Goal: Information Seeking & Learning: Learn about a topic

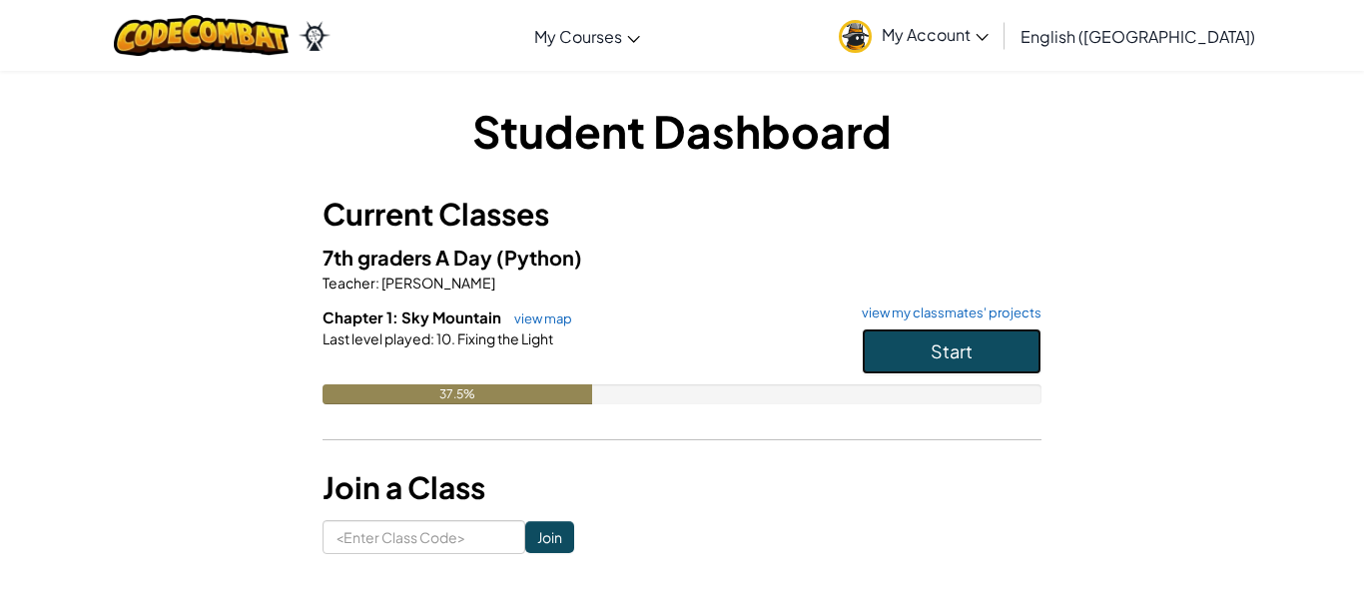
click at [925, 343] on button "Start" at bounding box center [952, 352] width 180 height 46
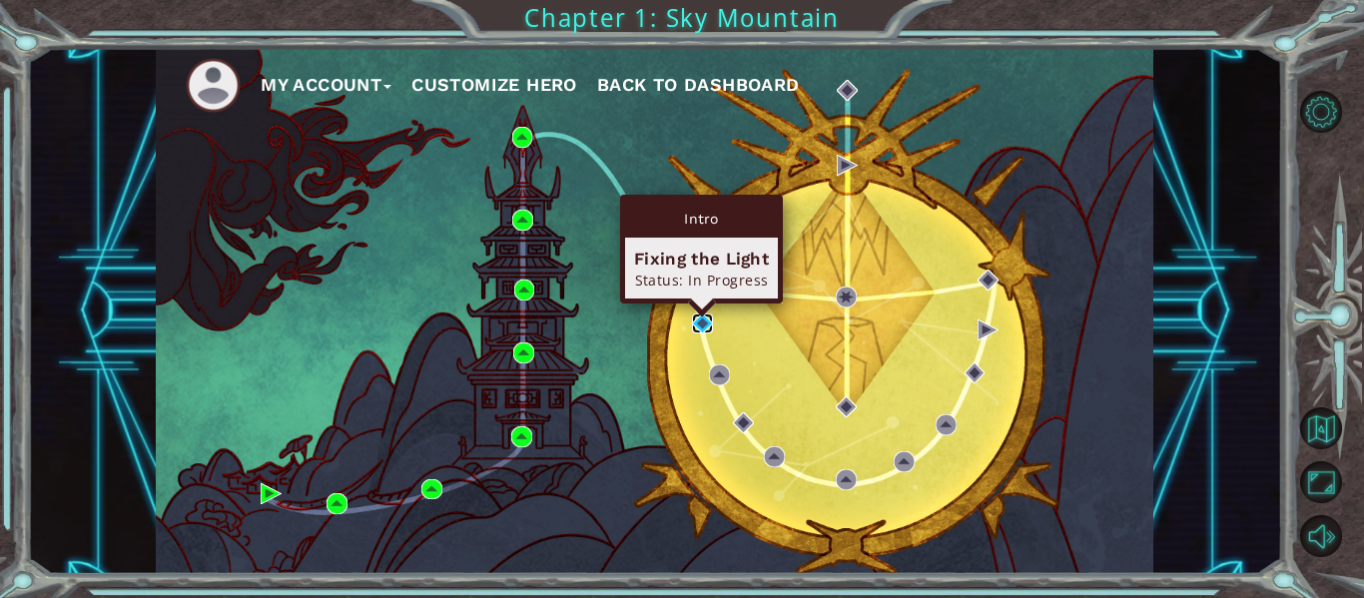
click at [697, 324] on img at bounding box center [702, 324] width 21 height 21
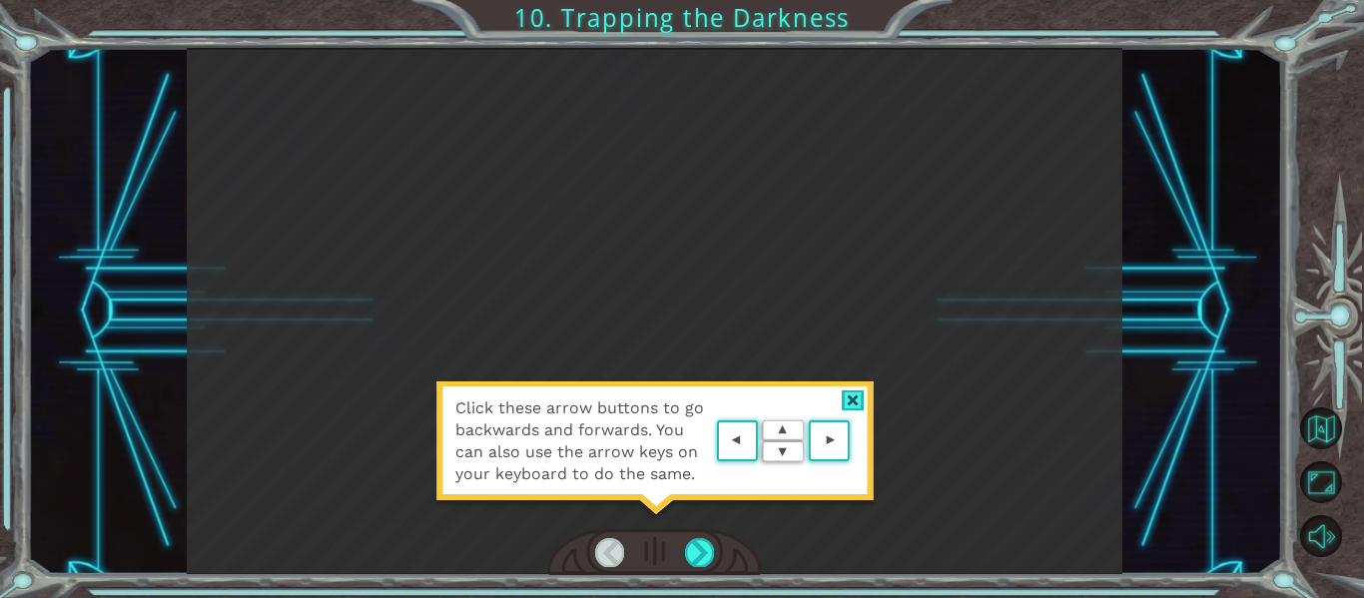
click at [730, 392] on div "Click these arrow buttons to go backwards and forwards. You can also use the ar…" at bounding box center [654, 451] width 439 height 140
click at [842, 407] on div at bounding box center [853, 400] width 23 height 21
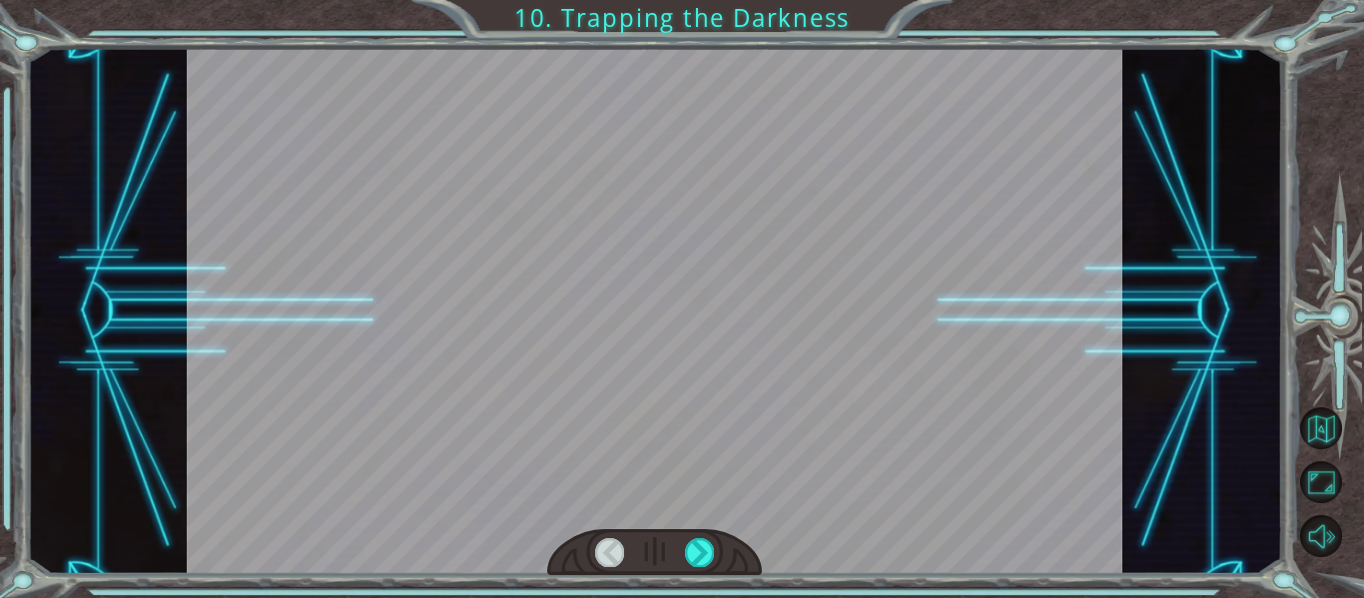
click at [833, 352] on div at bounding box center [655, 311] width 937 height 526
click at [436, 322] on div at bounding box center [655, 311] width 937 height 526
click at [692, 554] on div at bounding box center [699, 552] width 29 height 28
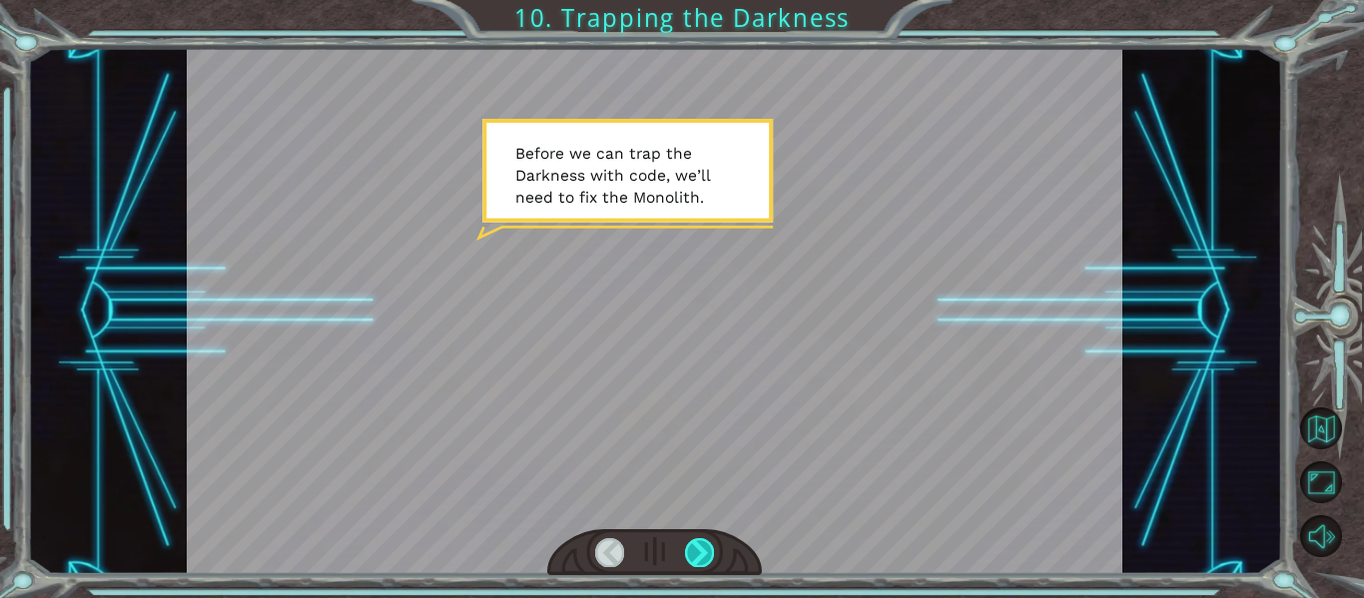
click at [692, 554] on div at bounding box center [699, 552] width 29 height 28
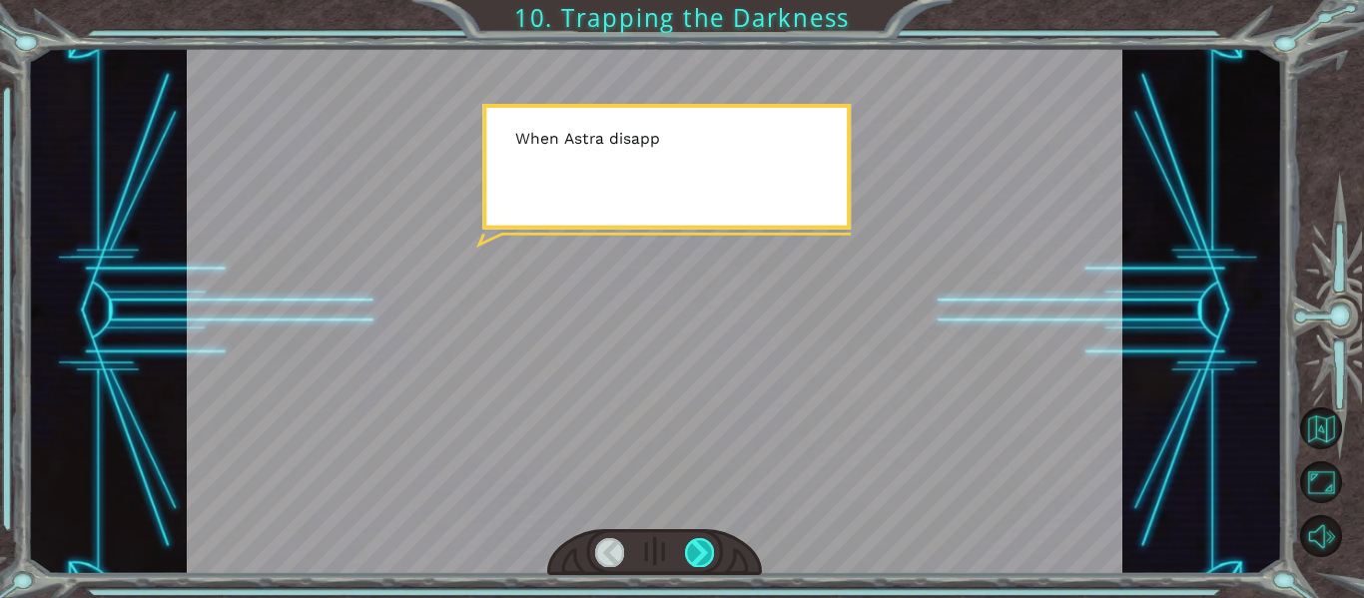
click at [692, 554] on div at bounding box center [699, 552] width 29 height 28
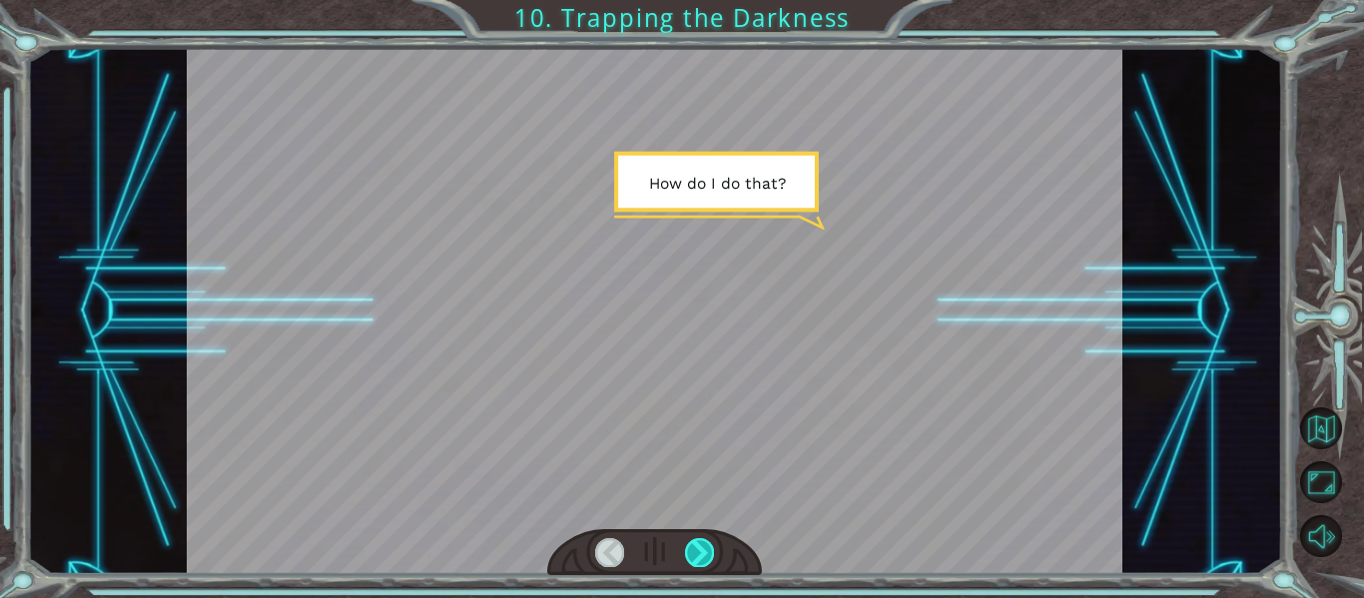
click at [692, 554] on div at bounding box center [699, 552] width 29 height 28
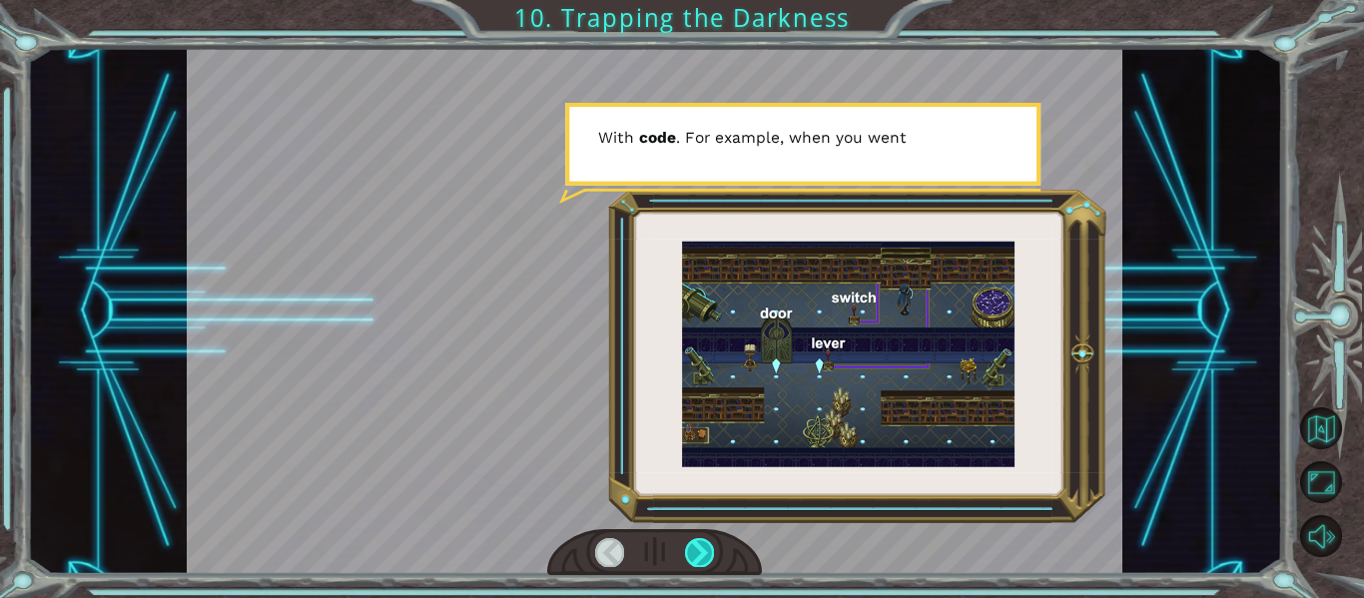
click at [692, 554] on div at bounding box center [699, 552] width 29 height 28
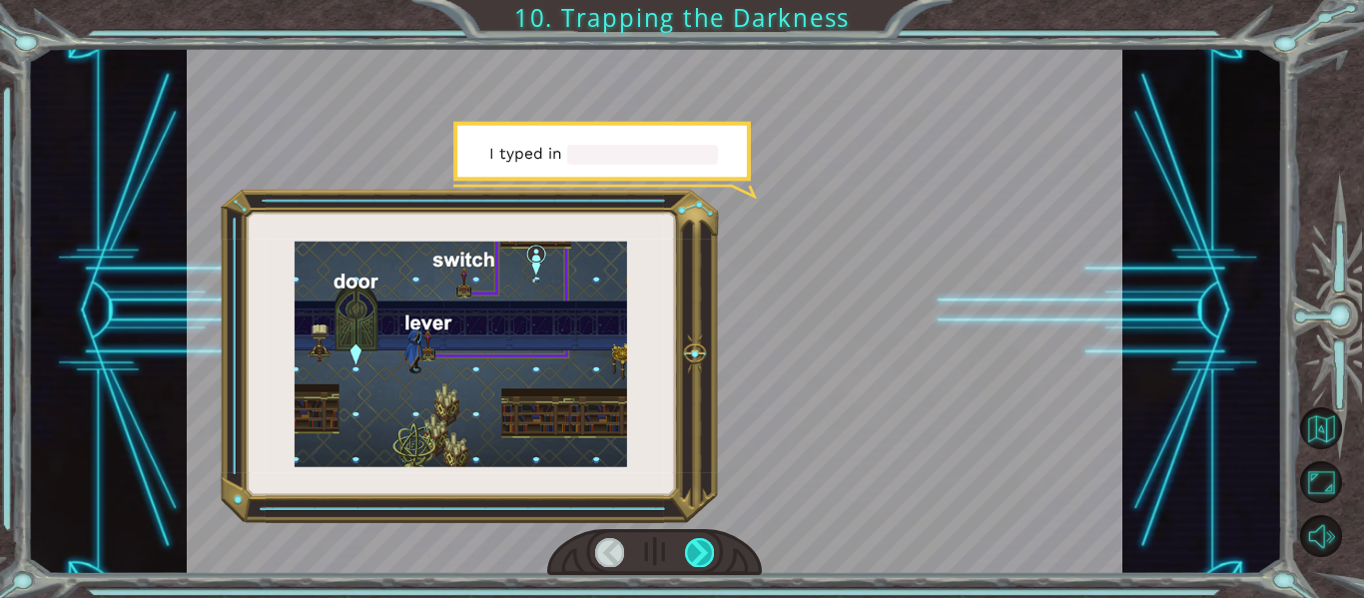
click at [692, 554] on div at bounding box center [699, 552] width 29 height 28
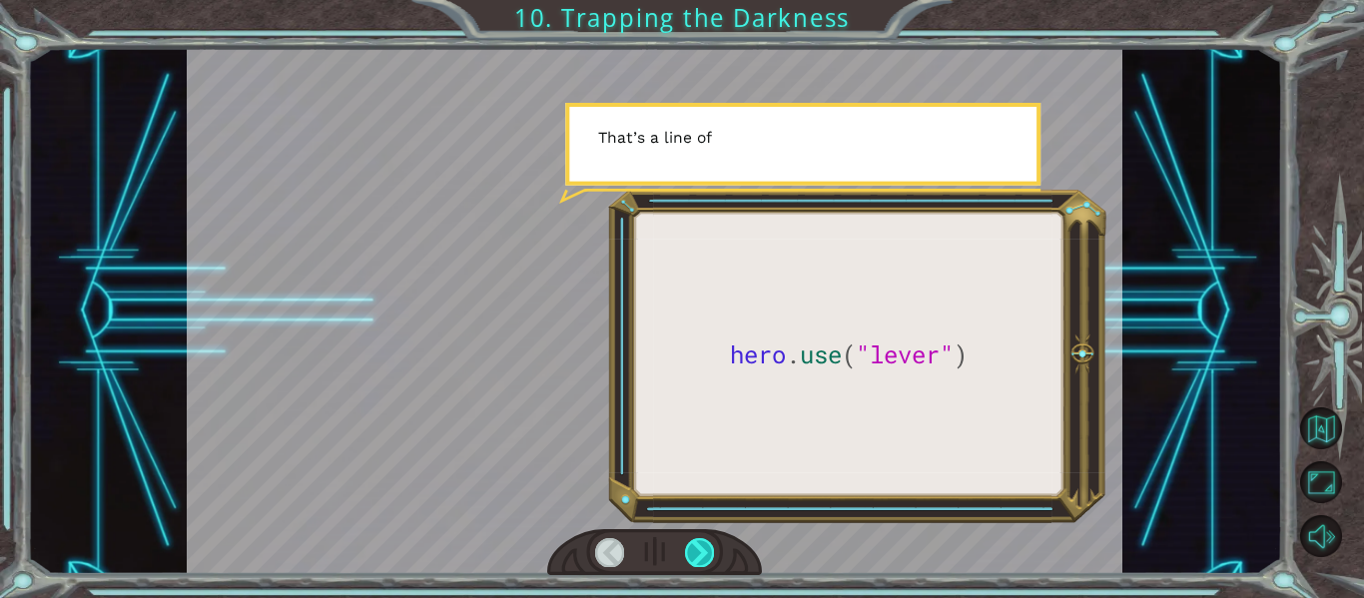
click at [692, 554] on div at bounding box center [699, 552] width 29 height 28
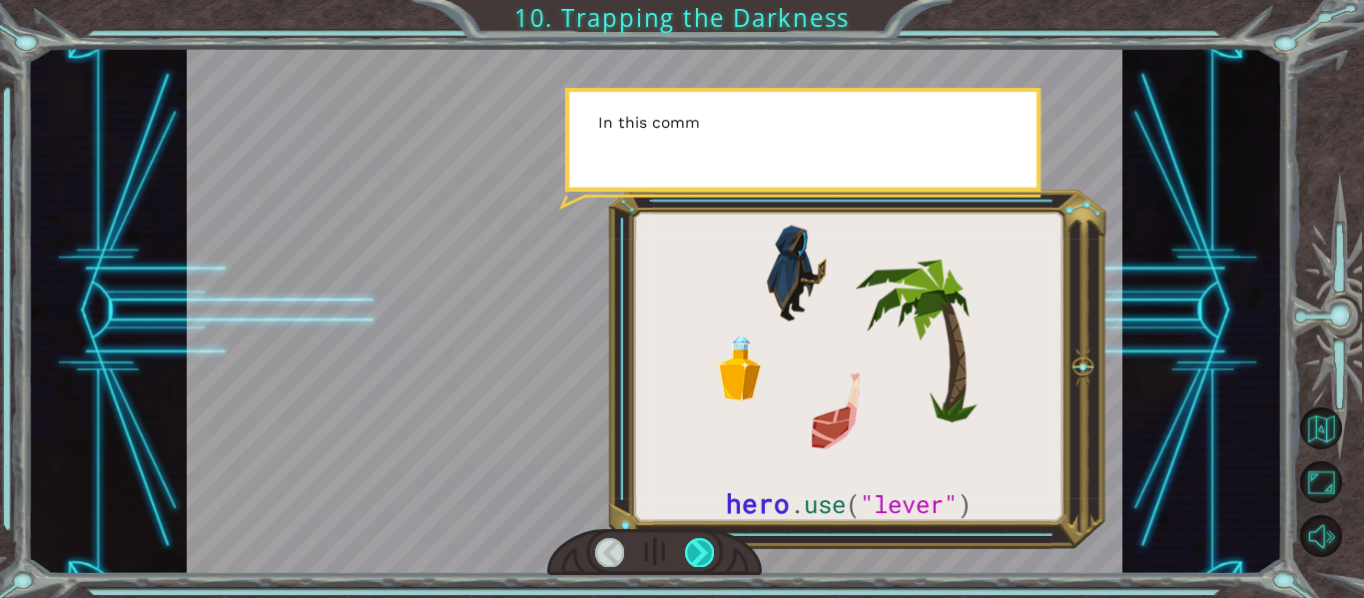
click at [692, 554] on div at bounding box center [699, 552] width 29 height 28
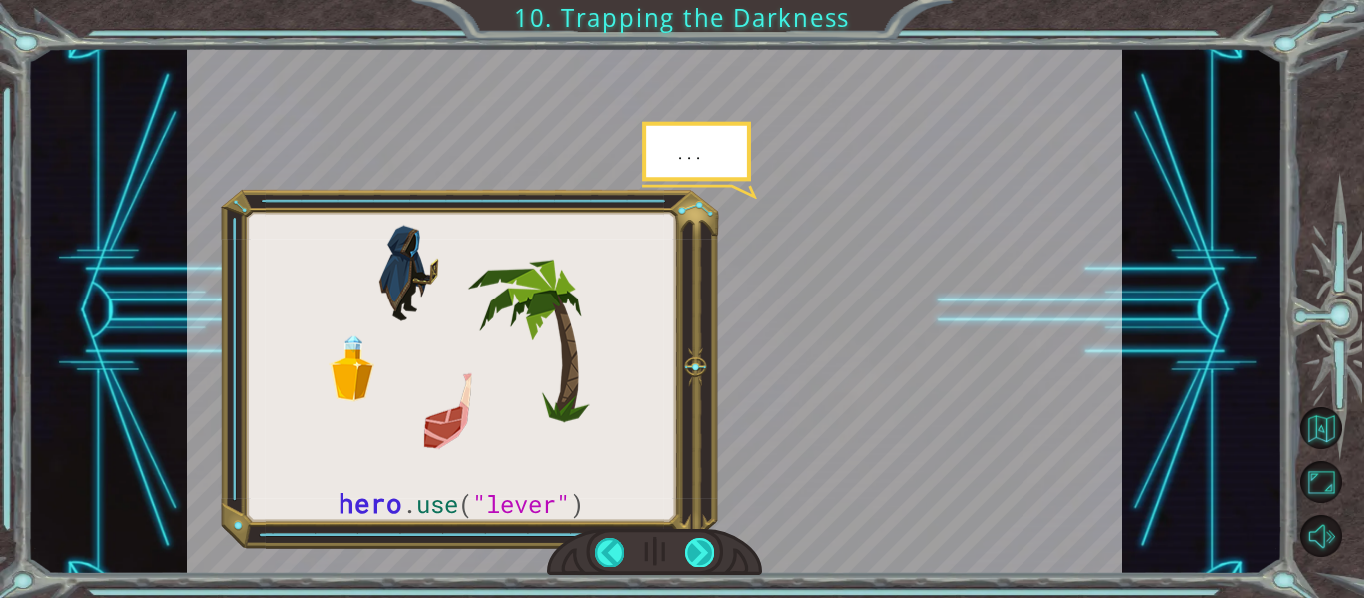
click at [692, 554] on div at bounding box center [699, 552] width 29 height 28
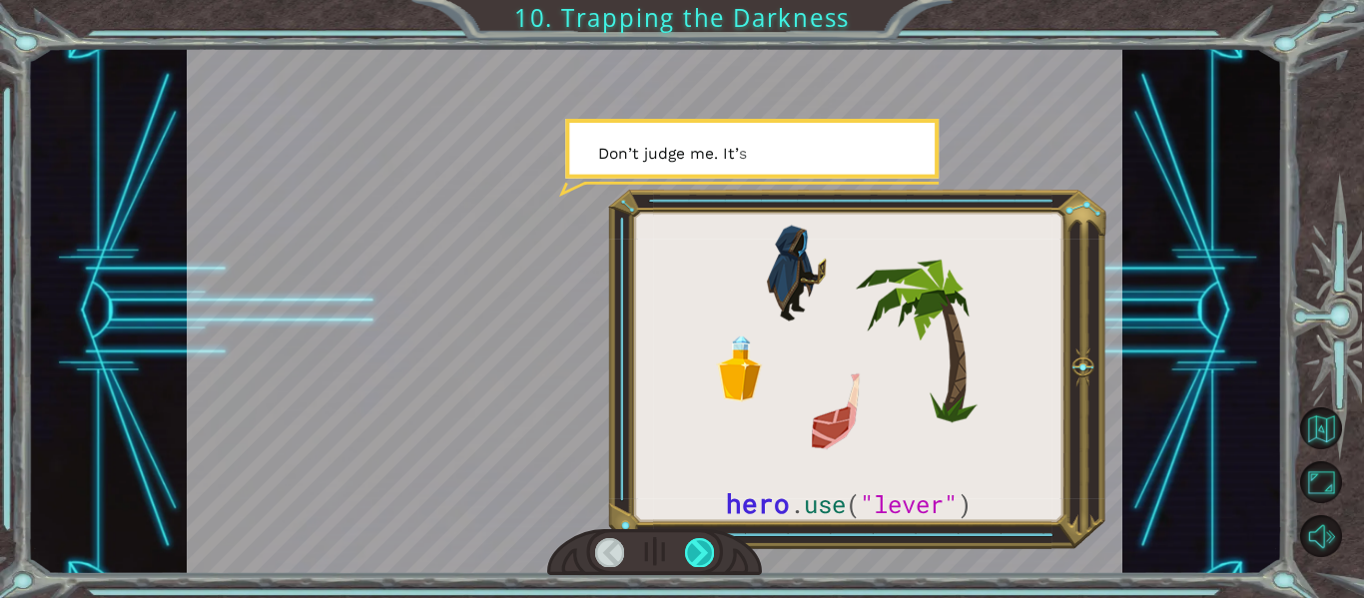
click at [692, 554] on div at bounding box center [699, 552] width 29 height 28
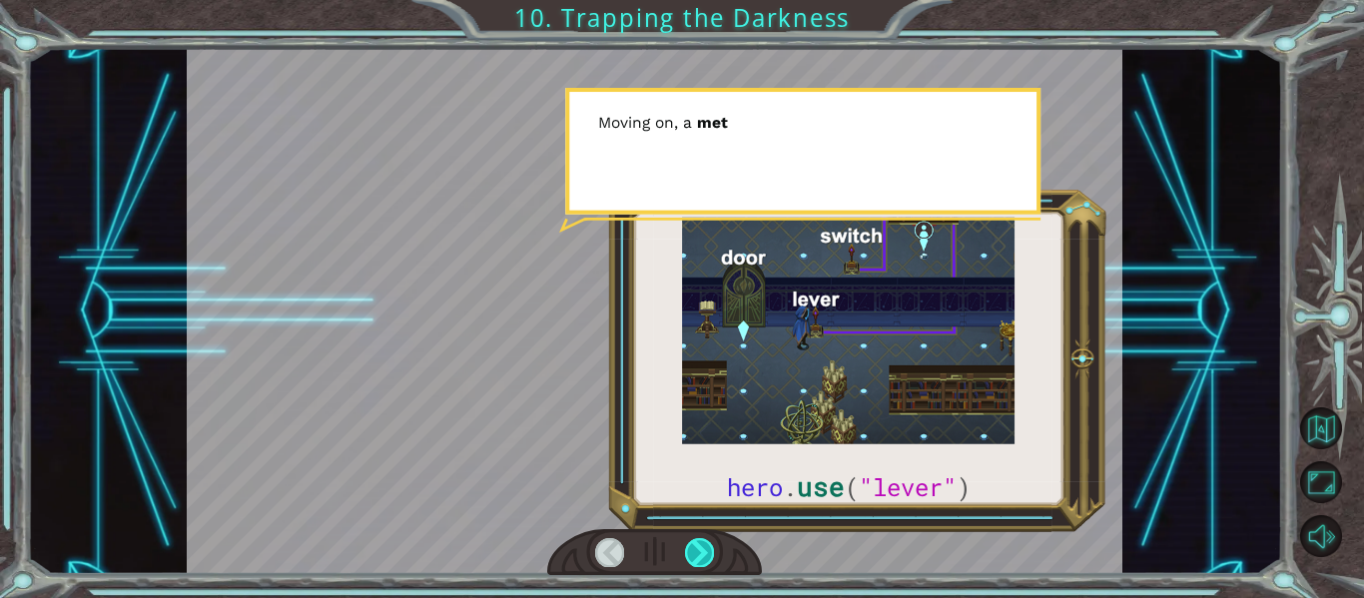
click at [692, 554] on div at bounding box center [699, 552] width 29 height 28
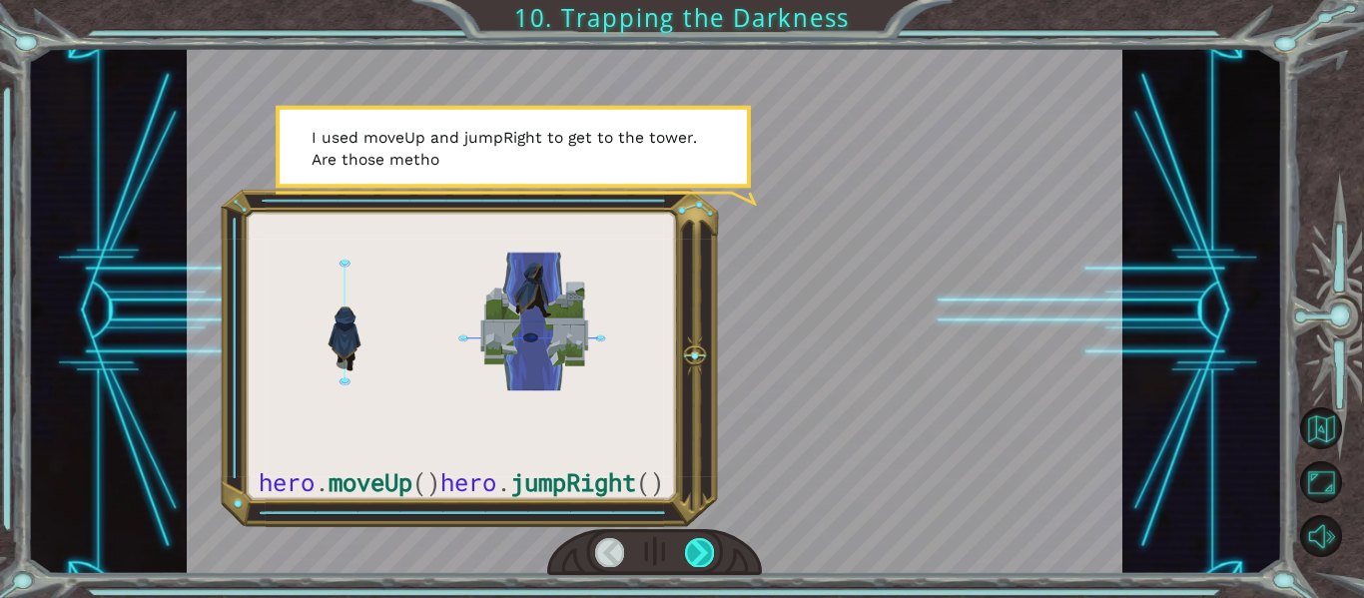
click at [692, 554] on div at bounding box center [699, 552] width 29 height 28
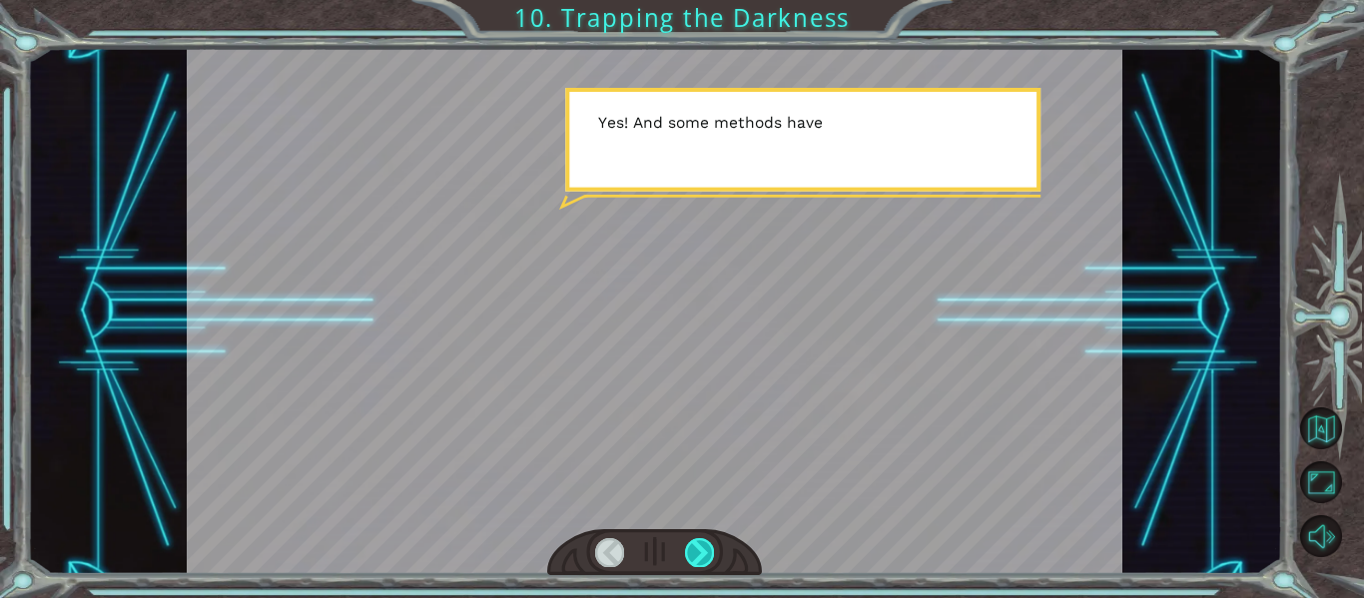
click at [692, 554] on div at bounding box center [699, 552] width 29 height 28
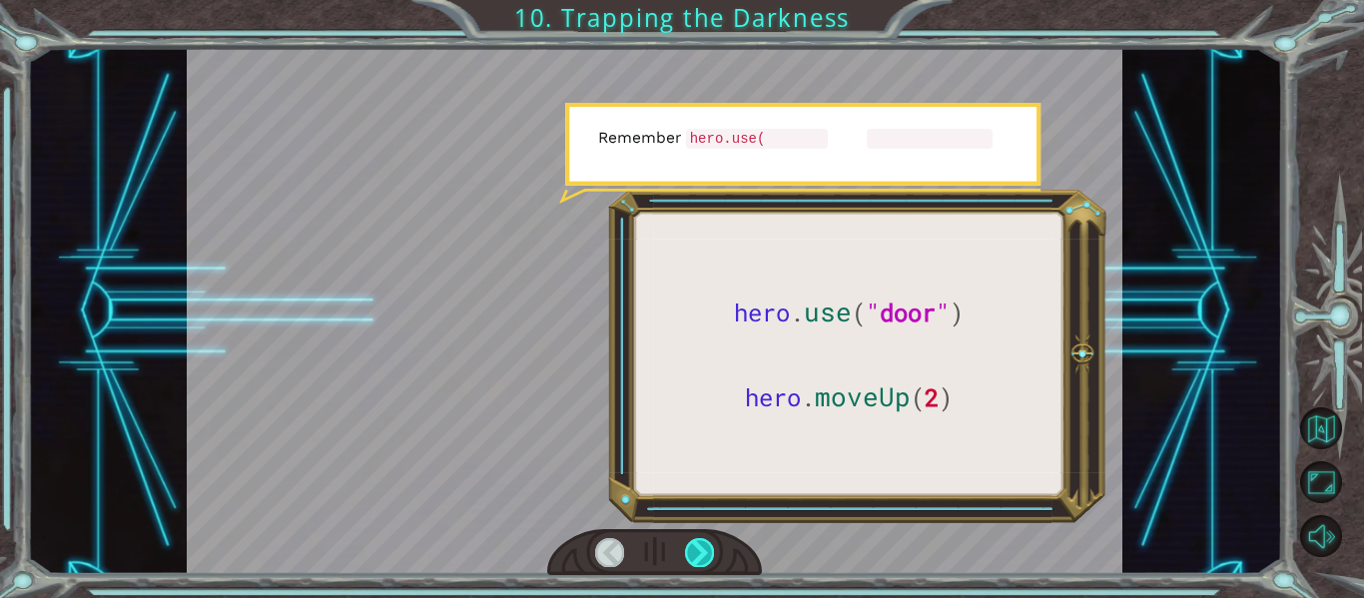
click at [692, 554] on div at bounding box center [699, 552] width 29 height 28
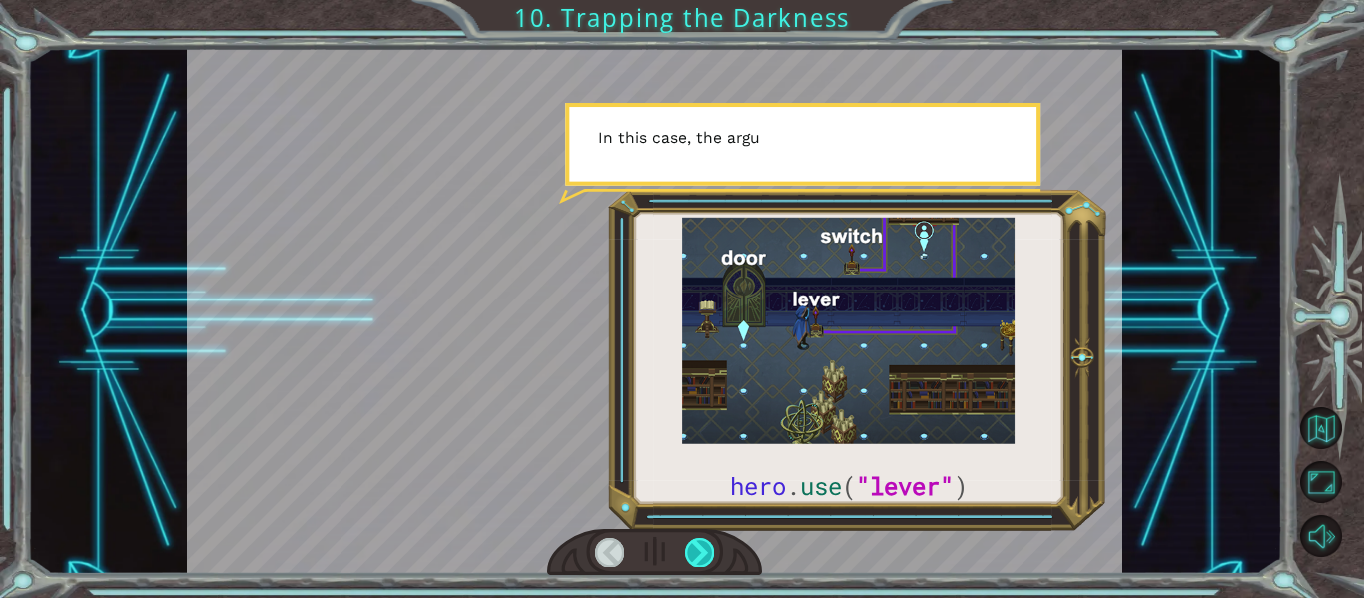
click at [692, 554] on div at bounding box center [699, 552] width 29 height 28
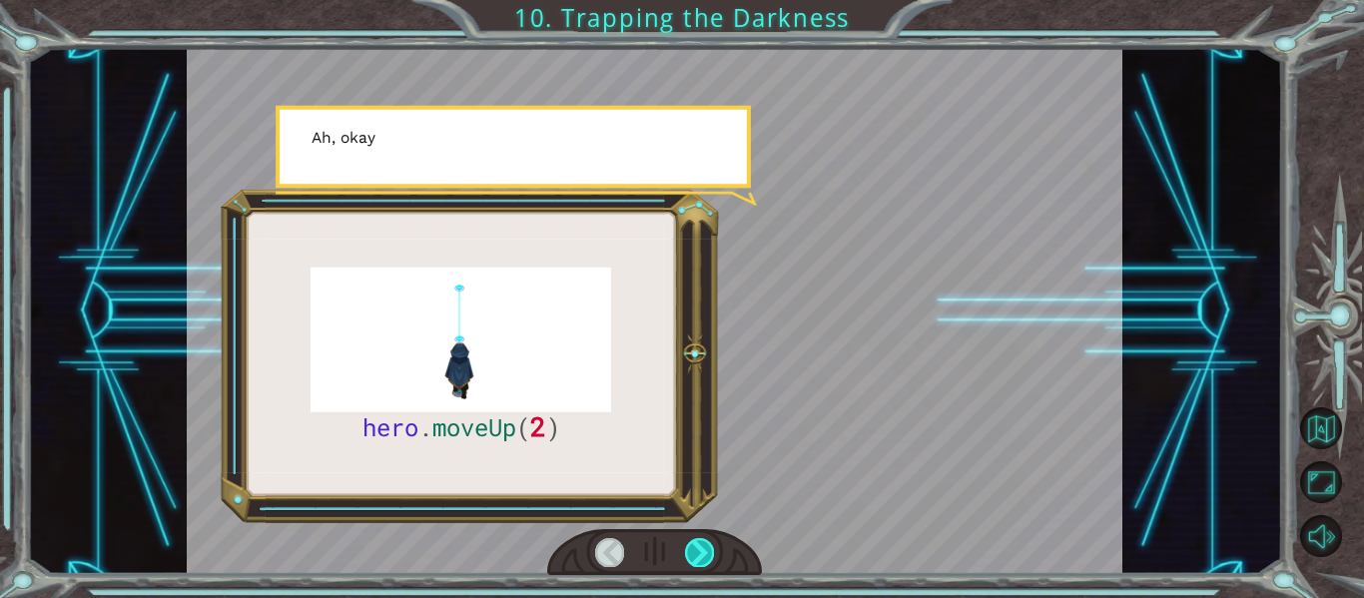
click at [692, 554] on div at bounding box center [699, 552] width 29 height 28
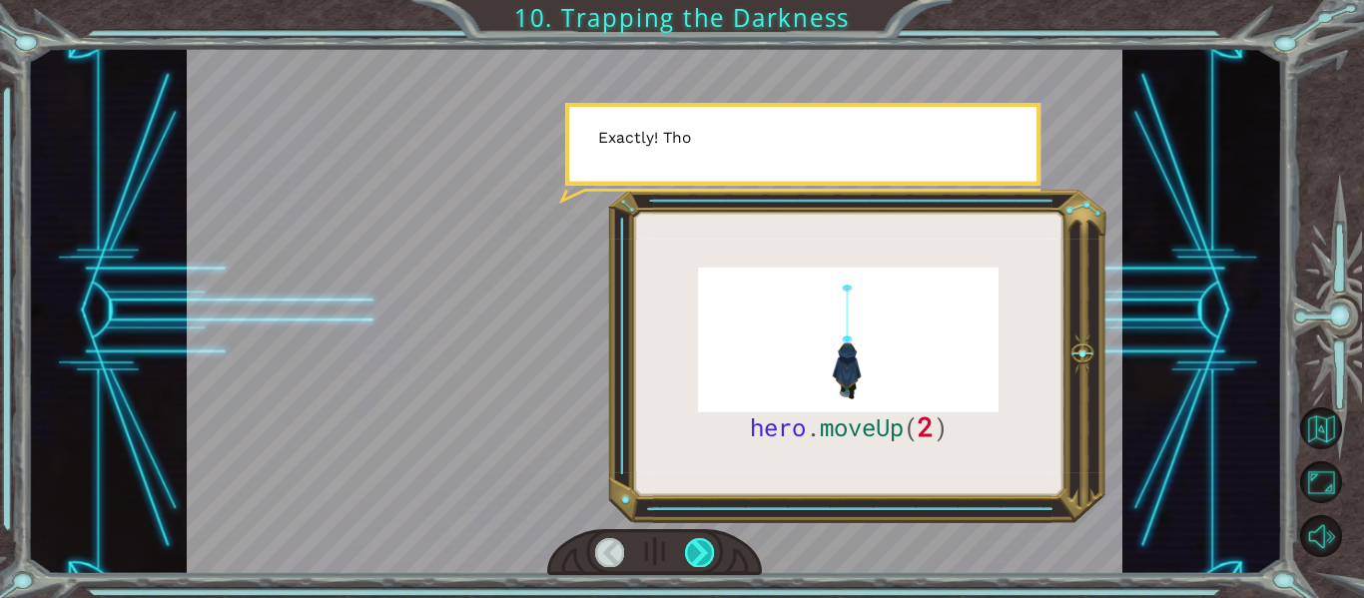
click at [692, 554] on div at bounding box center [699, 552] width 29 height 28
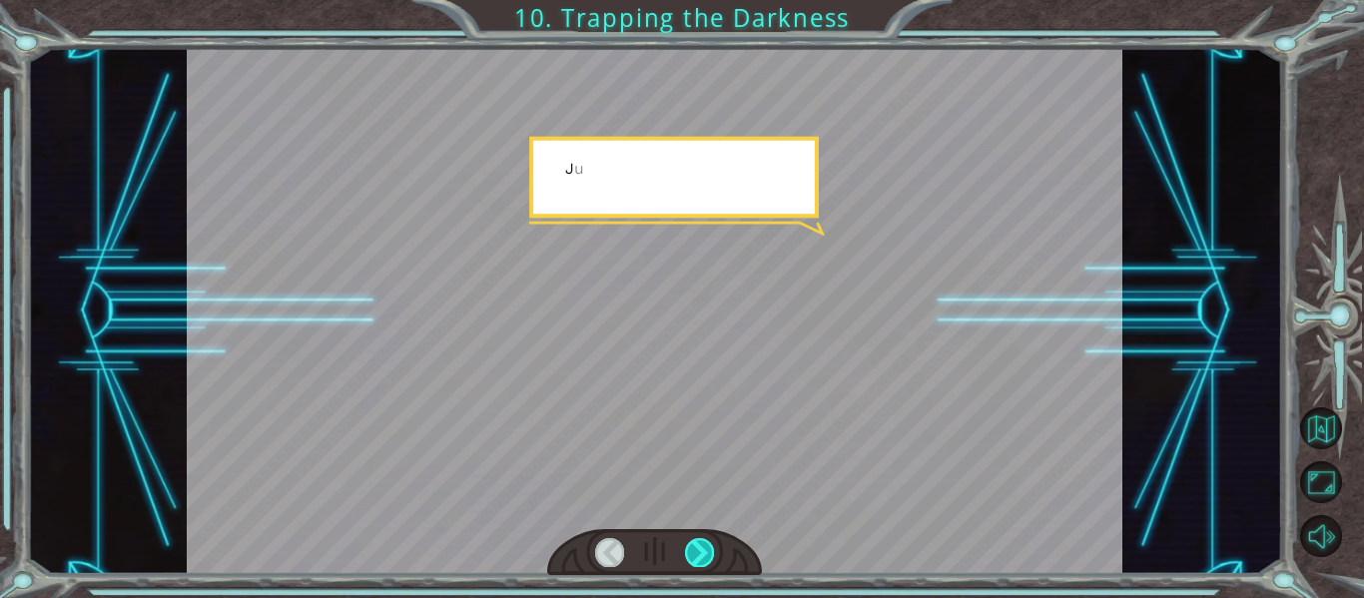
click at [692, 554] on div at bounding box center [699, 552] width 29 height 28
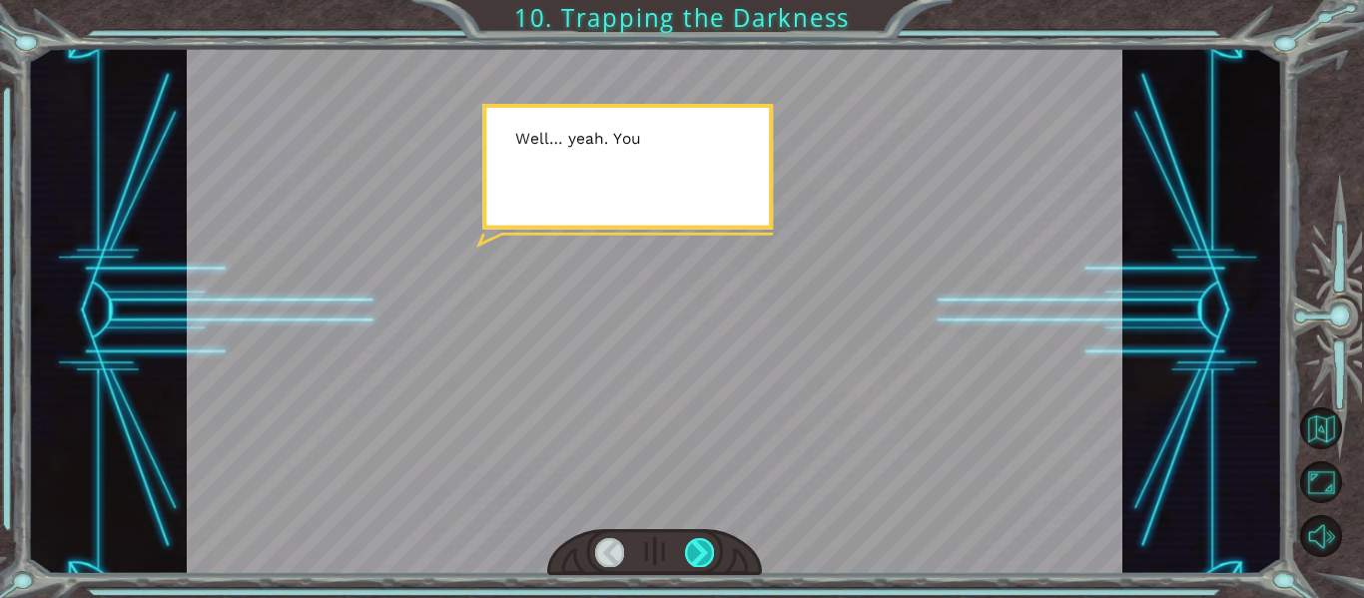
click at [692, 554] on div at bounding box center [699, 552] width 29 height 28
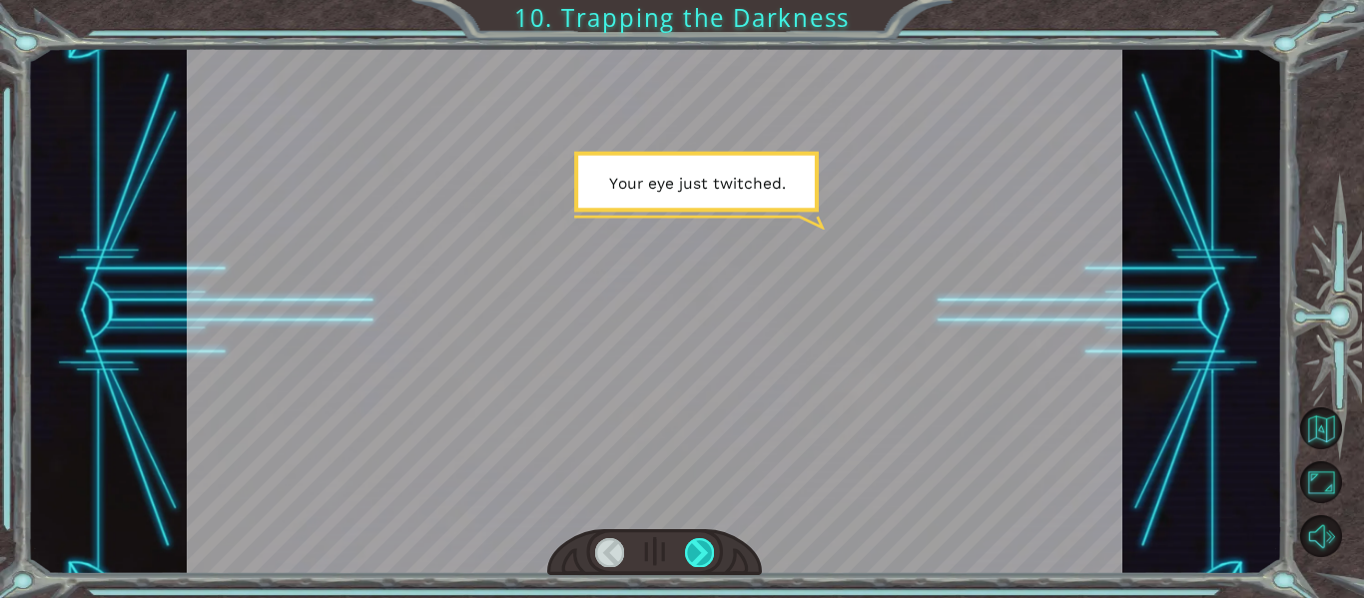
click at [692, 554] on div at bounding box center [699, 552] width 29 height 28
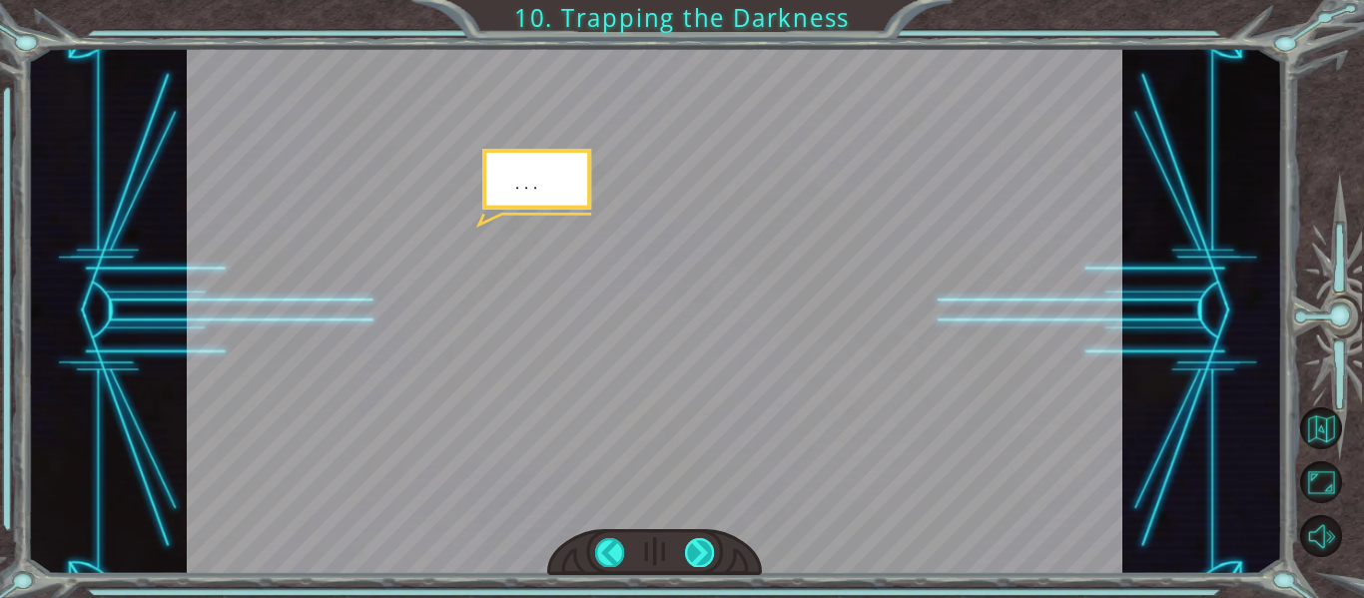
click at [692, 554] on div at bounding box center [699, 552] width 29 height 28
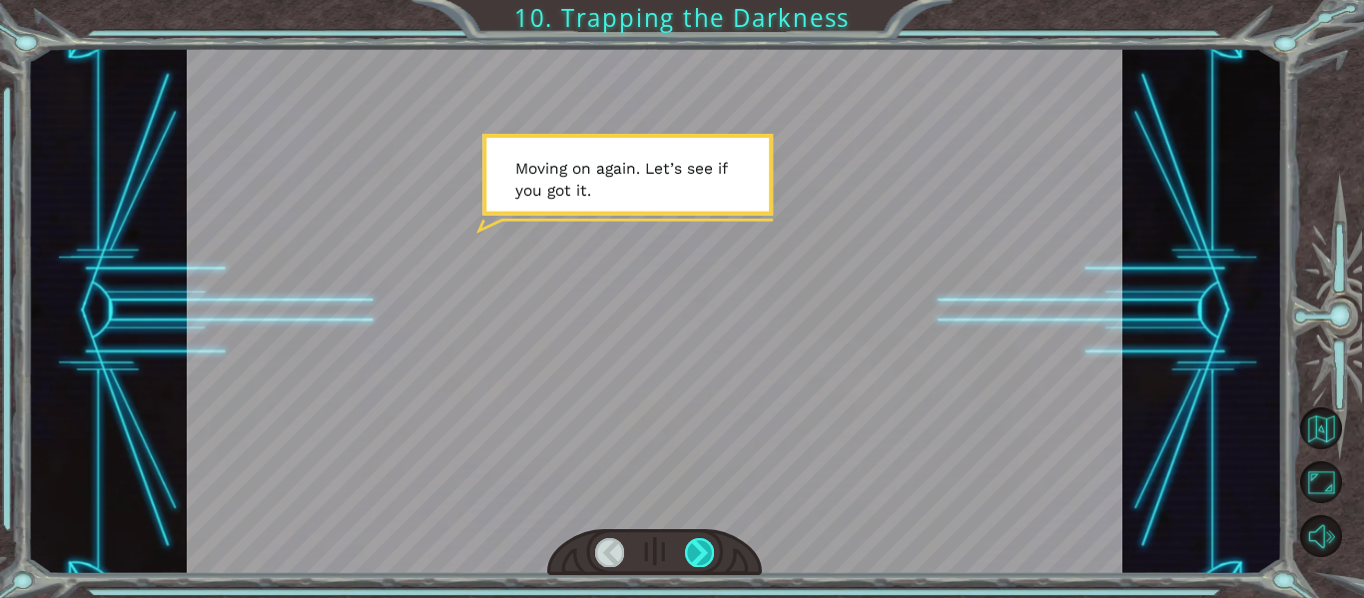
click at [692, 554] on div at bounding box center [699, 552] width 29 height 28
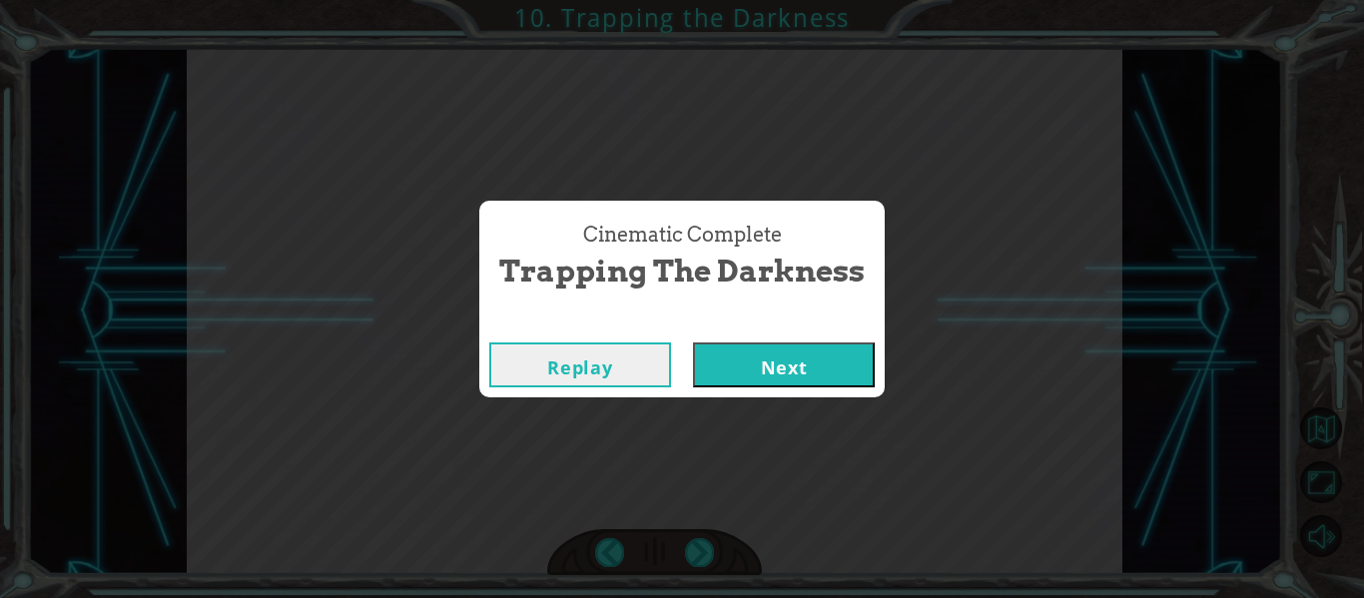
click at [745, 347] on button "Next" at bounding box center [784, 365] width 182 height 45
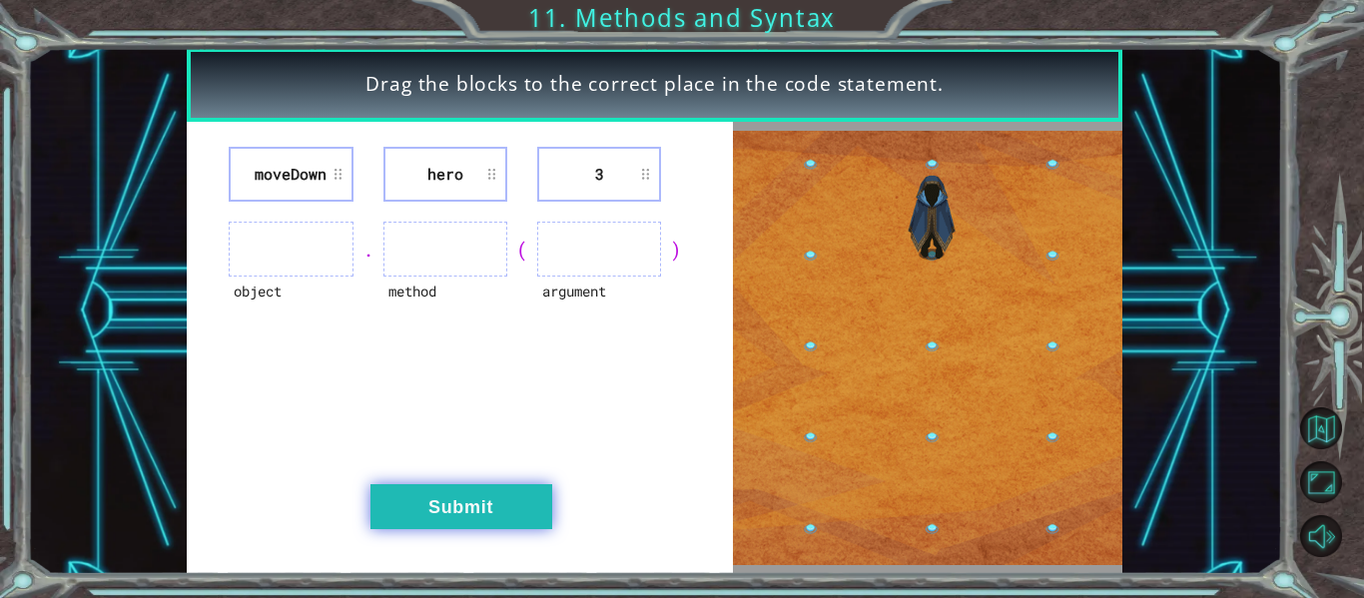
click at [492, 499] on button "Submit" at bounding box center [461, 506] width 182 height 45
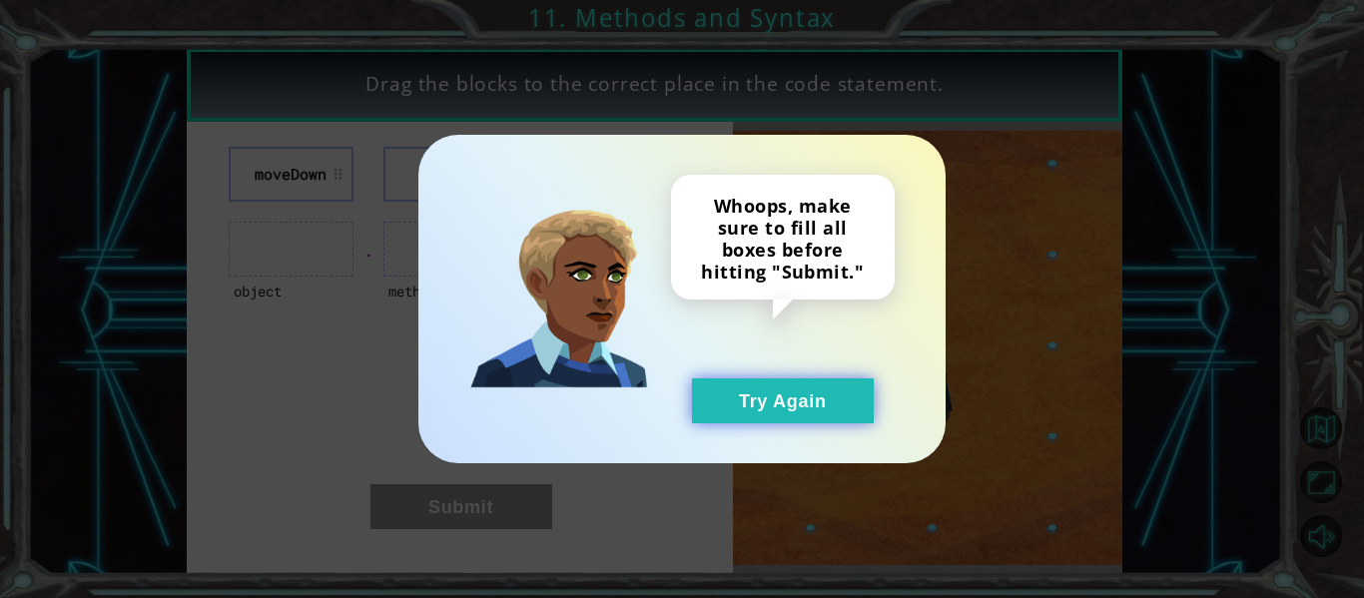
click at [838, 389] on button "Try Again" at bounding box center [783, 400] width 182 height 45
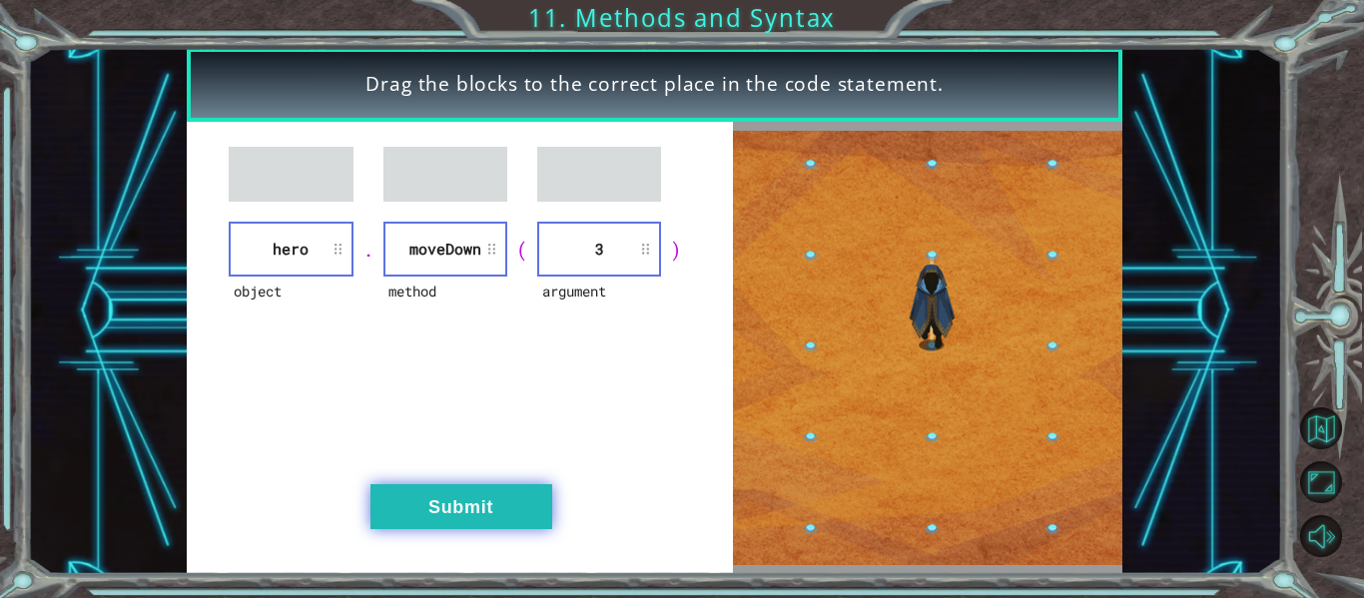
click at [442, 521] on button "Submit" at bounding box center [461, 506] width 182 height 45
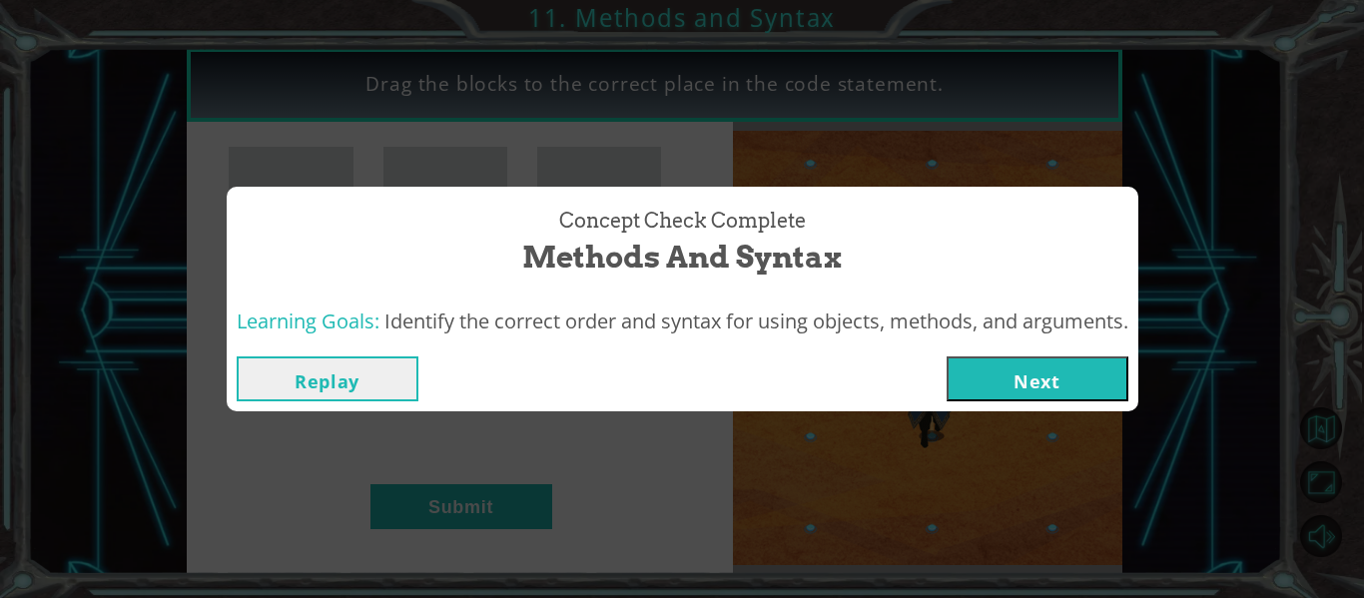
click at [1047, 371] on button "Next" at bounding box center [1038, 378] width 182 height 45
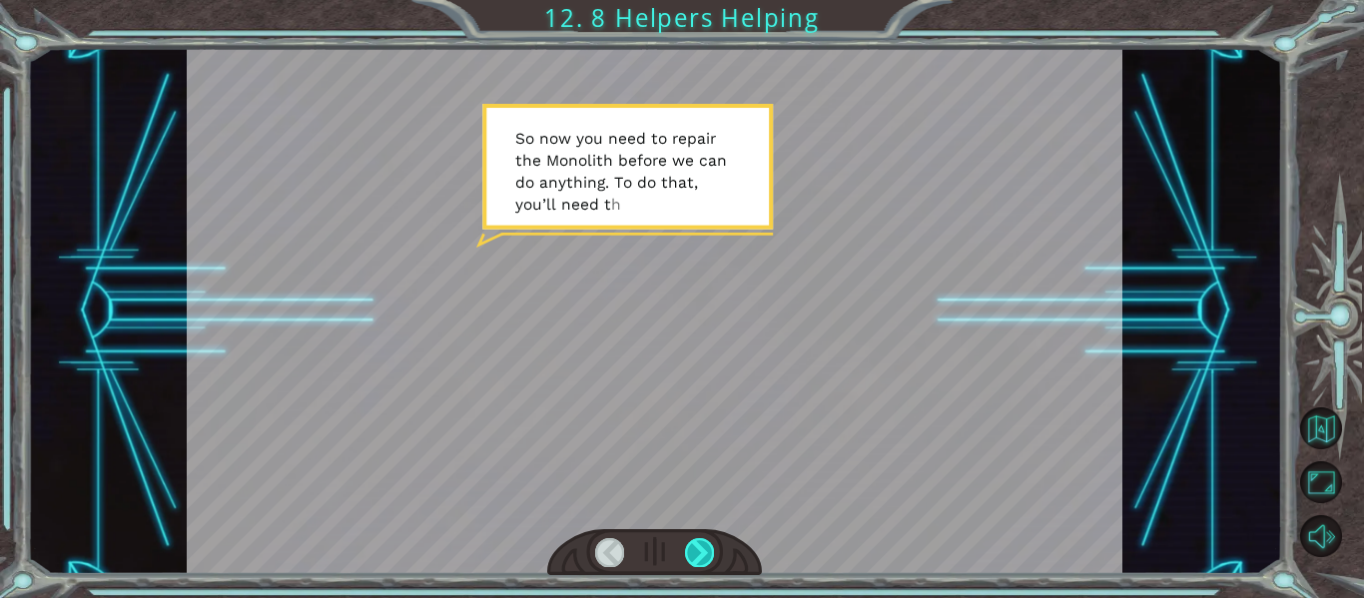
click at [695, 540] on div at bounding box center [699, 552] width 29 height 28
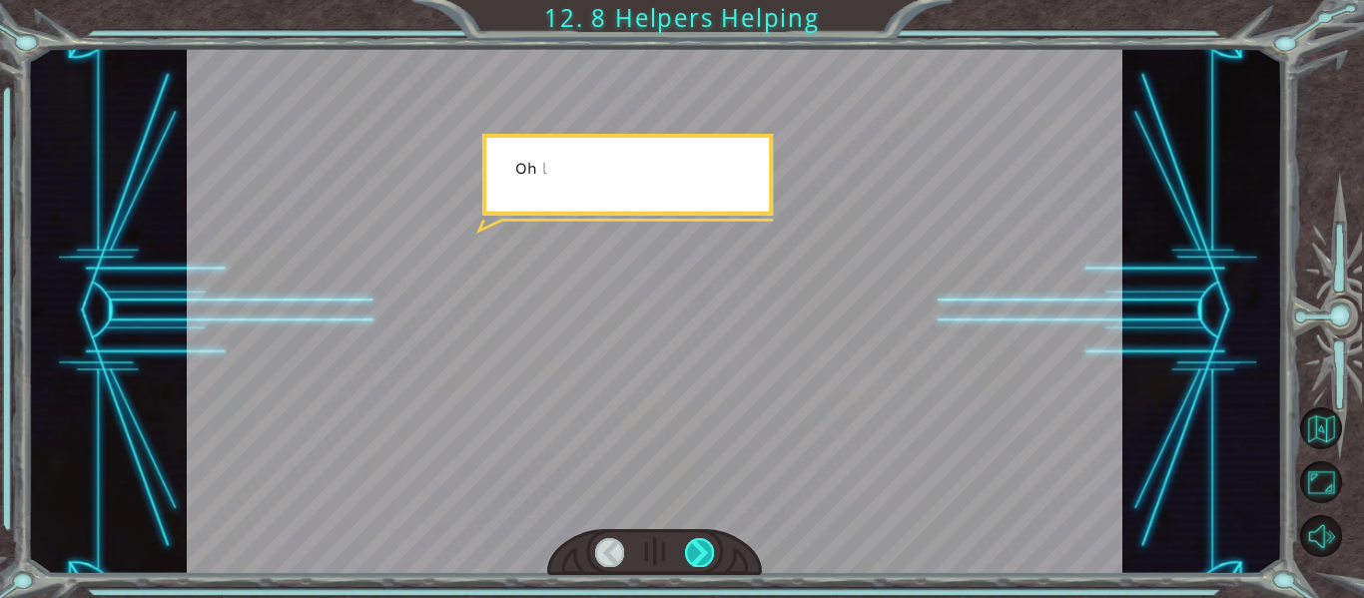
click at [695, 540] on div at bounding box center [699, 552] width 29 height 28
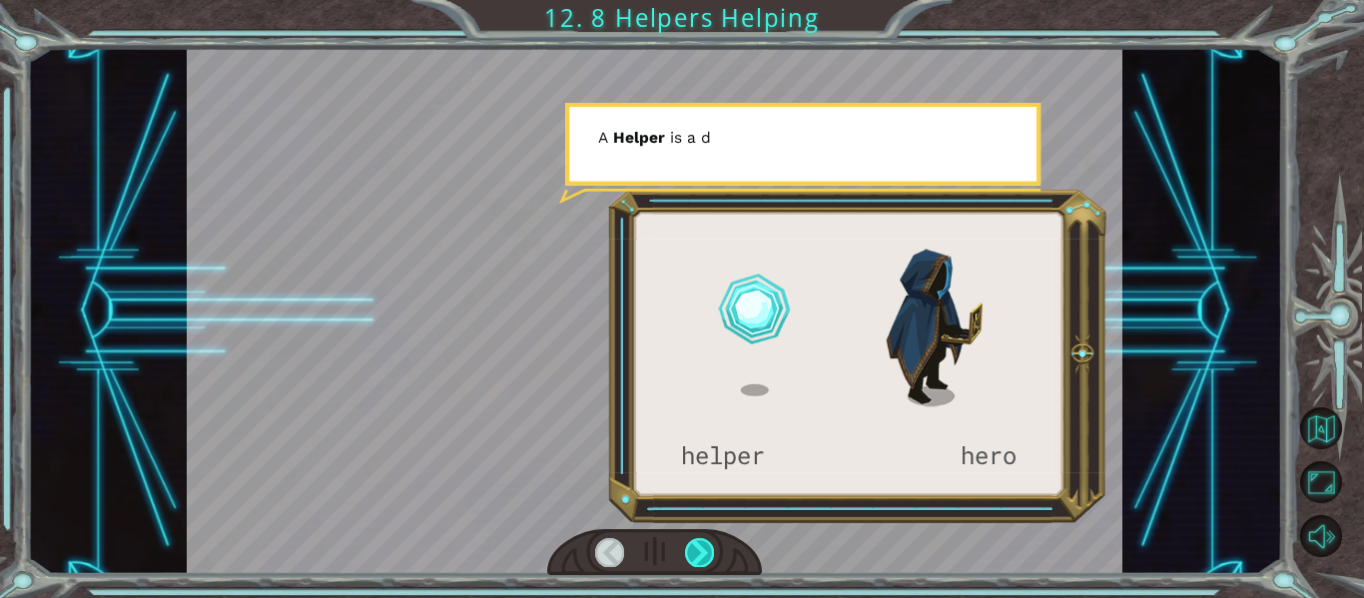
click at [695, 540] on div at bounding box center [699, 552] width 29 height 28
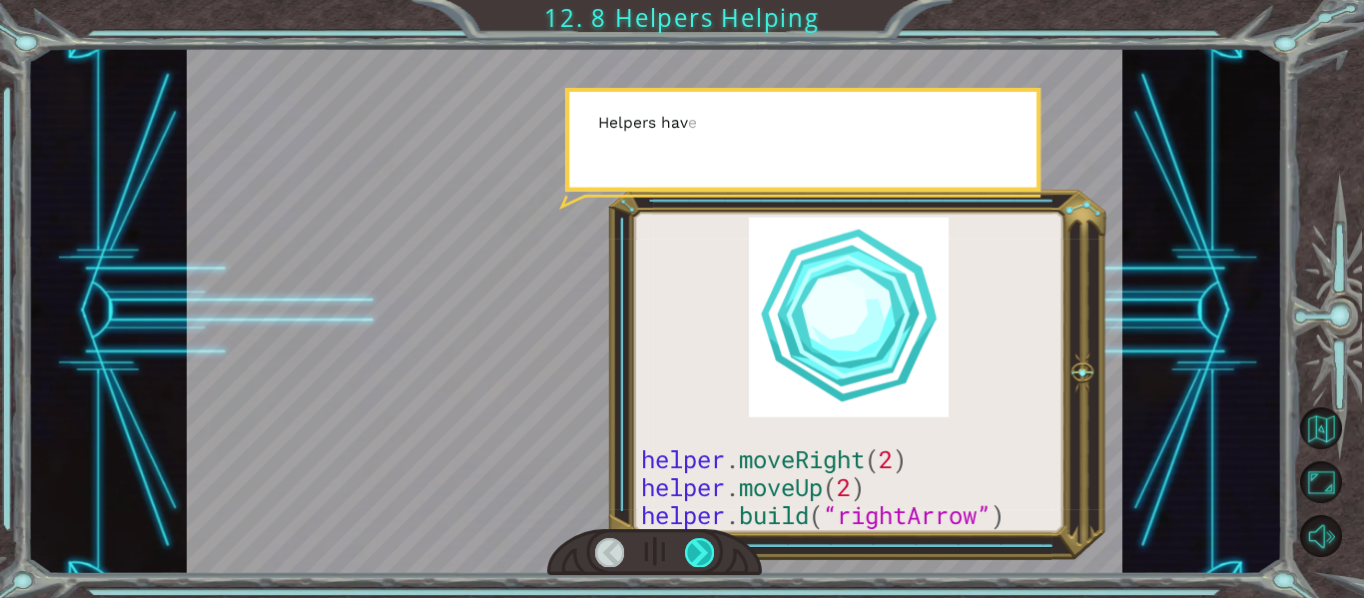
click at [695, 540] on div at bounding box center [699, 552] width 29 height 28
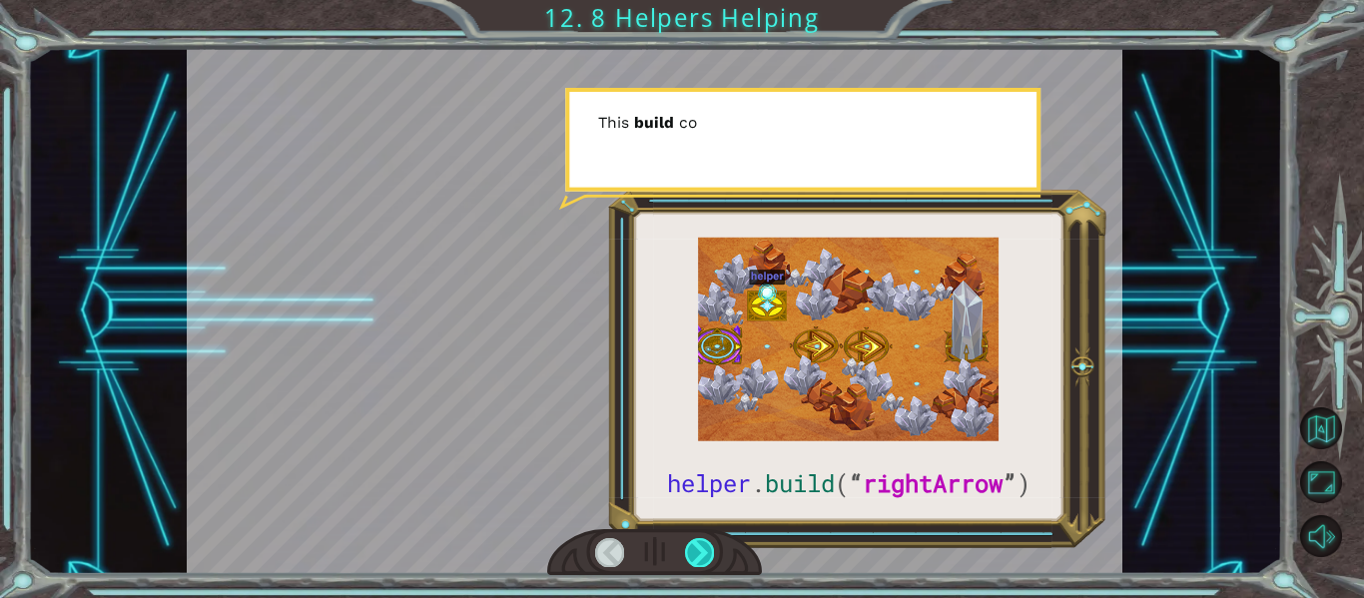
click at [695, 540] on div at bounding box center [699, 552] width 29 height 28
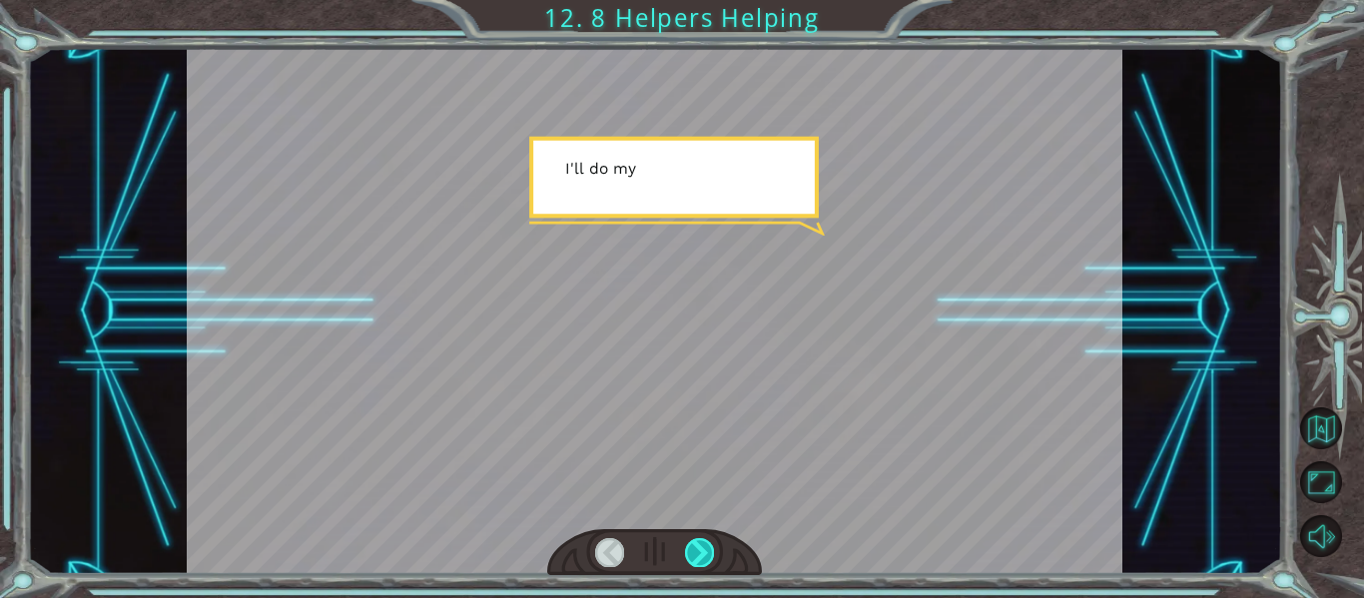
click at [695, 540] on div at bounding box center [699, 552] width 29 height 28
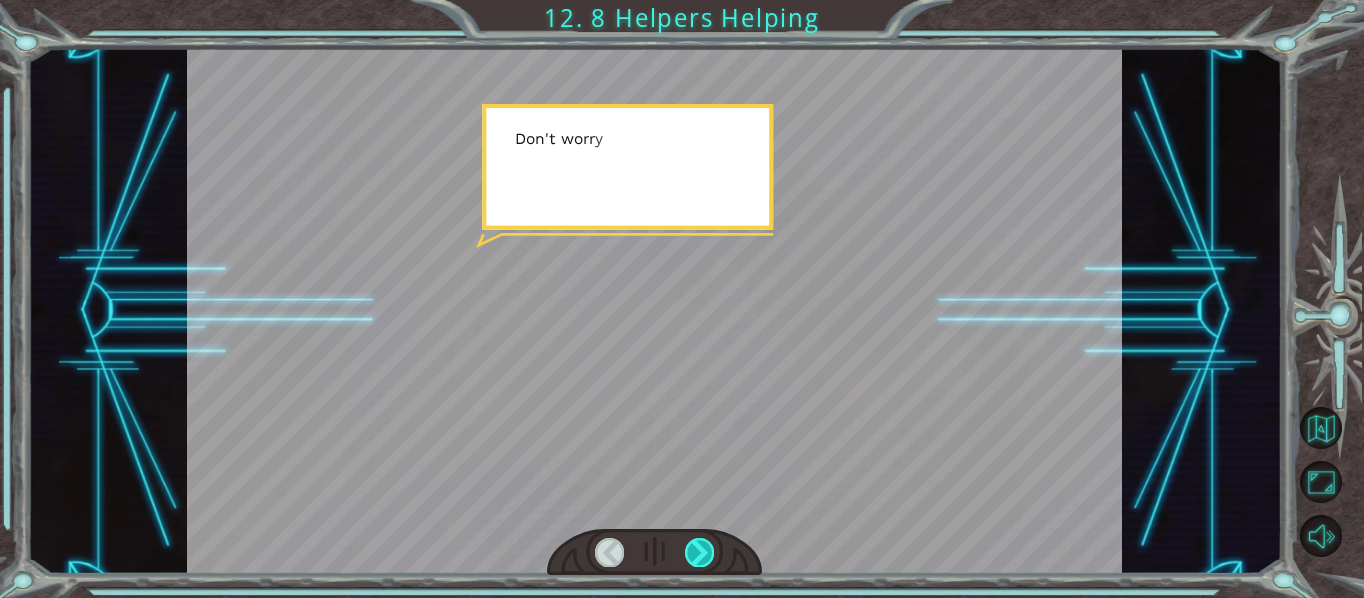
click at [695, 540] on div at bounding box center [699, 552] width 29 height 28
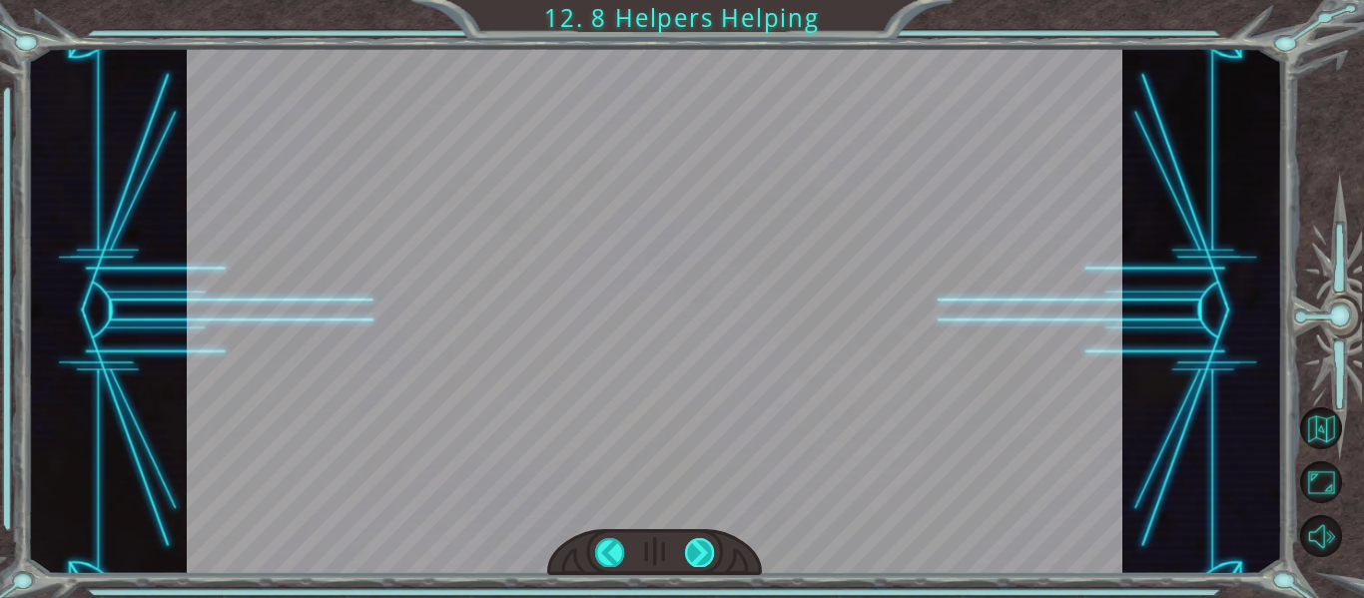
click at [695, 0] on div "helper . build ( “ rightArrow ” ) S o n o w y o u n e e d t o r e p a i r t h e…" at bounding box center [682, 0] width 1364 height 0
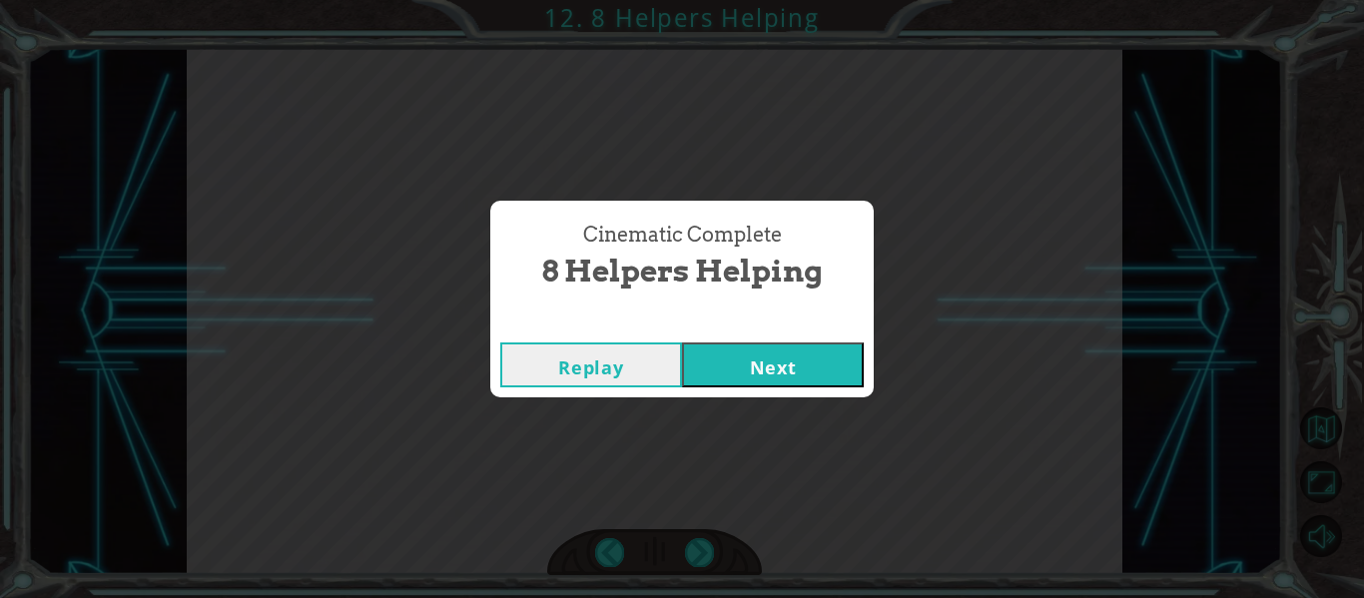
click at [808, 374] on button "Next" at bounding box center [773, 365] width 182 height 45
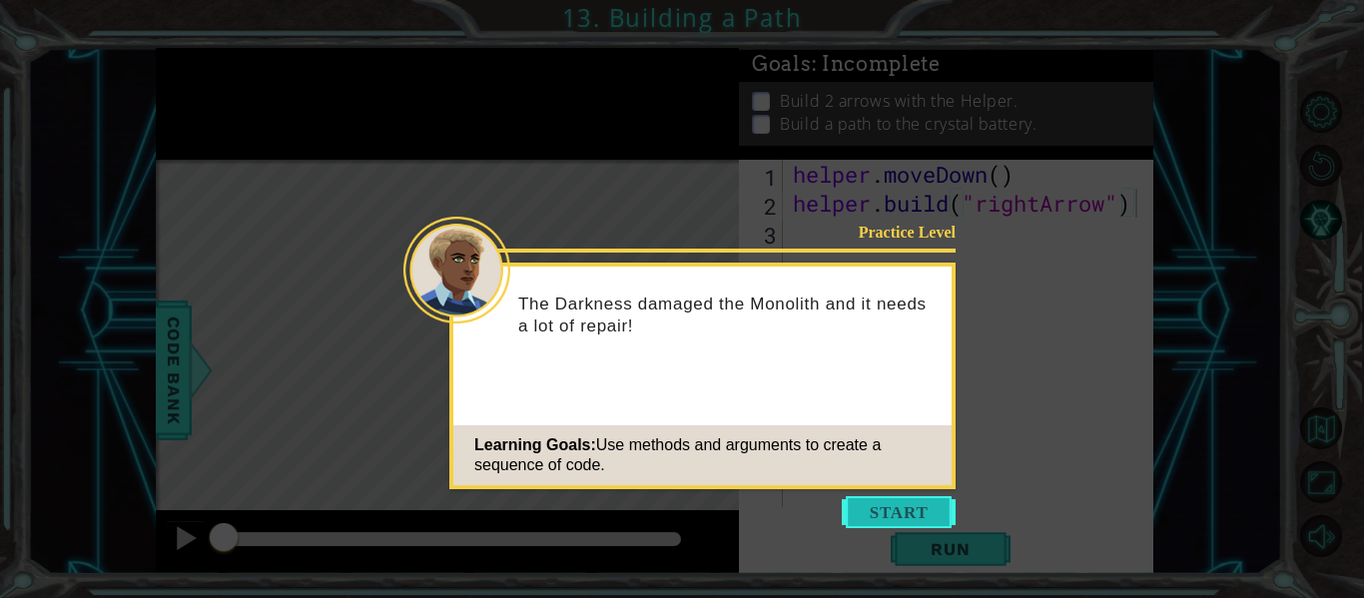
click at [900, 508] on button "Start" at bounding box center [899, 512] width 114 height 32
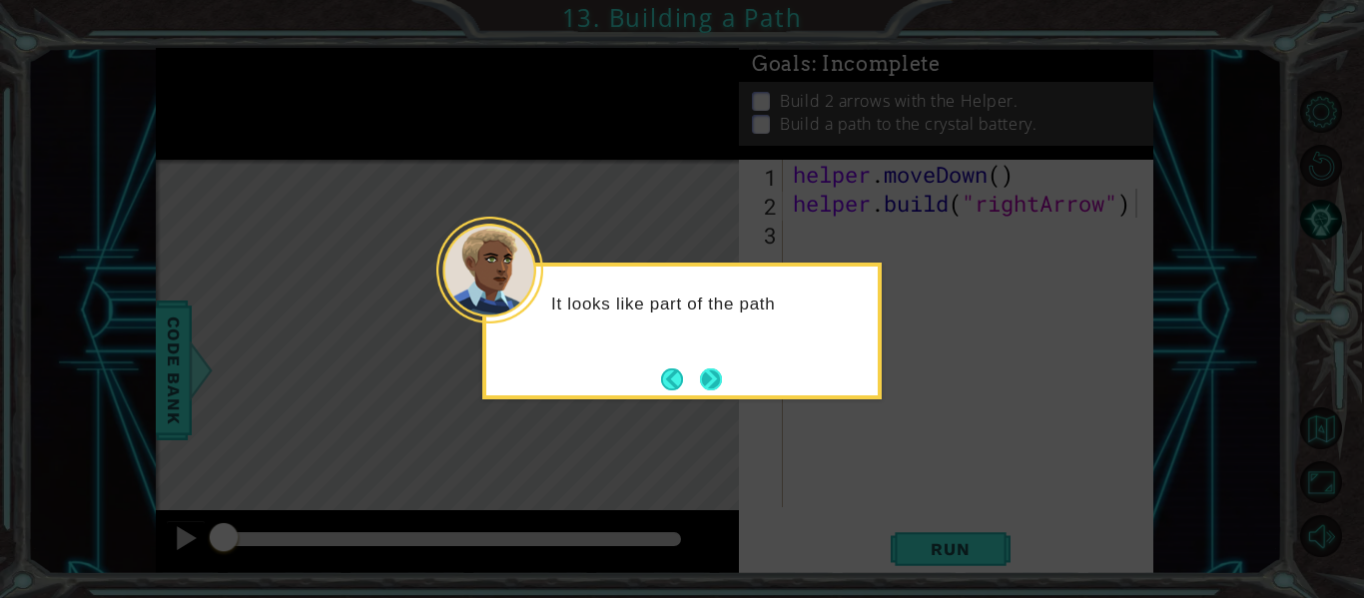
click at [700, 368] on button "Next" at bounding box center [711, 379] width 22 height 22
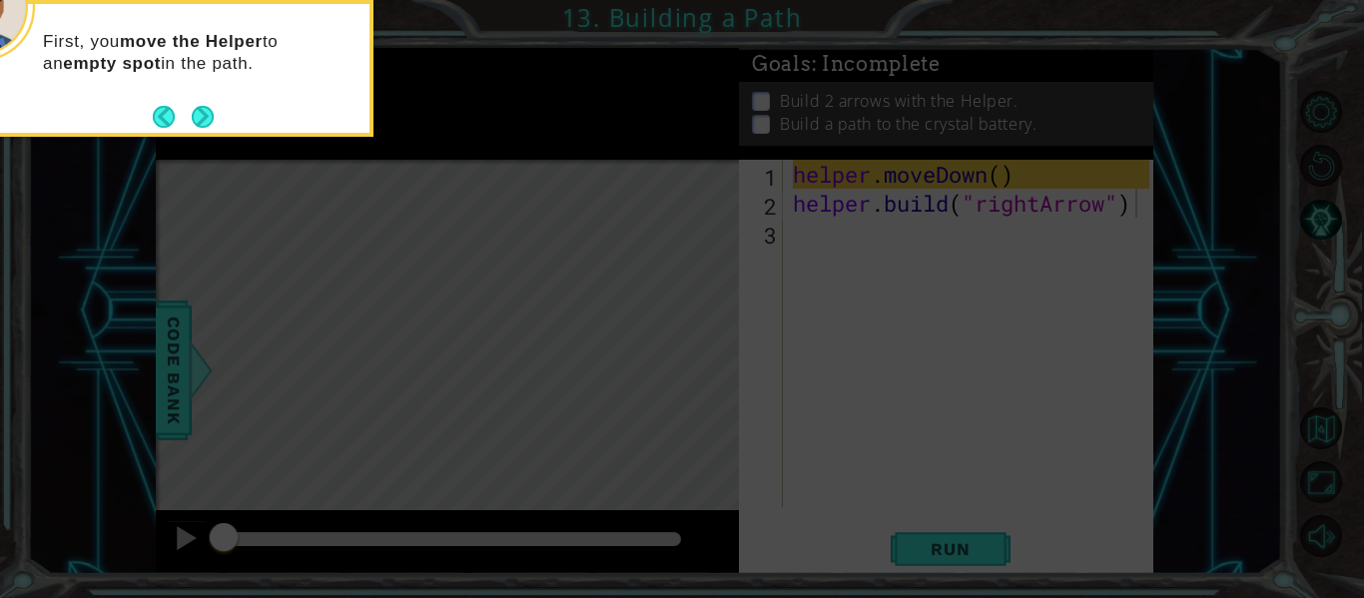
click at [214, 134] on div "First, you move the Helper to an empty spot in the path." at bounding box center [173, 68] width 399 height 137
click at [209, 130] on footer at bounding box center [183, 117] width 61 height 30
click at [192, 110] on button "Next" at bounding box center [203, 117] width 22 height 22
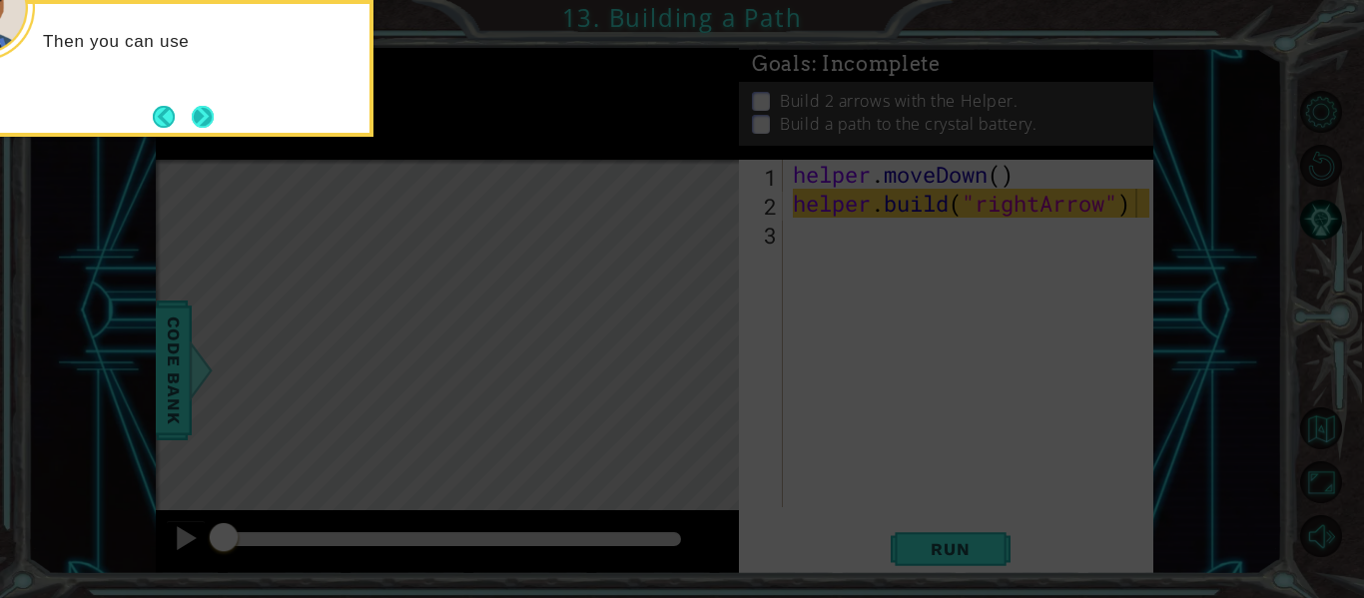
click at [192, 110] on button "Next" at bounding box center [203, 117] width 22 height 22
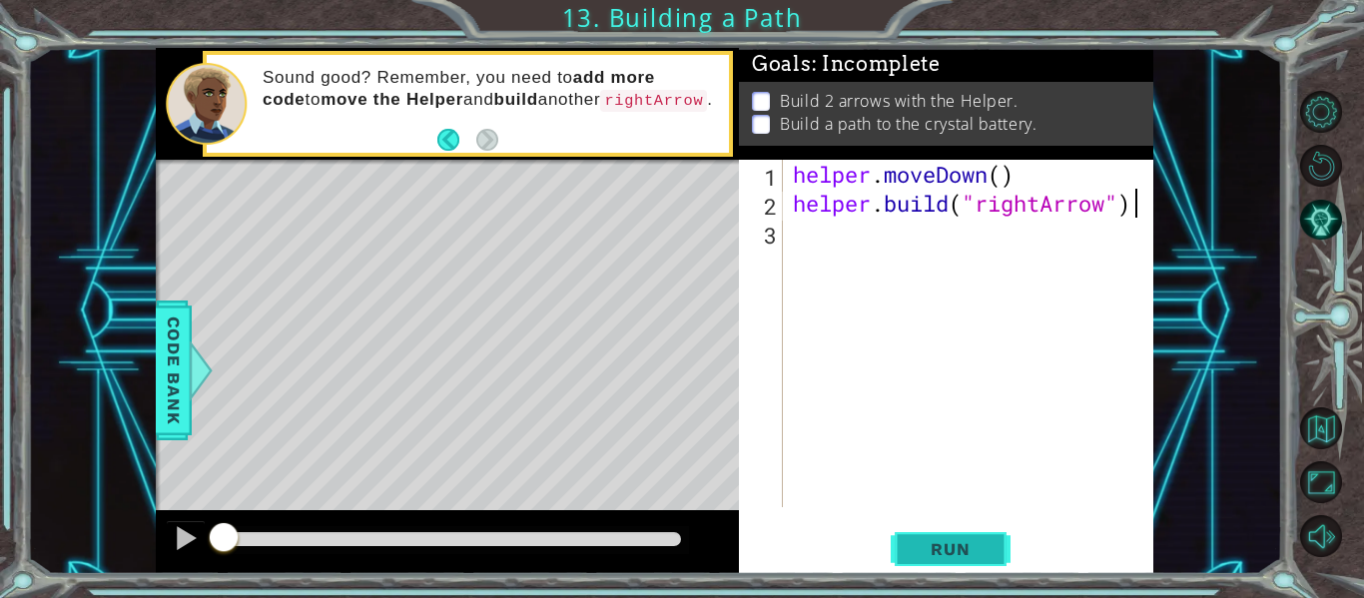
click at [982, 558] on span "Run" at bounding box center [950, 549] width 79 height 20
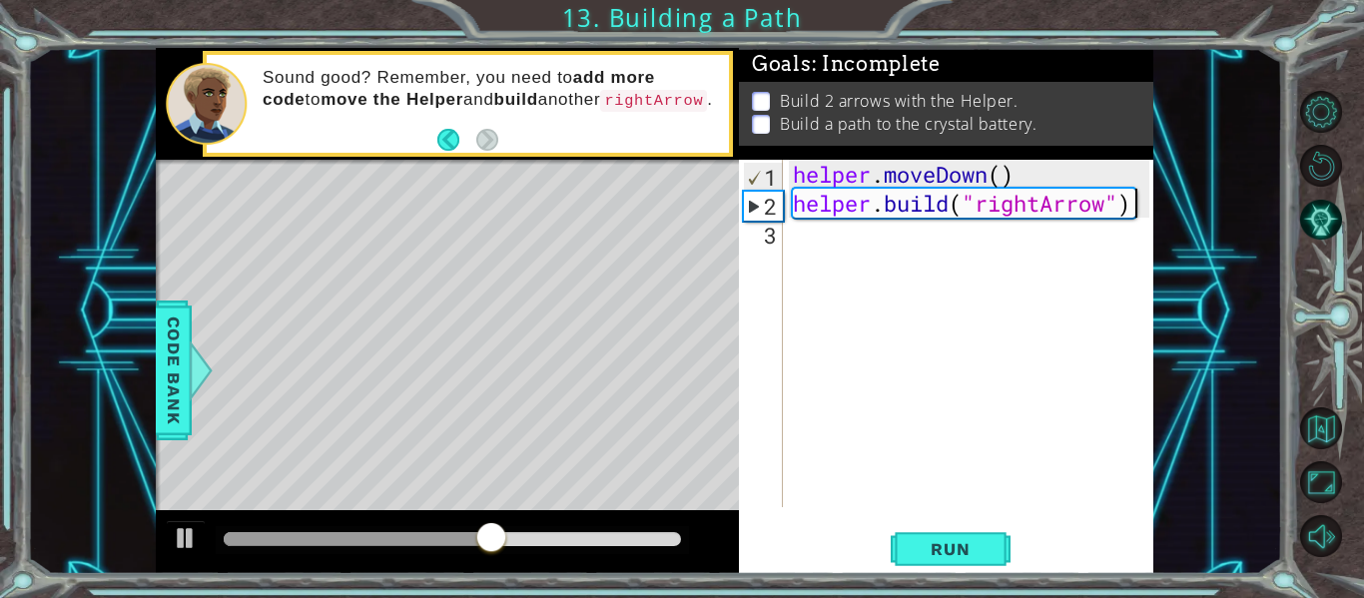
click at [815, 249] on div "helper . moveDown ( ) helper . build ( "rightArrow" )" at bounding box center [974, 362] width 370 height 405
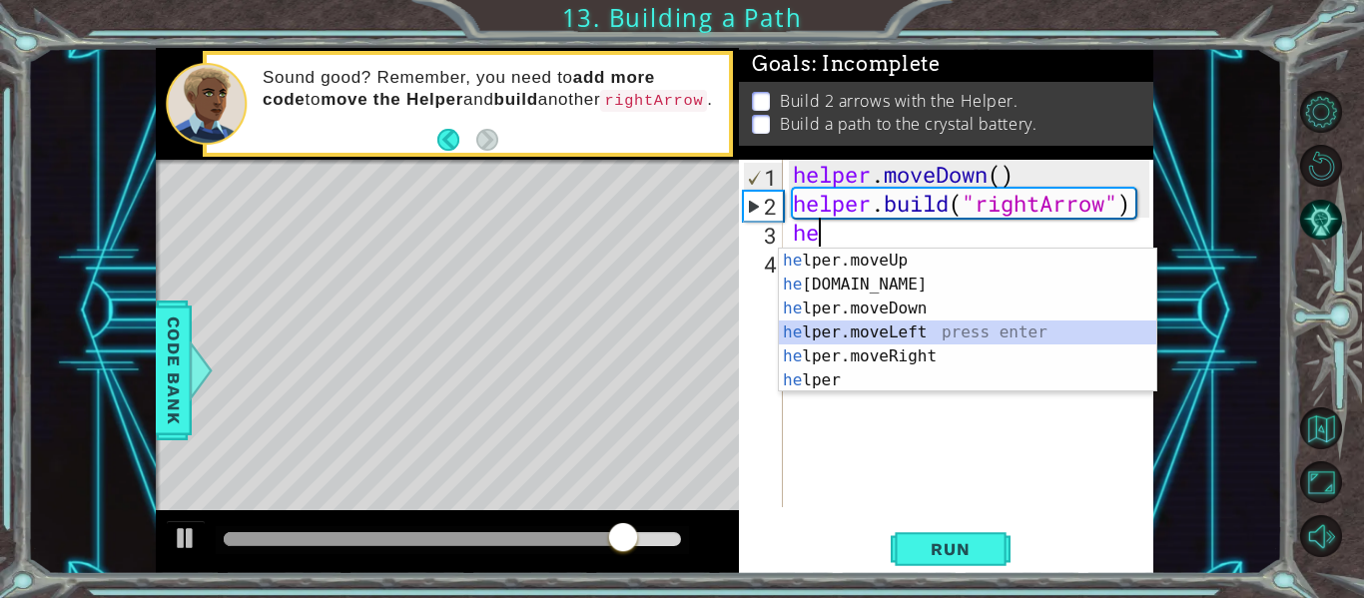
click at [889, 335] on div "he lper.moveUp press enter he [DOMAIN_NAME] press enter he lper.moveDown press …" at bounding box center [967, 345] width 377 height 192
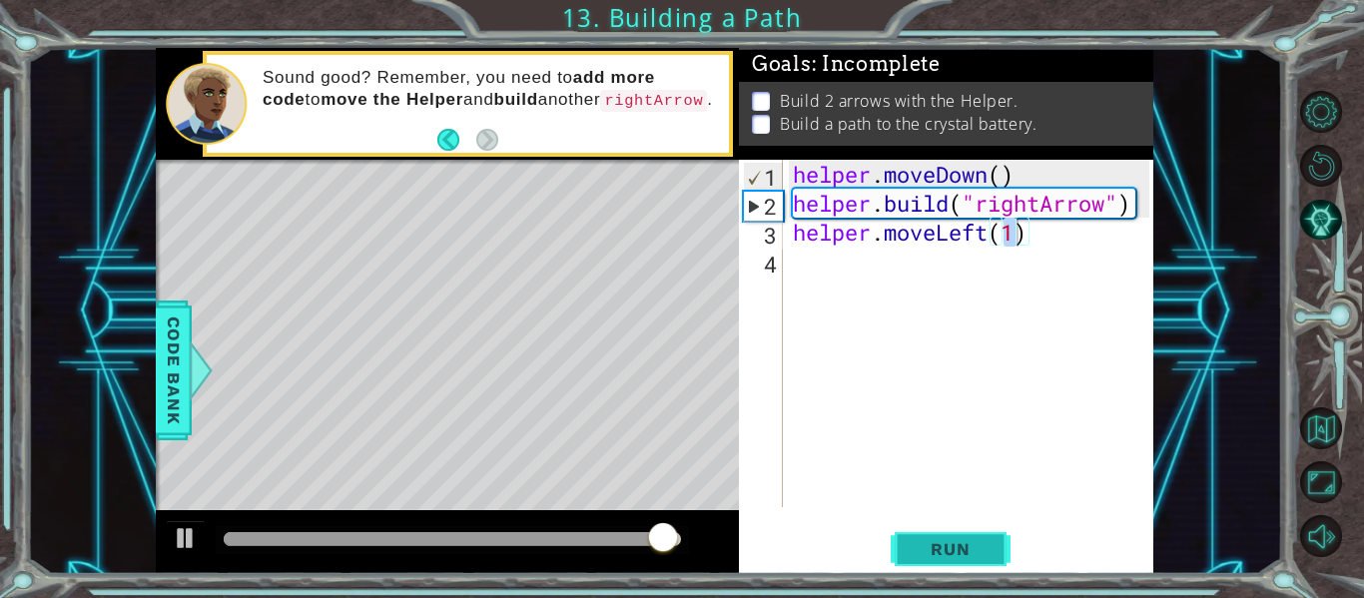
click at [979, 546] on span "Run" at bounding box center [950, 549] width 79 height 20
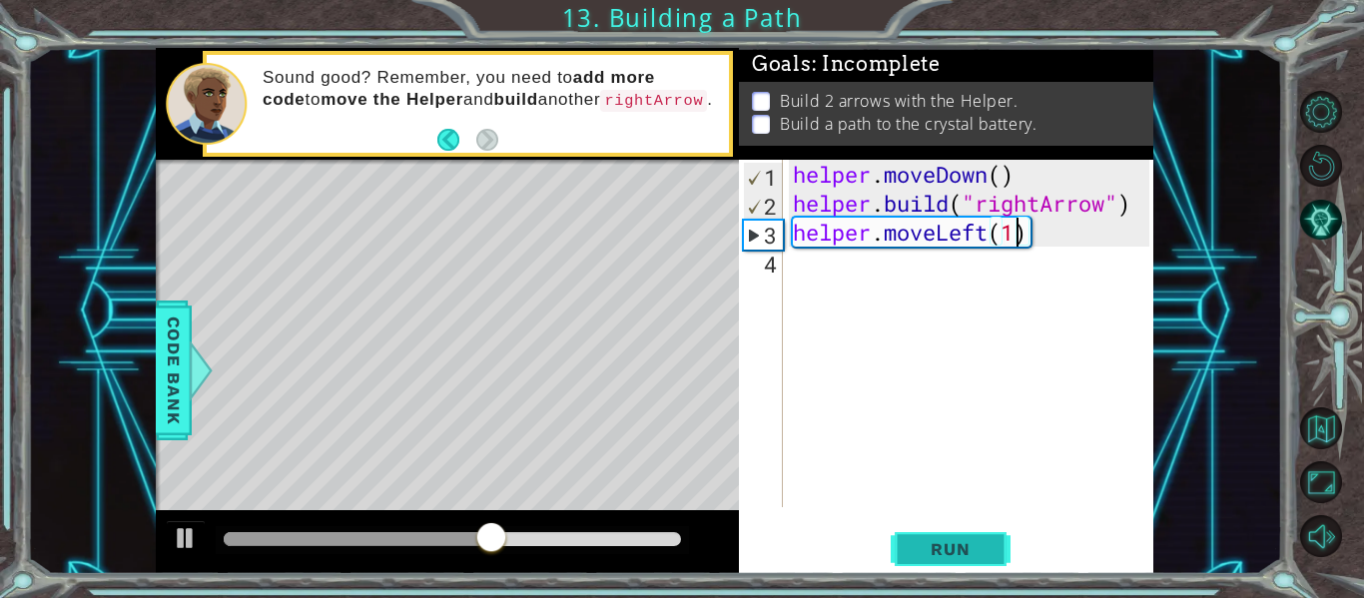
click at [979, 546] on span "Run" at bounding box center [950, 549] width 79 height 20
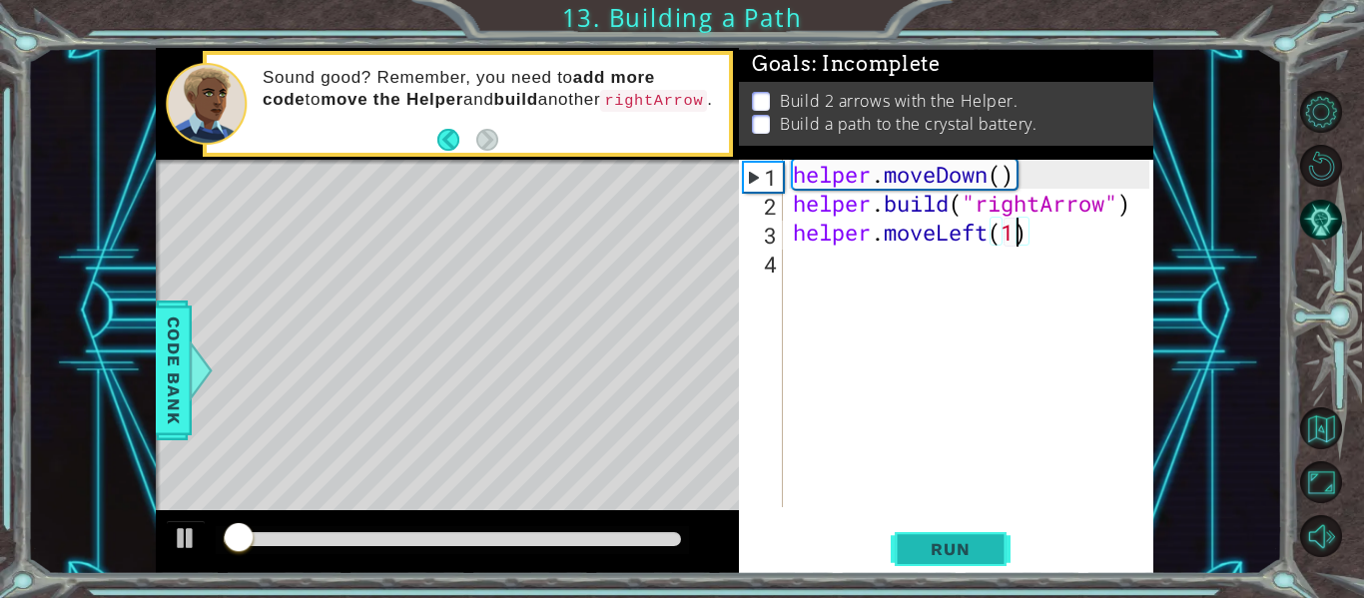
scroll to position [0, 10]
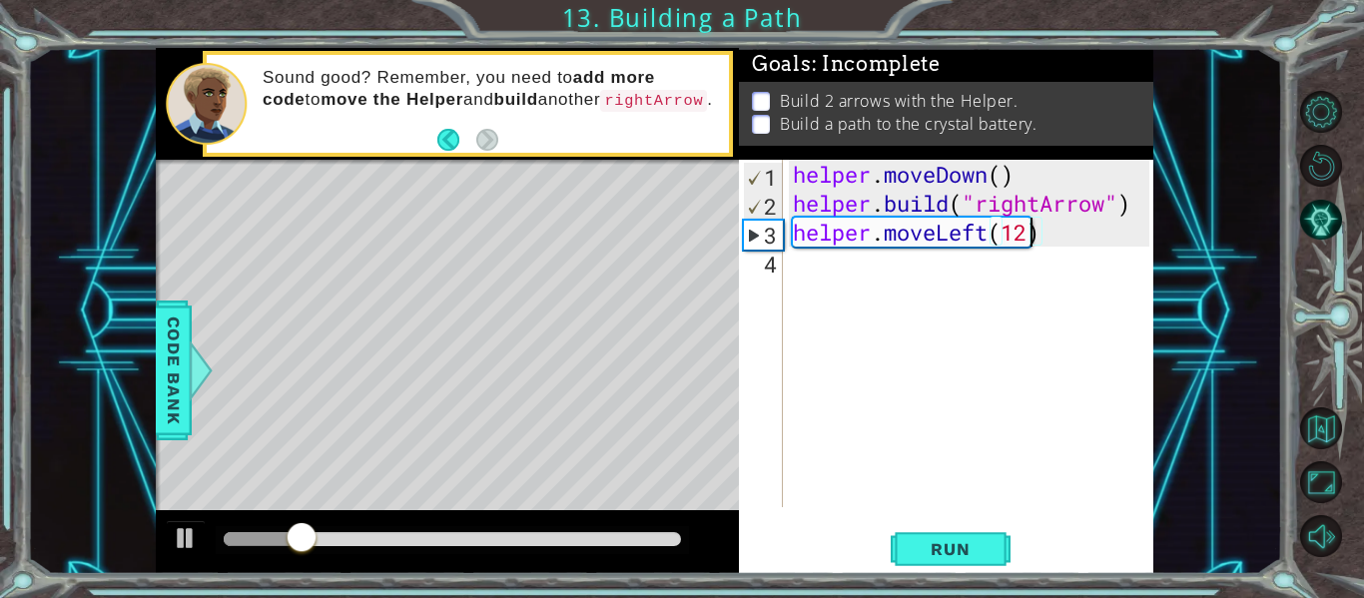
click at [1014, 241] on div "helper . moveDown ( ) helper . build ( "rightArrow" ) helper . moveLeft ( 12 )" at bounding box center [974, 362] width 370 height 405
click at [912, 537] on button "Run" at bounding box center [951, 549] width 120 height 41
click at [1059, 242] on div "helper . moveDown ( ) helper . build ( "rightArrow" ) helper . moveLeft ( 2 )" at bounding box center [974, 362] width 370 height 405
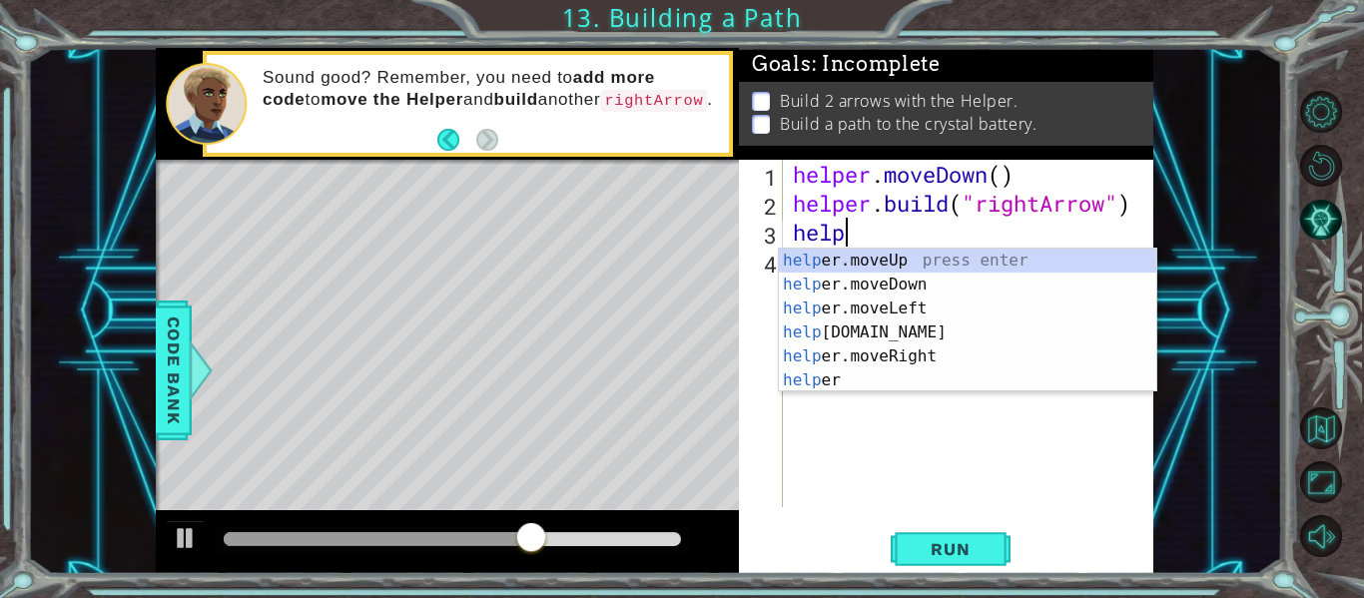
scroll to position [0, 1]
type textarea "h"
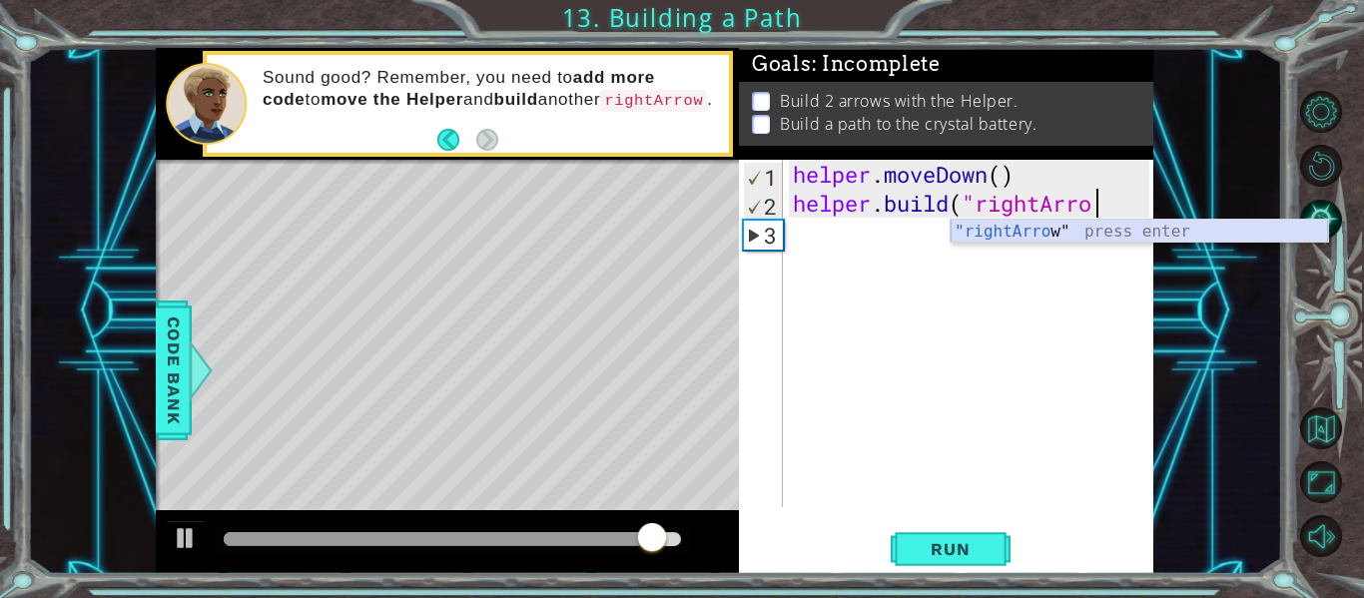
click at [1033, 227] on div ""rightArro w" press enter" at bounding box center [1139, 256] width 377 height 72
type textarea "[DOMAIN_NAME]("rightArrow""
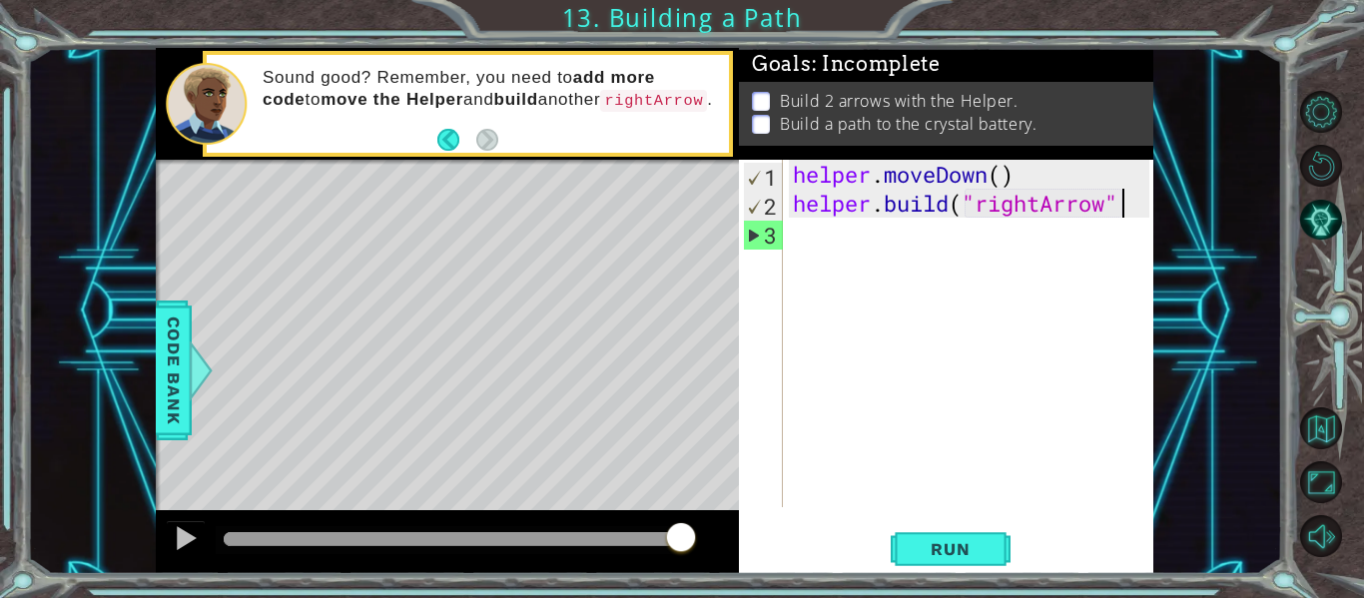
click at [786, 232] on div "[DOMAIN_NAME]("rightArrow" 1 2 3 helper . moveDown ( ) helper . build ( "rightA…" at bounding box center [944, 333] width 410 height 347
click at [808, 236] on div "helper . moveDown ( ) helper . build ( "rightArrow"" at bounding box center [974, 362] width 370 height 405
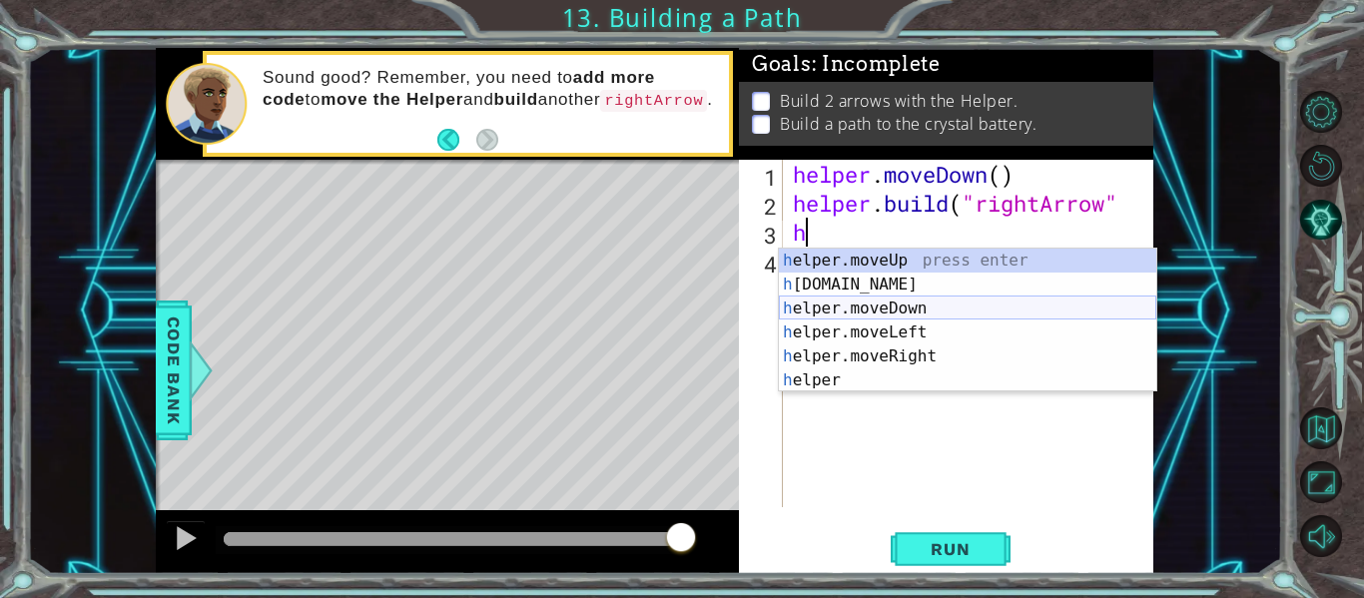
click at [840, 302] on div "h elper.moveUp press enter h [DOMAIN_NAME] press enter h elper.moveDown press e…" at bounding box center [967, 345] width 377 height 192
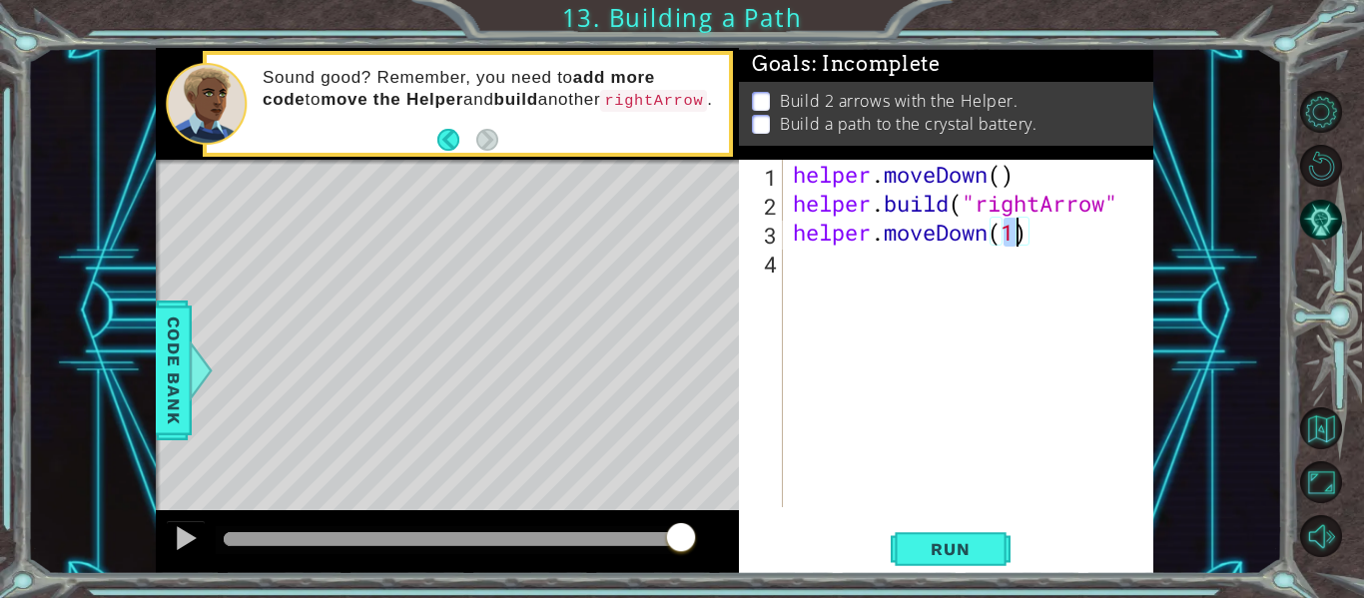
click at [934, 521] on div "helper.moveDown(1) 1 2 3 4 helper . moveDown ( ) helper . build ( "rightArrow" …" at bounding box center [946, 367] width 414 height 414
click at [950, 564] on button "Run" at bounding box center [951, 549] width 120 height 41
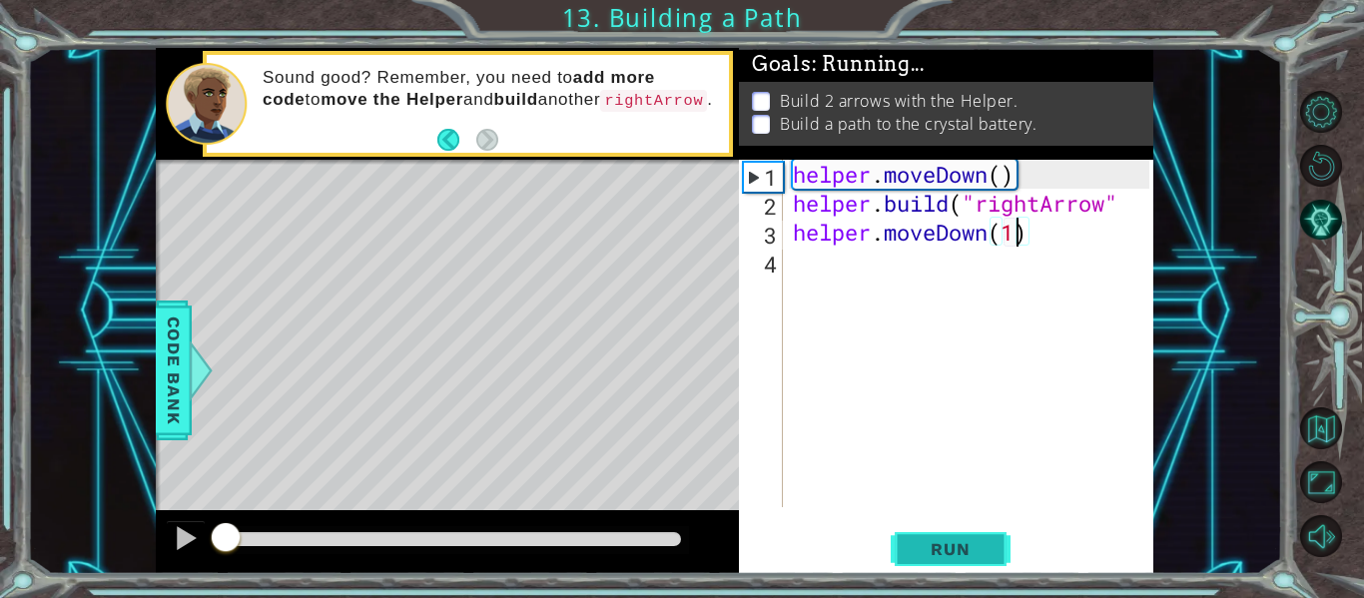
click at [950, 564] on button "Run" at bounding box center [951, 549] width 120 height 41
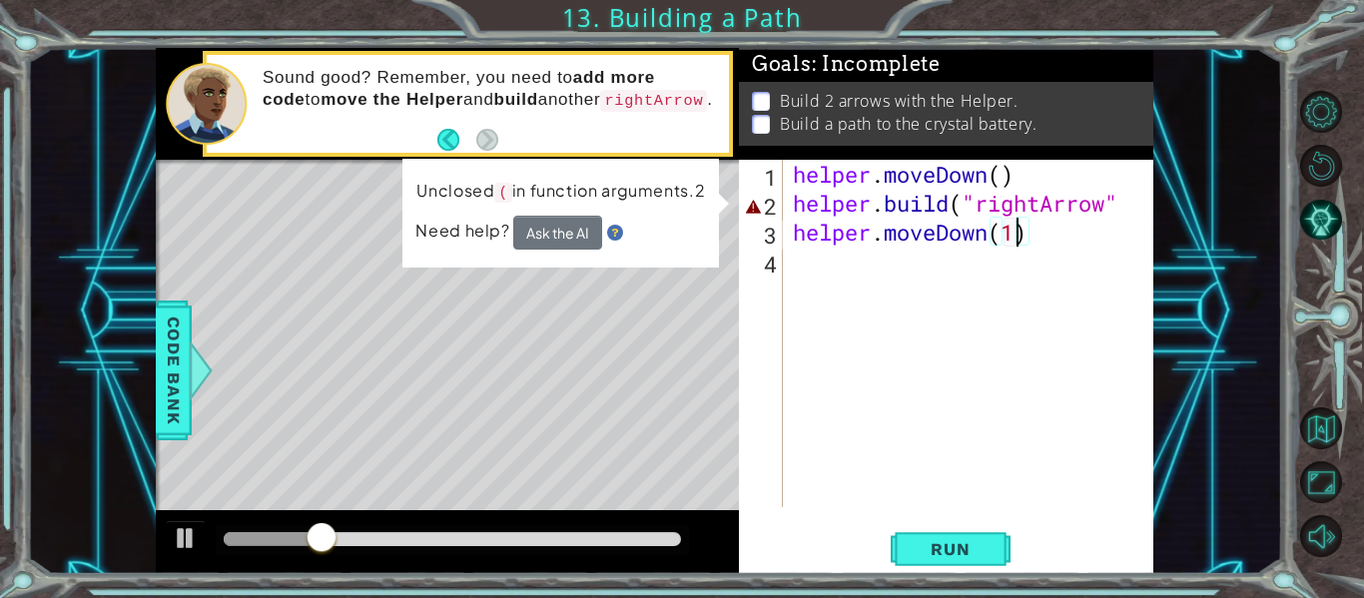
click at [520, 347] on div "Level Map" at bounding box center [617, 454] width 923 height 588
click at [866, 211] on div "helper . moveDown ( ) helper . build ( "rightArrow" helper . moveDown ( 1 )" at bounding box center [974, 362] width 370 height 405
click at [1119, 198] on div "helper . moveDown ( ) helper . build ( "rightArrow" helper . moveDown ( 1 )" at bounding box center [974, 362] width 370 height 405
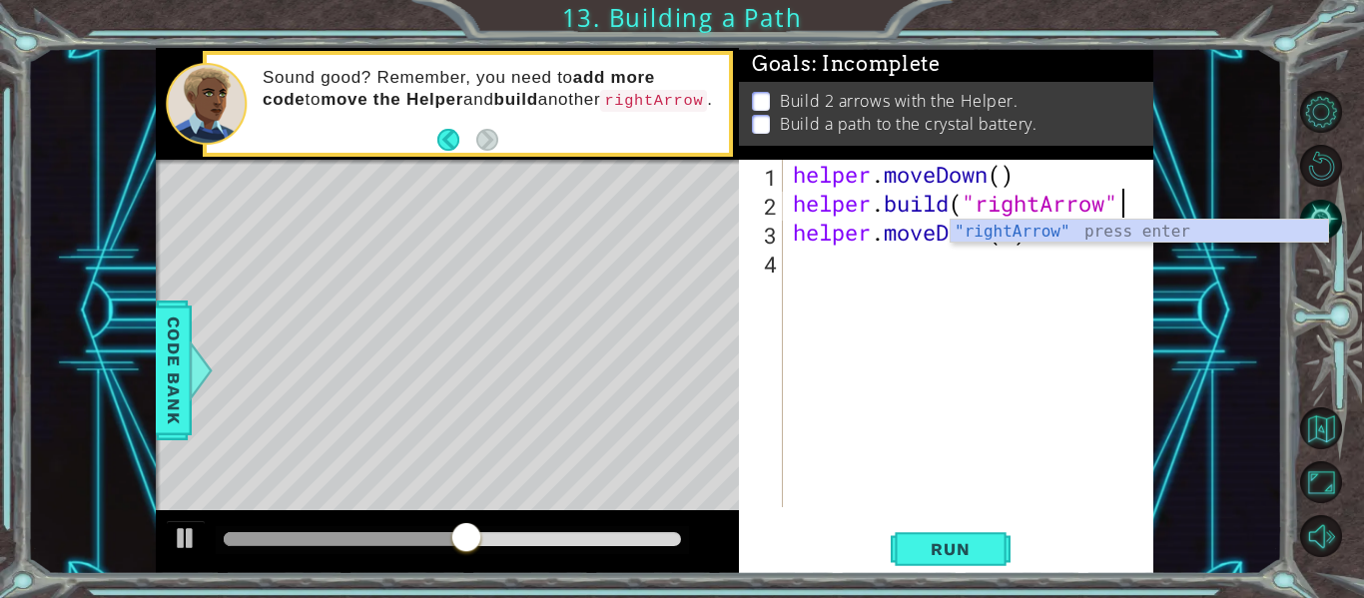
scroll to position [0, 15]
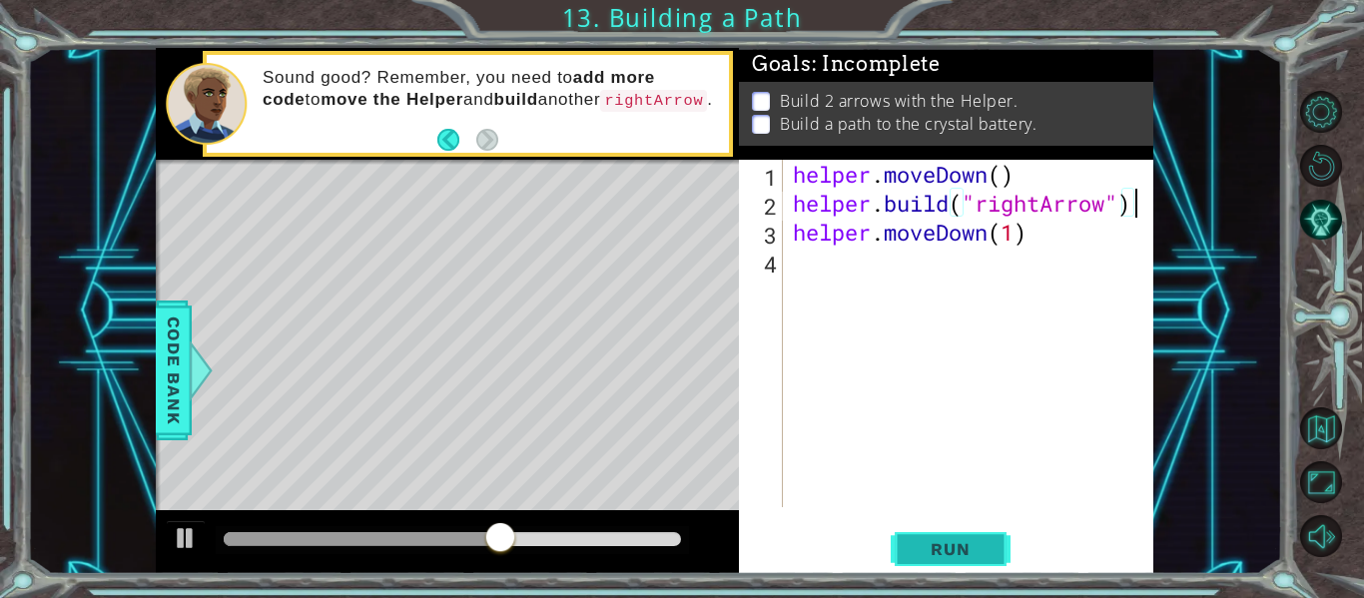
type textarea "[DOMAIN_NAME]("rightArrow")"
click at [953, 568] on button "Run" at bounding box center [951, 549] width 120 height 41
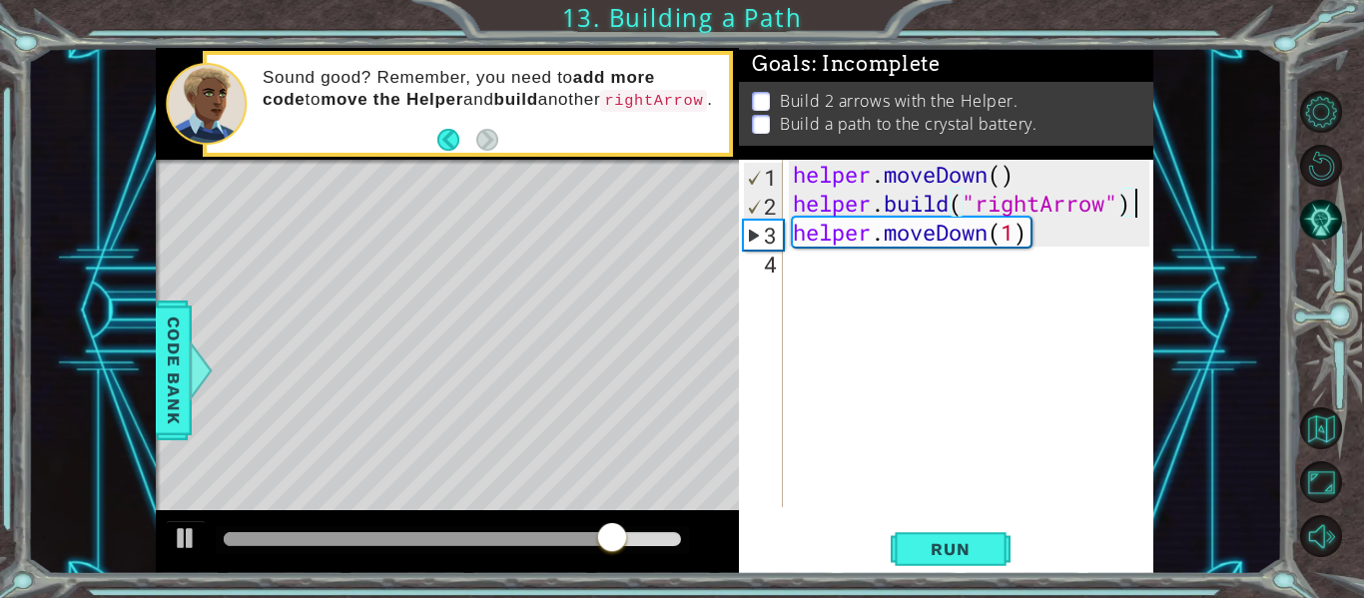
click at [843, 391] on div "helper . moveDown ( ) helper . build ( "rightArrow" ) helper . moveDown ( 1 )" at bounding box center [974, 362] width 370 height 405
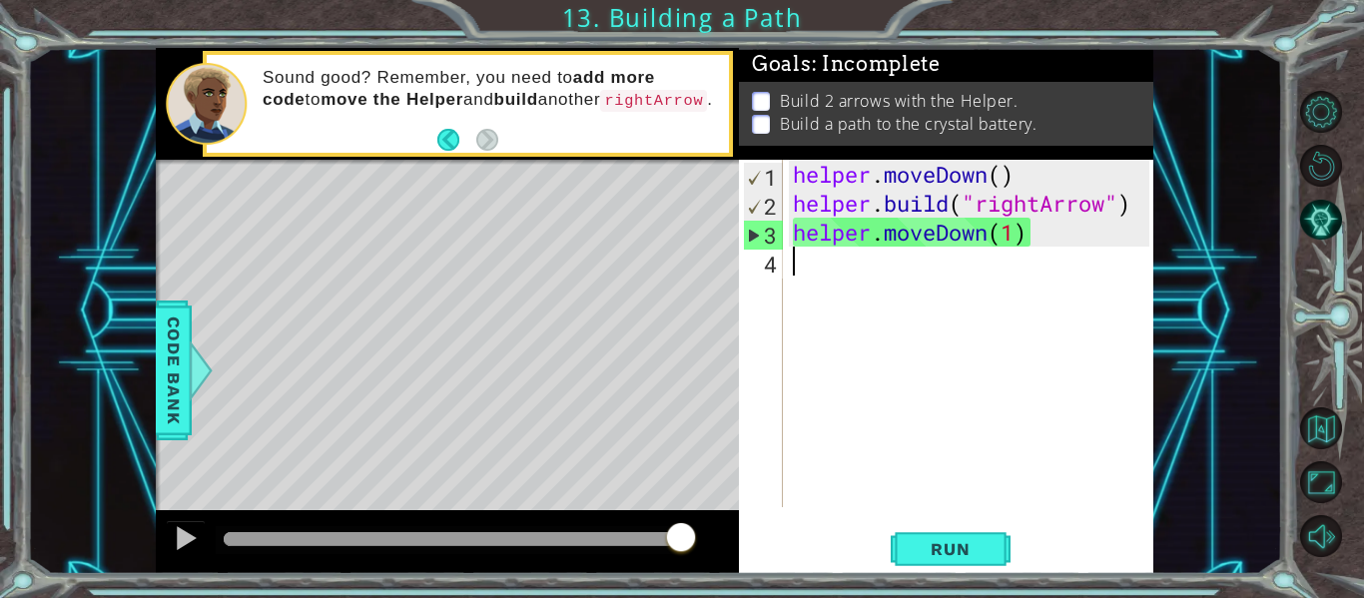
click at [1014, 231] on div "helper . moveDown ( ) helper . build ( "rightArrow" ) helper . moveDown ( 1 )" at bounding box center [974, 362] width 370 height 405
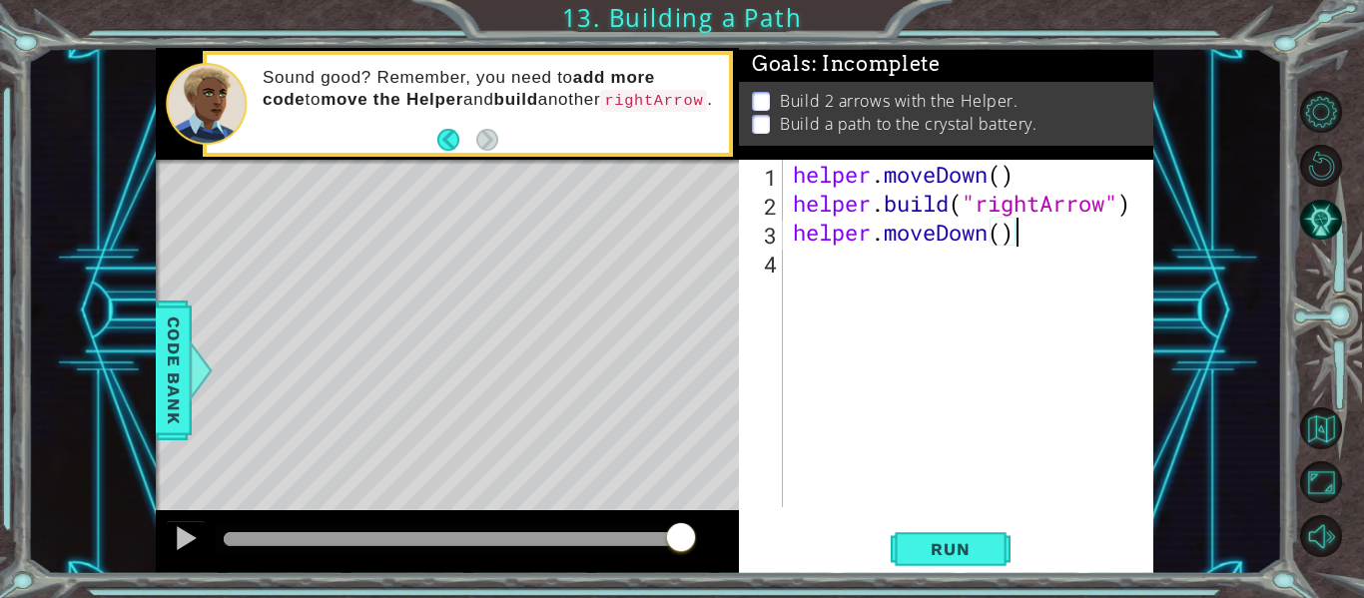
click at [1028, 236] on div "helper . moveDown ( ) helper . build ( "rightArrow" ) helper . moveDown ( )" at bounding box center [974, 362] width 370 height 405
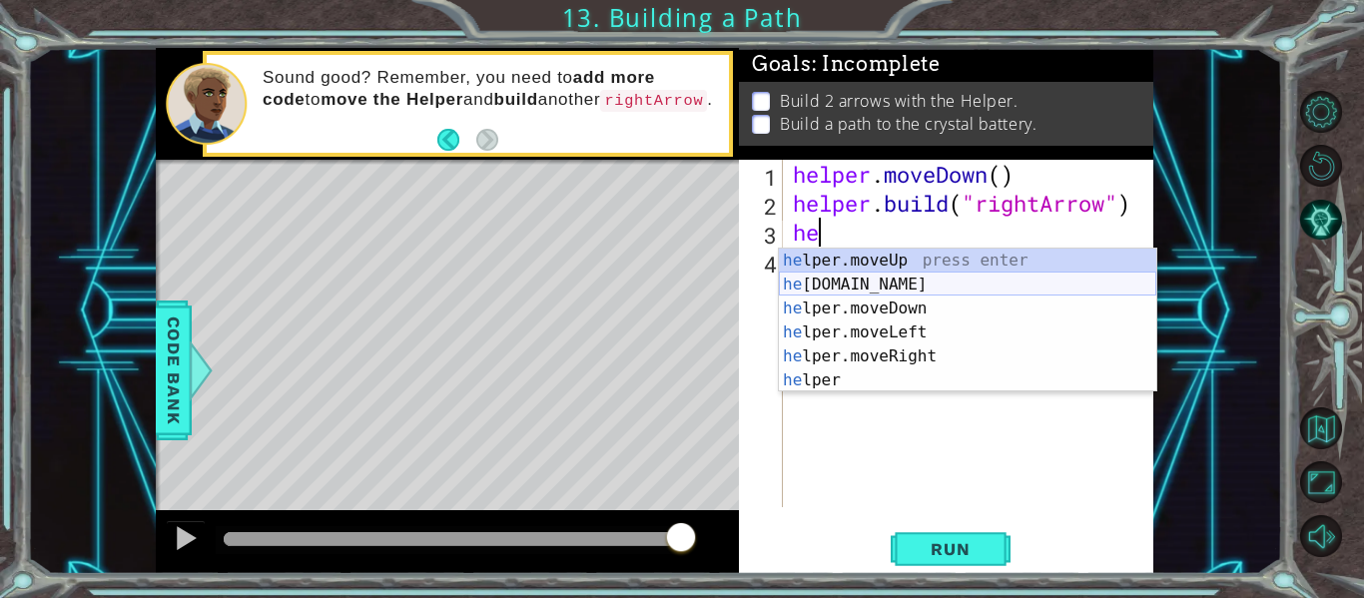
click at [907, 294] on div "he lper.moveUp press enter he [DOMAIN_NAME] press enter he lper.moveDown press …" at bounding box center [967, 345] width 377 height 192
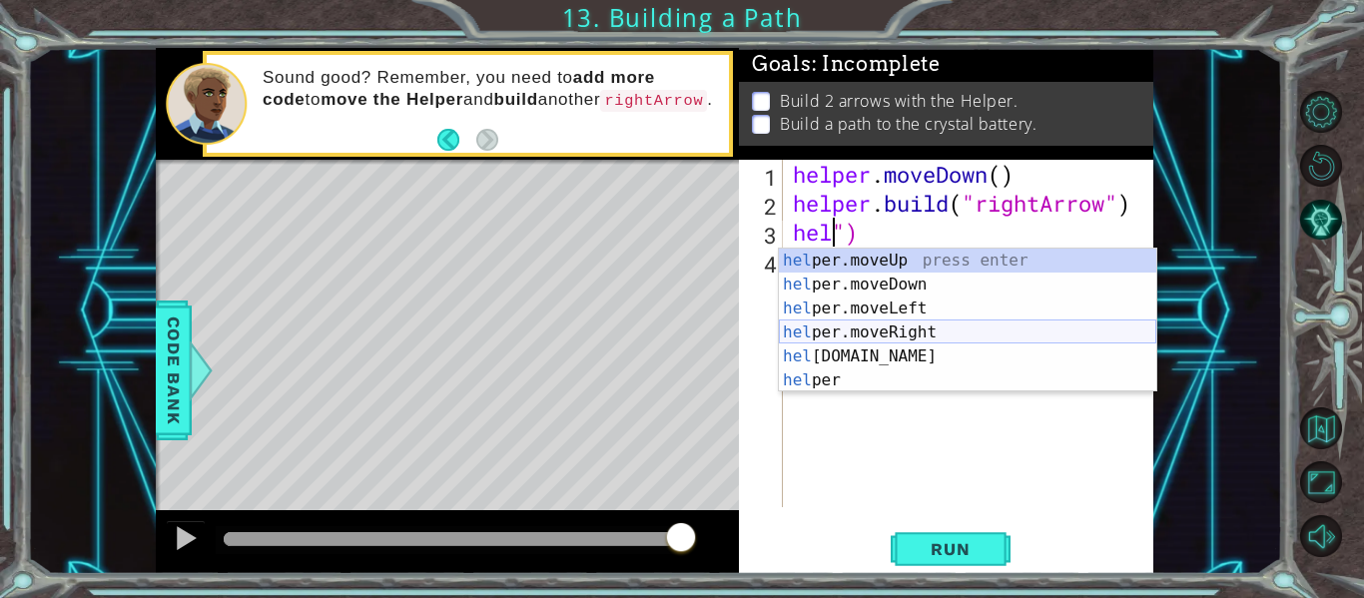
click at [880, 332] on div "hel per.moveUp press enter hel per.moveDown press enter hel per.moveLeft press …" at bounding box center [967, 345] width 377 height 192
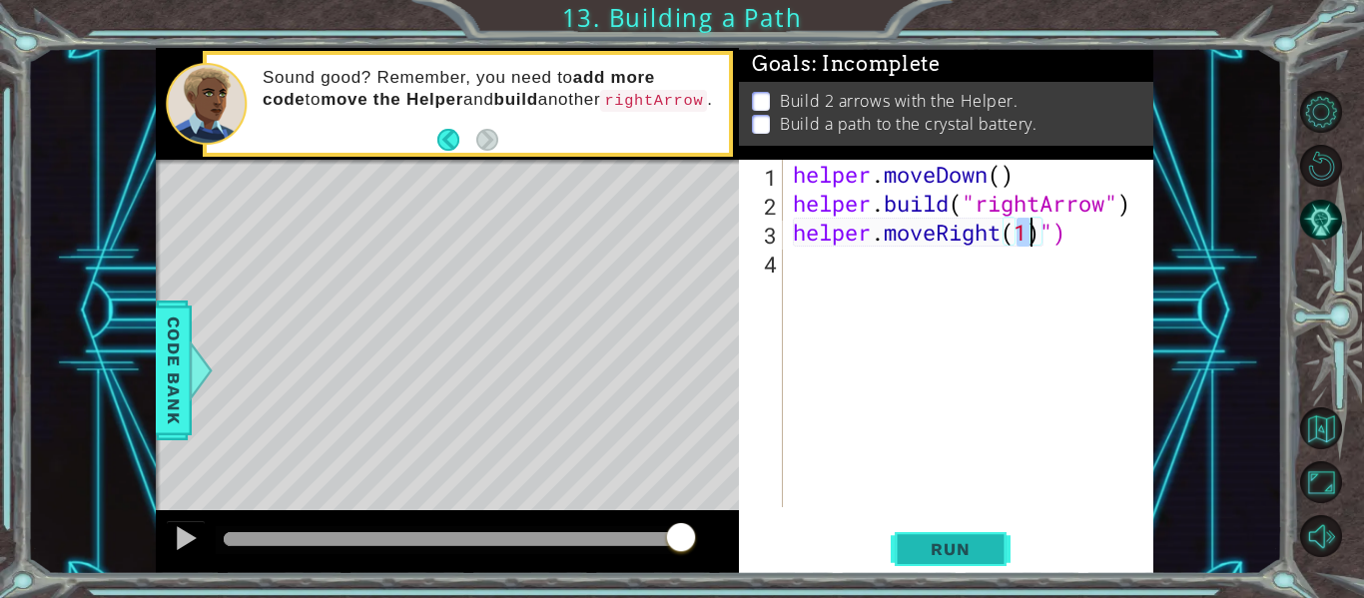
click at [896, 545] on button "Run" at bounding box center [951, 549] width 120 height 41
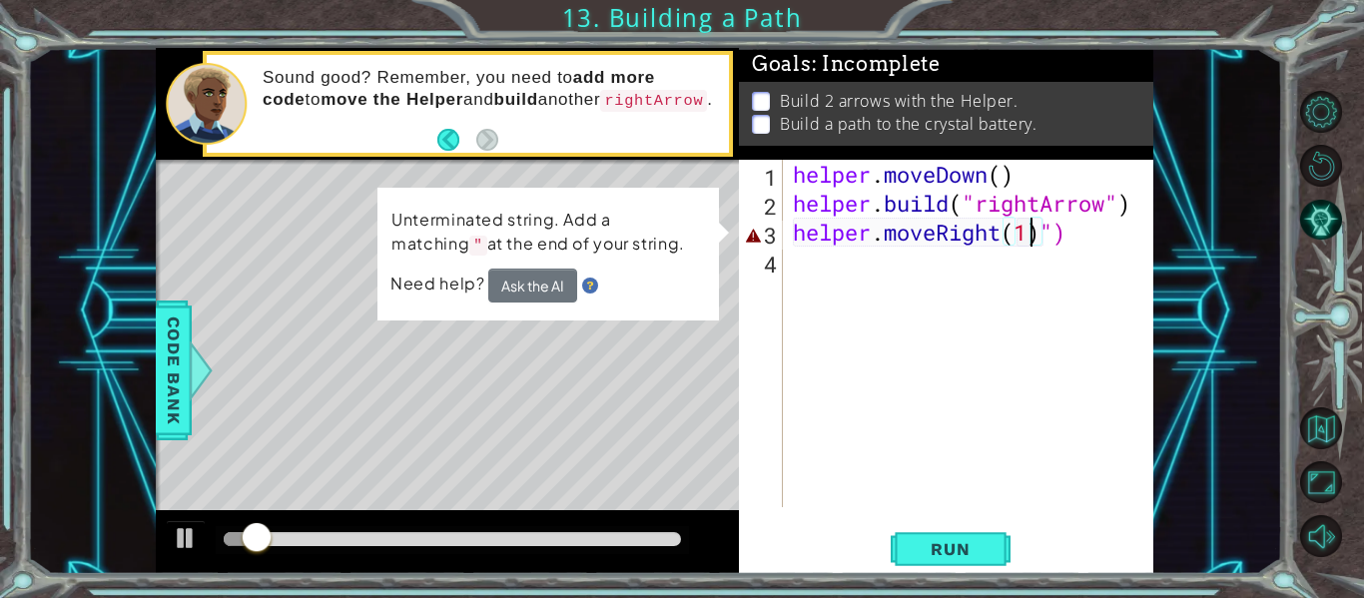
click at [1087, 239] on div "helper . moveDown ( ) helper . build ( "rightArrow" ) helper . moveRight ( 1 ) …" at bounding box center [974, 362] width 370 height 405
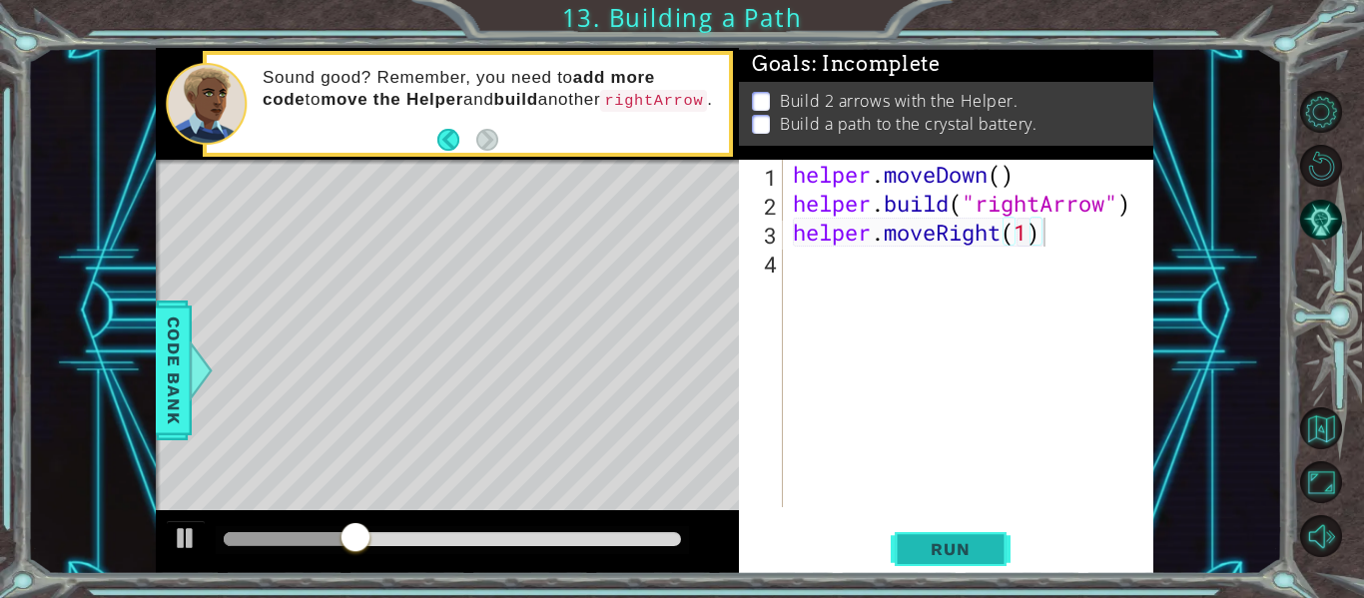
click at [914, 565] on button "Run" at bounding box center [951, 549] width 120 height 41
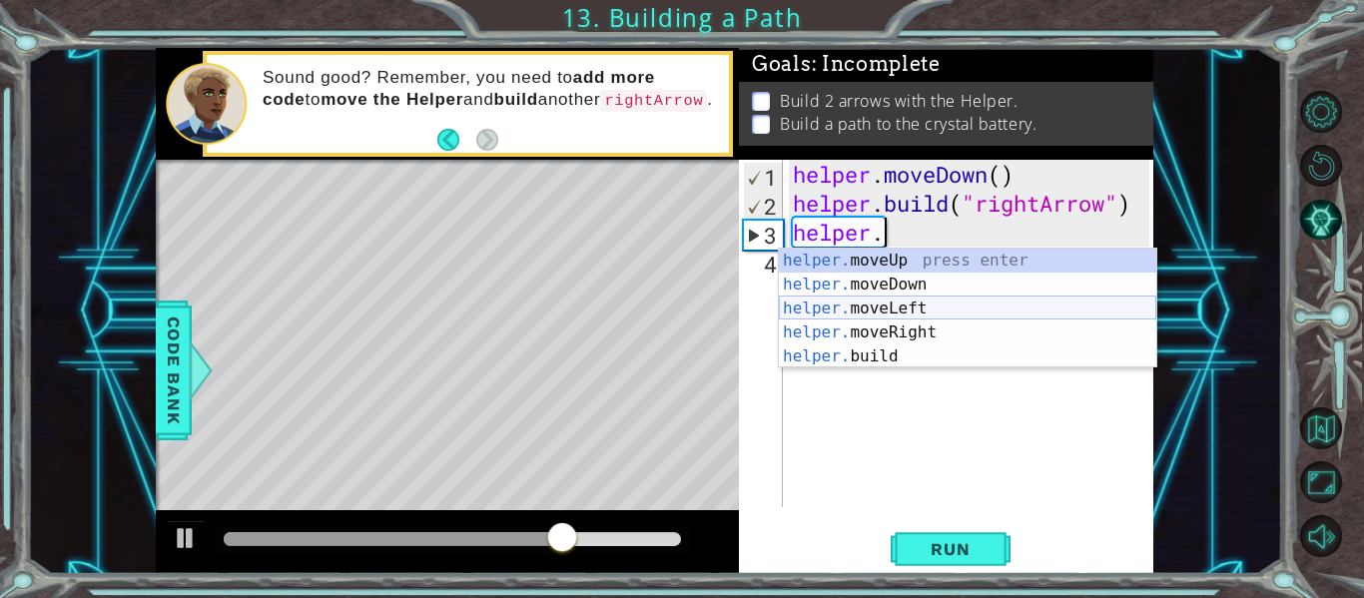
type textarea "helper"
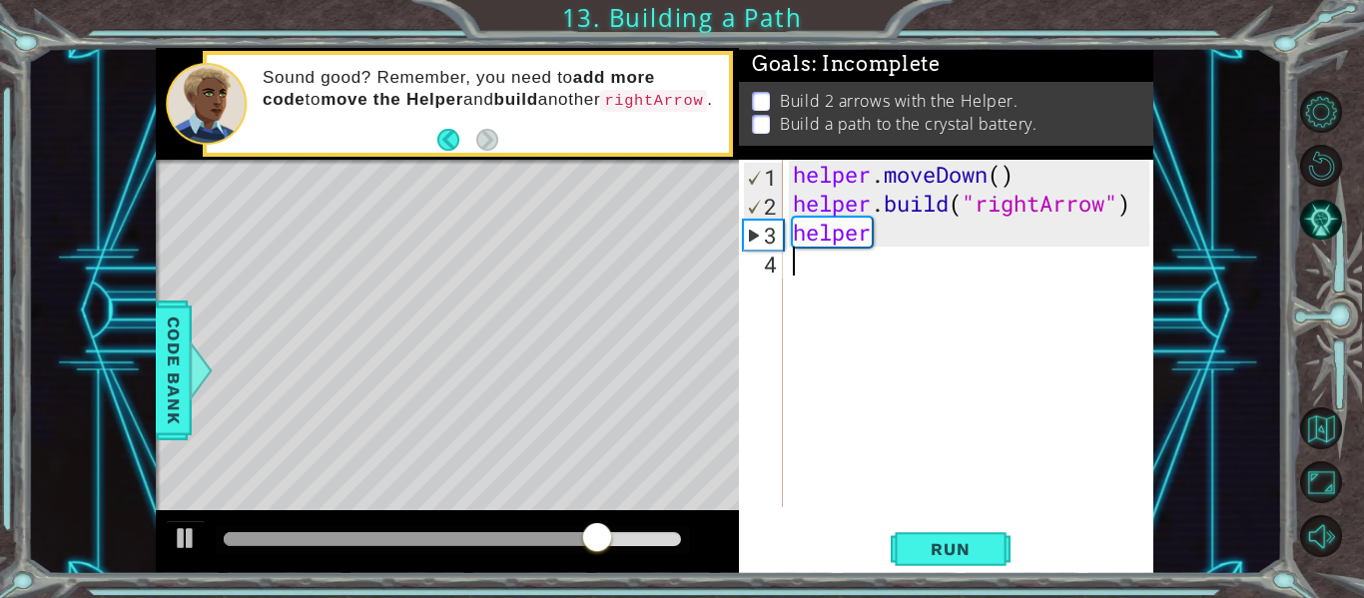
click at [848, 391] on div "helper . moveDown ( ) helper . build ( "rightArrow" ) helper" at bounding box center [974, 362] width 370 height 405
click at [891, 246] on div "helper . moveDown ( ) helper . build ( "rightArrow" ) helper" at bounding box center [974, 362] width 370 height 405
type textarea "helper"
click at [891, 246] on div "helper . moveDown ( ) helper . build ( "rightArrow" ) helper" at bounding box center [974, 362] width 370 height 405
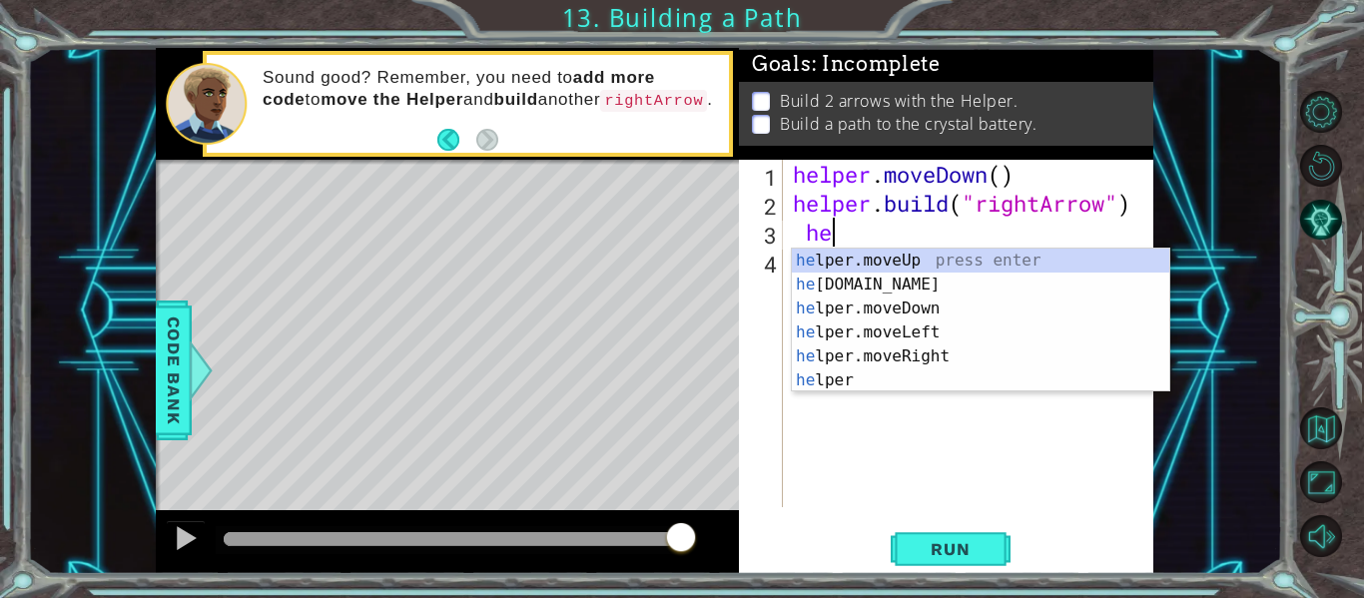
scroll to position [0, 1]
click at [923, 285] on div "he lper.moveUp press enter he [DOMAIN_NAME] press enter he lper.moveDown press …" at bounding box center [980, 345] width 377 height 192
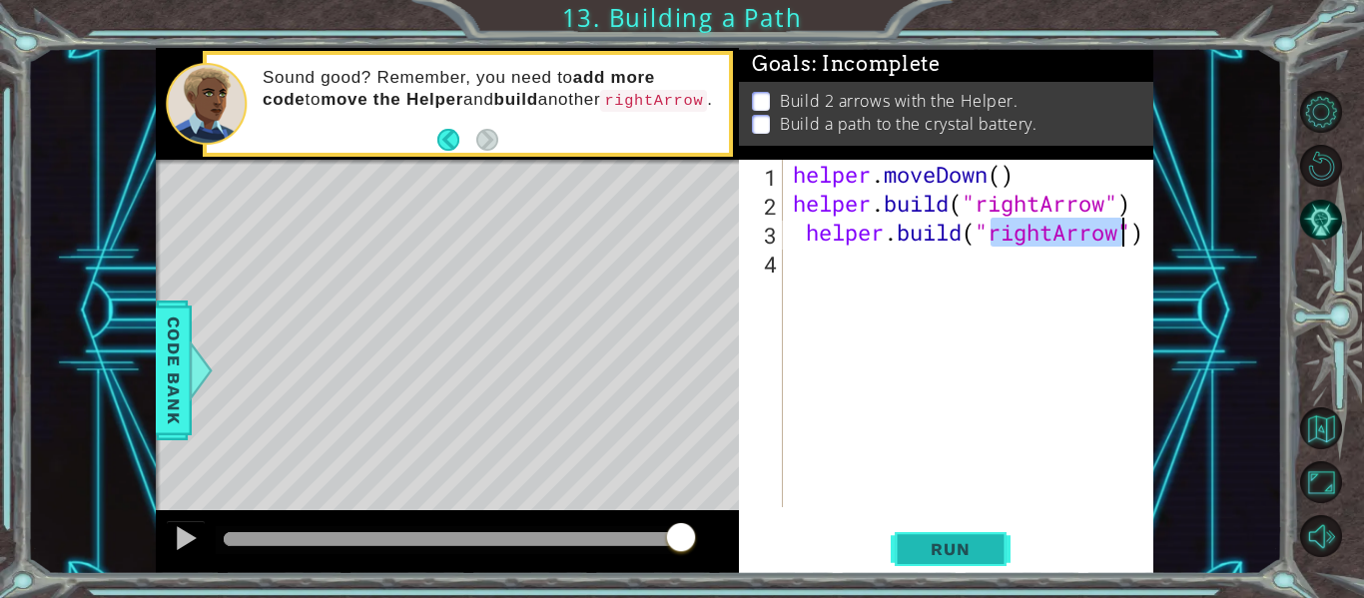
type textarea "[DOMAIN_NAME]("rightArrow")"
click at [939, 541] on span "Run" at bounding box center [950, 549] width 79 height 20
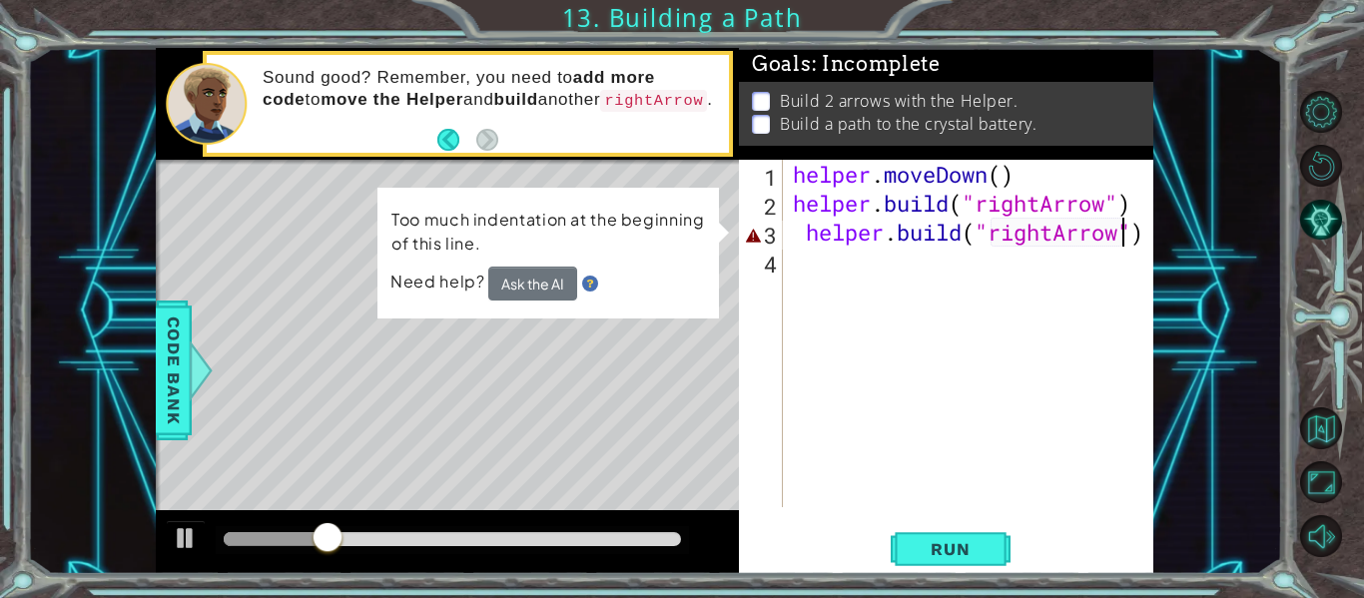
click at [931, 389] on div "helper . moveDown ( ) helper . build ( "rightArrow" ) helper . build ( "rightAr…" at bounding box center [974, 362] width 370 height 405
click at [1005, 552] on button "Run" at bounding box center [951, 549] width 120 height 41
click at [797, 228] on div "helper . moveDown ( ) helper . build ( "rightArrow" ) helper . build ( "rightAr…" at bounding box center [974, 362] width 370 height 405
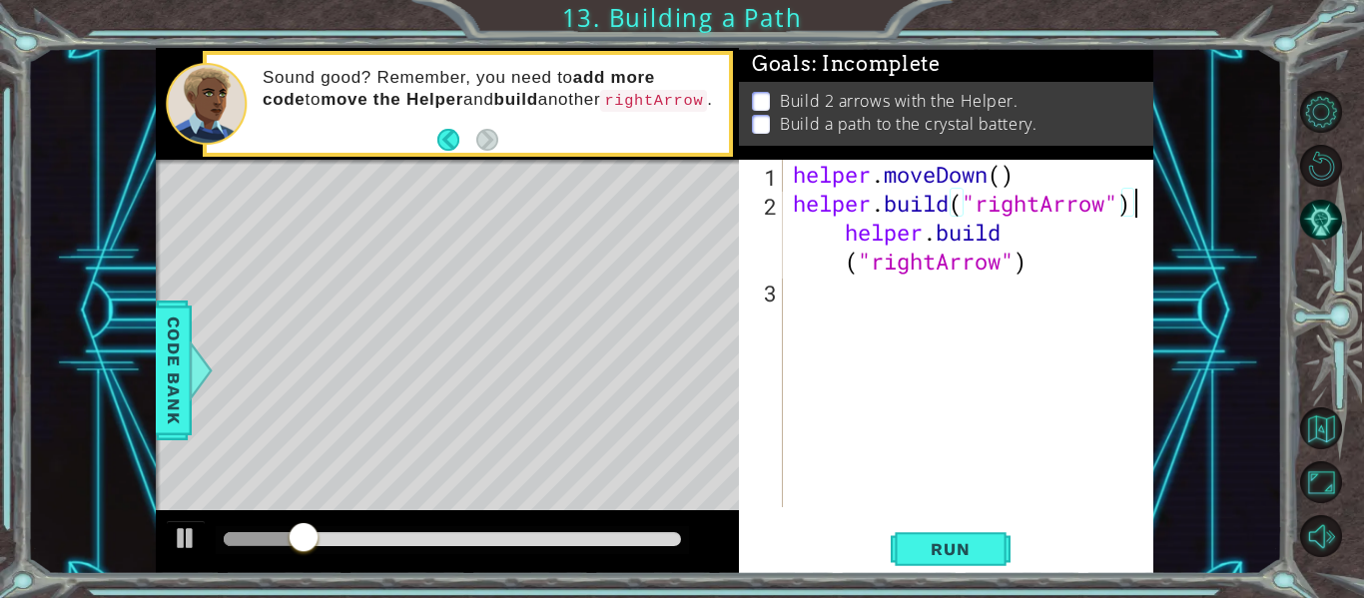
click at [846, 235] on div "helper . moveDown ( ) helper . build ( "rightArrow" ) helper . build ( "rightAr…" at bounding box center [974, 362] width 370 height 405
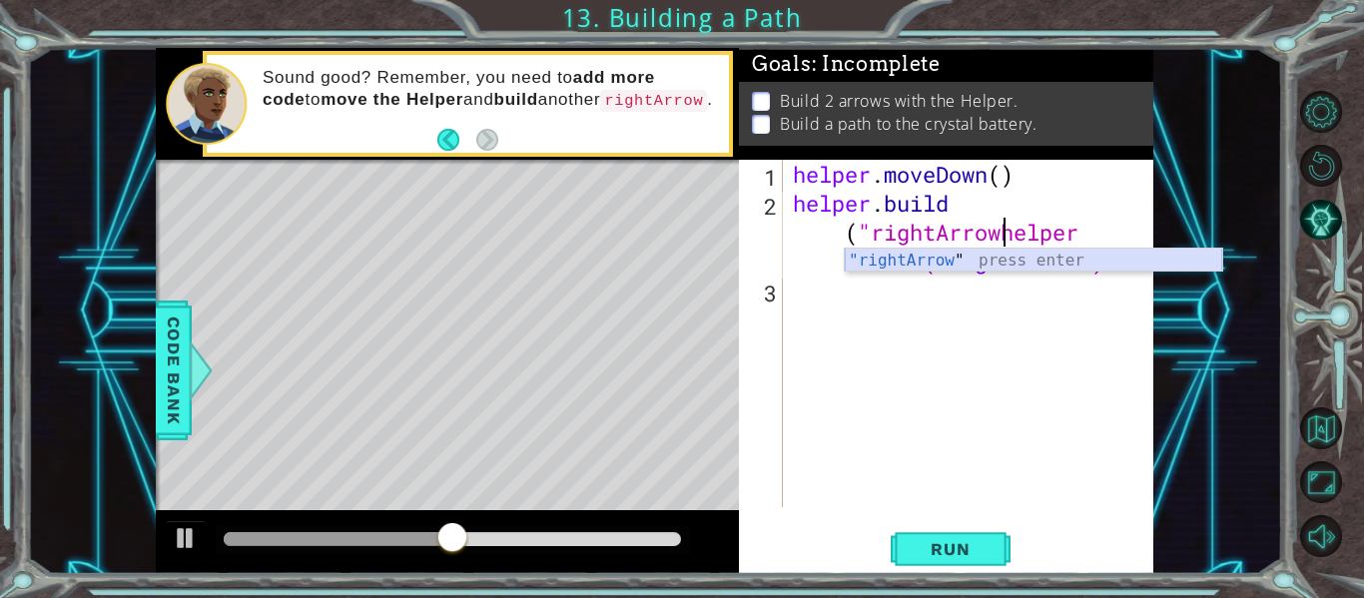
click at [886, 270] on div ""rightArrow " press enter" at bounding box center [1033, 285] width 377 height 72
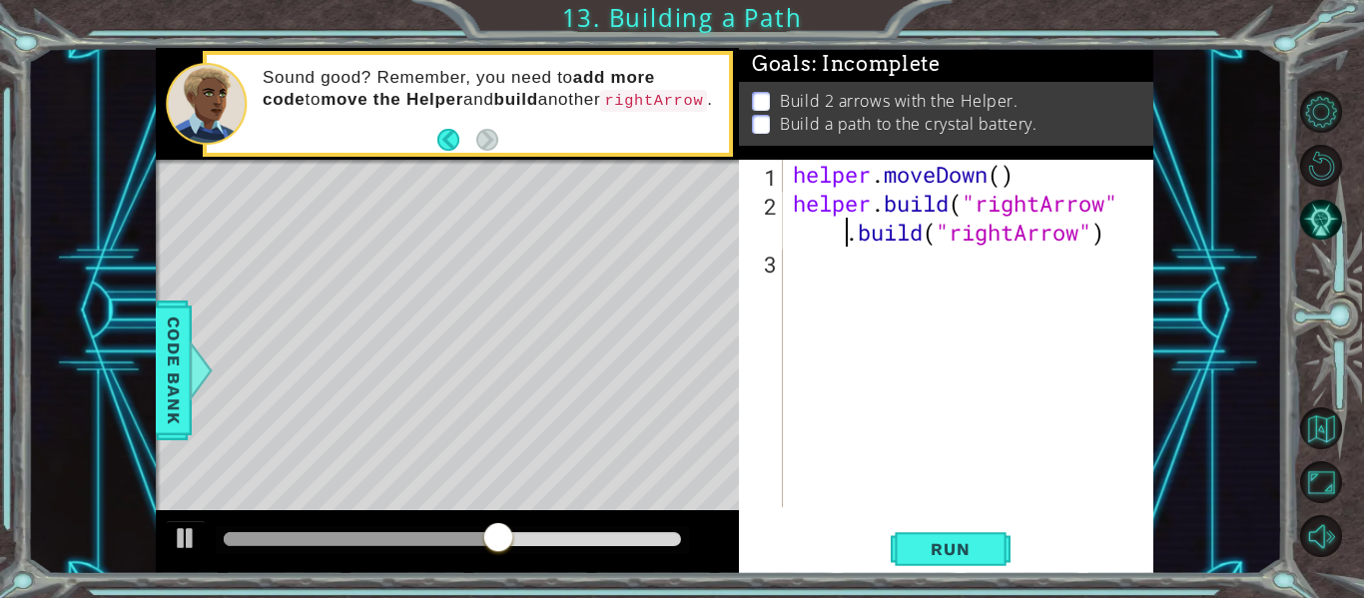
click at [858, 237] on div "helper . moveDown ( ) helper . build ( "rightArrow" . build ( "rightArrow" )" at bounding box center [974, 362] width 370 height 405
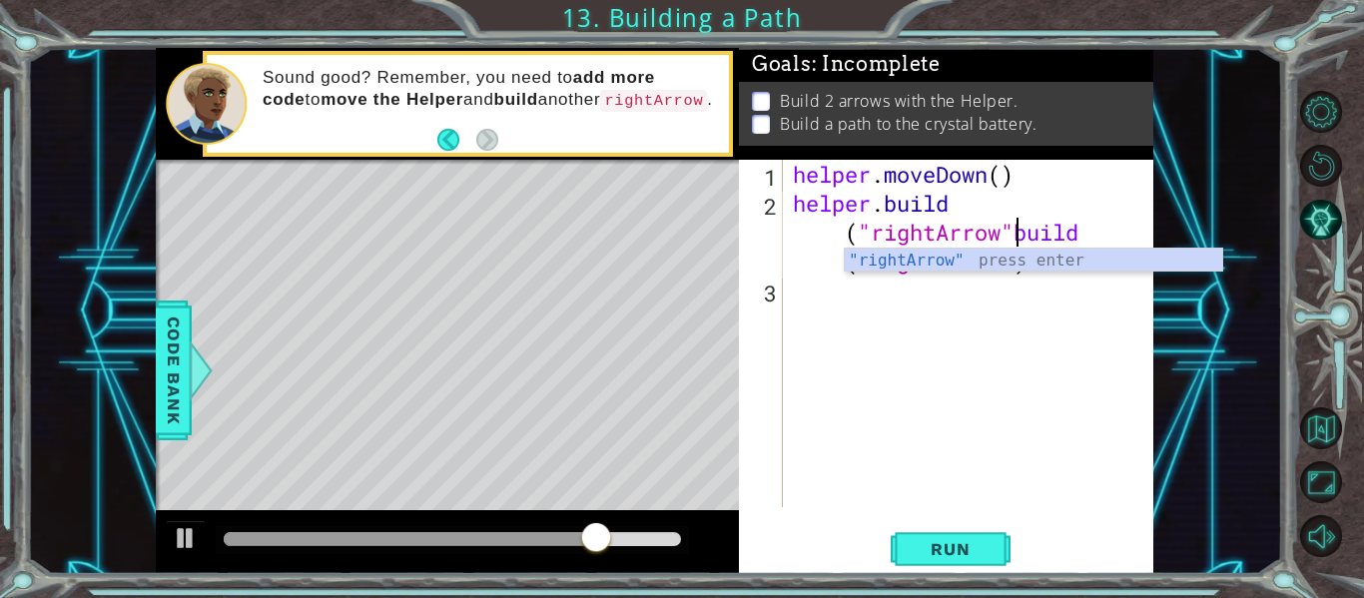
scroll to position [0, 16]
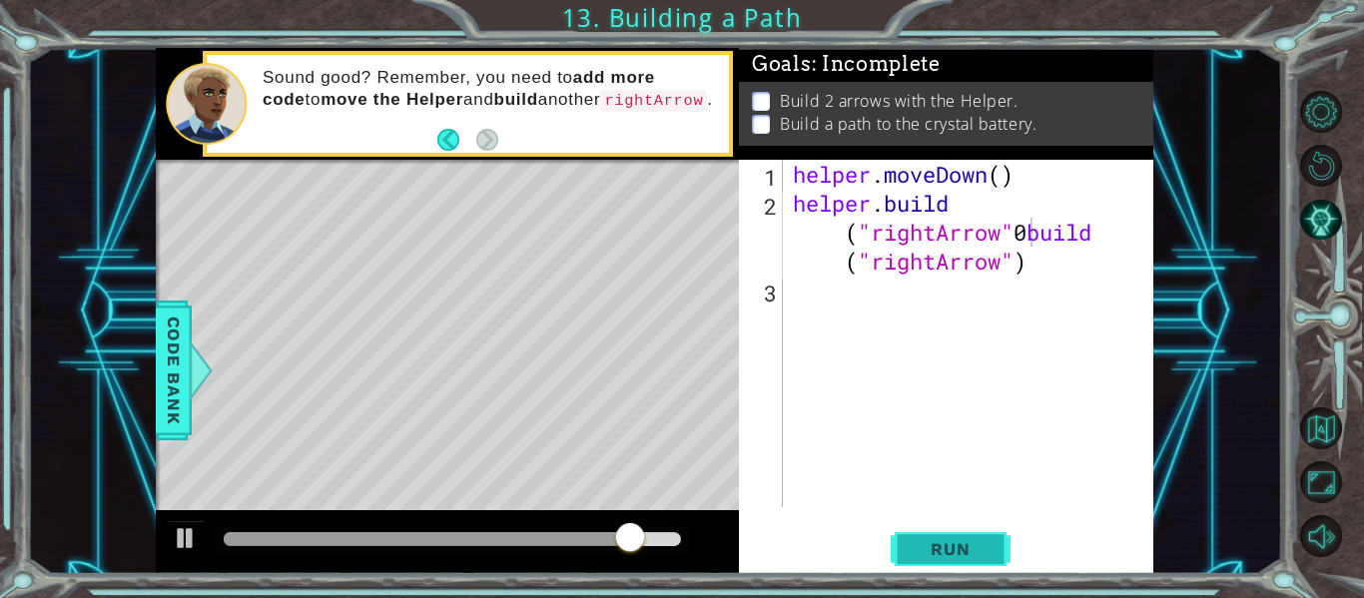
click at [933, 546] on span "Run" at bounding box center [950, 549] width 79 height 20
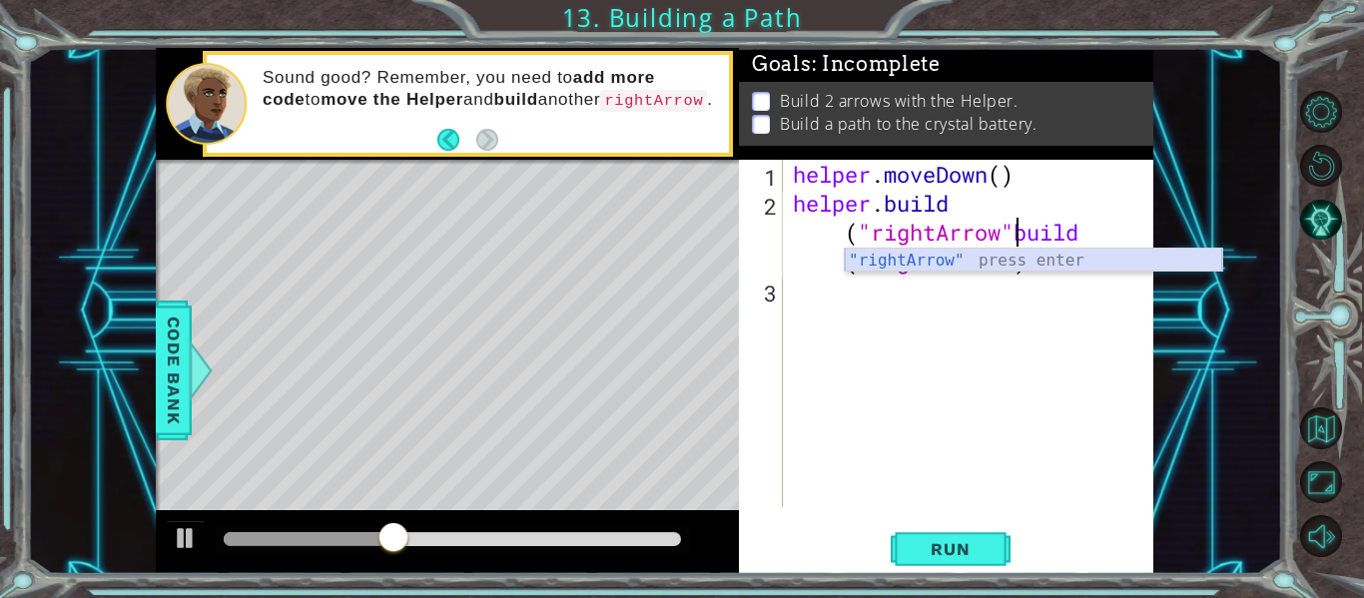
click at [1000, 262] on div ""rightArrow" press enter" at bounding box center [1033, 285] width 377 height 72
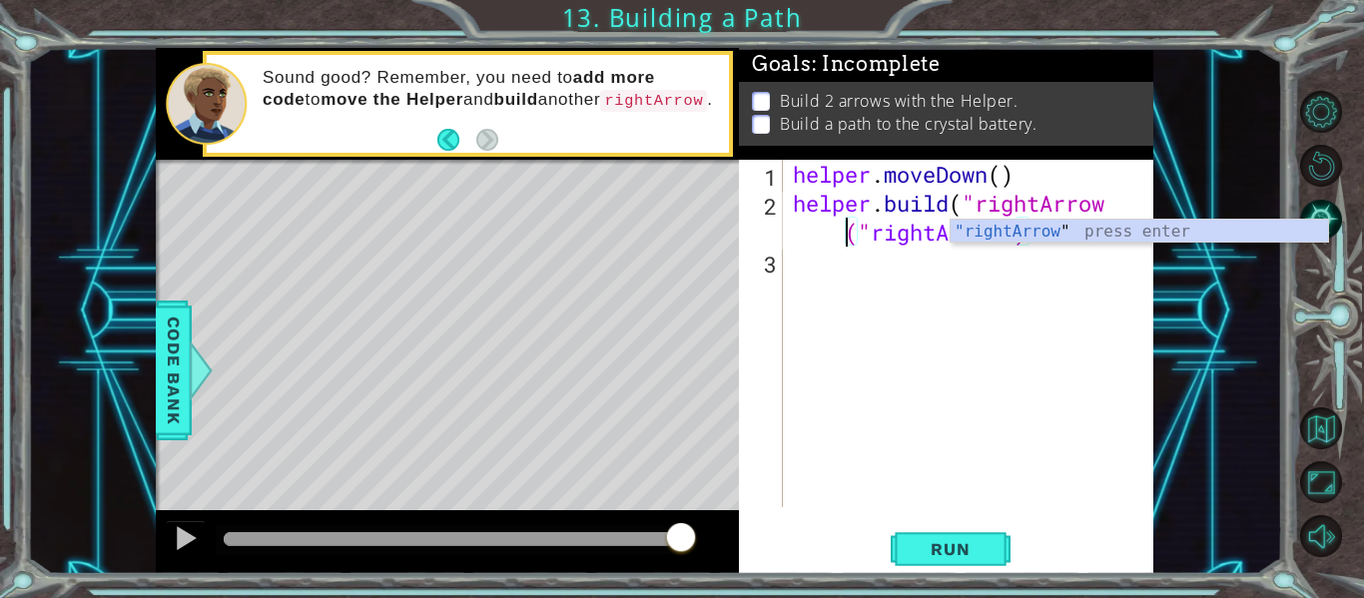
click at [1111, 207] on div "helper . moveDown ( ) helper . build ( "rightArrow (" rightArrow ")" at bounding box center [974, 362] width 370 height 405
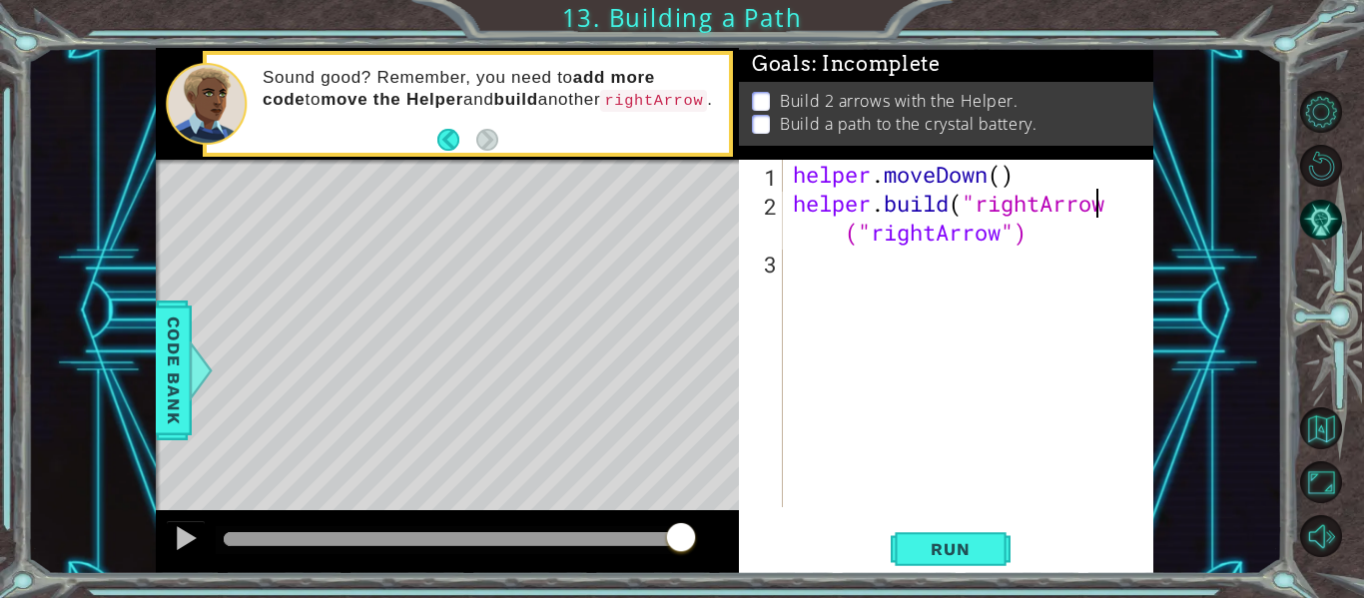
click at [1107, 206] on div "helper . moveDown ( ) helper . build ( "rightArrow (" rightArrow ")" at bounding box center [974, 362] width 370 height 405
click at [1110, 205] on div "helper . moveDown ( ) helper . build ( "rightArrow (" rightArrow ")" at bounding box center [974, 362] width 370 height 405
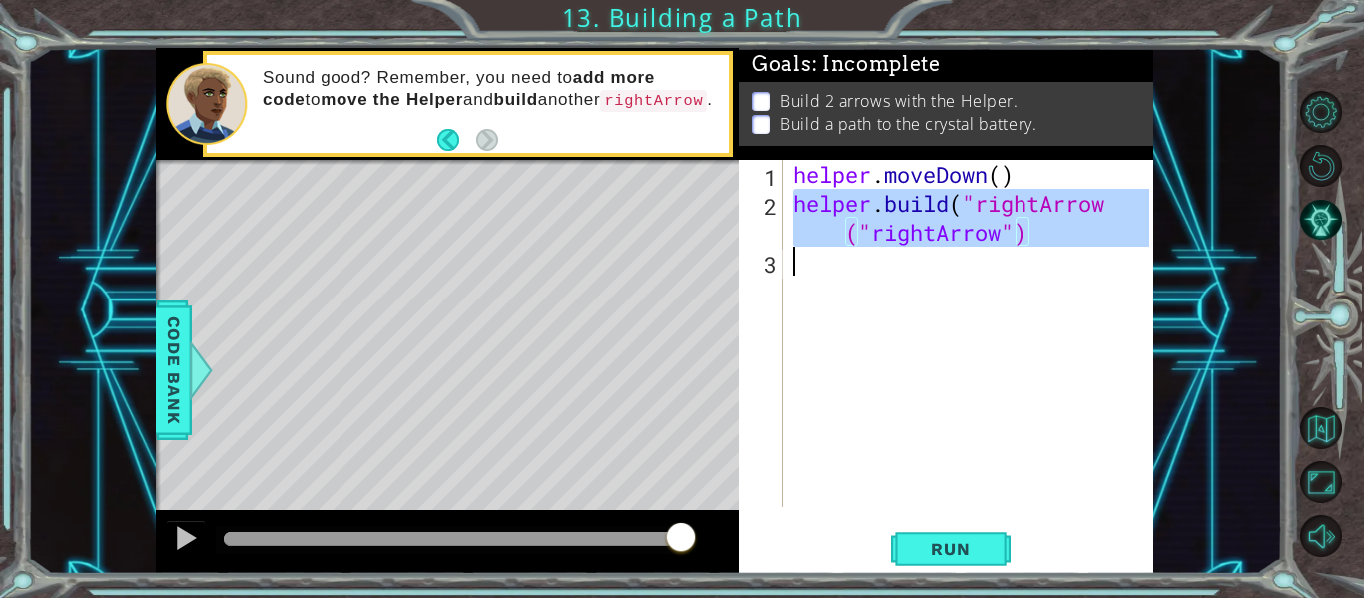
click at [1110, 205] on div "helper . moveDown ( ) helper . build ( "rightArrow (" rightArrow ")" at bounding box center [974, 362] width 370 height 405
click at [1110, 205] on div "helper . moveDown ( ) helper . build ( "rightArrow (" rightArrow ")" at bounding box center [969, 333] width 360 height 347
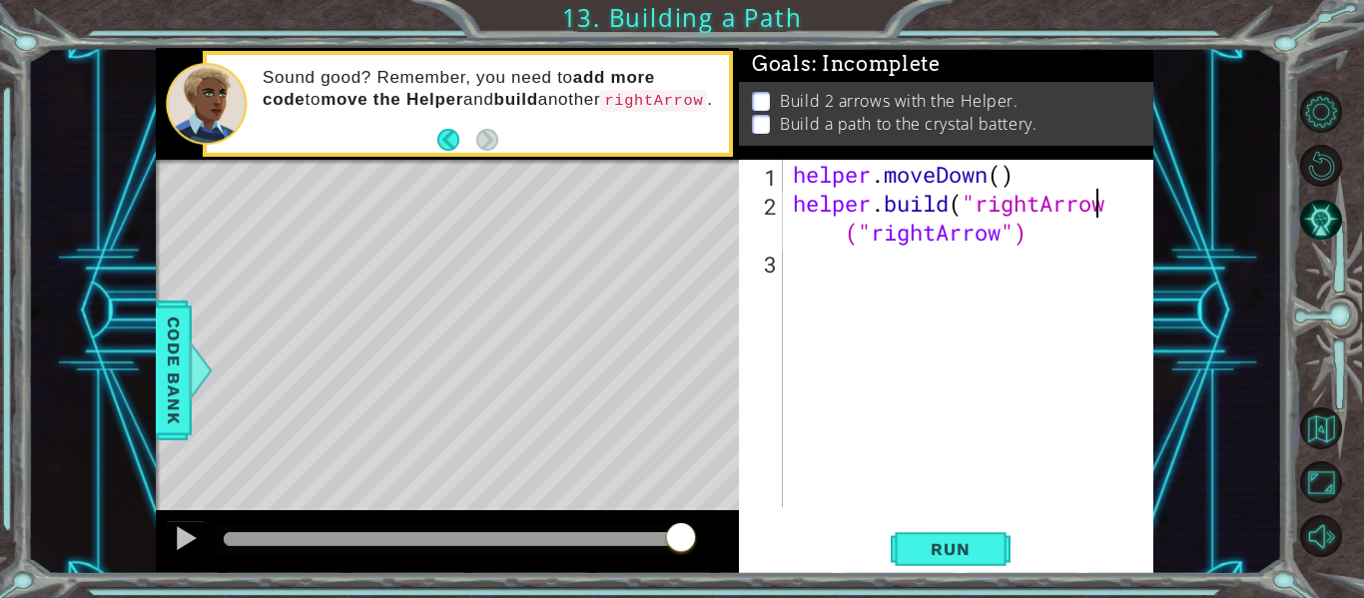
click at [1110, 205] on div "helper . moveDown ( ) helper . build ( "rightArrow (" rightArrow ")" at bounding box center [974, 362] width 370 height 405
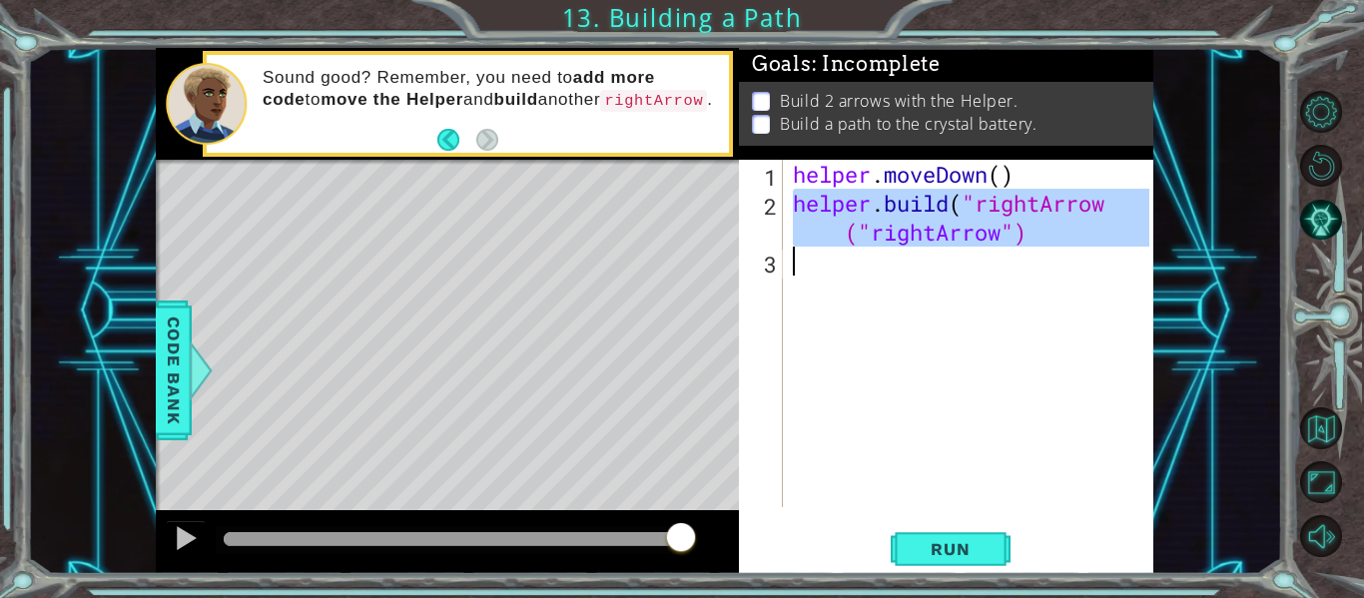
click at [1110, 205] on div "helper . moveDown ( ) helper . build ( "rightArrow (" rightArrow ")" at bounding box center [969, 333] width 360 height 347
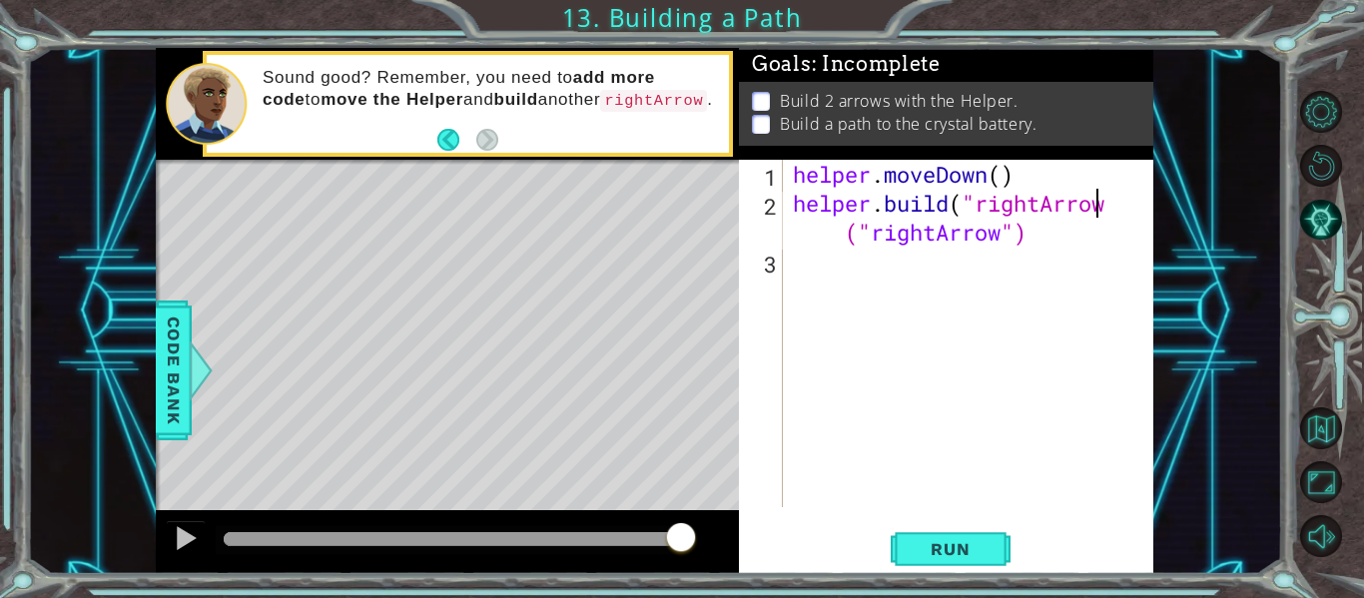
click at [1110, 205] on div "helper . moveDown ( ) helper . build ( "rightArrow (" rightArrow ")" at bounding box center [974, 362] width 370 height 405
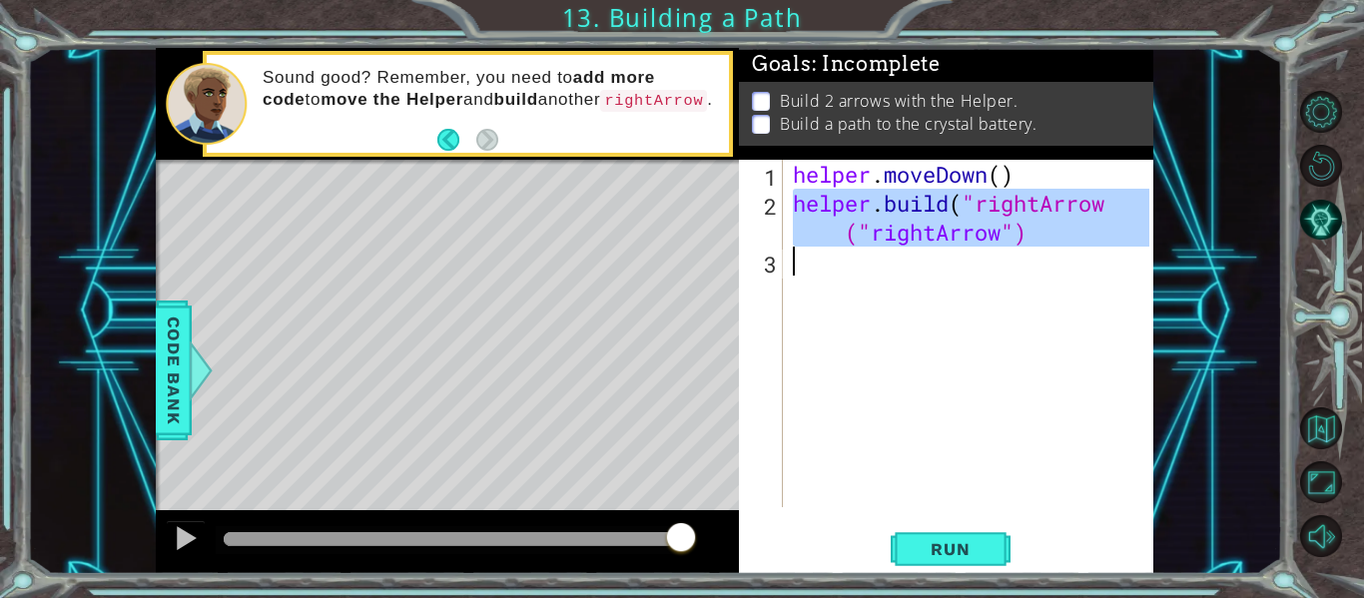
click at [1110, 205] on div "helper . moveDown ( ) helper . build ( "rightArrow (" rightArrow ")" at bounding box center [969, 333] width 360 height 347
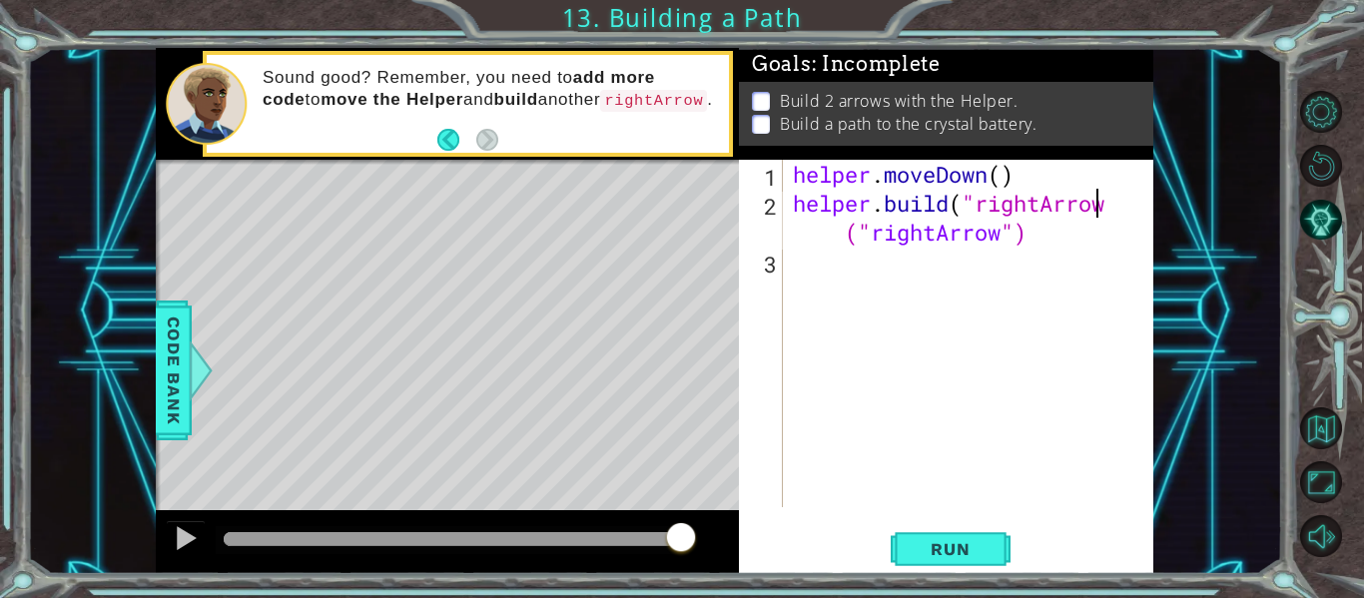
click at [1110, 205] on div "helper . moveDown ( ) helper . build ( "rightArrow (" rightArrow ")" at bounding box center [974, 362] width 370 height 405
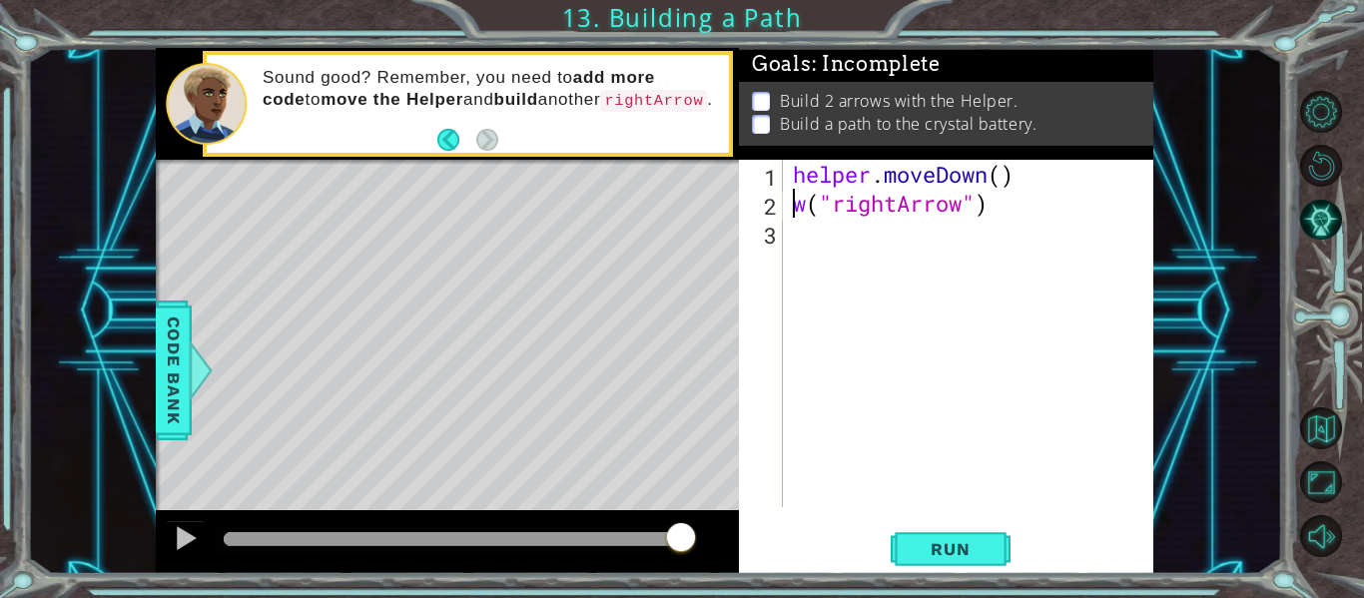
scroll to position [0, 8]
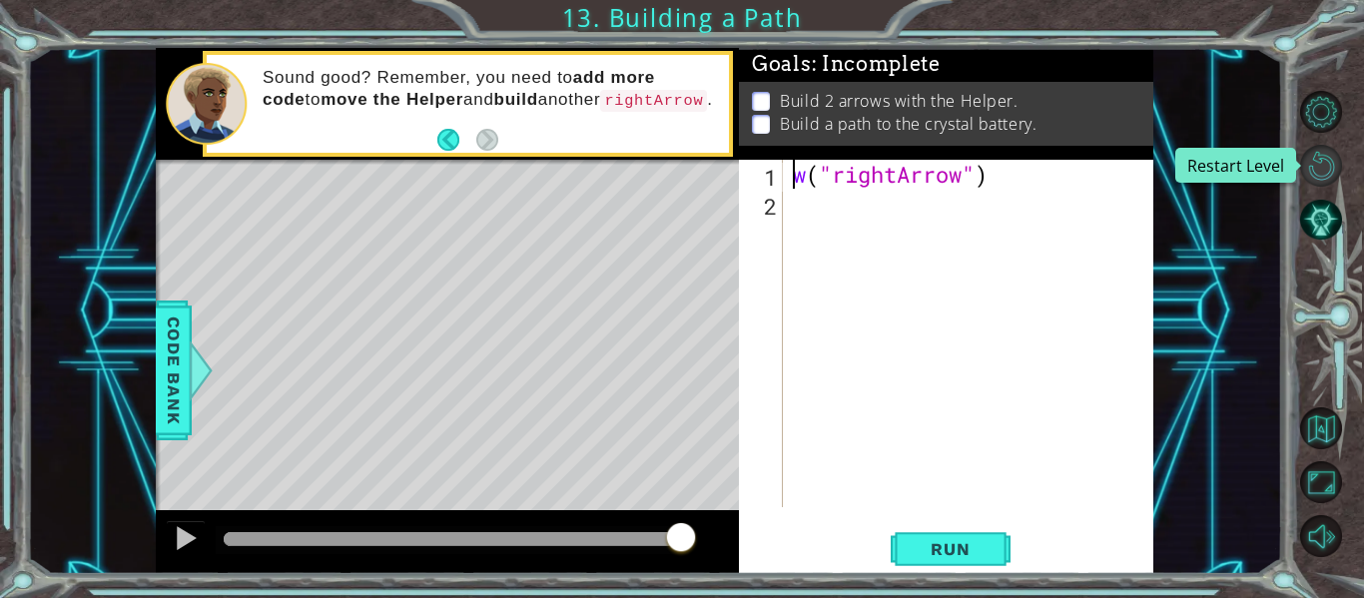
click at [1329, 168] on button "Restart Level" at bounding box center [1321, 166] width 42 height 42
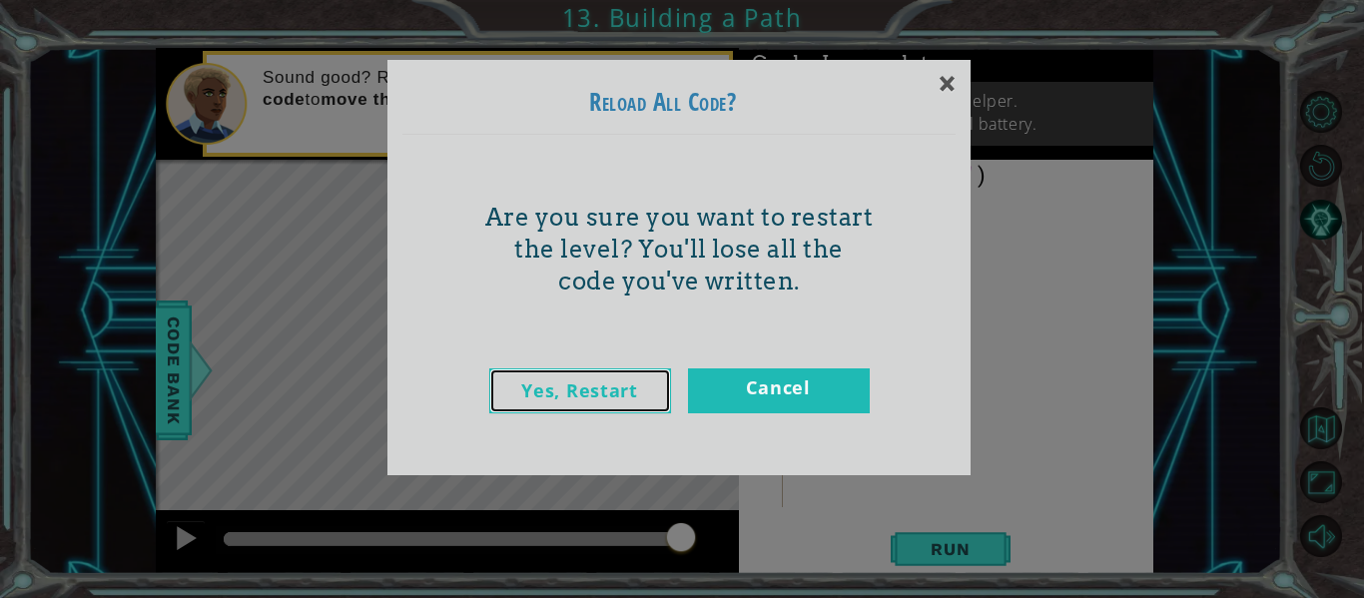
click at [577, 393] on link "Yes, Restart" at bounding box center [580, 390] width 182 height 45
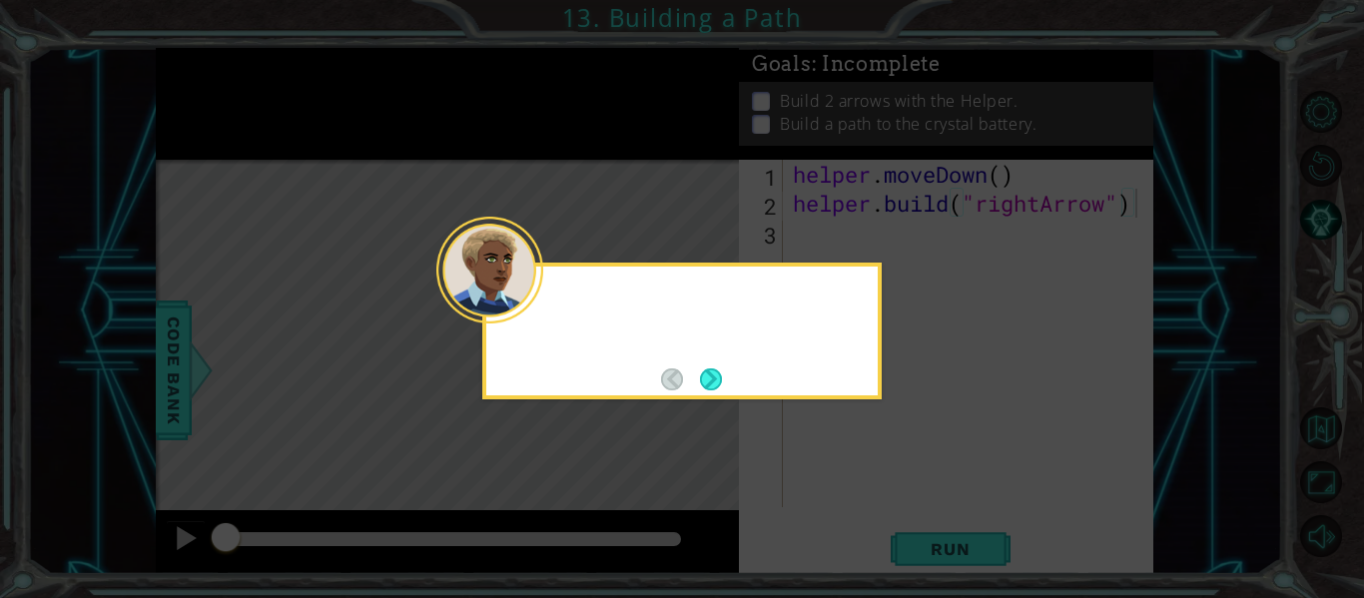
type textarea "[DOMAIN_NAME]("rightArrow")"
click at [699, 360] on div "It looks like part of the path for the ene" at bounding box center [681, 325] width 391 height 101
click at [707, 365] on footer at bounding box center [691, 379] width 61 height 30
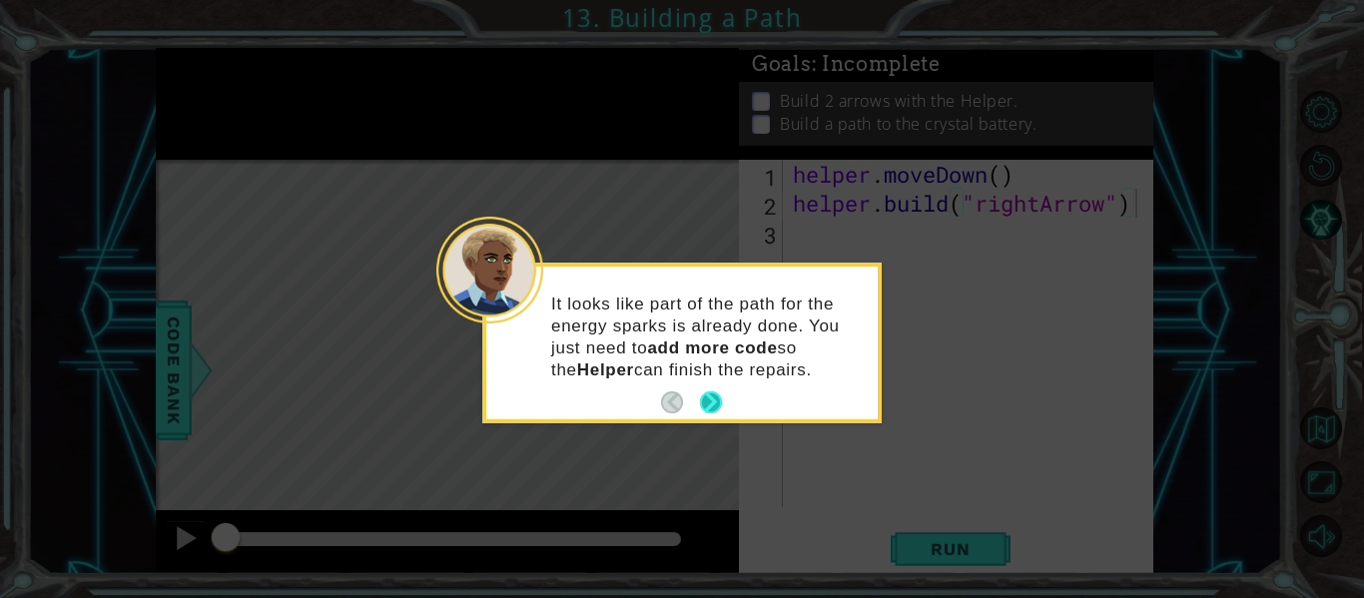
click at [717, 387] on footer at bounding box center [691, 402] width 61 height 30
click at [709, 401] on button "Next" at bounding box center [711, 402] width 22 height 22
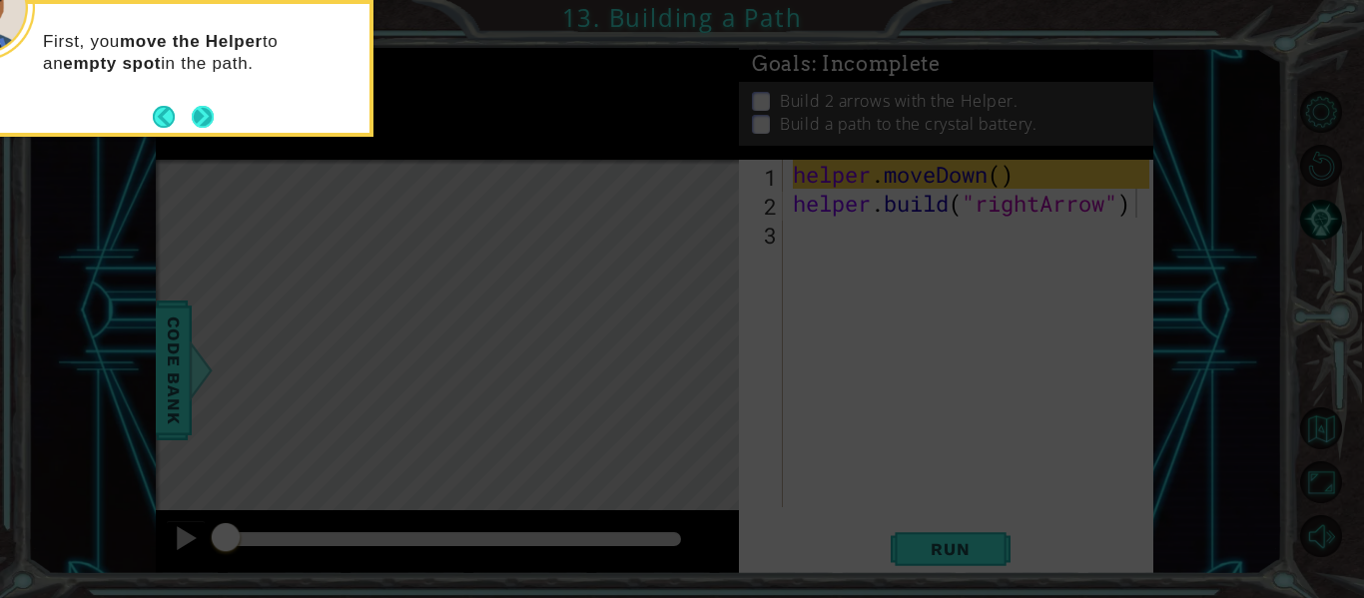
click at [197, 125] on button "Next" at bounding box center [203, 117] width 22 height 22
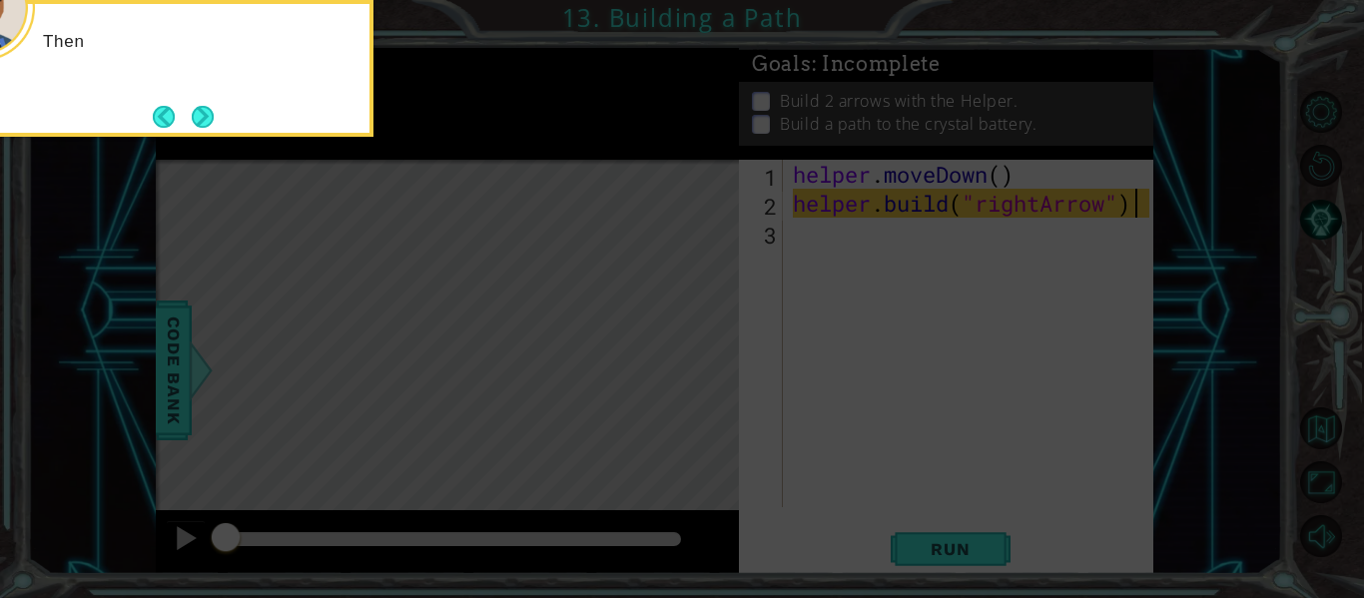
click at [197, 125] on button "Next" at bounding box center [203, 117] width 22 height 22
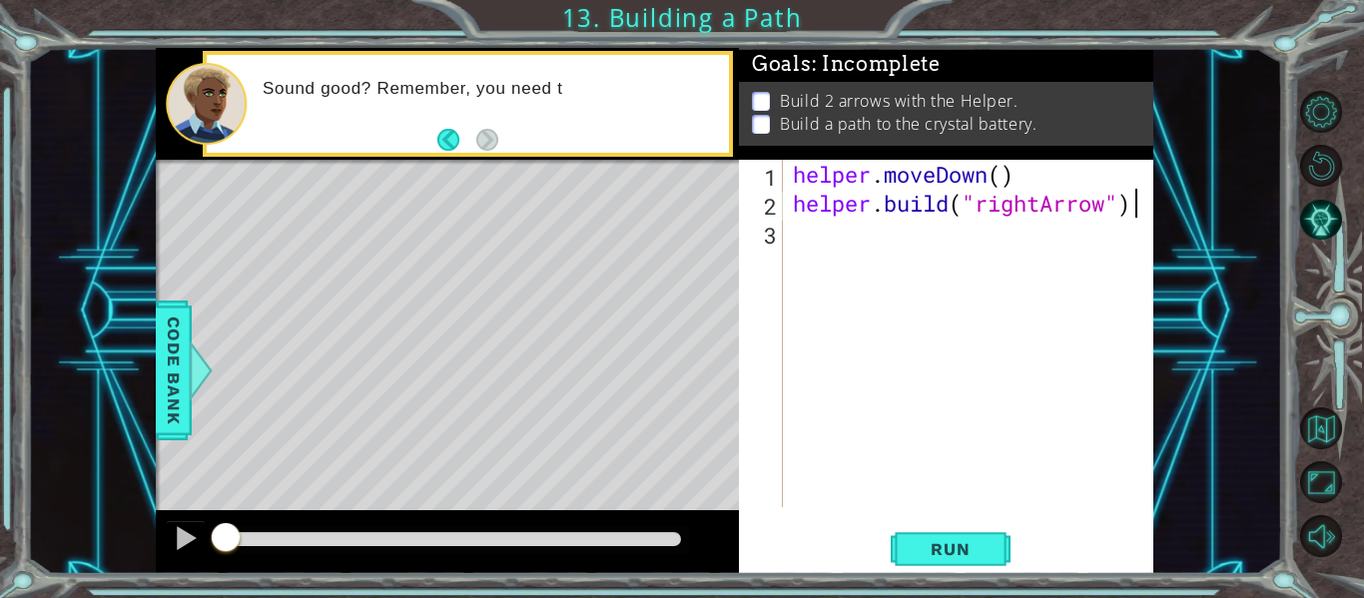
click at [807, 234] on div "helper . moveDown ( ) helper . build ( "rightArrow" )" at bounding box center [974, 362] width 370 height 405
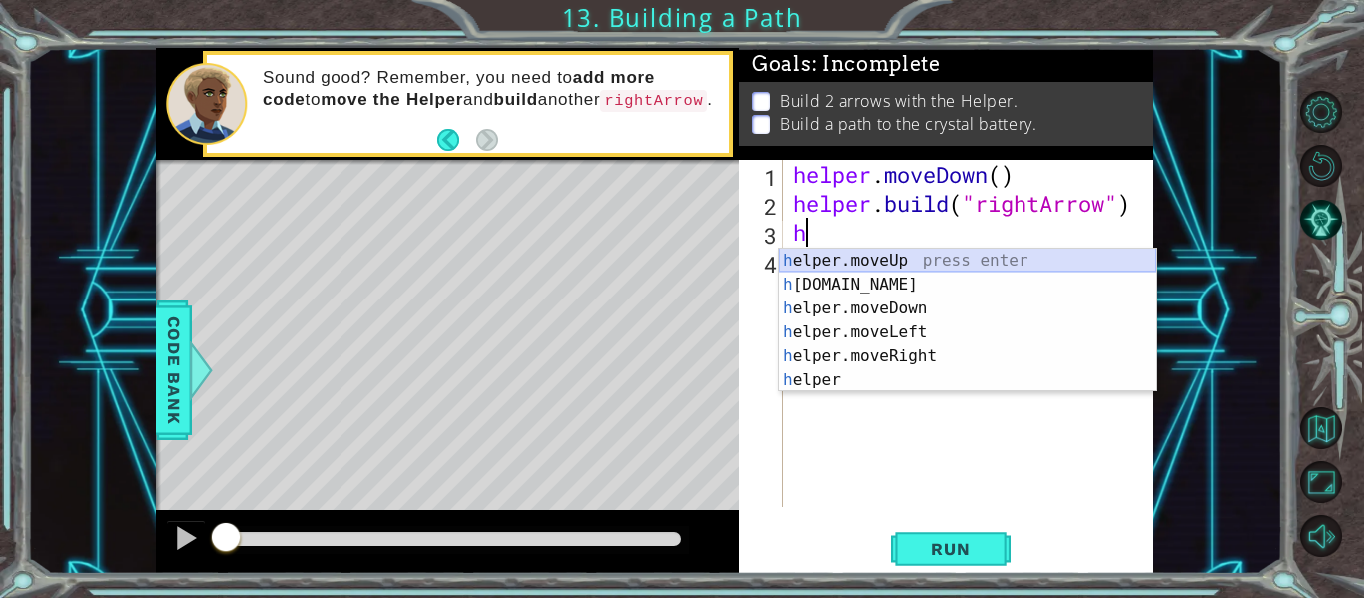
click at [837, 273] on div "h elper.moveUp press enter h [DOMAIN_NAME] press enter h elper.moveDown press e…" at bounding box center [967, 345] width 377 height 192
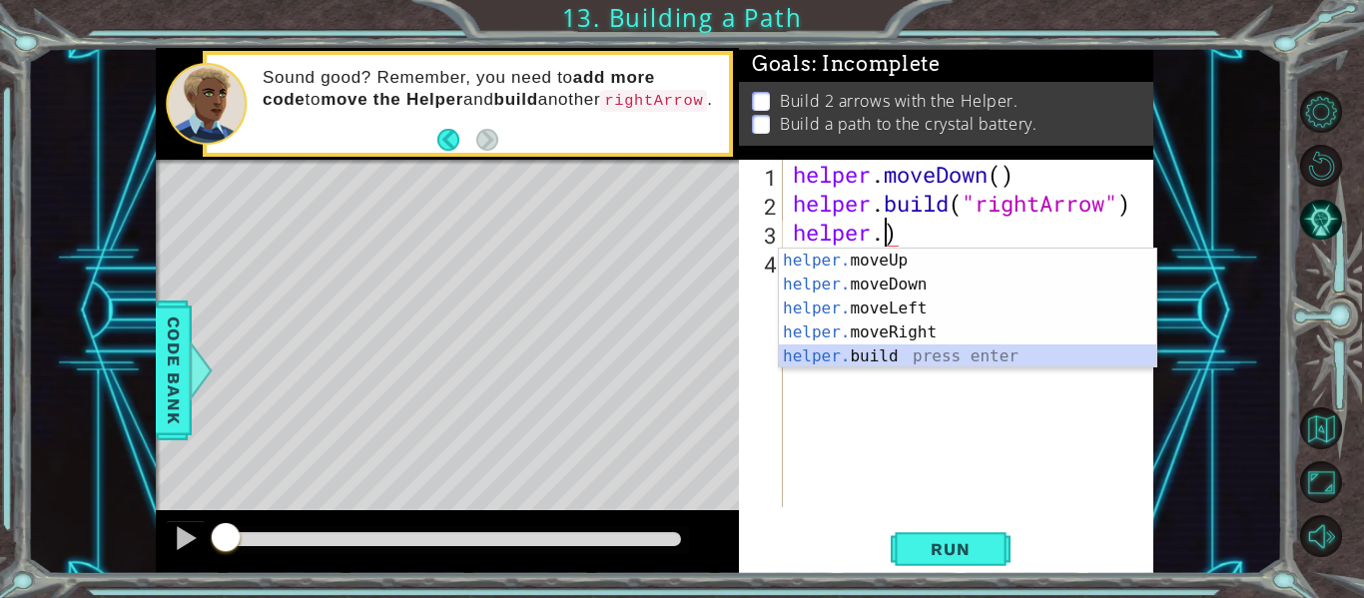
click at [851, 356] on div "helper. moveUp press enter helper. moveDown press enter helper. moveLeft press …" at bounding box center [967, 333] width 377 height 168
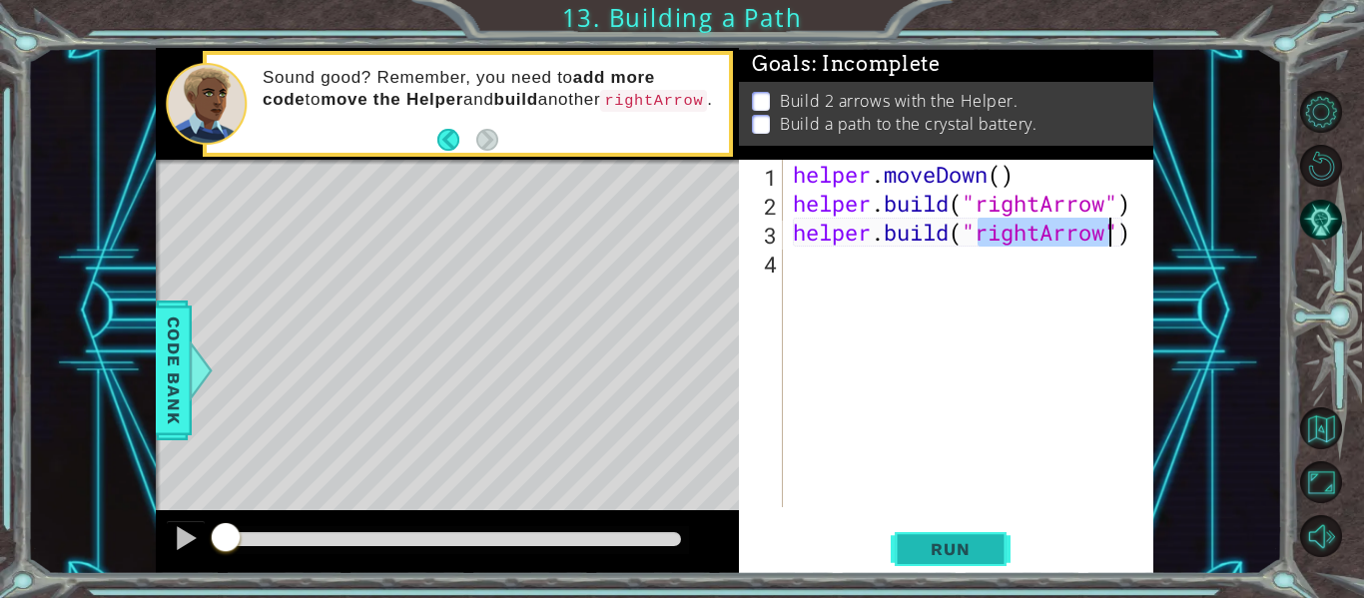
click at [962, 549] on span "Run" at bounding box center [950, 549] width 79 height 20
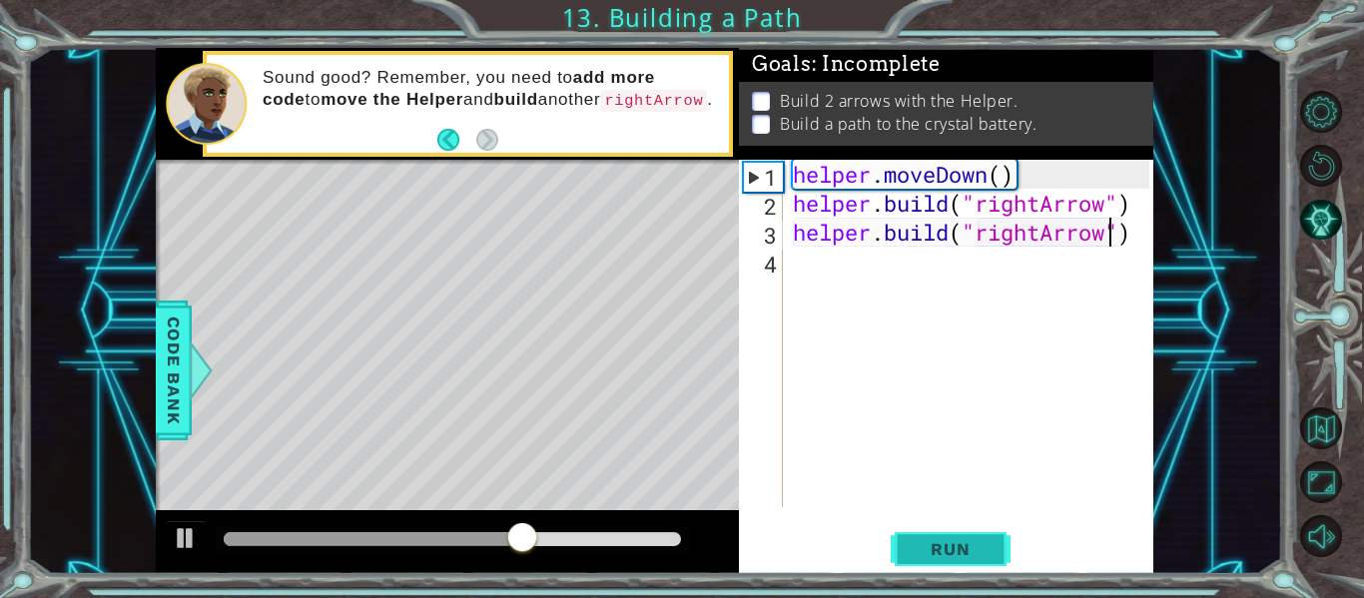
click at [987, 561] on button "Run" at bounding box center [951, 549] width 120 height 41
click at [1132, 234] on div "helper . moveDown ( ) helper . build ( "rightArrow" ) helper . build ( "rightAr…" at bounding box center [974, 362] width 370 height 405
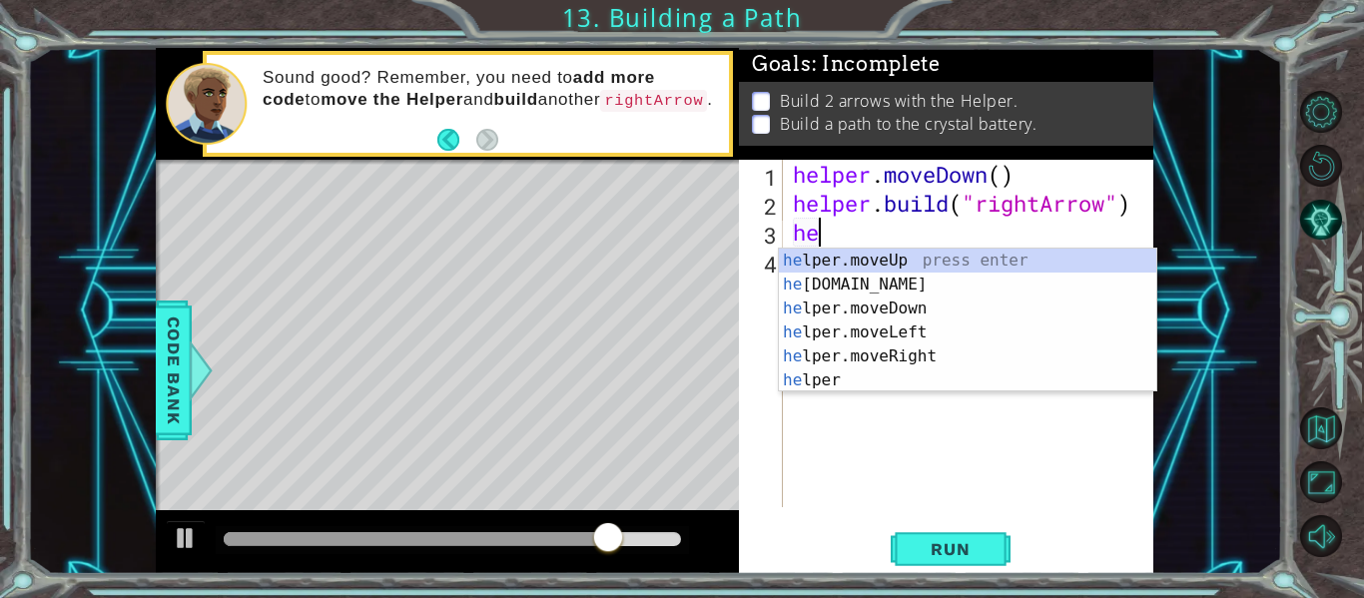
type textarea "h"
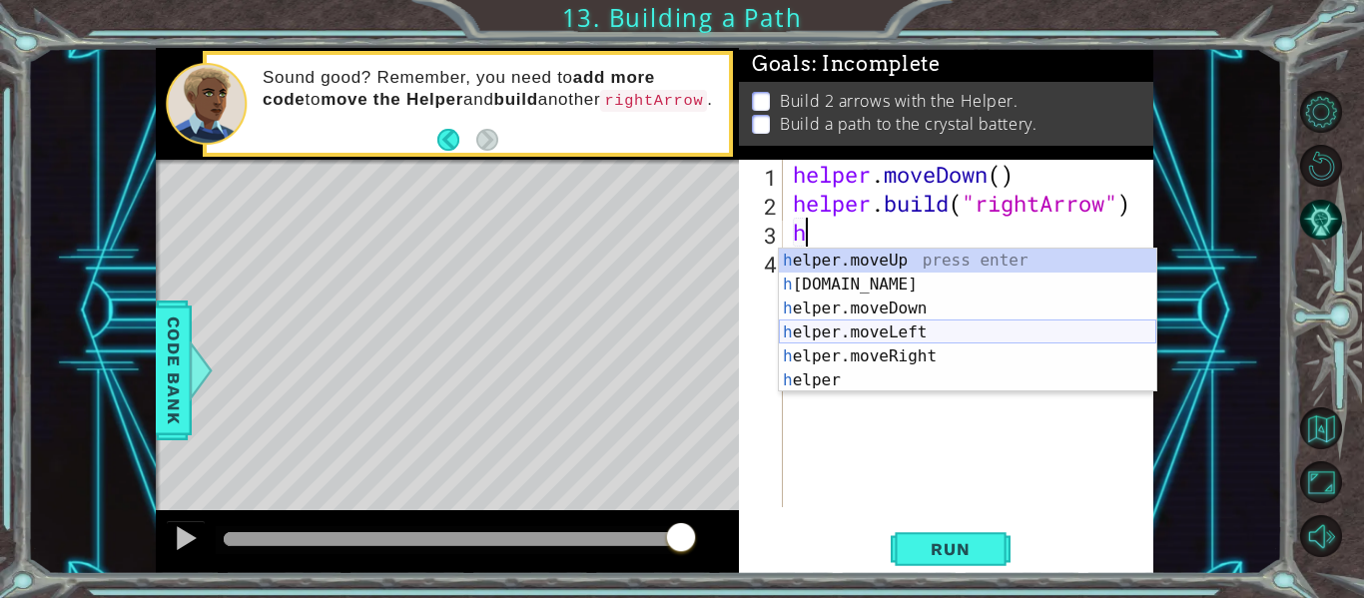
click at [902, 334] on div "h elper.moveUp press enter h [DOMAIN_NAME] press enter h elper.moveDown press e…" at bounding box center [967, 345] width 377 height 192
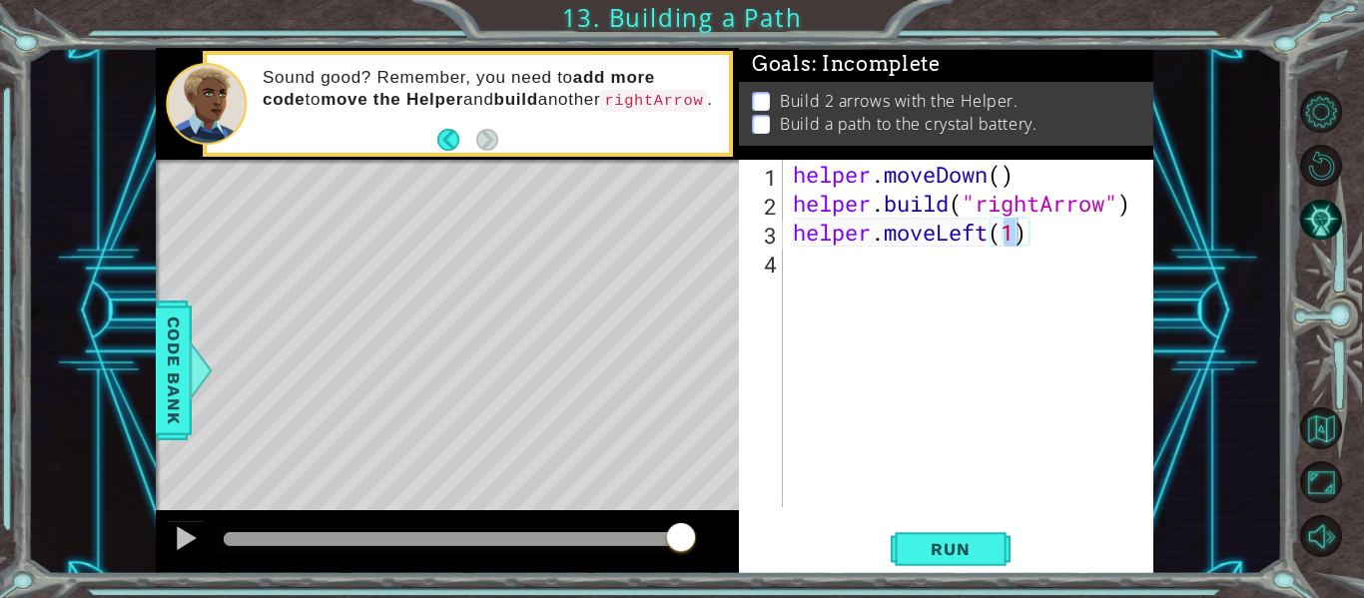
click at [956, 525] on div "helper.moveLeft(1) 1 2 3 4 helper . moveDown ( ) helper . build ( "rightArrow" …" at bounding box center [946, 367] width 414 height 414
click at [948, 554] on span "Run" at bounding box center [950, 549] width 79 height 20
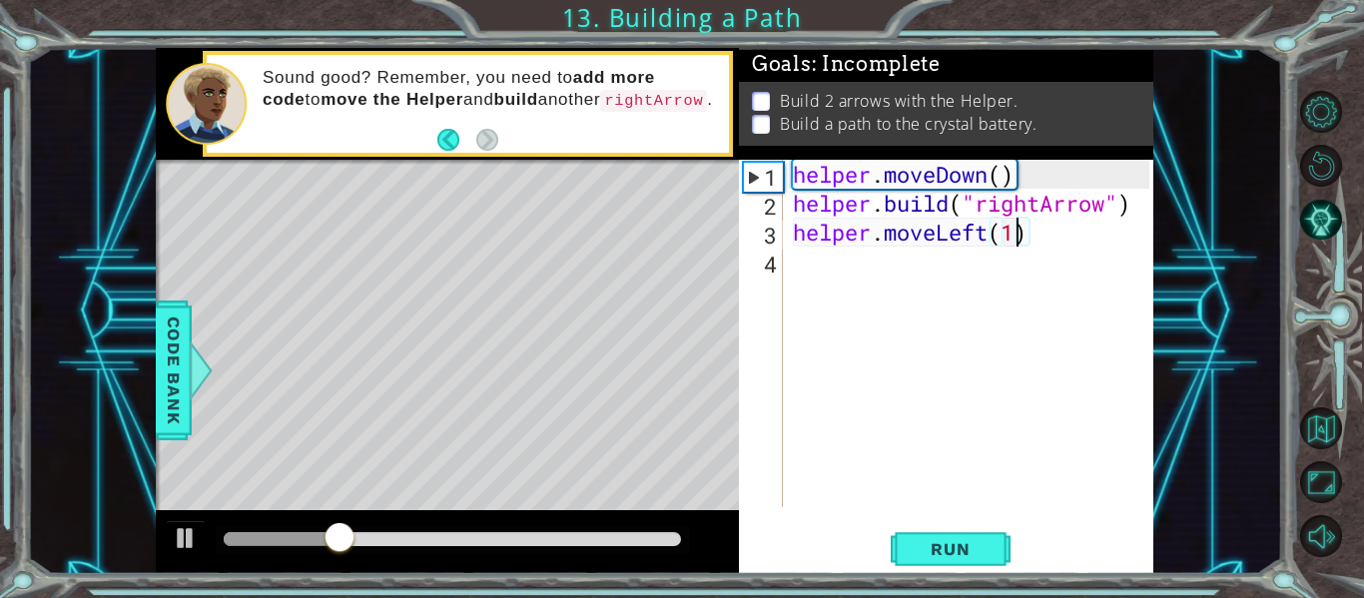
click at [990, 233] on div "helper . moveDown ( ) helper . build ( "rightArrow" ) helper . moveLeft ( 1 )" at bounding box center [974, 362] width 370 height 405
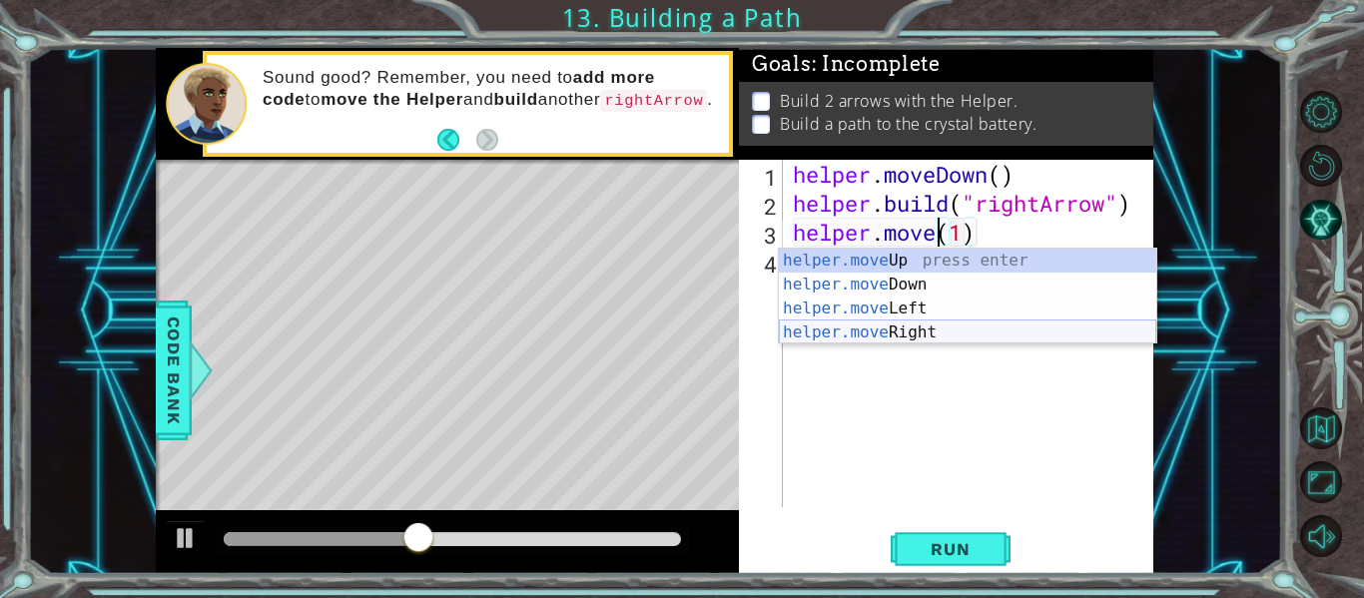
click at [896, 337] on div "helper.move Up press enter helper.move Down press enter helper.move Left press …" at bounding box center [967, 321] width 377 height 144
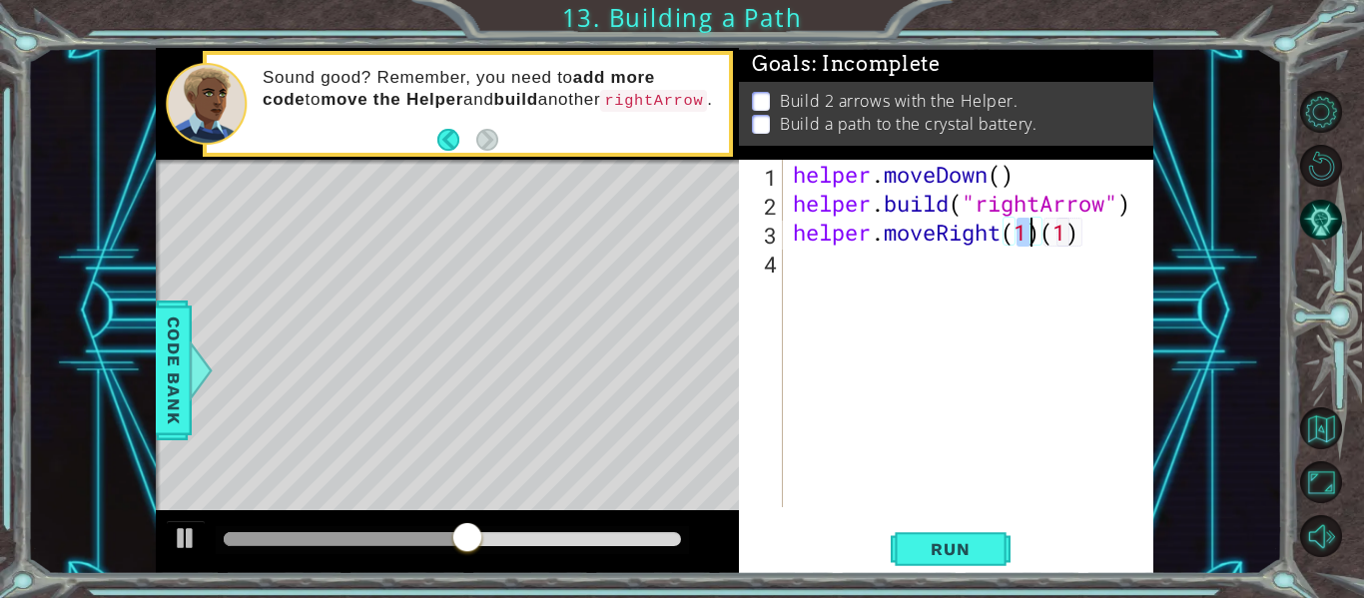
click at [1088, 239] on div "helper . moveDown ( ) helper . build ( "rightArrow" ) helper . moveRight ( 1 ) …" at bounding box center [974, 362] width 370 height 405
type textarea "helper.moveRight(1)"
click at [933, 539] on span "Run" at bounding box center [950, 549] width 79 height 20
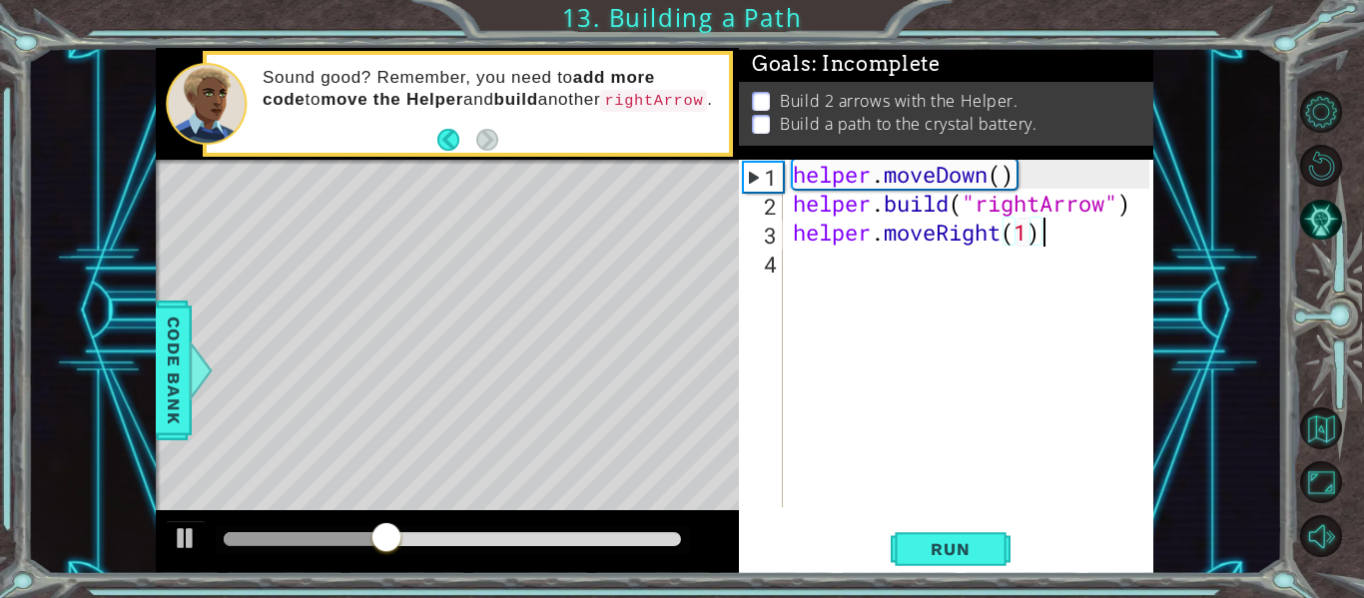
click at [802, 266] on div "helper . moveDown ( ) helper . build ( "rightArrow" ) helper . moveRight ( 1 )" at bounding box center [974, 362] width 370 height 405
type textarea "j"
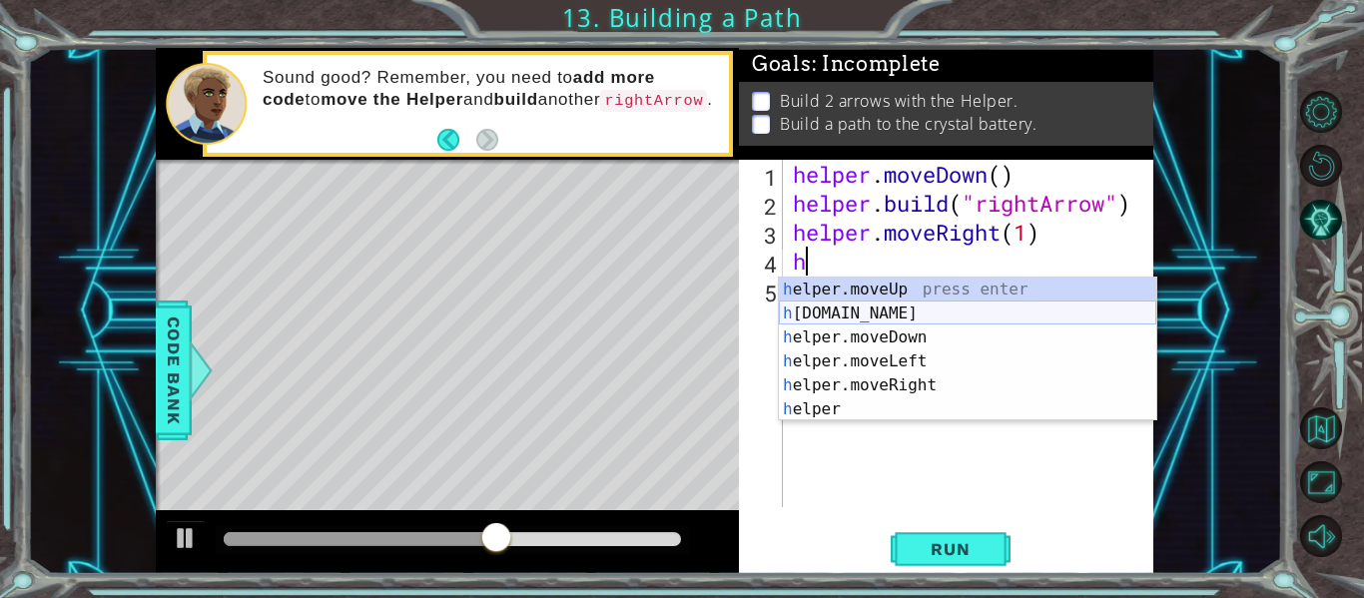
click at [882, 311] on div "h elper.moveUp press enter h [DOMAIN_NAME] press enter h elper.moveDown press e…" at bounding box center [967, 374] width 377 height 192
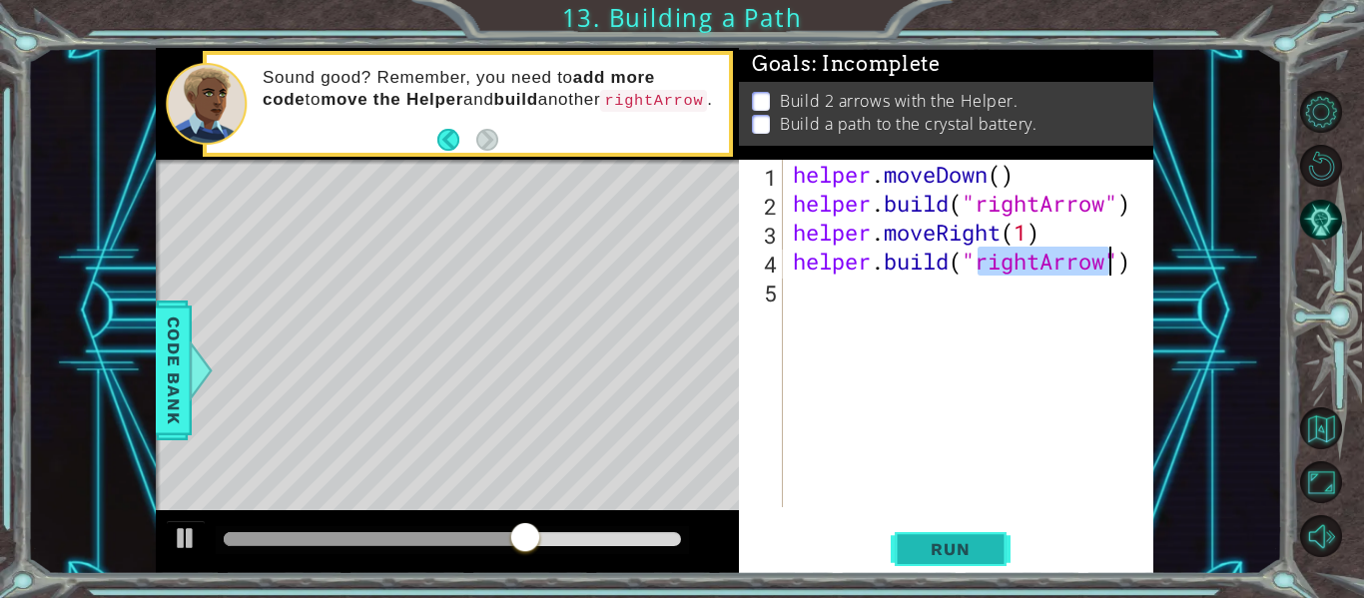
click at [949, 552] on span "Run" at bounding box center [950, 549] width 79 height 20
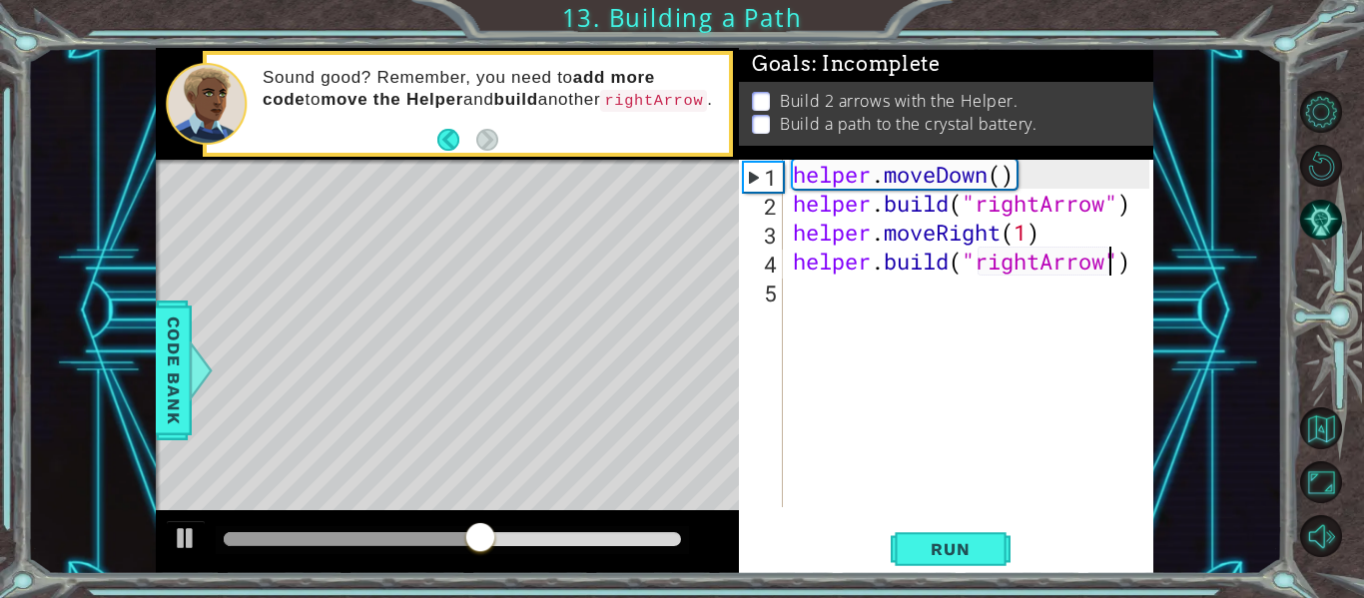
click at [1136, 258] on div "helper . moveDown ( ) helper . build ( "rightArrow" ) helper . moveRight ( 1 ) …" at bounding box center [974, 362] width 370 height 405
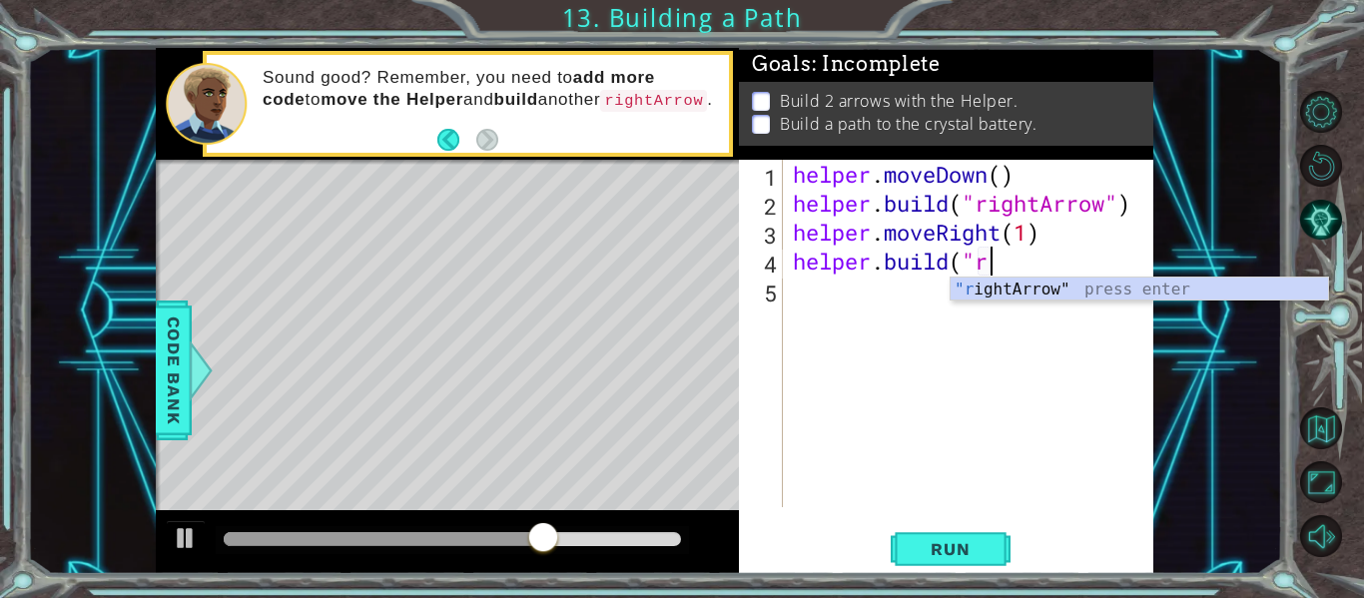
type textarea "h"
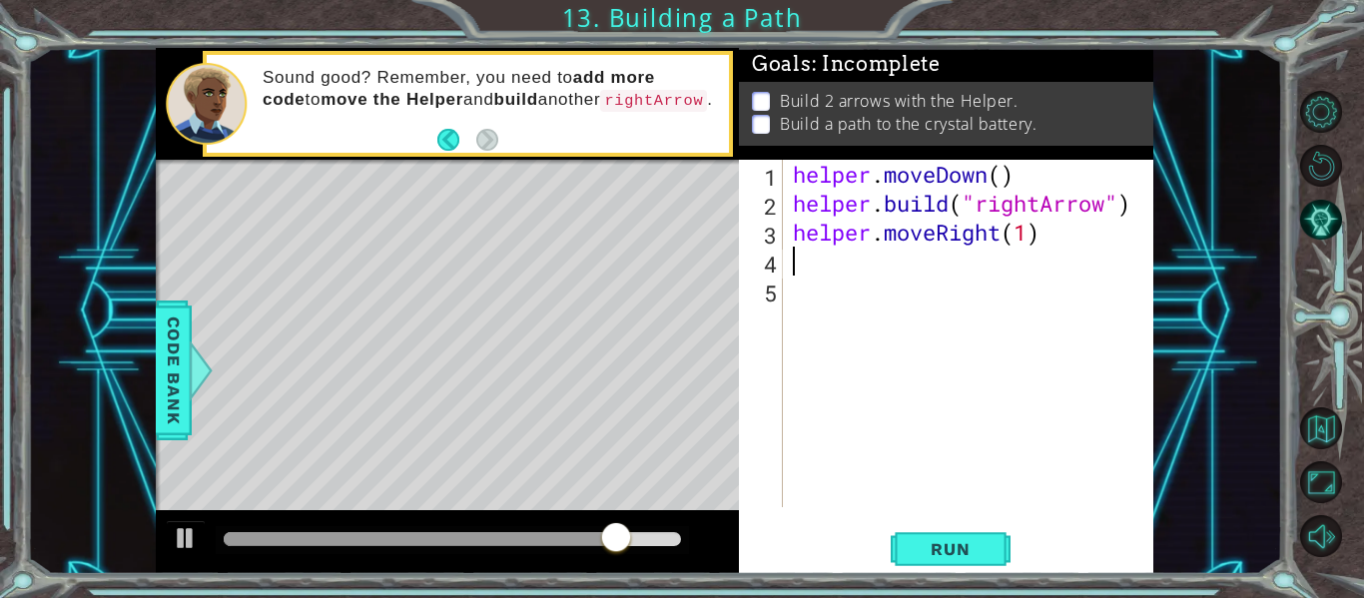
click at [1035, 235] on div "helper . moveDown ( ) helper . build ( "rightArrow" ) helper . moveRight ( 1 )" at bounding box center [974, 362] width 370 height 405
type textarea "helper.moveRight(3)"
click at [946, 543] on span "Run" at bounding box center [950, 549] width 79 height 20
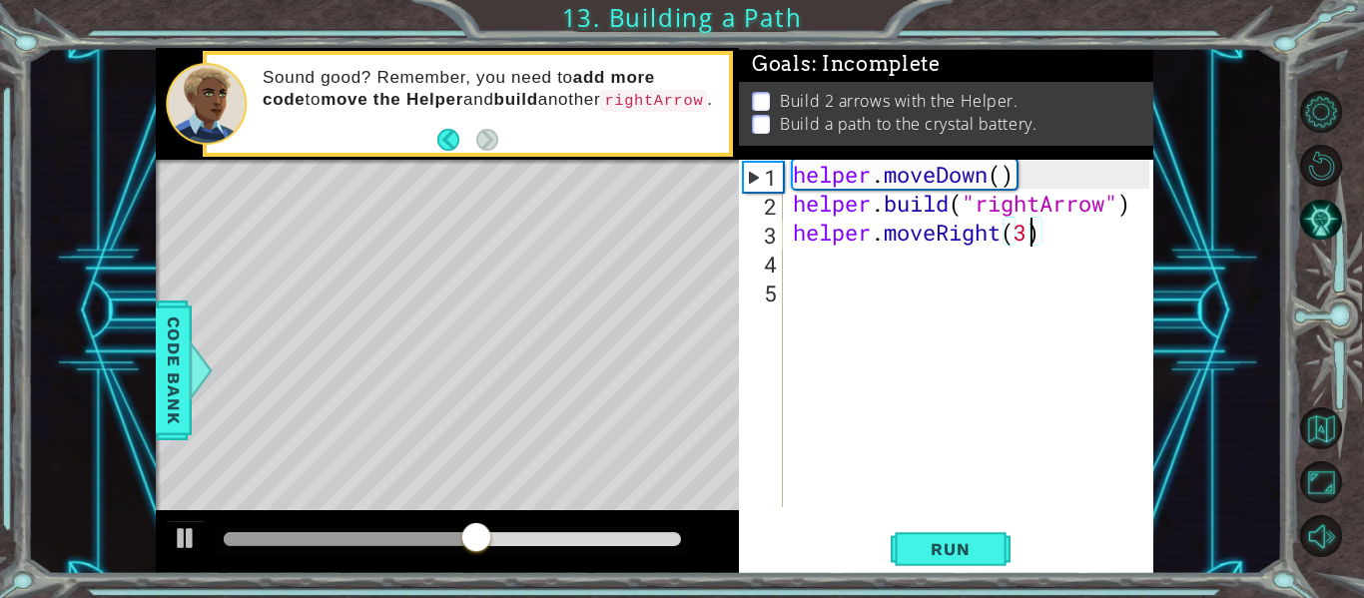
click at [807, 271] on div "helper . moveDown ( ) helper . build ( "rightArrow" ) helper . moveRight ( 3 )" at bounding box center [974, 362] width 370 height 405
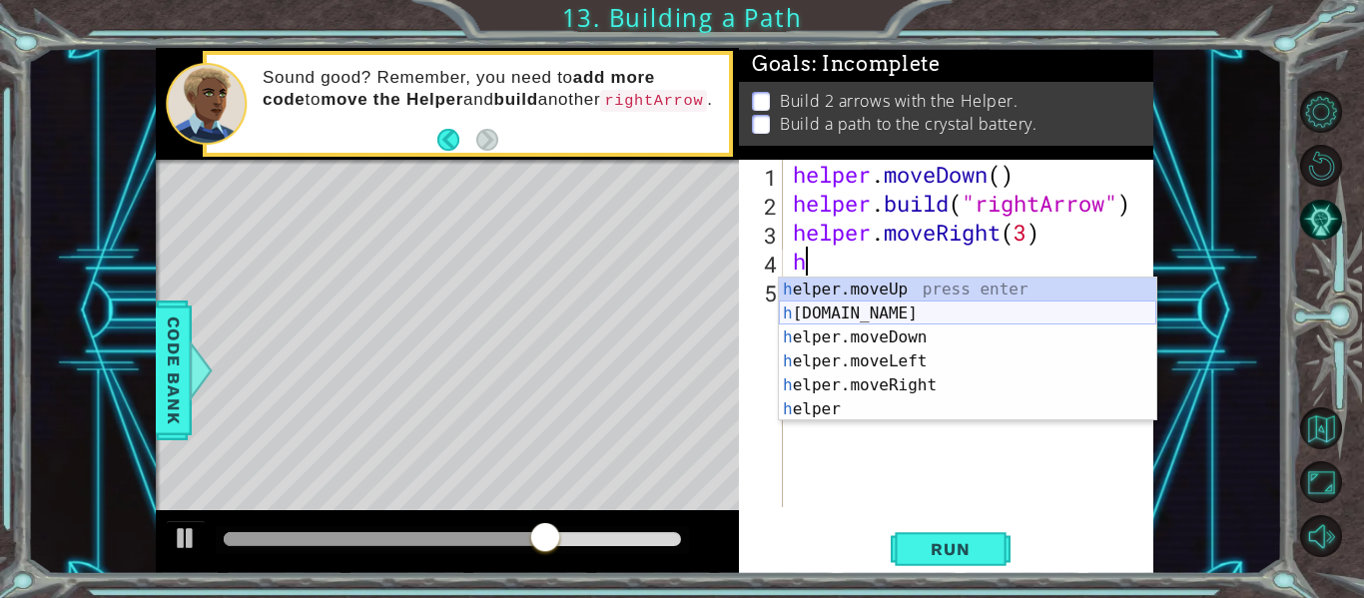
click at [860, 316] on div "h elper.moveUp press enter h [DOMAIN_NAME] press enter h elper.moveDown press e…" at bounding box center [967, 374] width 377 height 192
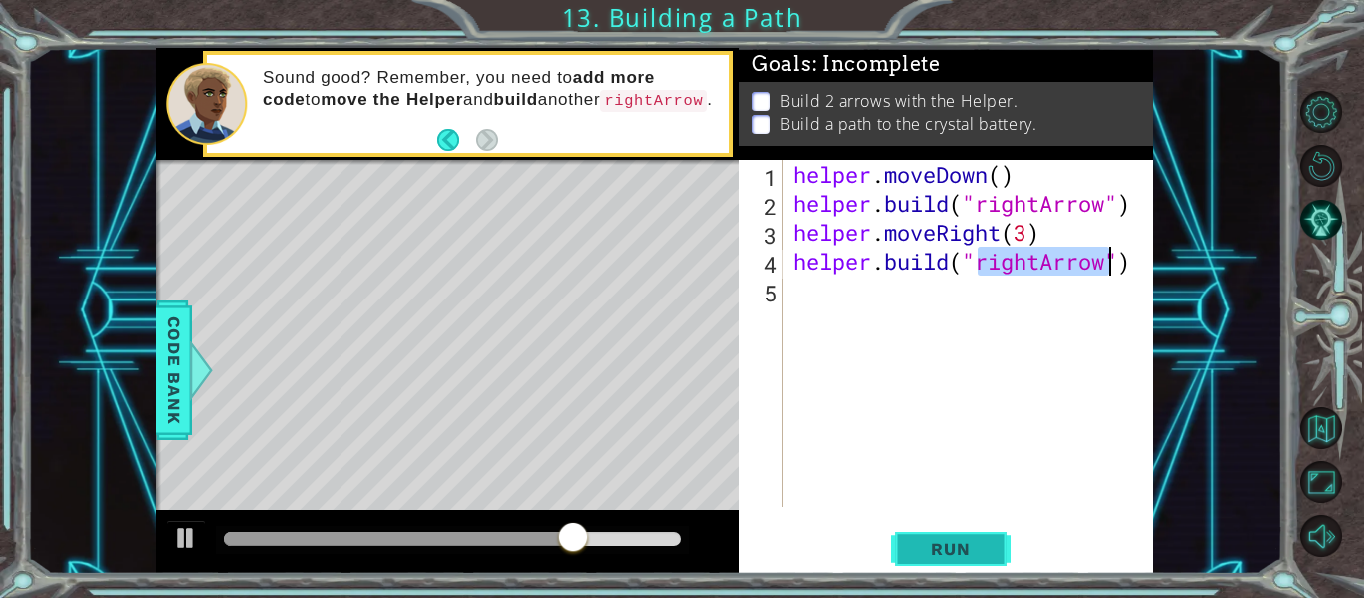
type textarea "[DOMAIN_NAME]("rightArrow")"
click at [955, 532] on button "Run" at bounding box center [951, 549] width 120 height 41
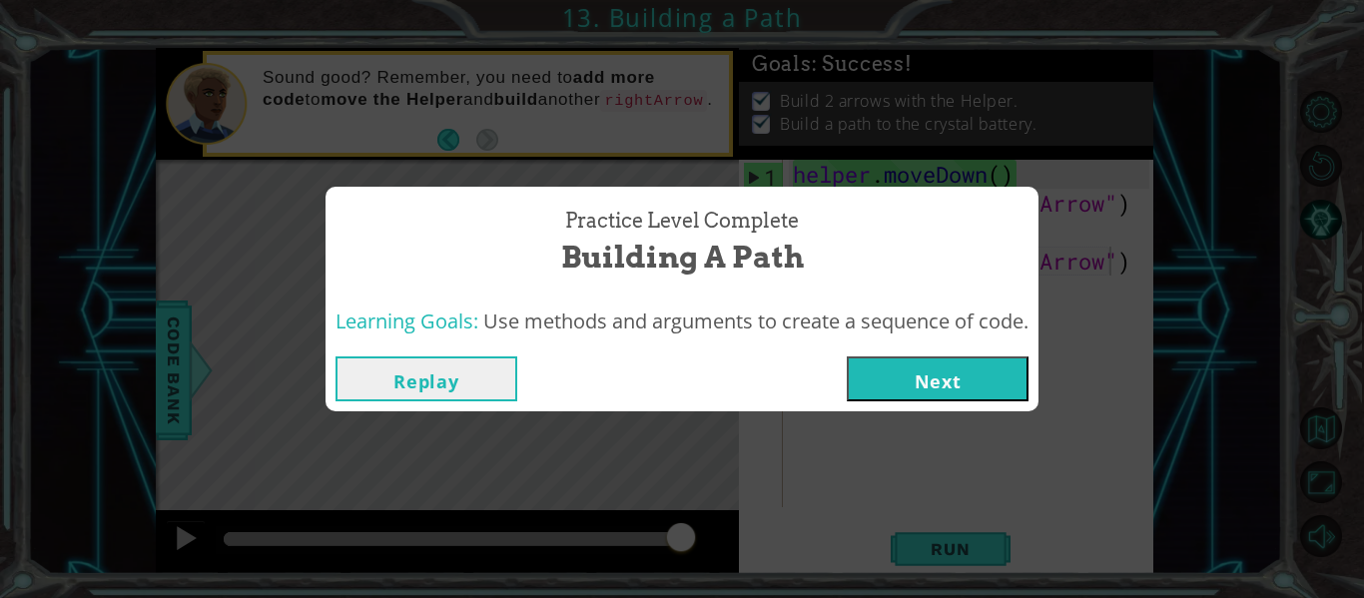
click at [899, 383] on button "Next" at bounding box center [938, 378] width 182 height 45
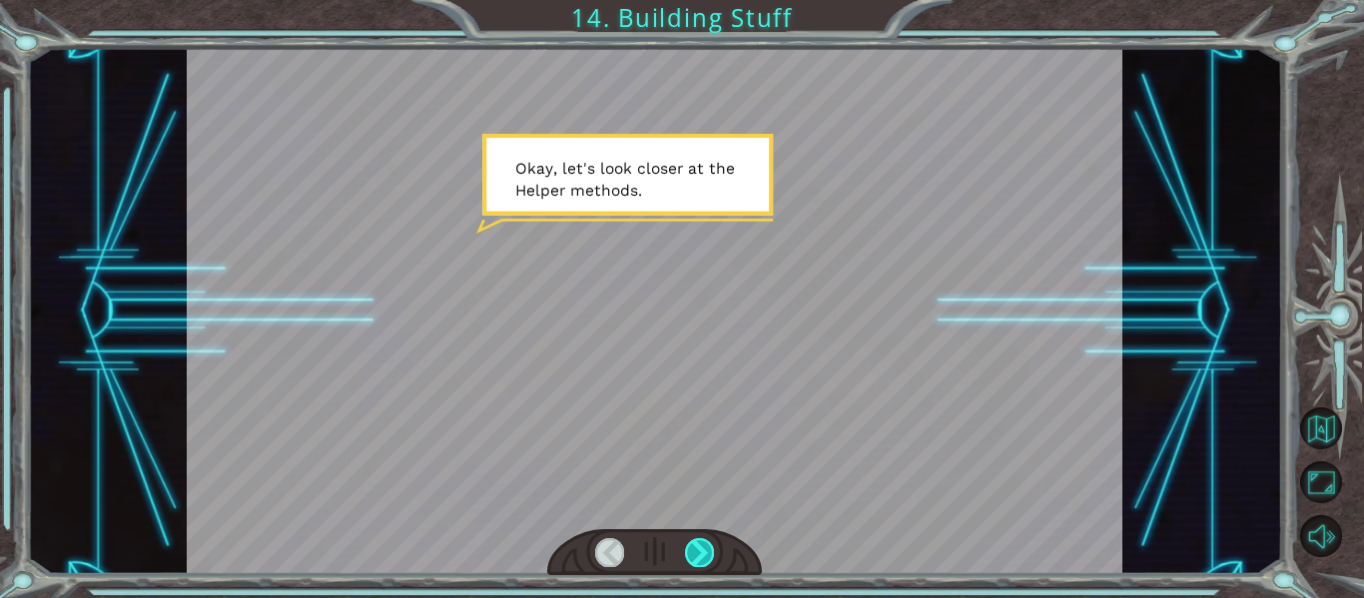
click at [696, 549] on div at bounding box center [699, 552] width 29 height 28
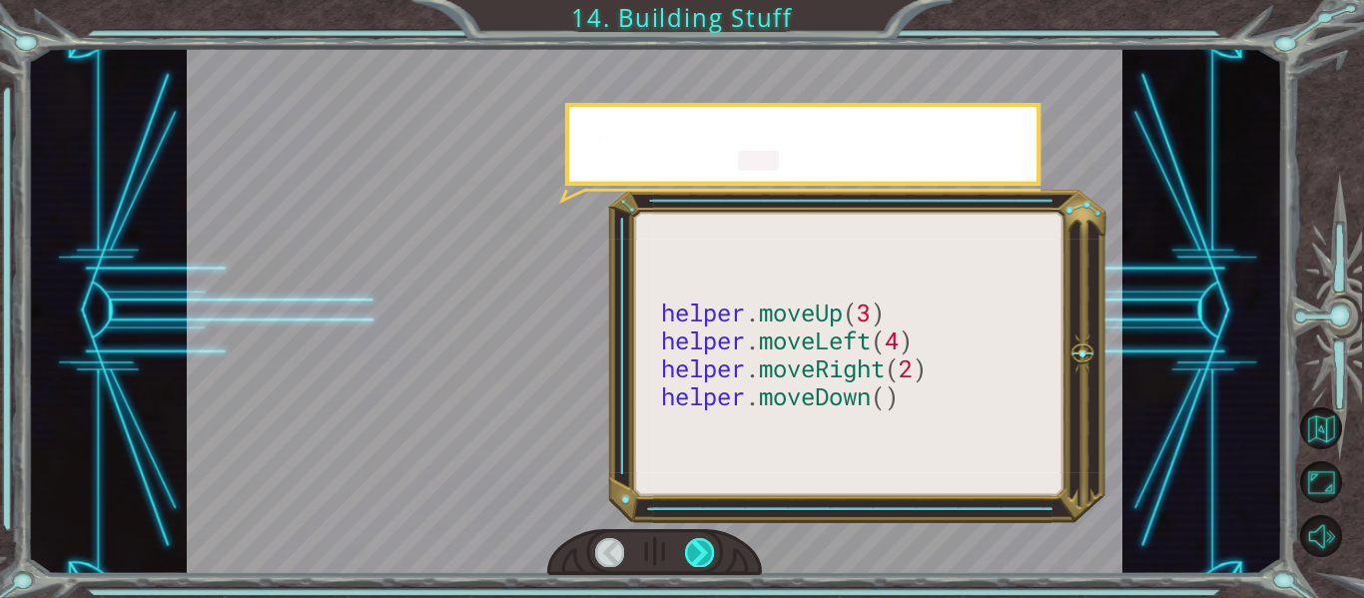
click at [696, 549] on div at bounding box center [699, 552] width 29 height 28
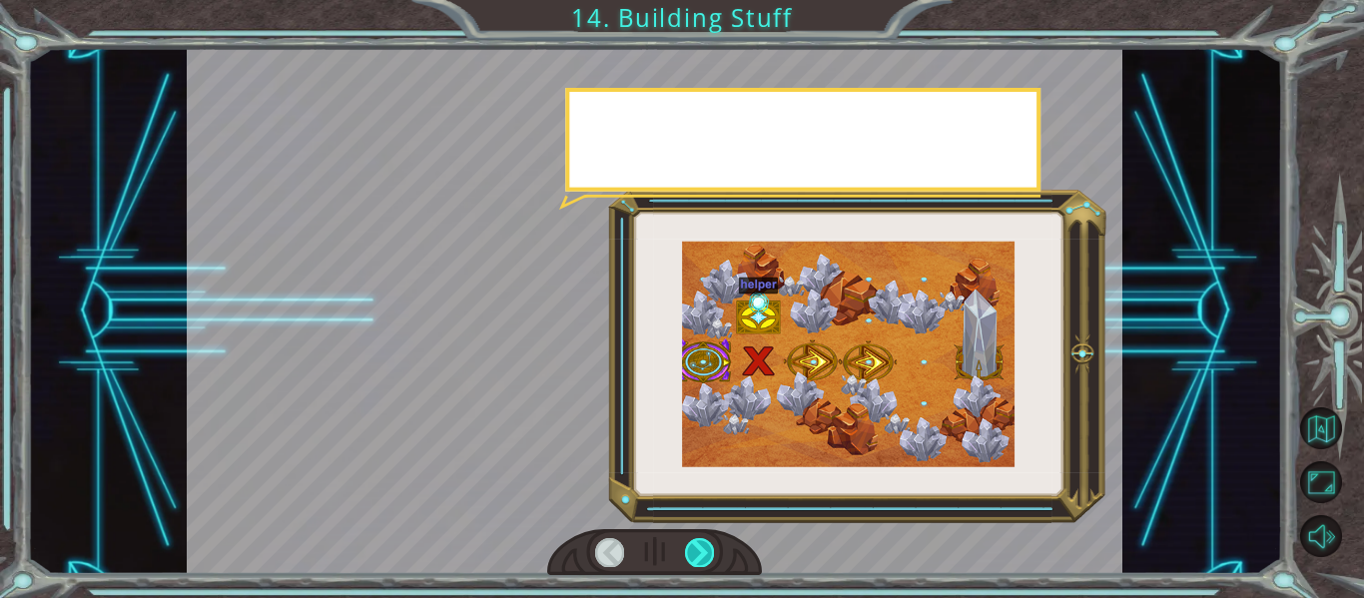
click at [696, 549] on div at bounding box center [699, 552] width 29 height 28
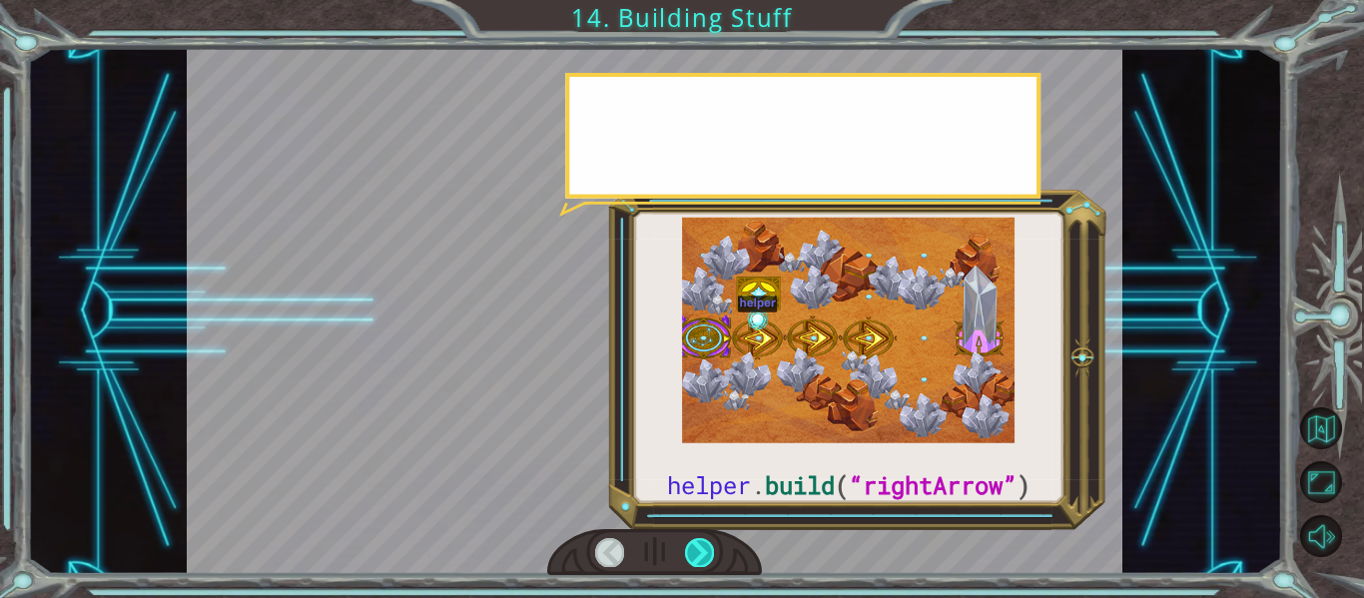
click at [696, 549] on div at bounding box center [699, 552] width 29 height 28
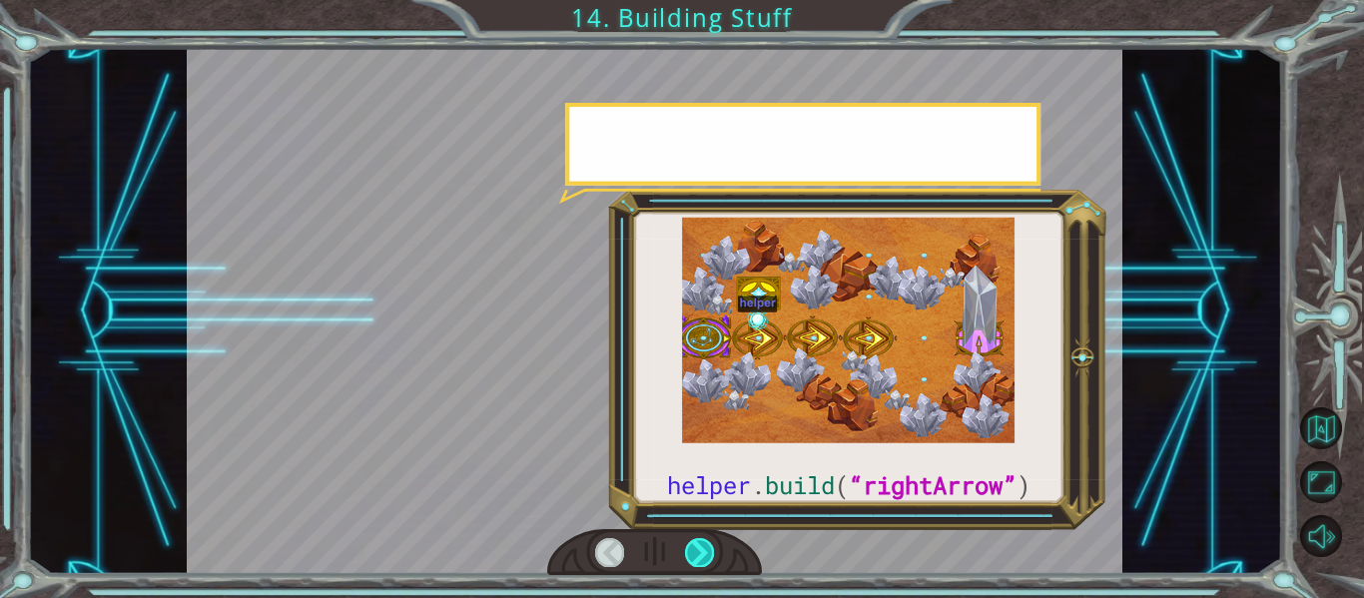
click at [696, 549] on div at bounding box center [699, 552] width 29 height 28
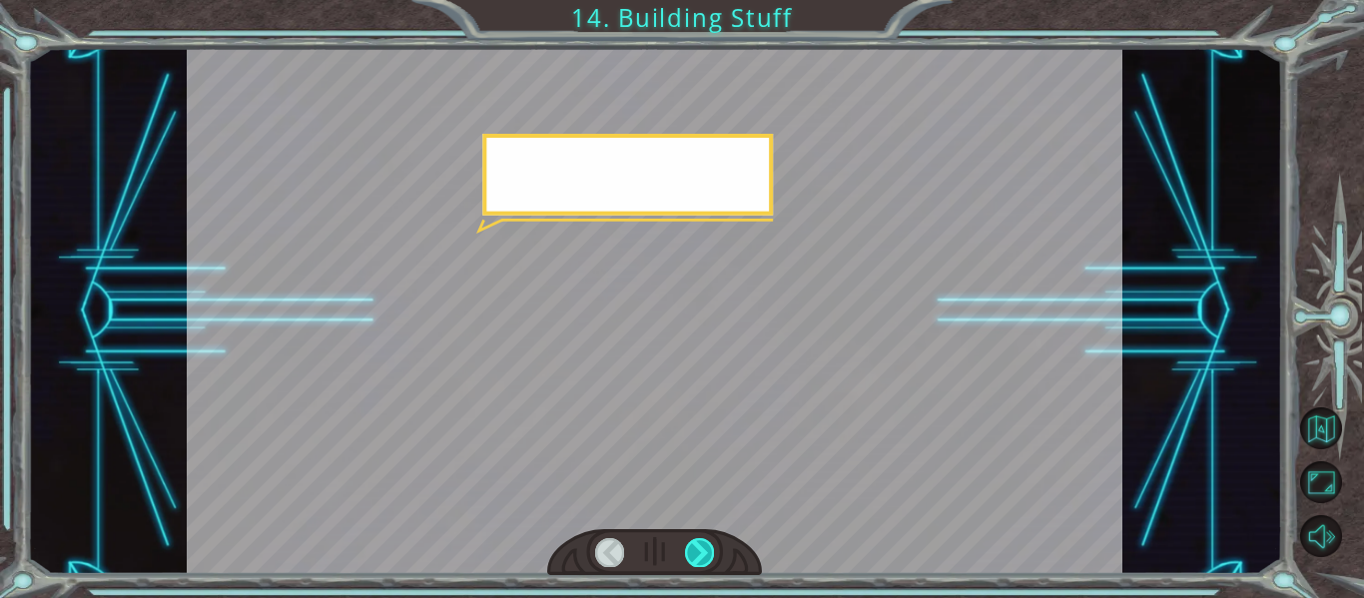
click at [696, 549] on div at bounding box center [699, 552] width 29 height 28
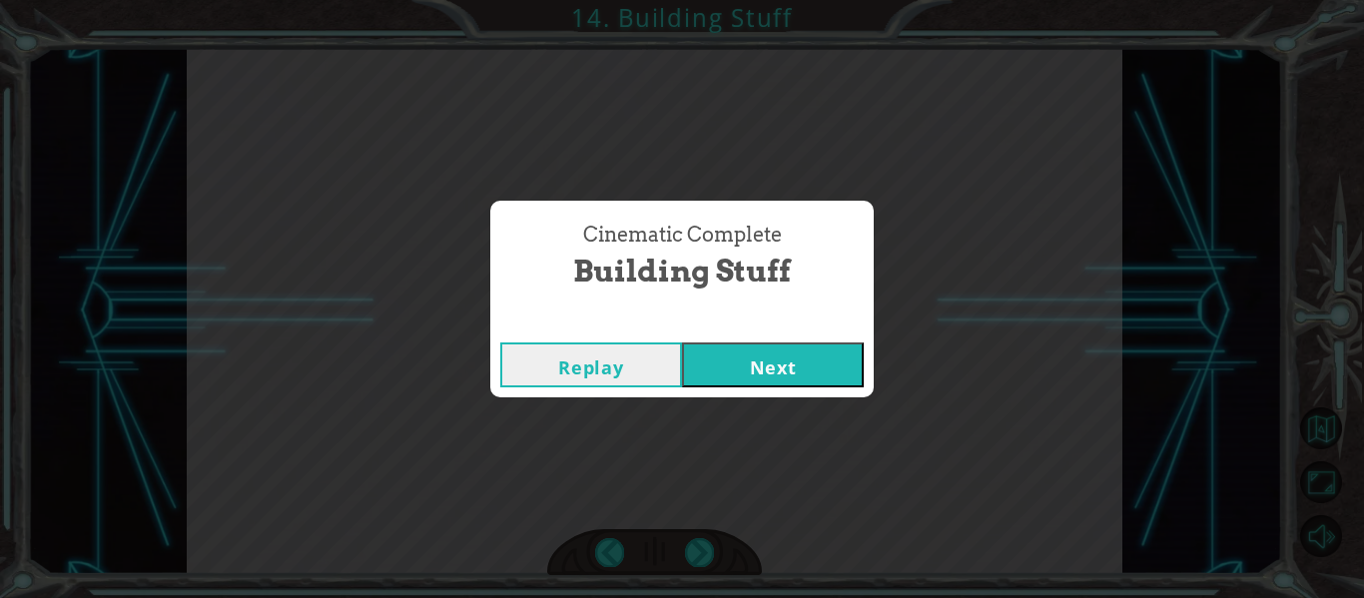
click at [800, 358] on button "Next" at bounding box center [773, 365] width 182 height 45
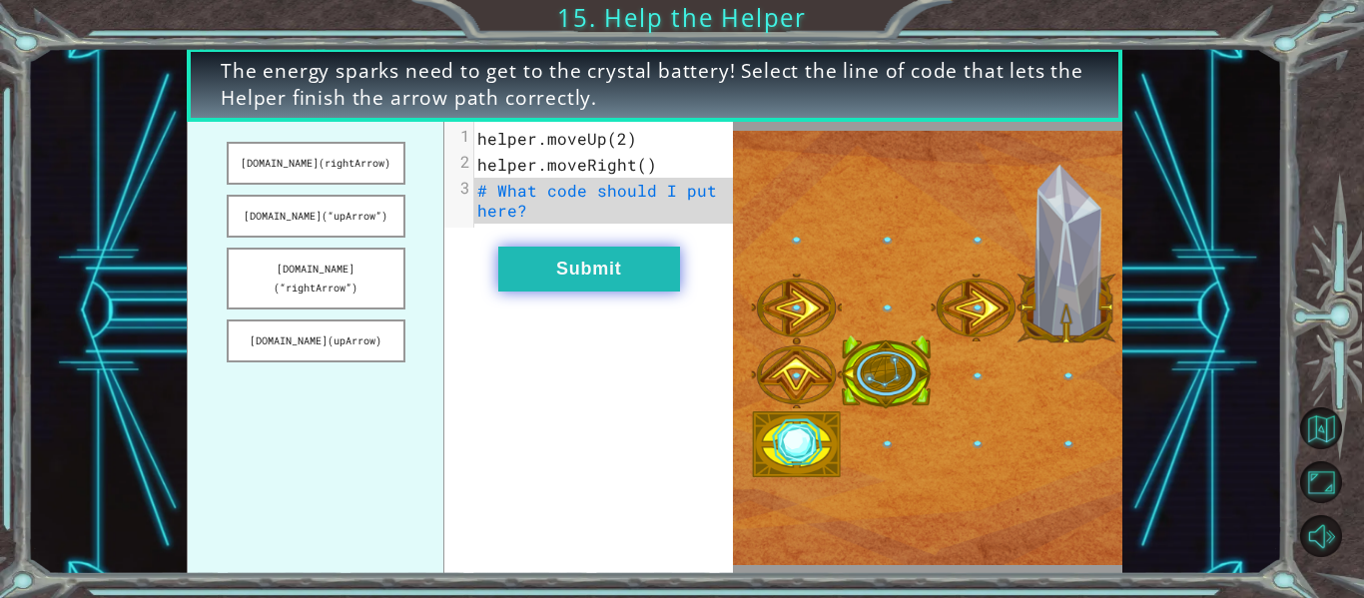
click at [600, 250] on button "Submit" at bounding box center [589, 269] width 182 height 45
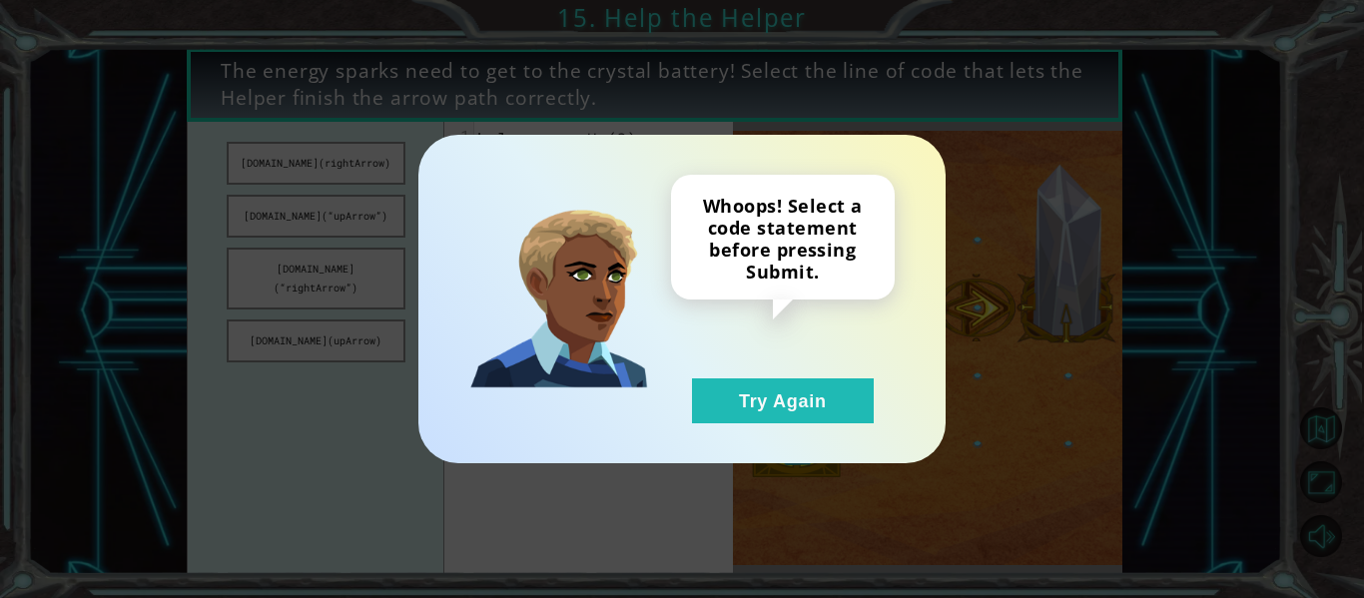
click at [522, 457] on div "Whoops! Select a code statement before pressing Submit. Try Again" at bounding box center [681, 299] width 527 height 329
click at [754, 420] on button "Try Again" at bounding box center [783, 400] width 182 height 45
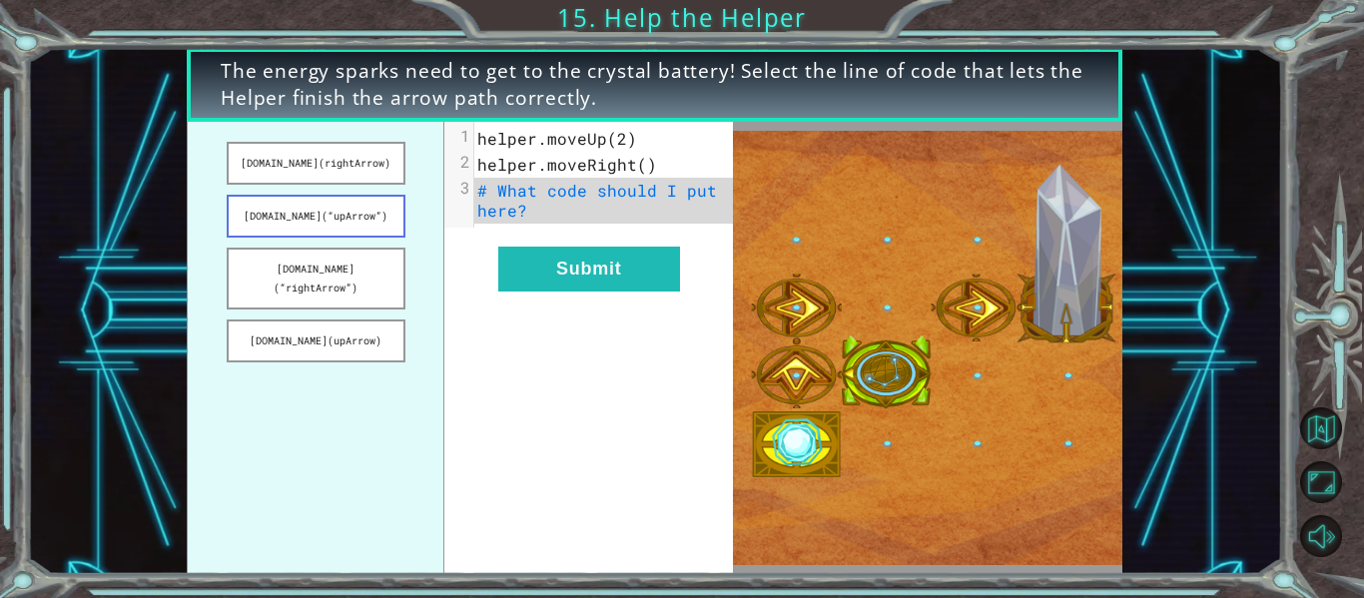
click at [344, 213] on button "[DOMAIN_NAME](“upArrow”)" at bounding box center [316, 216] width 179 height 43
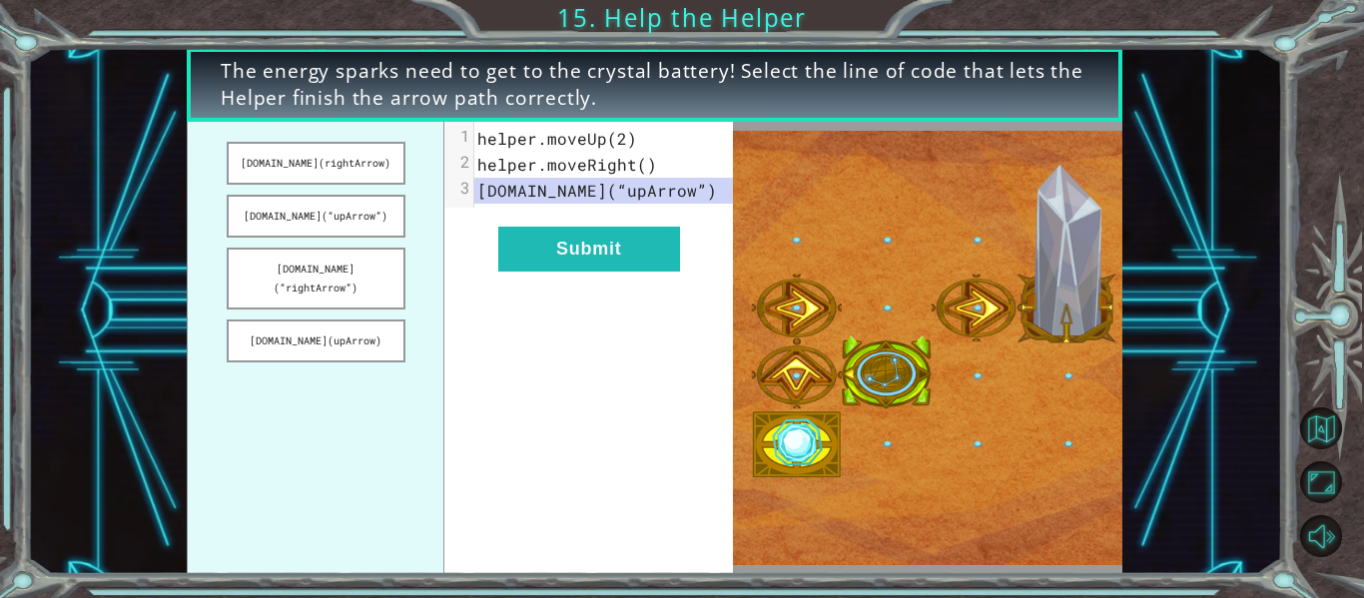
click at [702, 192] on pre "[DOMAIN_NAME](“upArrow”)" at bounding box center [603, 191] width 259 height 26
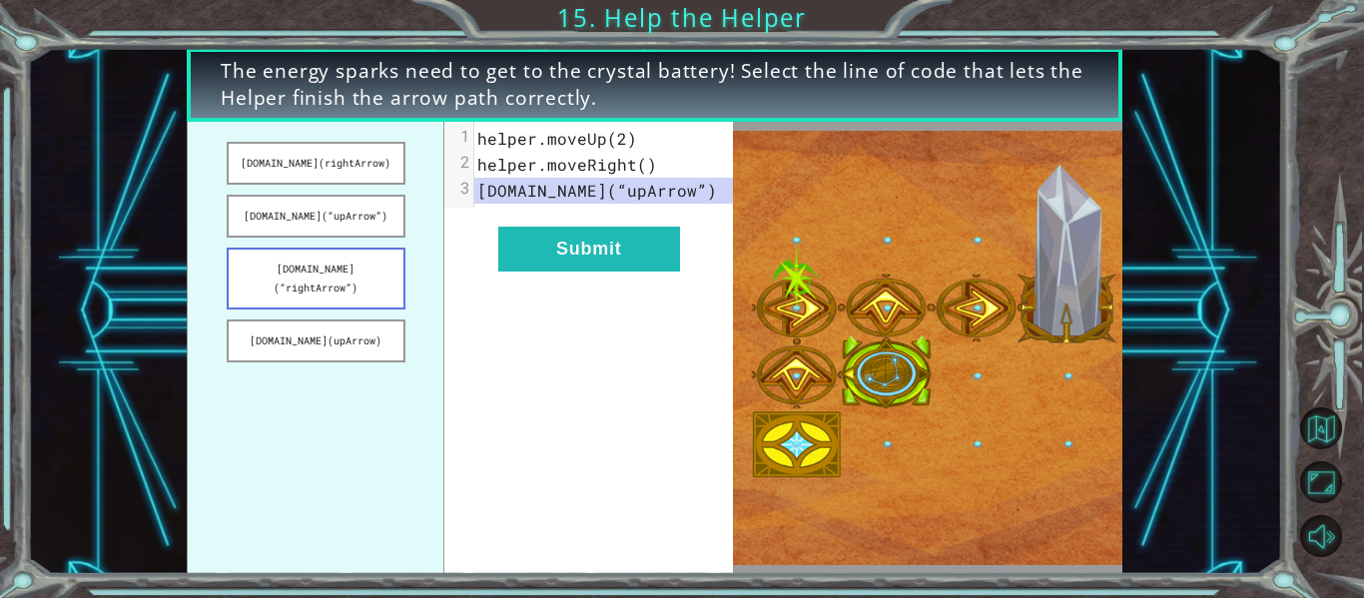
click at [344, 263] on button "[DOMAIN_NAME](“rightArrow”)" at bounding box center [316, 279] width 179 height 62
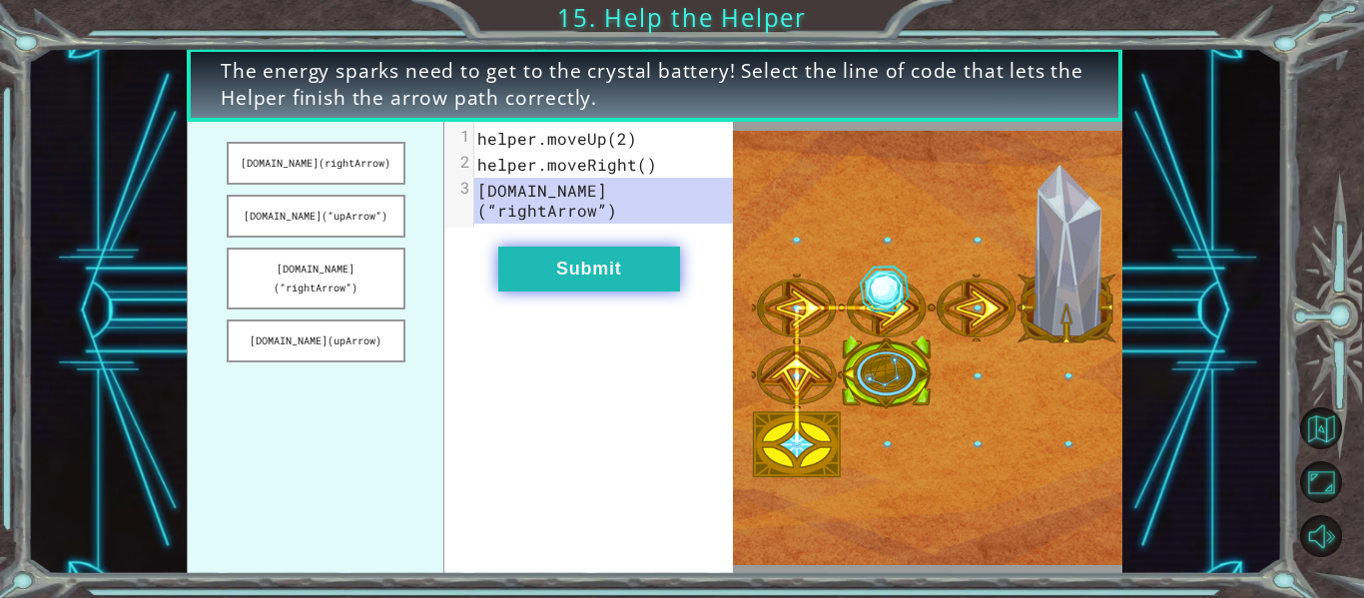
click at [652, 251] on button "Submit" at bounding box center [589, 269] width 182 height 45
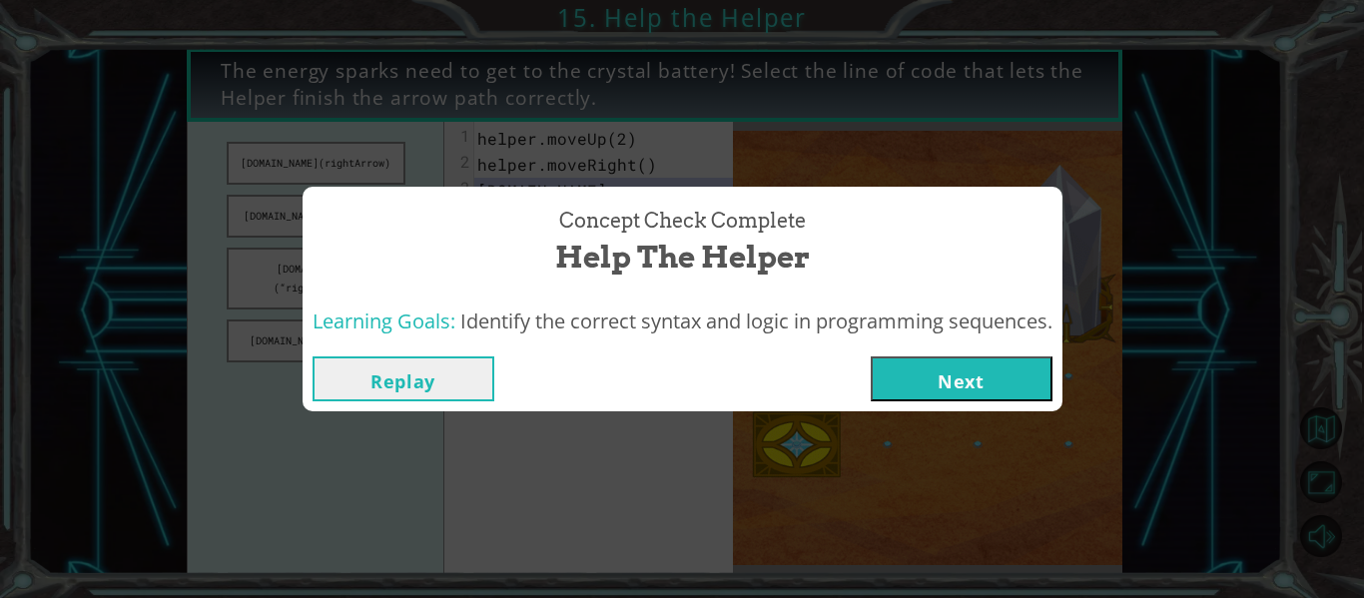
click at [895, 399] on button "Next" at bounding box center [962, 378] width 182 height 45
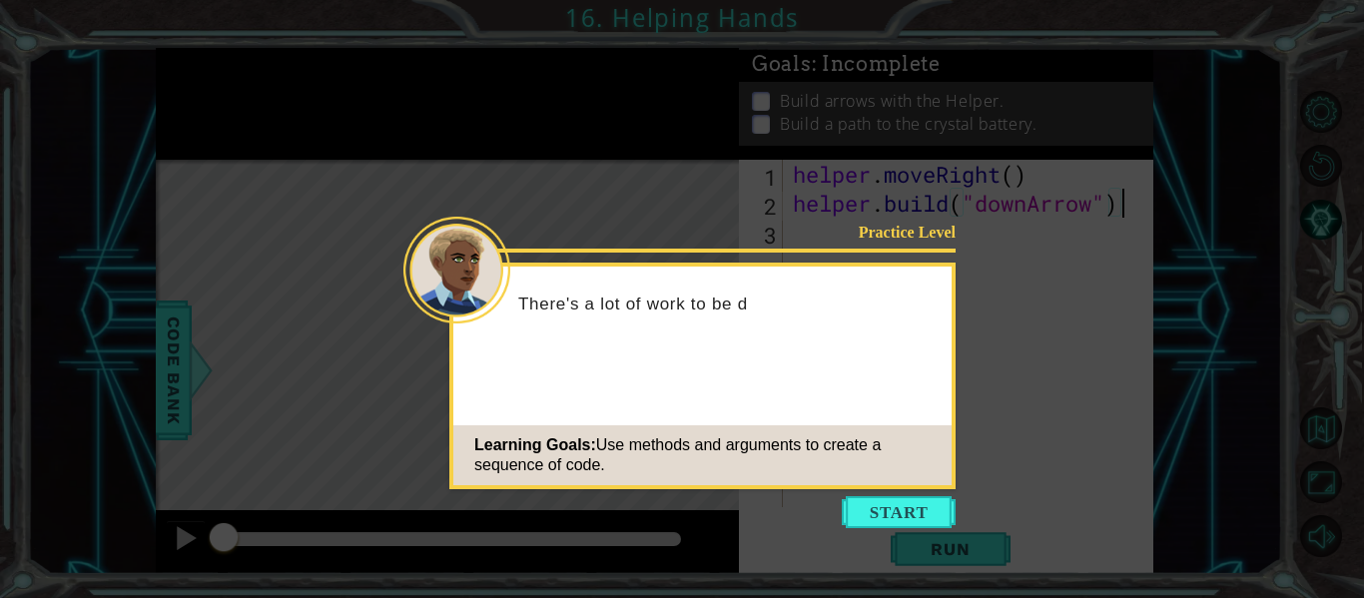
click at [884, 466] on div "Learning Goals: Use methods and arguments to create a sequence of code." at bounding box center [702, 455] width 498 height 60
click at [865, 479] on div "Learning Goals: Use methods and arguments to create a sequence of code." at bounding box center [702, 455] width 498 height 60
click at [873, 501] on button "Start" at bounding box center [899, 512] width 114 height 32
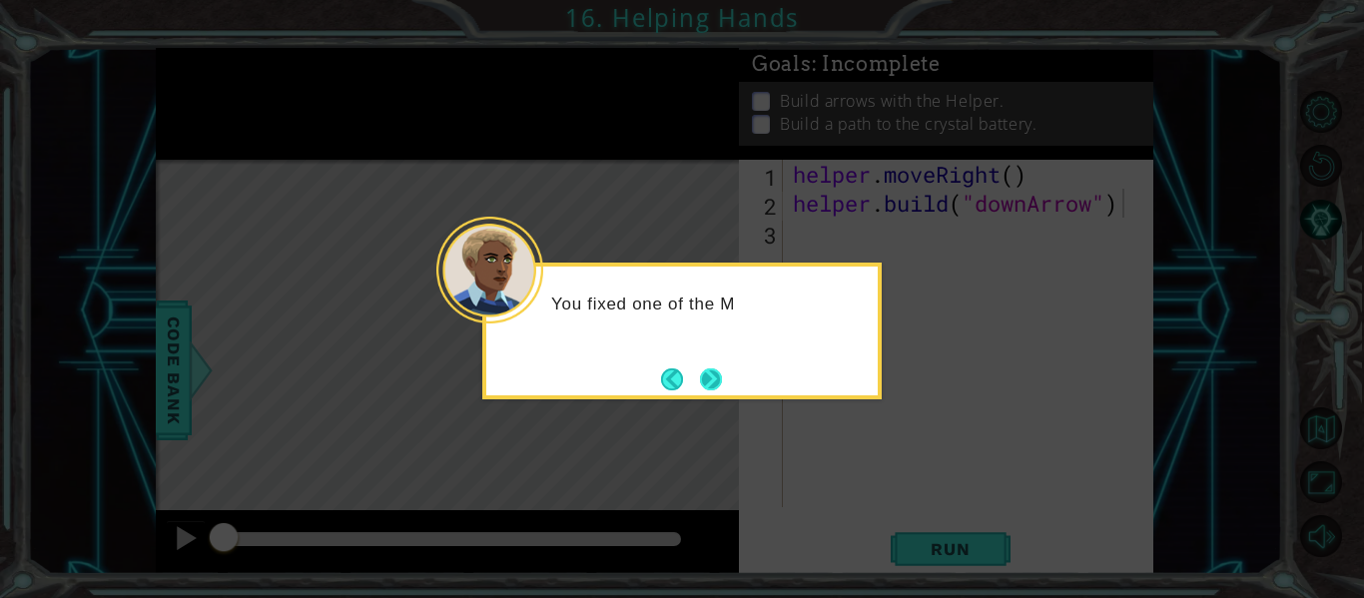
click at [704, 372] on button "Next" at bounding box center [711, 379] width 22 height 22
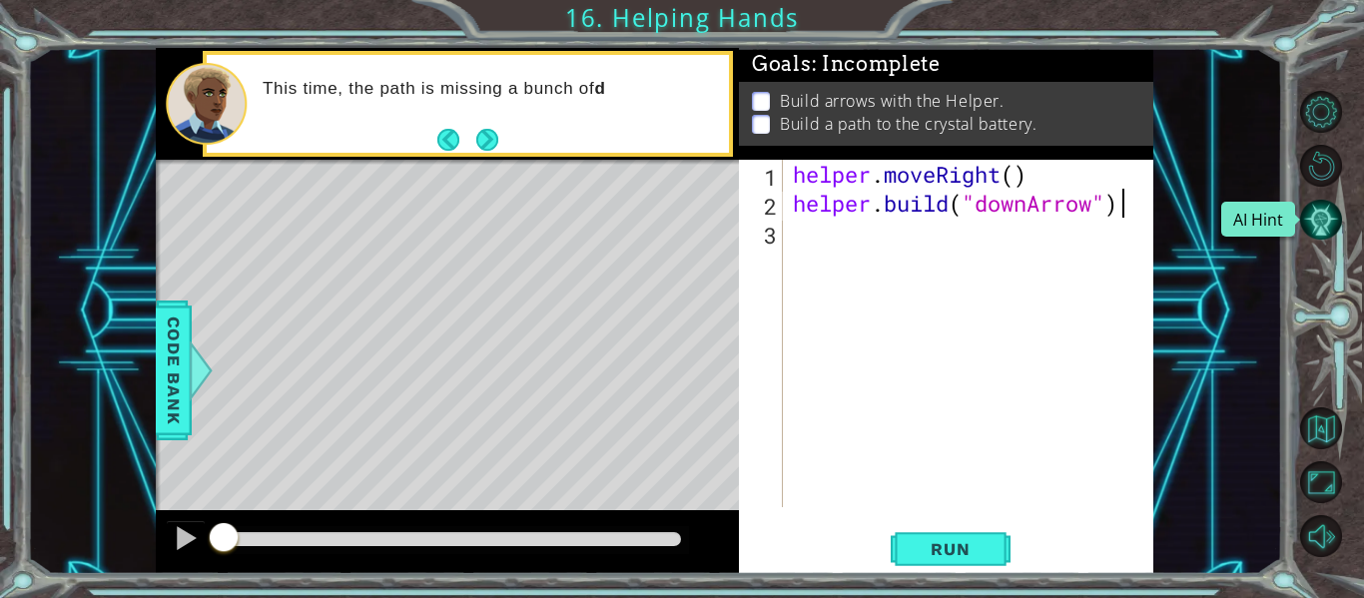
click at [1324, 212] on button "AI Hint" at bounding box center [1321, 220] width 42 height 42
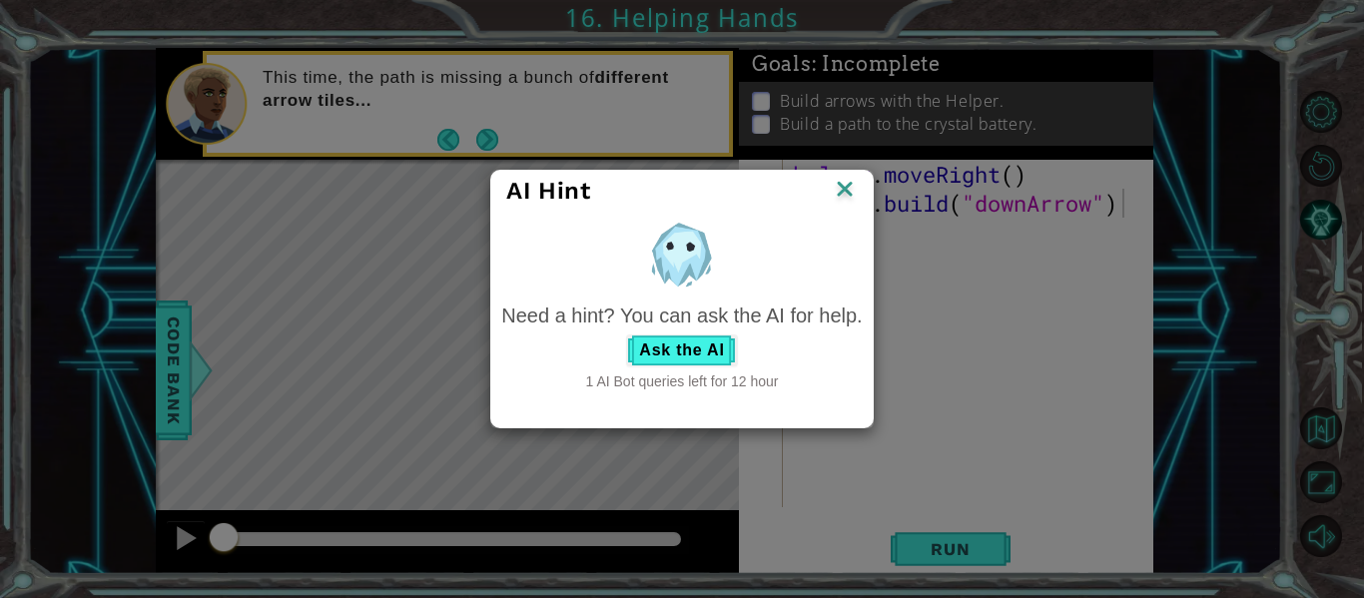
click at [853, 191] on img at bounding box center [845, 191] width 26 height 30
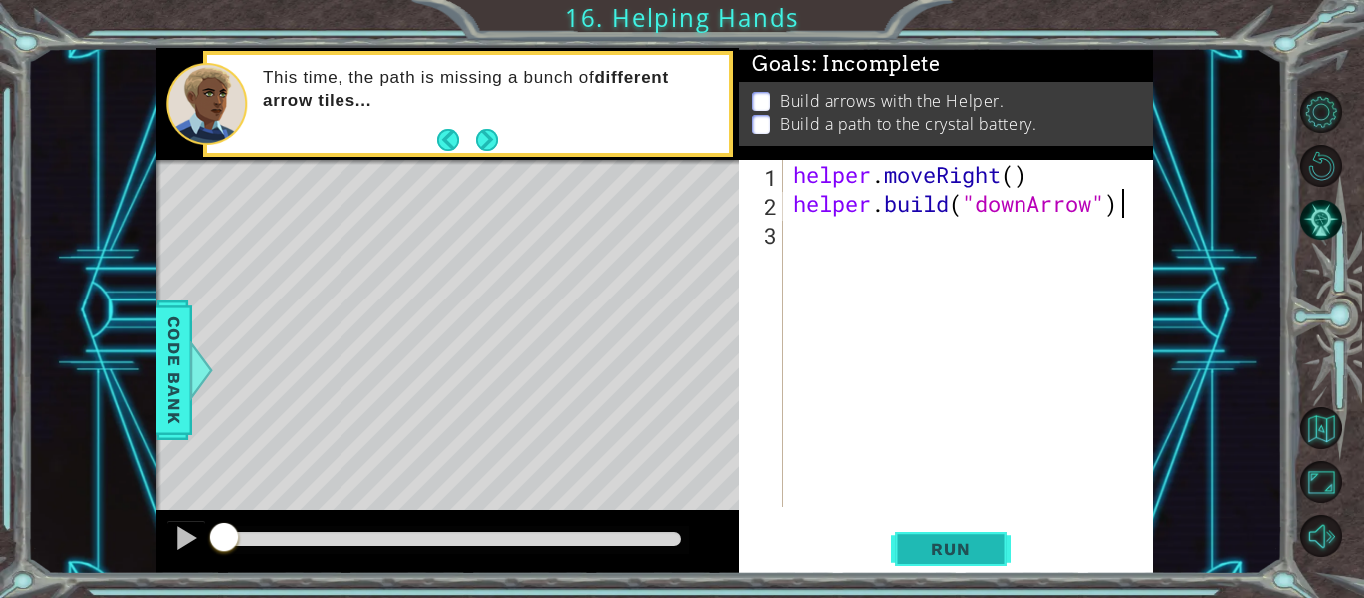
click at [950, 544] on span "Run" at bounding box center [950, 549] width 79 height 20
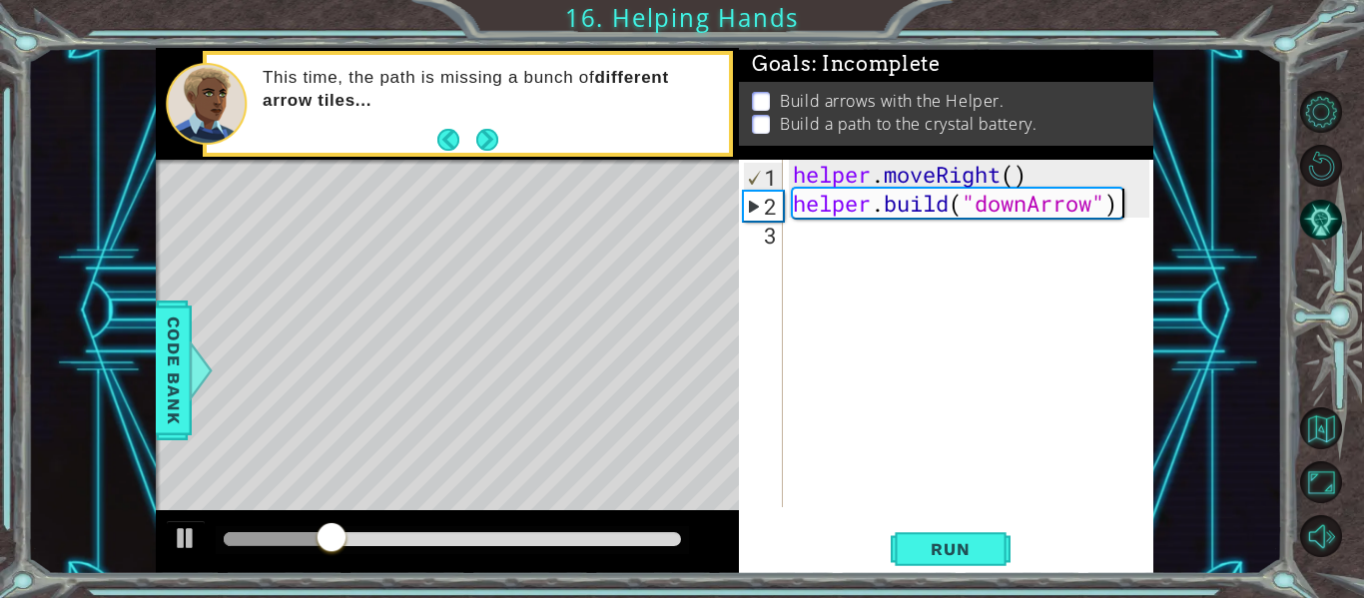
click at [786, 239] on div "[DOMAIN_NAME]("downArrow") 1 2 3 helper . moveRight ( ) helper . build ( "downA…" at bounding box center [944, 333] width 410 height 347
click at [794, 236] on div "helper . moveRight ( ) helper . build ( "downArrow" )" at bounding box center [974, 362] width 370 height 405
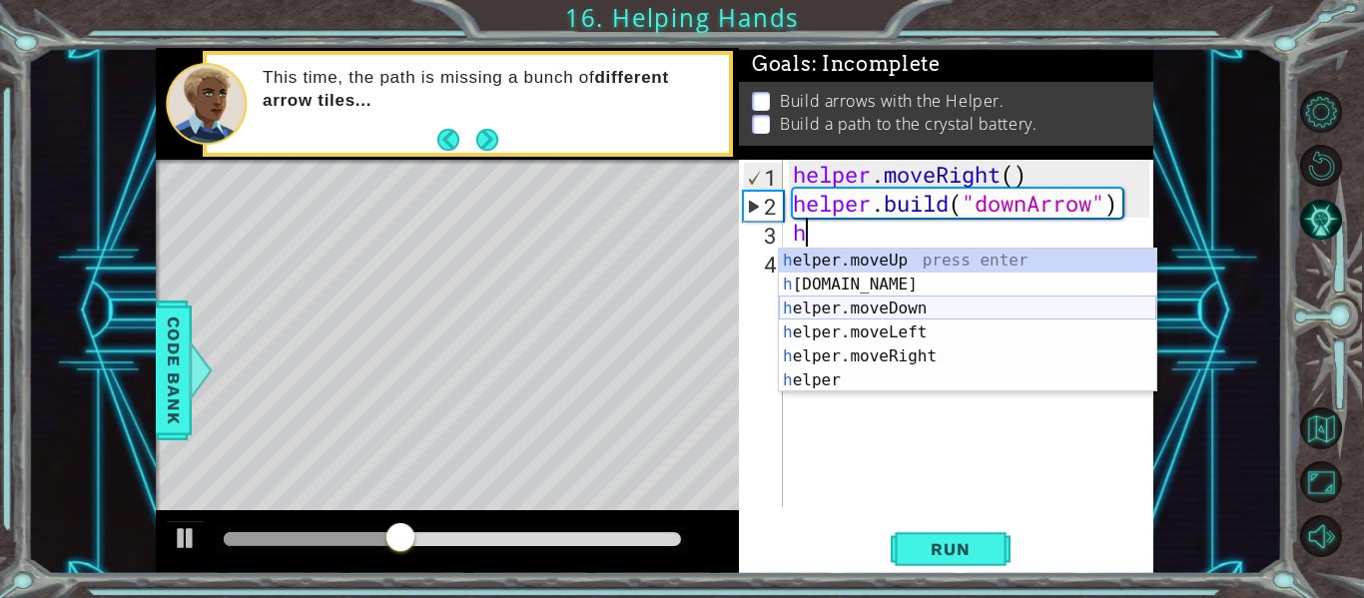
click at [841, 311] on div "h elper.moveUp press enter h [DOMAIN_NAME] press enter h elper.moveDown press e…" at bounding box center [967, 345] width 377 height 192
type textarea "helper.moveDown(1)"
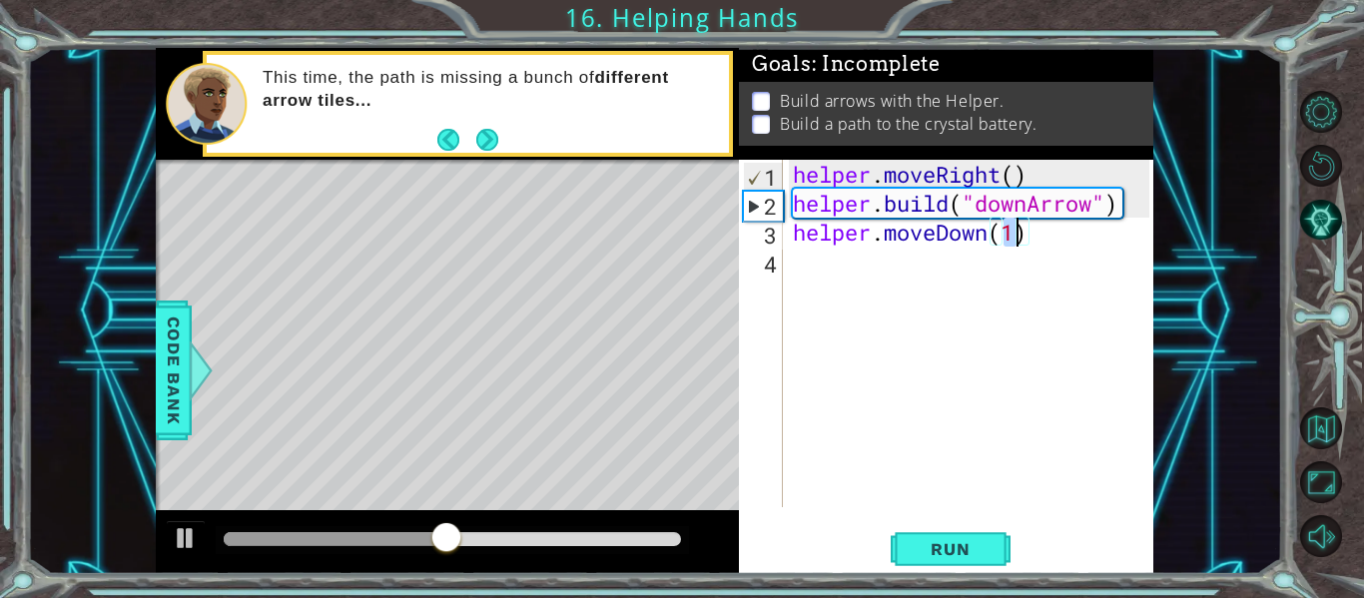
click at [799, 276] on div "helper . moveRight ( ) helper . build ( "downArrow" ) helper . moveDown ( 1 )" at bounding box center [974, 362] width 370 height 405
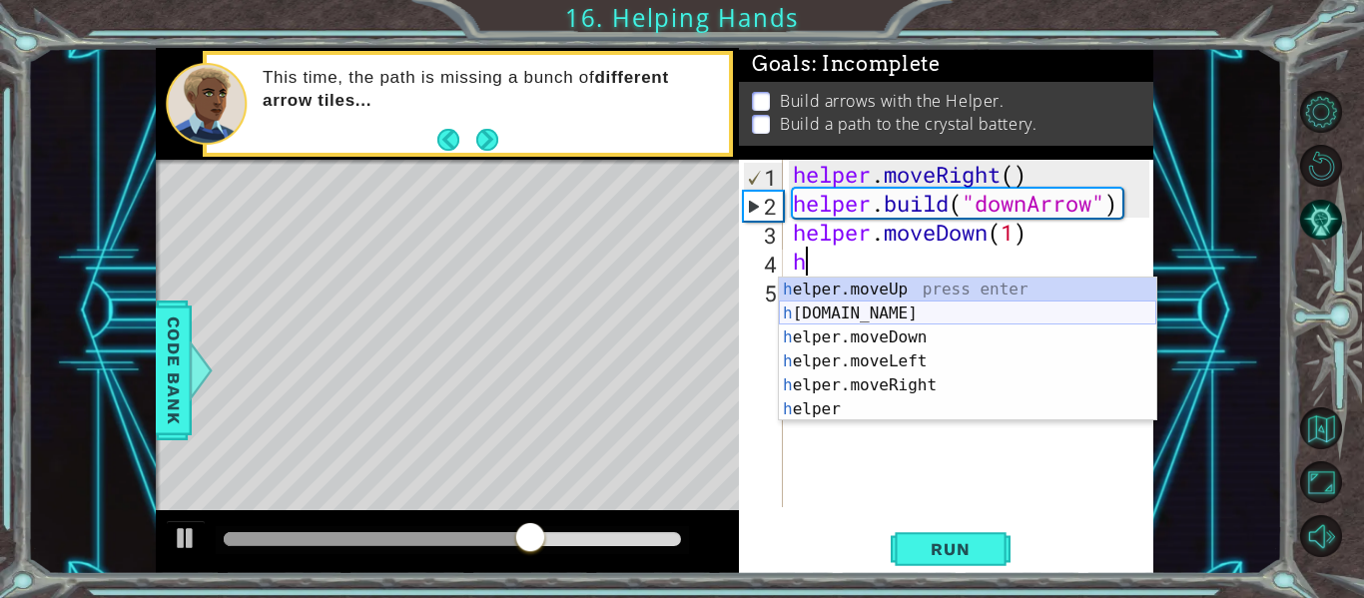
click at [889, 316] on div "h elper.moveUp press enter h [DOMAIN_NAME] press enter h elper.moveDown press e…" at bounding box center [967, 374] width 377 height 192
type textarea "[DOMAIN_NAME]("rightArrow")"
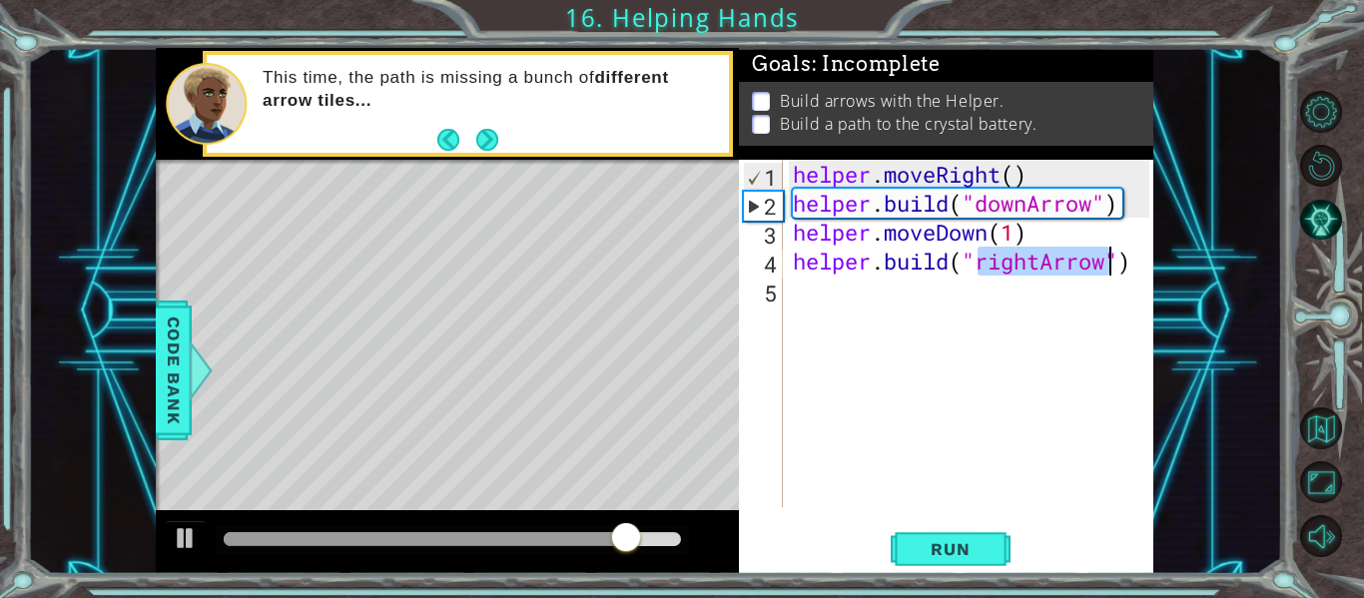
click at [834, 300] on div "helper . moveRight ( ) helper . build ( "downArrow" ) helper . moveDown ( 1 ) h…" at bounding box center [974, 362] width 370 height 405
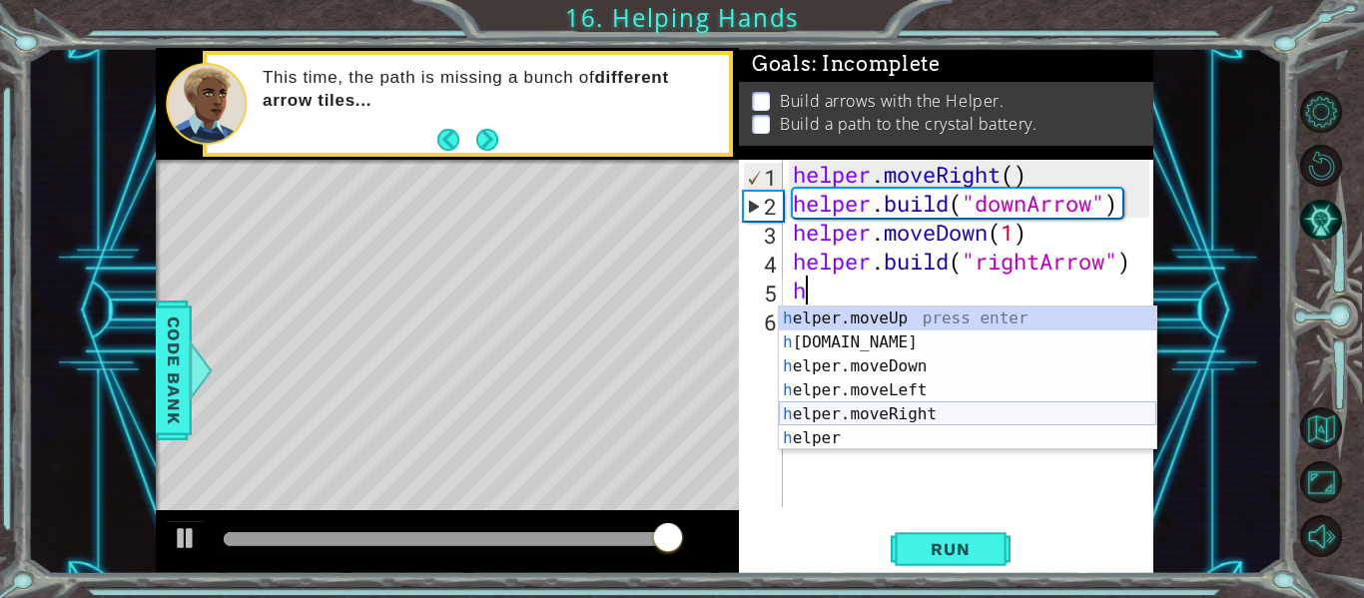
click at [885, 419] on div "h elper.moveUp press enter h [DOMAIN_NAME] press enter h elper.moveDown press e…" at bounding box center [967, 403] width 377 height 192
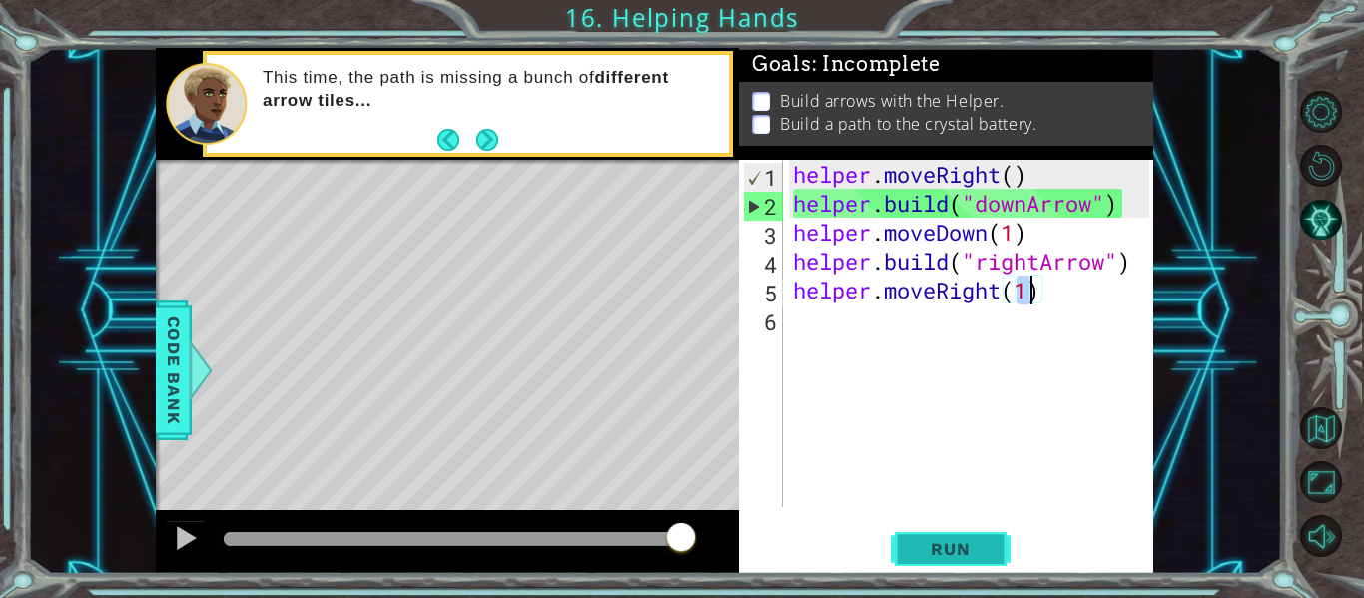
type textarea "helper.moveRight(1)"
click at [930, 552] on span "Run" at bounding box center [950, 549] width 79 height 20
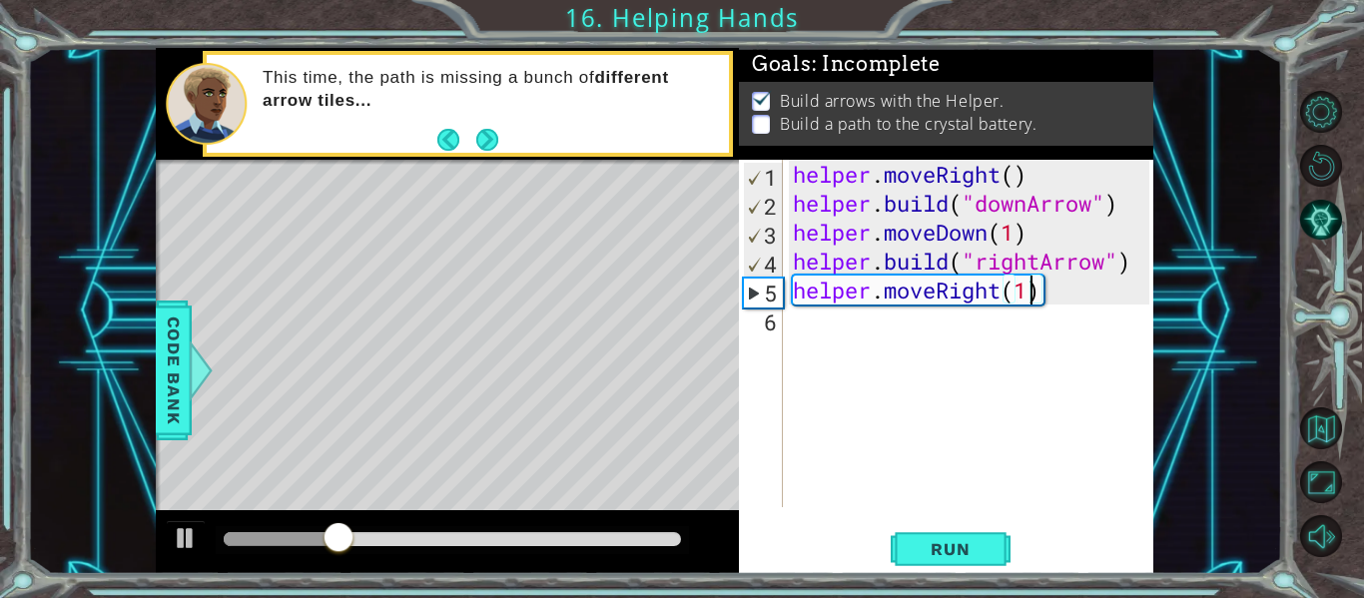
click at [814, 325] on div "helper . moveRight ( ) helper . build ( "downArrow" ) helper . moveDown ( 1 ) h…" at bounding box center [974, 362] width 370 height 405
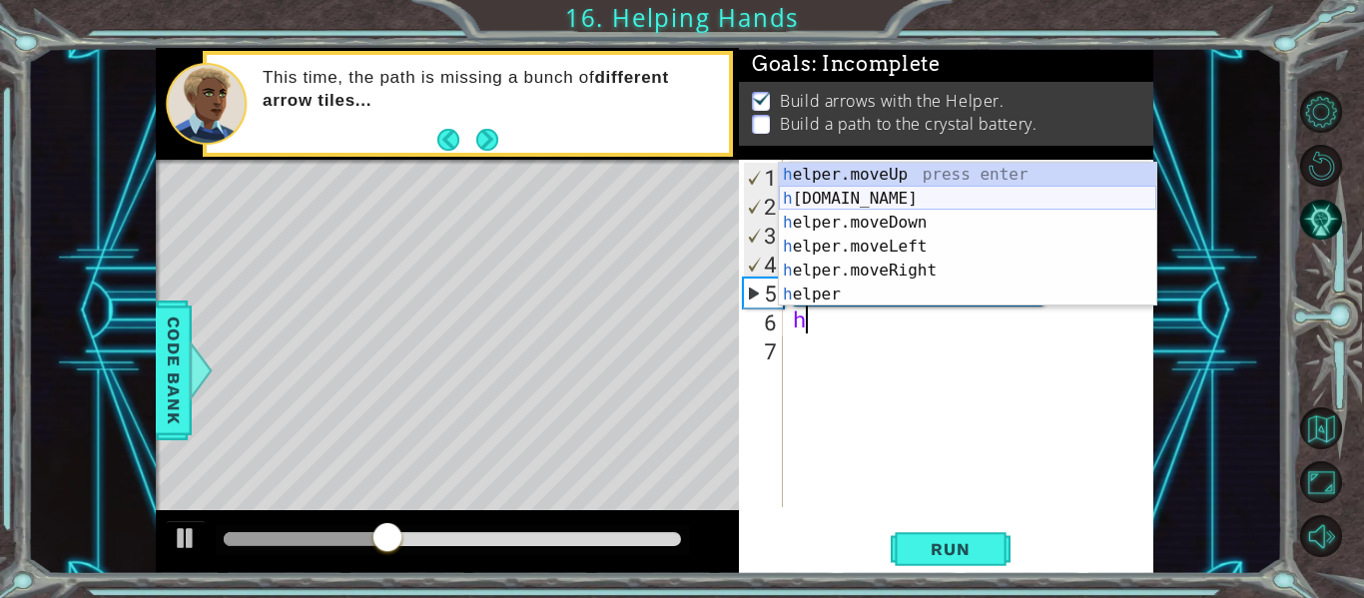
click at [915, 190] on div "h elper.moveUp press enter h [DOMAIN_NAME] press enter h elper.moveDown press e…" at bounding box center [967, 259] width 377 height 192
type textarea "[DOMAIN_NAME]("rightArrow")"
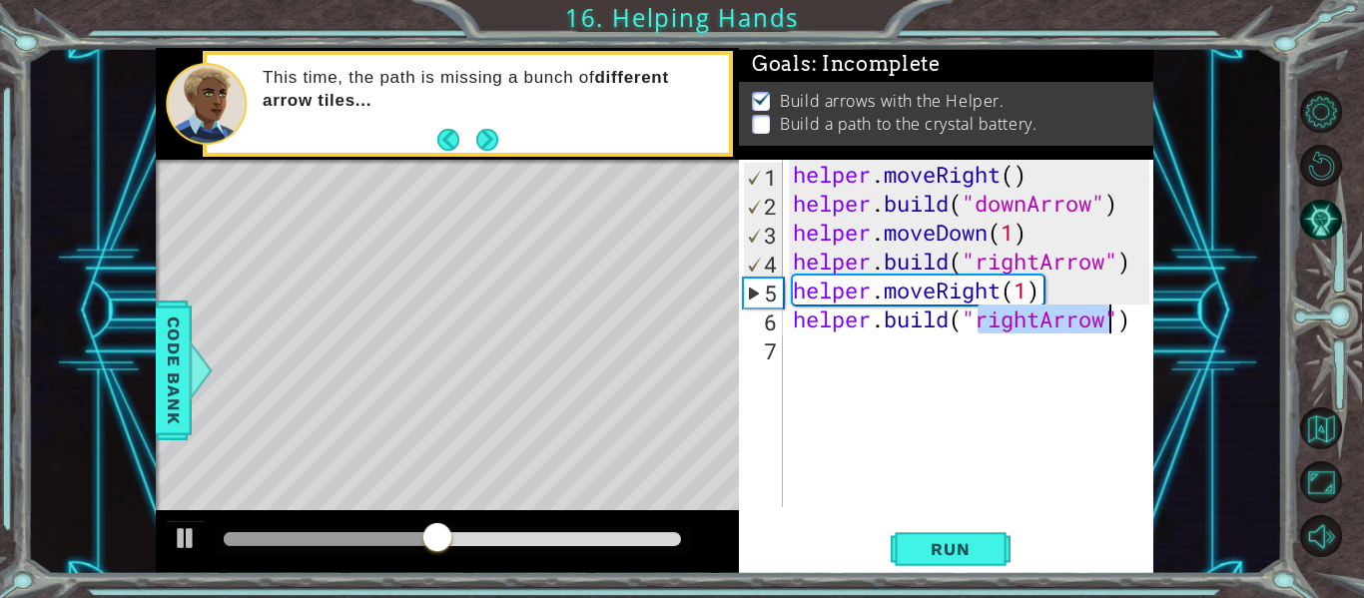
click at [814, 350] on div "helper . moveRight ( ) helper . build ( "downArrow" ) helper . moveDown ( 1 ) h…" at bounding box center [974, 362] width 370 height 405
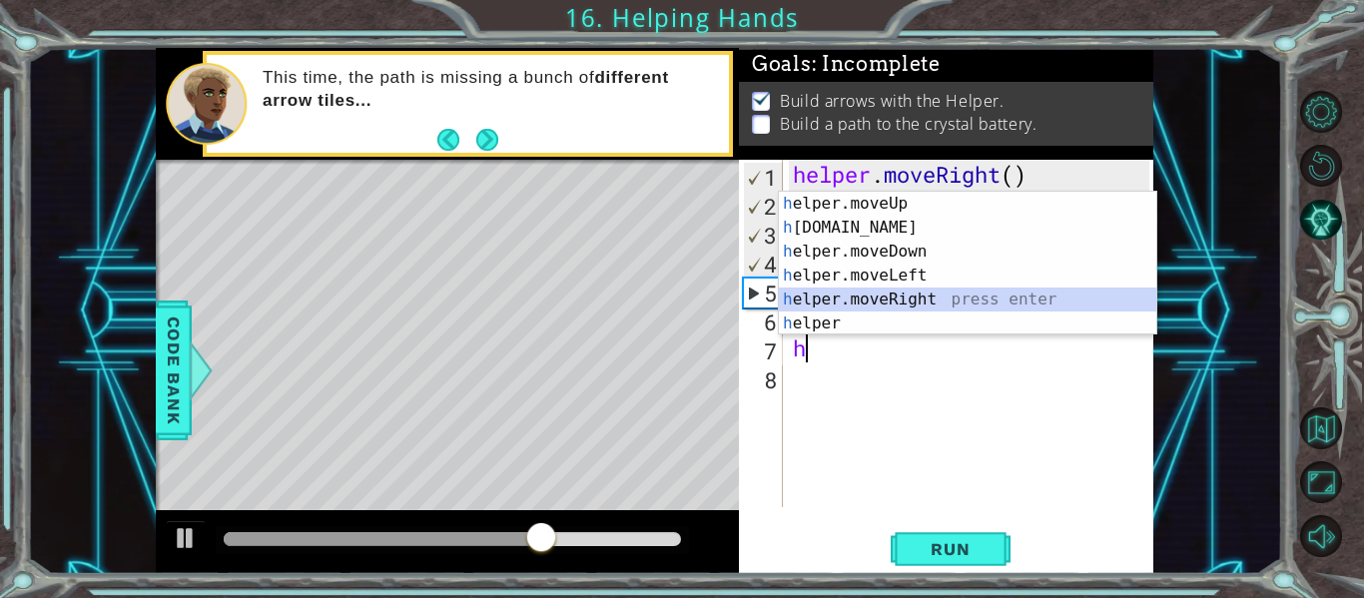
click at [917, 307] on div "h elper.moveUp press enter h [DOMAIN_NAME] press enter h elper.moveDown press e…" at bounding box center [967, 288] width 377 height 192
type textarea "helper.moveRight(1)"
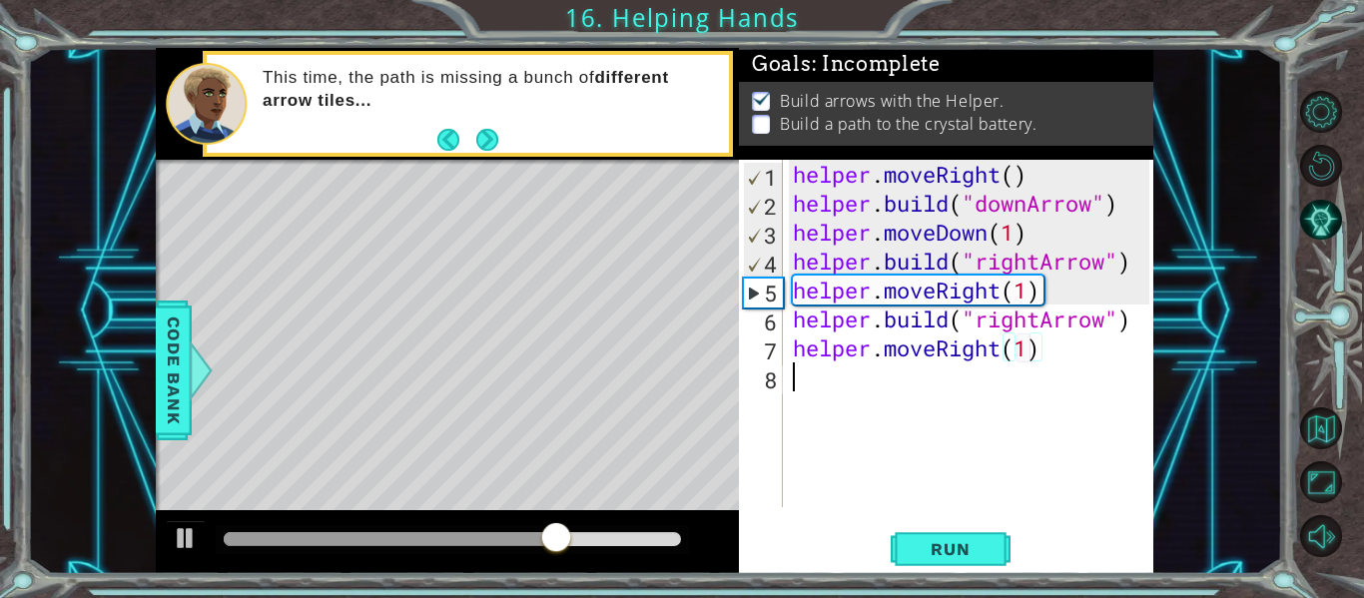
click at [815, 374] on div "helper . moveRight ( ) helper . build ( "downArrow" ) helper . moveDown ( 1 ) h…" at bounding box center [974, 362] width 370 height 405
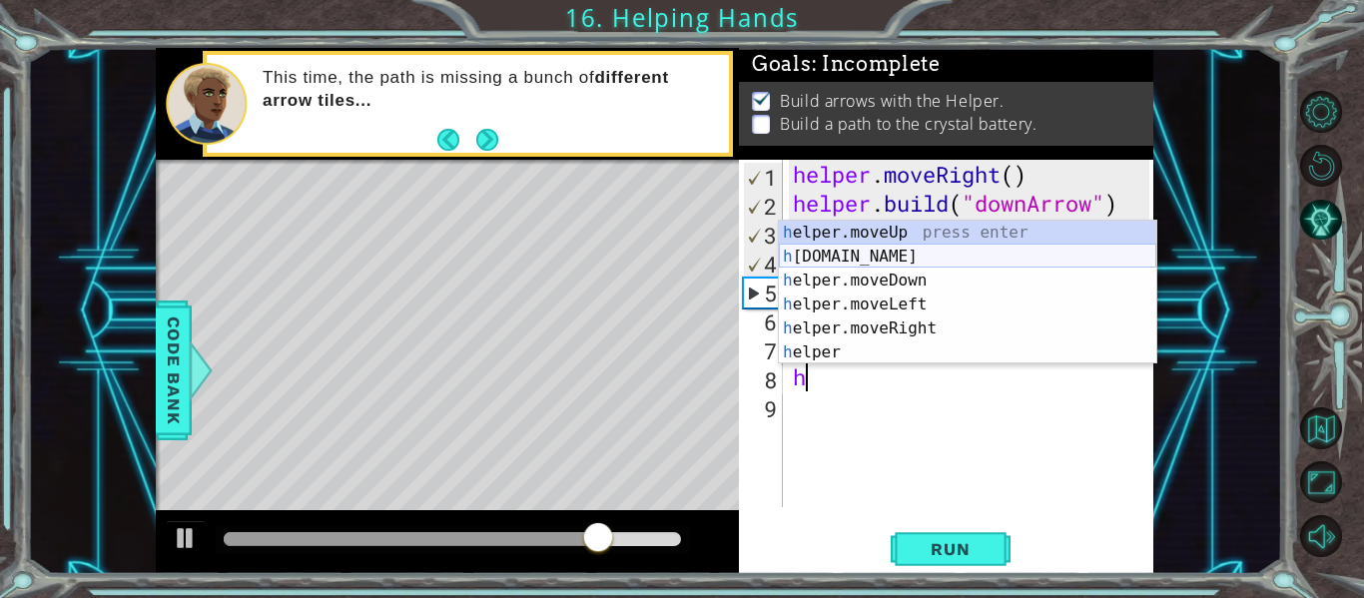
click at [882, 261] on div "h elper.moveUp press enter h [DOMAIN_NAME] press enter h elper.moveDown press e…" at bounding box center [967, 317] width 377 height 192
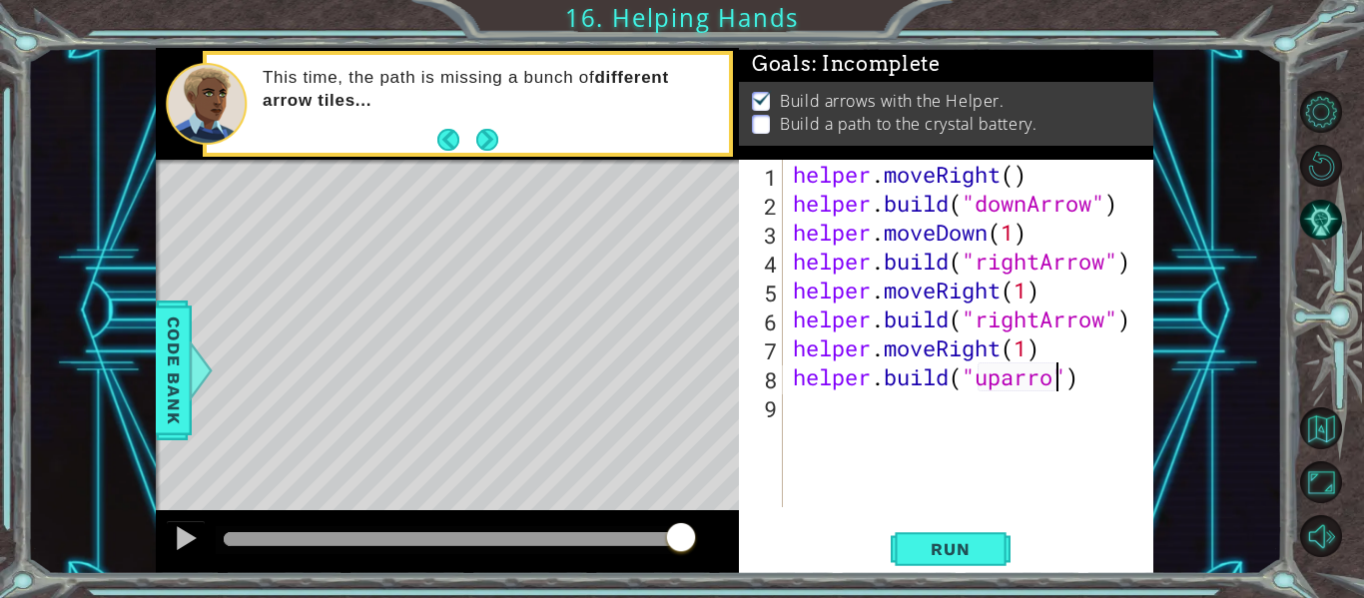
scroll to position [0, 13]
click at [1015, 374] on div "helper . moveRight ( ) helper . build ( "downArrow" ) helper . moveDown ( 1 ) h…" at bounding box center [974, 362] width 370 height 405
type textarea "[DOMAIN_NAME]("upArrow")"
click at [925, 544] on span "Run" at bounding box center [950, 549] width 79 height 20
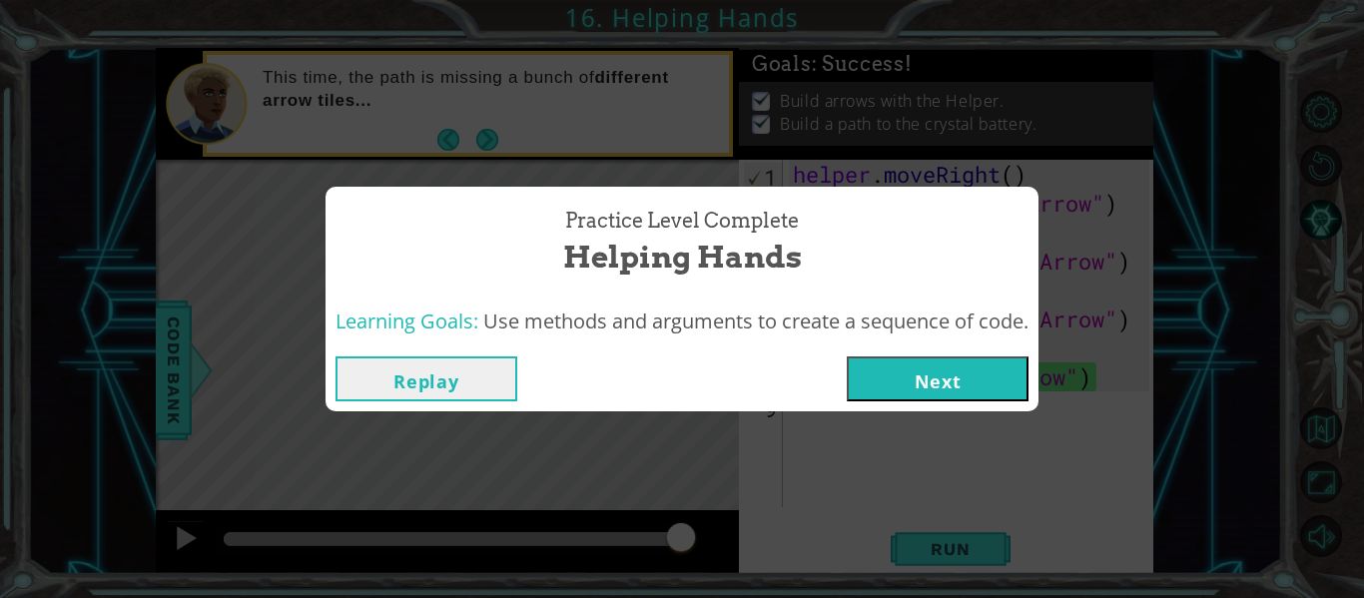
click at [914, 352] on div "Replay Next" at bounding box center [682, 378] width 713 height 65
click at [906, 364] on button "Next" at bounding box center [938, 378] width 182 height 45
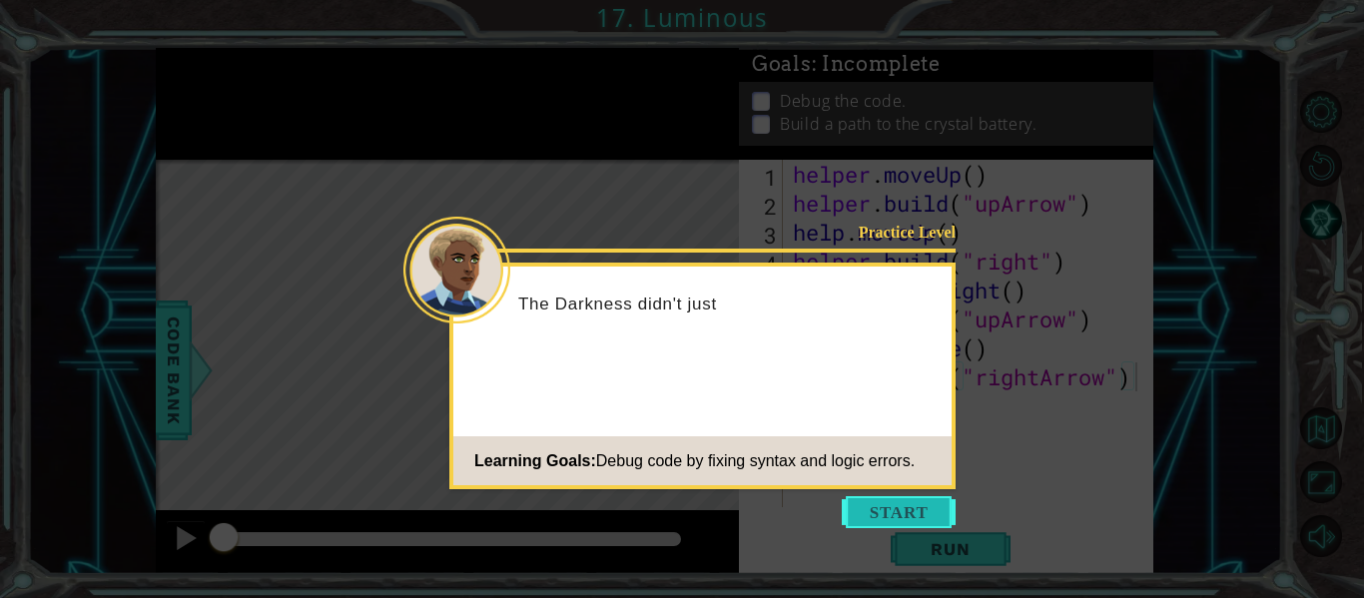
click at [889, 505] on button "Start" at bounding box center [899, 512] width 114 height 32
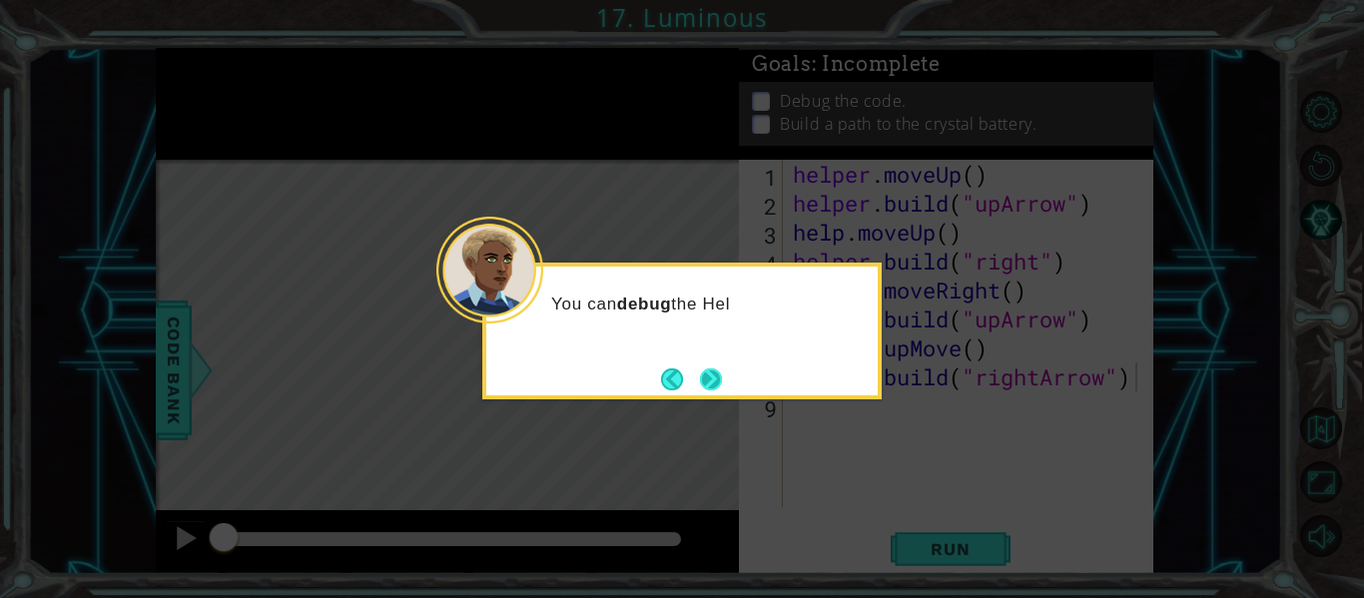
click at [719, 385] on button "Next" at bounding box center [711, 379] width 22 height 22
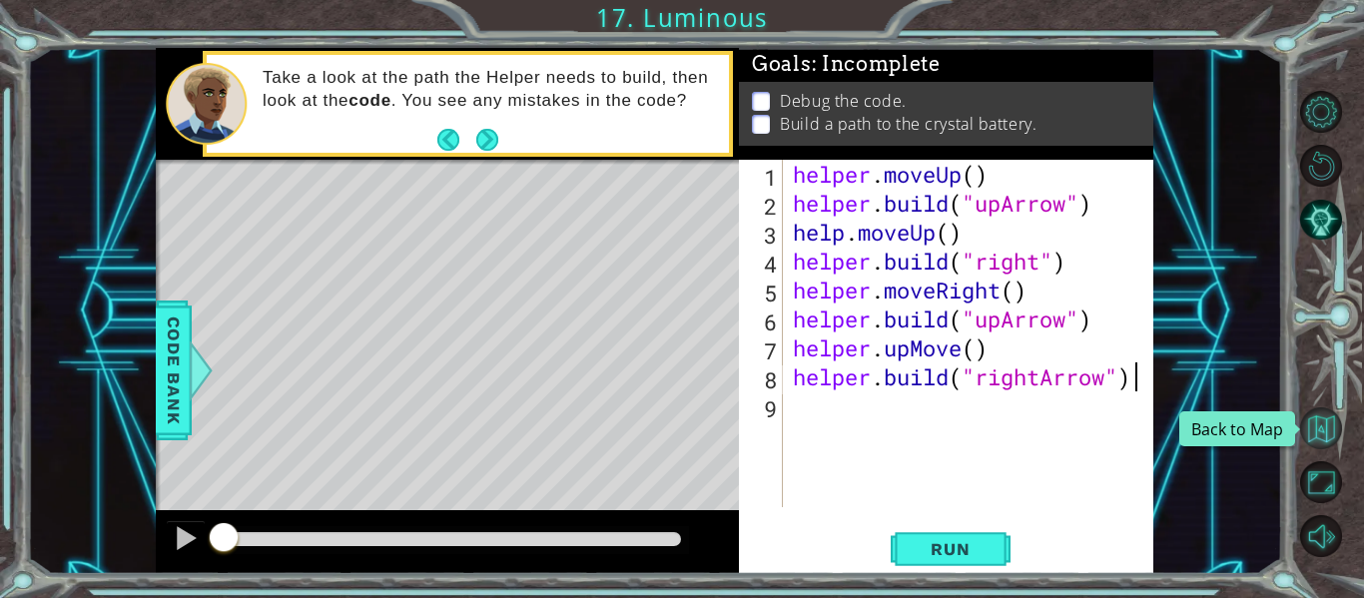
click at [1312, 428] on button "Back to Map" at bounding box center [1321, 428] width 42 height 42
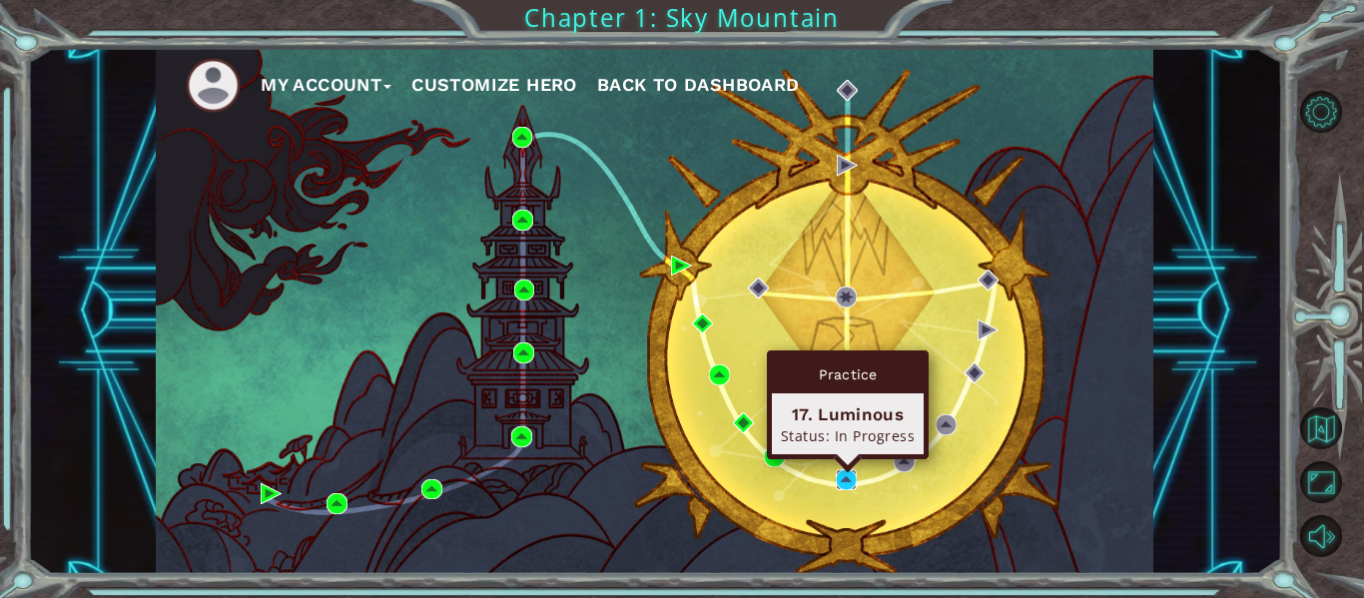
click at [840, 480] on img at bounding box center [846, 479] width 21 height 21
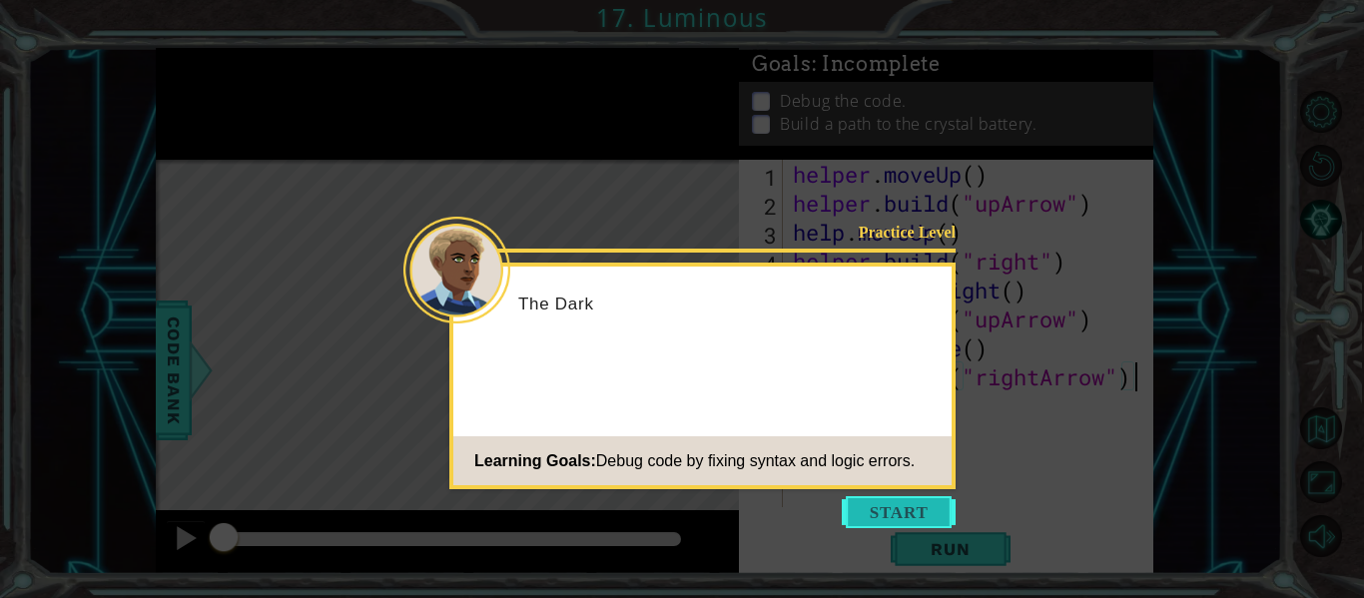
click at [891, 506] on button "Start" at bounding box center [899, 512] width 114 height 32
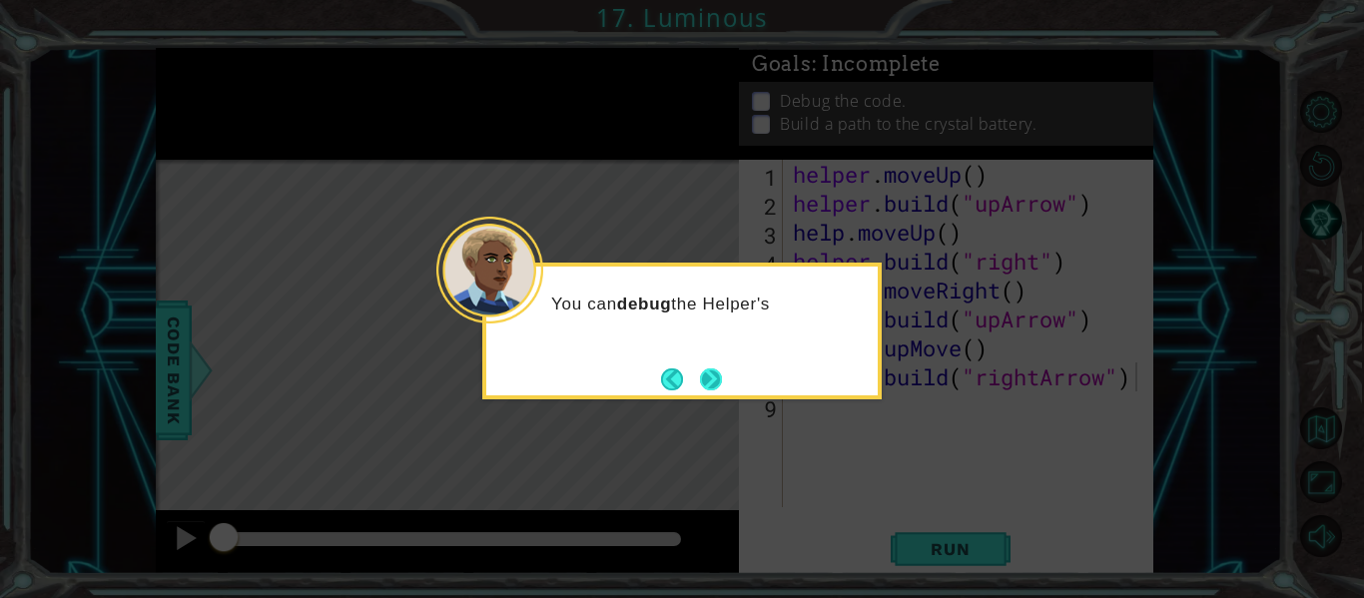
click at [720, 391] on button "Next" at bounding box center [710, 378] width 25 height 25
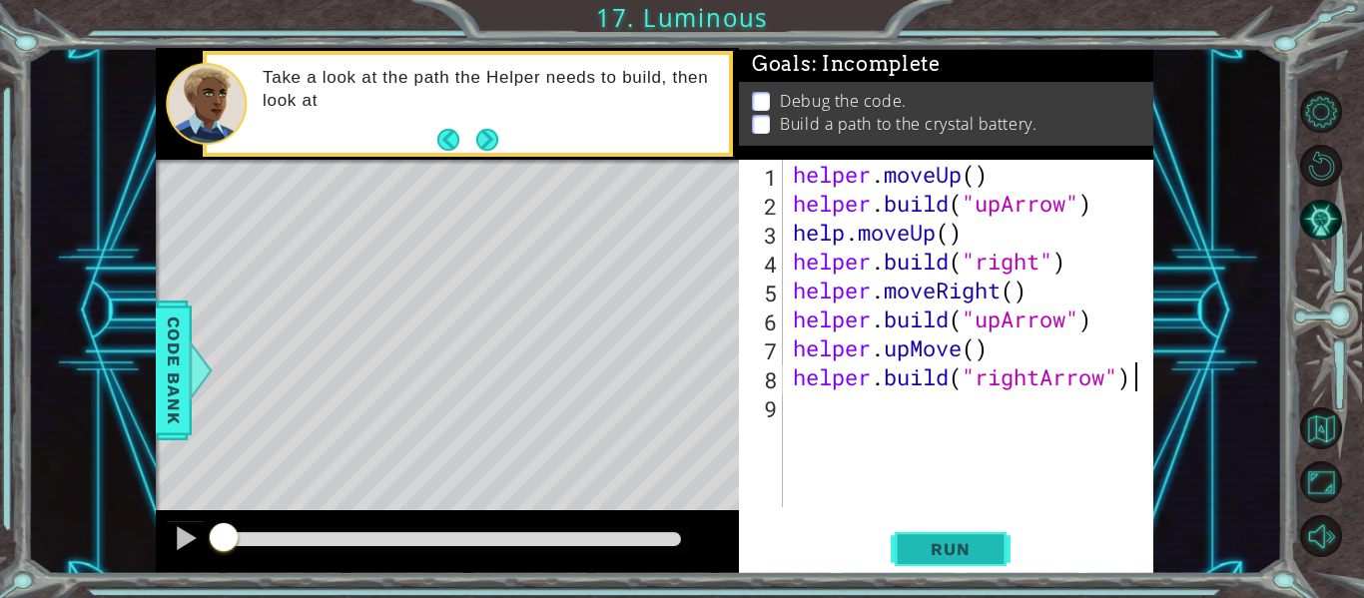
click at [933, 551] on span "Run" at bounding box center [950, 549] width 79 height 20
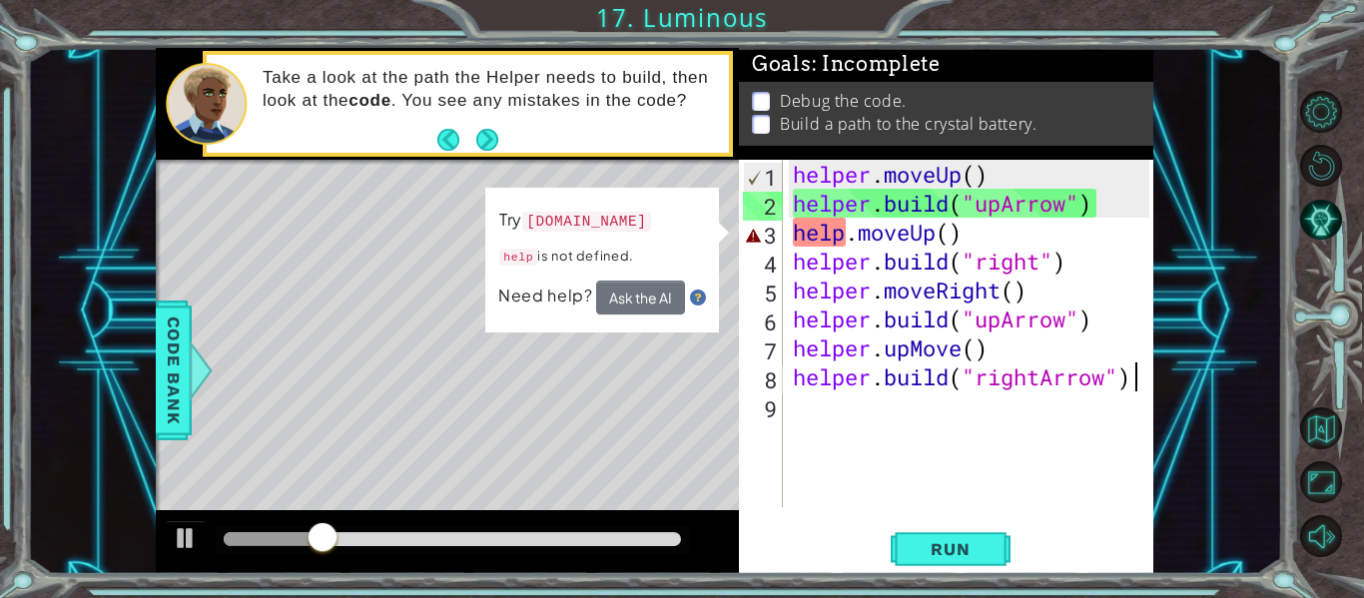
click at [847, 242] on div "helper . moveUp ( ) helper . build ( "upArrow" ) help . moveUp ( ) helper . bui…" at bounding box center [974, 362] width 370 height 405
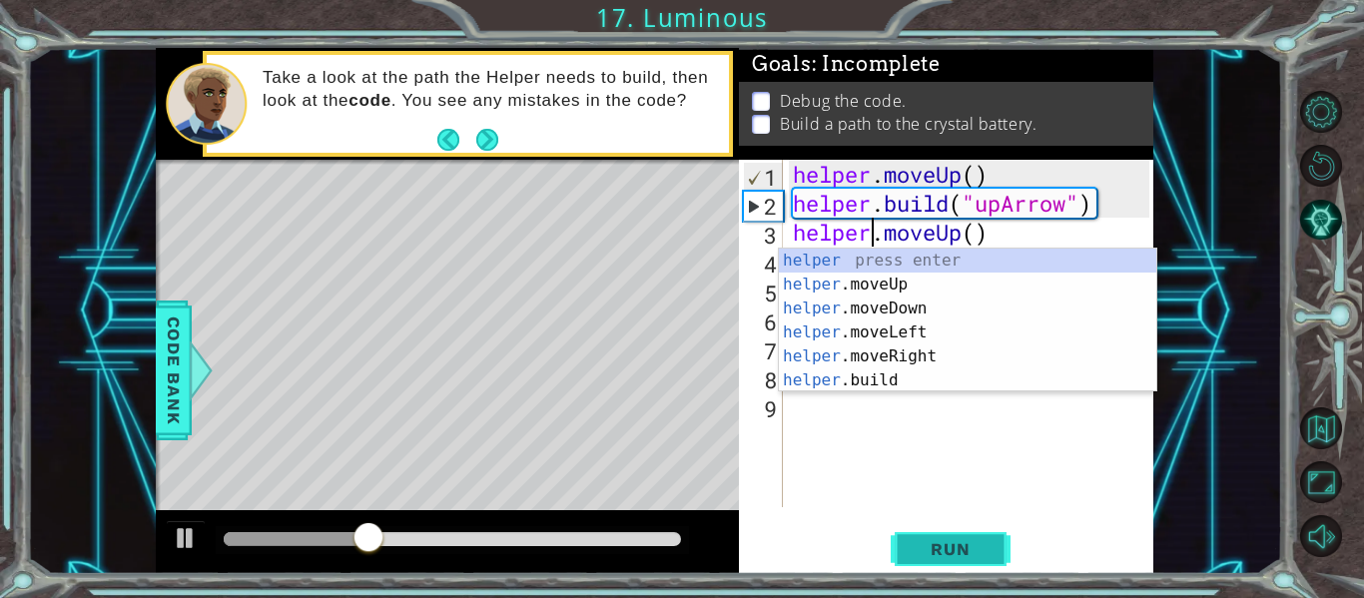
click at [994, 533] on button "Run" at bounding box center [951, 549] width 120 height 41
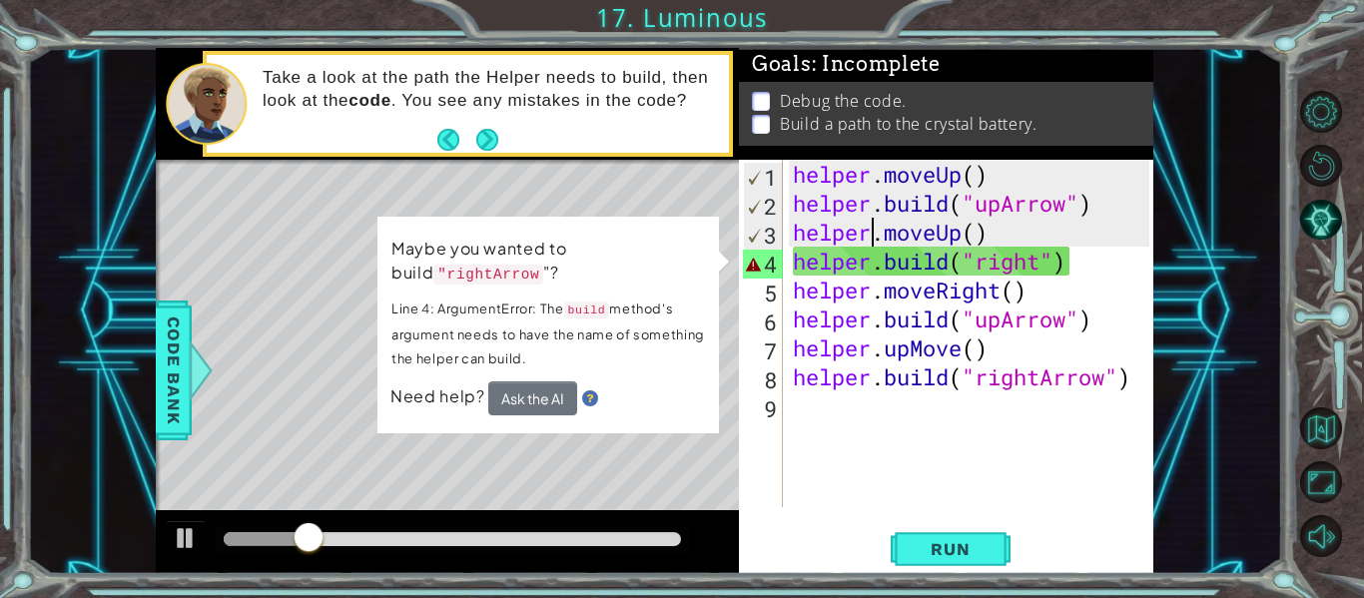
click at [1042, 261] on div "helper . moveUp ( ) helper . build ( "upArrow" ) helper . moveUp ( ) helper . b…" at bounding box center [974, 362] width 370 height 405
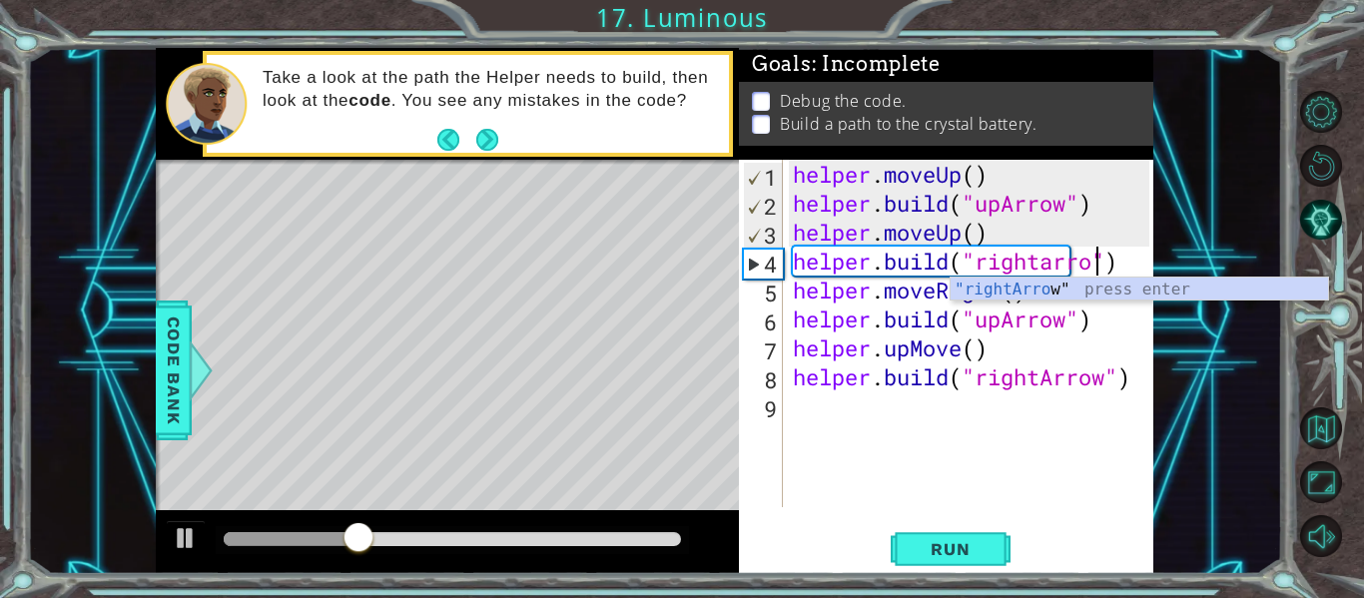
scroll to position [0, 15]
click at [938, 551] on span "Run" at bounding box center [950, 549] width 79 height 20
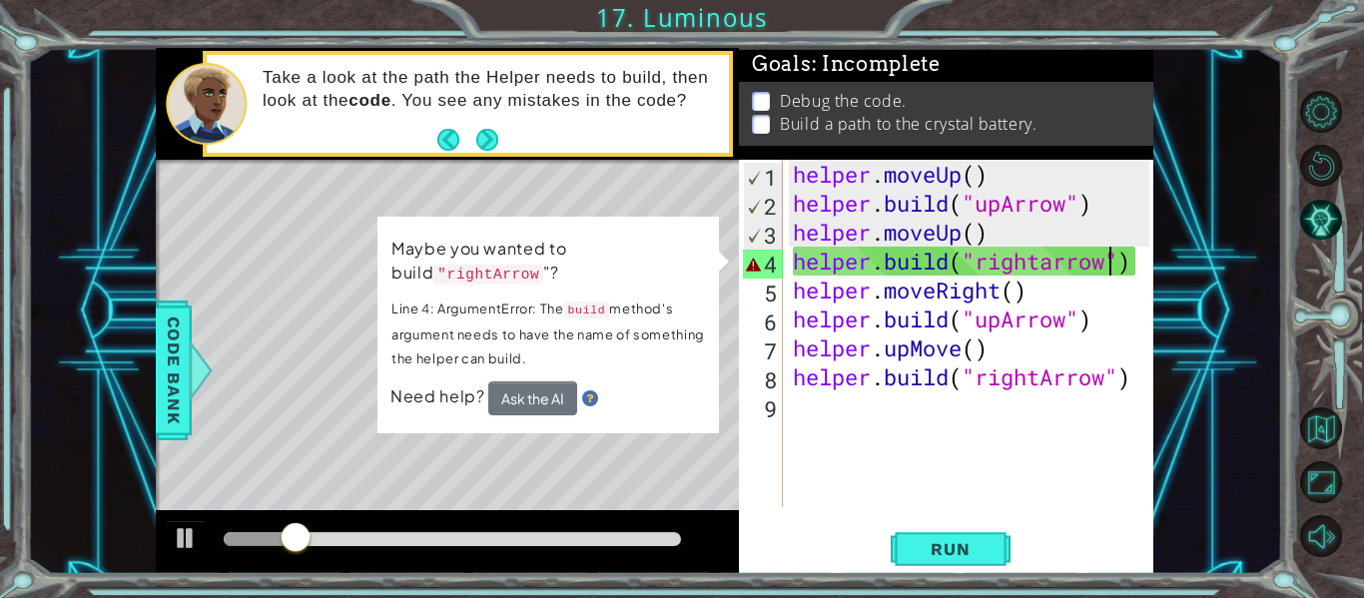
click at [1058, 264] on div "helper . moveUp ( ) helper . build ( "upArrow" ) helper . moveUp ( ) helper . b…" at bounding box center [974, 362] width 370 height 405
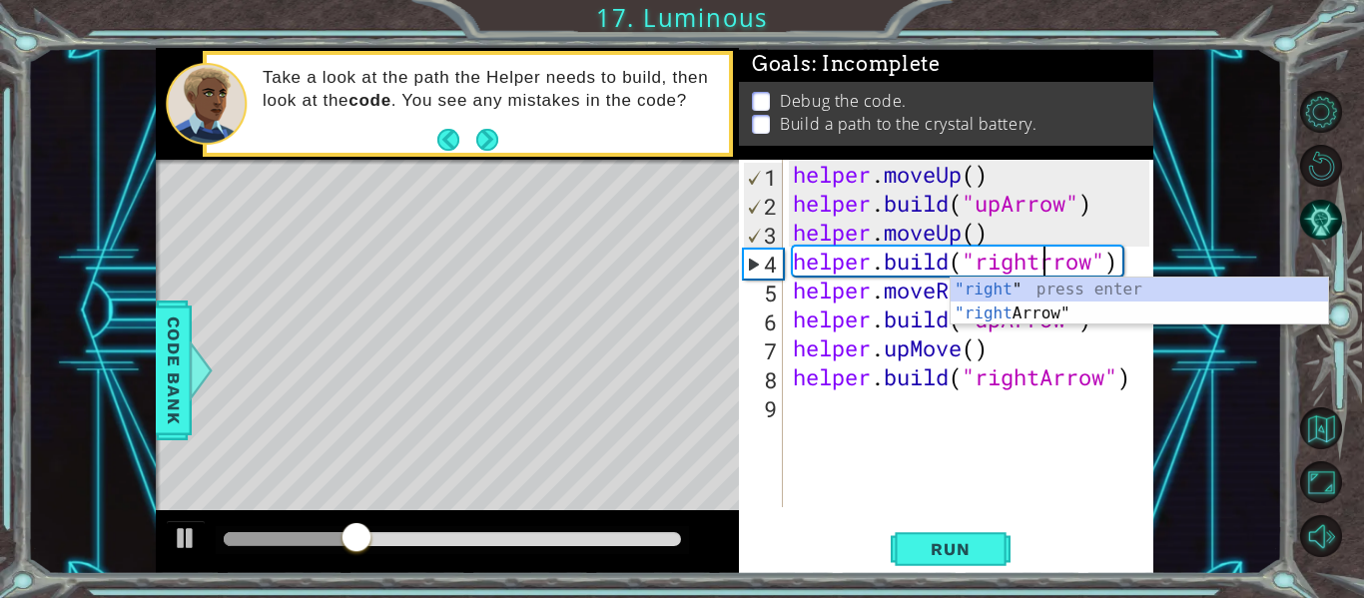
scroll to position [0, 13]
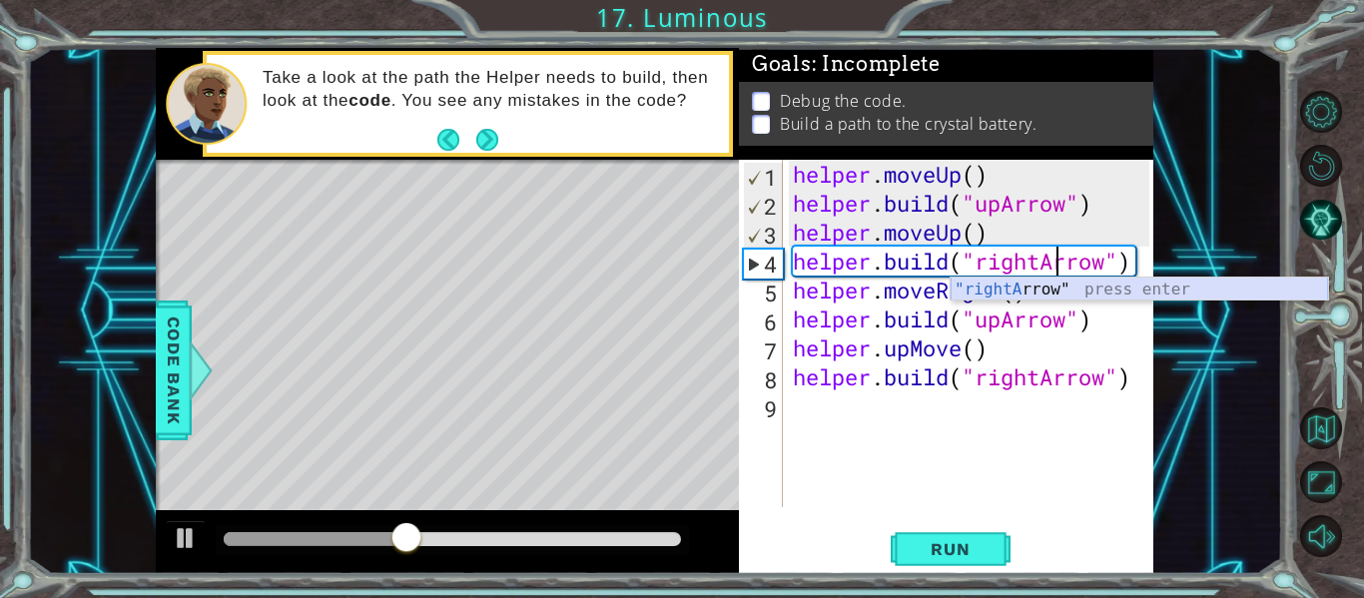
click at [1000, 283] on div ""rightA rrow" press enter" at bounding box center [1139, 314] width 377 height 72
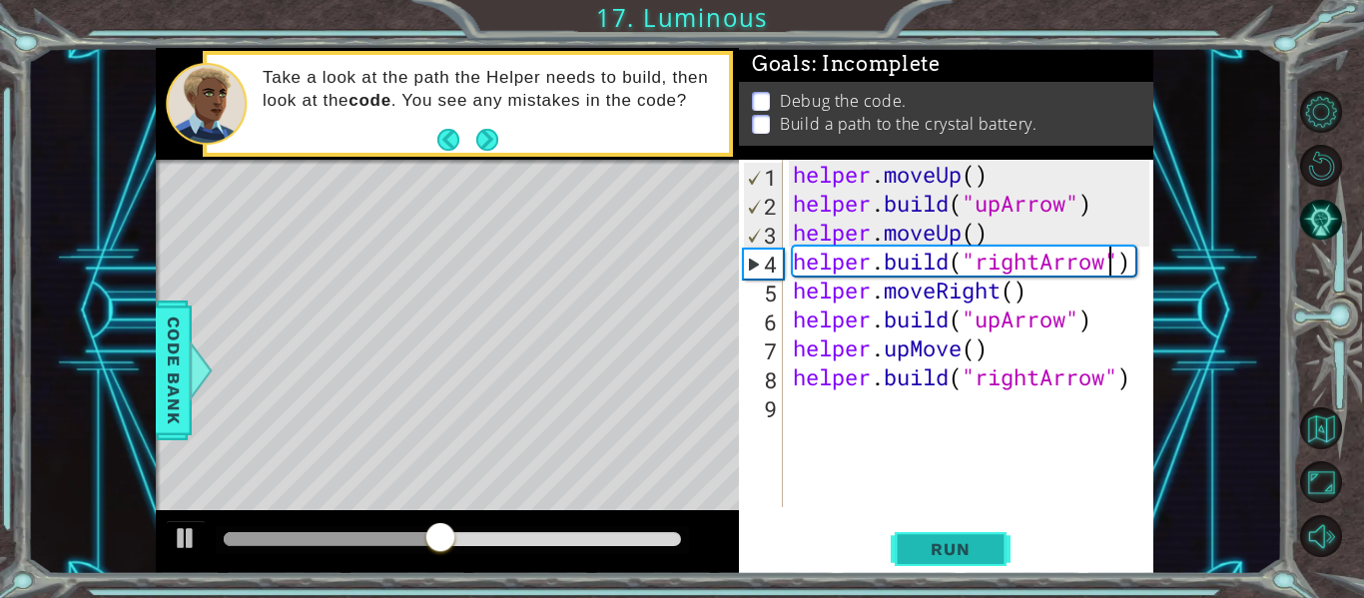
click at [989, 543] on span "Run" at bounding box center [950, 549] width 79 height 20
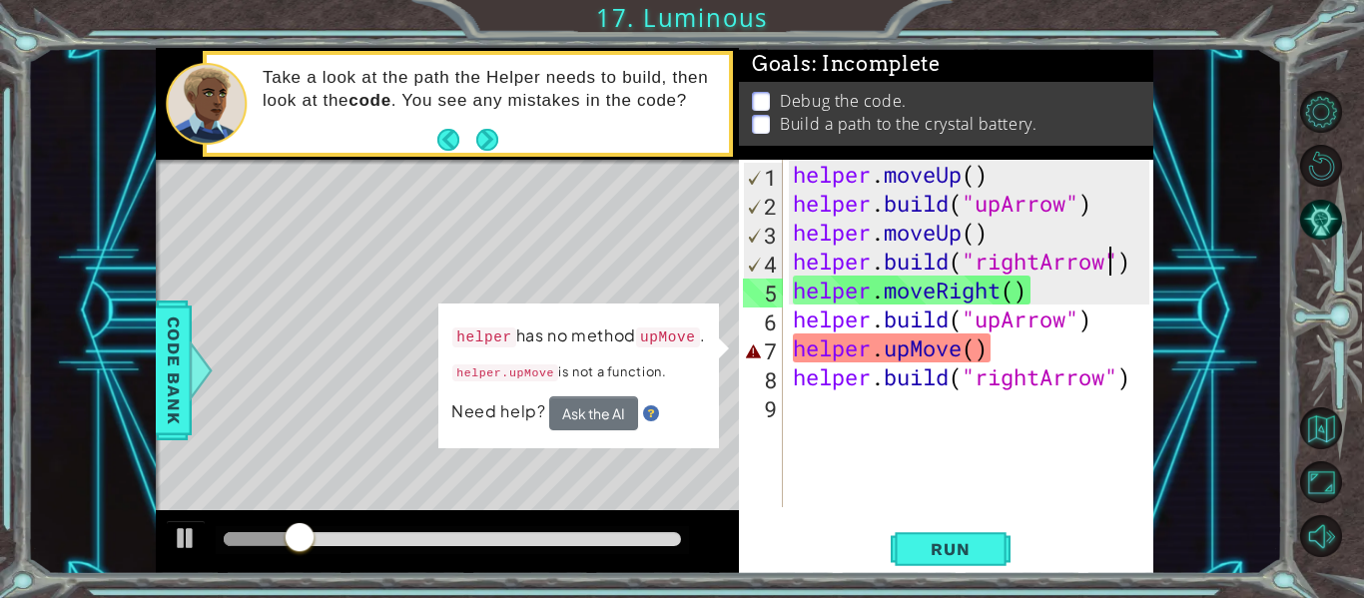
click at [889, 345] on div "helper . moveUp ( ) helper . build ( "upArrow" ) helper . moveUp ( ) helper . b…" at bounding box center [974, 362] width 370 height 405
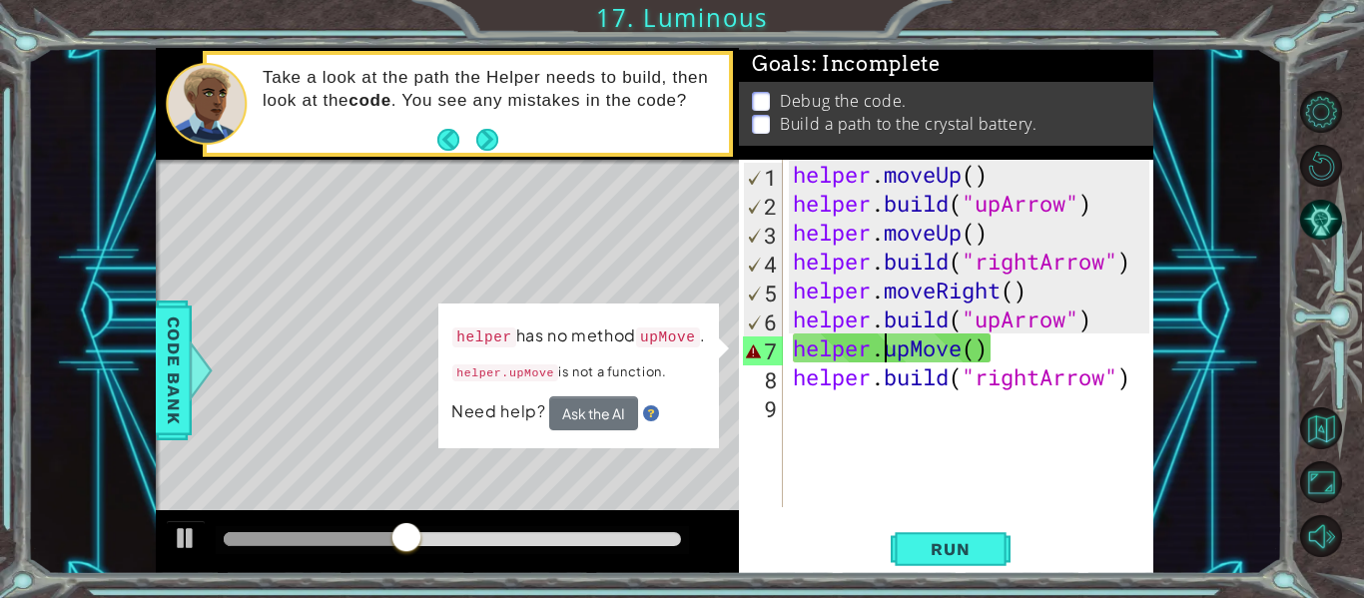
click at [961, 343] on div "helper . moveUp ( ) helper . build ( "upArrow" ) helper . moveUp ( ) helper . b…" at bounding box center [974, 362] width 370 height 405
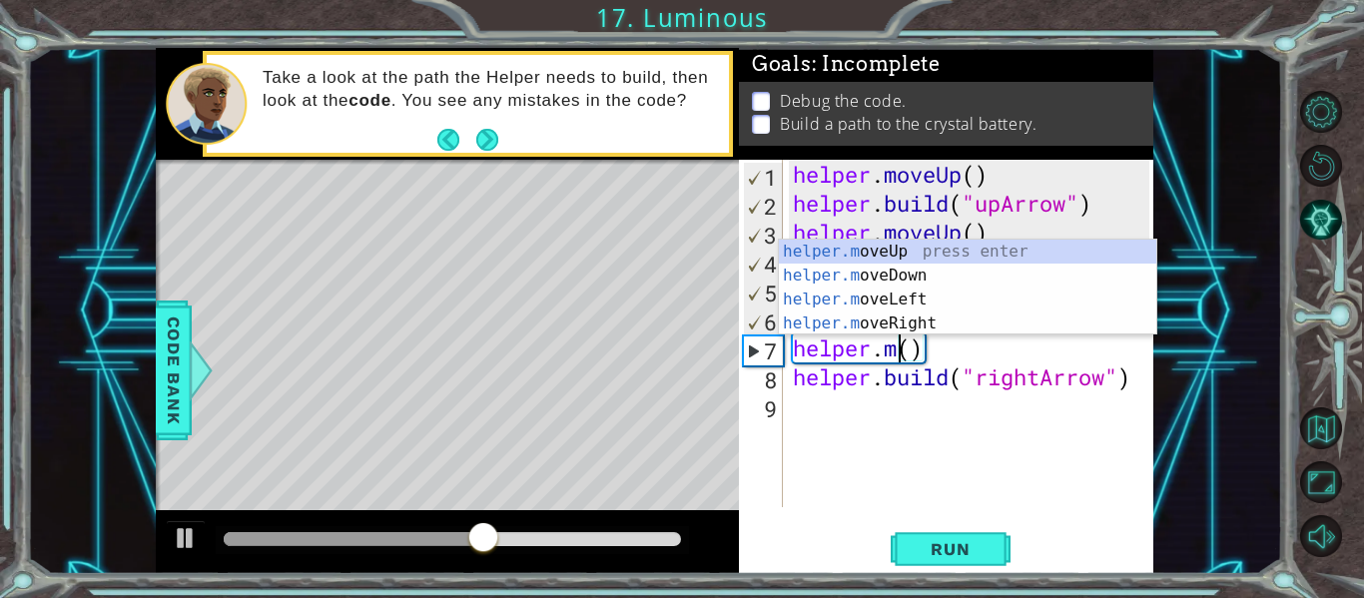
scroll to position [0, 6]
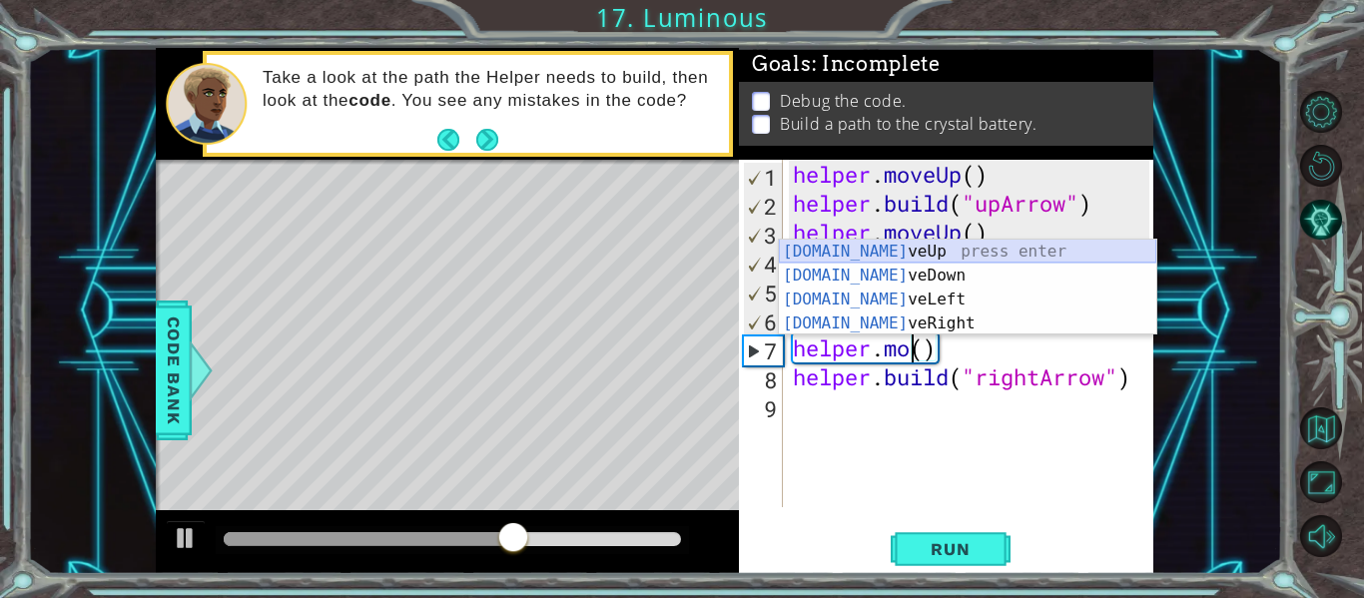
click at [885, 248] on div "[DOMAIN_NAME] veUp press enter [DOMAIN_NAME] veDown press enter [DOMAIN_NAME] v…" at bounding box center [967, 312] width 377 height 144
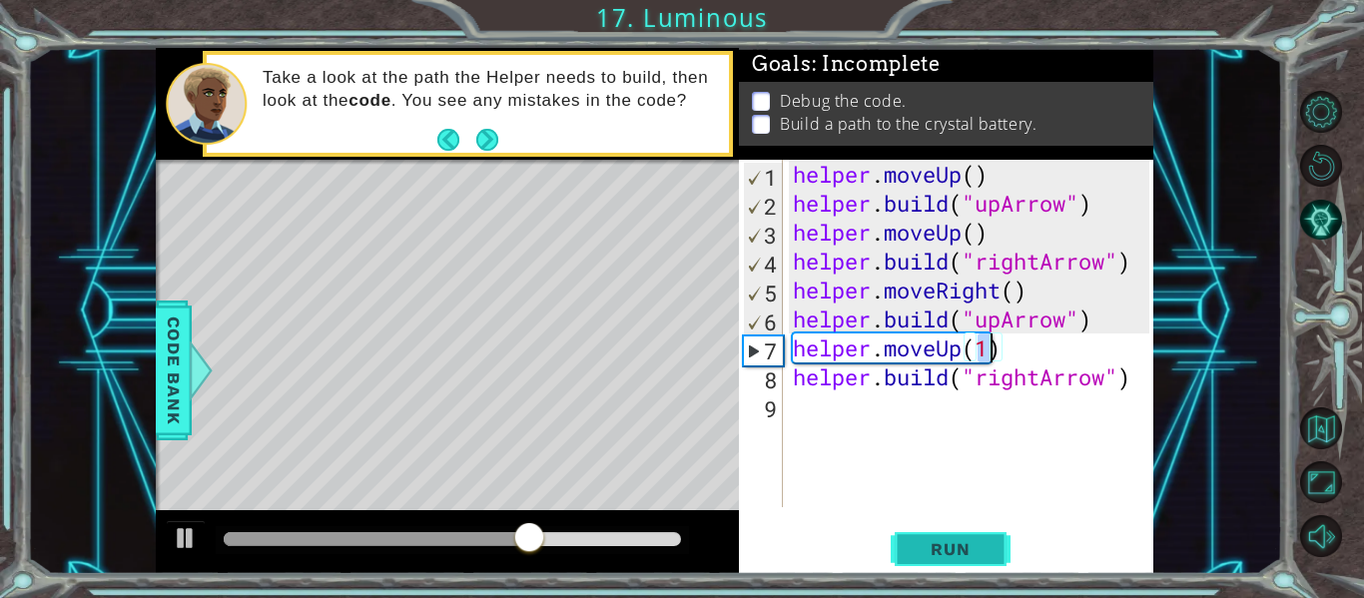
type textarea "helper.moveUp(1)"
click at [962, 541] on span "Run" at bounding box center [950, 549] width 79 height 20
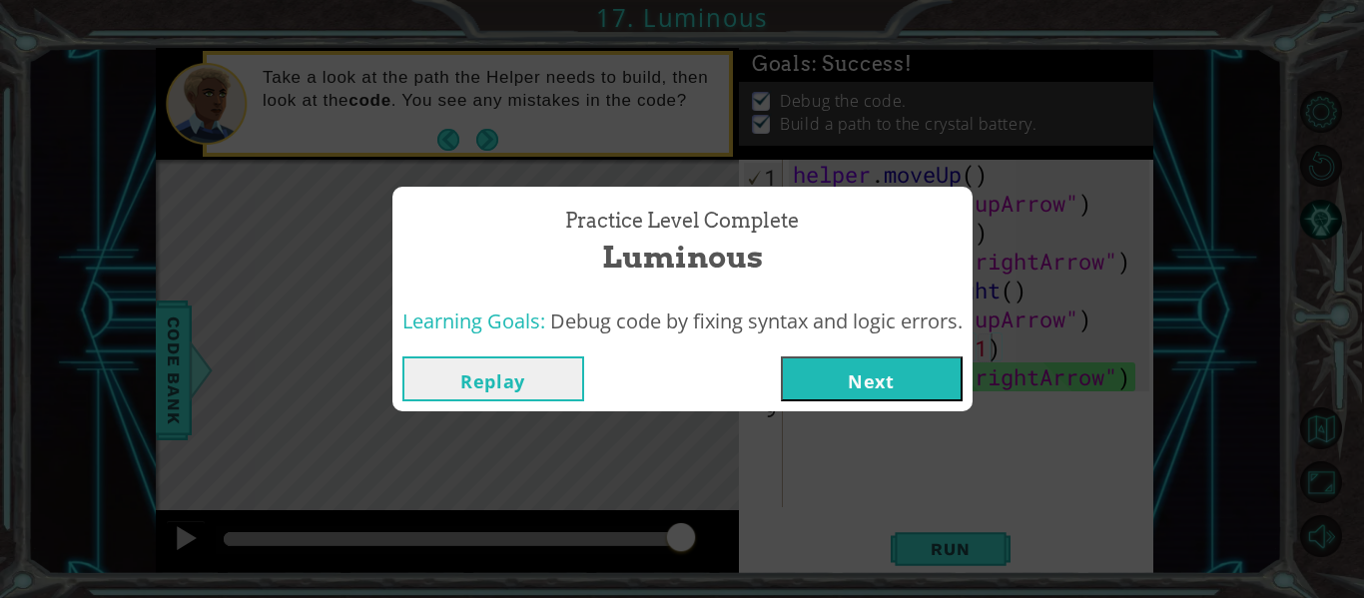
click at [870, 371] on button "Next" at bounding box center [872, 378] width 182 height 45
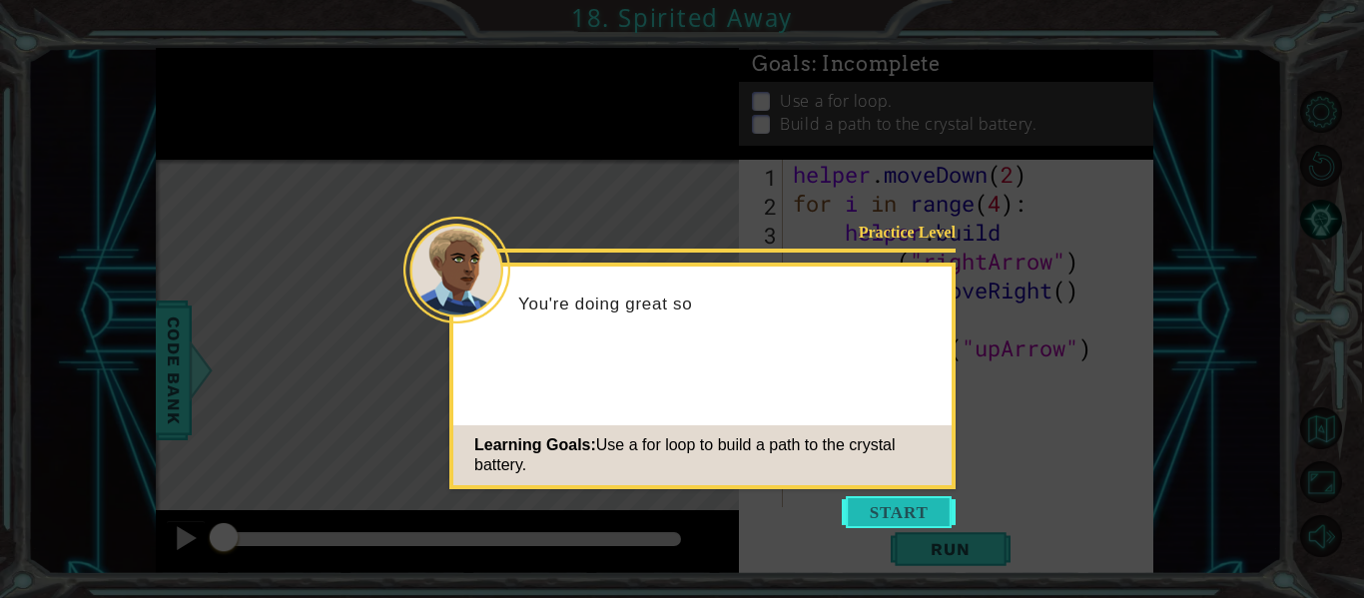
click at [882, 503] on button "Start" at bounding box center [899, 512] width 114 height 32
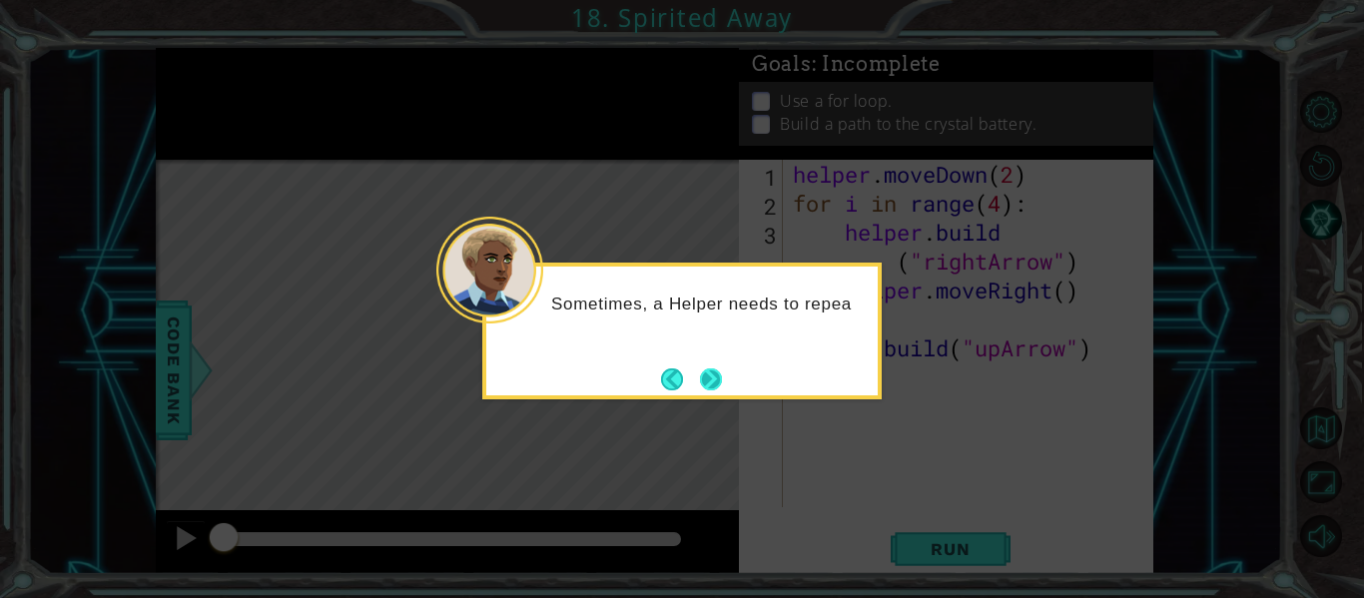
click at [702, 372] on button "Next" at bounding box center [711, 379] width 22 height 22
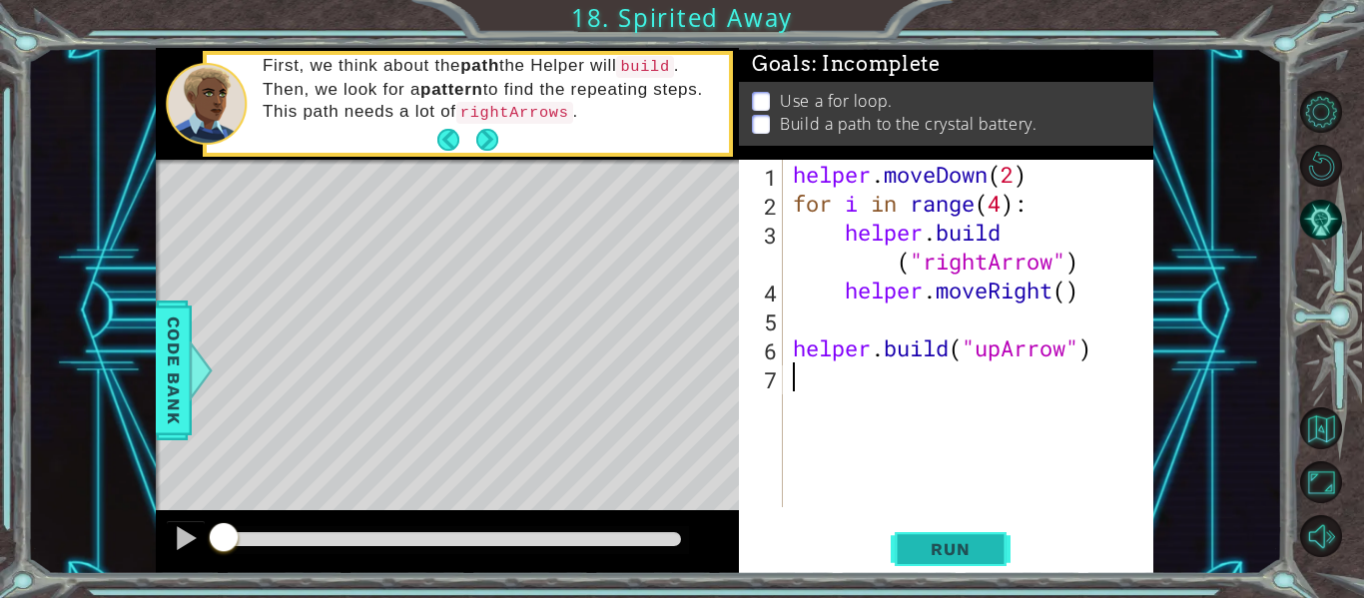
click at [919, 550] on span "Run" at bounding box center [950, 549] width 79 height 20
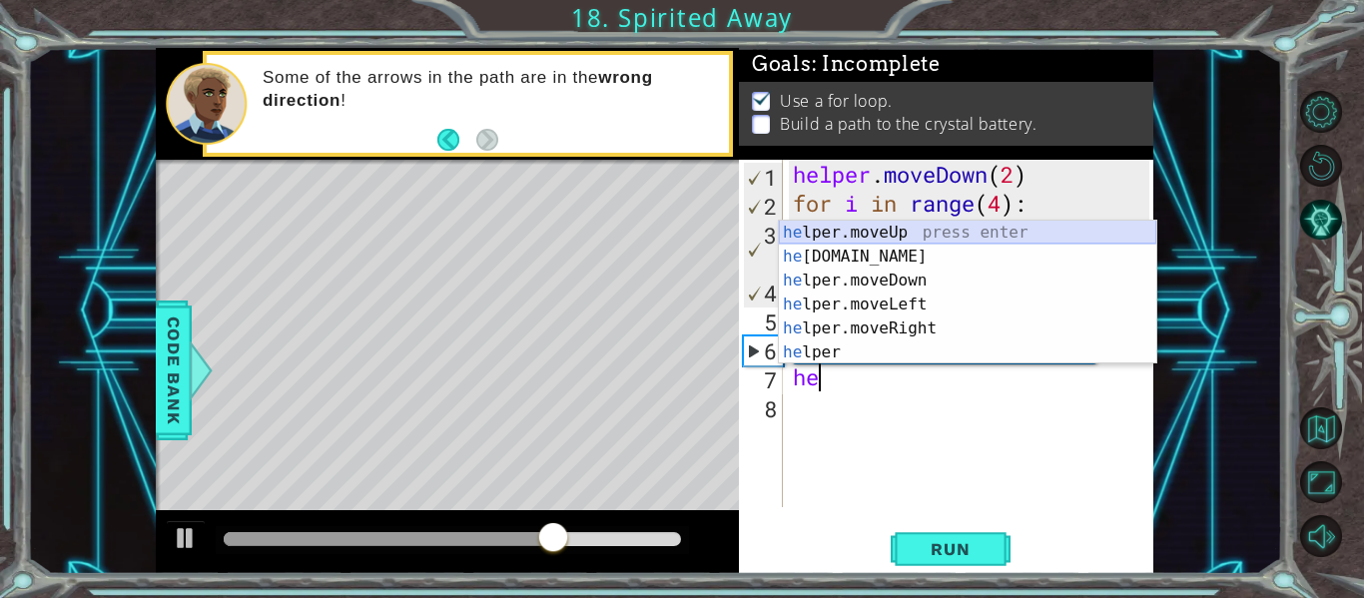
click at [947, 234] on div "he lper.moveUp press enter he [DOMAIN_NAME] press enter he lper.moveDown press …" at bounding box center [967, 317] width 377 height 192
type textarea "helper.moveUp(1)"
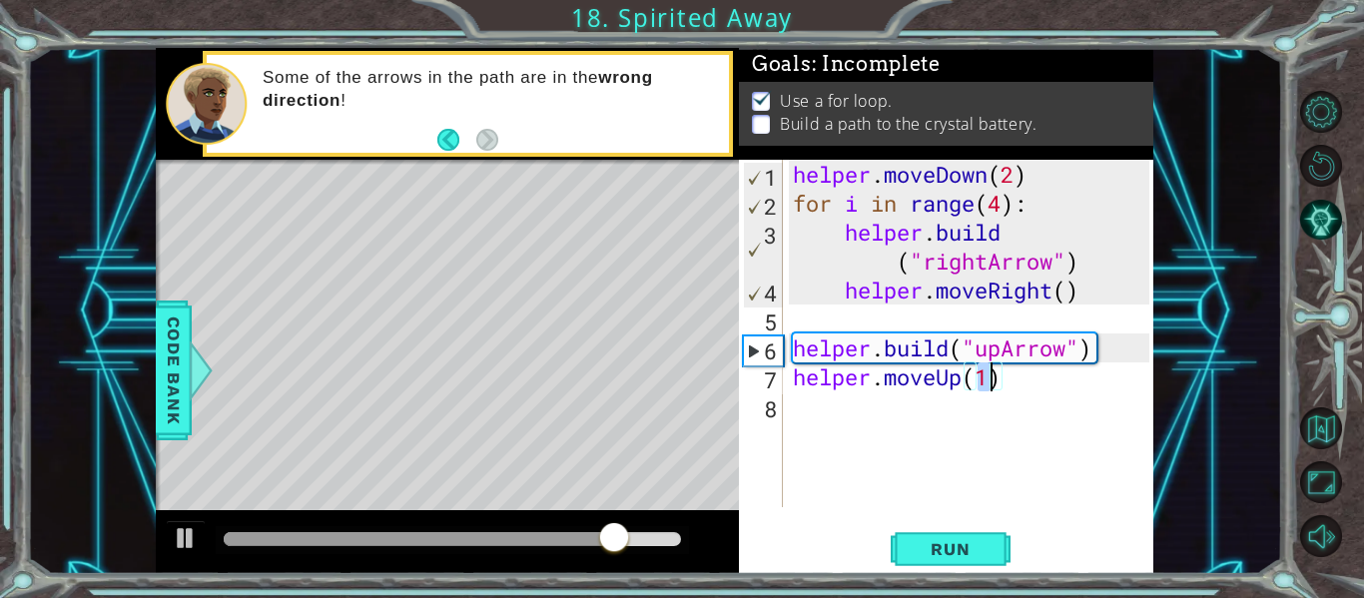
click at [794, 406] on div "helper . moveDown ( 2 ) for i in range ( 4 ) : helper . build ( "rightArrow" ) …" at bounding box center [974, 362] width 370 height 405
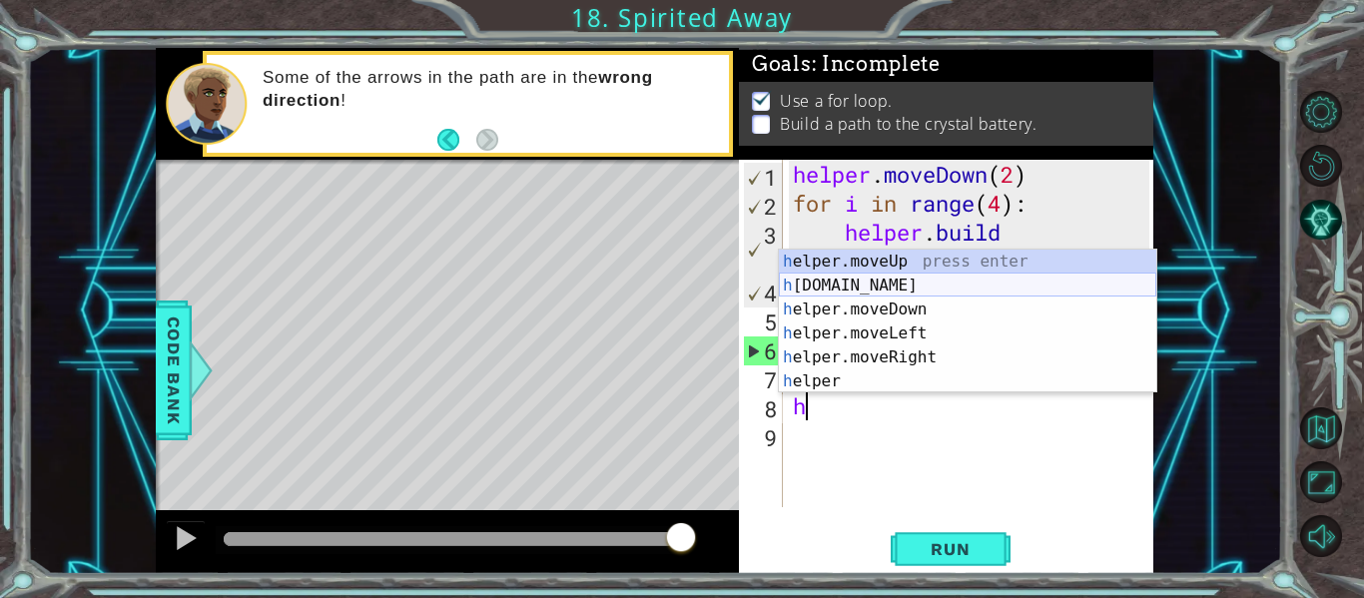
click at [848, 296] on div "h elper.moveUp press enter h [DOMAIN_NAME] press enter h elper.moveDown press e…" at bounding box center [967, 346] width 377 height 192
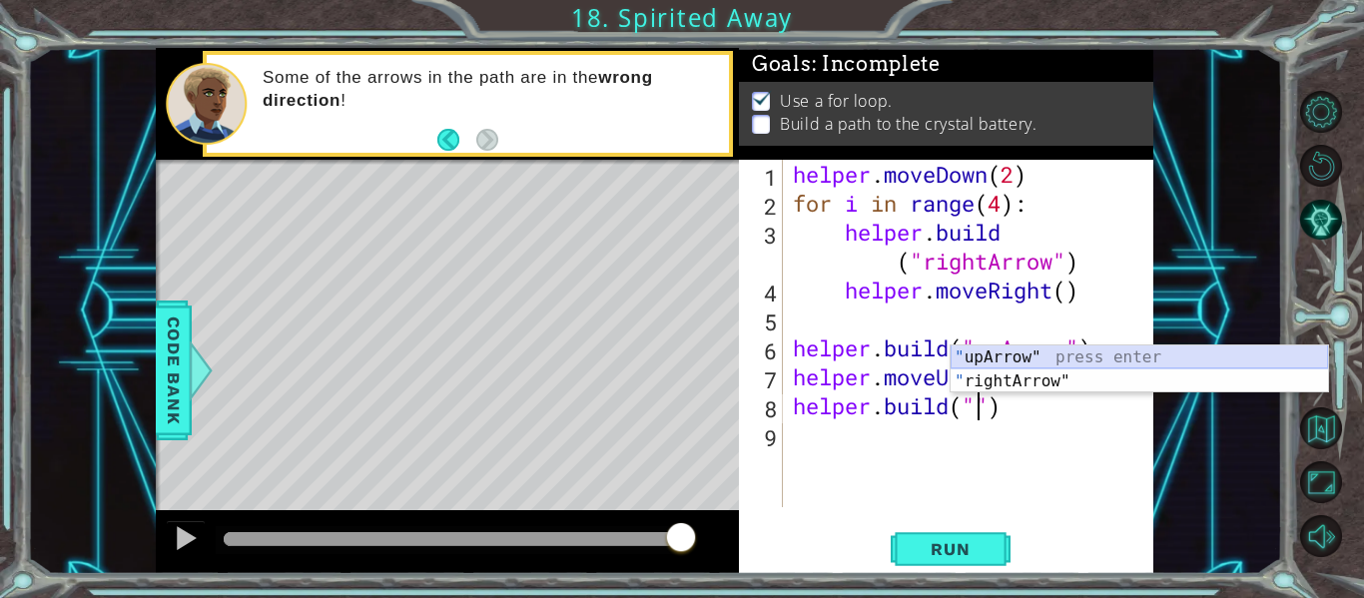
click at [1003, 357] on div "" upArrow" press enter " rightArrow" press enter" at bounding box center [1139, 393] width 377 height 96
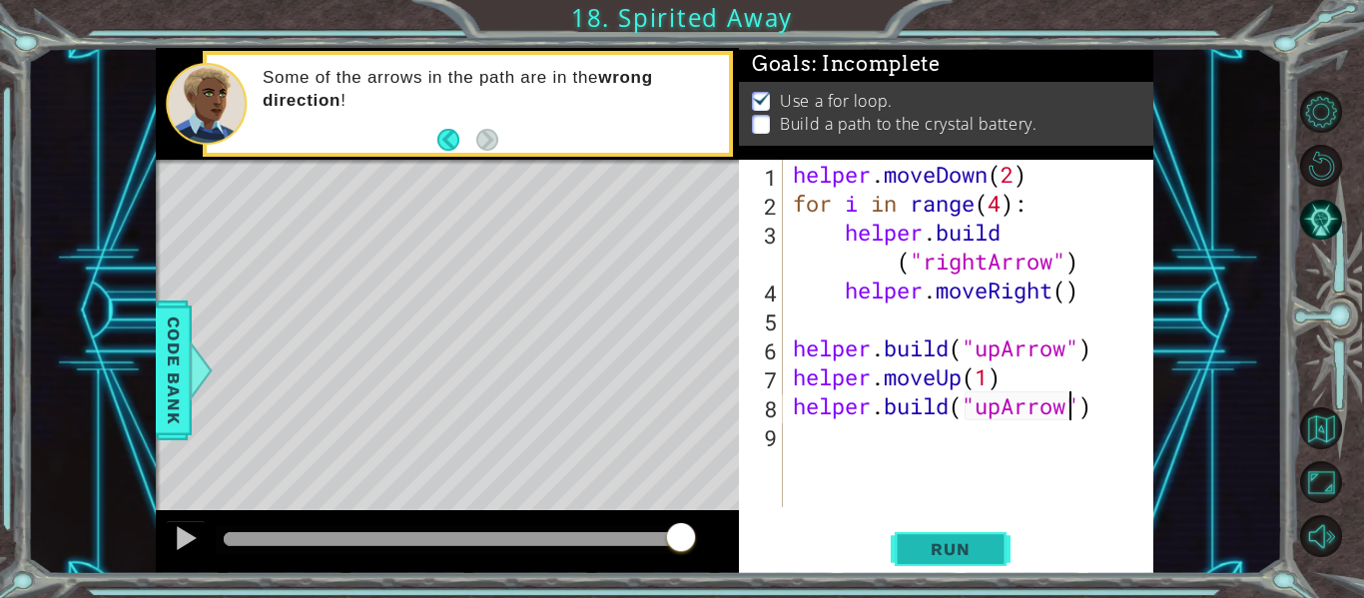
type textarea "[DOMAIN_NAME]("upArrow")"
click at [961, 561] on button "Run" at bounding box center [951, 549] width 120 height 41
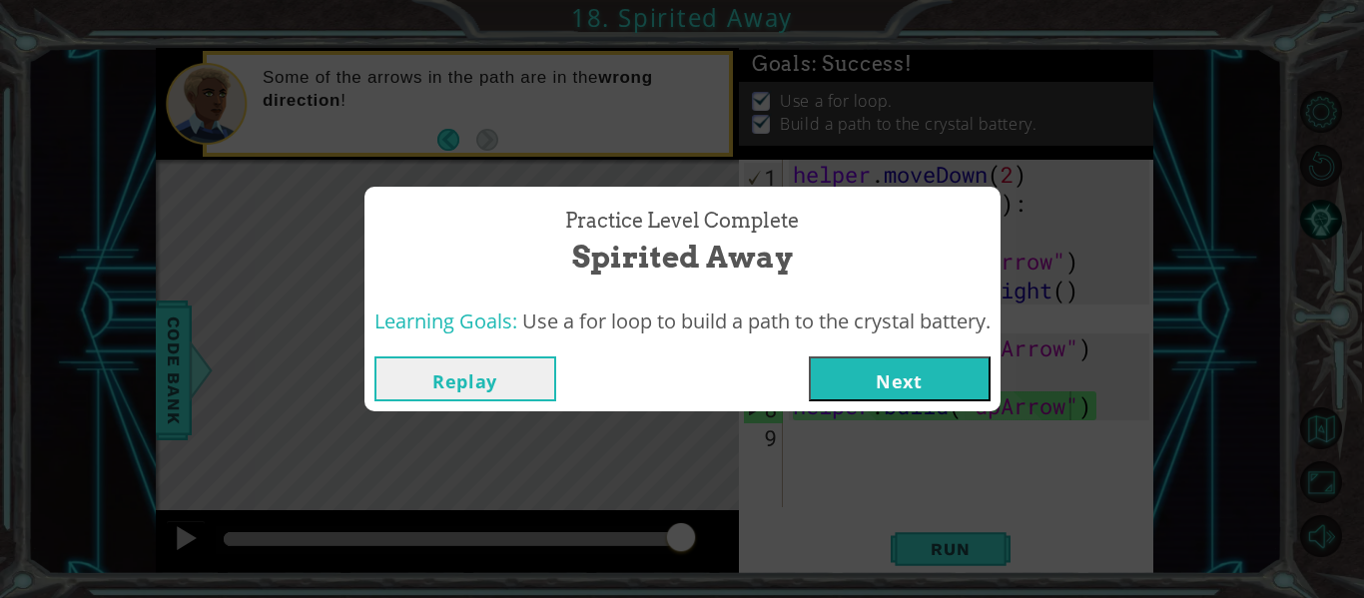
click at [847, 387] on button "Next" at bounding box center [900, 378] width 182 height 45
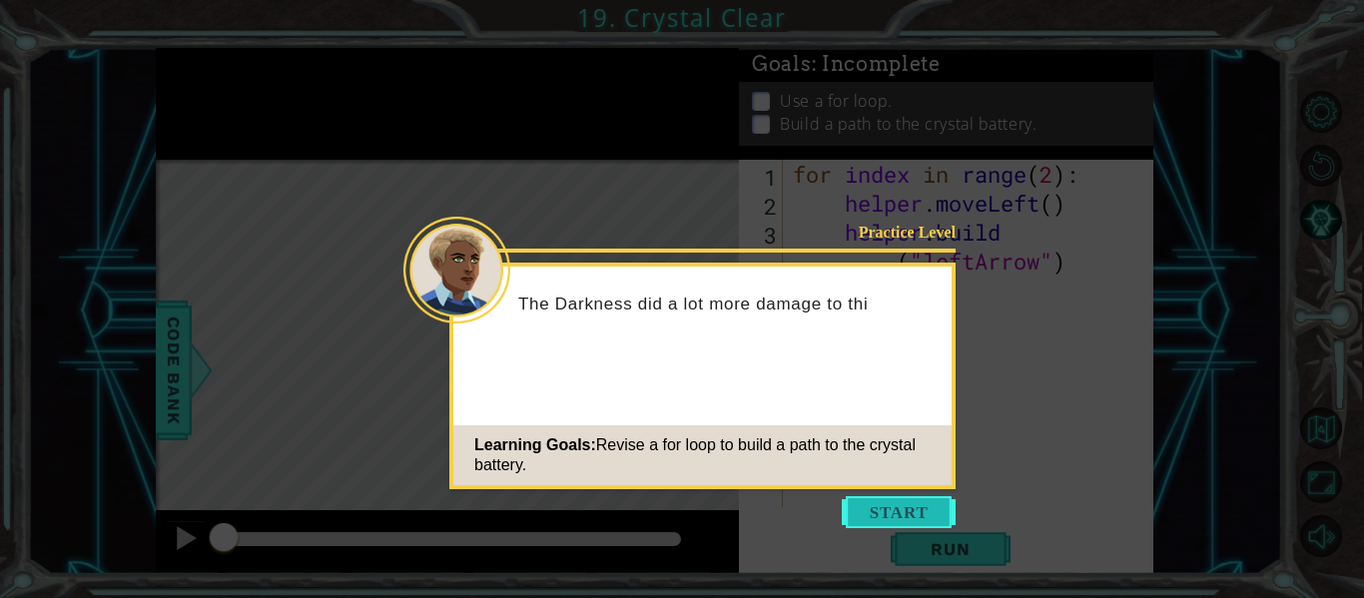
click at [865, 523] on button "Start" at bounding box center [899, 512] width 114 height 32
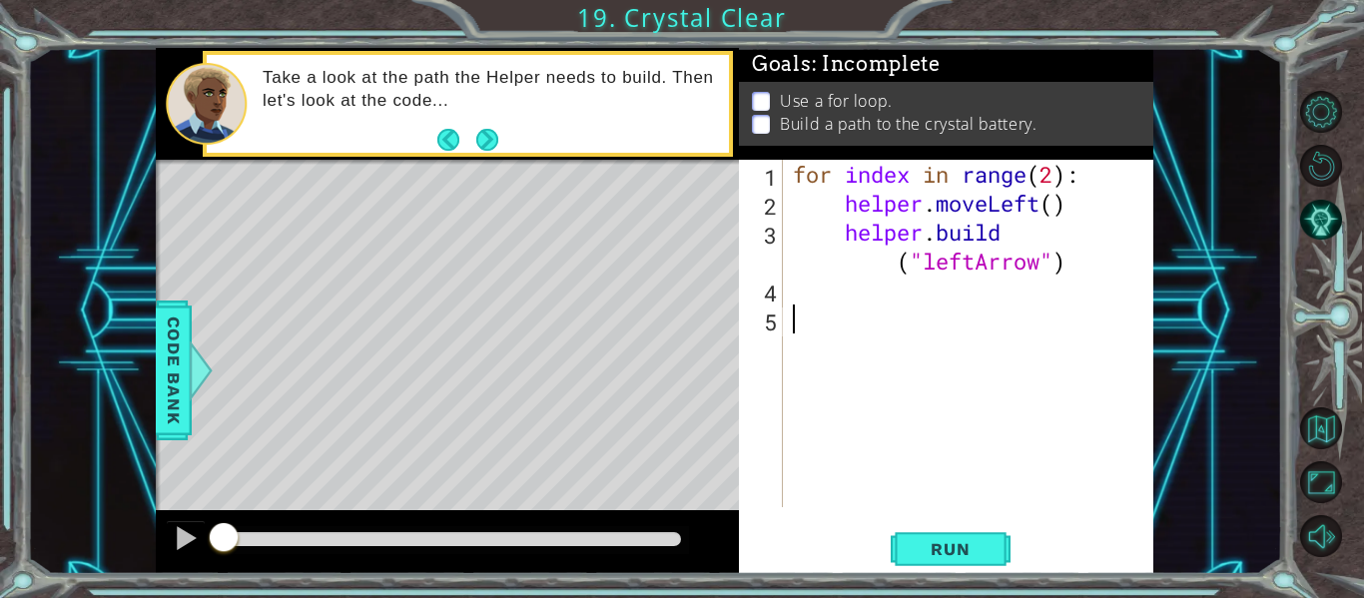
click at [848, 498] on div "for index in range ( 2 ) : helper . moveLeft ( ) helper . build ( "leftArrow" )" at bounding box center [974, 362] width 370 height 405
click at [922, 546] on span "Run" at bounding box center [950, 549] width 79 height 20
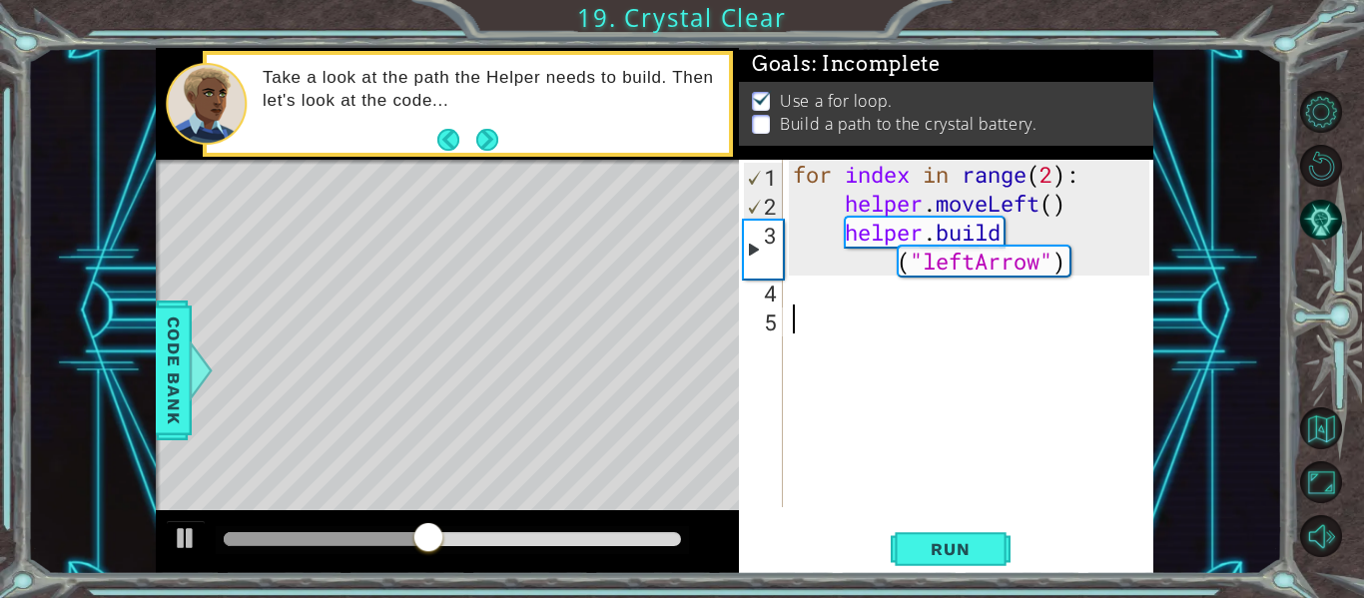
click at [1055, 205] on div "for index in range ( 2 ) : helper . moveLeft ( ) helper . build ( "leftArrow" )" at bounding box center [974, 362] width 370 height 405
click at [939, 555] on span "Run" at bounding box center [950, 549] width 79 height 20
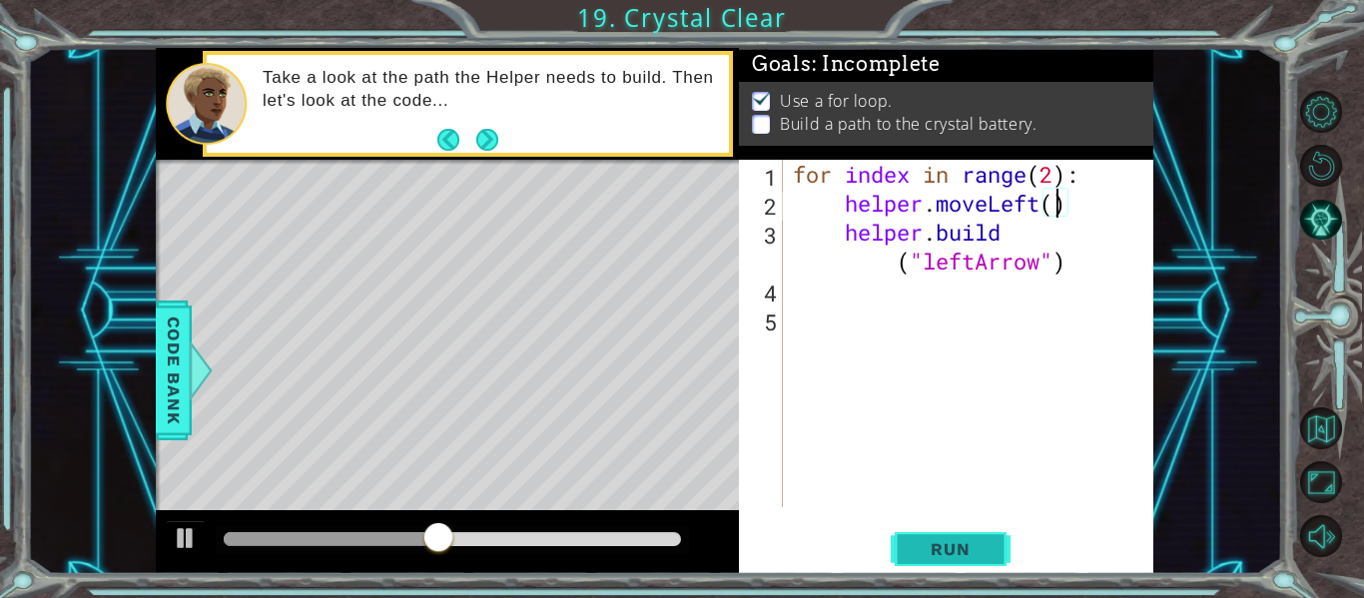
click at [952, 544] on span "Run" at bounding box center [950, 549] width 79 height 20
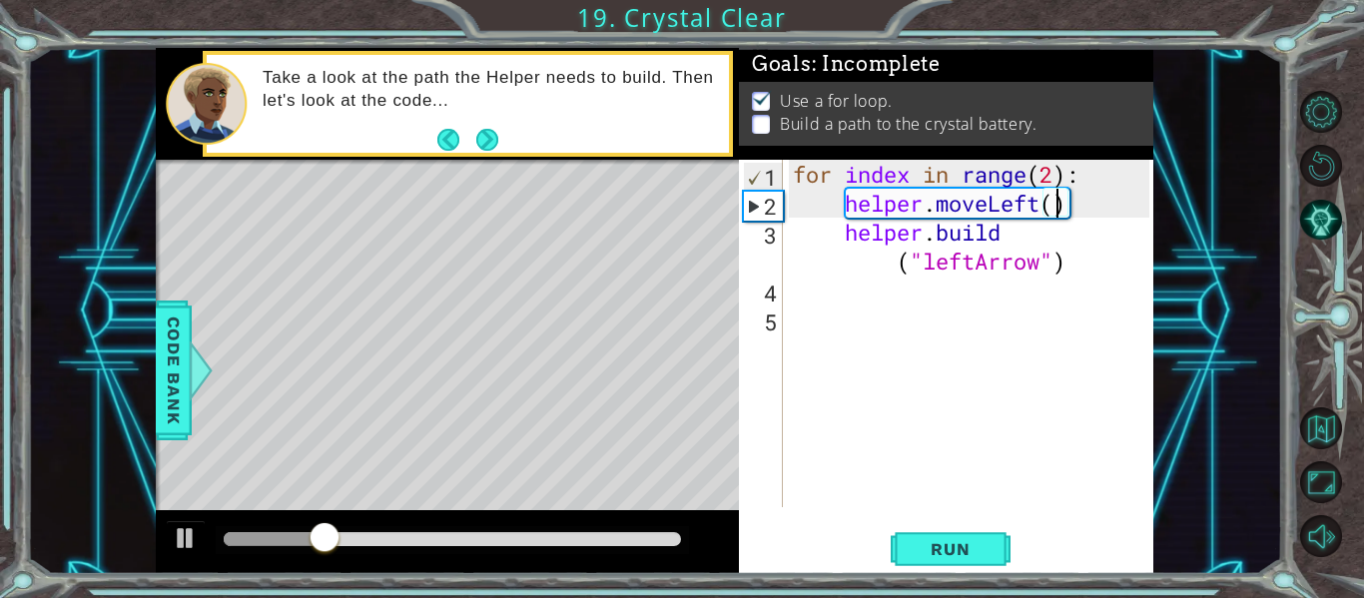
click at [1009, 234] on div "for index in range ( 2 ) : helper . moveLeft ( ) helper . build ( "leftArrow" )" at bounding box center [974, 362] width 370 height 405
type textarea "[DOMAIN_NAME]("leftArrow")"
click at [783, 297] on div "[DOMAIN_NAME]("leftArrow") 1 2 3 4 5 for index in range ( 2 ) : helper . moveLe…" at bounding box center [944, 333] width 410 height 347
click at [803, 295] on div "for index in range ( 2 ) : helper . moveLeft ( ) helper . build ( "leftArrow" )" at bounding box center [974, 362] width 370 height 405
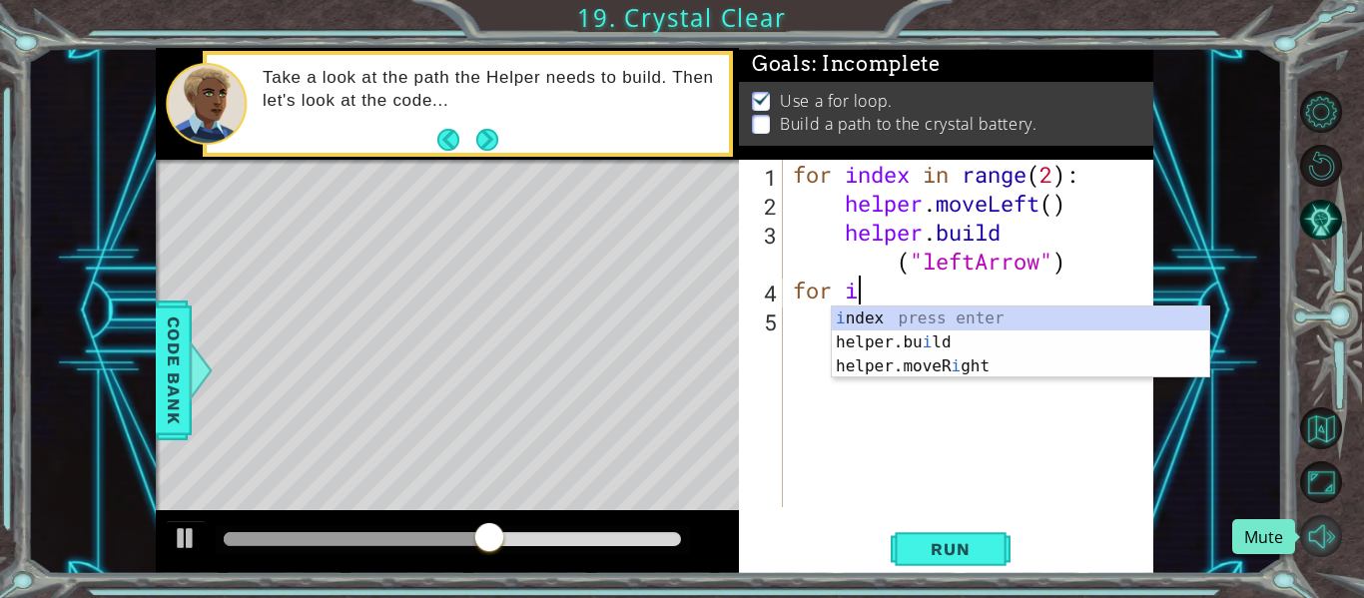
scroll to position [0, 3]
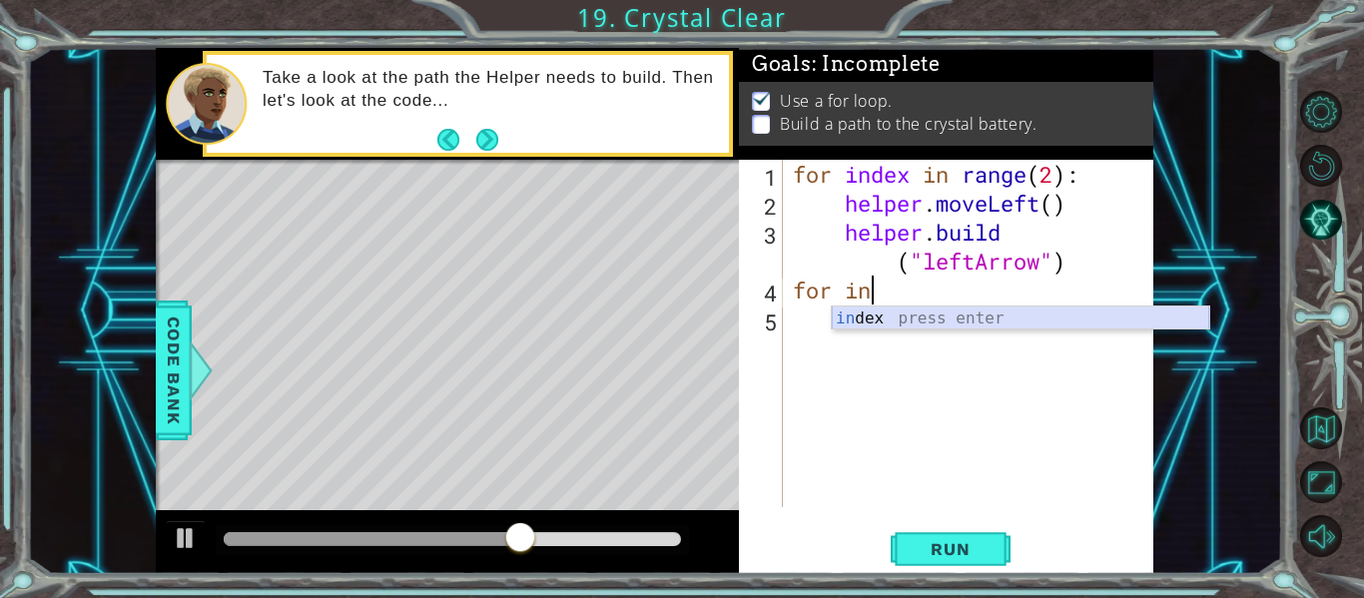
click at [931, 312] on div "in dex press enter" at bounding box center [1020, 343] width 377 height 72
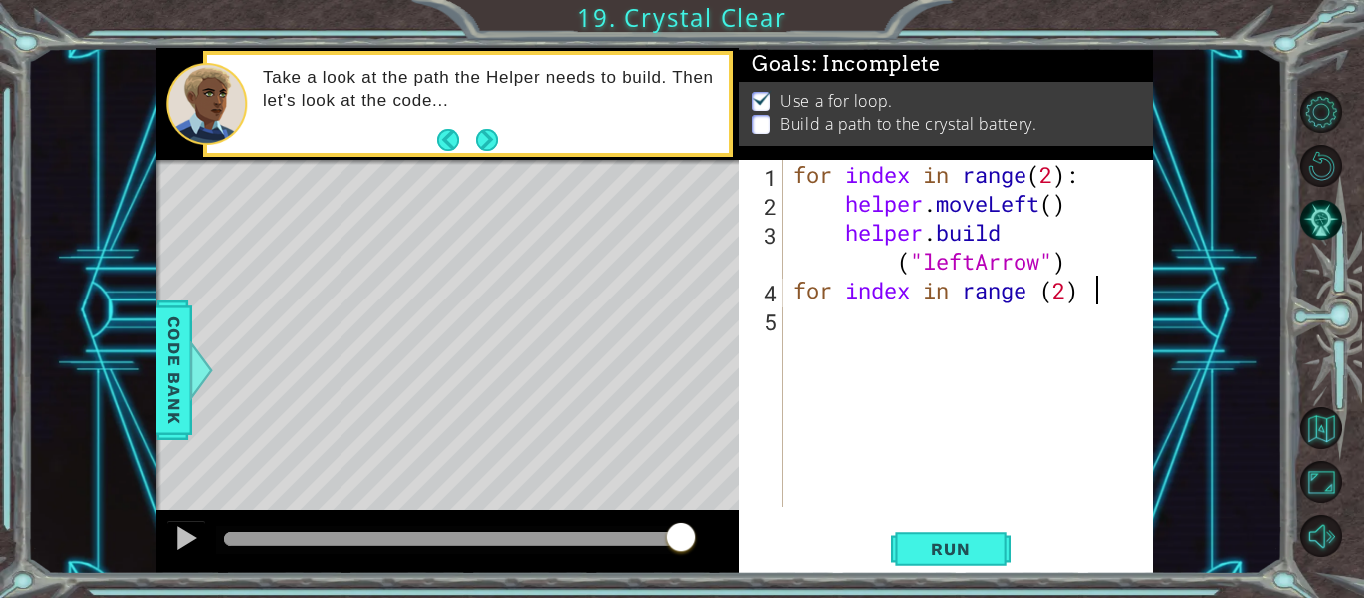
scroll to position [0, 13]
type textarea "for index in range (2) :"
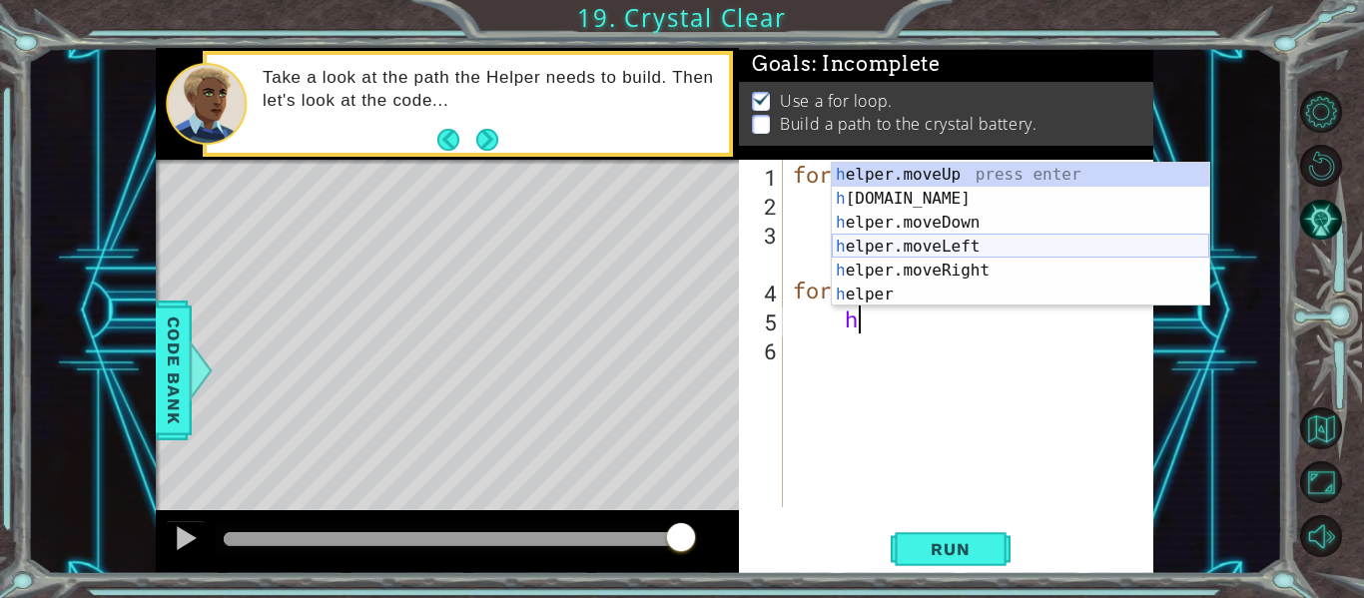
click at [951, 254] on div "h elper.moveUp press enter h [DOMAIN_NAME] press enter h elper.moveDown press e…" at bounding box center [1020, 259] width 377 height 192
type textarea "helper.moveLeft(1)"
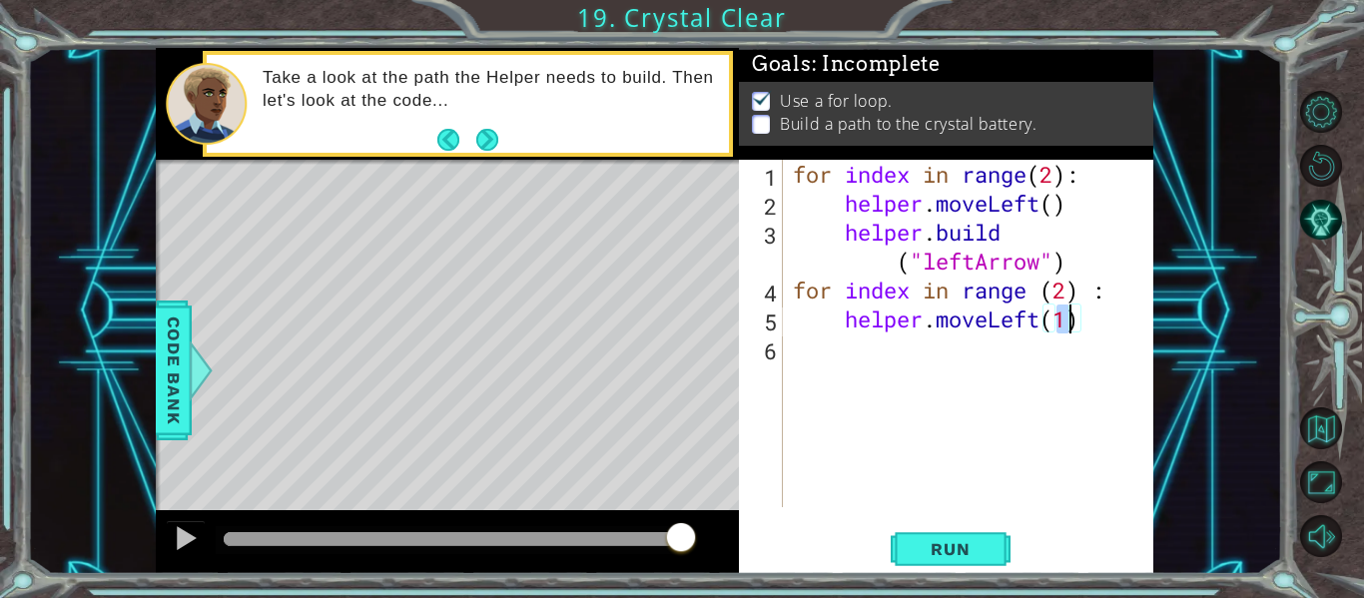
click at [1094, 323] on div "for index in range ( 2 ) : helper . moveLeft ( ) helper . build ( "leftArrow" )…" at bounding box center [974, 362] width 370 height 405
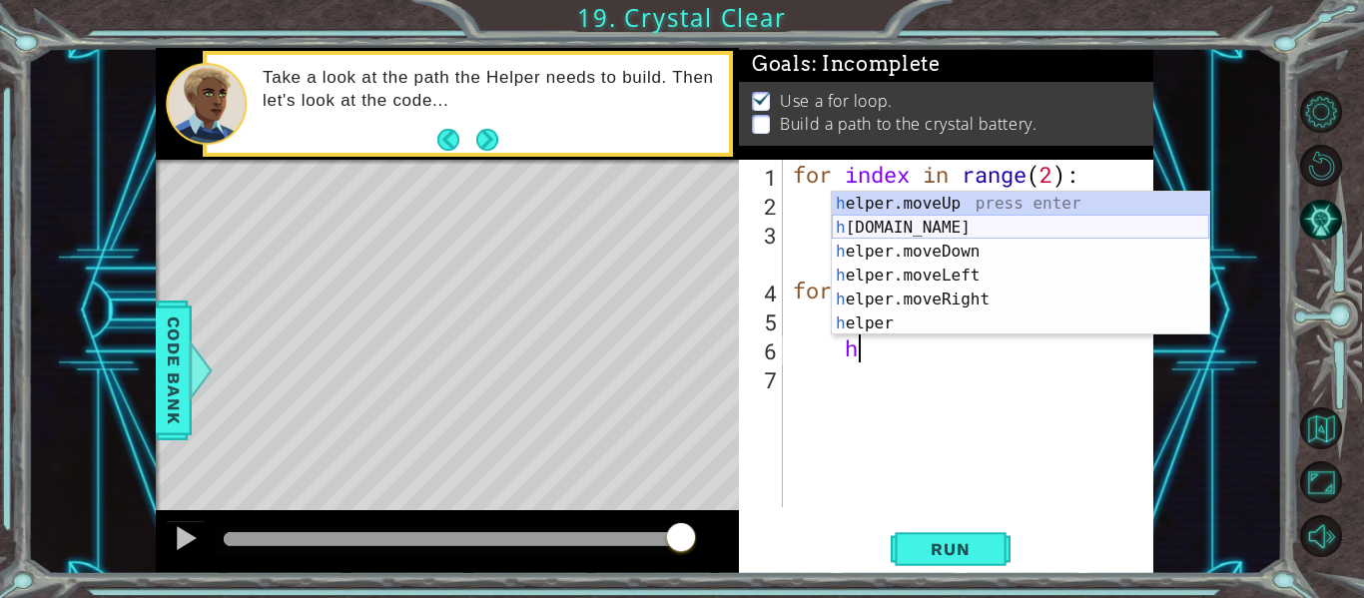
click at [958, 226] on div "h elper.moveUp press enter h [DOMAIN_NAME] press enter h elper.moveDown press e…" at bounding box center [1020, 288] width 377 height 192
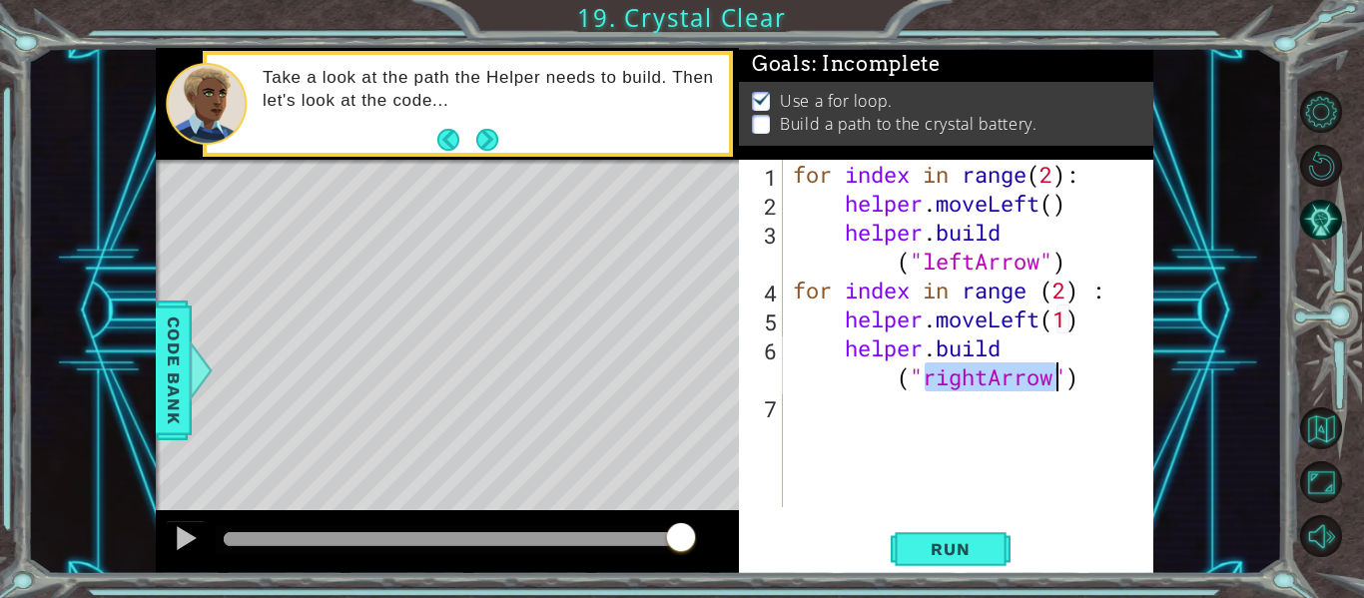
click at [991, 374] on div "for index in range ( 2 ) : helper . moveLeft ( ) helper . build ( "leftArrow" )…" at bounding box center [969, 333] width 360 height 347
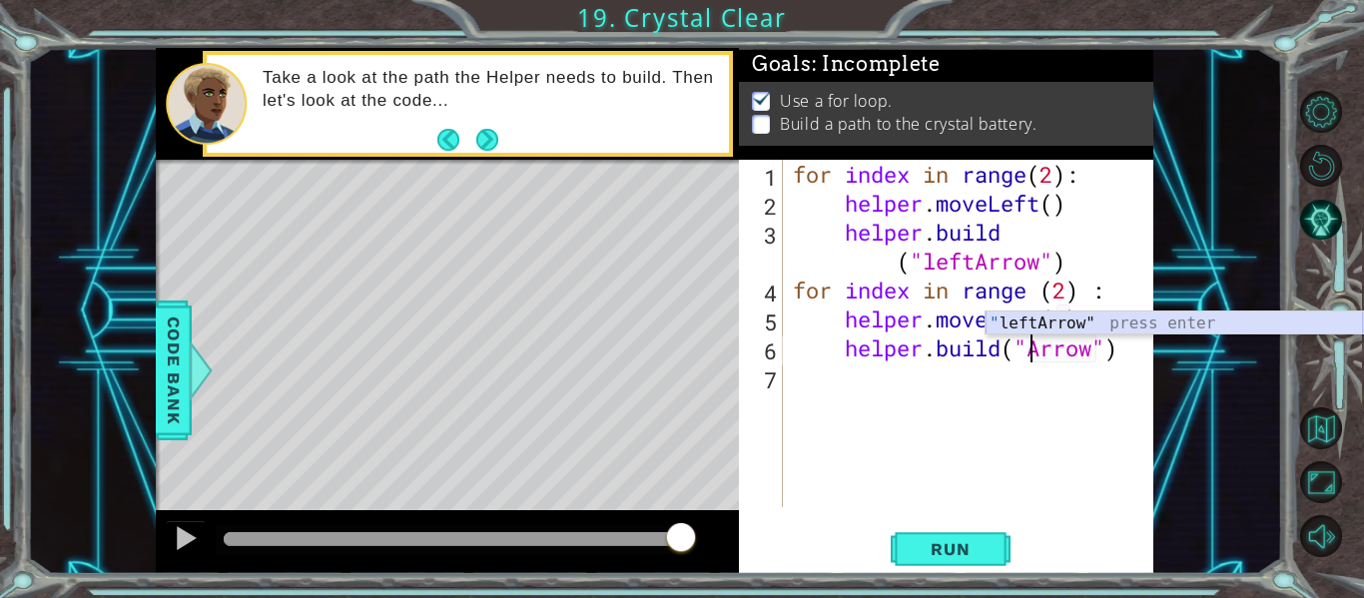
click at [1035, 327] on div "" leftArrow" press enter" at bounding box center [1174, 348] width 377 height 72
type textarea "[DOMAIN_NAME]("leftArrow")"
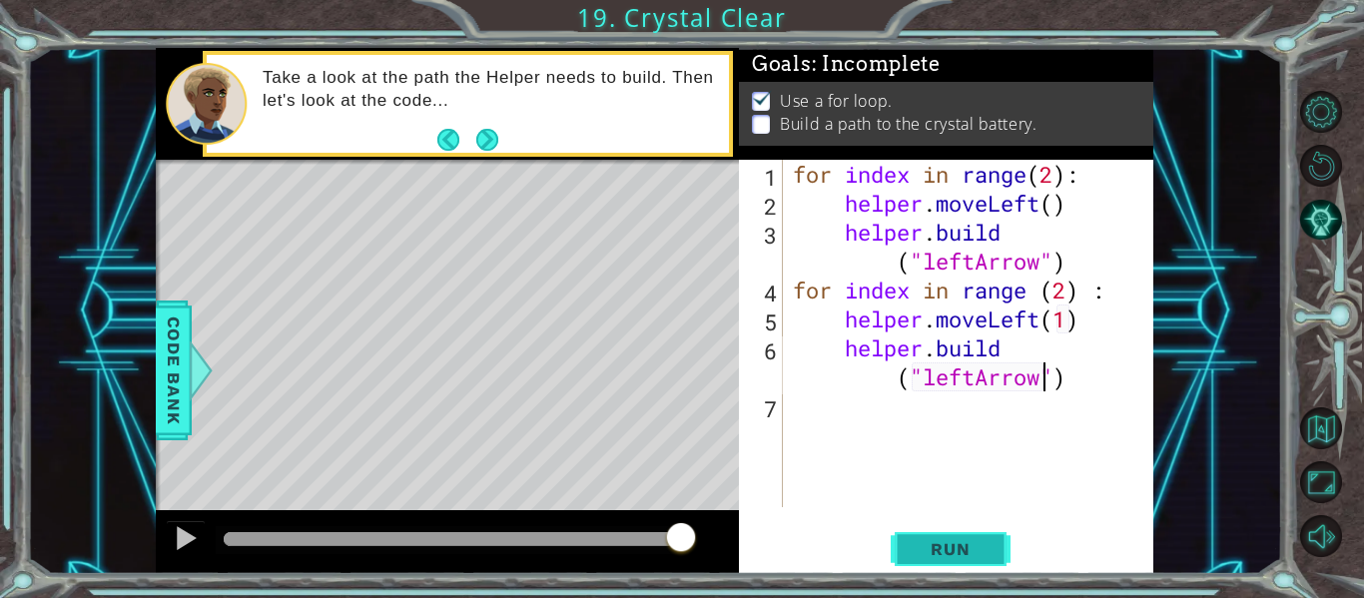
click at [958, 553] on span "Run" at bounding box center [950, 549] width 79 height 20
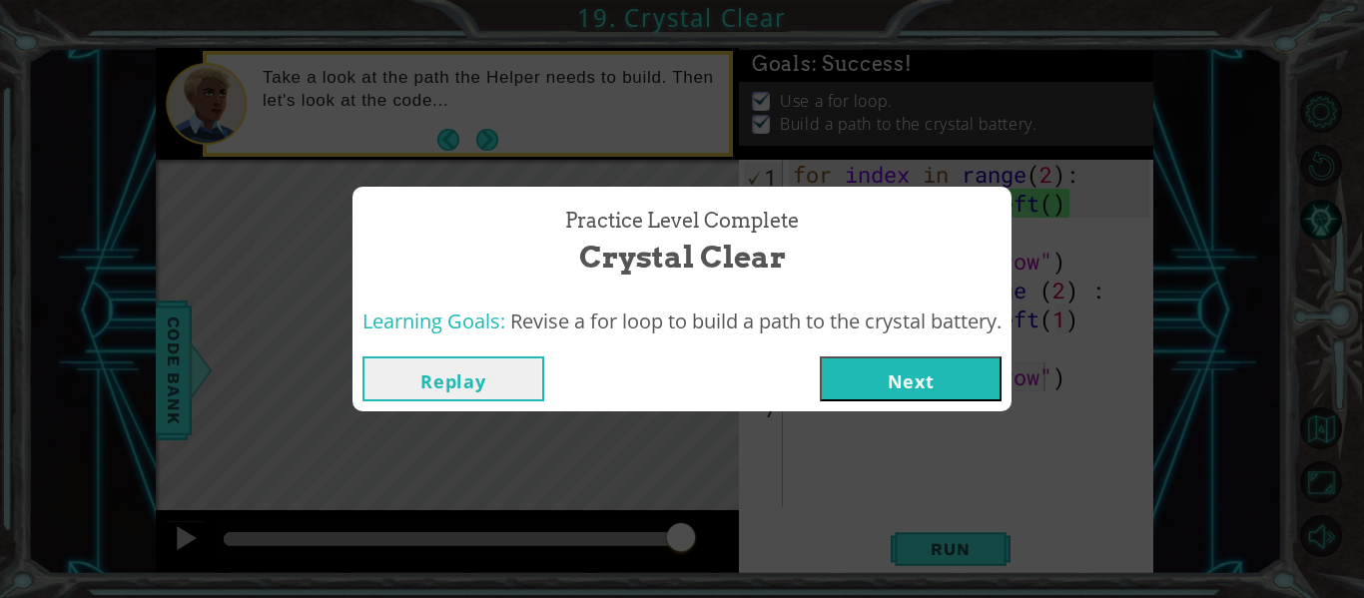
click at [914, 385] on button "Next" at bounding box center [911, 378] width 182 height 45
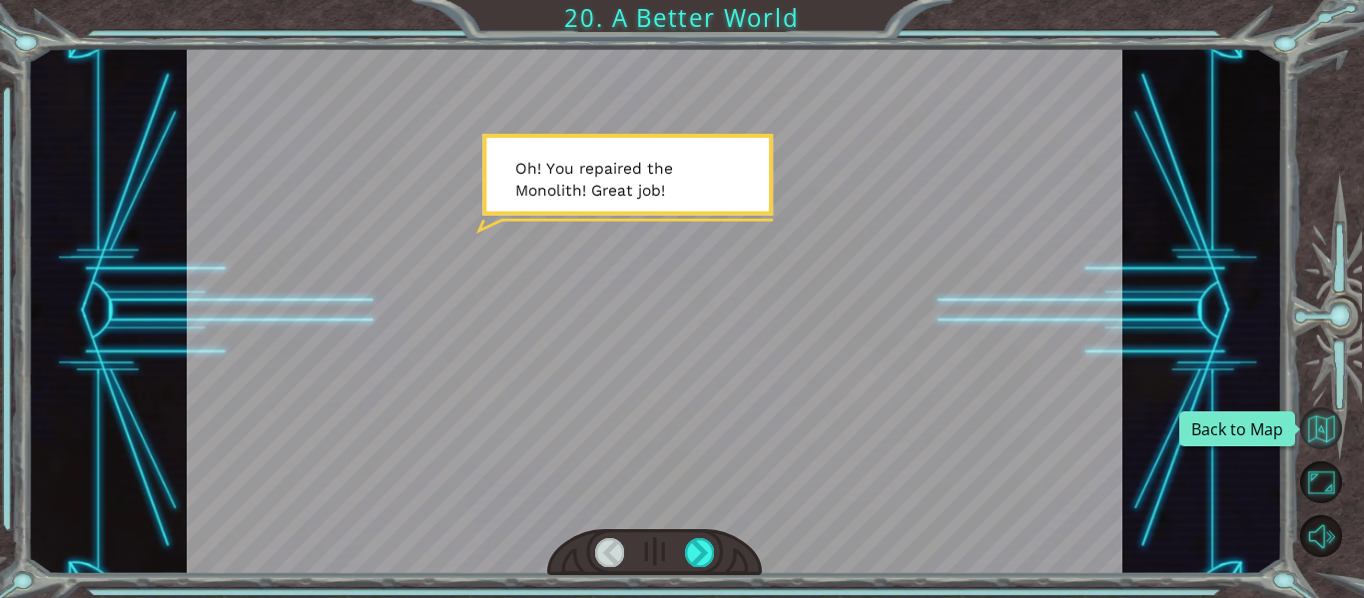
click at [1324, 433] on button "Back to Map" at bounding box center [1321, 428] width 42 height 42
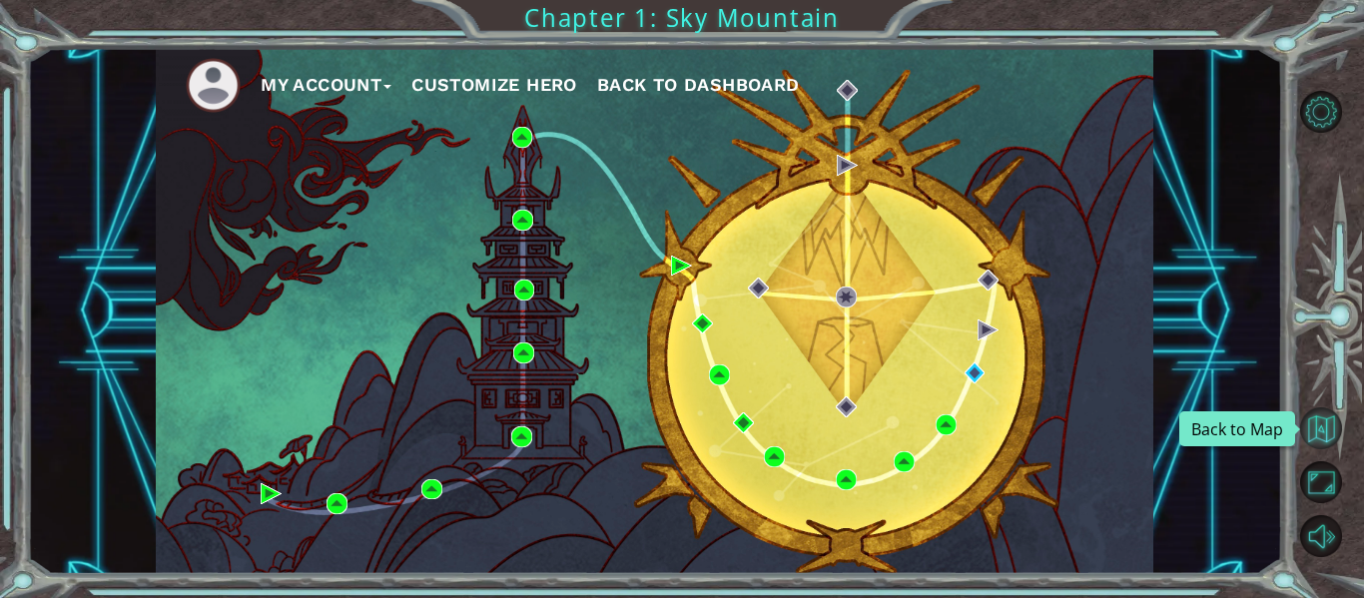
click at [1335, 434] on button "Back to Map" at bounding box center [1321, 428] width 42 height 42
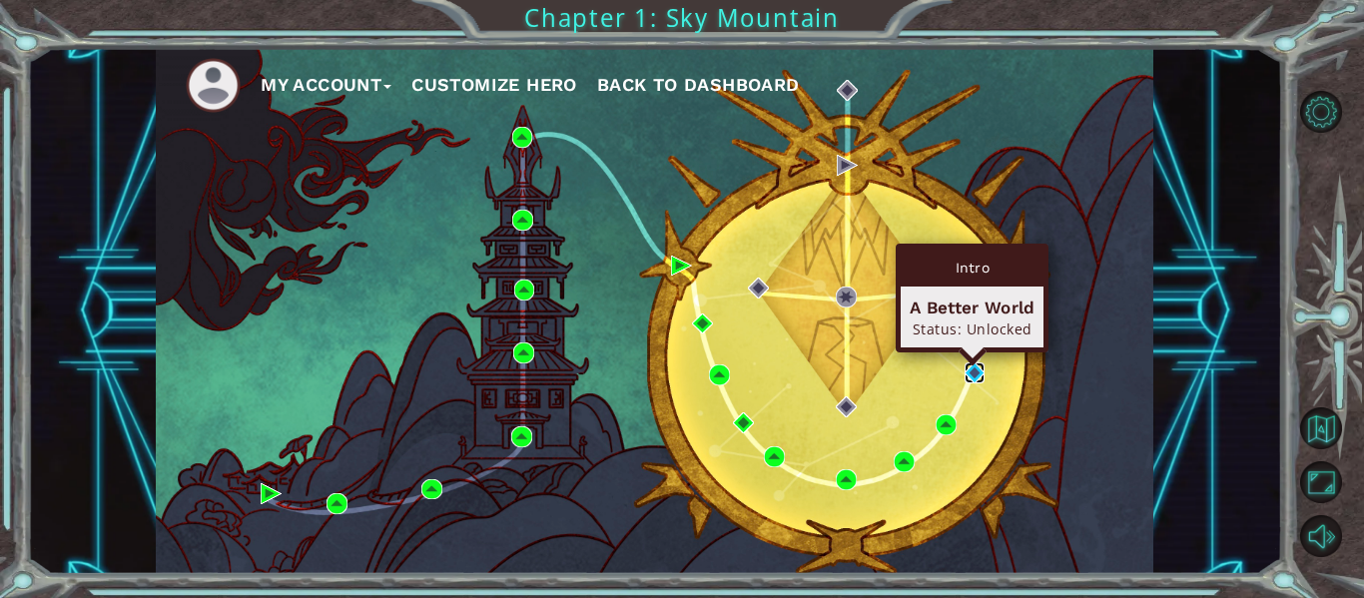
click at [974, 364] on img at bounding box center [975, 372] width 21 height 21
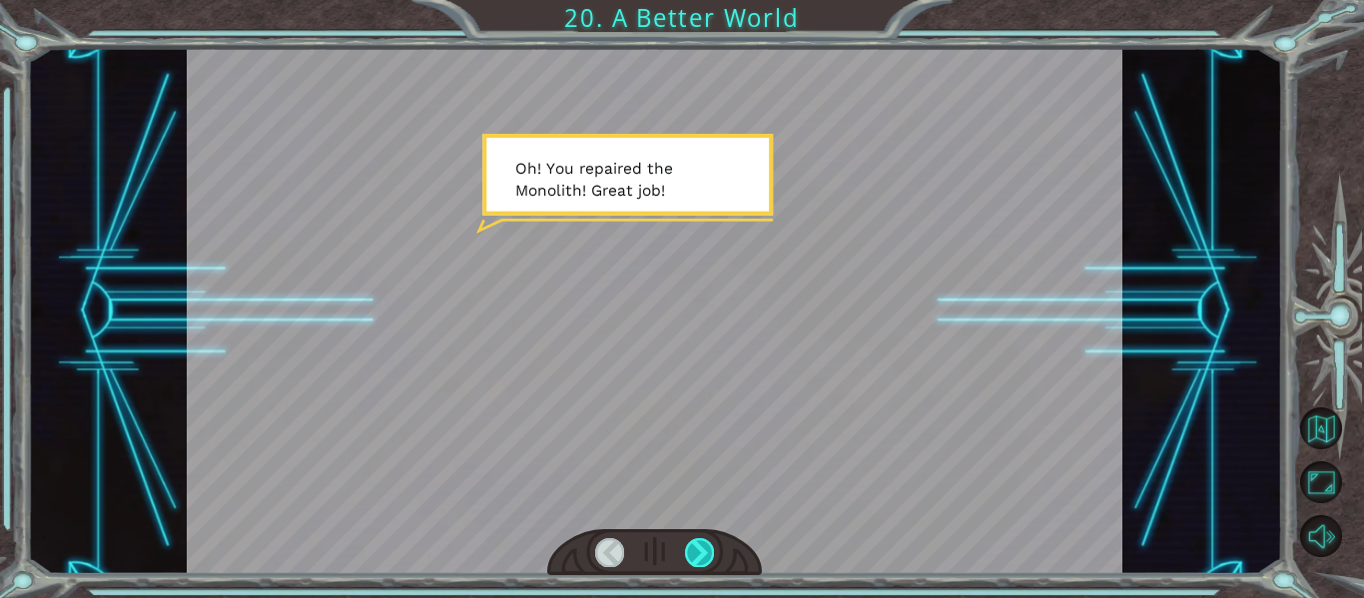
click at [700, 545] on div at bounding box center [699, 552] width 29 height 28
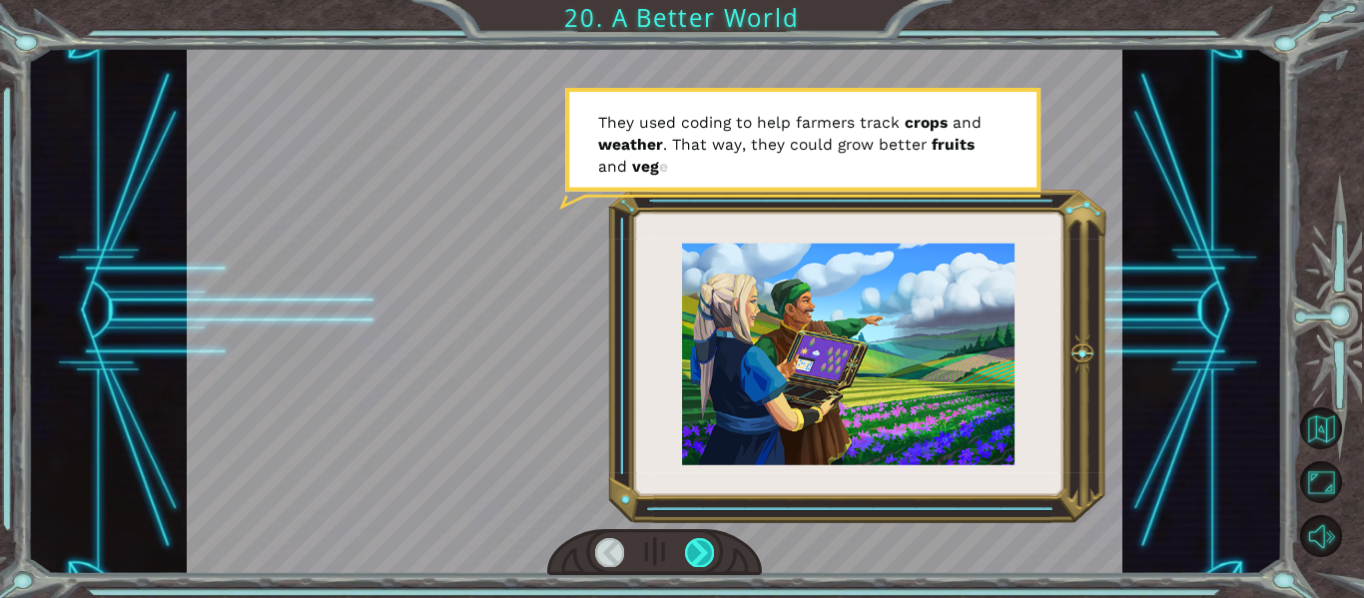
click at [700, 545] on div at bounding box center [699, 552] width 29 height 28
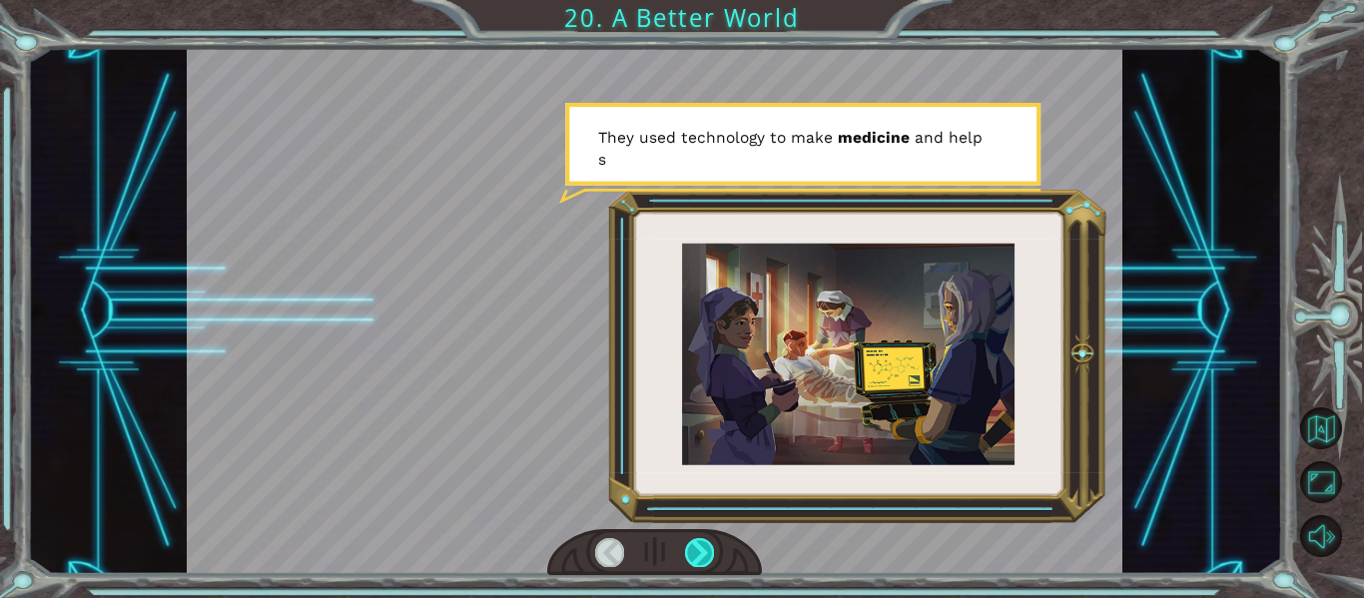
click at [700, 545] on div at bounding box center [699, 552] width 29 height 28
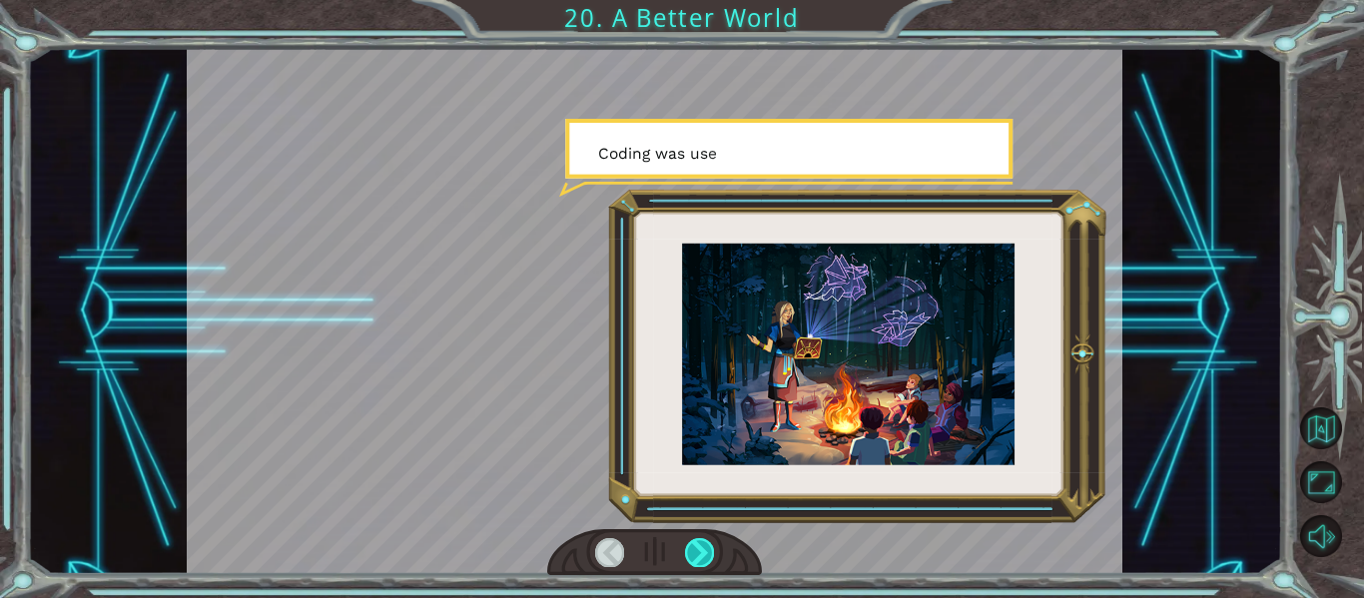
click at [700, 545] on div at bounding box center [699, 552] width 29 height 28
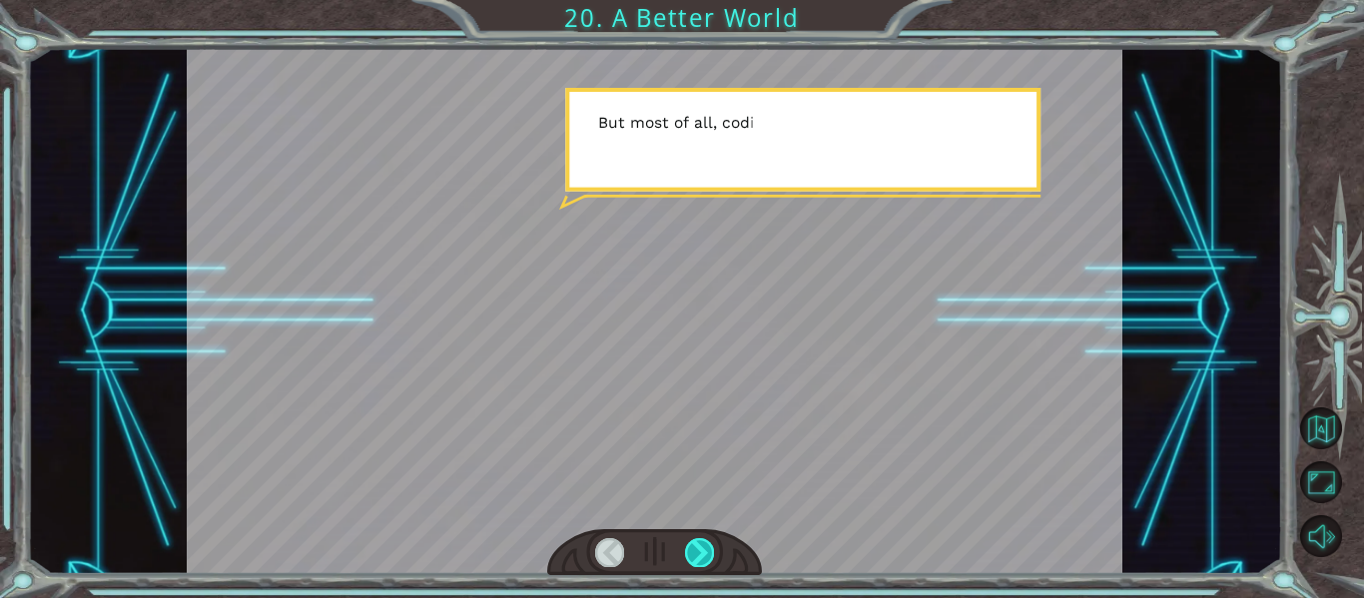
click at [700, 545] on div at bounding box center [699, 552] width 29 height 28
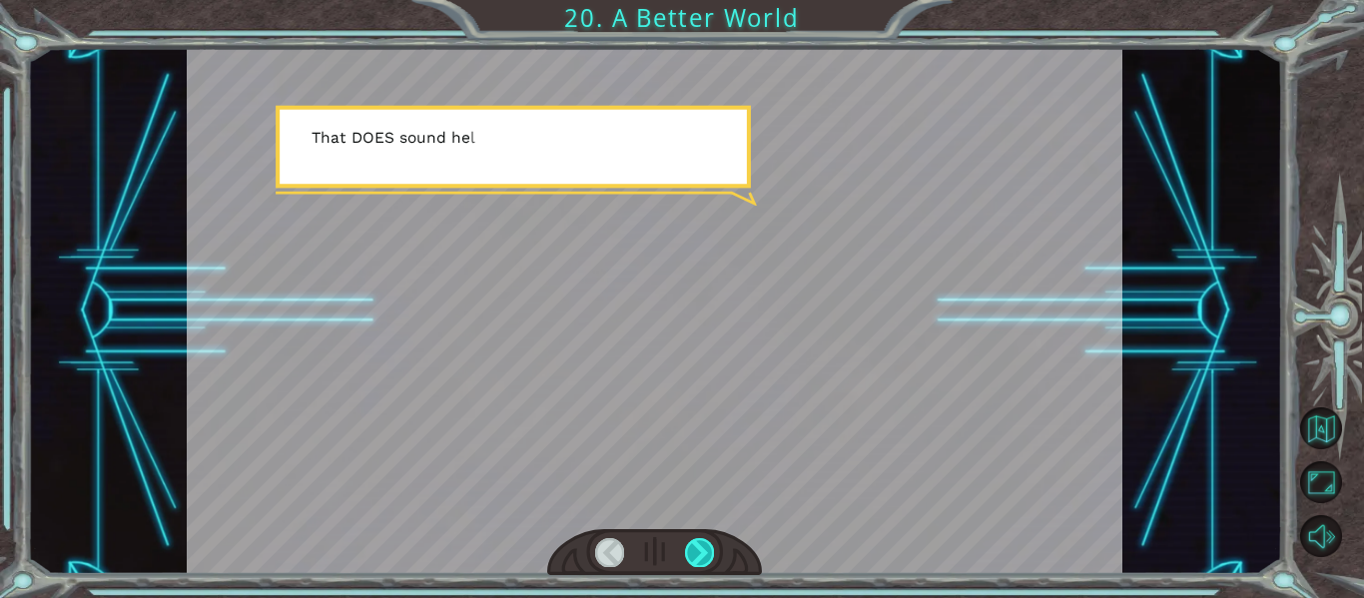
click at [700, 545] on div at bounding box center [699, 552] width 29 height 28
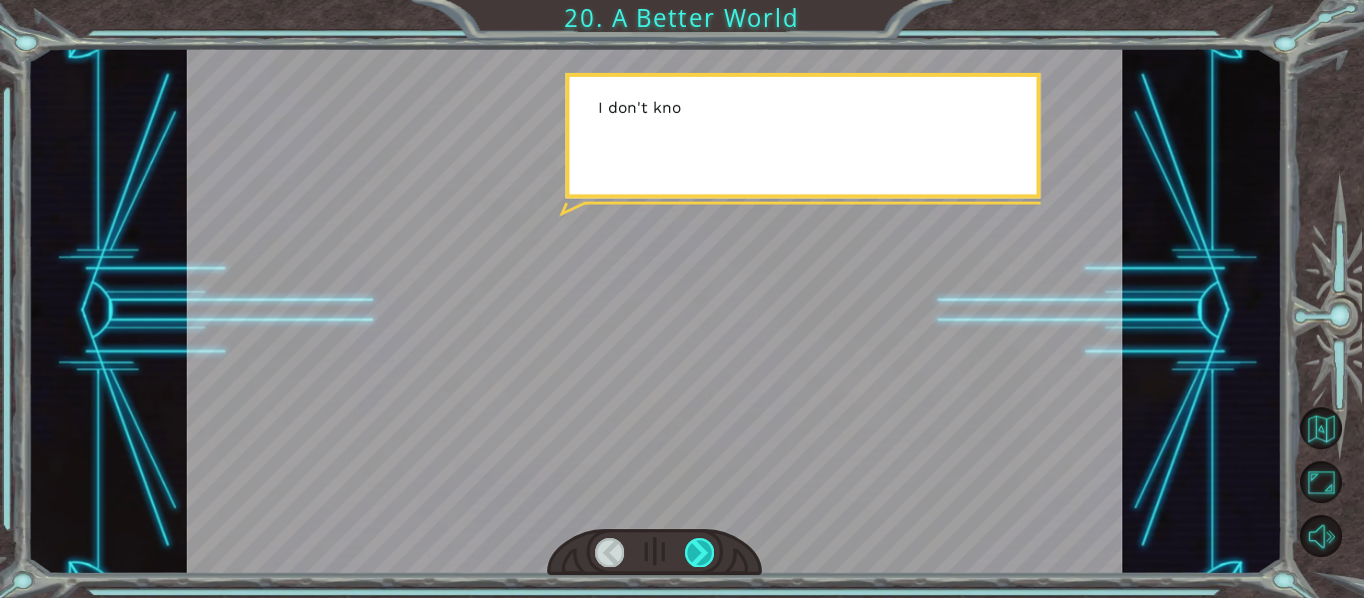
click at [700, 545] on div at bounding box center [699, 552] width 29 height 28
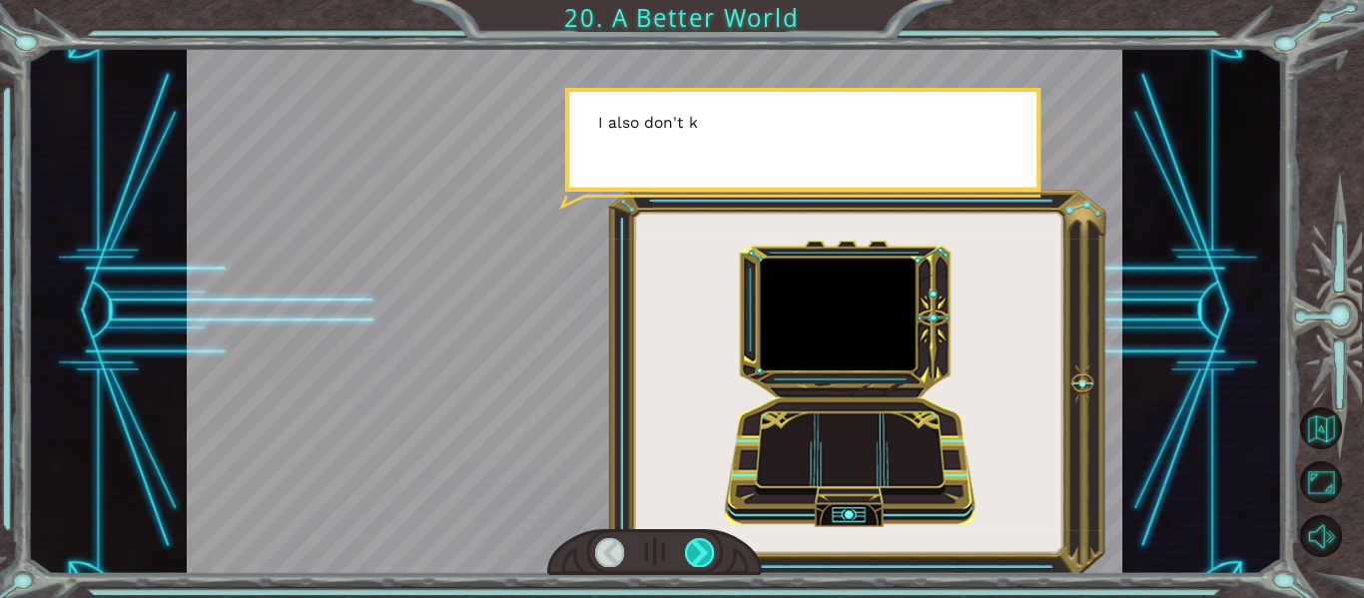
click at [700, 545] on div at bounding box center [699, 552] width 29 height 28
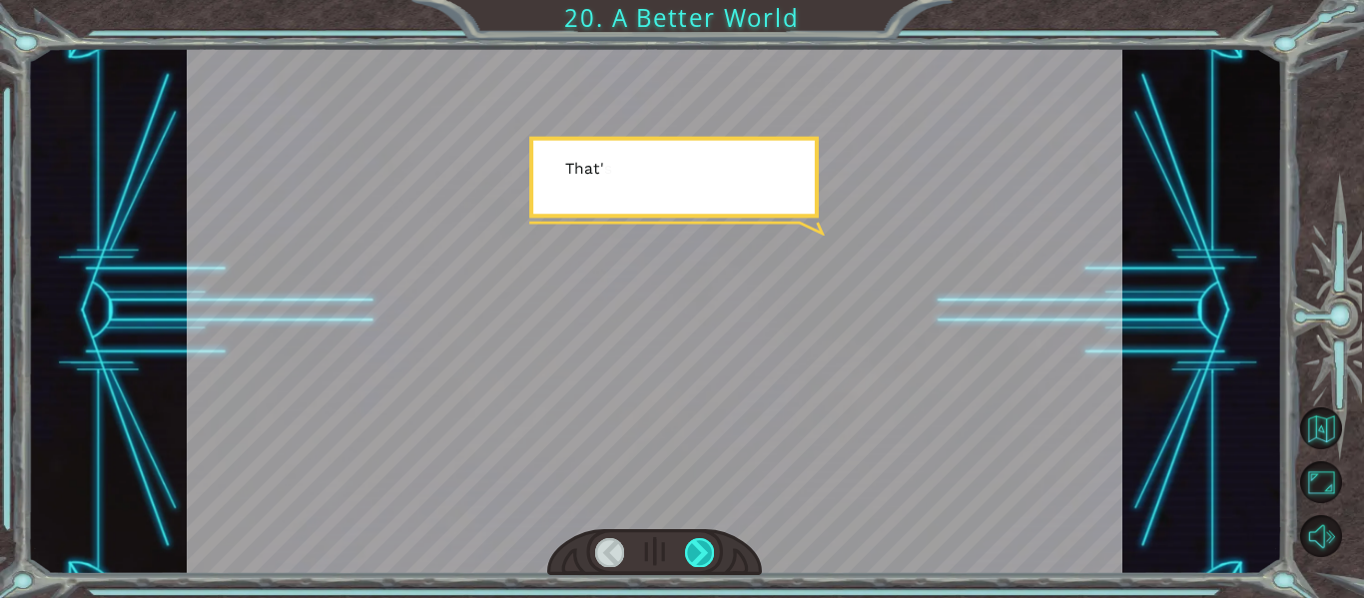
click at [700, 545] on div at bounding box center [699, 552] width 29 height 28
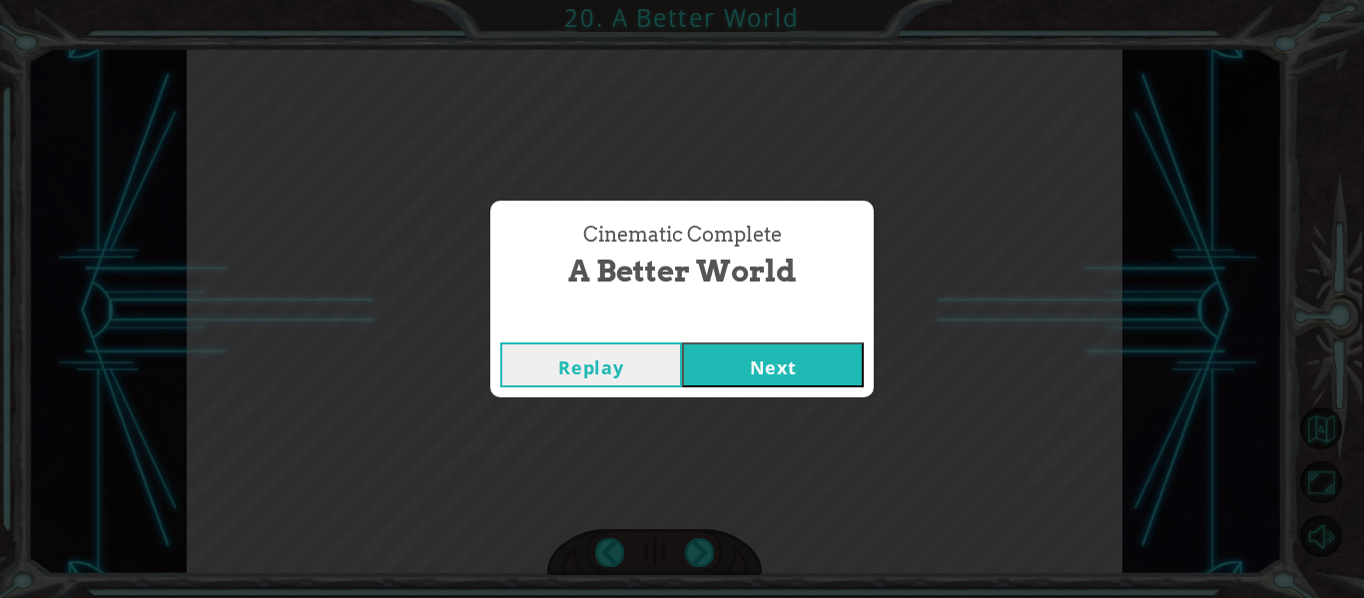
click at [834, 371] on button "Next" at bounding box center [773, 365] width 182 height 45
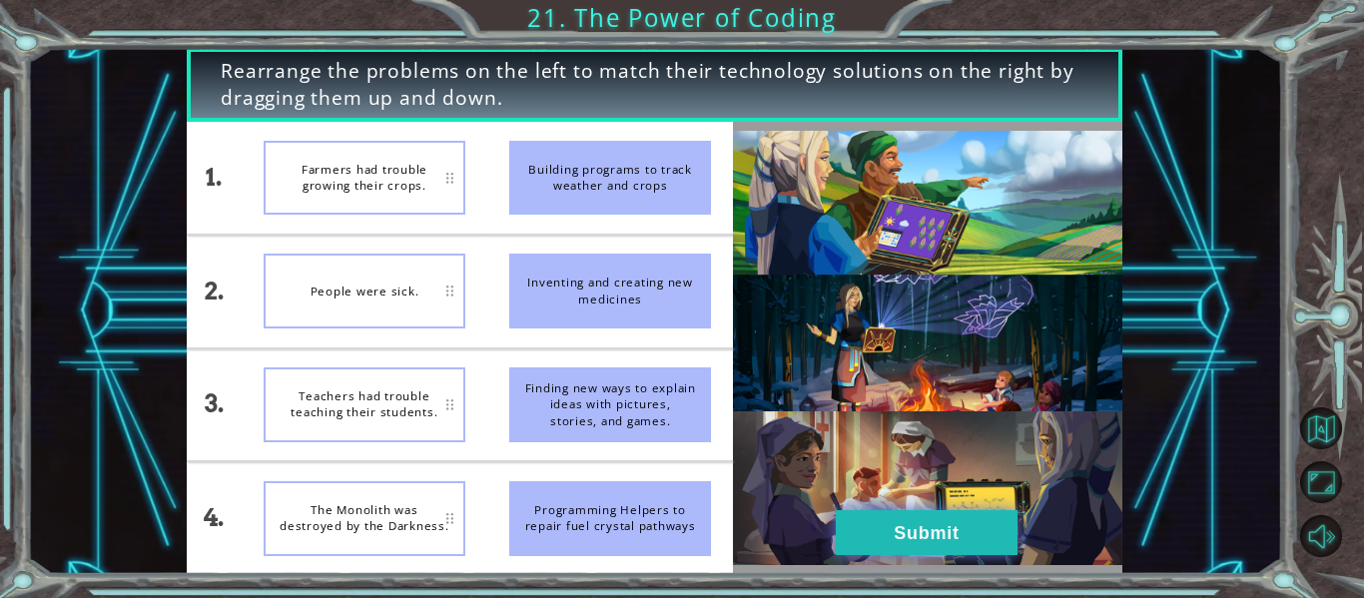
click at [912, 533] on button "Submit" at bounding box center [927, 532] width 182 height 45
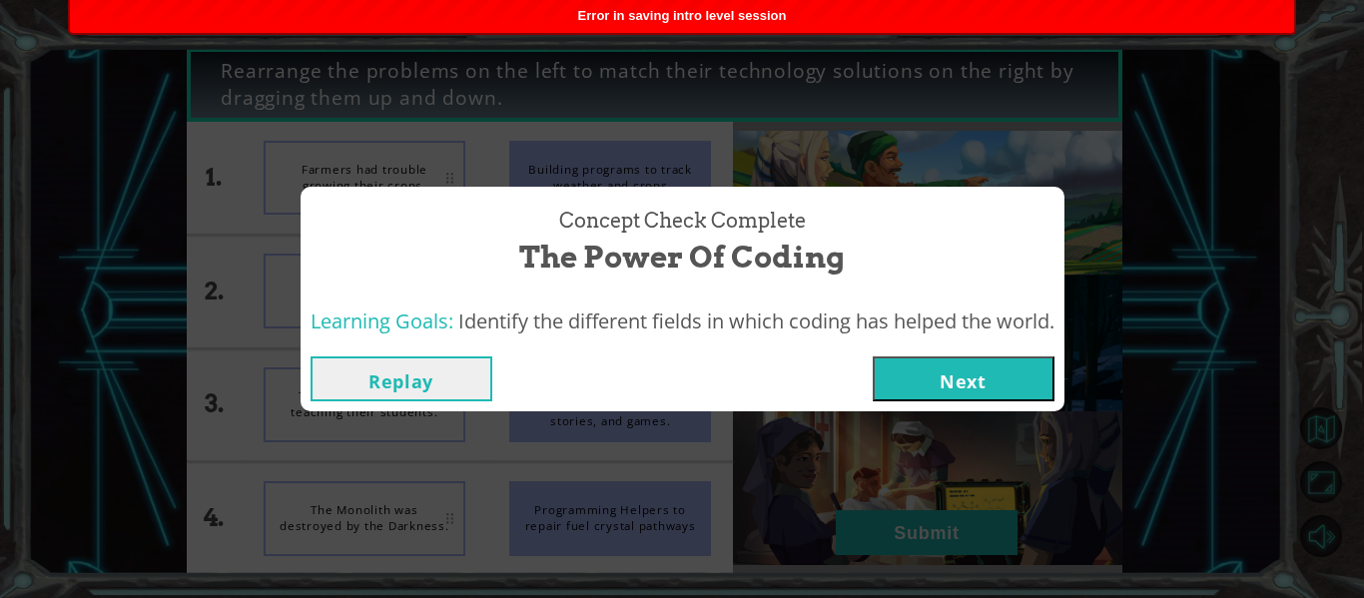
click at [955, 381] on button "Next" at bounding box center [964, 378] width 182 height 45
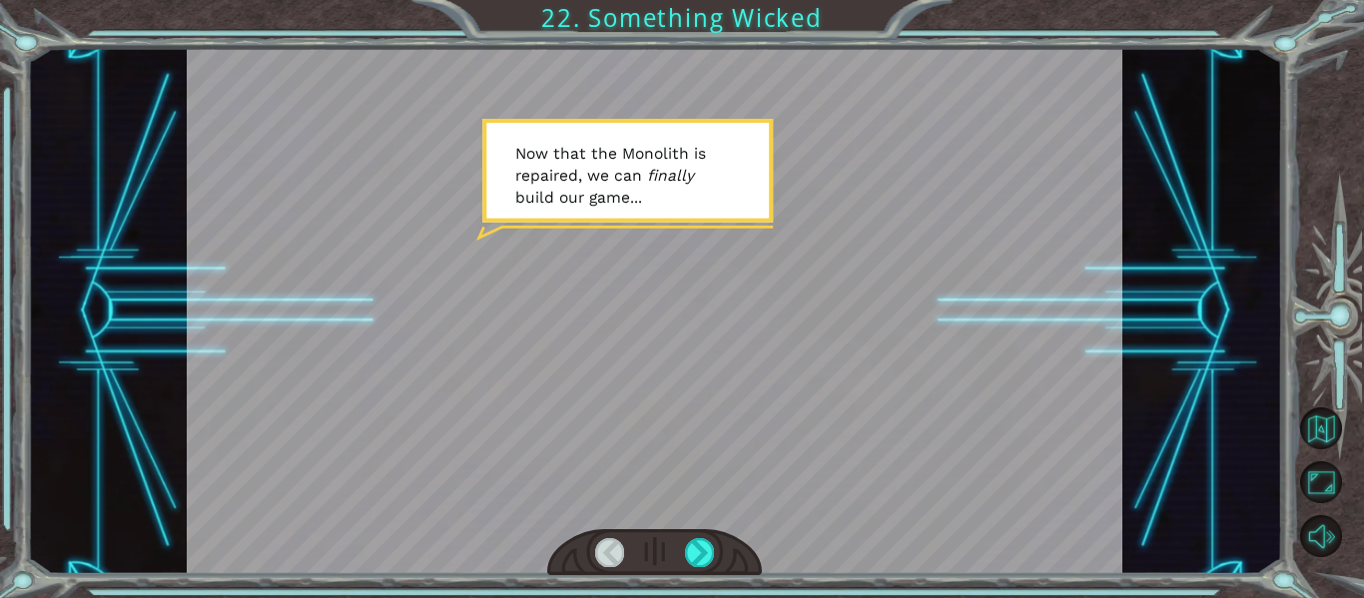
click at [683, 549] on div at bounding box center [655, 552] width 216 height 47
click at [691, 550] on div at bounding box center [699, 552] width 29 height 28
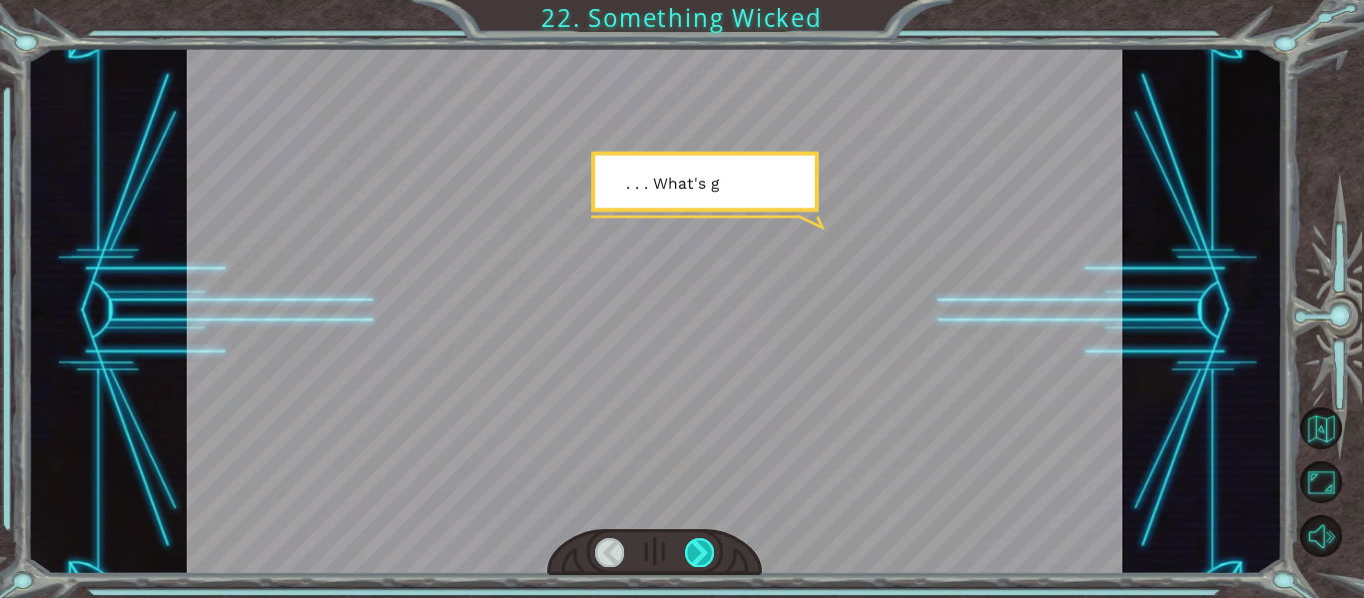
click at [691, 550] on div at bounding box center [699, 552] width 29 height 28
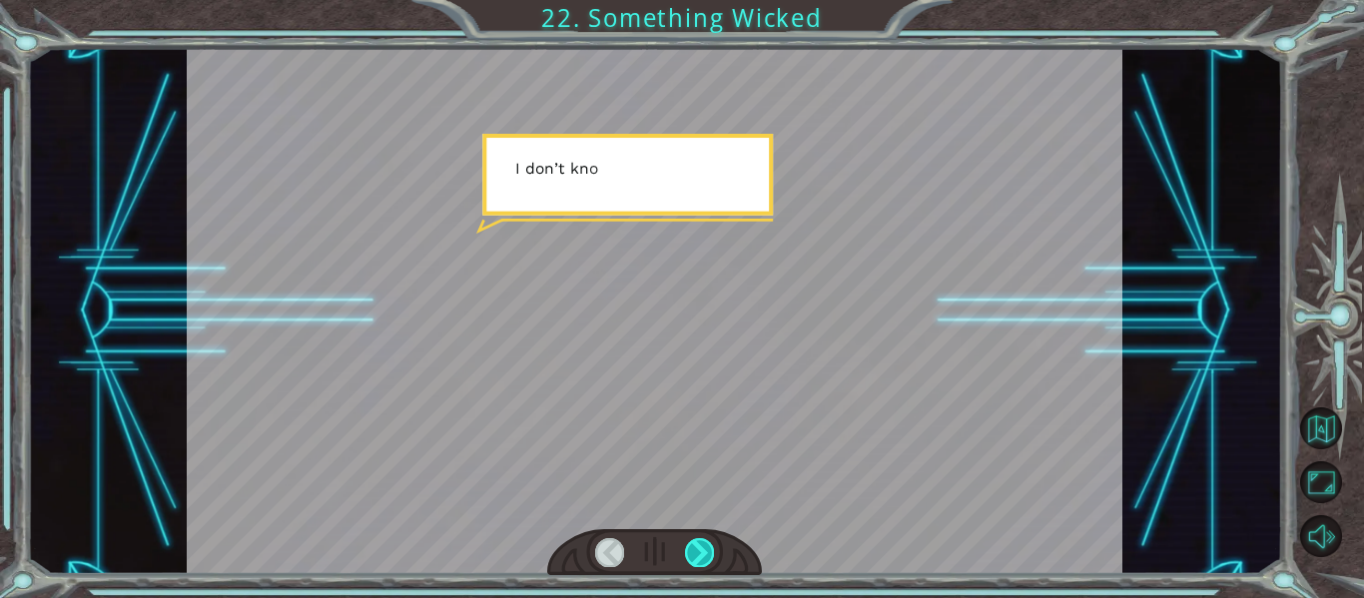
click at [691, 550] on div at bounding box center [699, 552] width 29 height 28
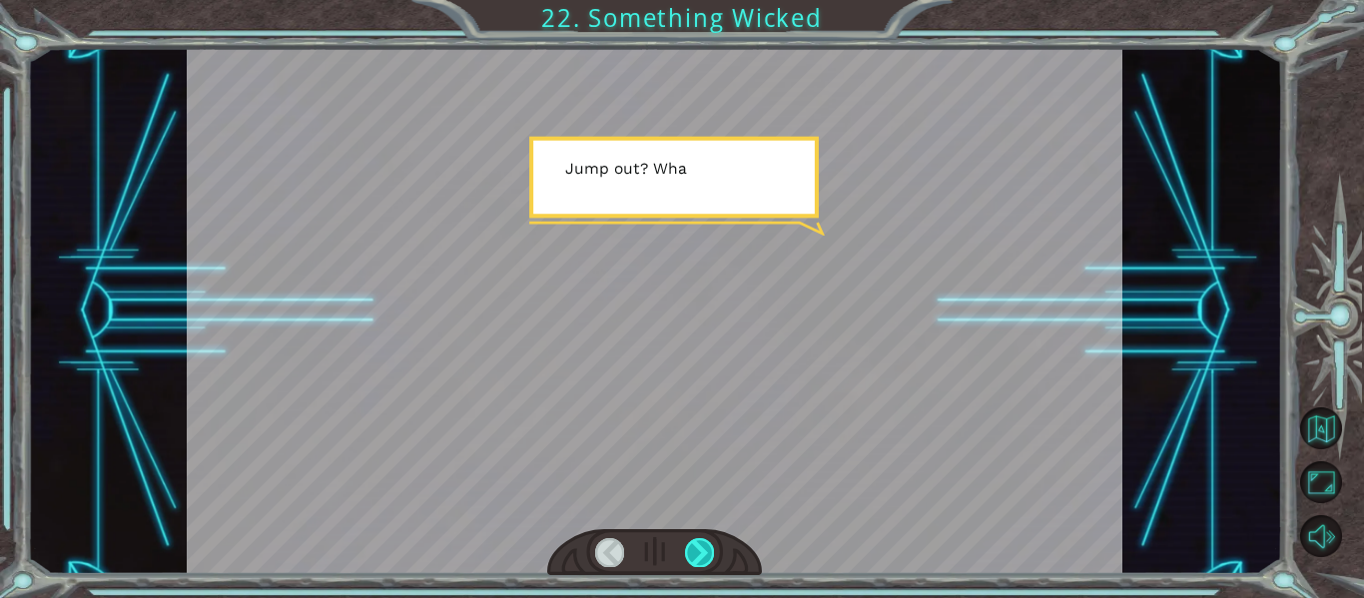
click at [691, 550] on div at bounding box center [699, 552] width 29 height 28
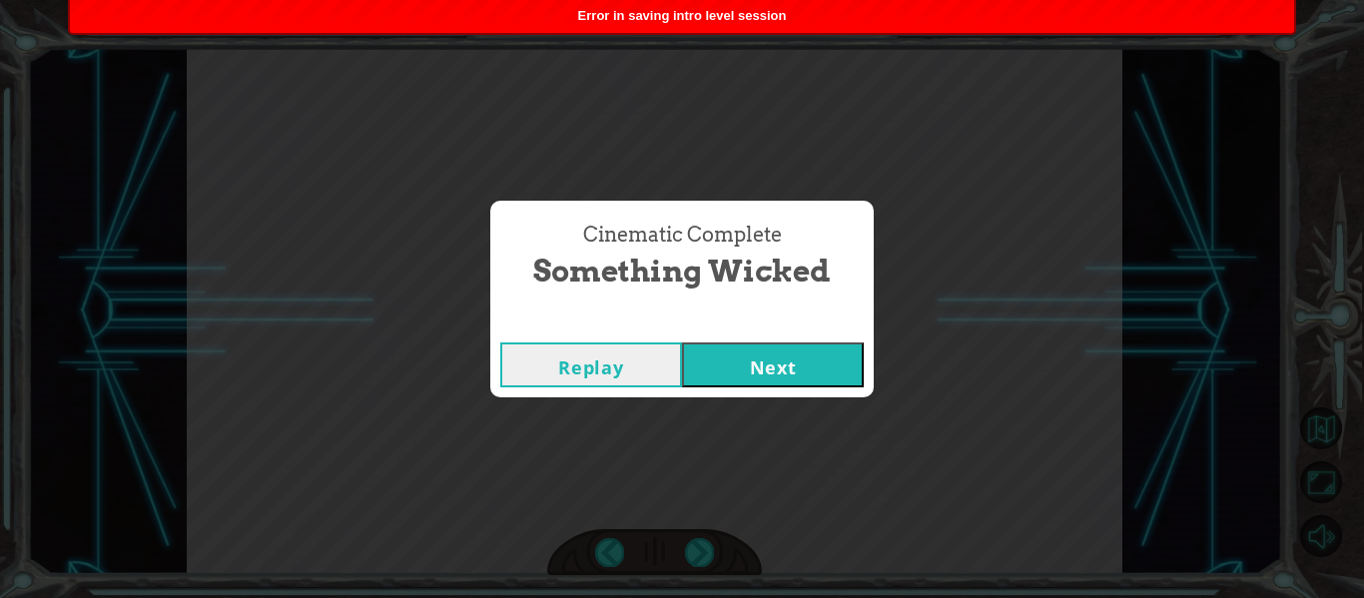
click at [819, 382] on button "Next" at bounding box center [773, 365] width 182 height 45
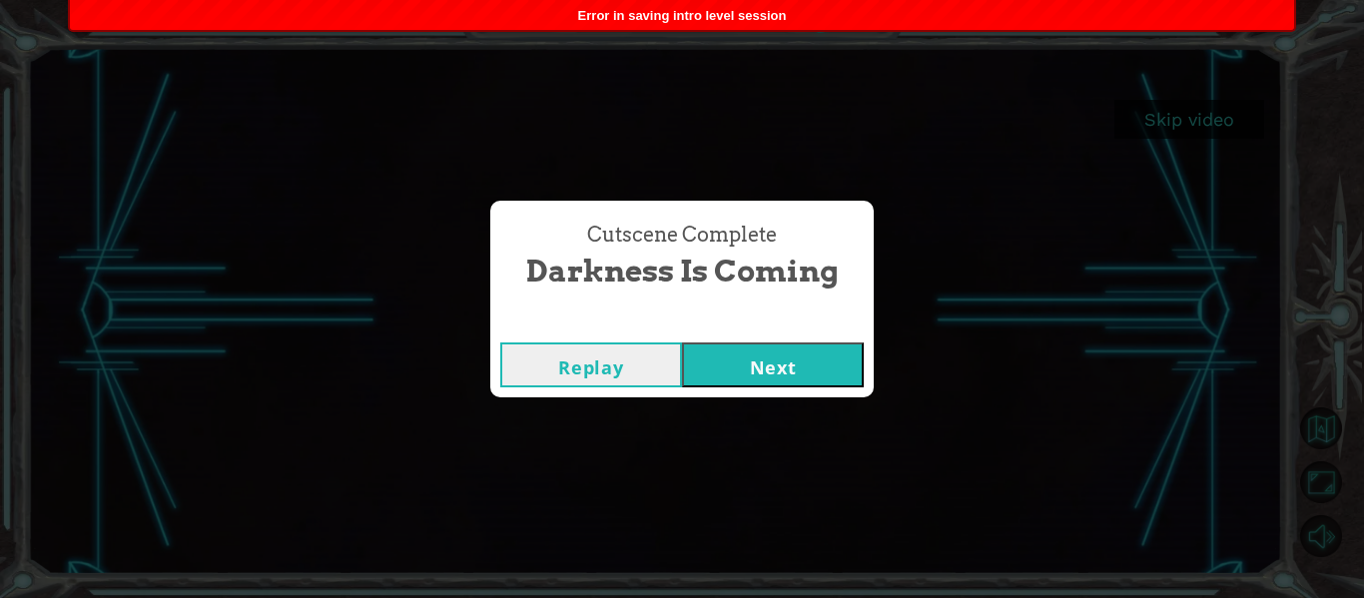
click at [760, 371] on button "Next" at bounding box center [773, 365] width 182 height 45
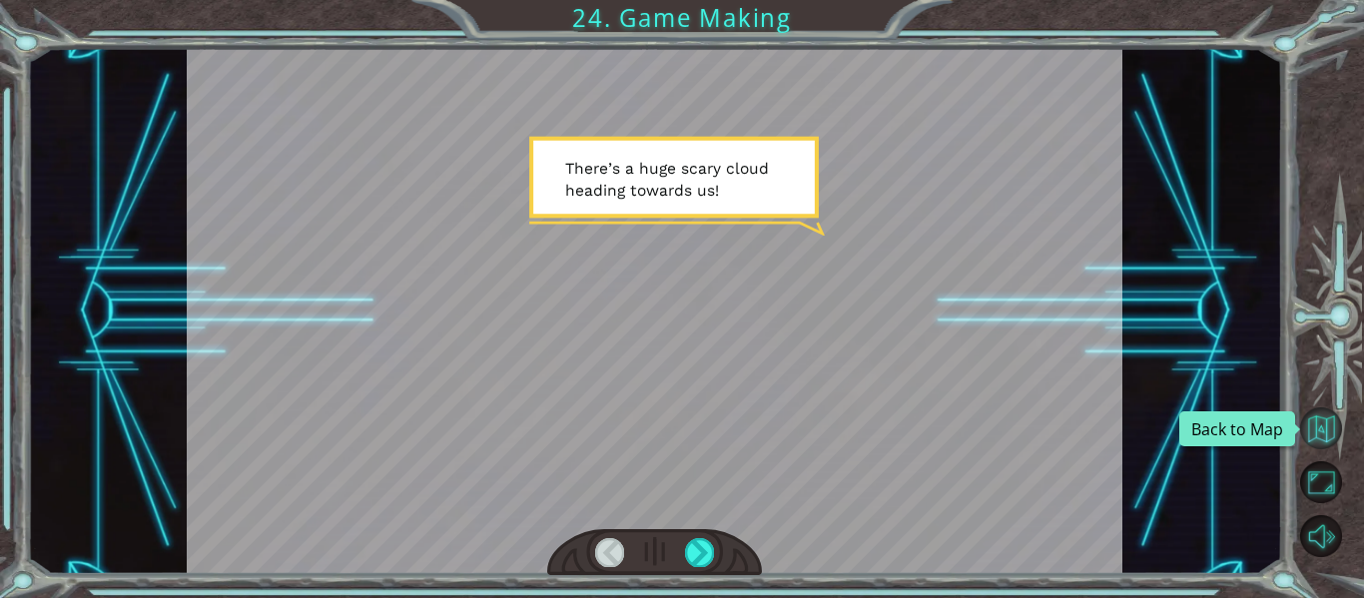
click at [1333, 426] on button "Back to Map" at bounding box center [1321, 428] width 42 height 42
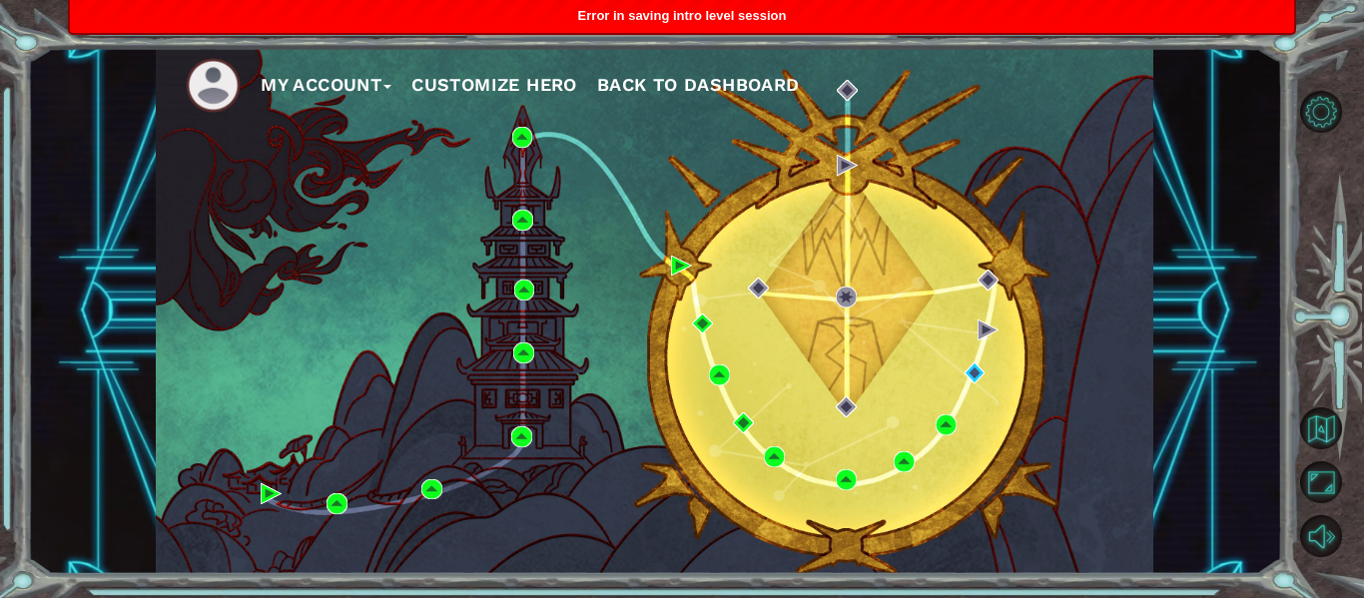
click at [606, 8] on span "Error in saving intro level session" at bounding box center [682, 15] width 209 height 15
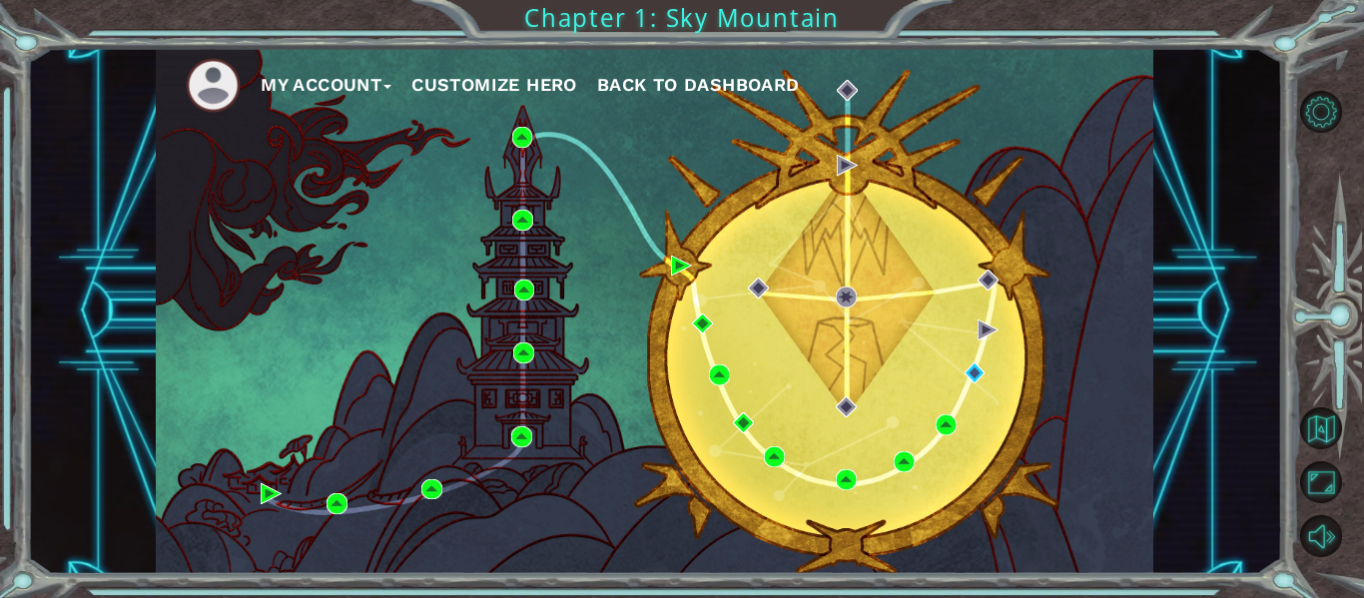
click at [973, 357] on div "My Account Customize Hero Back to Dashboard" at bounding box center [655, 311] width 998 height 526
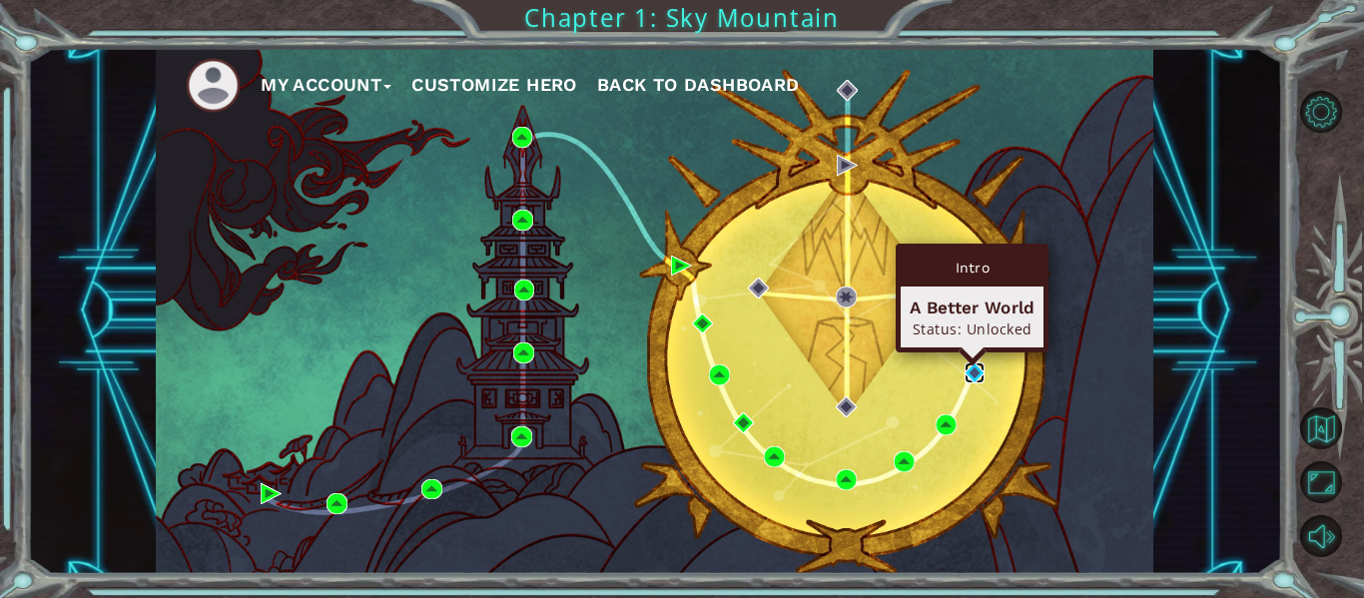
click at [973, 369] on img at bounding box center [975, 372] width 21 height 21
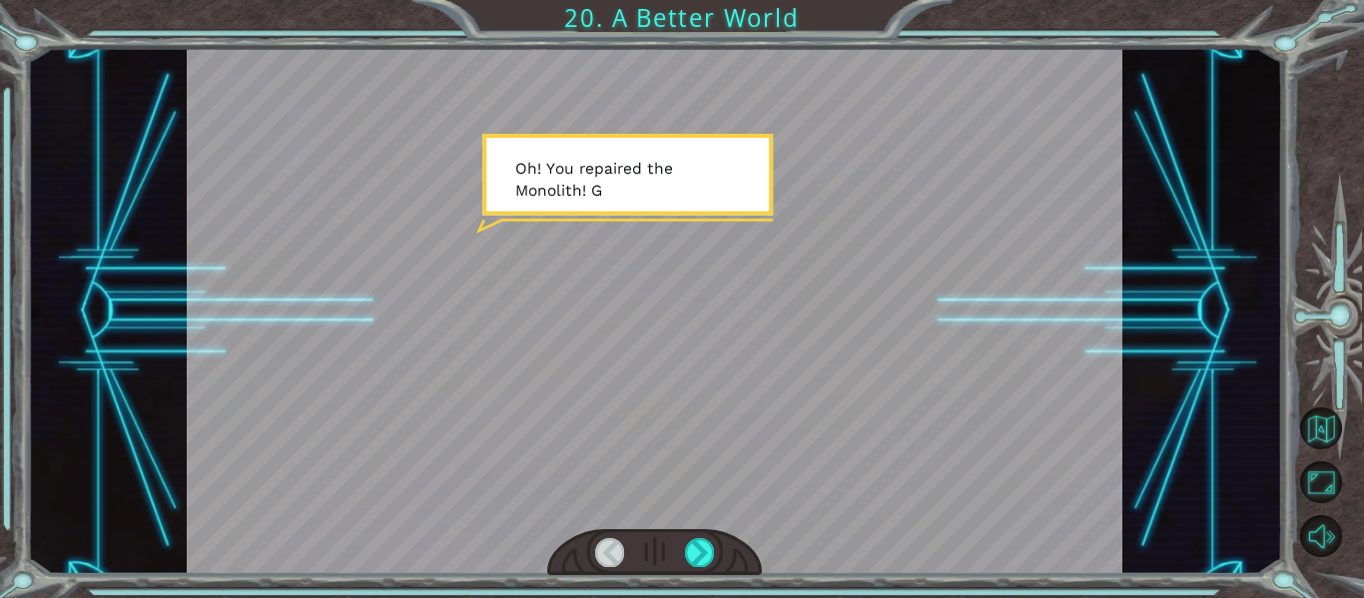
click at [820, 371] on div at bounding box center [655, 311] width 937 height 526
click at [822, 373] on div at bounding box center [655, 311] width 937 height 526
click at [699, 552] on div at bounding box center [699, 552] width 29 height 28
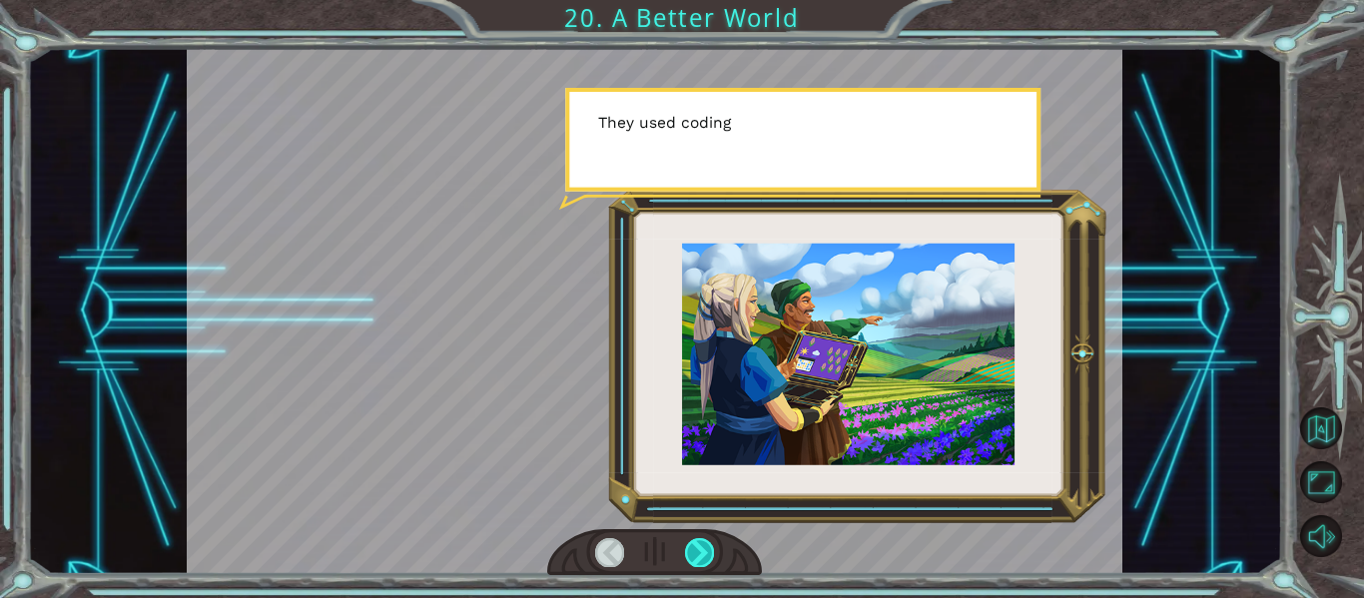
click at [699, 552] on div at bounding box center [699, 552] width 29 height 28
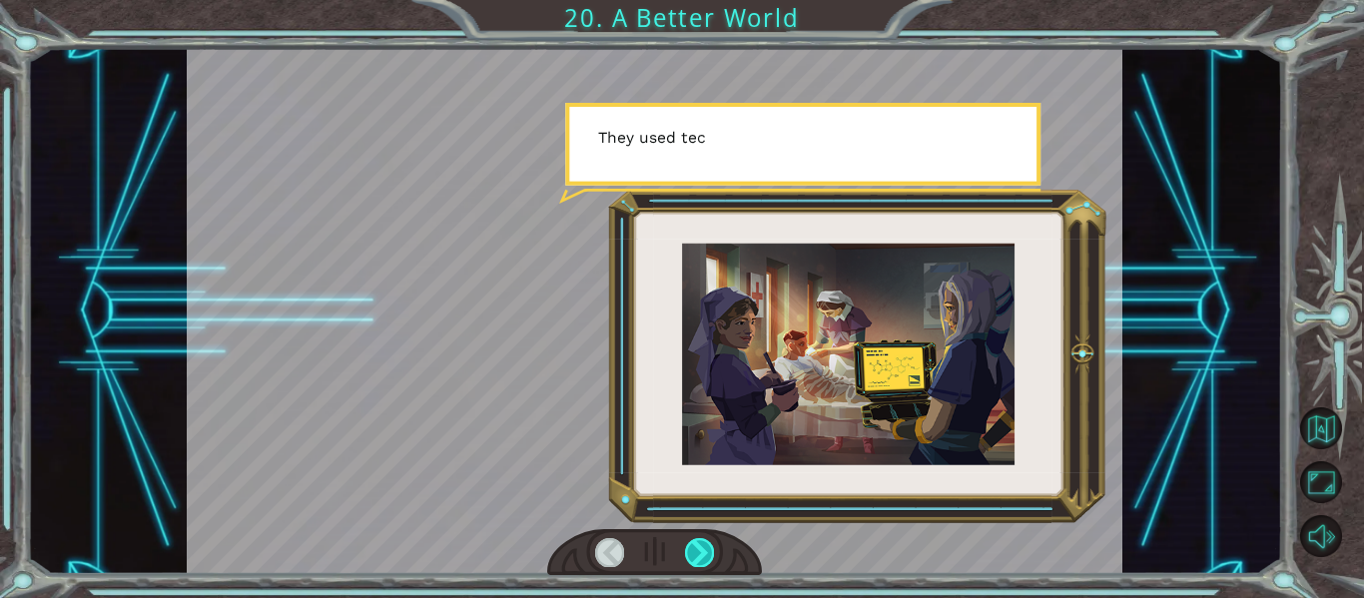
click at [699, 552] on div at bounding box center [699, 552] width 29 height 28
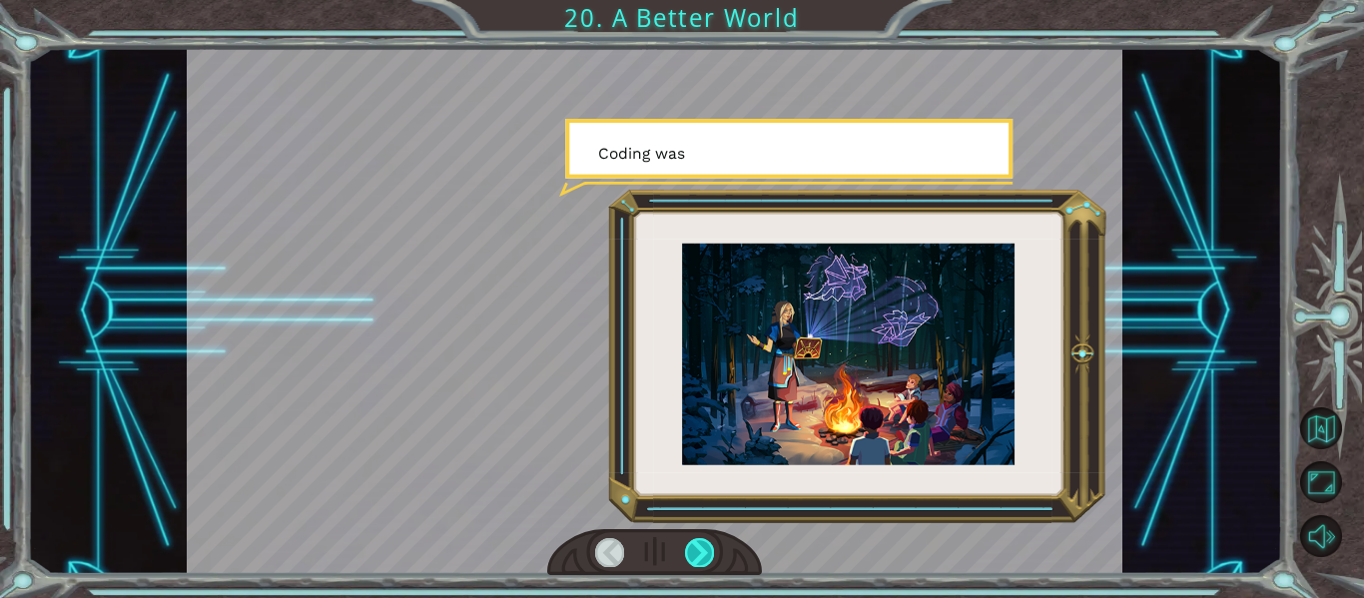
click at [699, 552] on div at bounding box center [699, 552] width 29 height 28
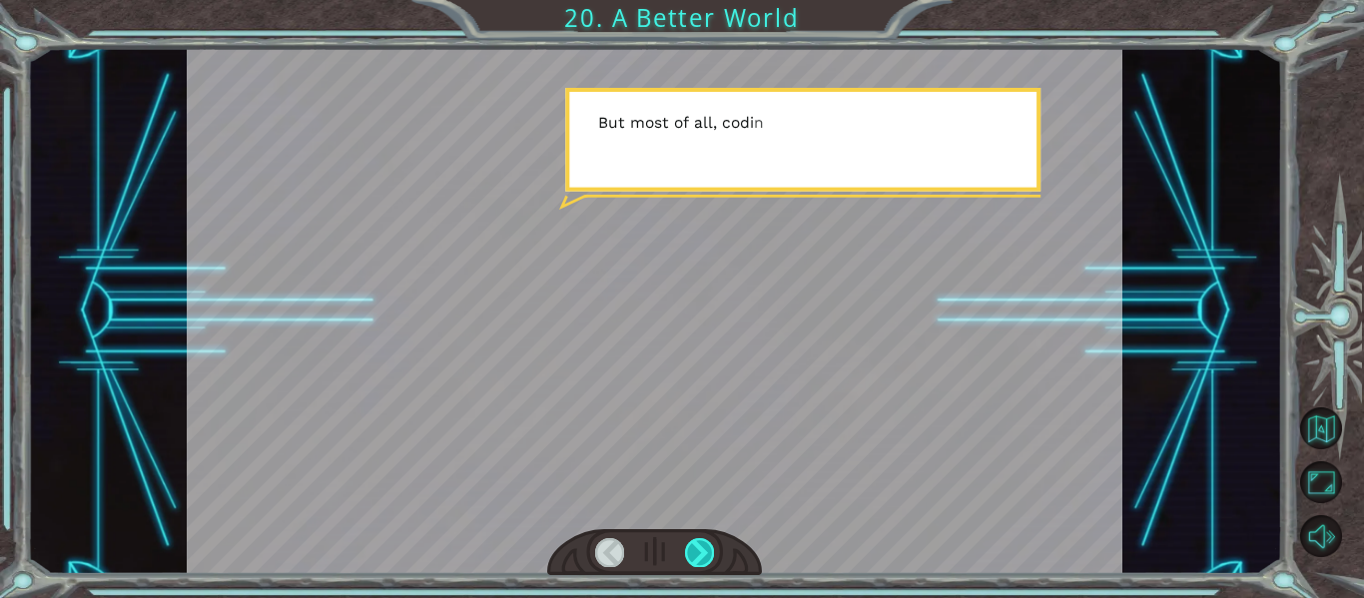
click at [698, 552] on div at bounding box center [699, 552] width 29 height 28
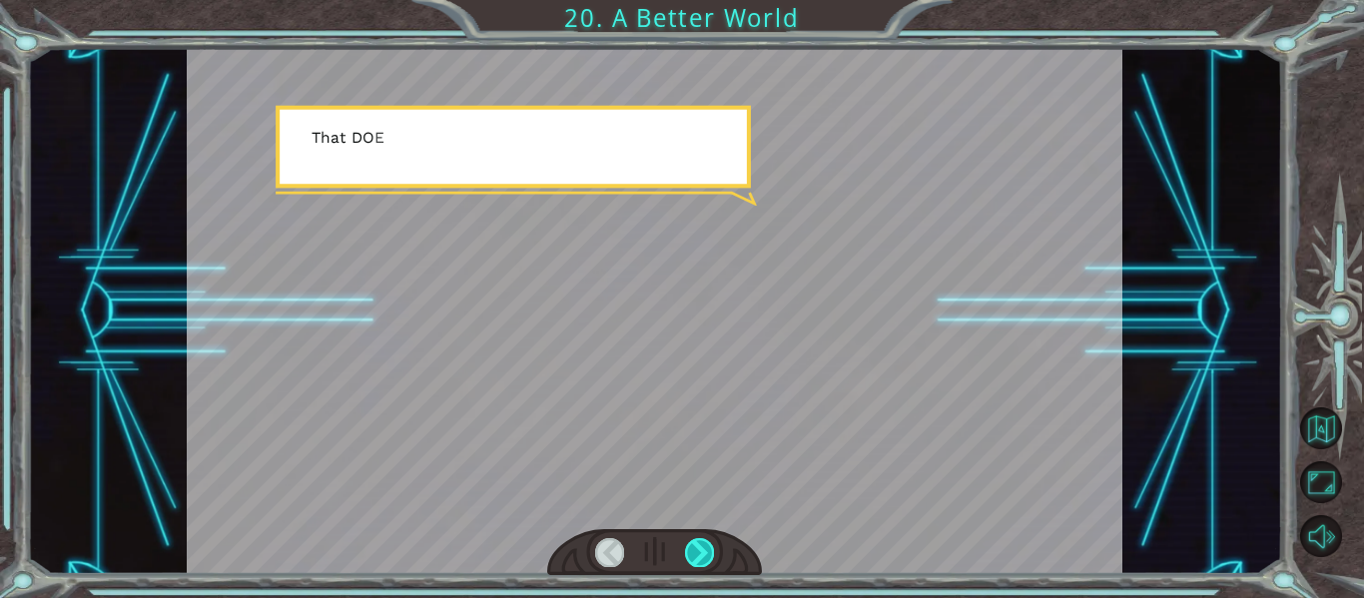
click at [698, 552] on div at bounding box center [699, 552] width 29 height 28
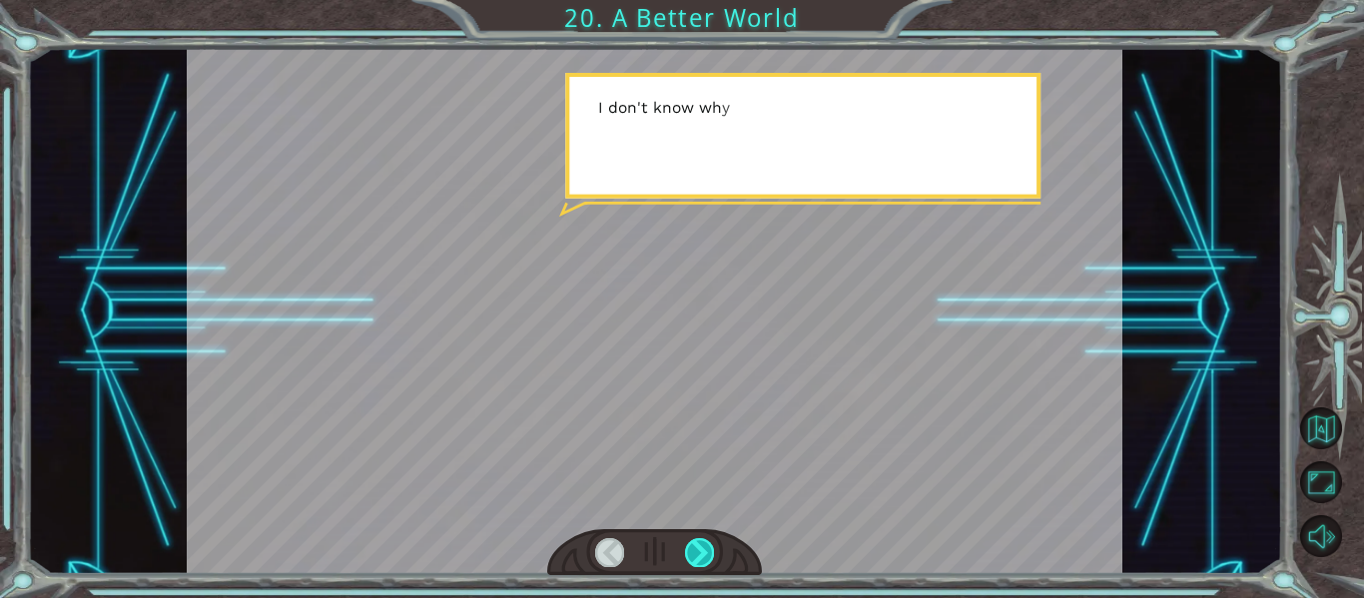
click at [698, 552] on div at bounding box center [699, 552] width 29 height 28
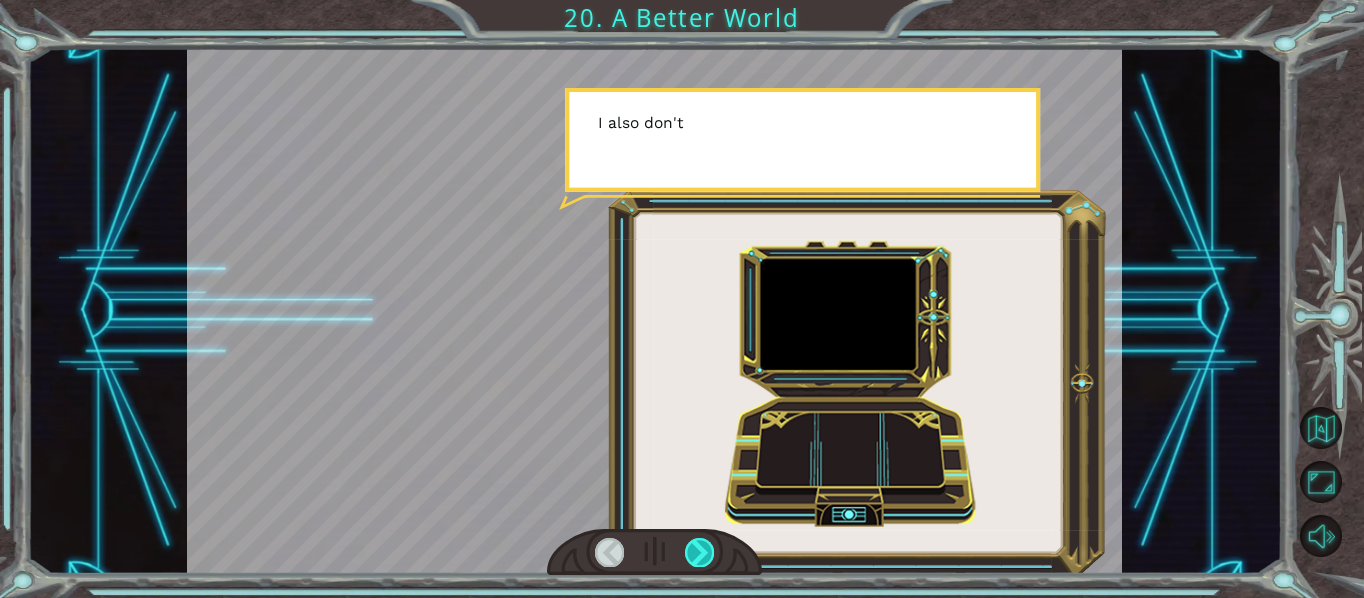
click at [698, 552] on div at bounding box center [699, 552] width 29 height 28
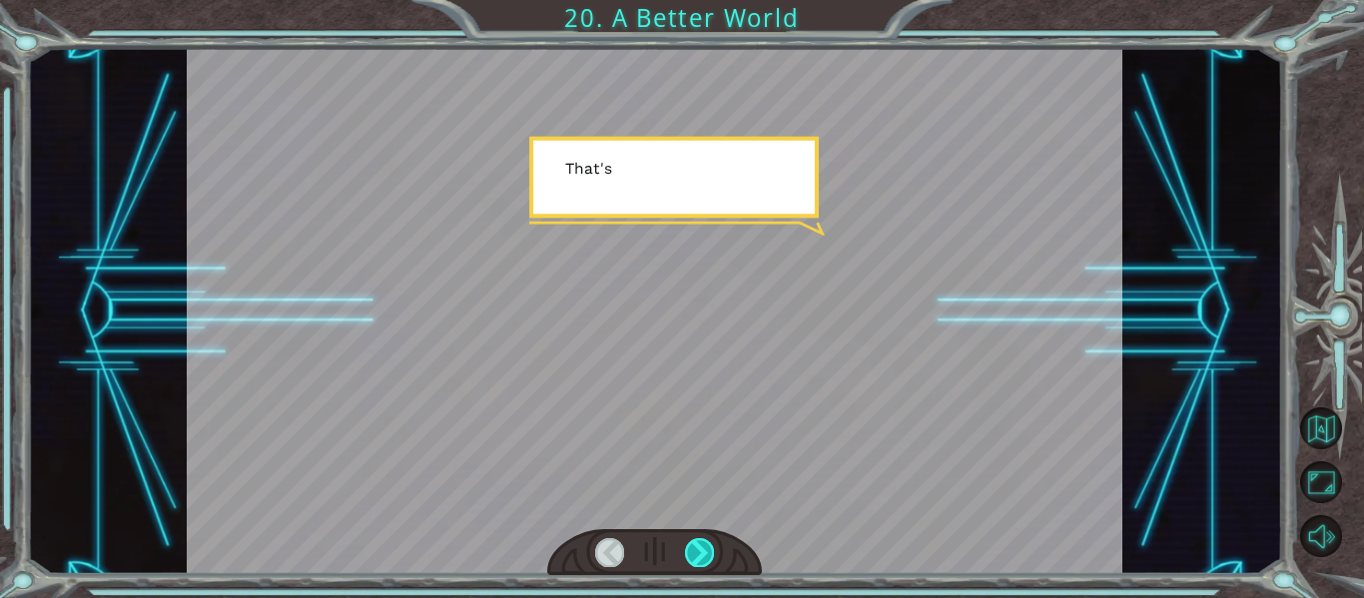
click at [698, 552] on div at bounding box center [699, 552] width 29 height 28
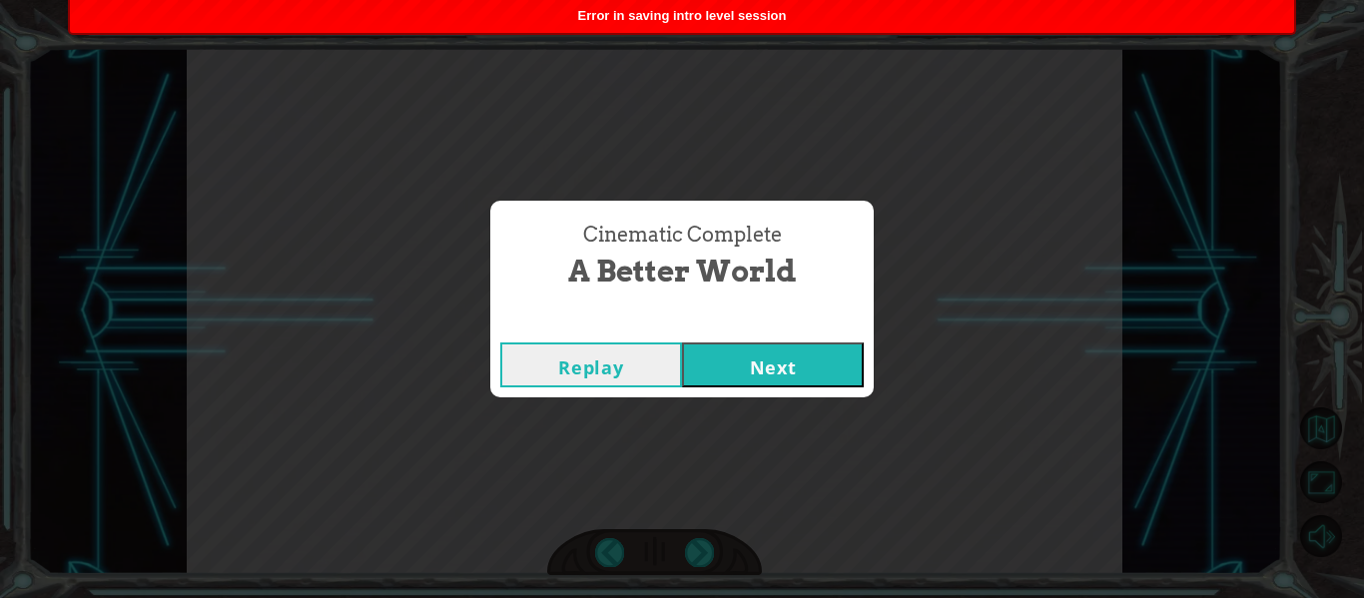
click at [644, 9] on span "Error in saving intro level session" at bounding box center [682, 15] width 209 height 15
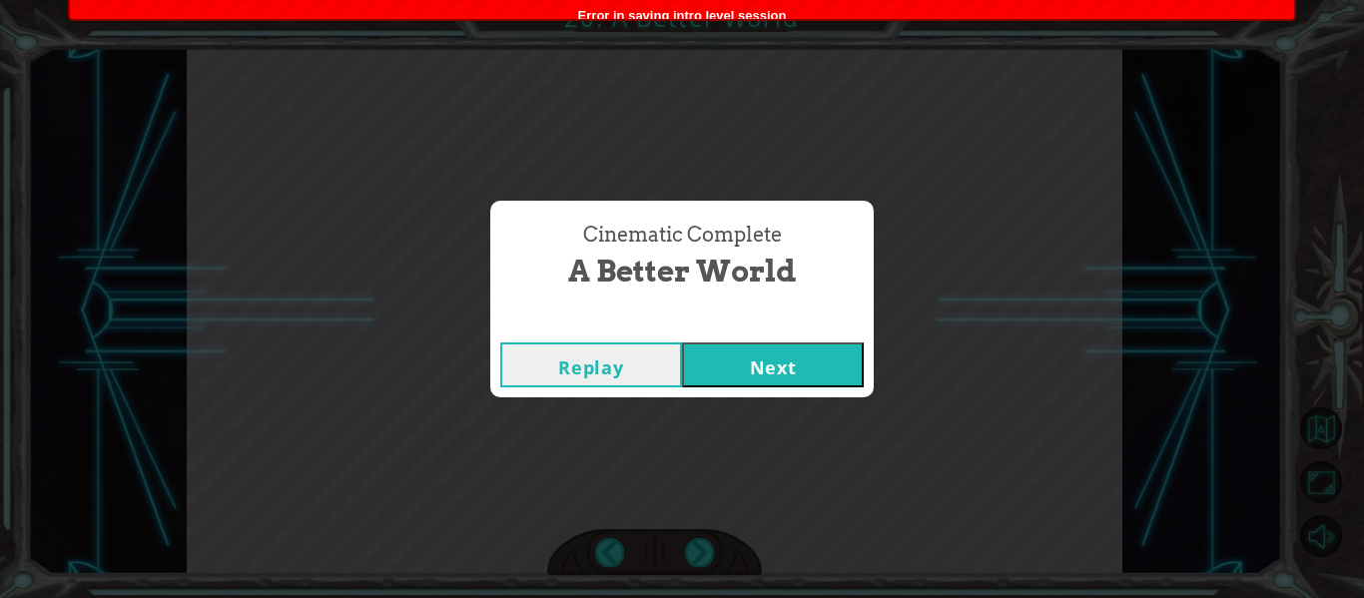
click at [644, 9] on span "Error in saving intro level session" at bounding box center [682, 15] width 209 height 15
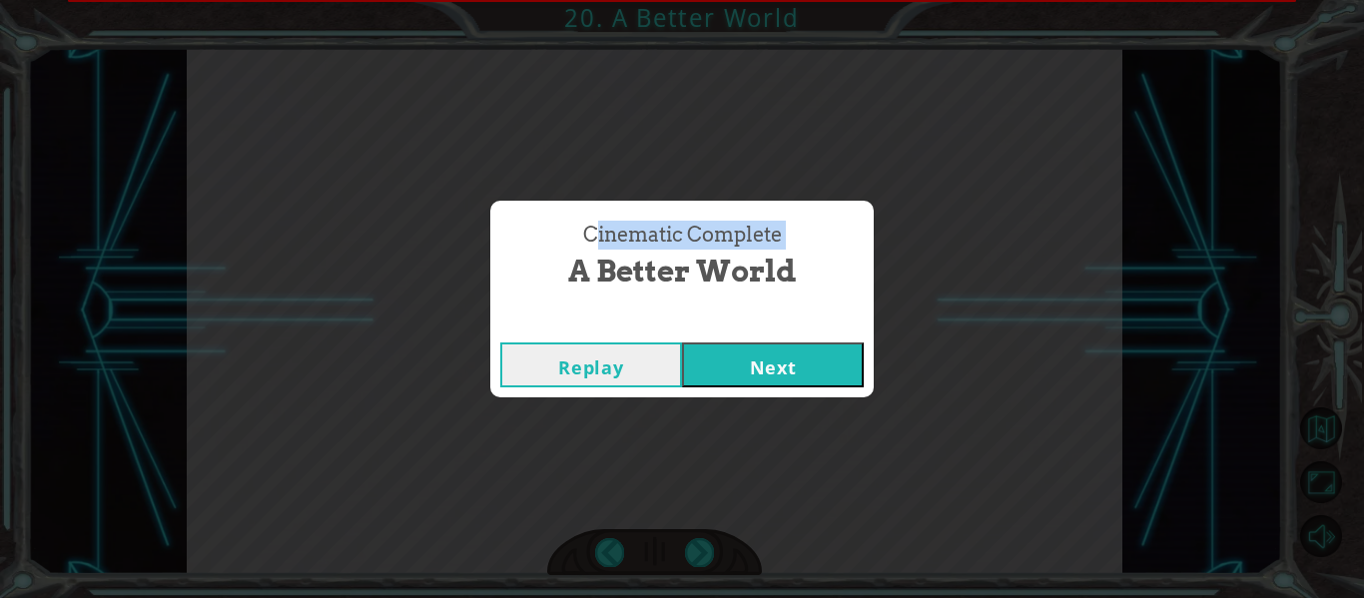
click at [644, 9] on div "Cinematic Complete A Better World Replay Next" at bounding box center [682, 299] width 1364 height 598
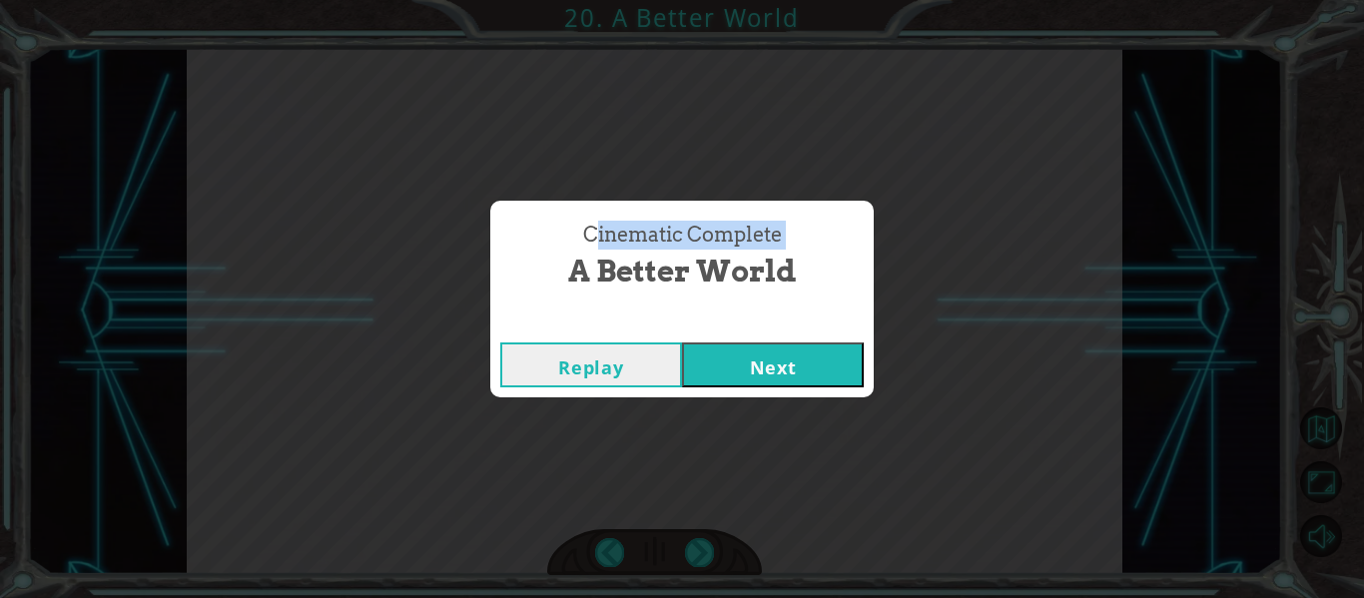
click at [644, 380] on button "Replay" at bounding box center [591, 365] width 182 height 45
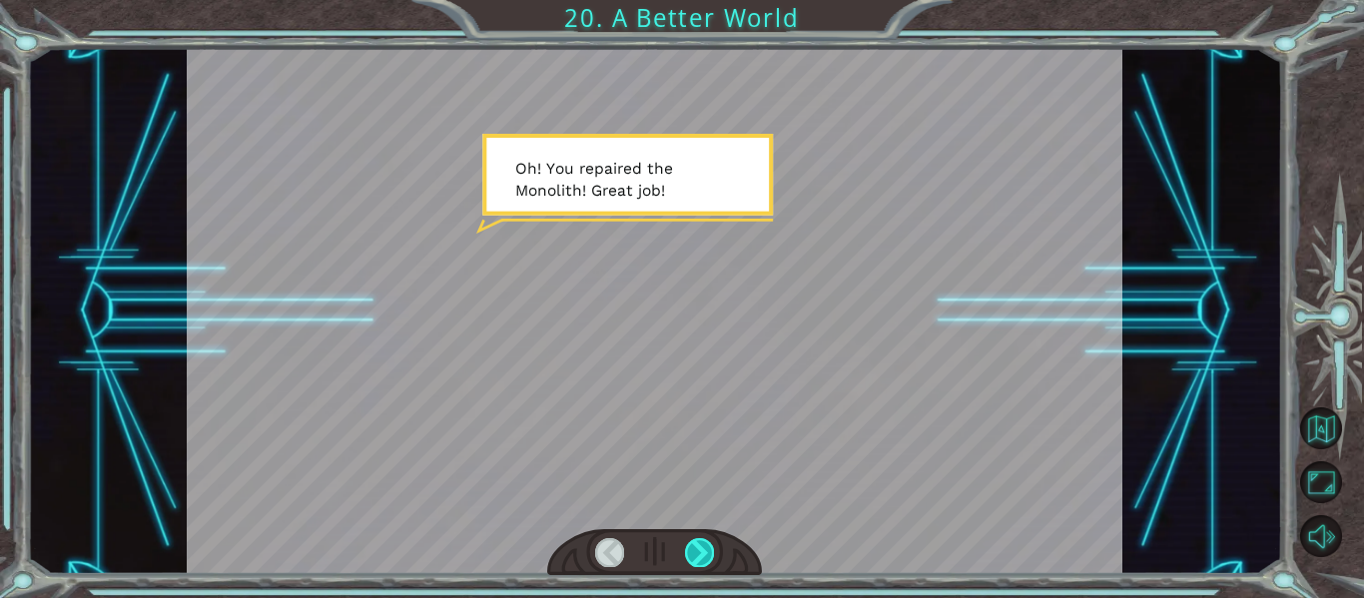
click at [701, 562] on div at bounding box center [699, 552] width 29 height 28
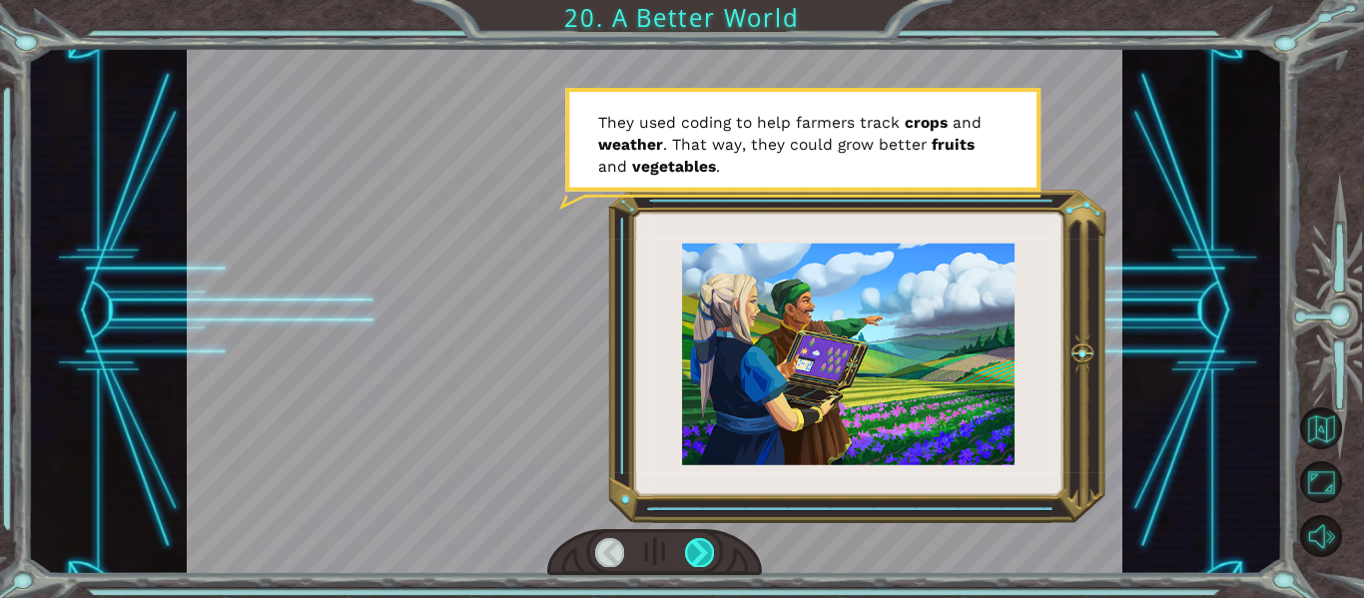
click at [701, 562] on div at bounding box center [699, 552] width 29 height 28
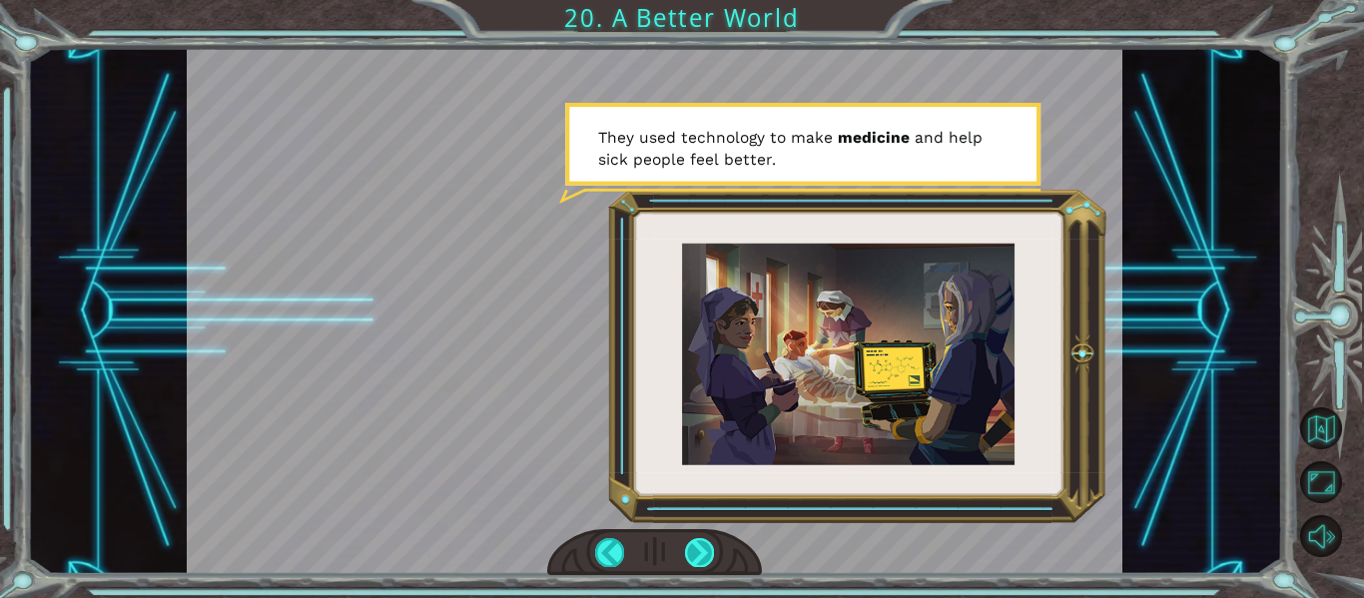
click at [701, 562] on div at bounding box center [699, 552] width 29 height 28
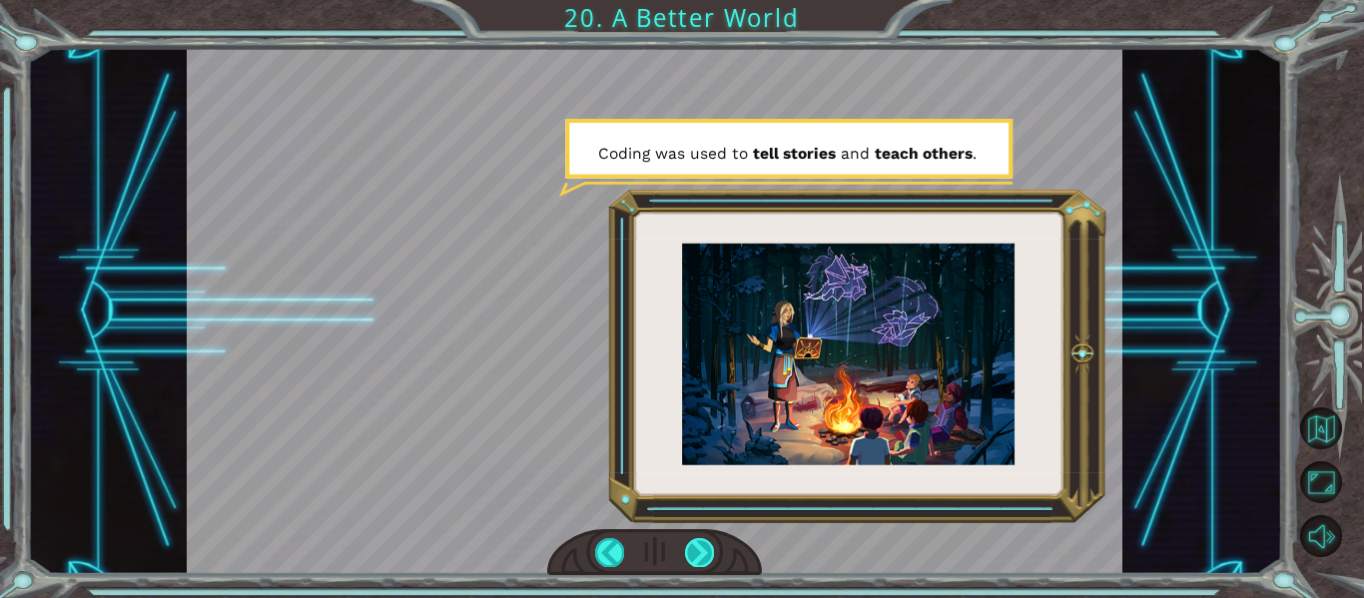
click at [701, 562] on div at bounding box center [699, 552] width 29 height 28
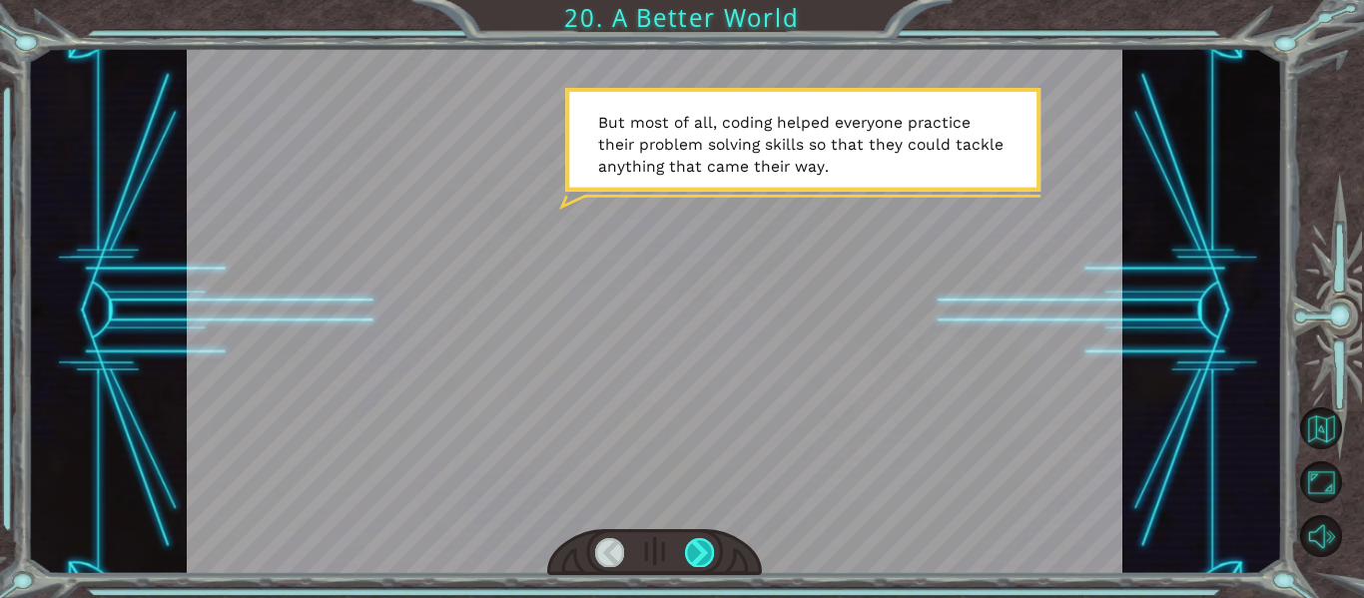
click at [701, 562] on div at bounding box center [699, 552] width 29 height 28
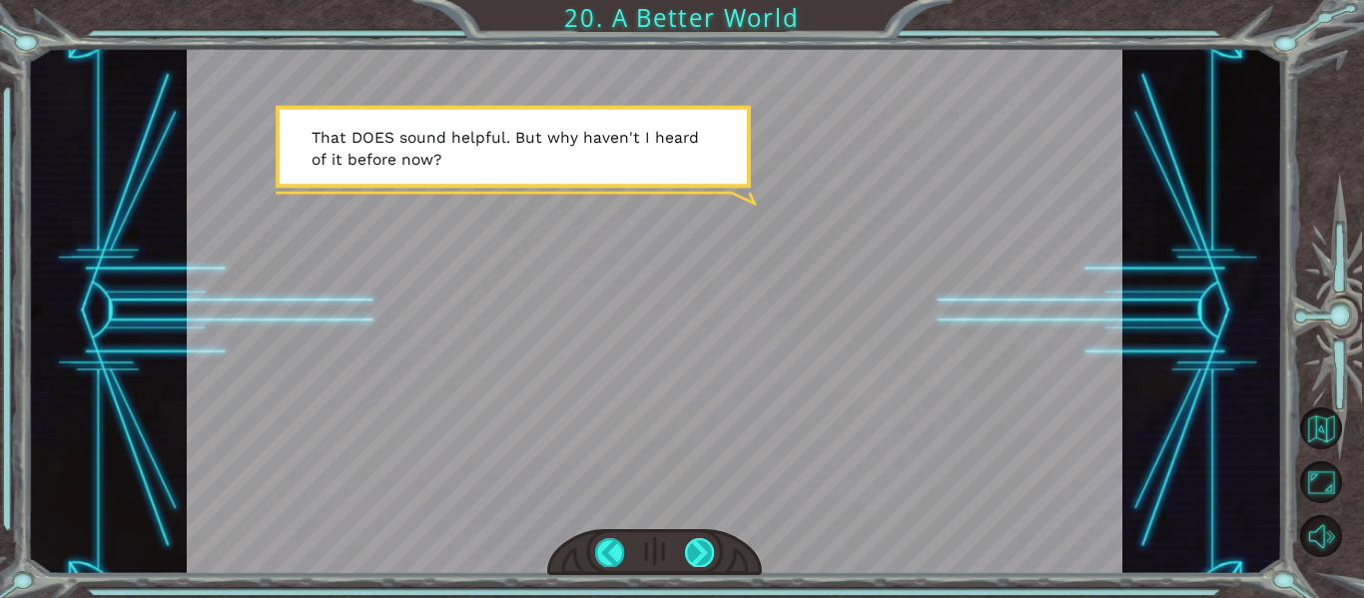
click at [701, 562] on div at bounding box center [699, 552] width 29 height 28
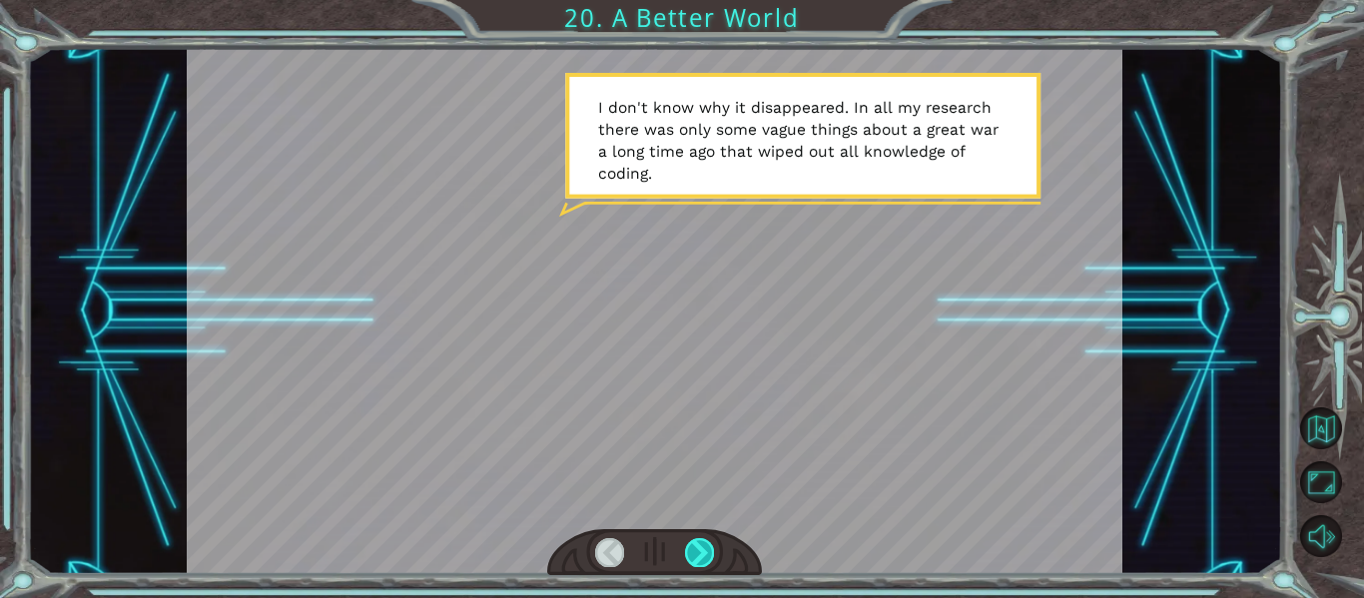
click at [701, 562] on div at bounding box center [699, 552] width 29 height 28
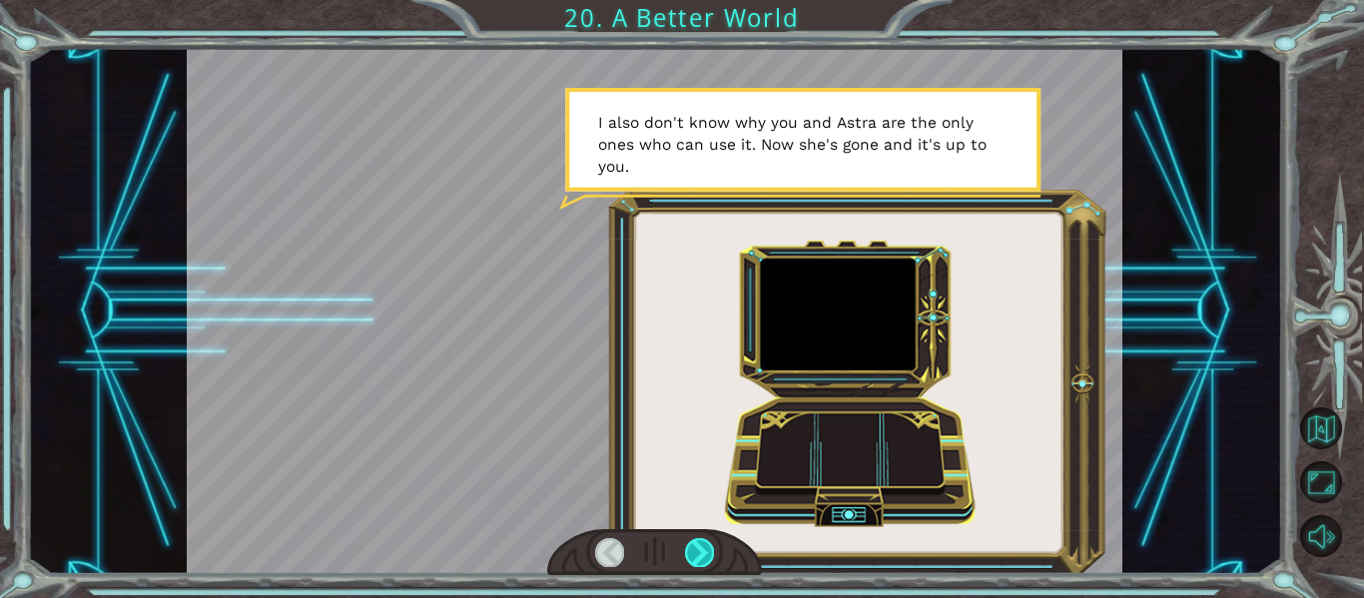
click at [701, 562] on div at bounding box center [699, 552] width 29 height 28
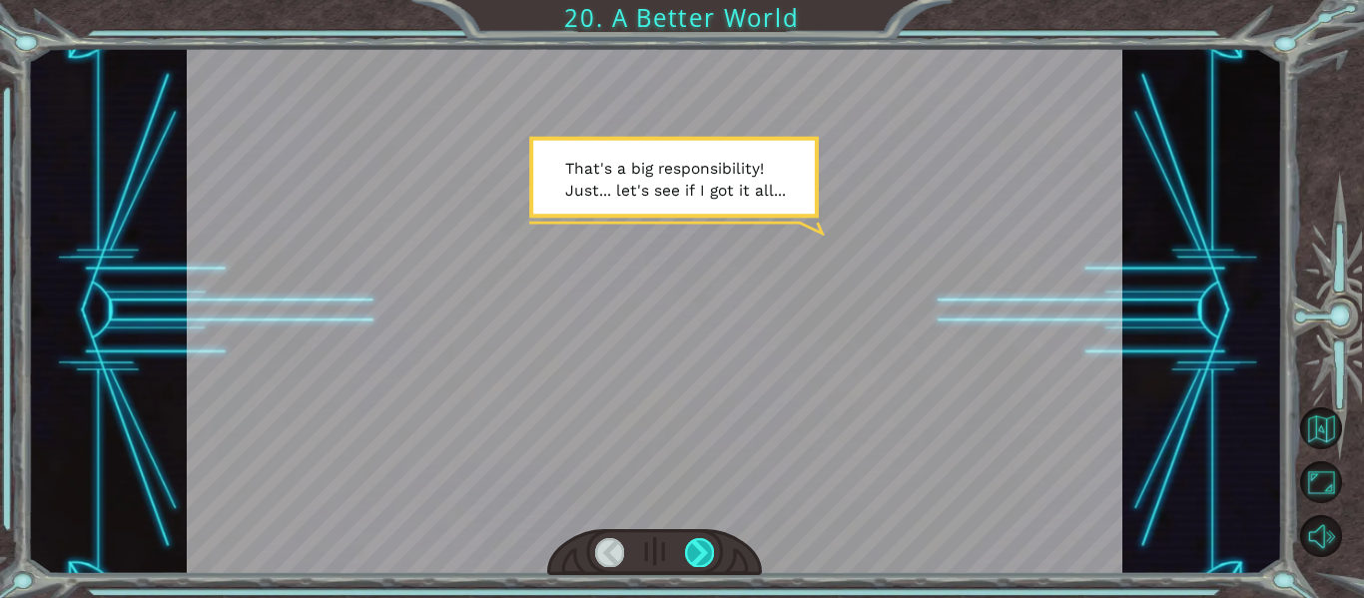
click at [701, 562] on div at bounding box center [699, 552] width 29 height 28
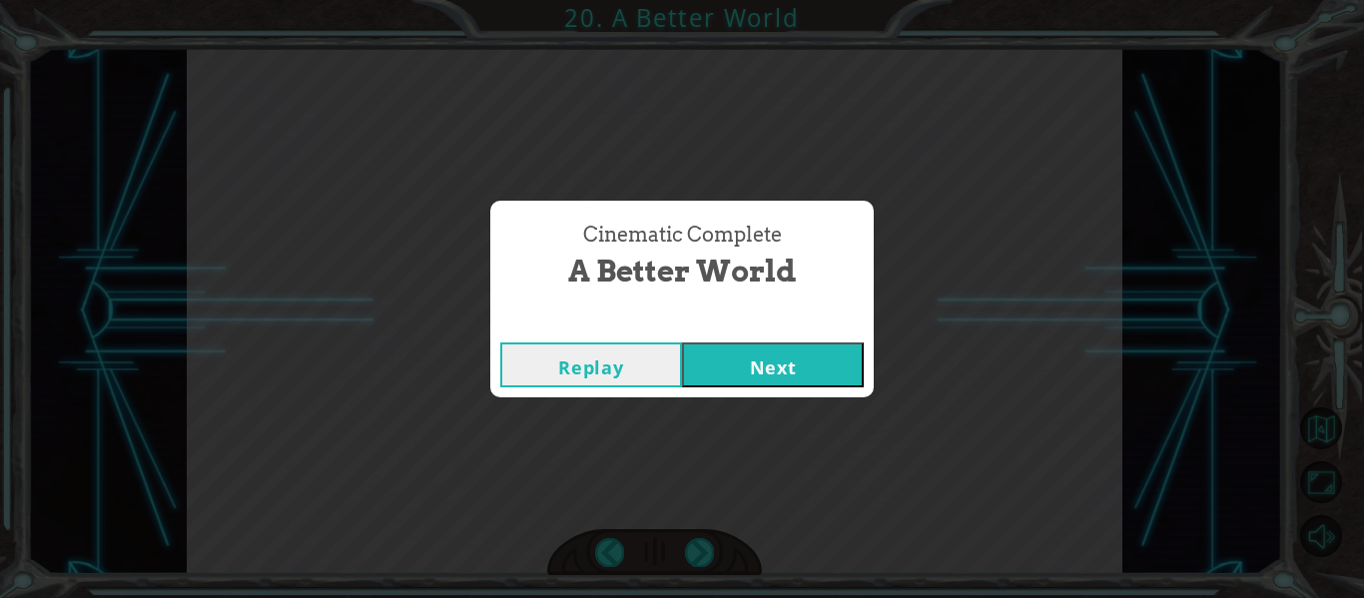
click at [743, 374] on button "Next" at bounding box center [773, 365] width 182 height 45
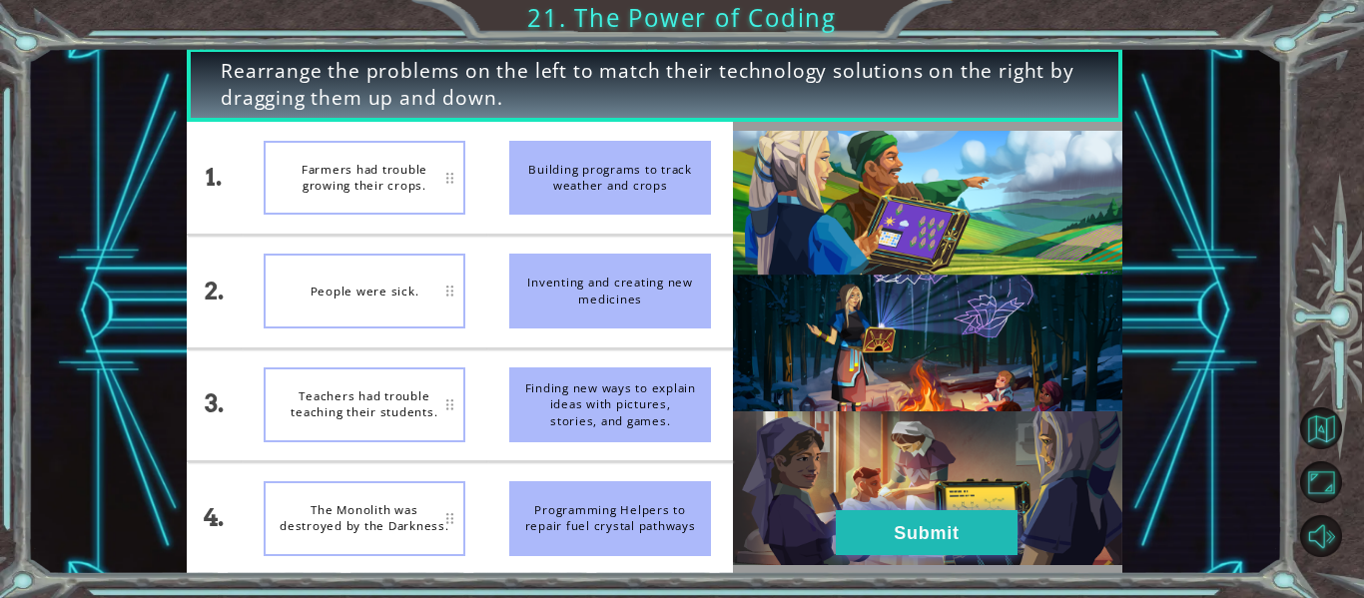
click at [920, 524] on button "Submit" at bounding box center [927, 532] width 182 height 45
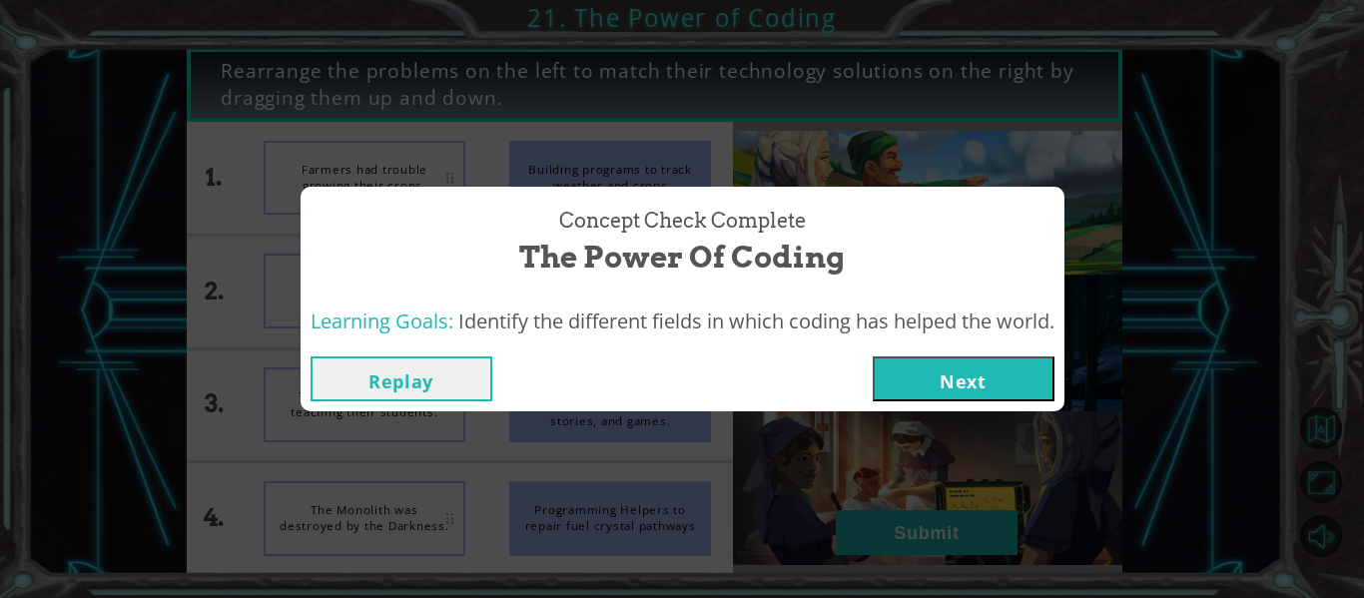
click at [998, 385] on button "Next" at bounding box center [964, 378] width 182 height 45
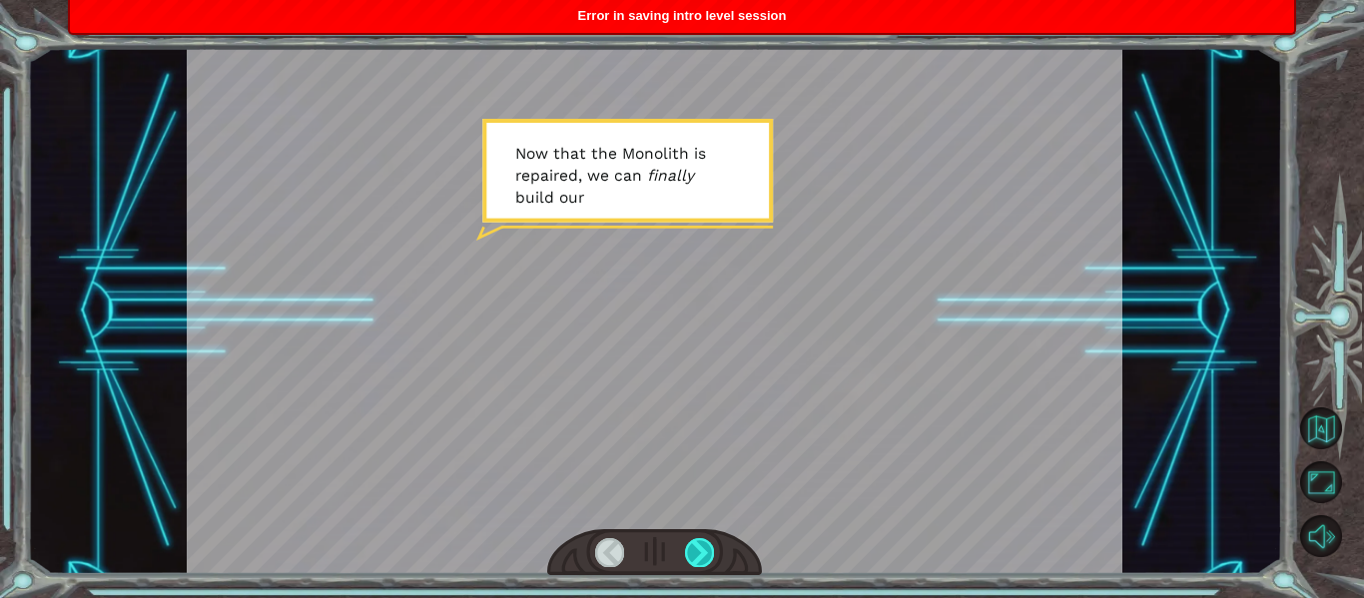
click at [695, 552] on div at bounding box center [699, 552] width 29 height 28
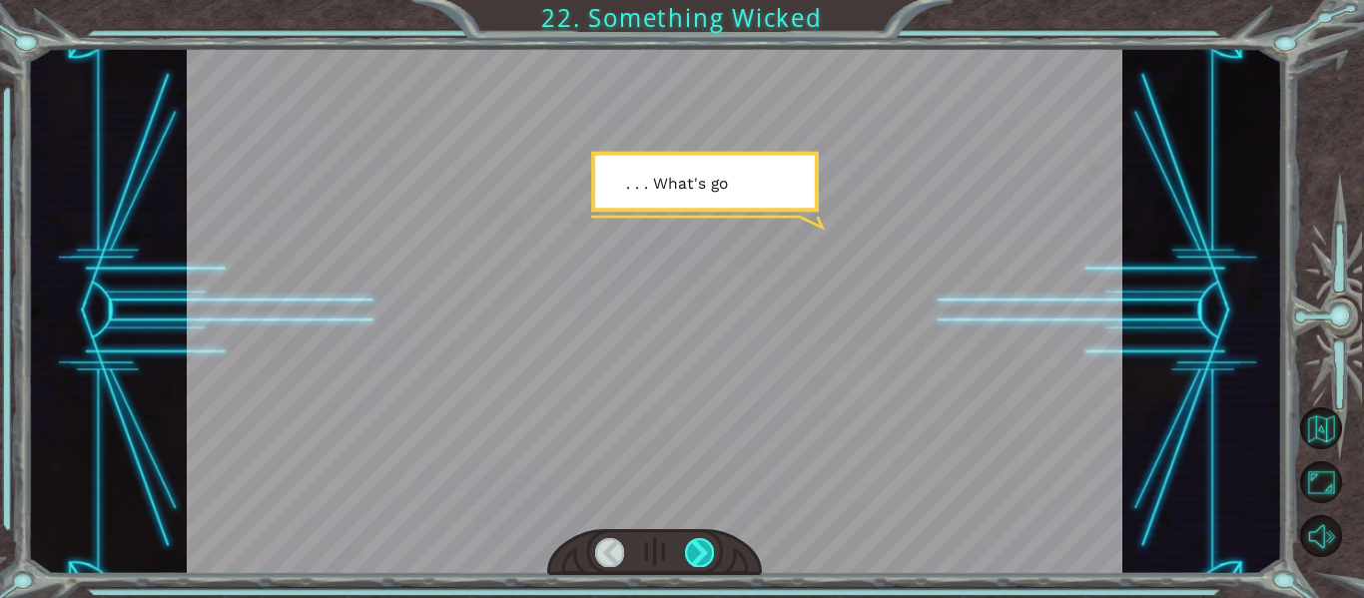
click at [695, 552] on div at bounding box center [699, 552] width 29 height 28
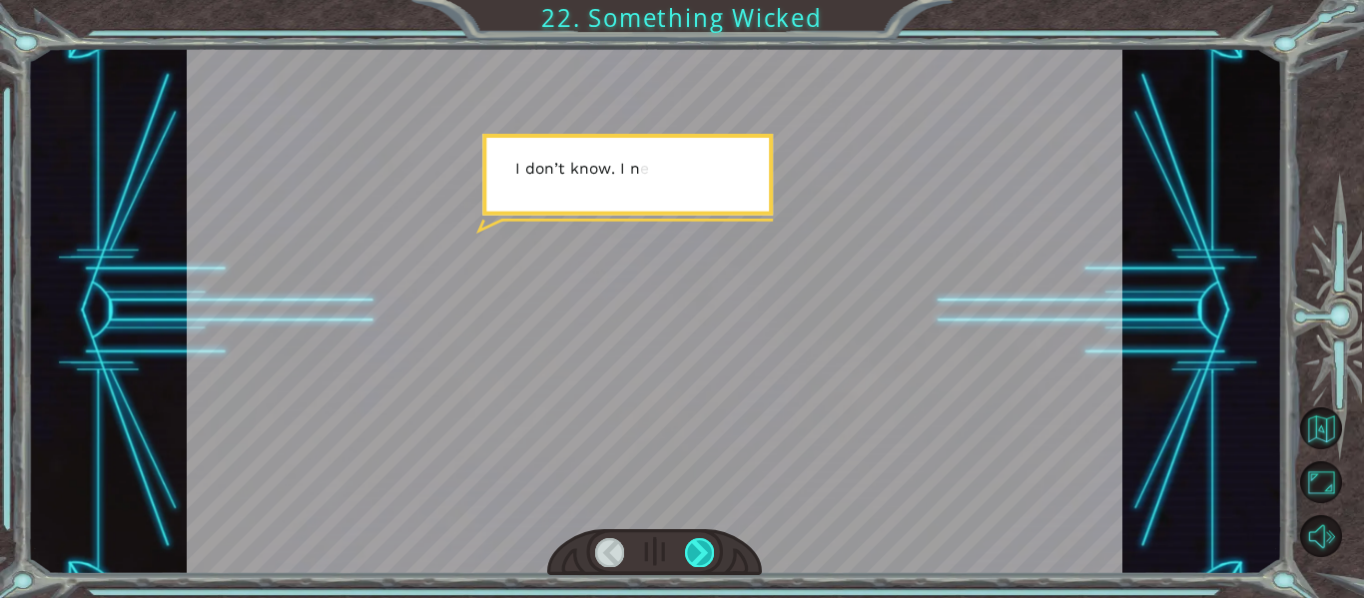
click at [695, 552] on div at bounding box center [699, 552] width 29 height 28
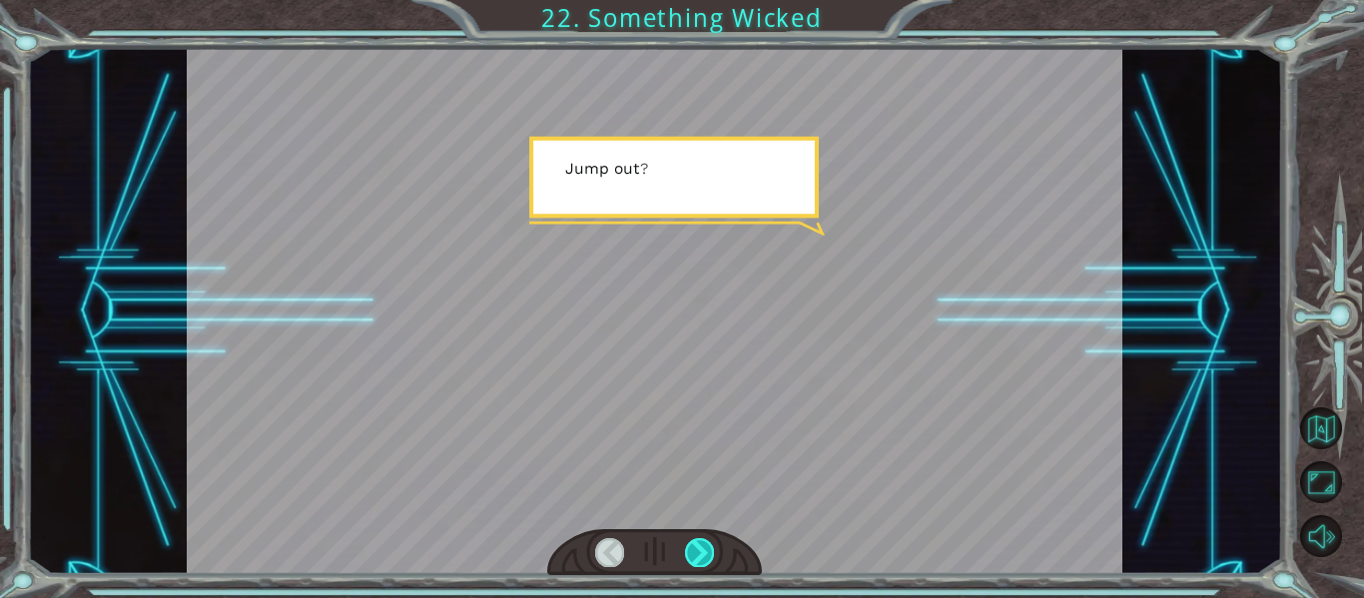
click at [695, 552] on div at bounding box center [699, 552] width 29 height 28
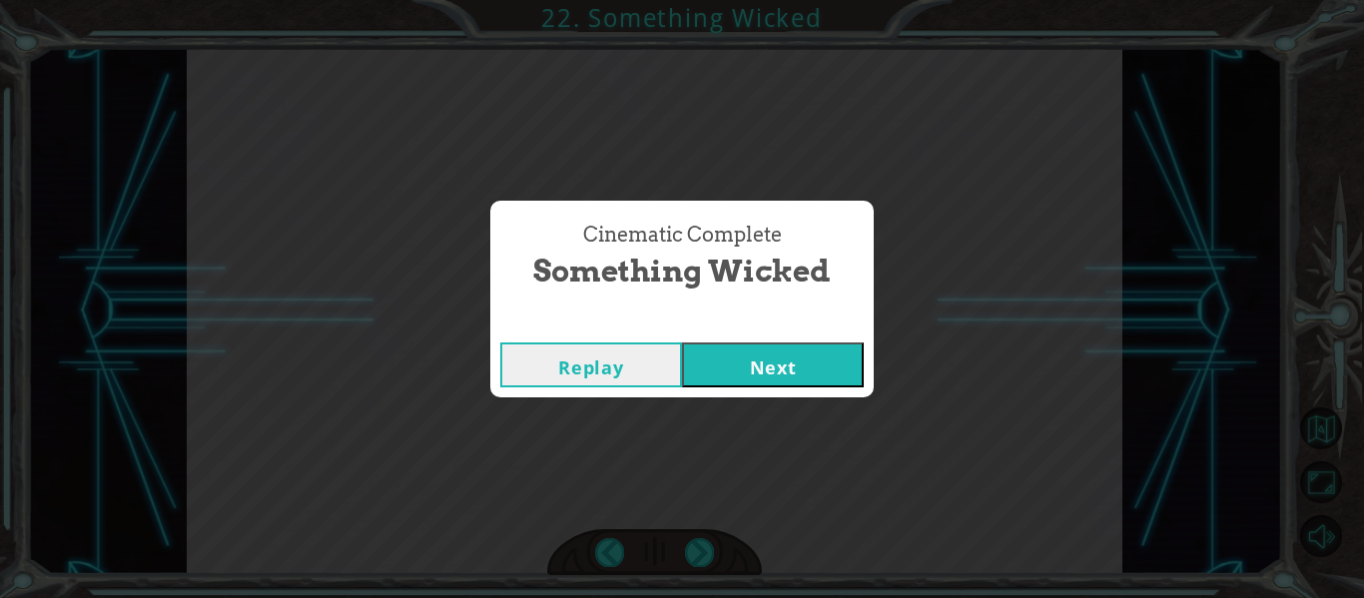
click at [760, 373] on button "Next" at bounding box center [773, 365] width 182 height 45
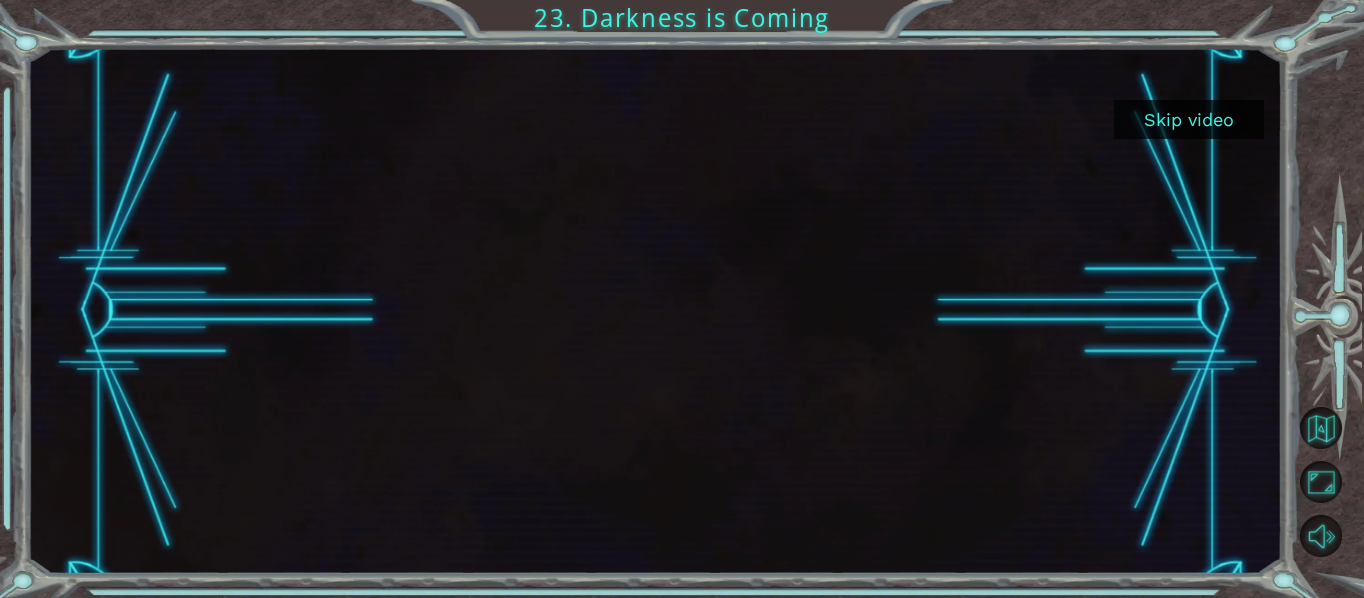
click at [1192, 108] on button "Skip video" at bounding box center [1189, 119] width 150 height 39
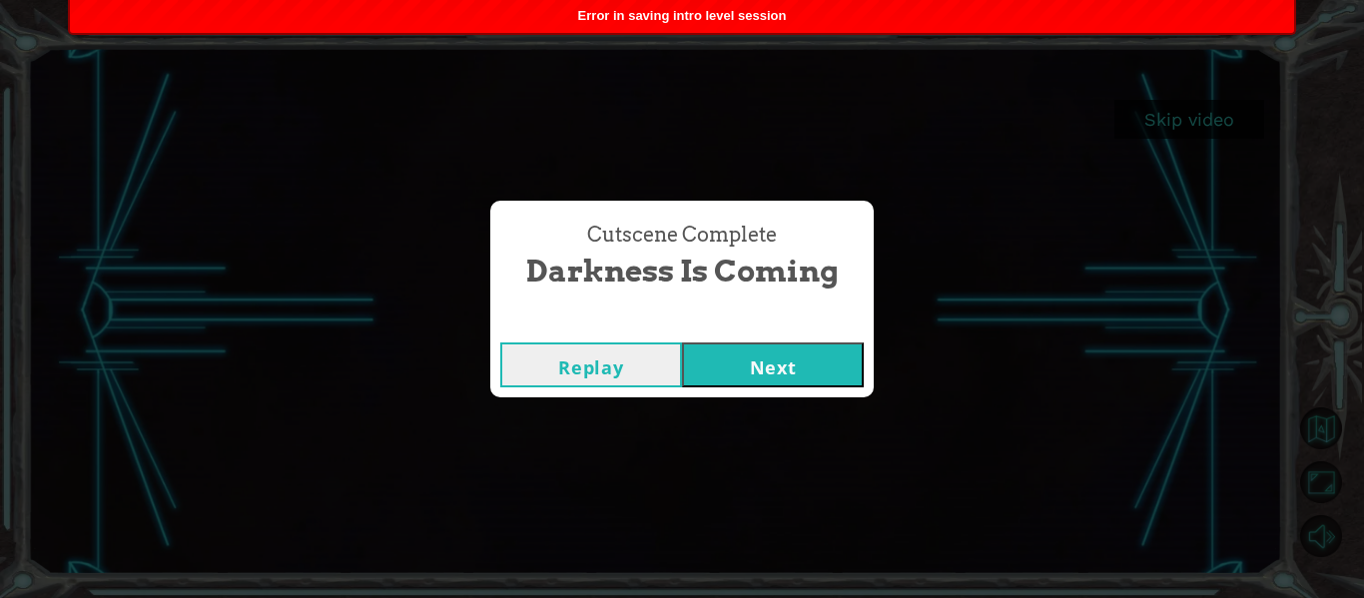
click at [820, 366] on button "Next" at bounding box center [773, 365] width 182 height 45
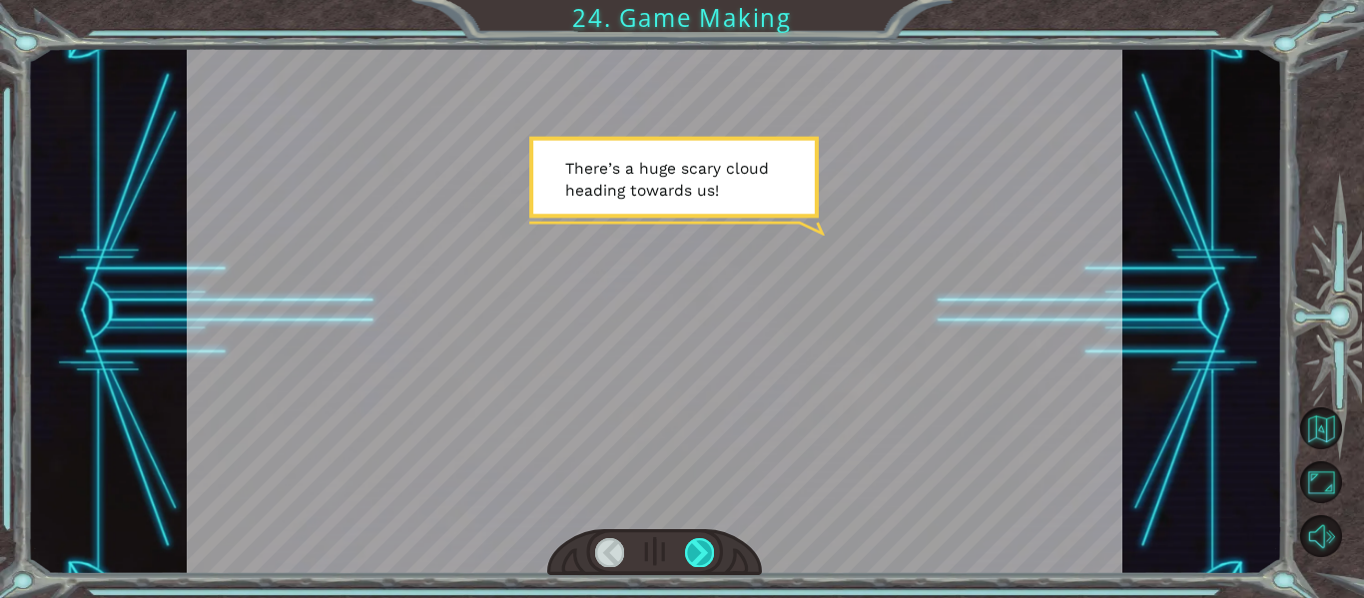
click at [705, 541] on div at bounding box center [699, 552] width 29 height 28
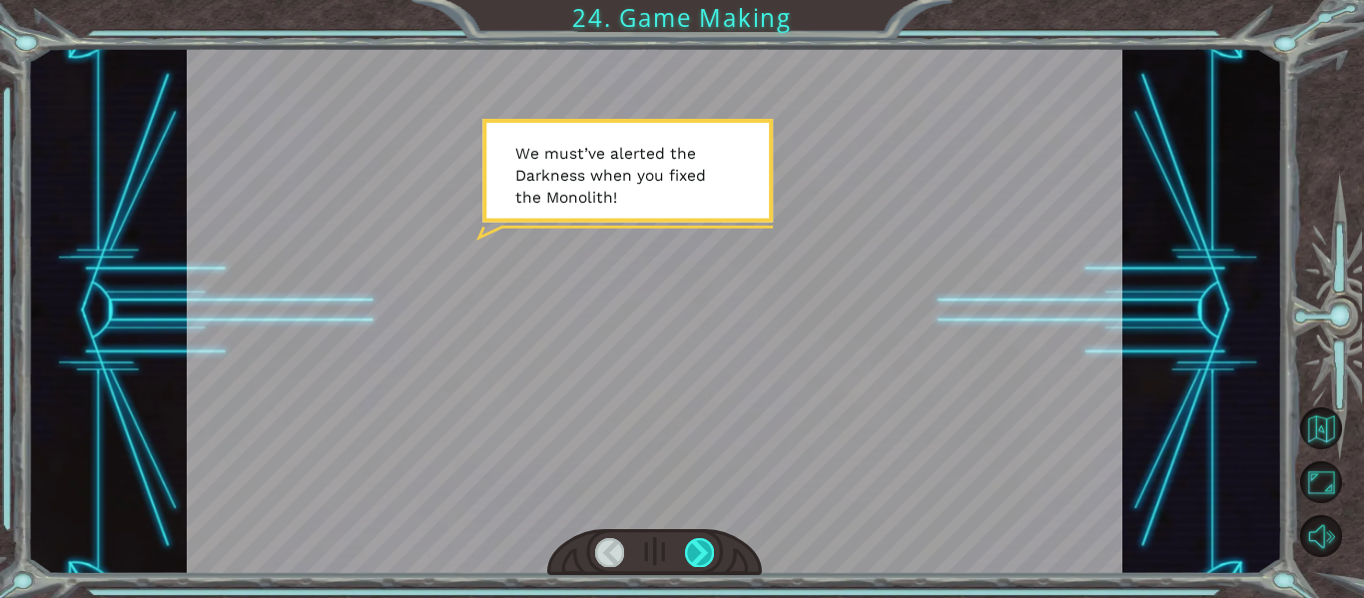
click at [705, 541] on div at bounding box center [699, 552] width 29 height 28
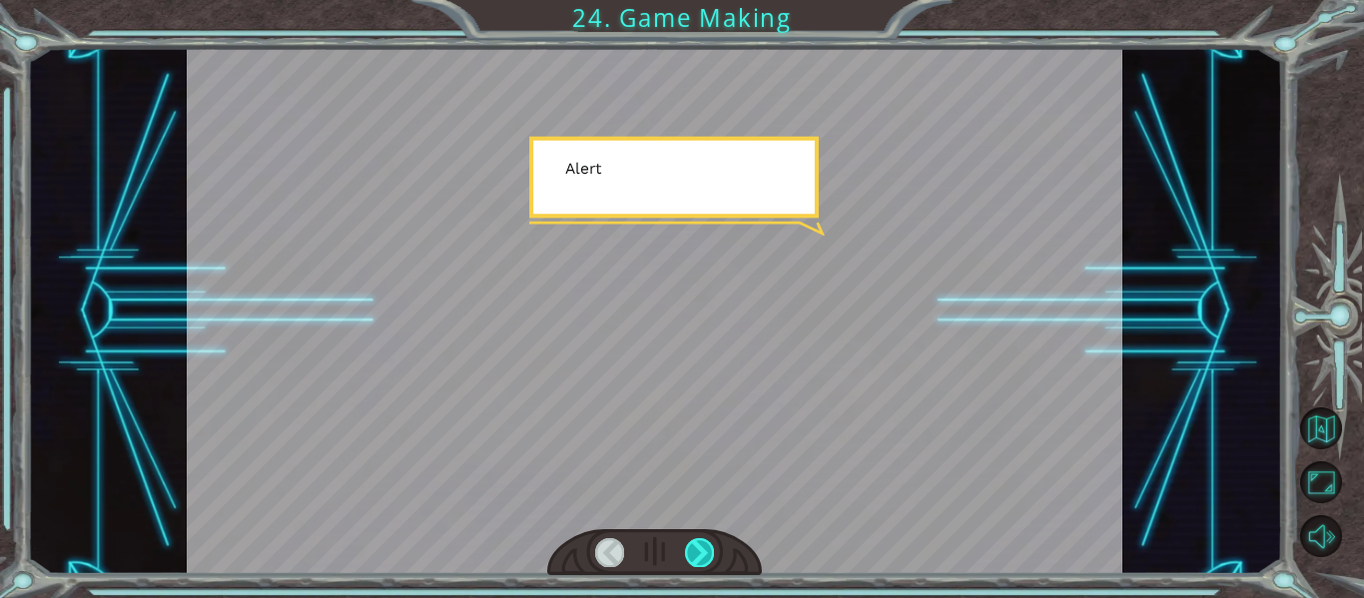
click at [705, 541] on div at bounding box center [699, 552] width 29 height 28
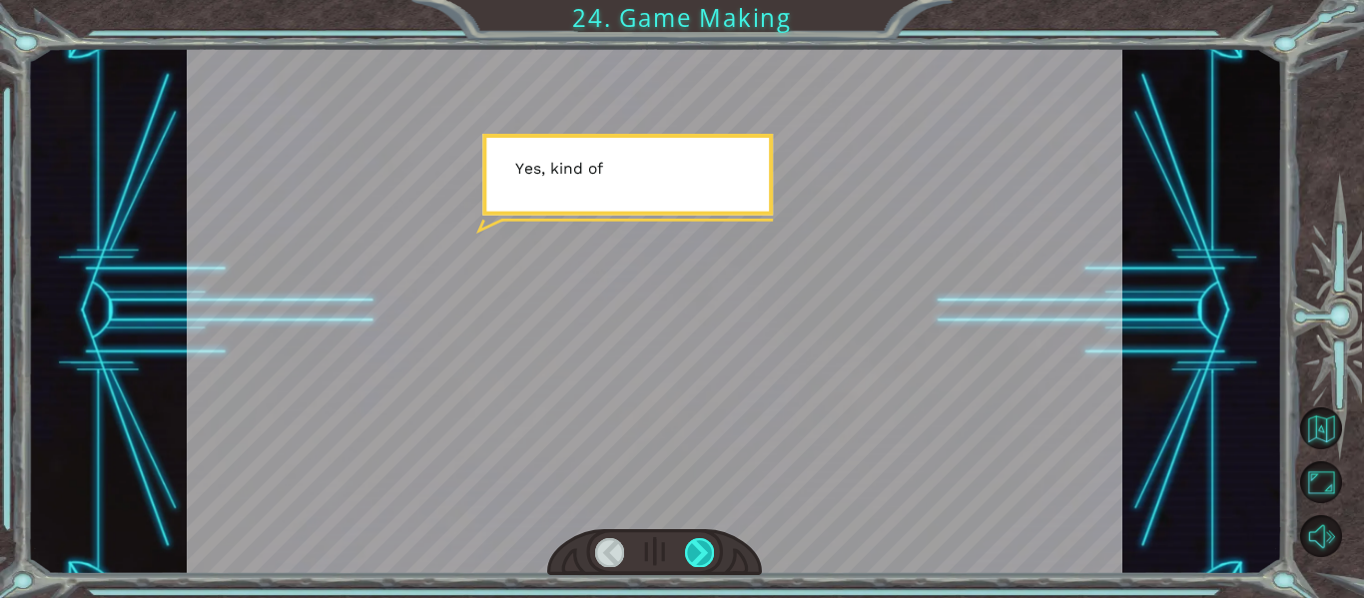
click at [705, 541] on div at bounding box center [699, 552] width 29 height 28
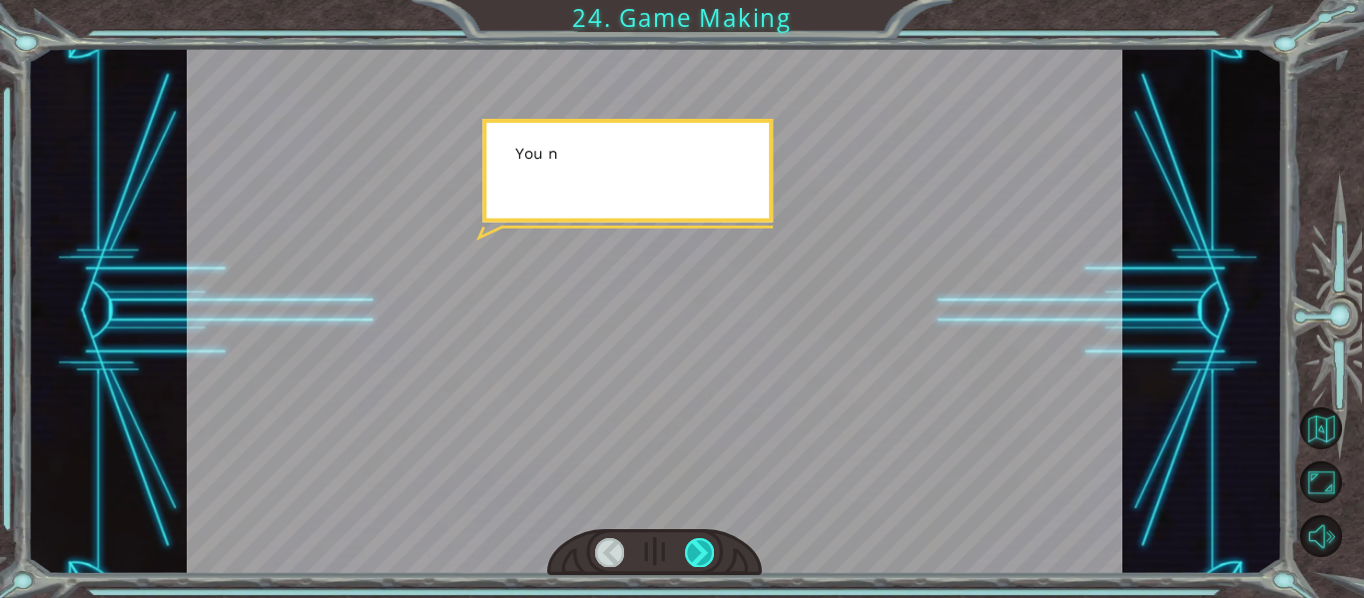
click at [705, 541] on div at bounding box center [699, 552] width 29 height 28
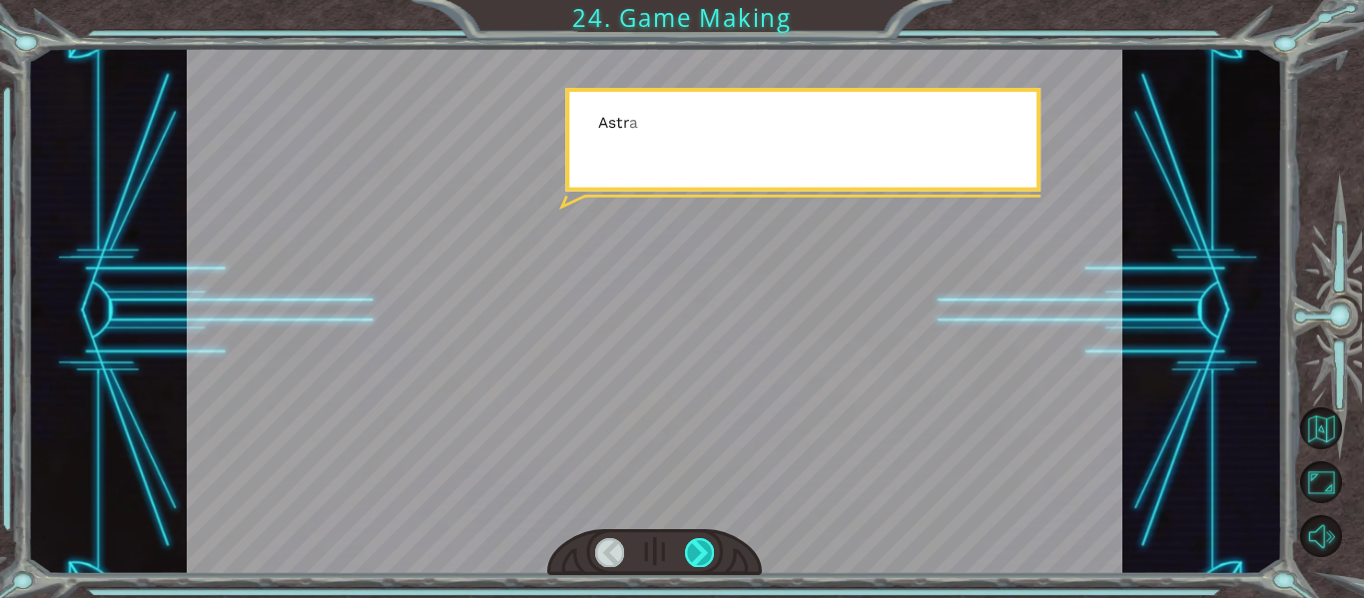
click at [705, 541] on div at bounding box center [699, 552] width 29 height 28
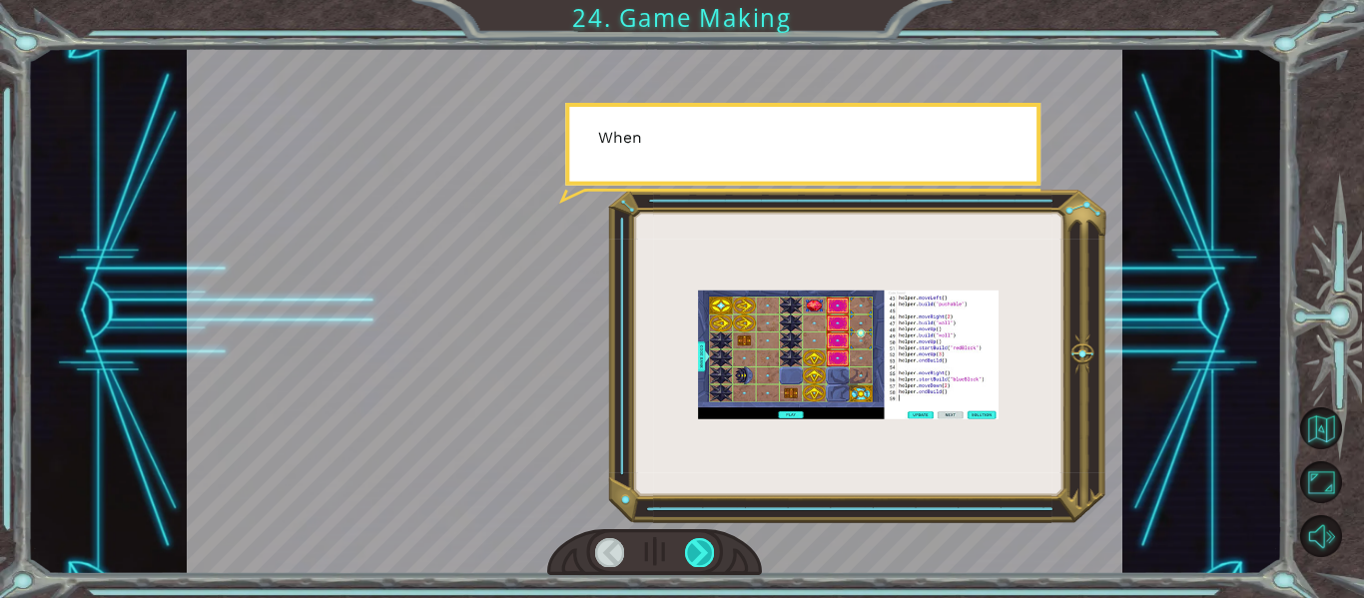
click at [705, 541] on div at bounding box center [699, 552] width 29 height 28
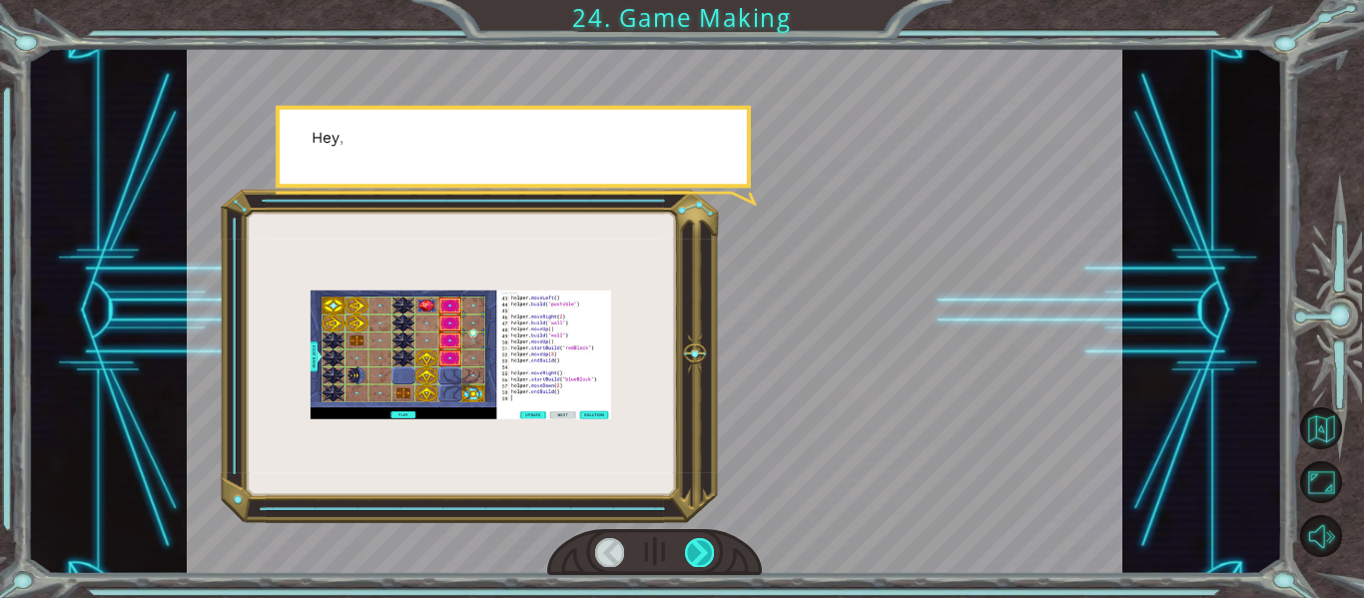
click at [705, 541] on div at bounding box center [699, 552] width 29 height 28
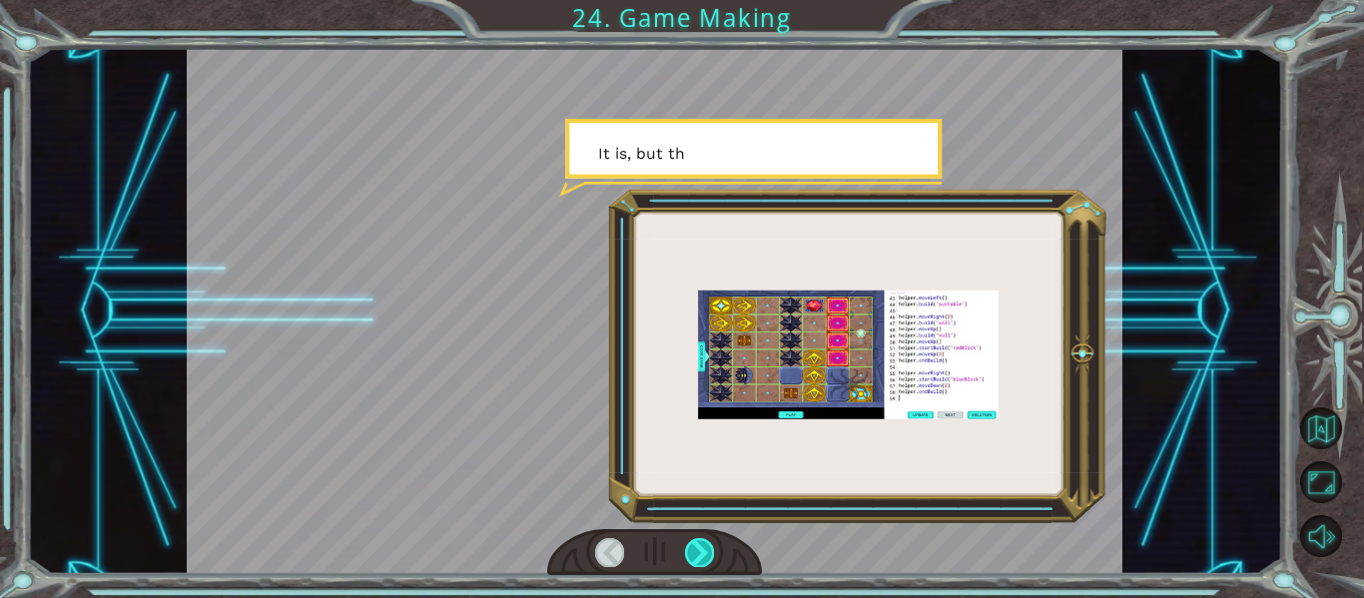
click at [705, 541] on div at bounding box center [699, 552] width 29 height 28
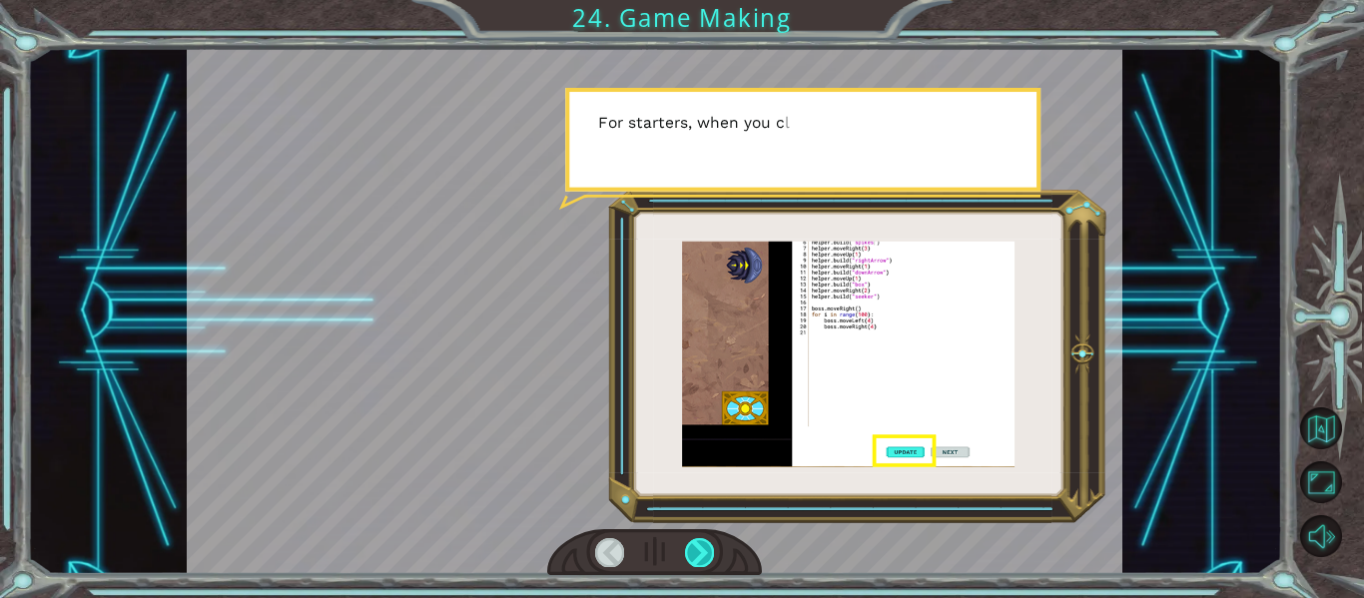
click at [705, 541] on div at bounding box center [699, 552] width 29 height 28
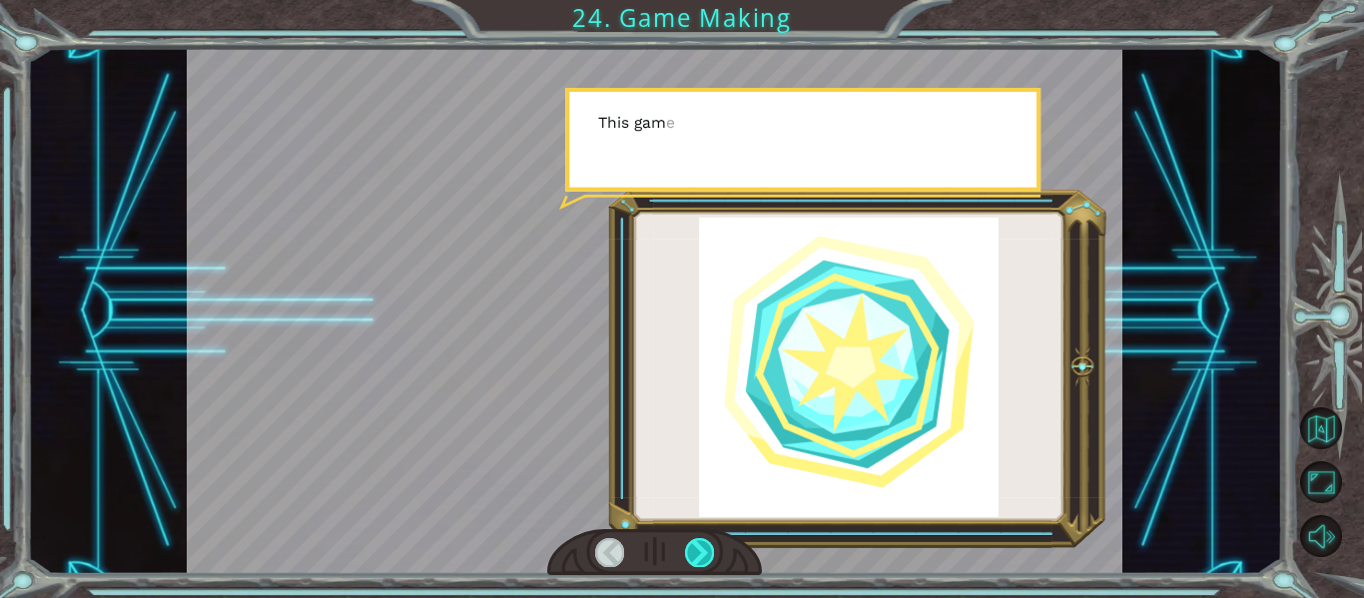
click at [705, 541] on div at bounding box center [699, 552] width 29 height 28
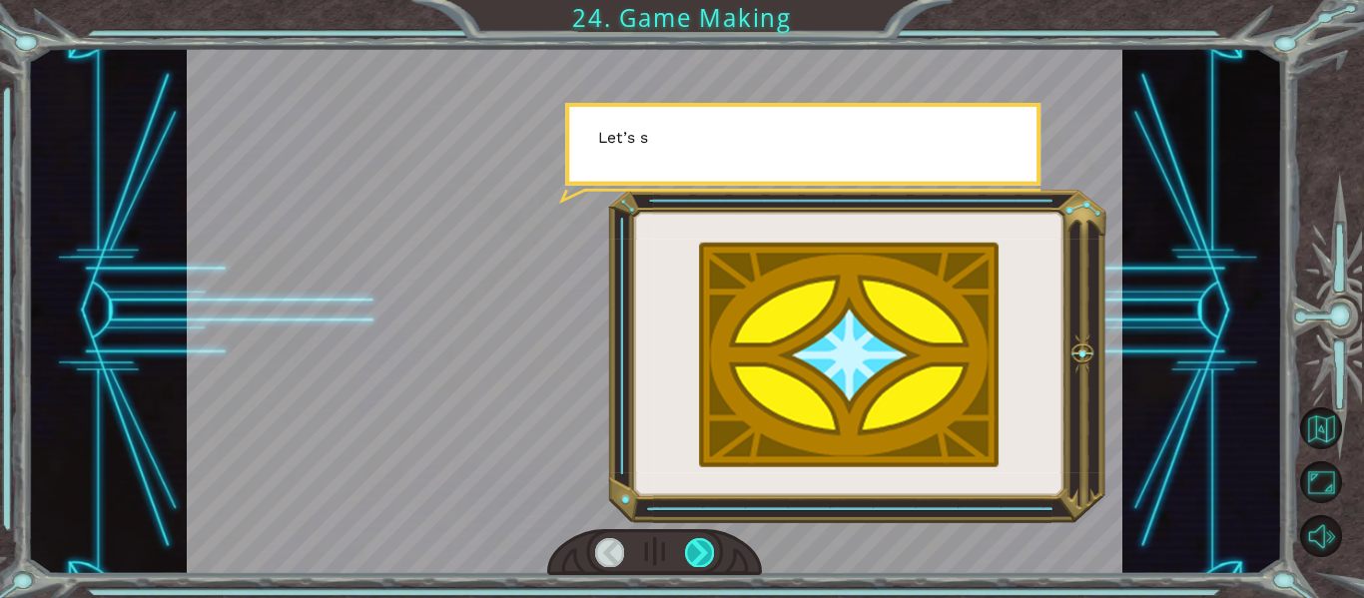
click at [705, 541] on div at bounding box center [699, 552] width 29 height 28
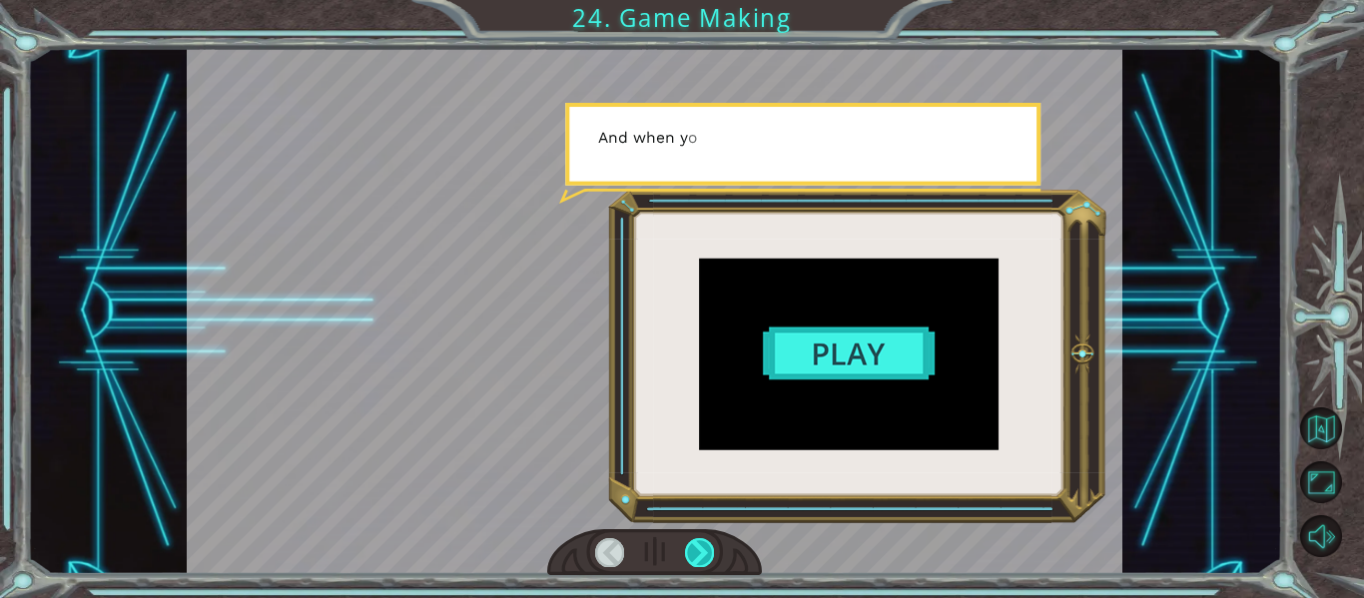
click at [705, 541] on div at bounding box center [699, 552] width 29 height 28
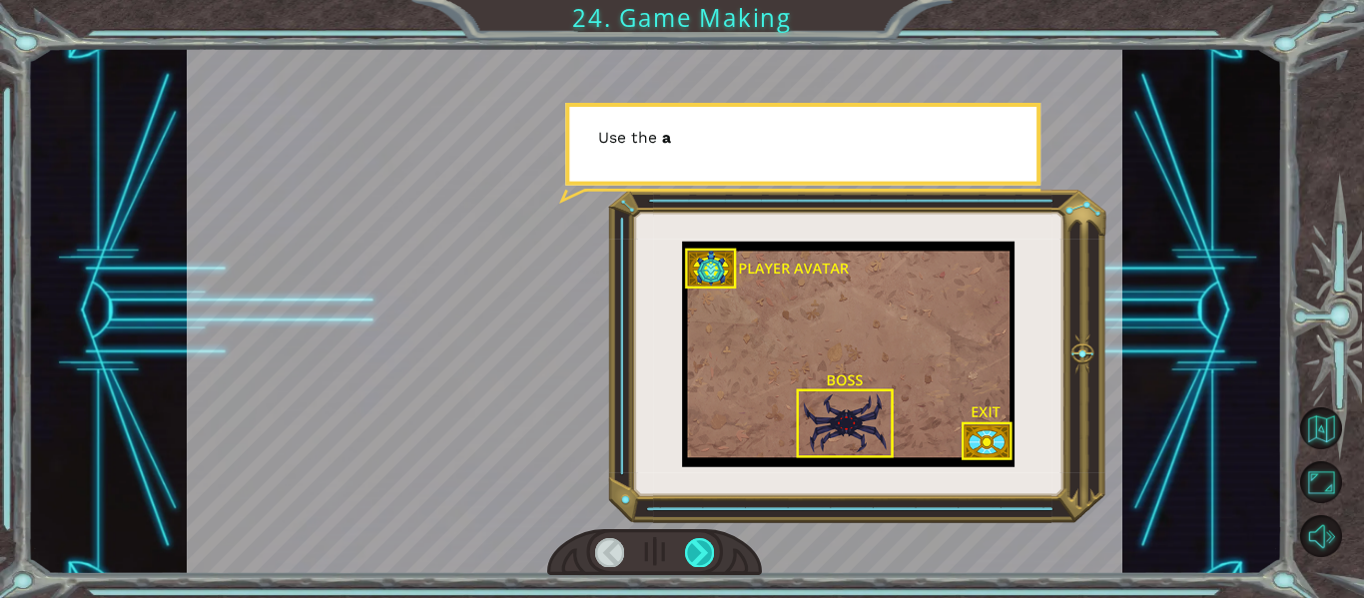
click at [705, 541] on div at bounding box center [699, 552] width 29 height 28
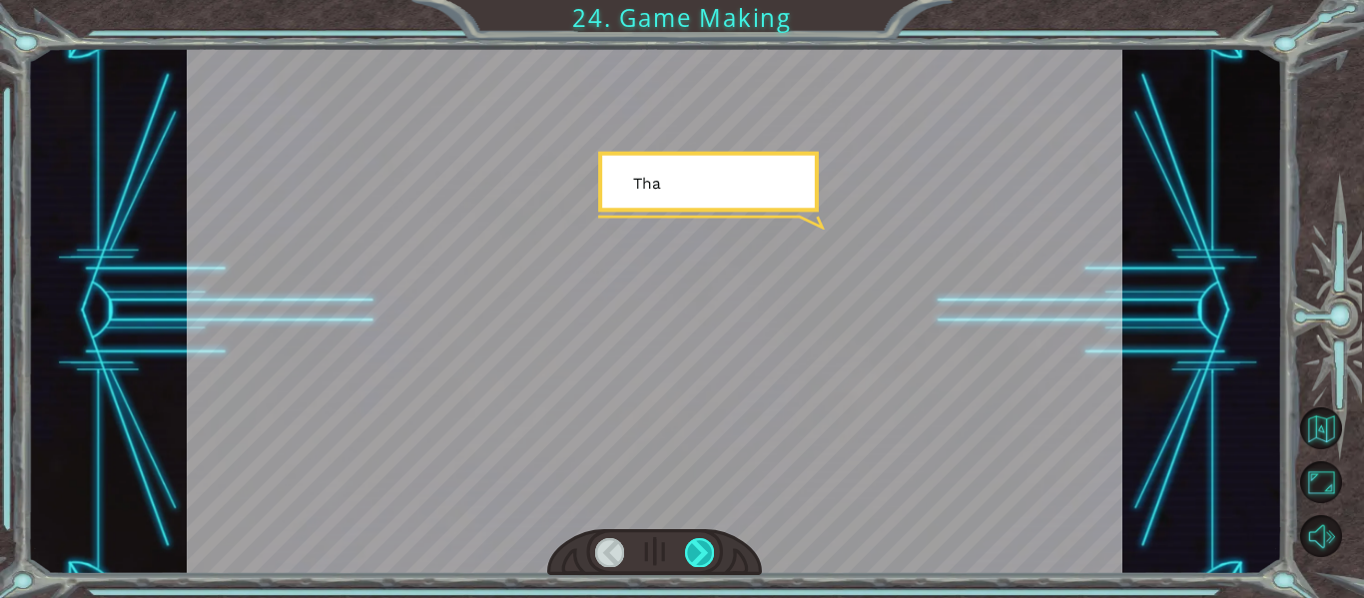
click at [705, 541] on div at bounding box center [699, 552] width 29 height 28
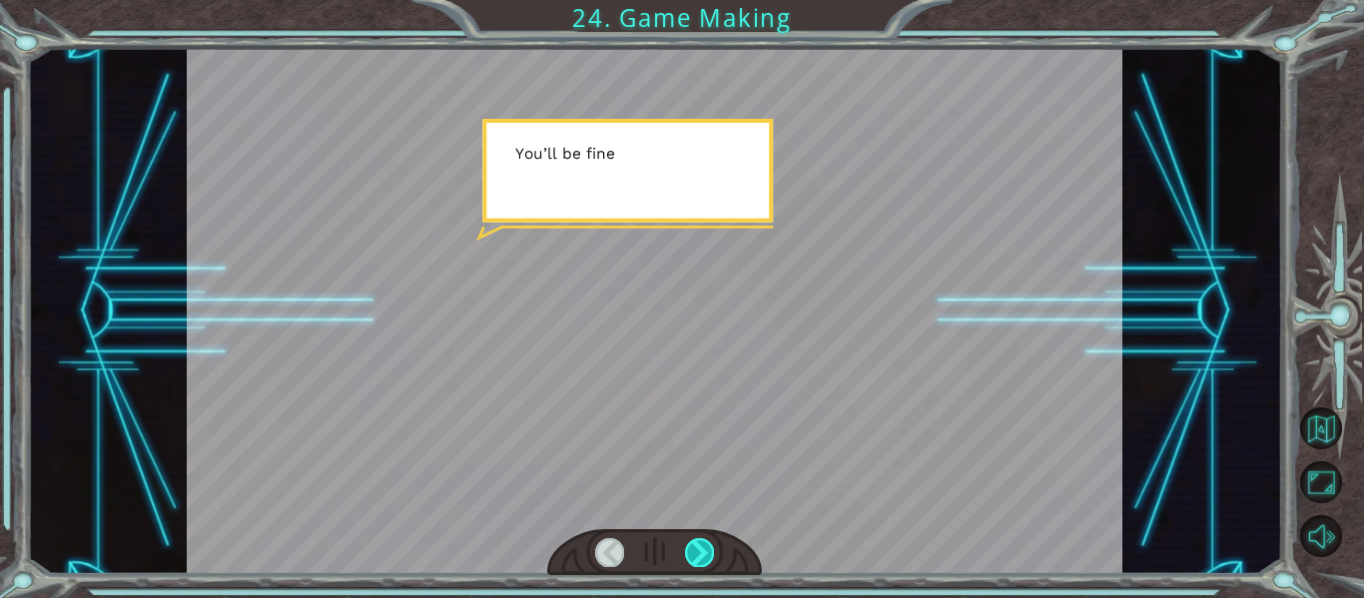
click at [705, 541] on div at bounding box center [699, 552] width 29 height 28
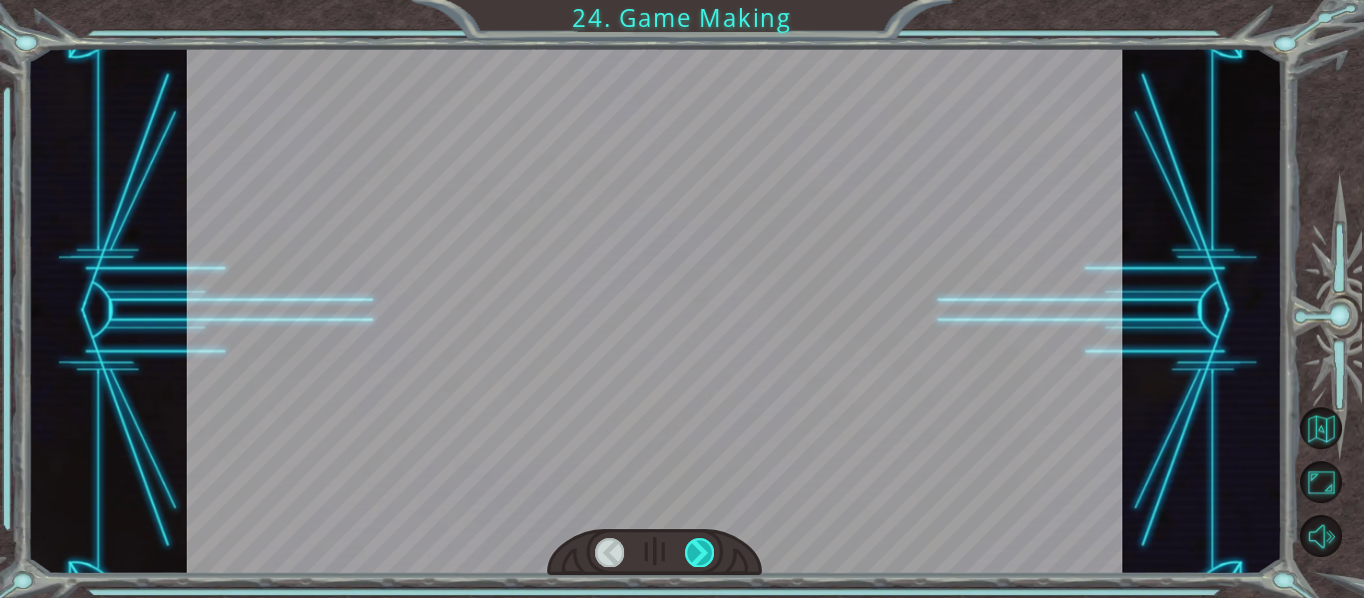
click at [705, 541] on div at bounding box center [699, 552] width 29 height 28
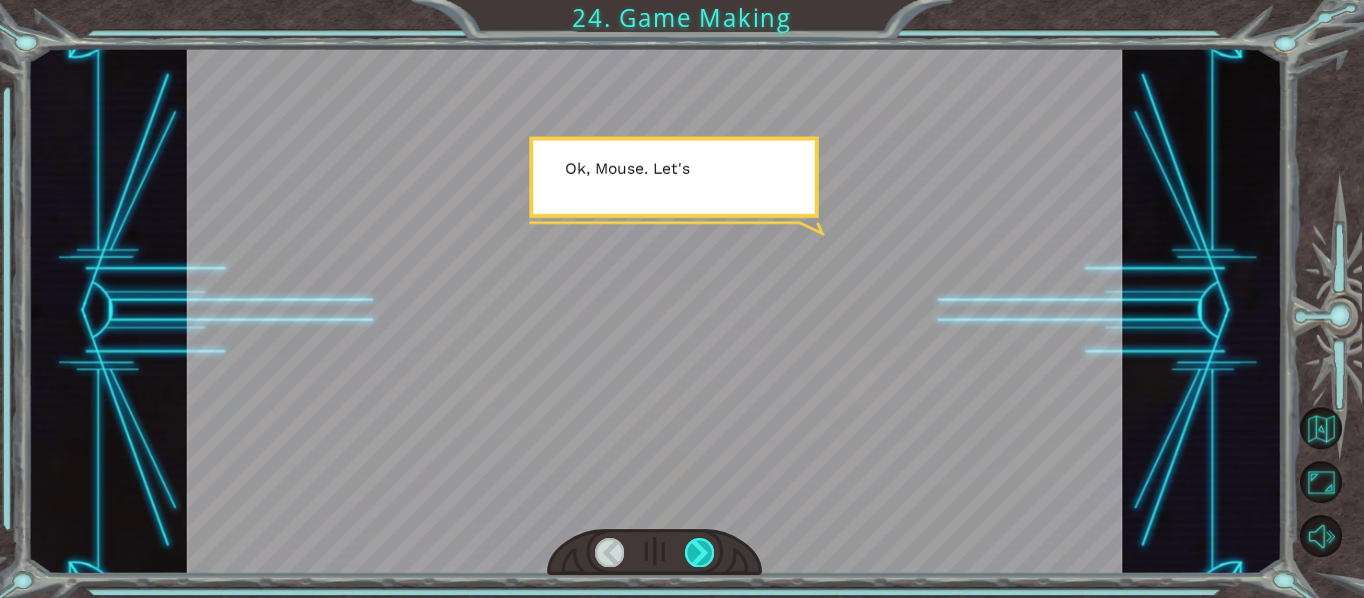
click at [705, 541] on div at bounding box center [699, 552] width 29 height 28
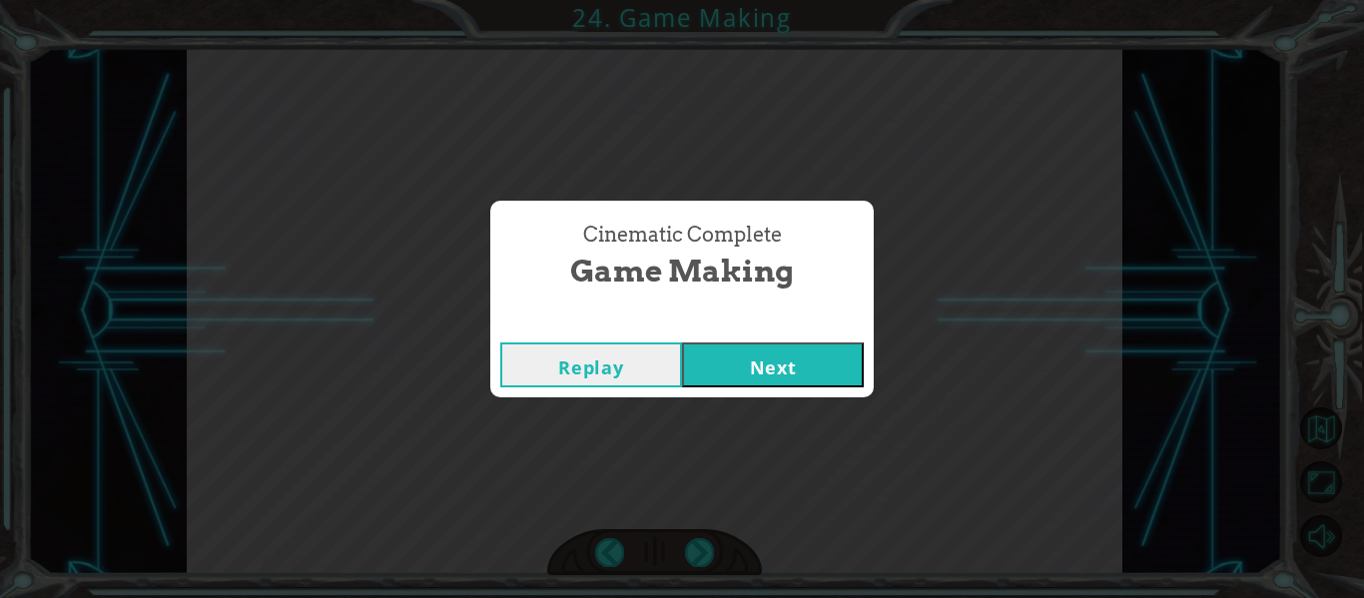
click at [723, 379] on button "Next" at bounding box center [773, 365] width 182 height 45
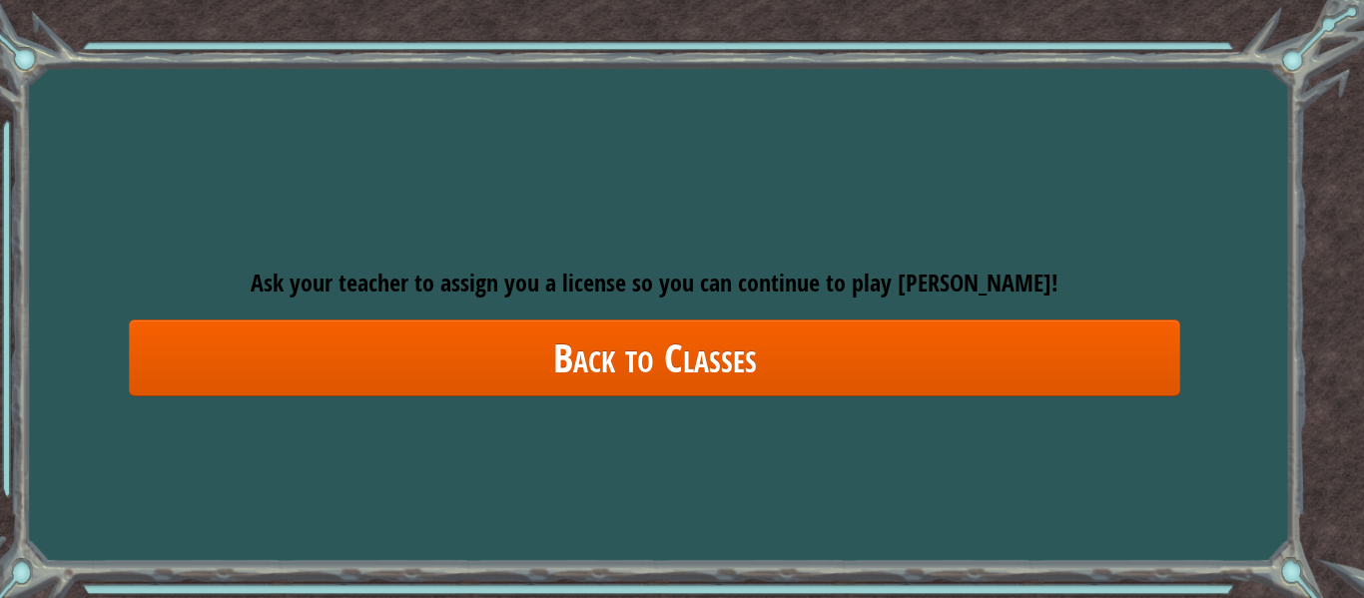
click at [409, 164] on div "Goals Error loading from server. Try refreshing the page. You'll need to join a…" at bounding box center [682, 299] width 1364 height 598
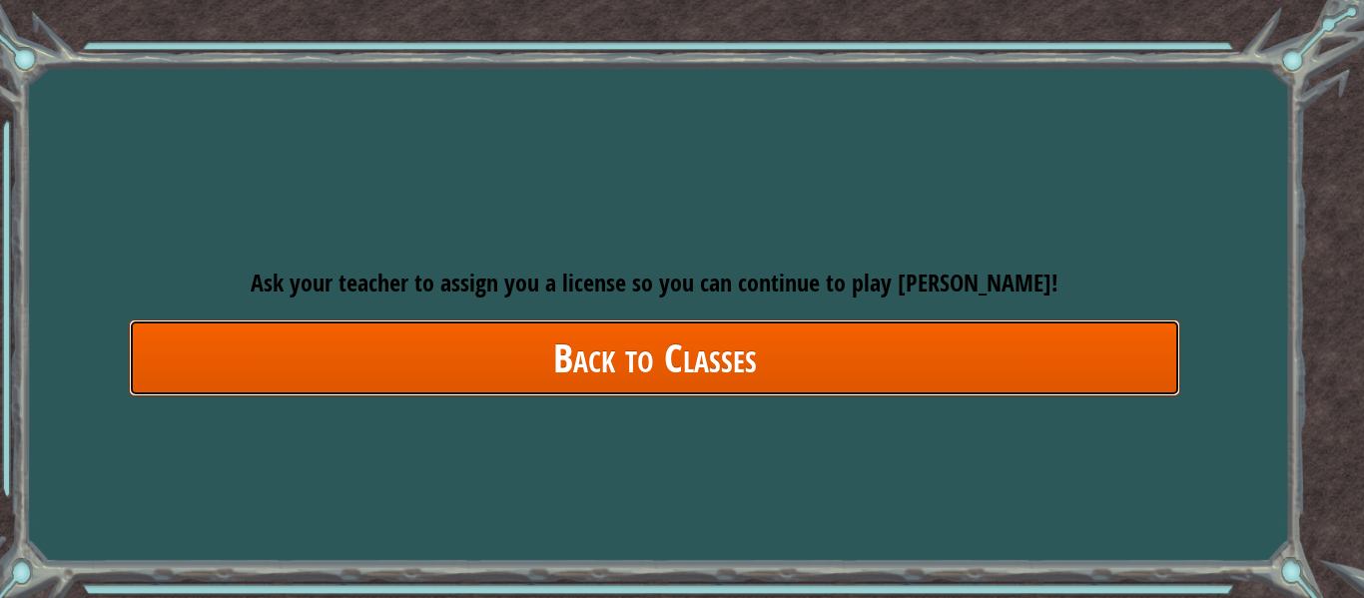
click at [423, 329] on link "Back to Classes" at bounding box center [654, 358] width 1051 height 77
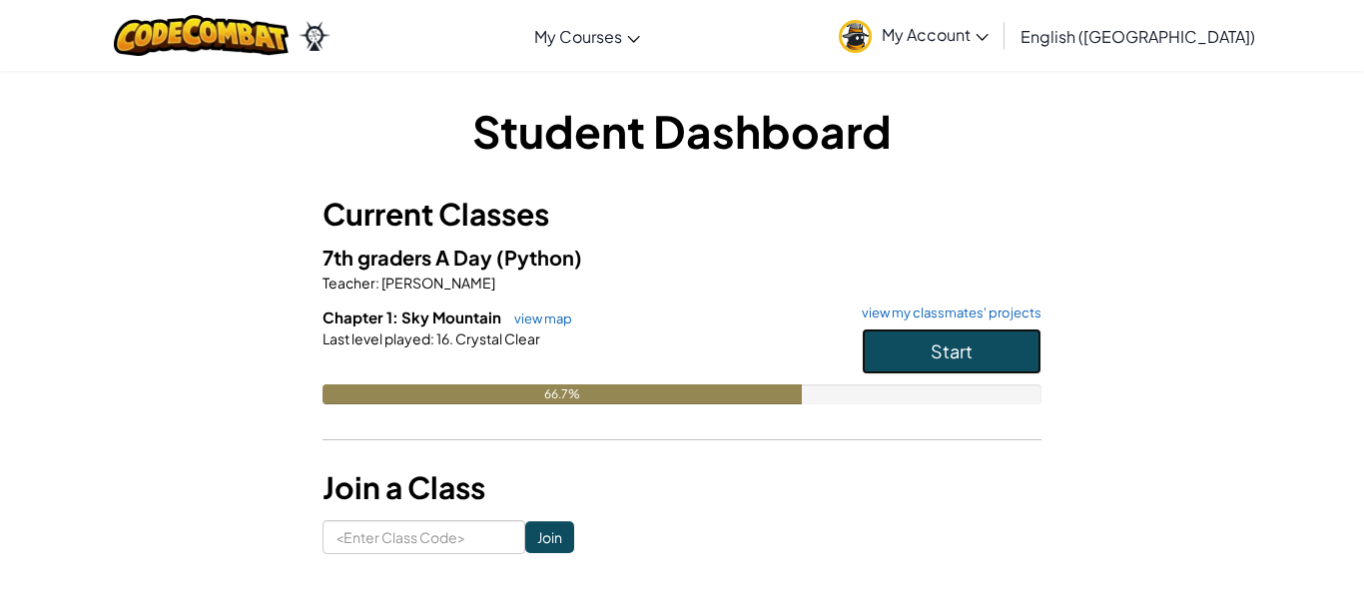
click at [993, 338] on button "Start" at bounding box center [952, 352] width 180 height 46
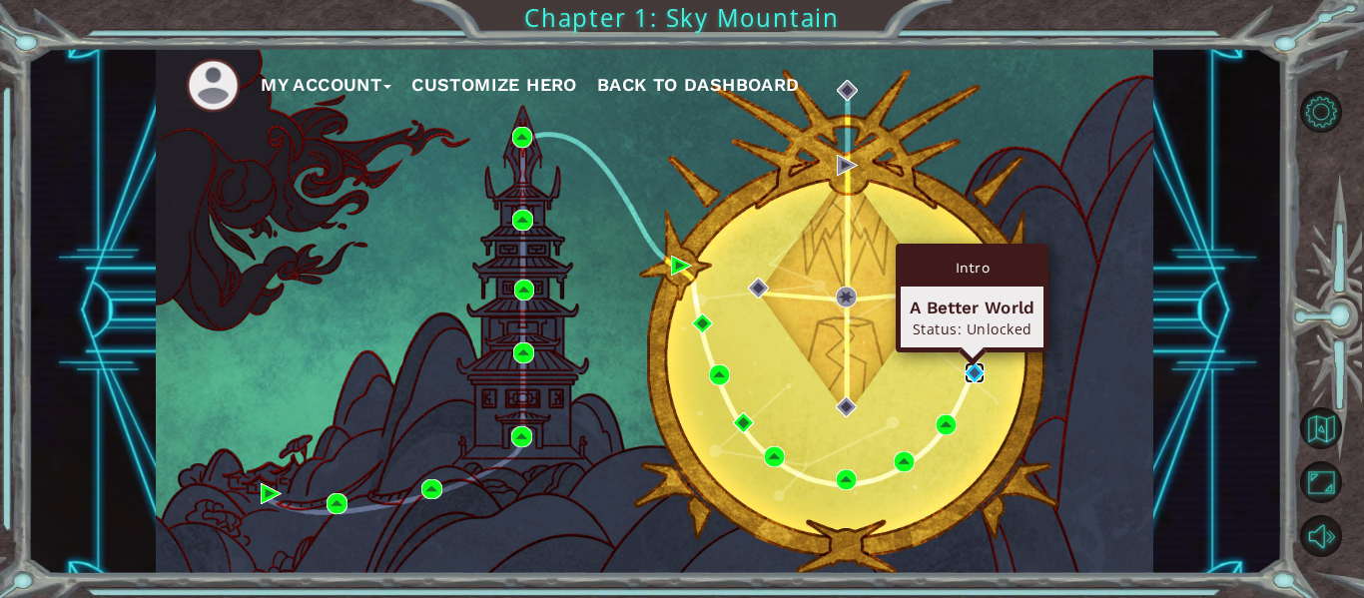
click at [982, 368] on img at bounding box center [975, 372] width 21 height 21
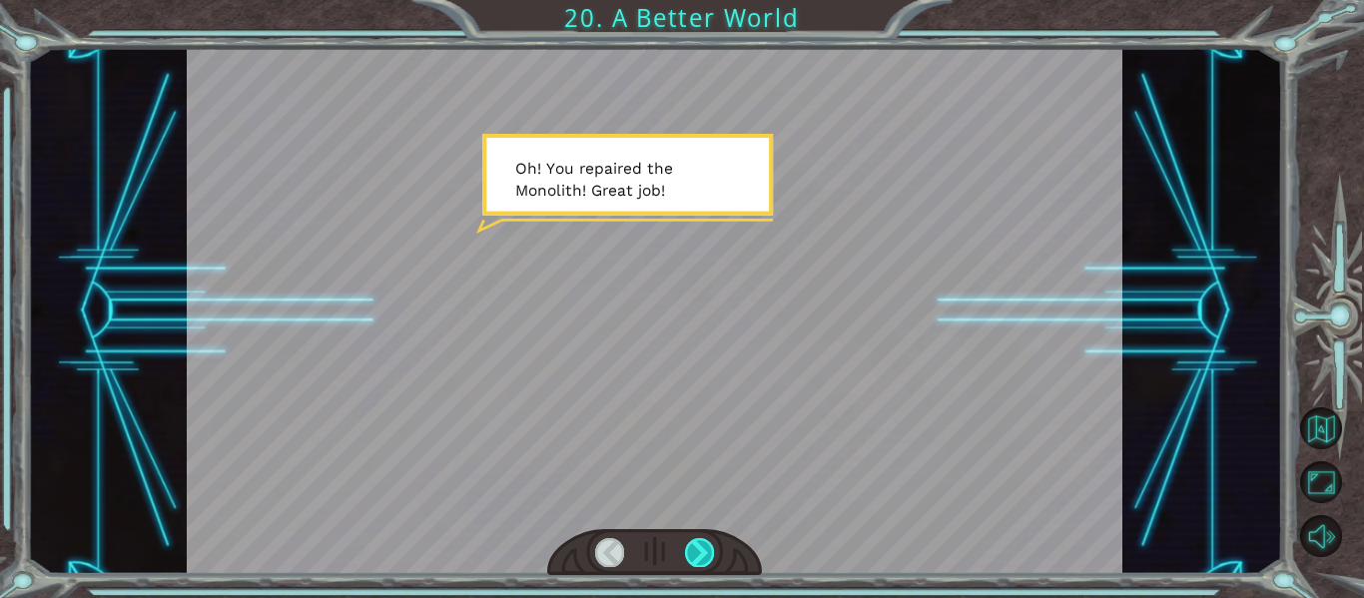
click at [712, 556] on div at bounding box center [699, 552] width 29 height 28
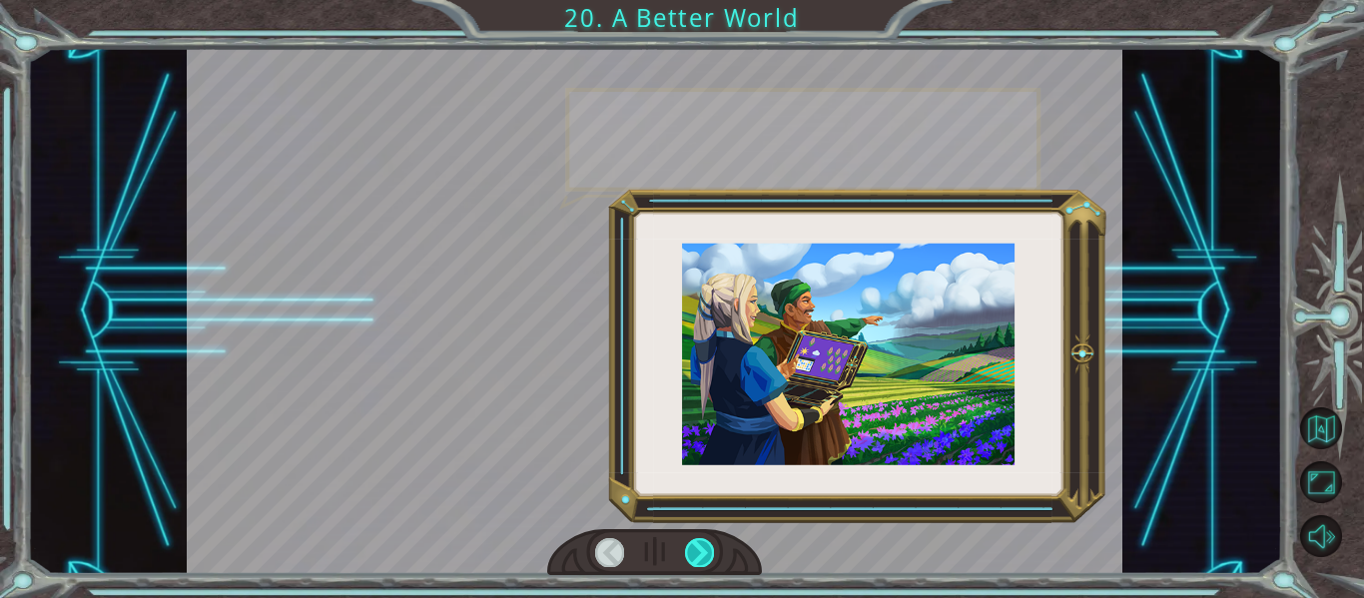
click at [712, 556] on div at bounding box center [699, 552] width 29 height 28
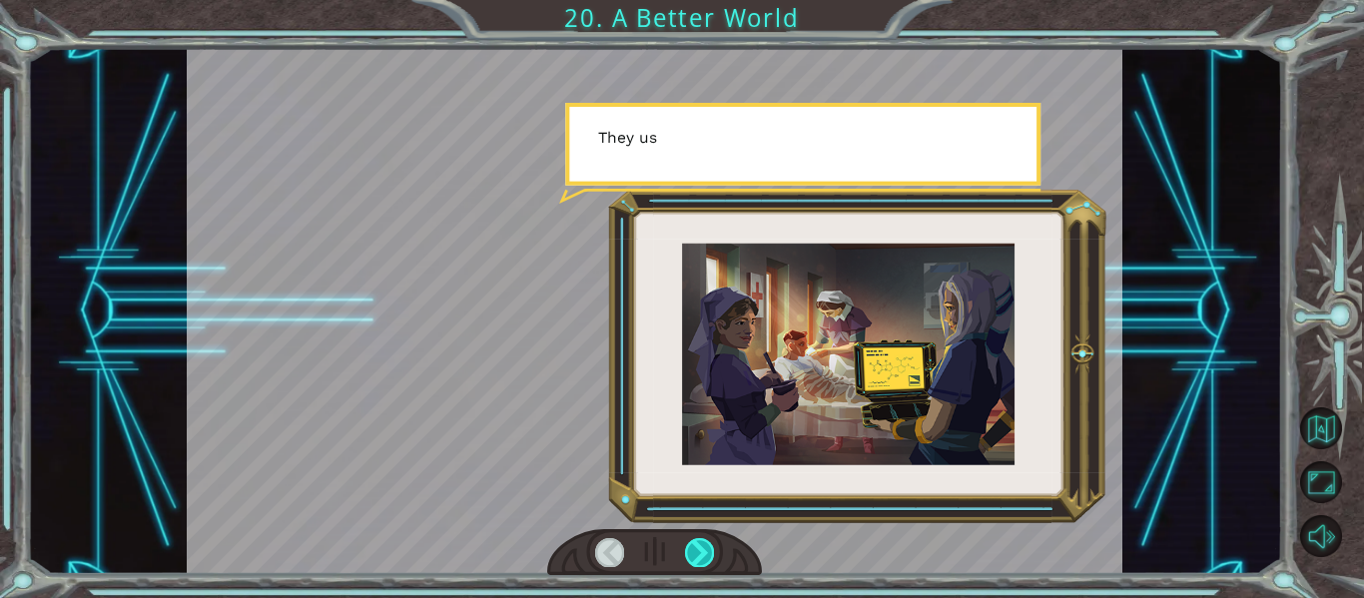
click at [712, 556] on div at bounding box center [699, 552] width 29 height 28
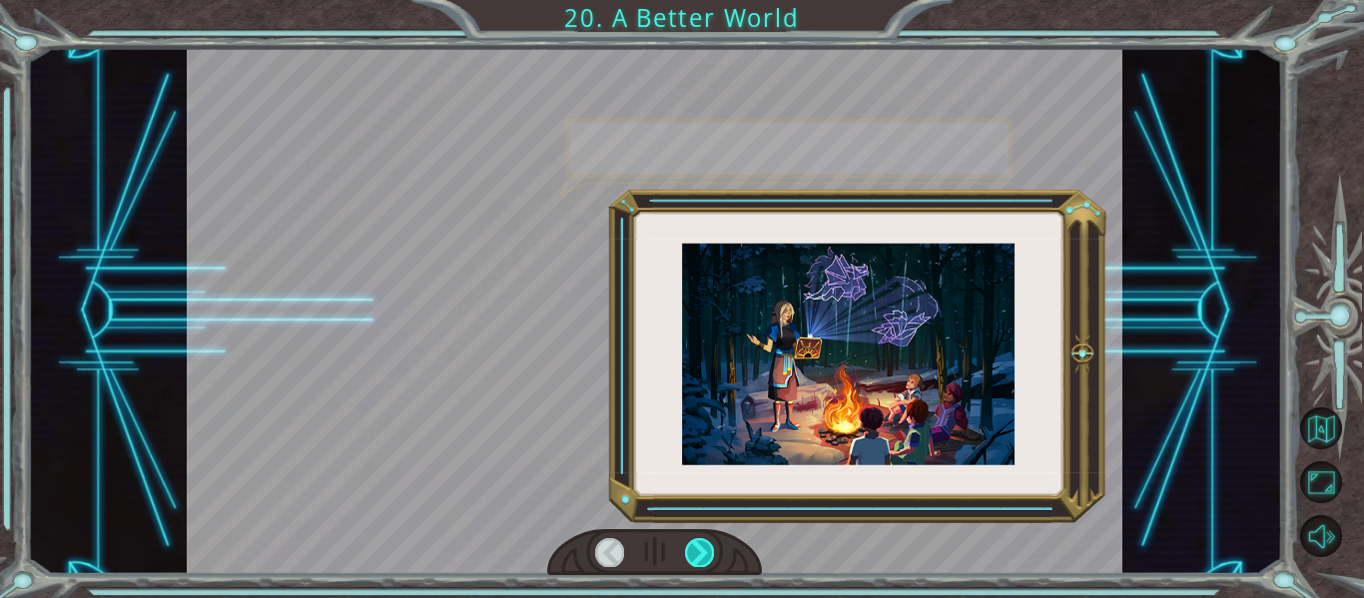
click at [712, 556] on div at bounding box center [699, 552] width 29 height 28
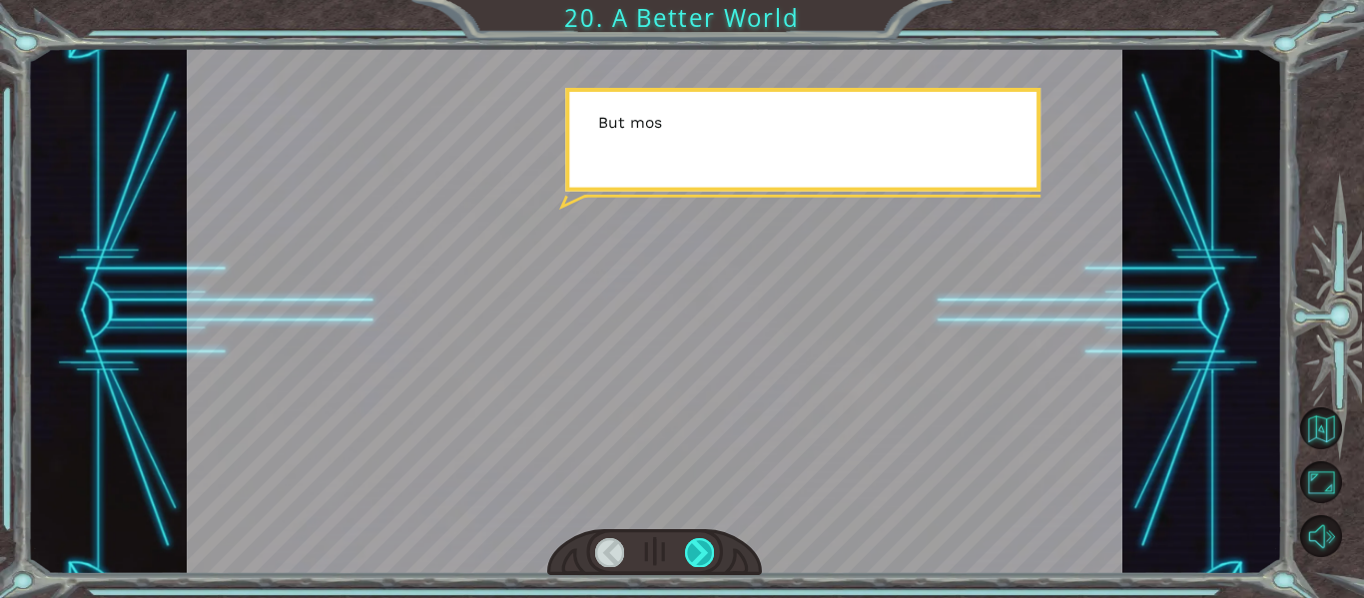
click at [712, 556] on div at bounding box center [699, 552] width 29 height 28
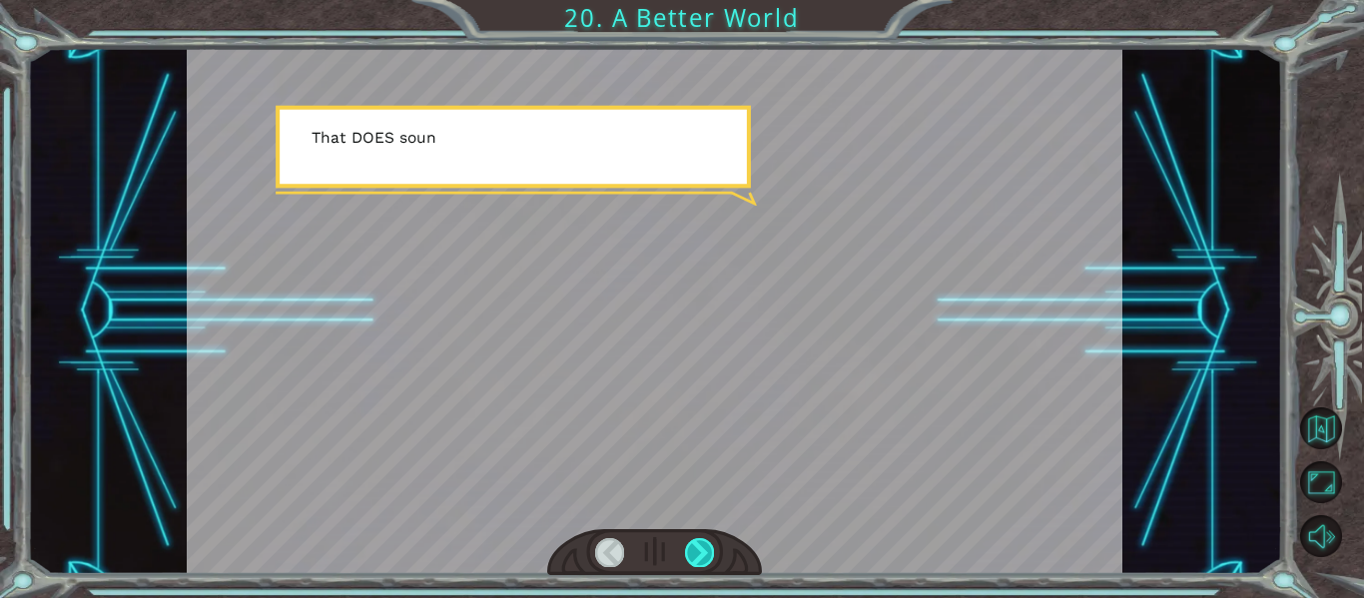
click at [712, 556] on div at bounding box center [699, 552] width 29 height 28
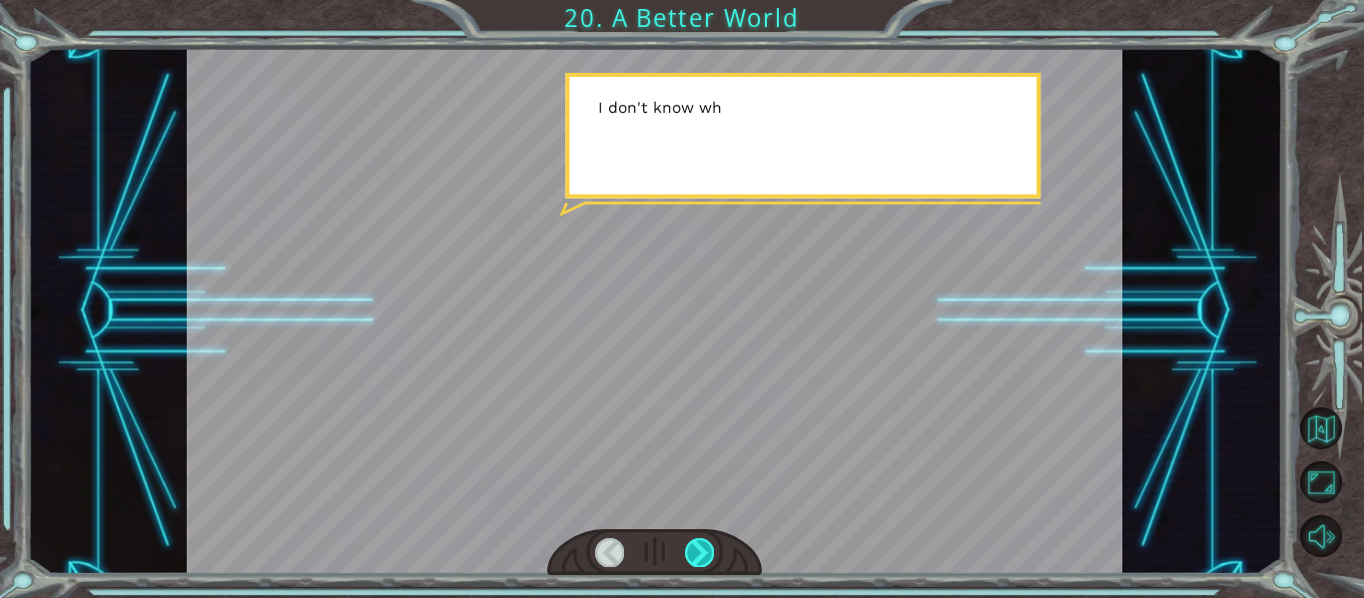
click at [712, 556] on div at bounding box center [699, 552] width 29 height 28
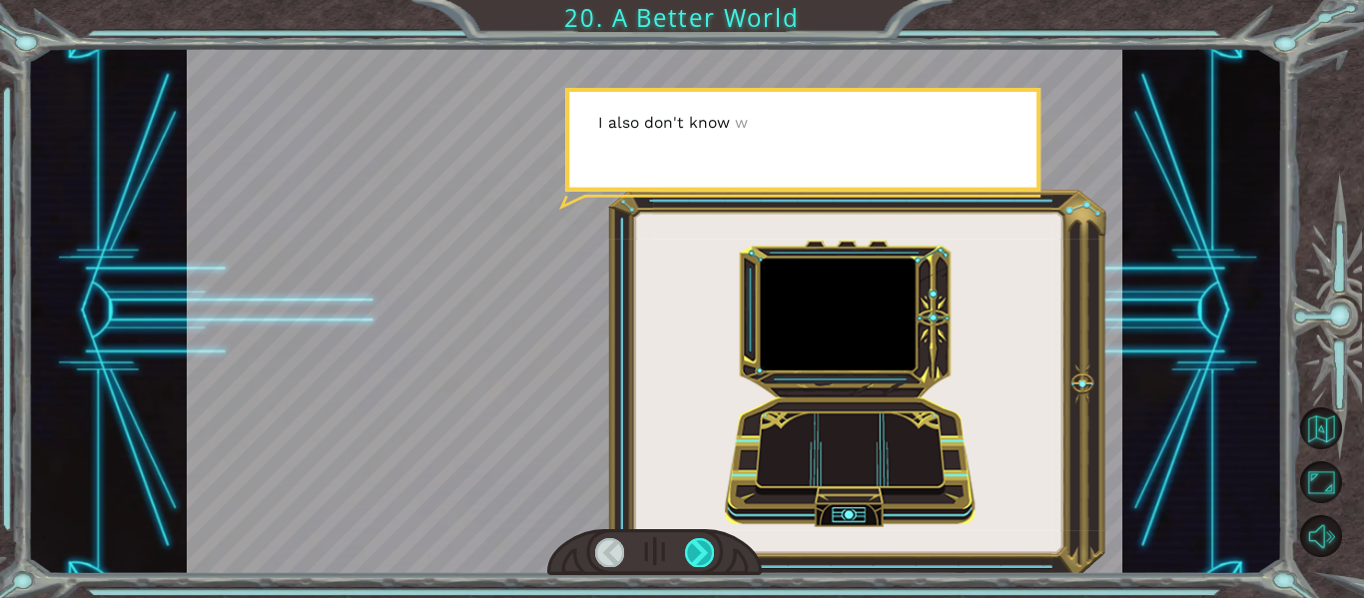
click at [712, 556] on div at bounding box center [699, 552] width 29 height 28
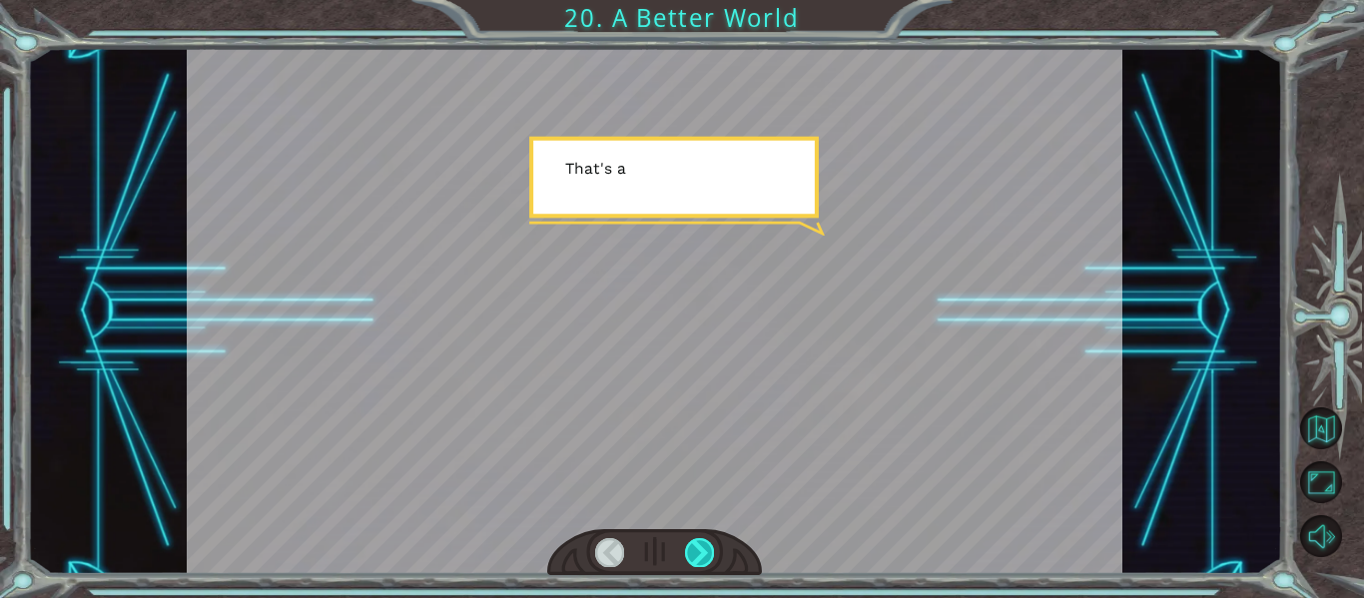
click at [712, 556] on div at bounding box center [699, 552] width 29 height 28
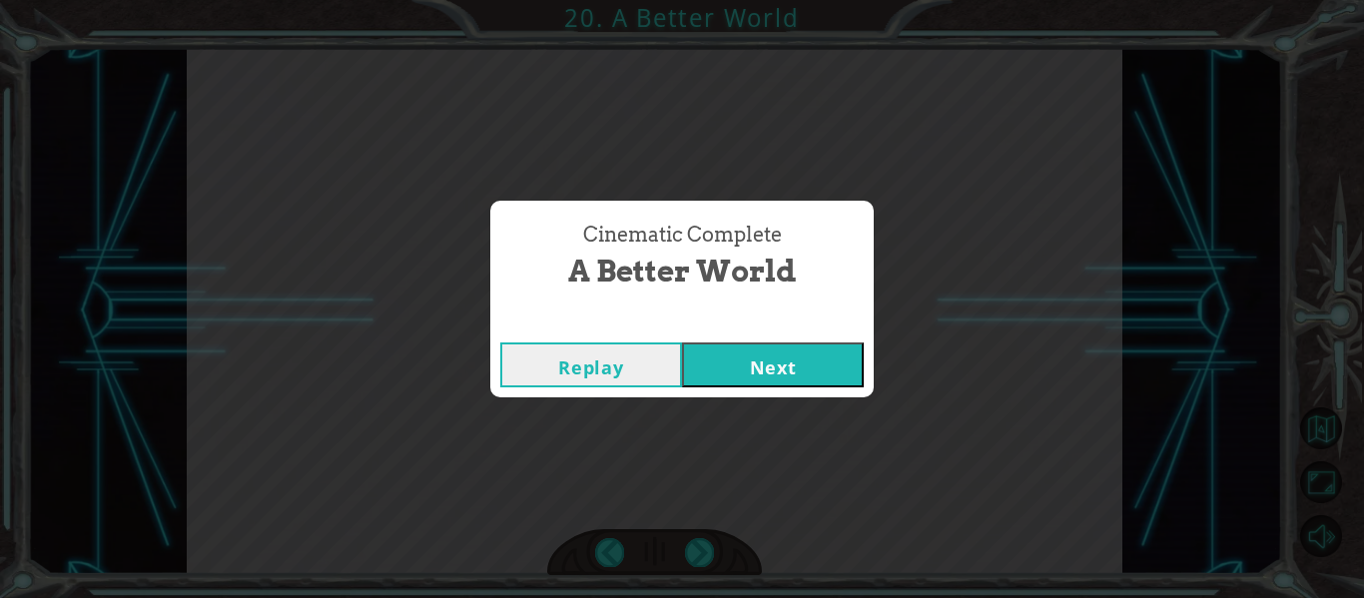
click at [791, 366] on button "Next" at bounding box center [773, 365] width 182 height 45
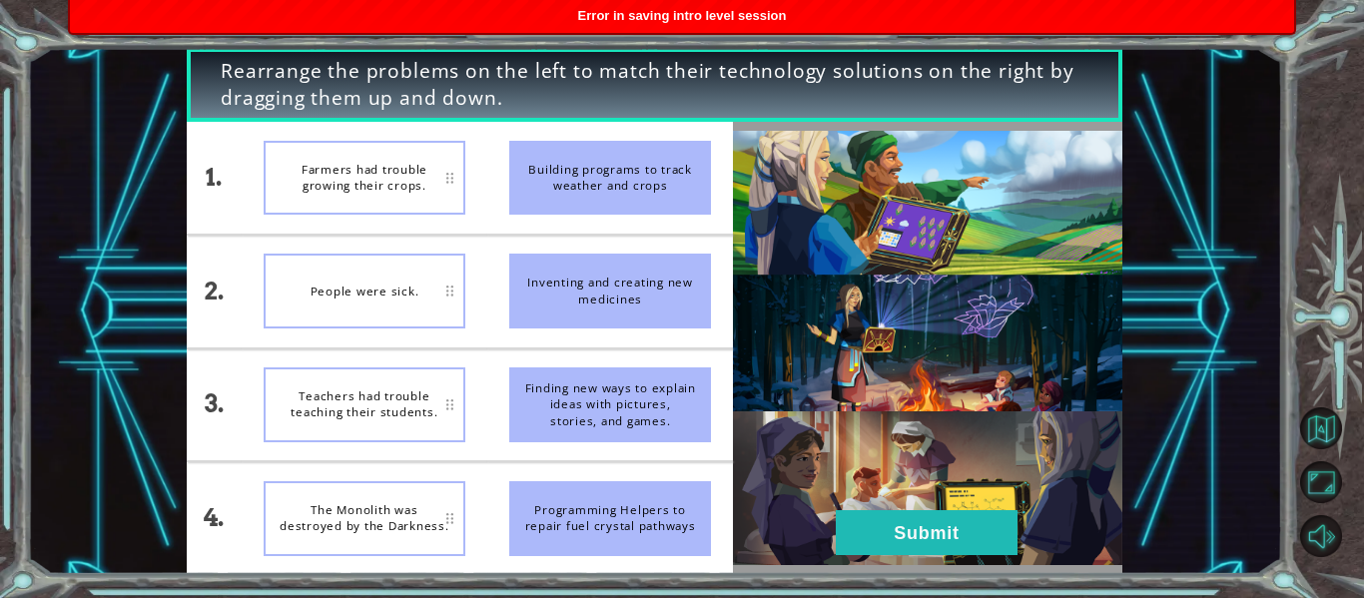
click at [400, 414] on div "Teachers had trouble teaching their students." at bounding box center [365, 404] width 202 height 75
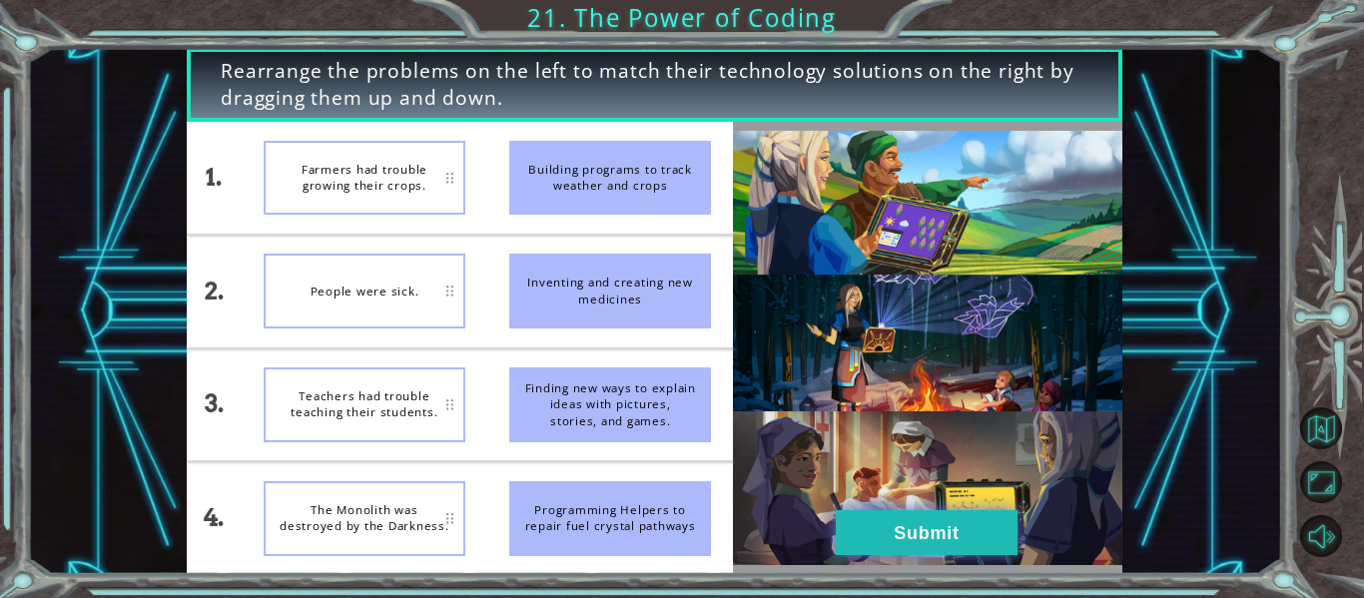
click at [920, 538] on button "Submit" at bounding box center [927, 532] width 182 height 45
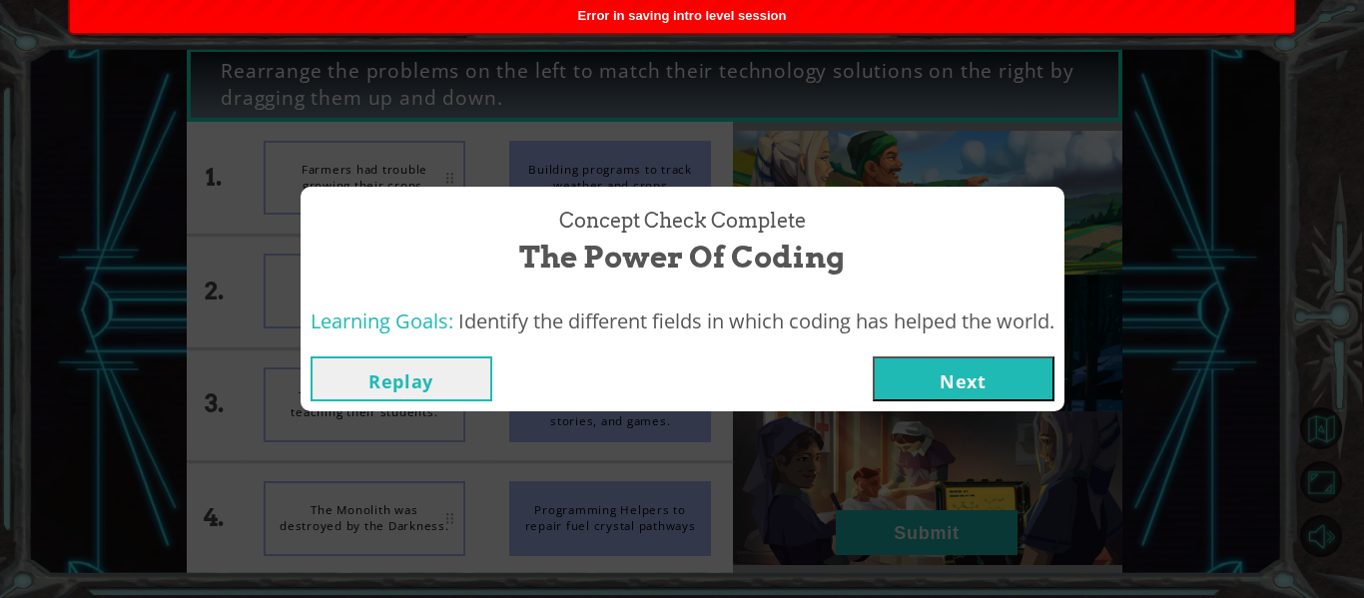
click at [974, 347] on div "Replay Next" at bounding box center [683, 378] width 764 height 65
click at [963, 407] on div "Replay Next" at bounding box center [683, 378] width 764 height 65
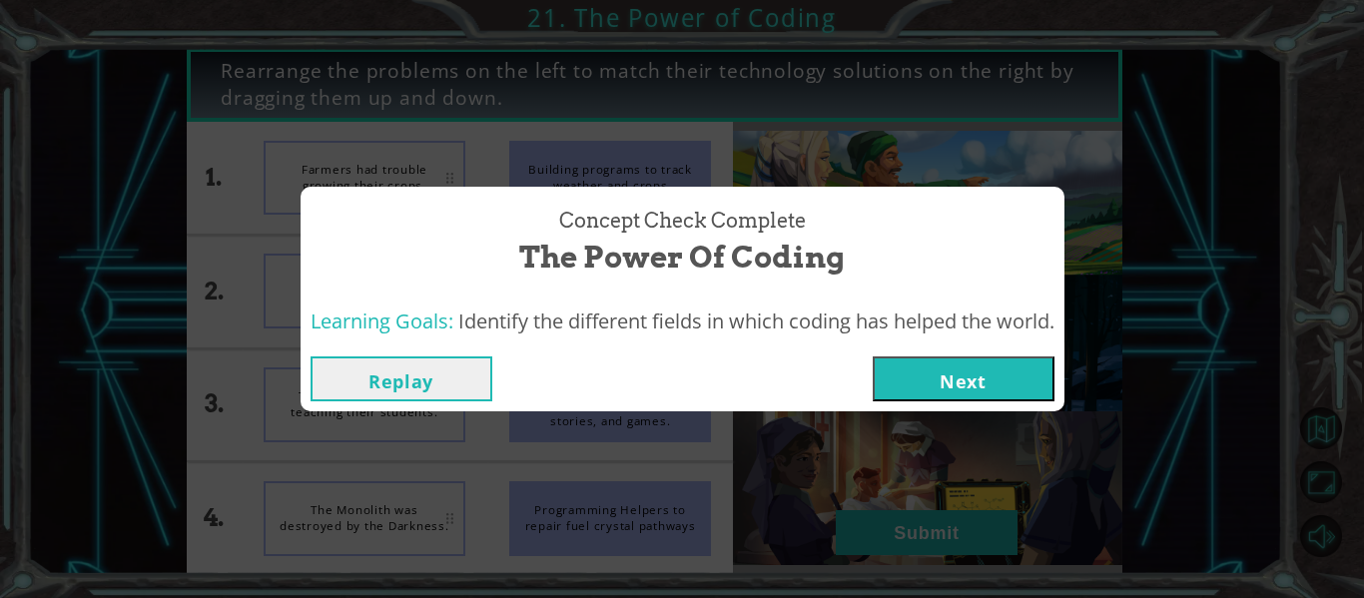
click at [992, 388] on button "Next" at bounding box center [964, 378] width 182 height 45
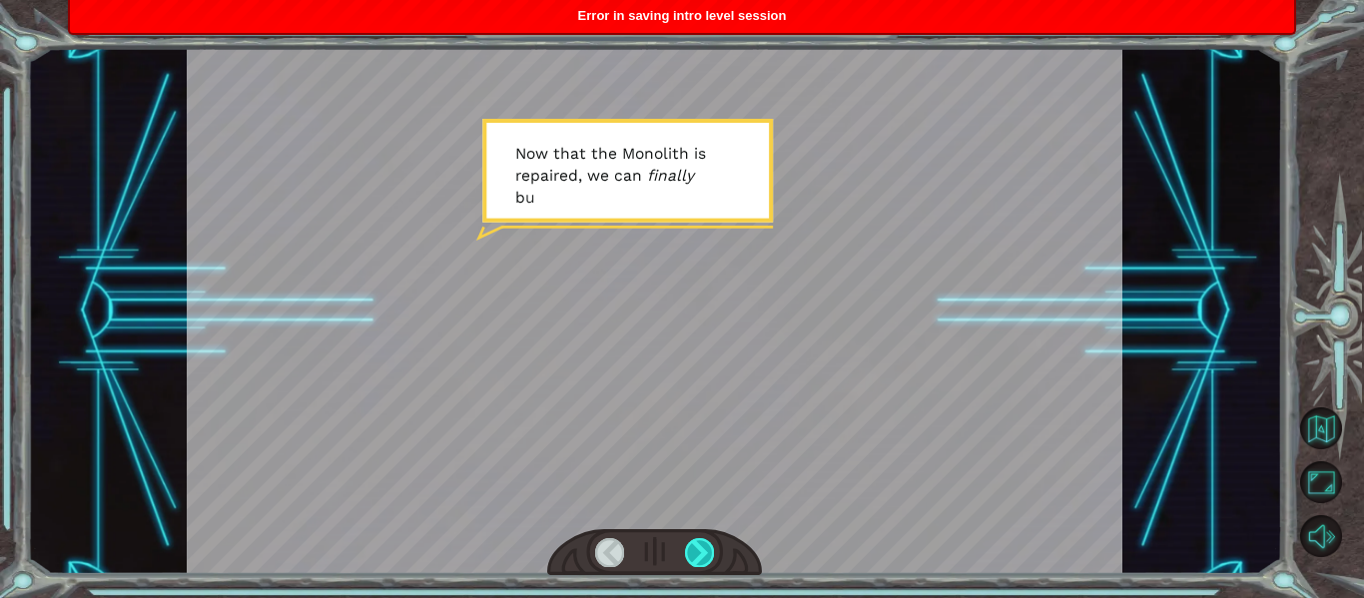
click at [713, 551] on div at bounding box center [699, 552] width 29 height 28
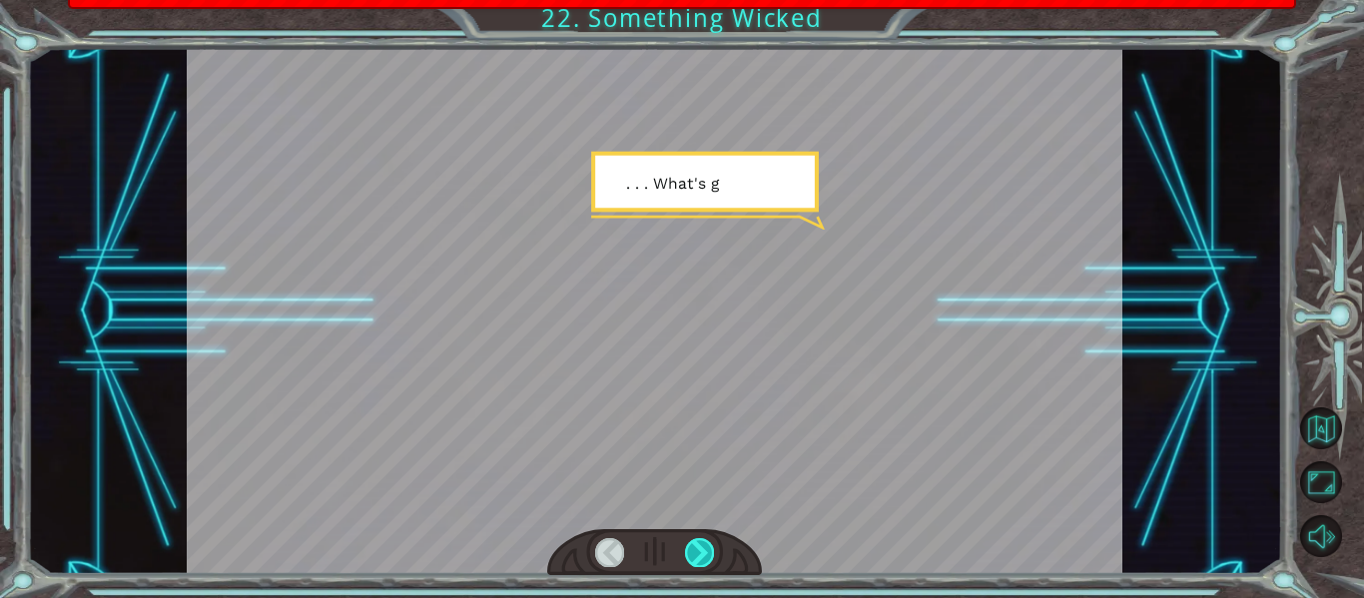
click at [710, 551] on div at bounding box center [699, 552] width 29 height 28
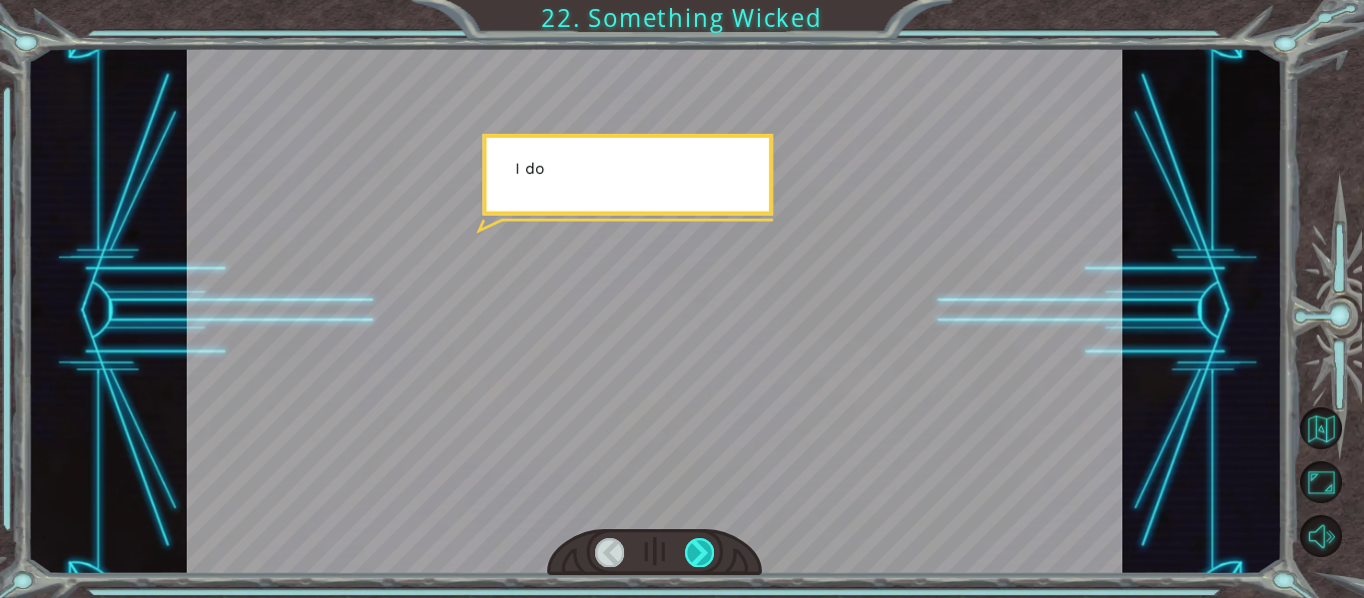
click at [710, 551] on div at bounding box center [699, 552] width 29 height 28
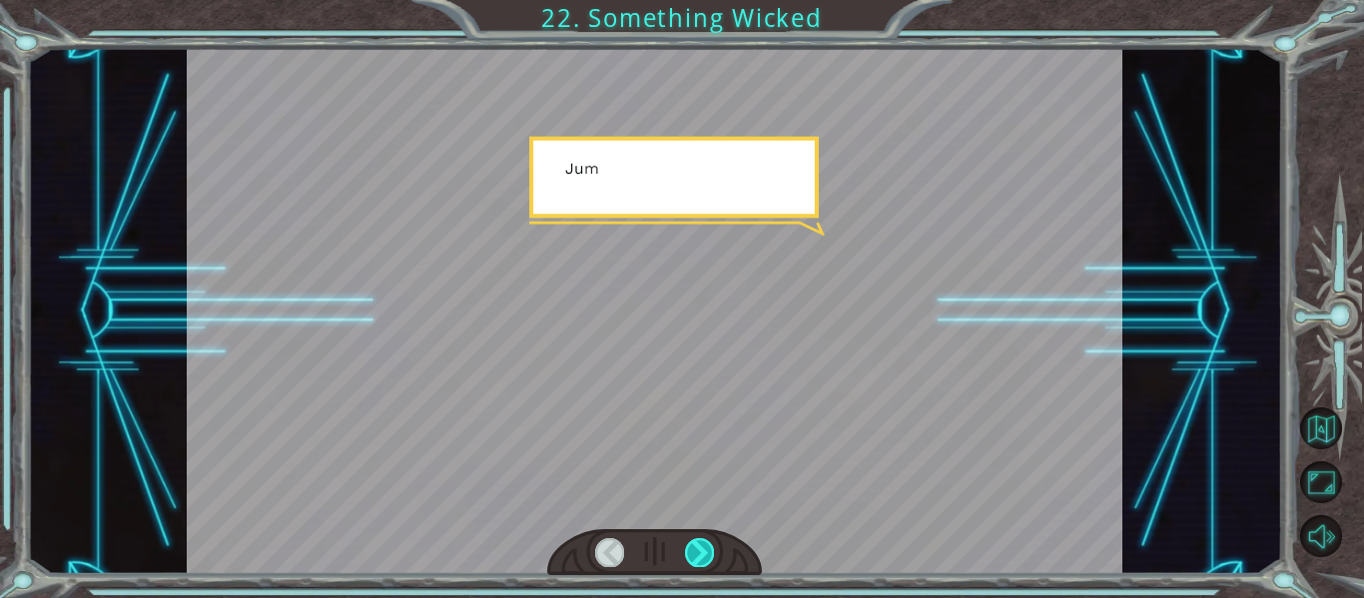
click at [710, 551] on div at bounding box center [699, 552] width 29 height 28
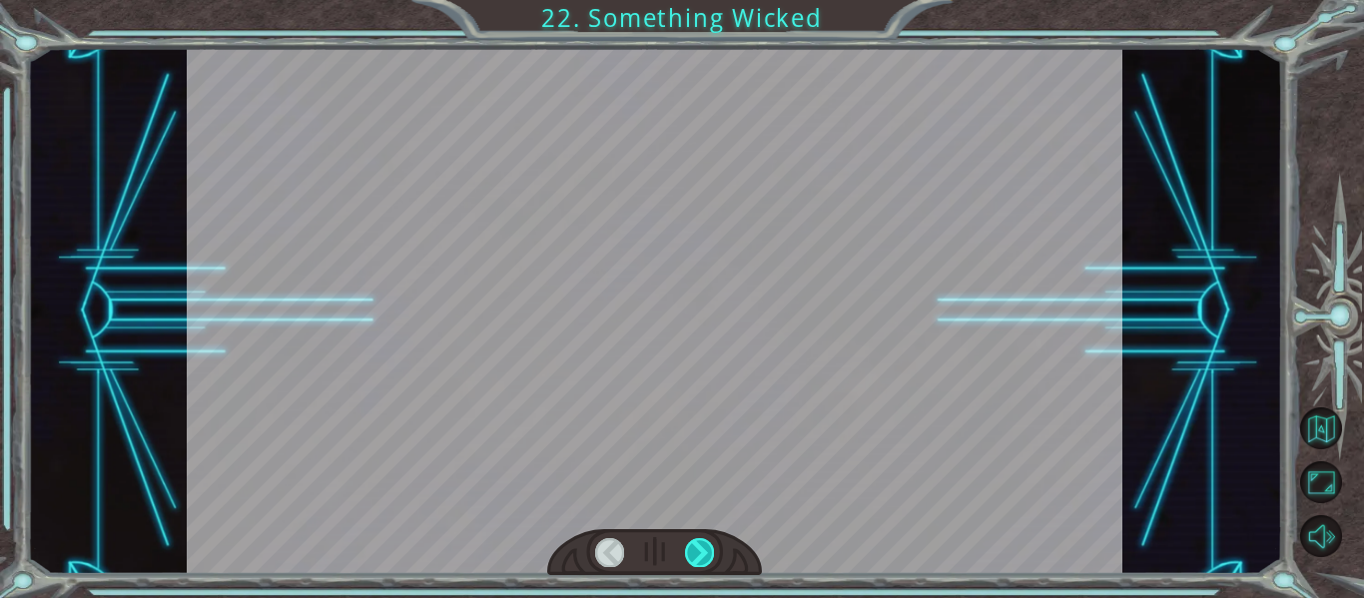
click at [710, 551] on div at bounding box center [699, 552] width 29 height 28
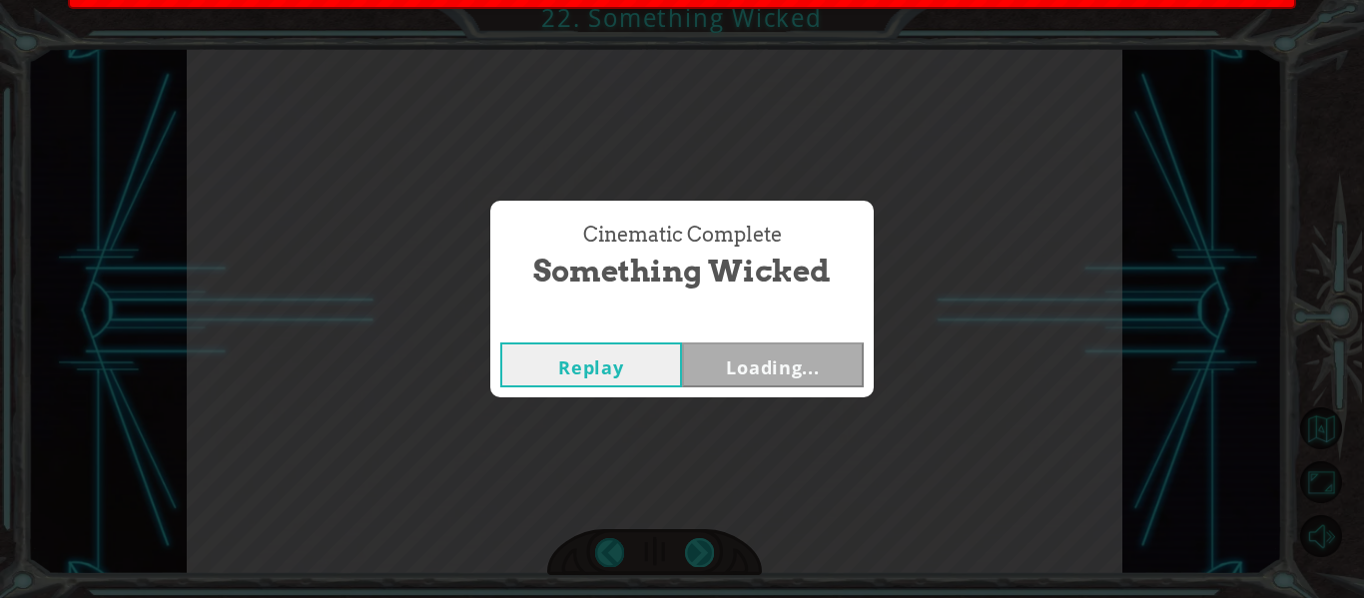
click at [710, 551] on div "Cinematic Complete Something Wicked Replay Loading..." at bounding box center [682, 299] width 1364 height 598
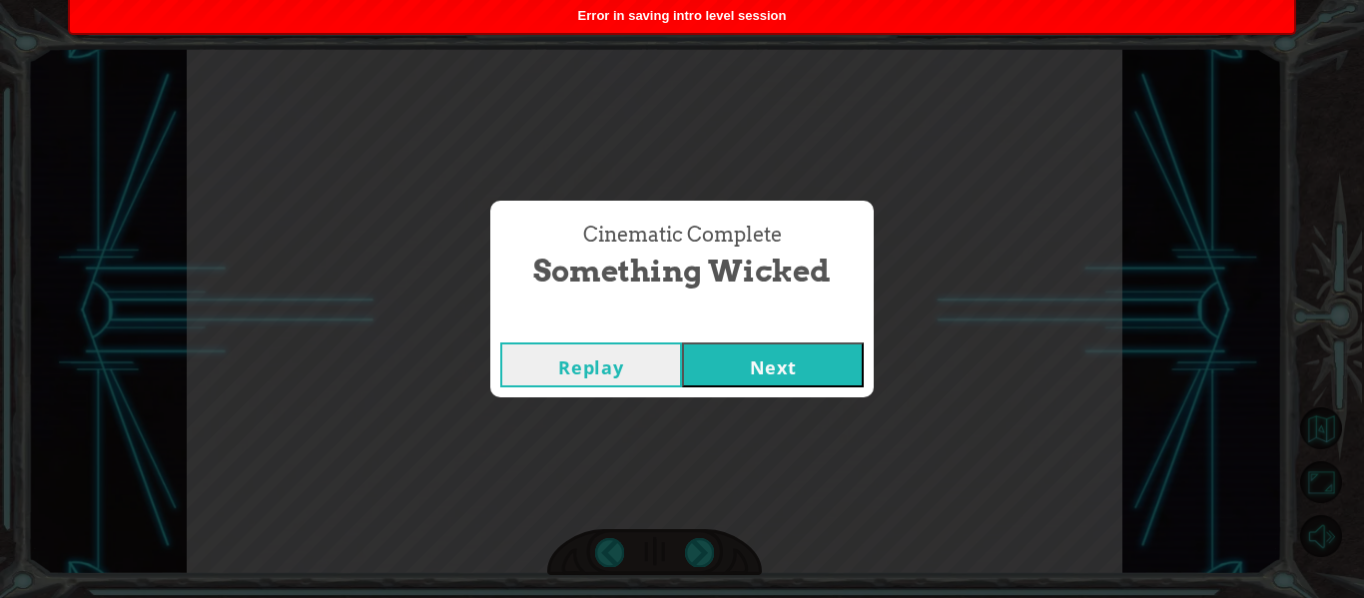
click at [759, 362] on button "Next" at bounding box center [773, 365] width 182 height 45
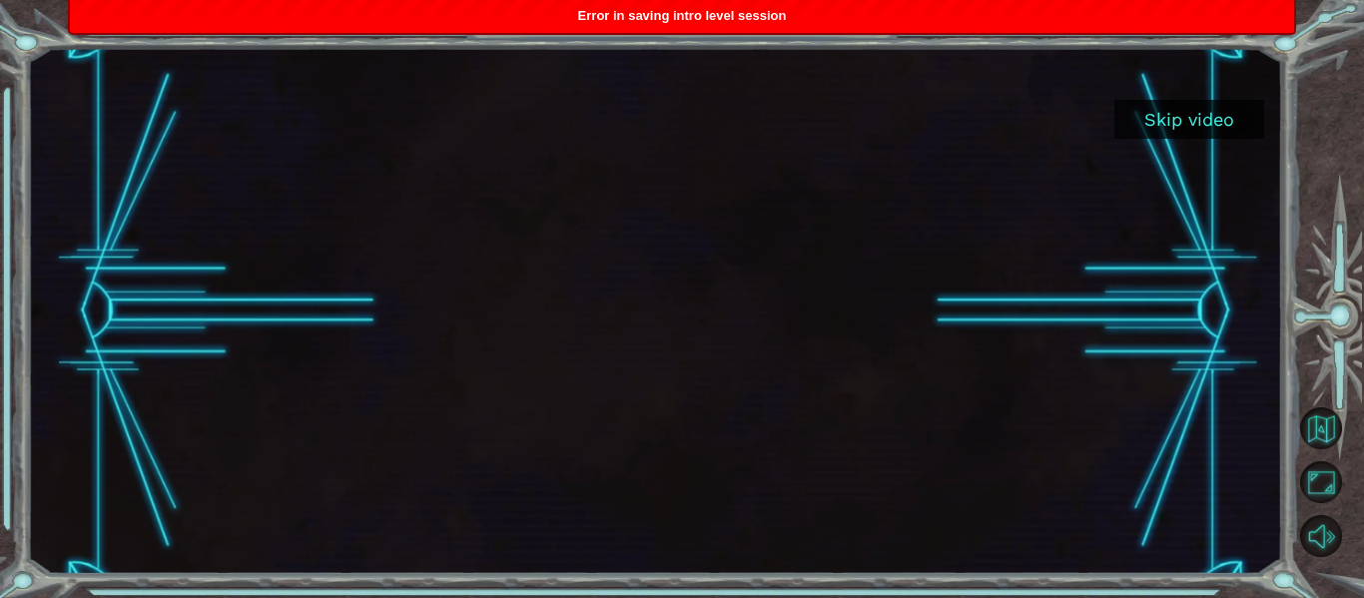
click at [1188, 124] on button "Skip video" at bounding box center [1189, 119] width 150 height 39
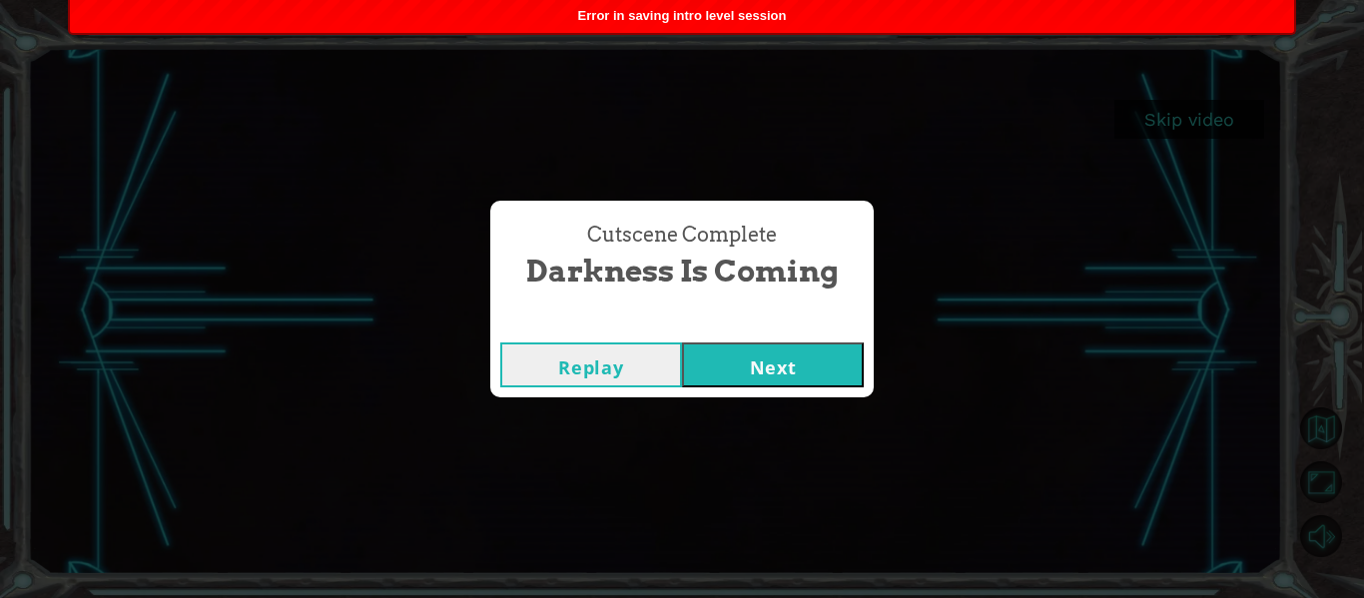
click at [829, 377] on button "Next" at bounding box center [773, 365] width 182 height 45
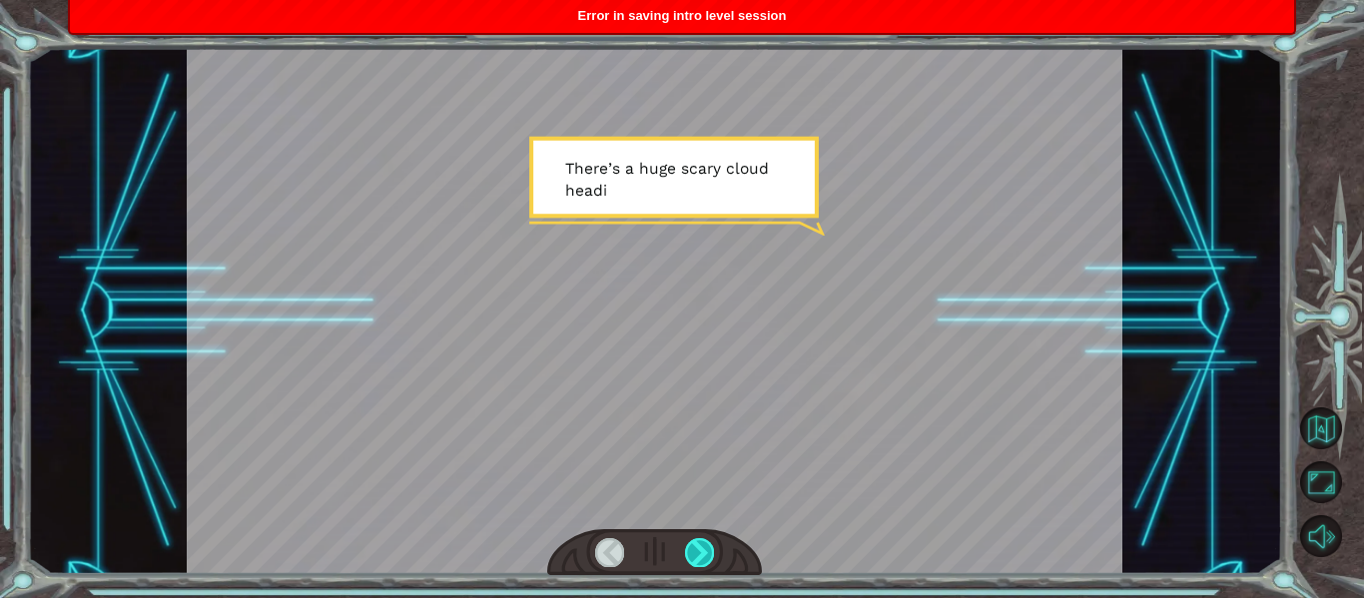
click at [693, 548] on div at bounding box center [699, 552] width 29 height 28
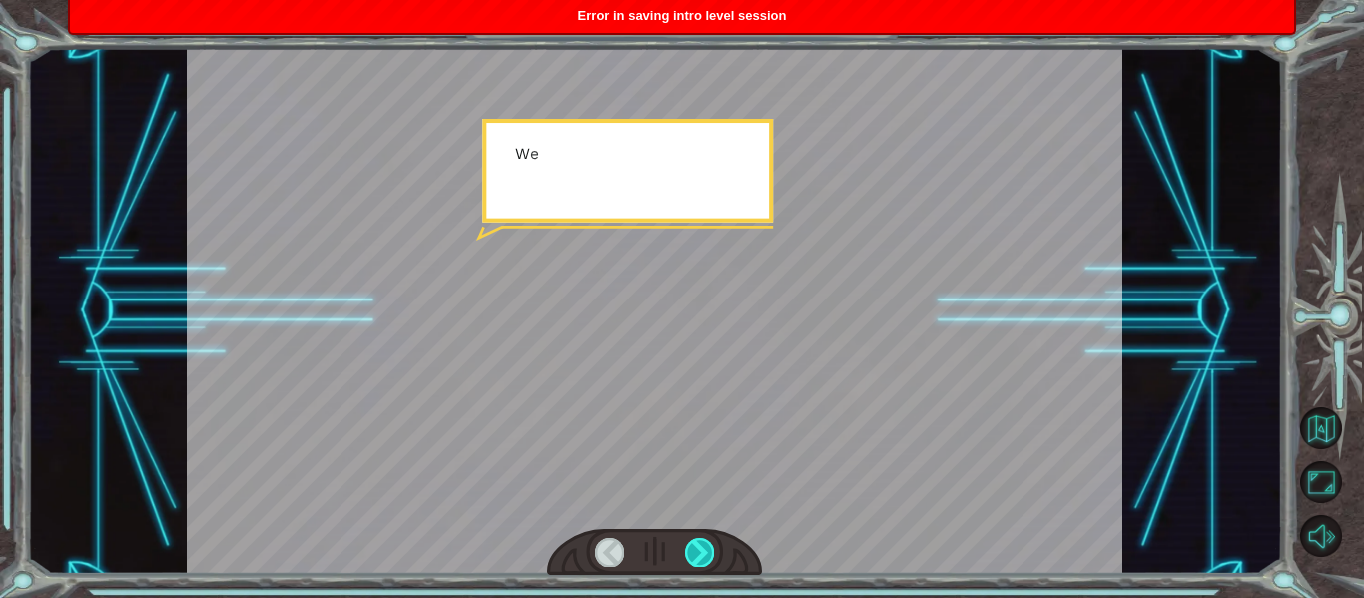
click at [693, 548] on div at bounding box center [699, 552] width 29 height 28
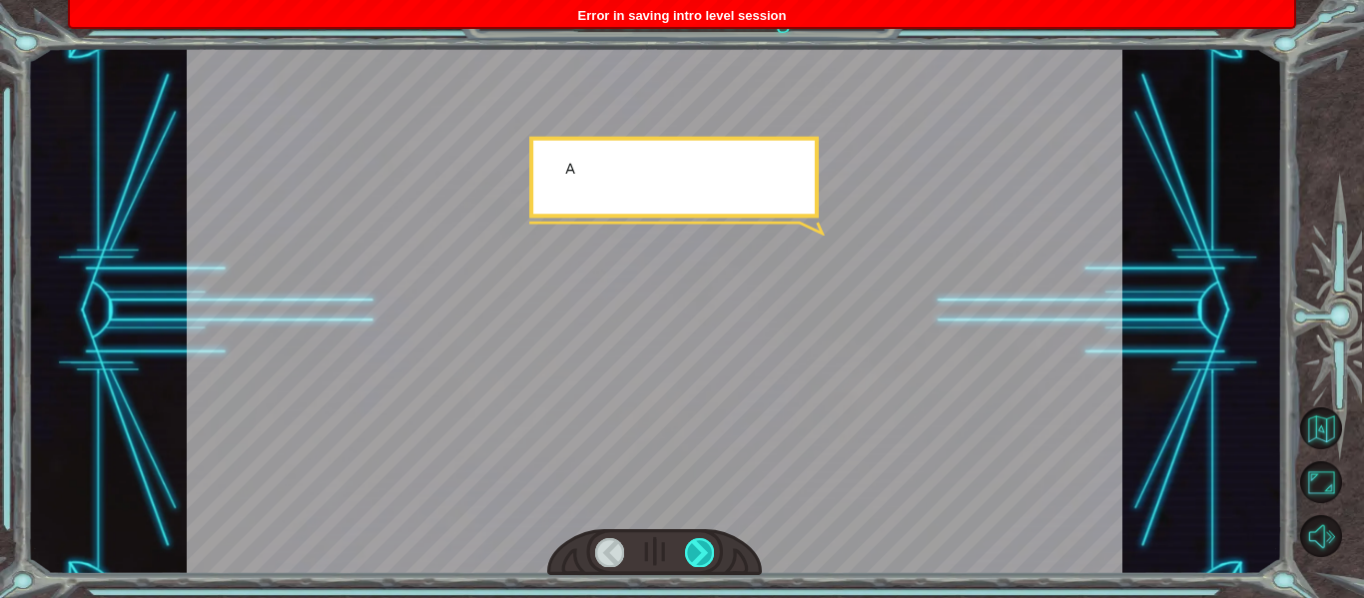
click at [693, 548] on div at bounding box center [699, 552] width 29 height 28
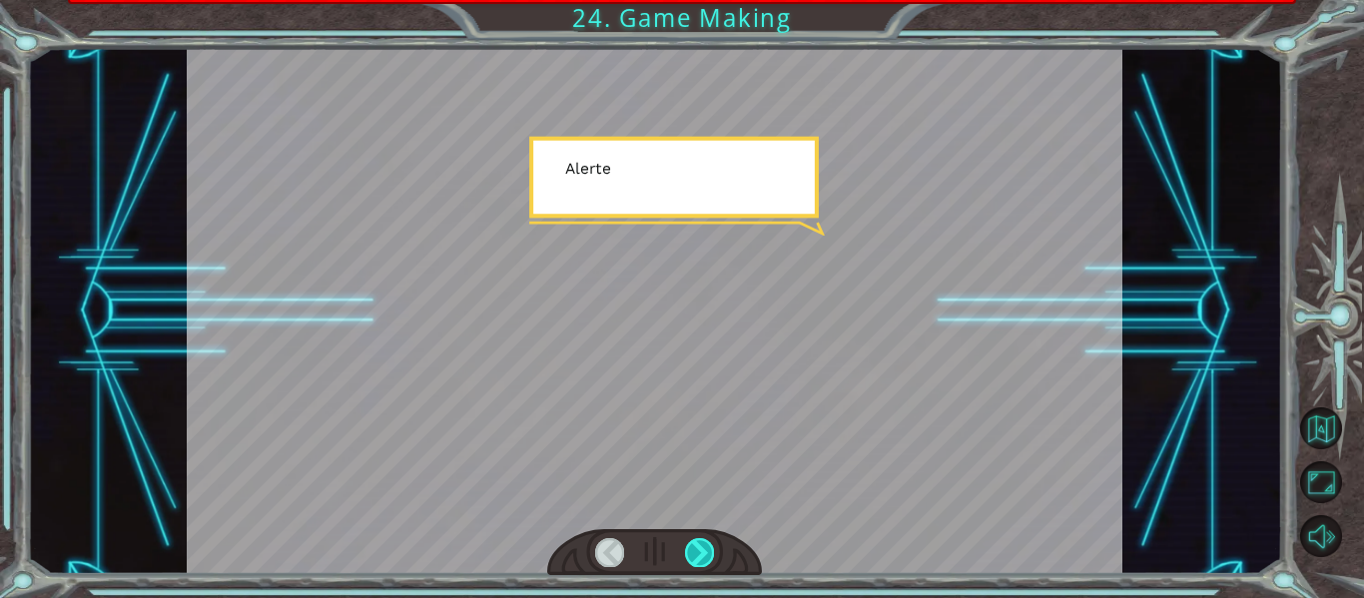
click at [693, 548] on div at bounding box center [699, 552] width 29 height 28
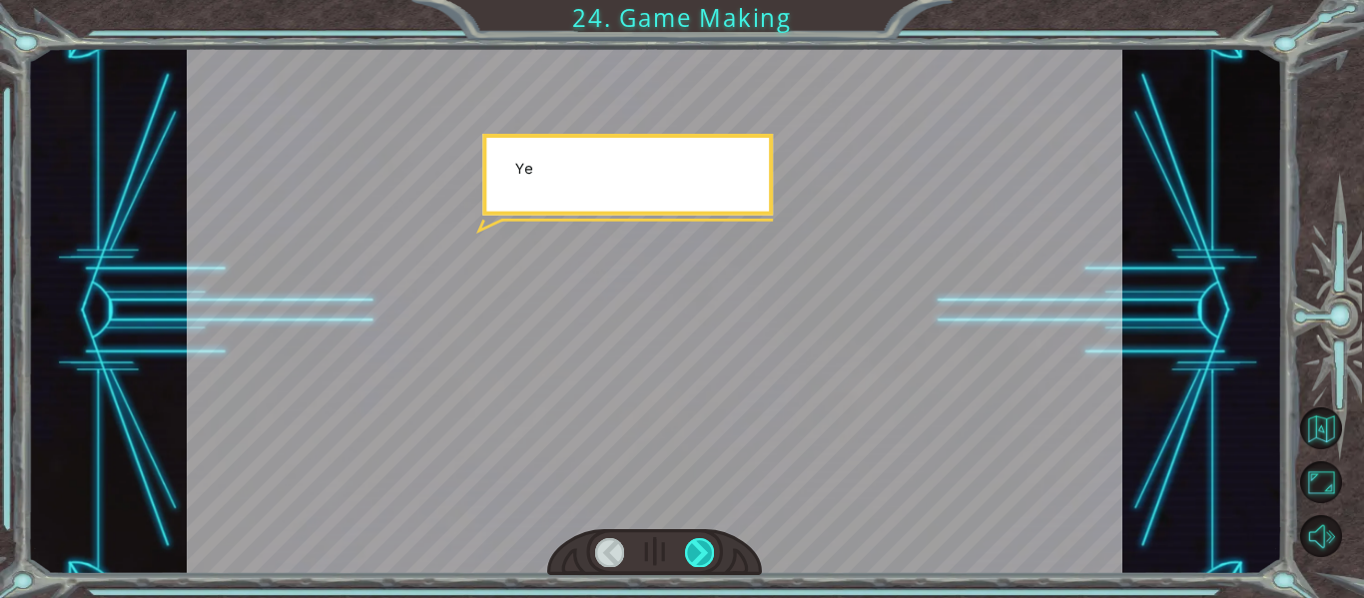
click at [693, 548] on div at bounding box center [699, 552] width 29 height 28
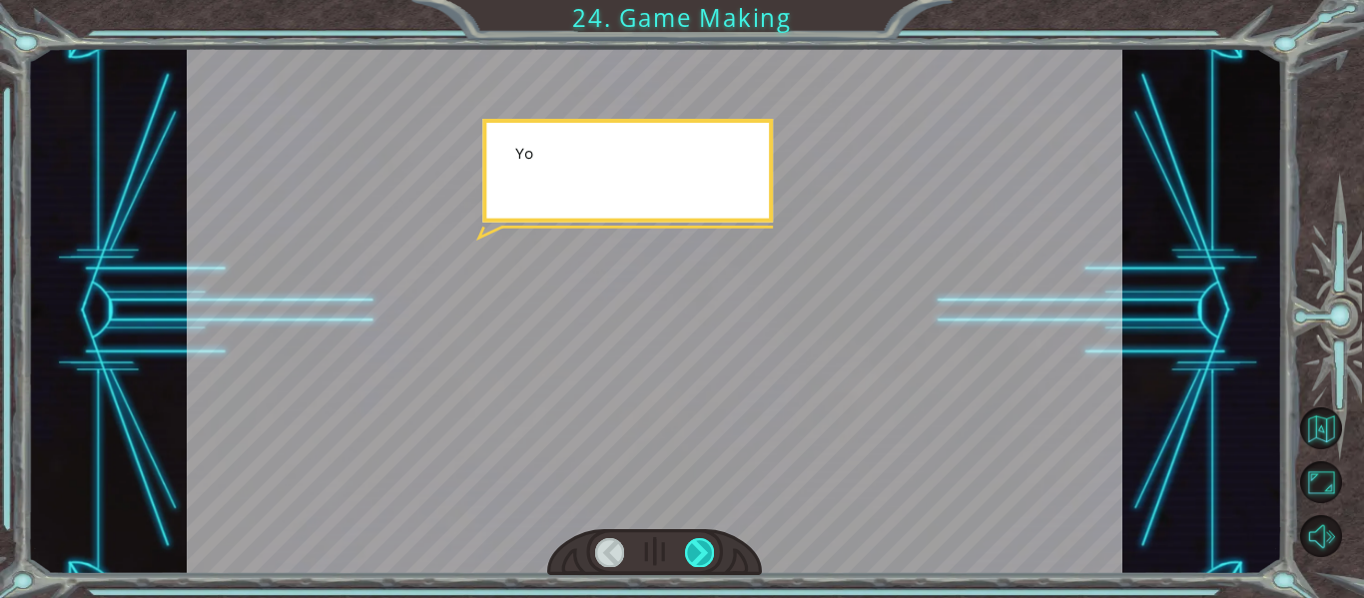
click at [693, 548] on div at bounding box center [699, 552] width 29 height 28
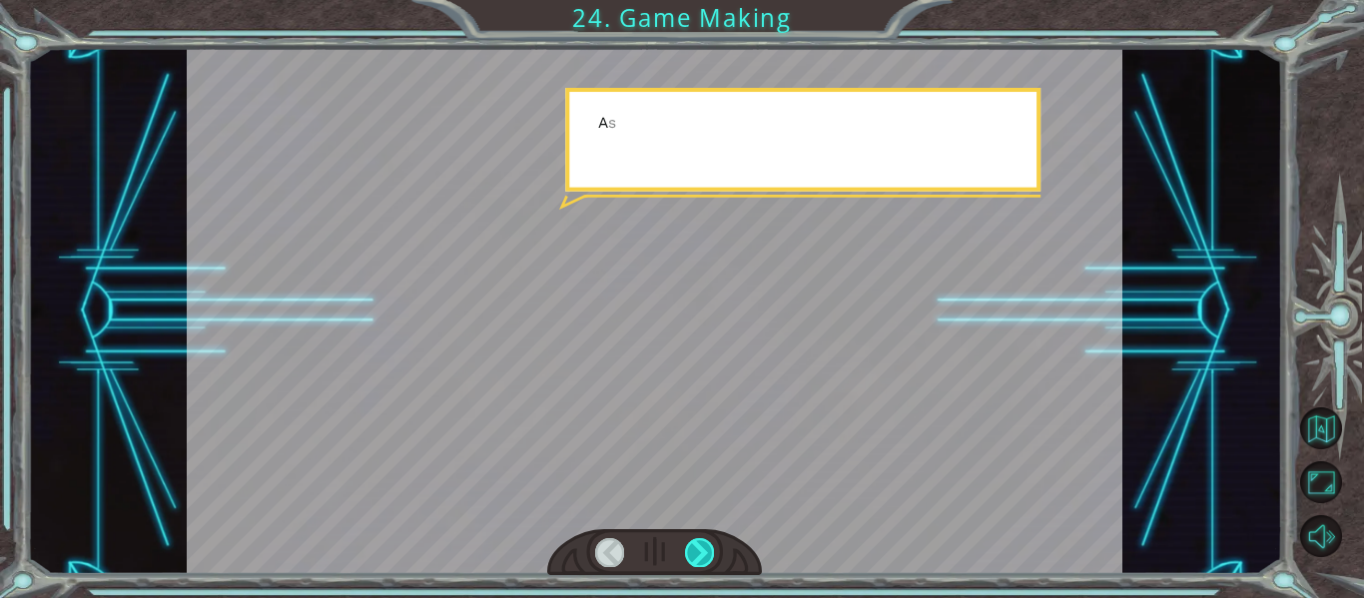
click at [693, 548] on div at bounding box center [699, 552] width 29 height 28
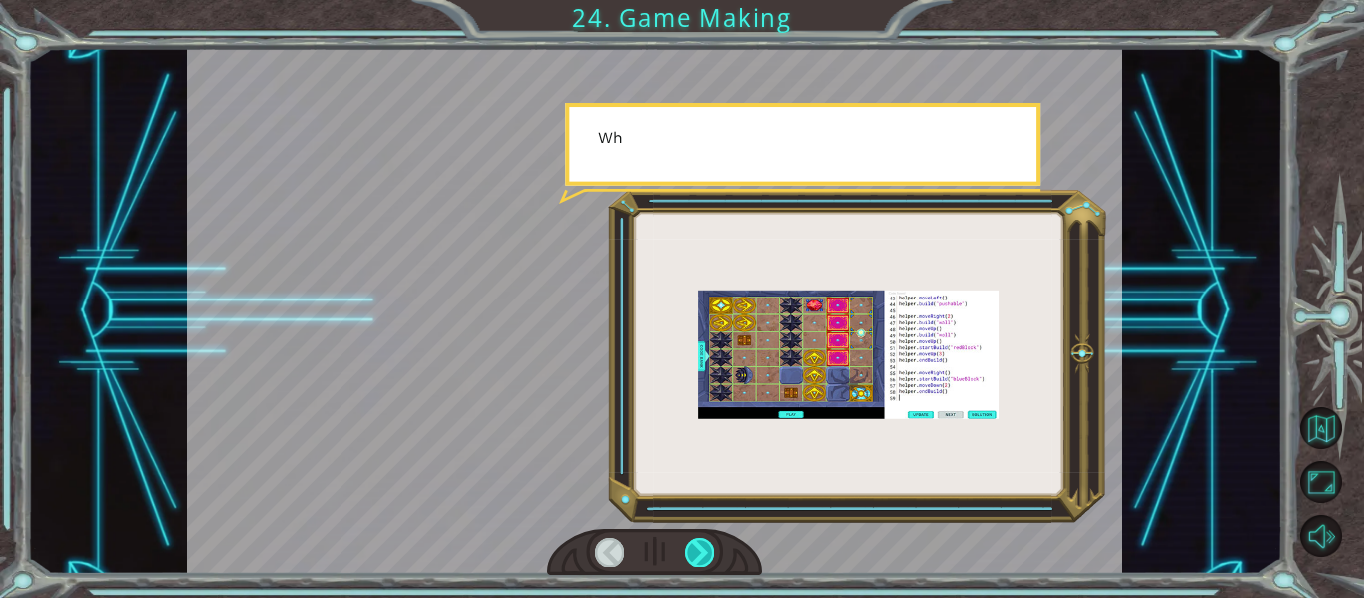
click at [693, 548] on div at bounding box center [699, 552] width 29 height 28
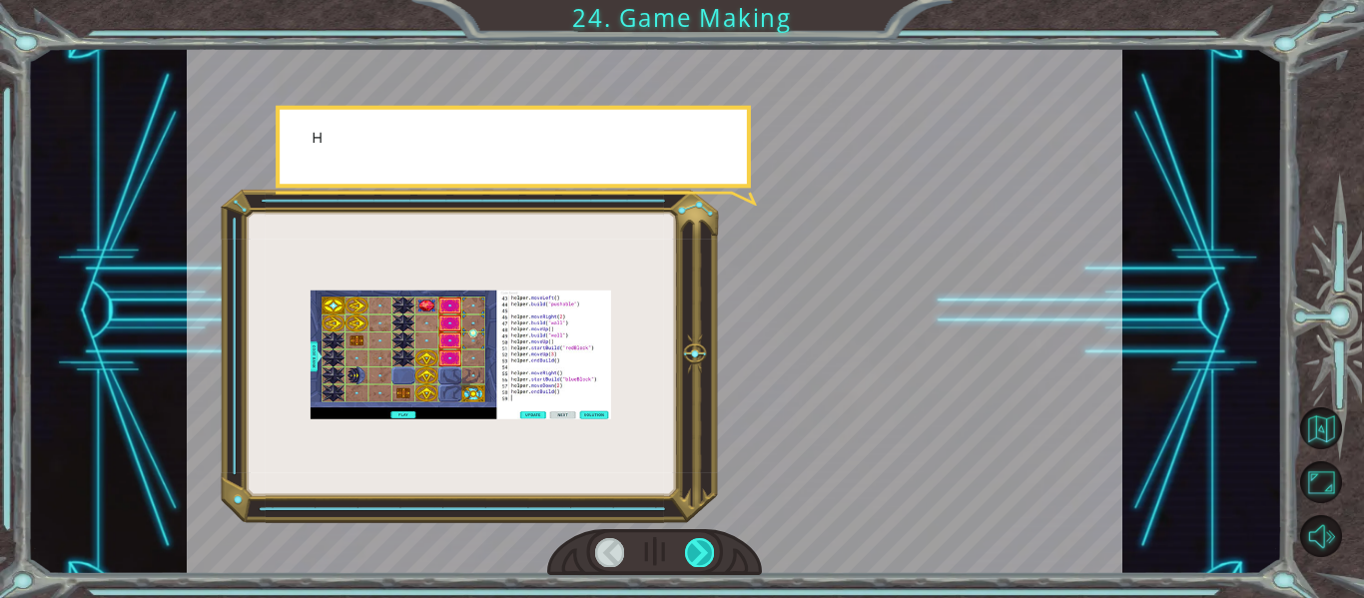
click at [693, 548] on div at bounding box center [699, 552] width 29 height 28
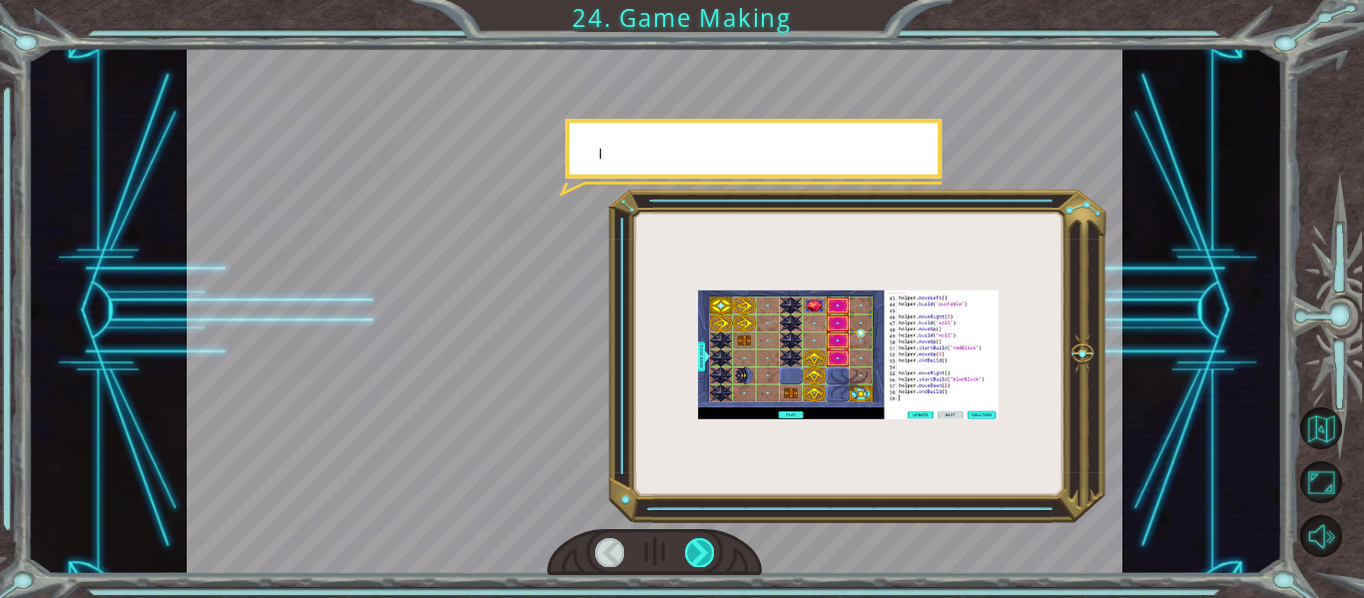
click at [693, 548] on div at bounding box center [699, 552] width 29 height 28
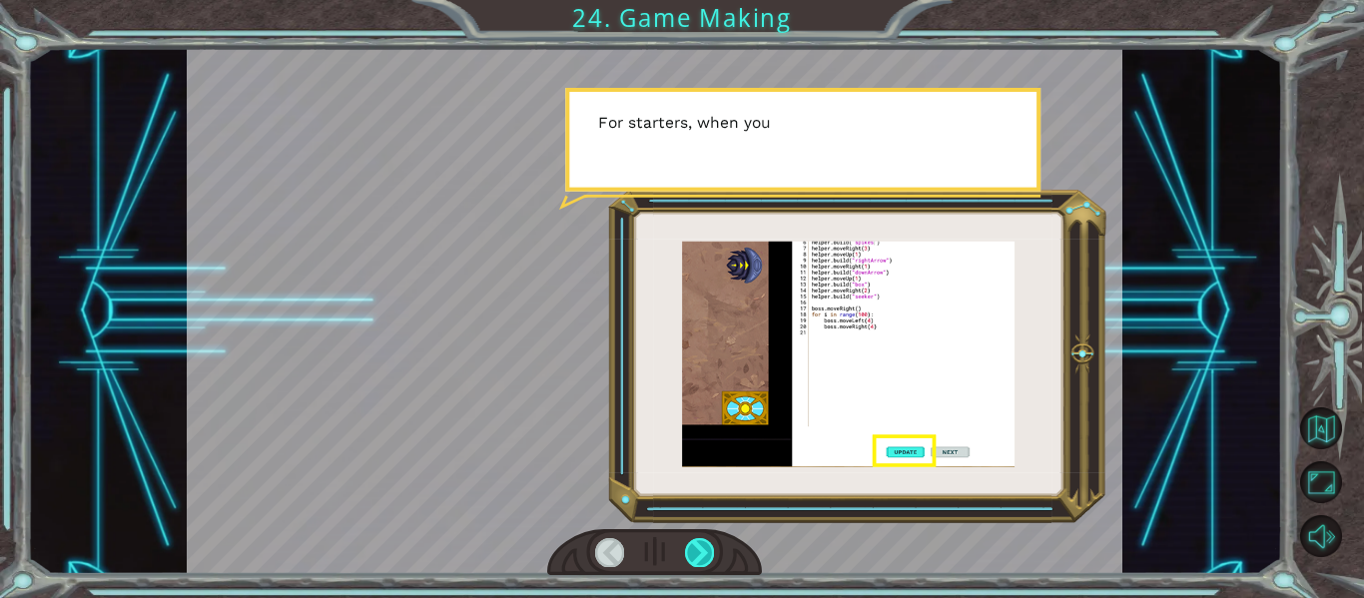
click at [693, 548] on div at bounding box center [699, 552] width 29 height 28
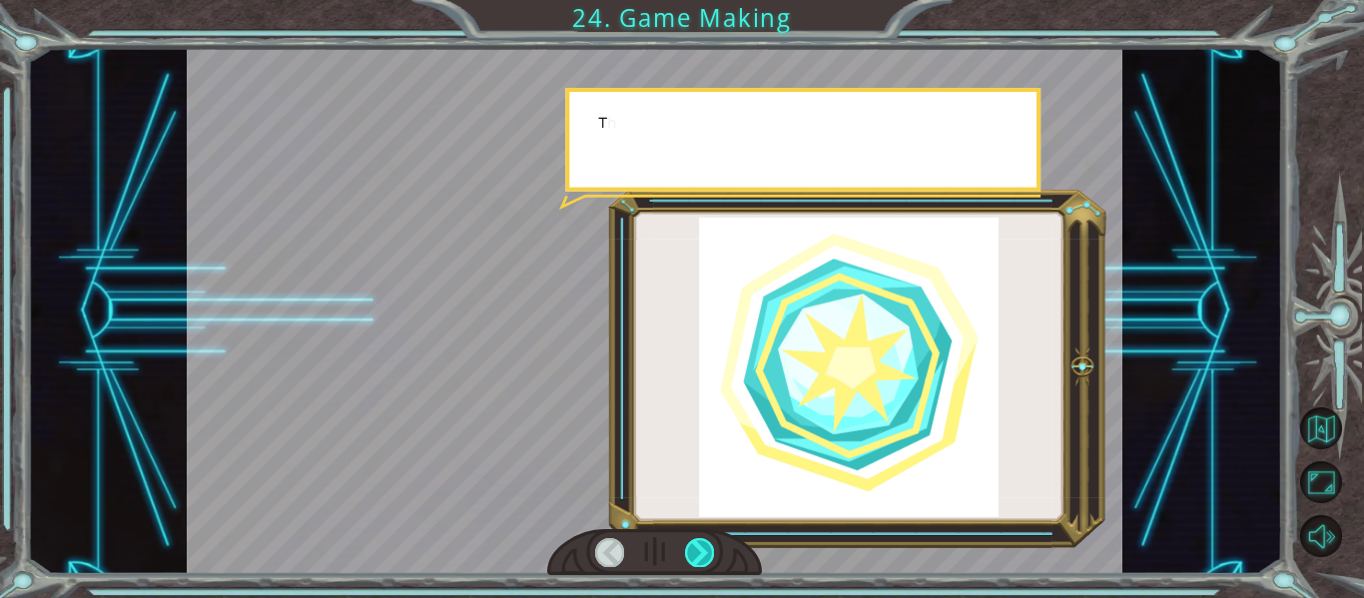
click at [693, 548] on div at bounding box center [699, 552] width 29 height 28
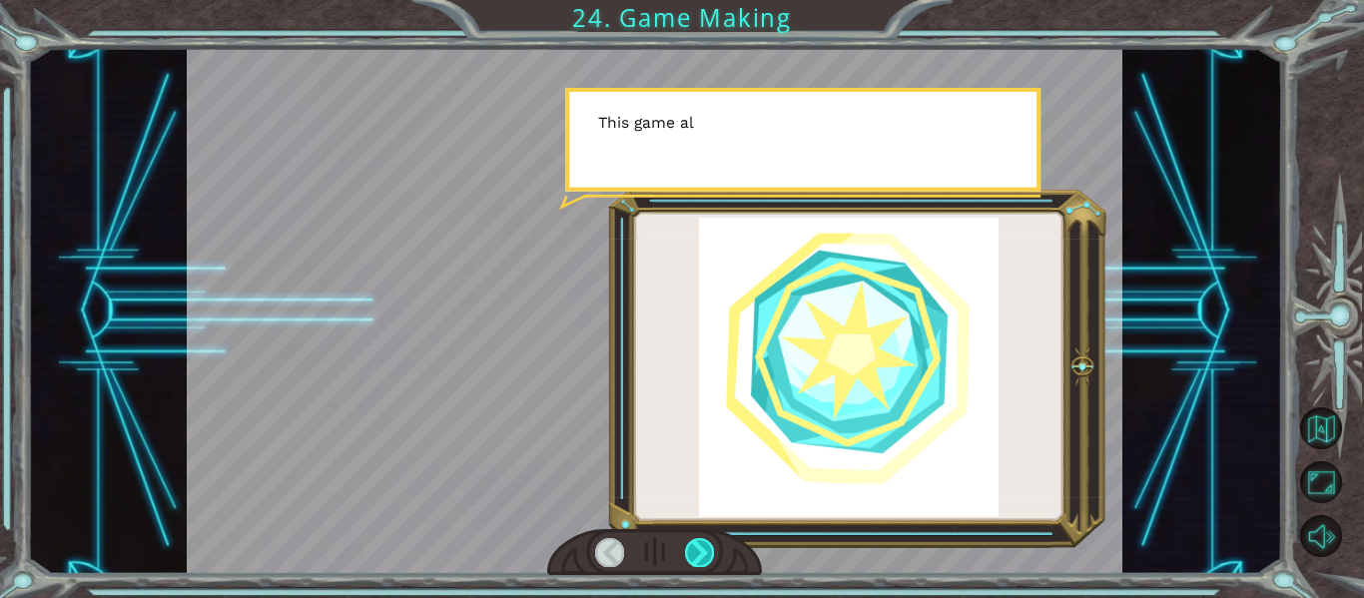
click at [693, 548] on div at bounding box center [699, 552] width 29 height 28
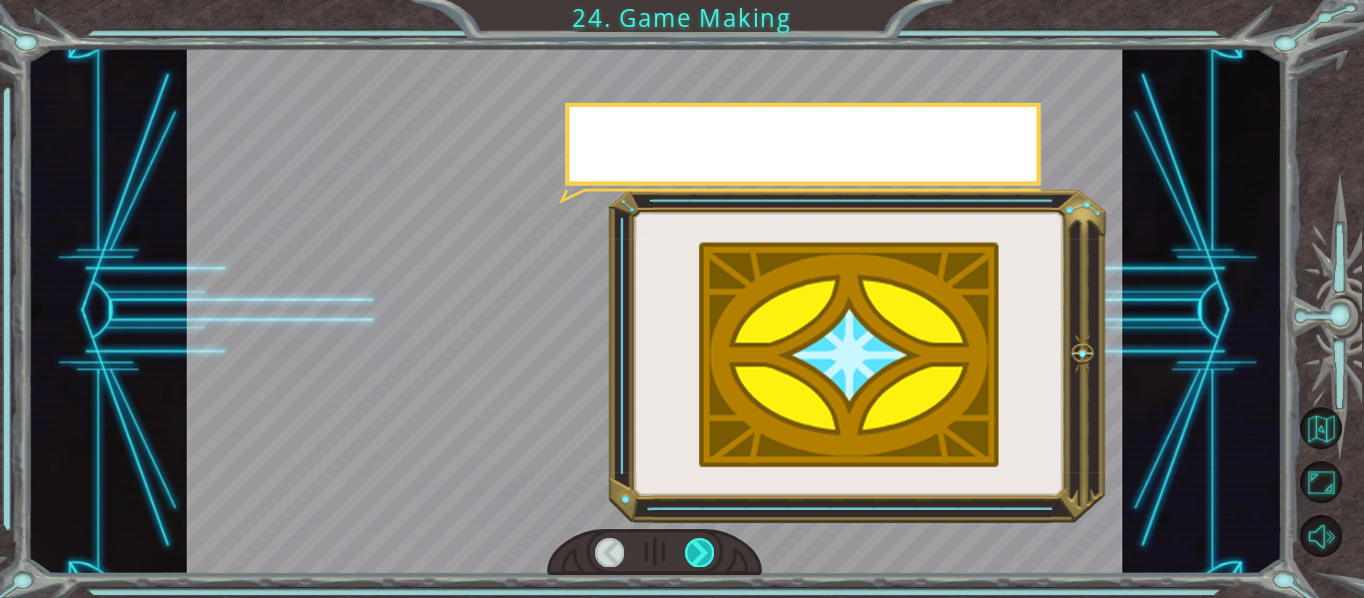
click at [693, 548] on div at bounding box center [699, 552] width 29 height 28
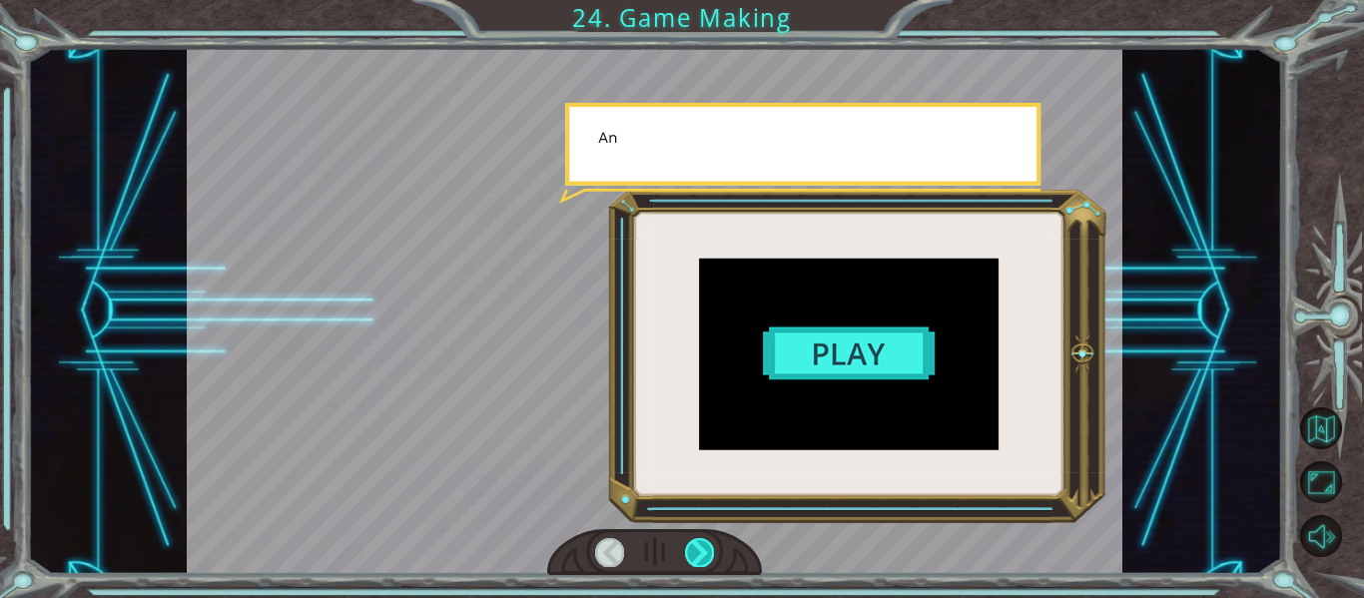
click at [693, 548] on div at bounding box center [699, 552] width 29 height 28
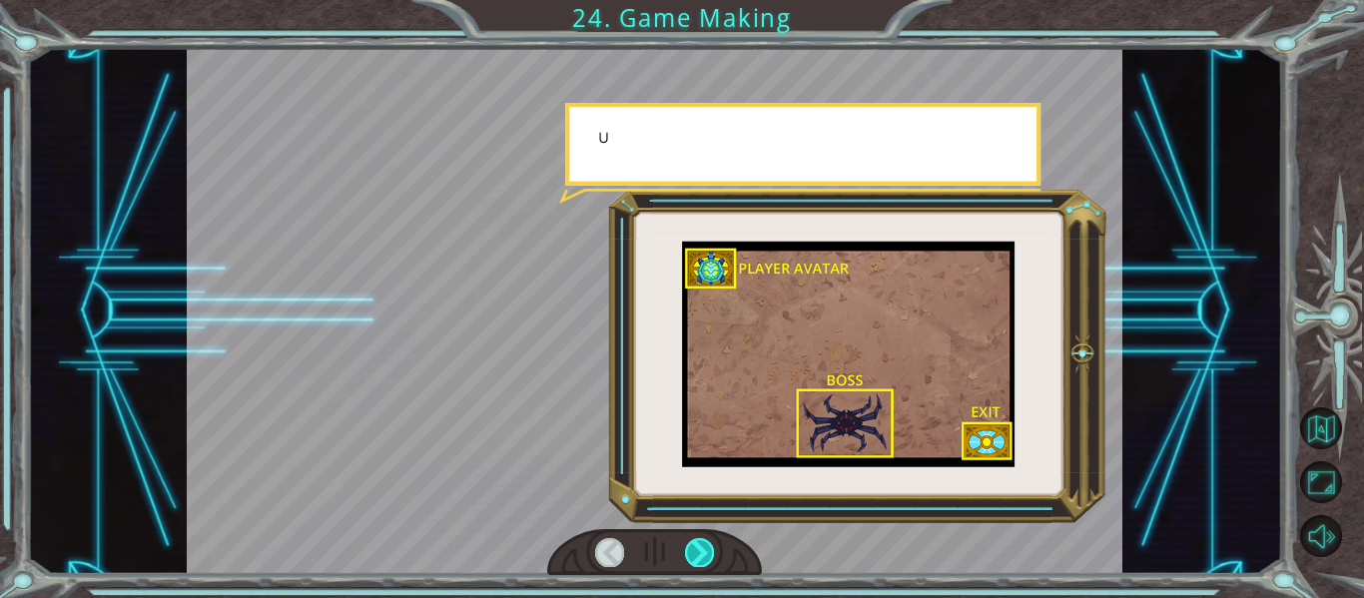
click at [693, 548] on div at bounding box center [699, 552] width 29 height 28
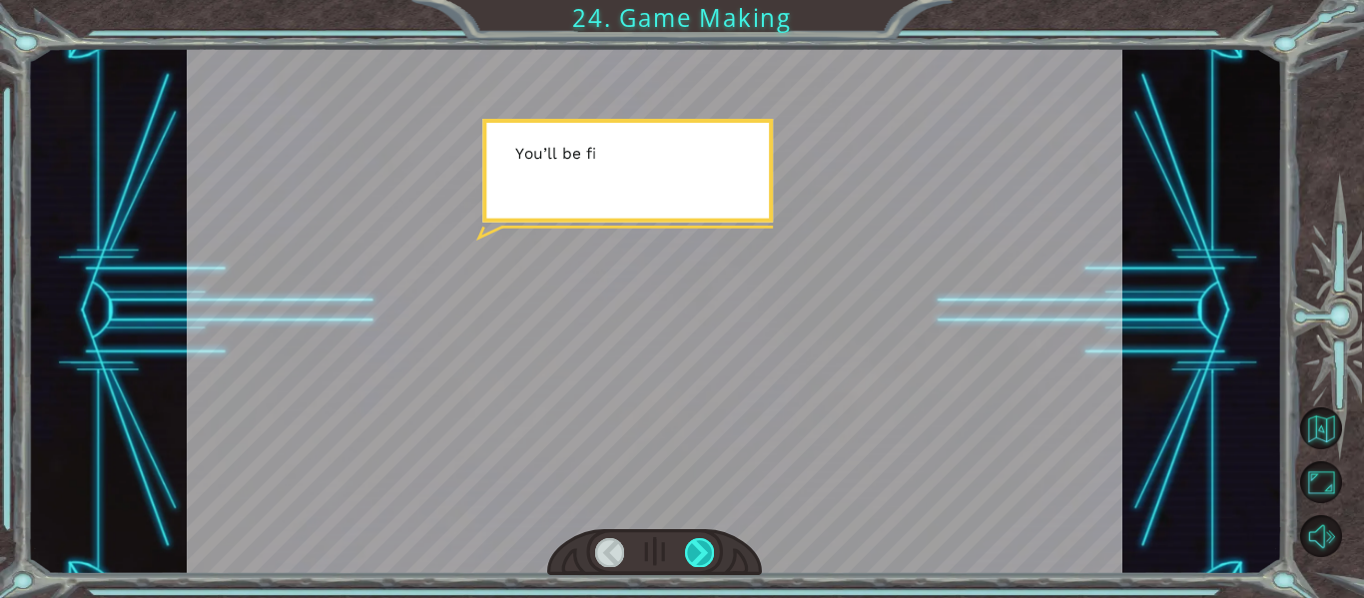
click at [693, 548] on div at bounding box center [699, 552] width 29 height 28
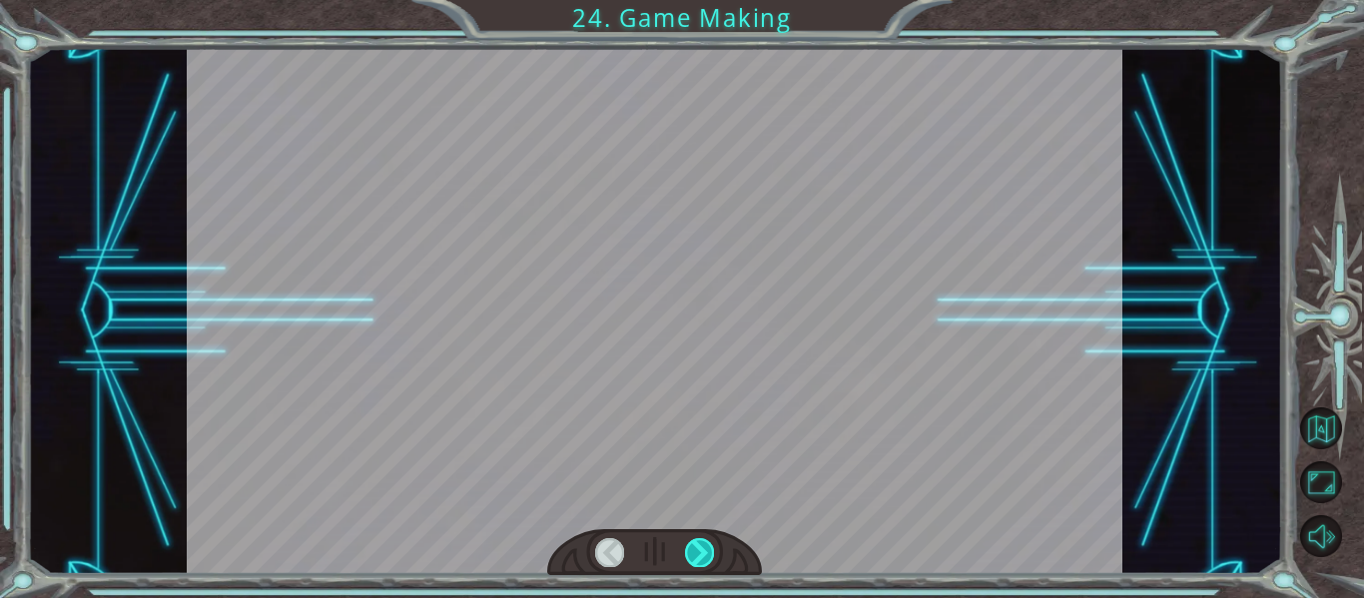
click at [693, 548] on div at bounding box center [699, 552] width 29 height 28
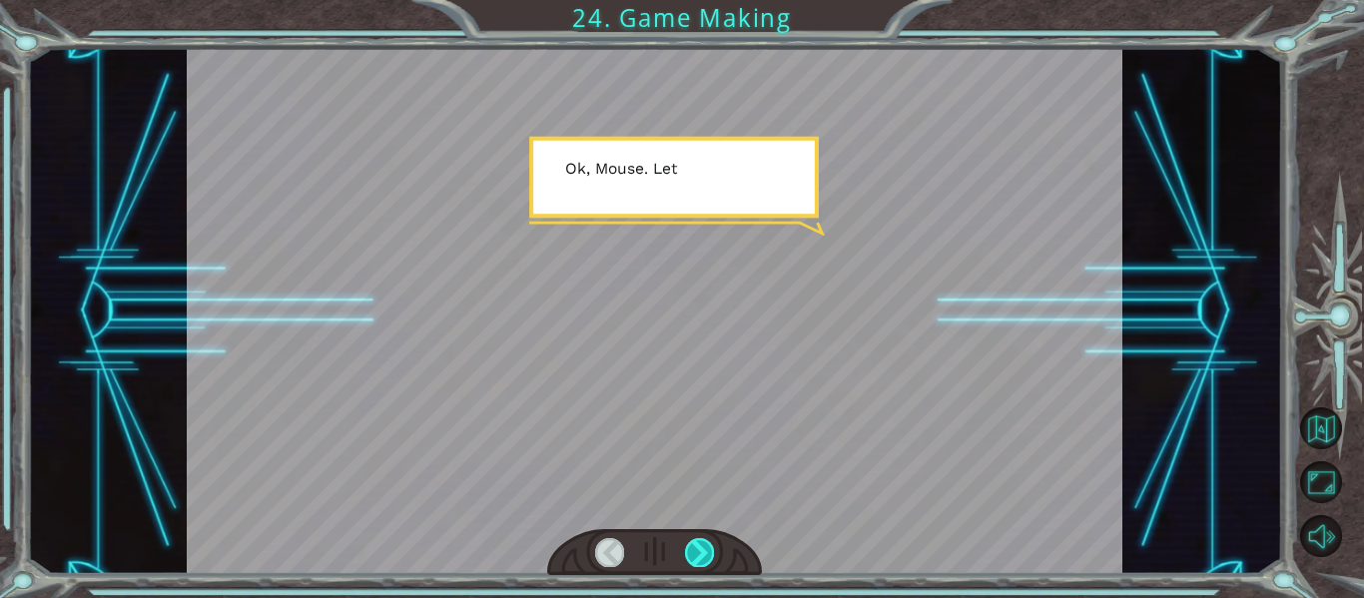
click at [693, 548] on div at bounding box center [699, 552] width 29 height 28
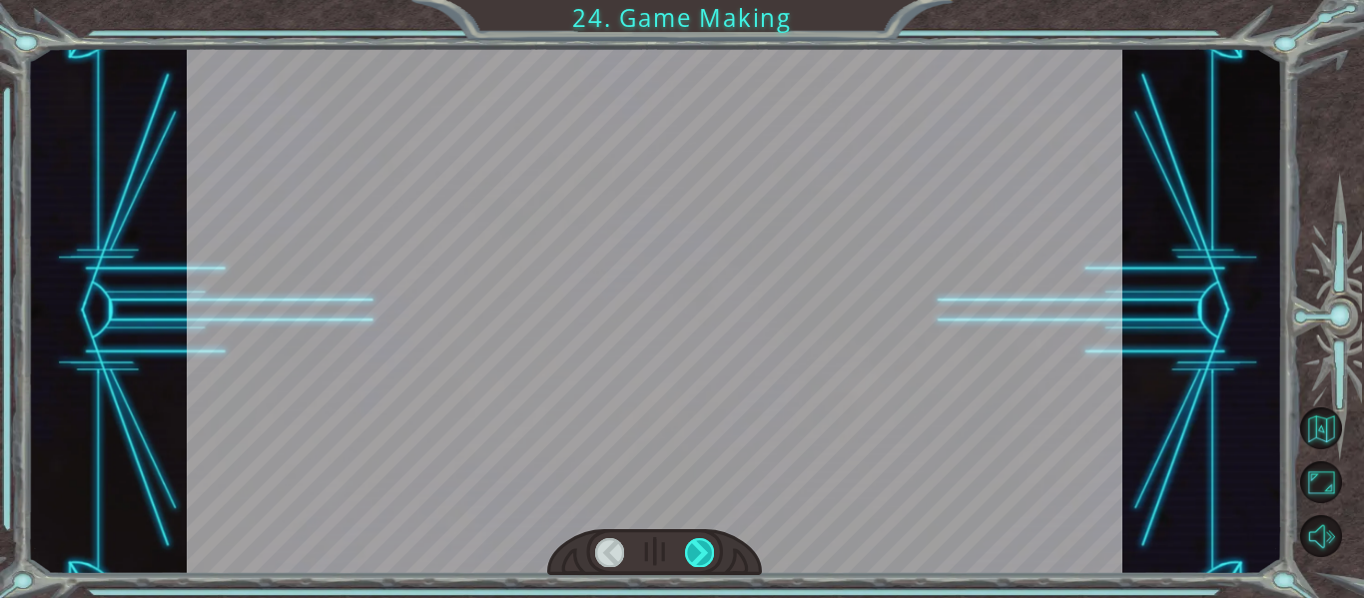
click at [693, 548] on div at bounding box center [699, 552] width 29 height 28
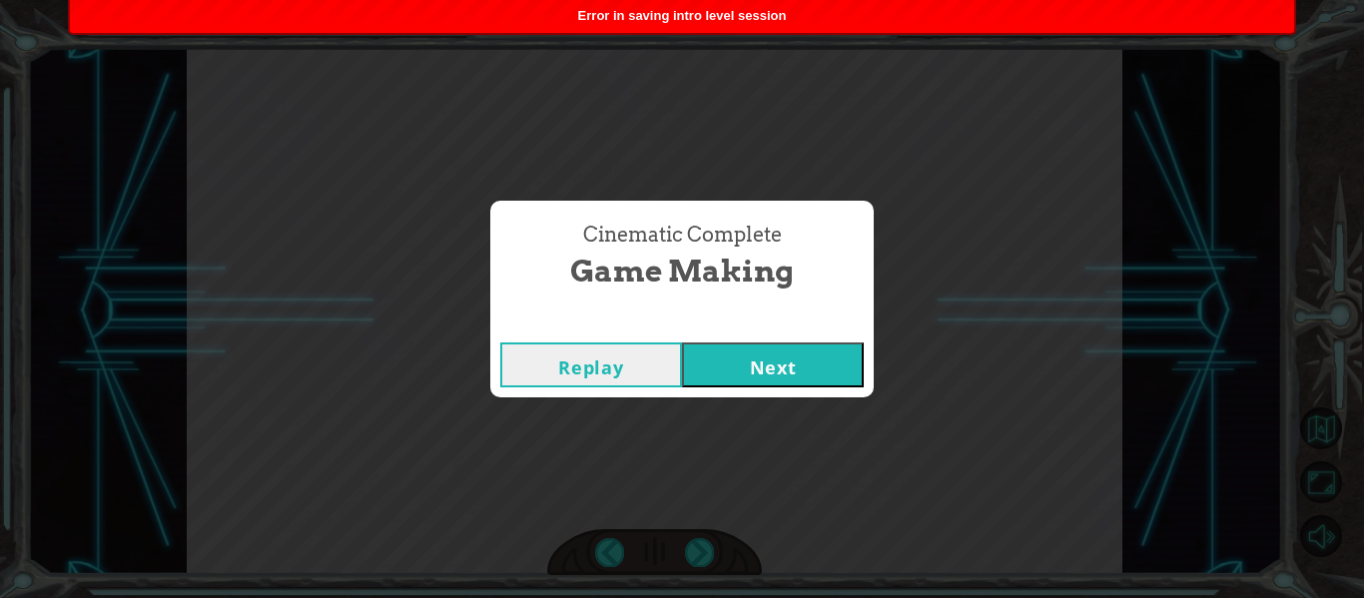
click at [776, 379] on button "Next" at bounding box center [773, 365] width 182 height 45
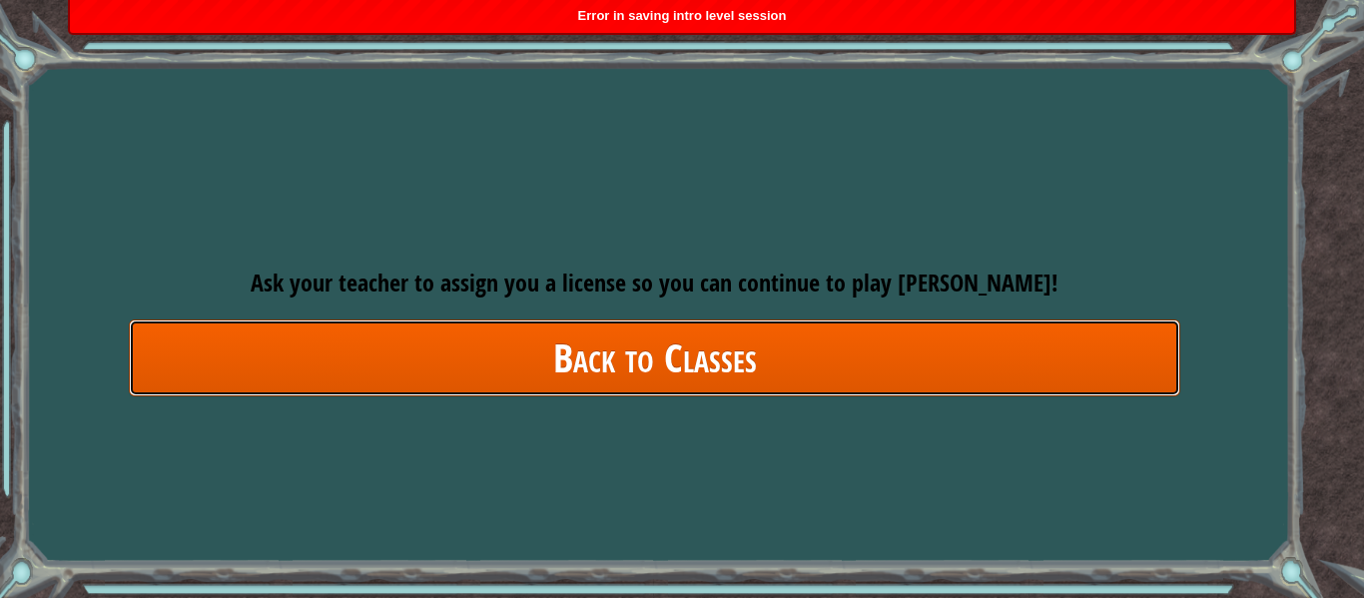
click at [711, 349] on link "Back to Classes" at bounding box center [654, 358] width 1051 height 77
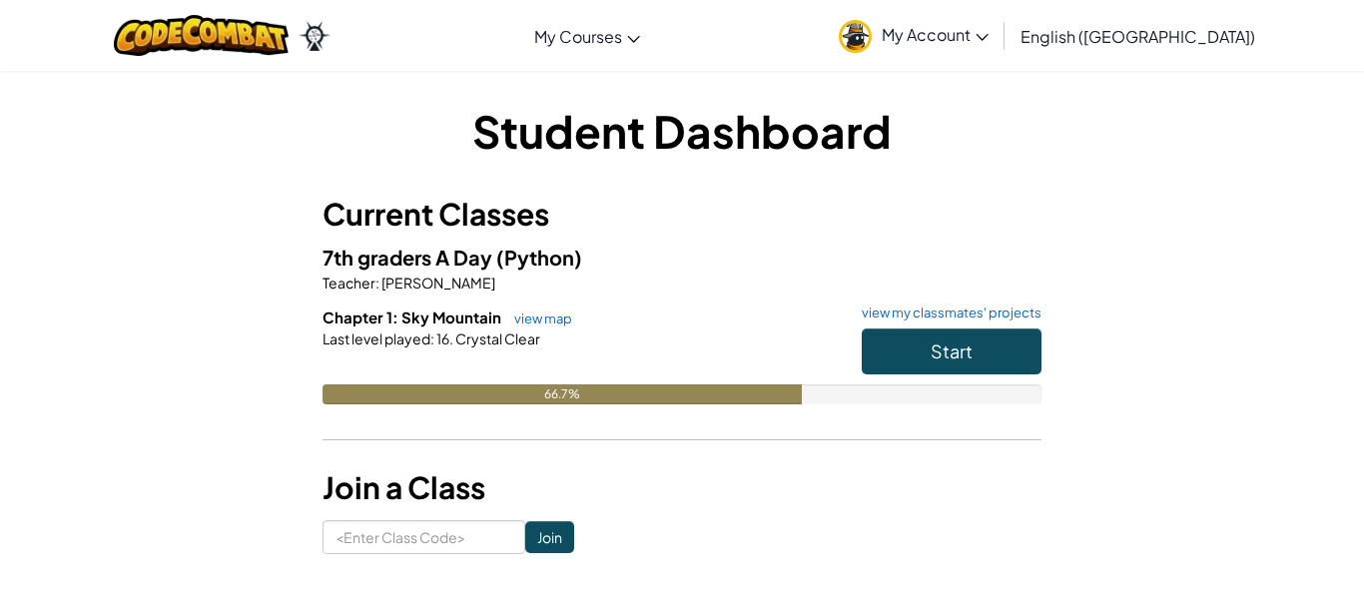
click at [655, 516] on div "Student Dashboard Current Classes 7th graders A Day (Python) Teacher : [PERSON_…" at bounding box center [682, 327] width 719 height 454
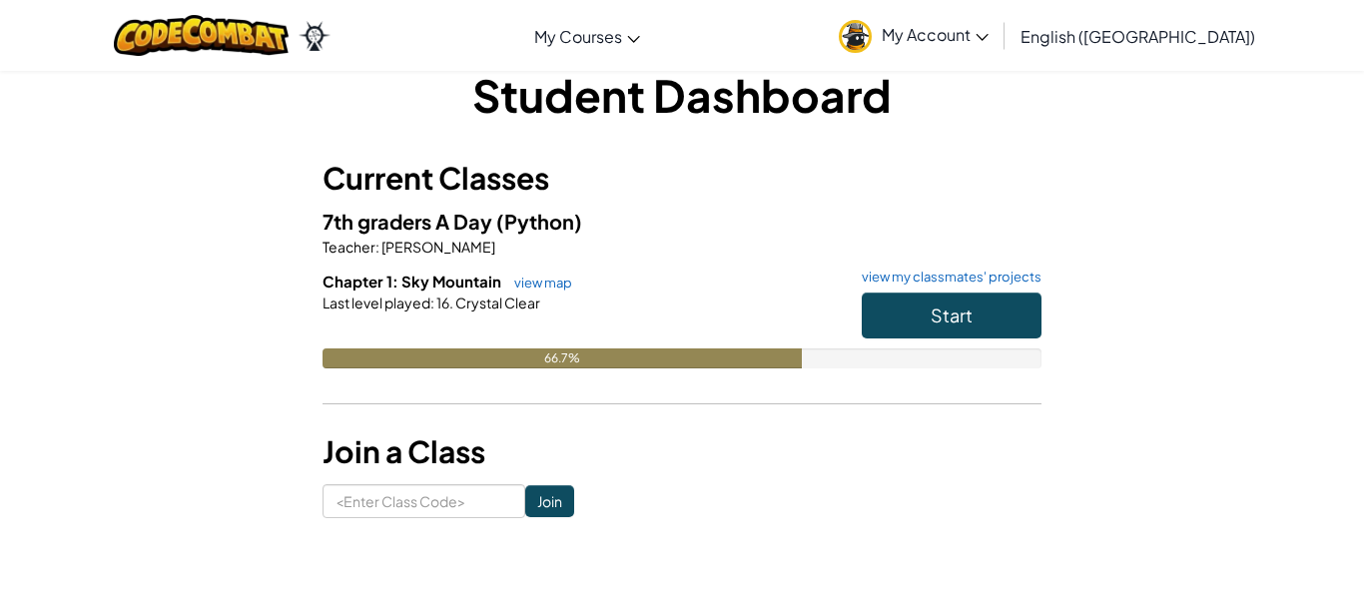
scroll to position [40, 0]
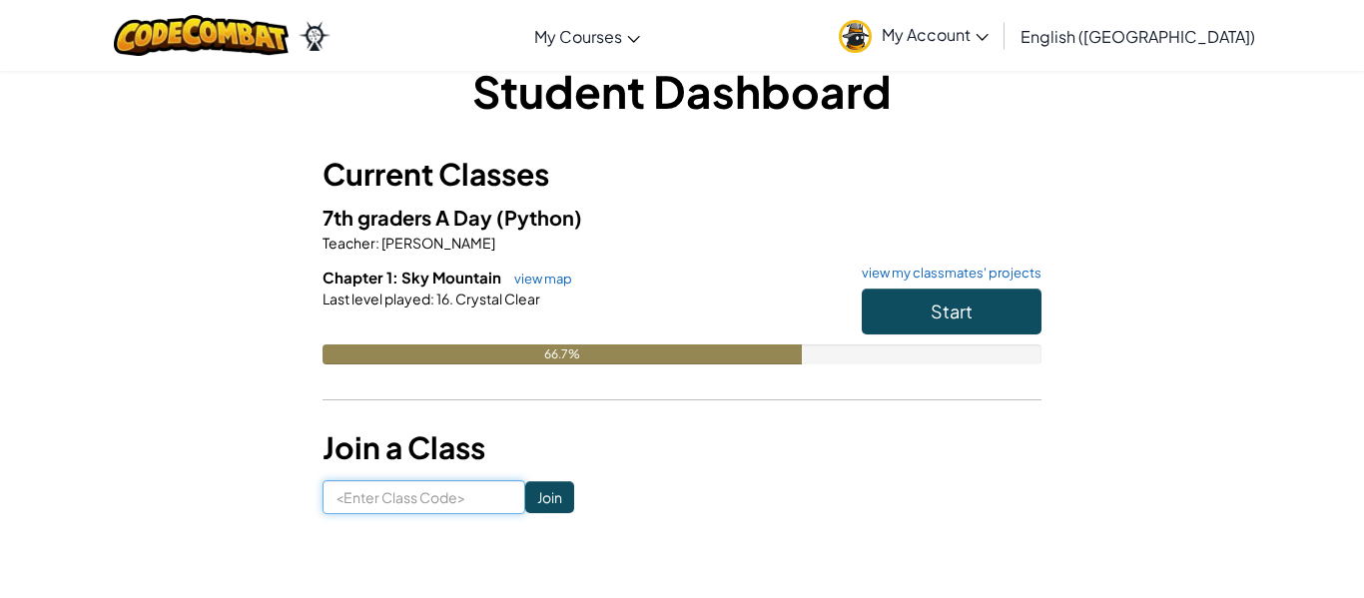
click at [416, 480] on input at bounding box center [424, 497] width 203 height 34
click at [716, 228] on h5 "7th graders A Day (Python)" at bounding box center [682, 217] width 719 height 31
click at [436, 237] on span "[PERSON_NAME]" at bounding box center [437, 243] width 116 height 18
click at [404, 241] on span "[PERSON_NAME]" at bounding box center [437, 243] width 116 height 18
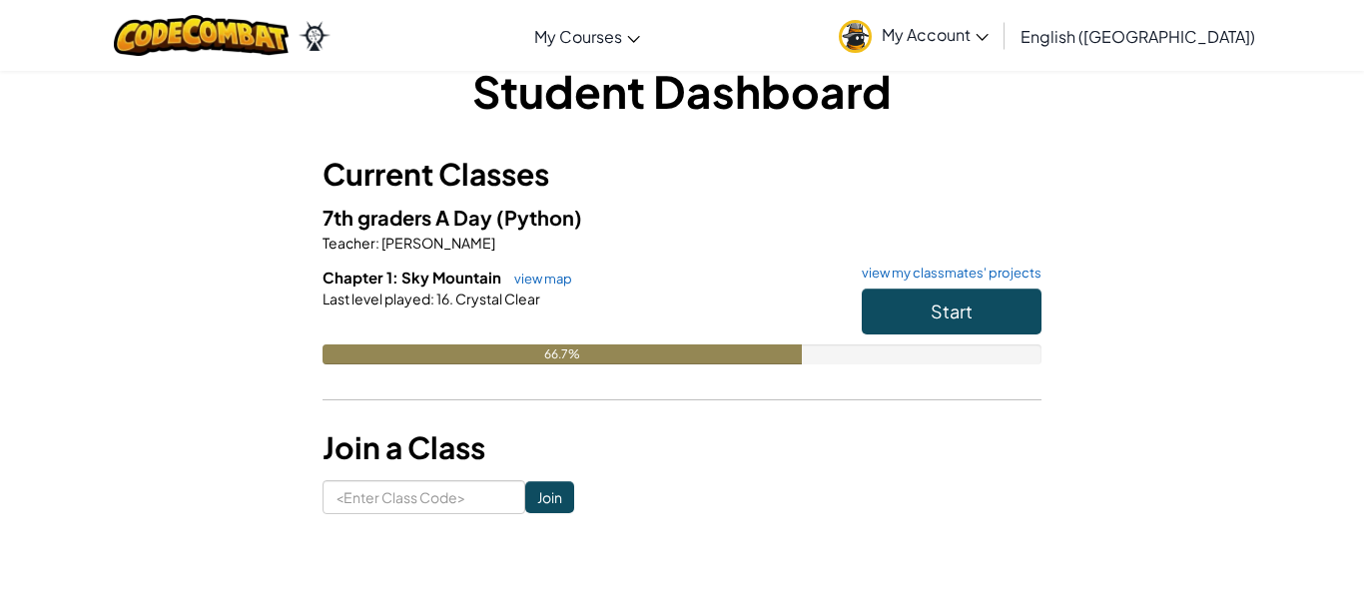
click at [682, 429] on h3 "Join a Class" at bounding box center [682, 447] width 719 height 45
click at [989, 31] on span "My Account" at bounding box center [935, 34] width 107 height 21
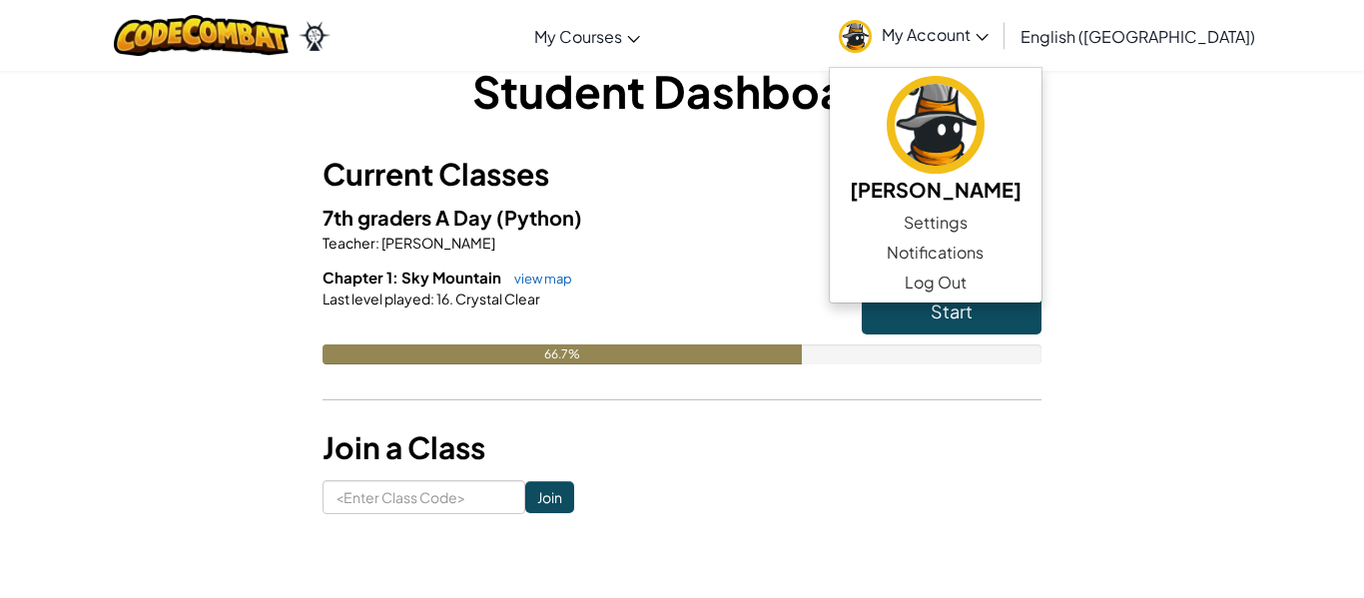
click at [989, 31] on span "My Account" at bounding box center [935, 34] width 107 height 21
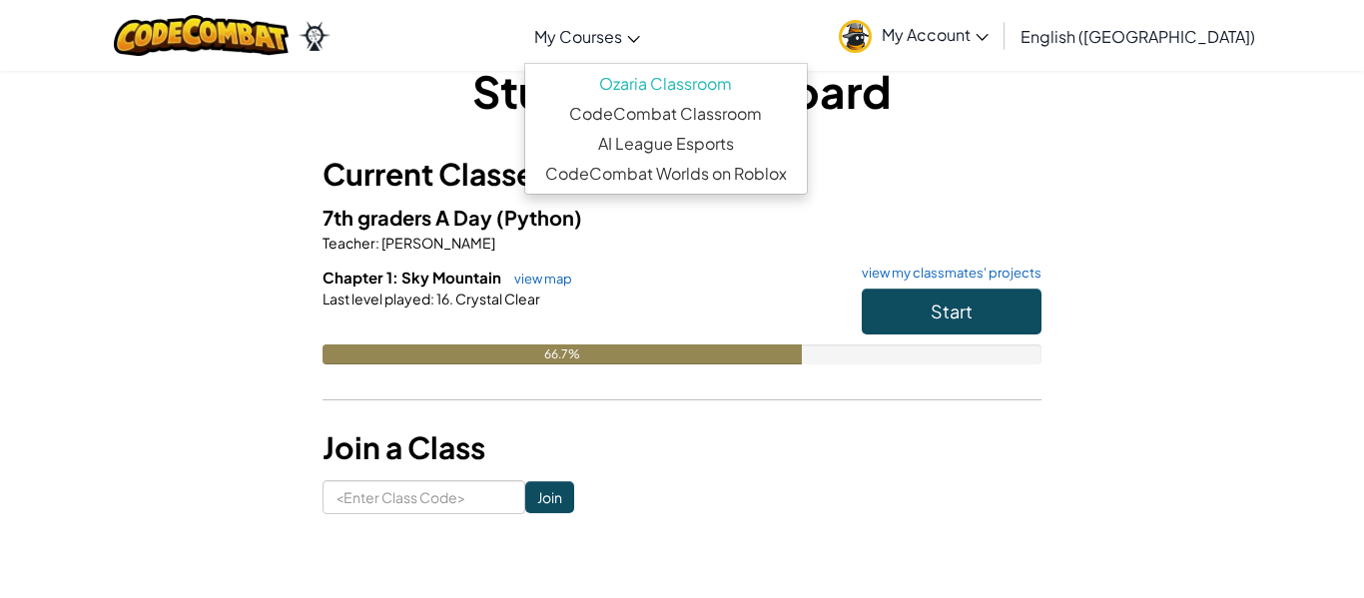
click at [622, 36] on span "My Courses" at bounding box center [578, 36] width 88 height 21
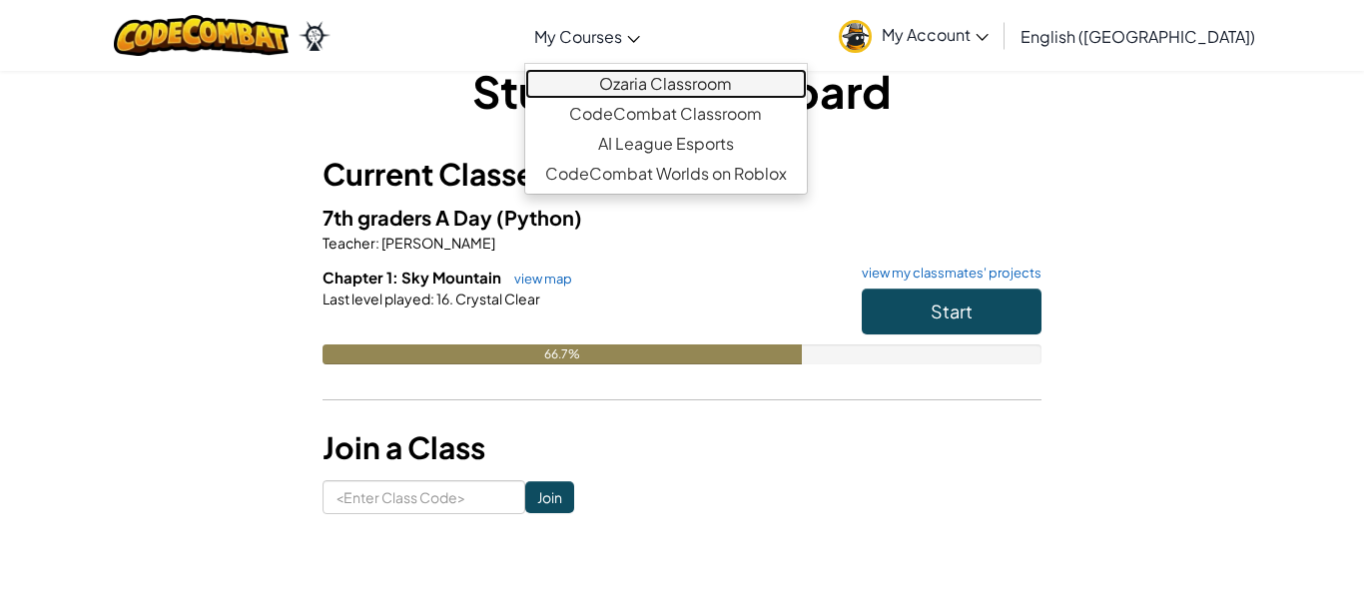
click at [695, 85] on link "Ozaria Classroom" at bounding box center [666, 84] width 282 height 30
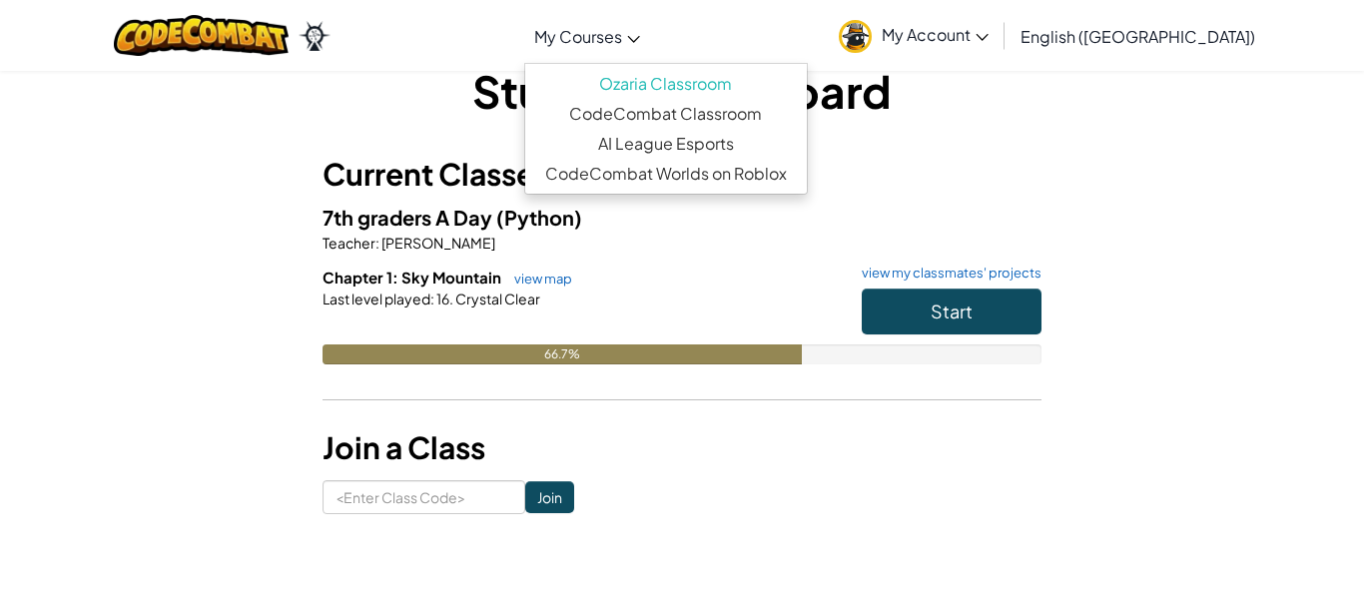
click at [119, 231] on div "Student Dashboard Current Classes 7th graders A Day (Python) Teacher : [PERSON_…" at bounding box center [682, 287] width 1168 height 454
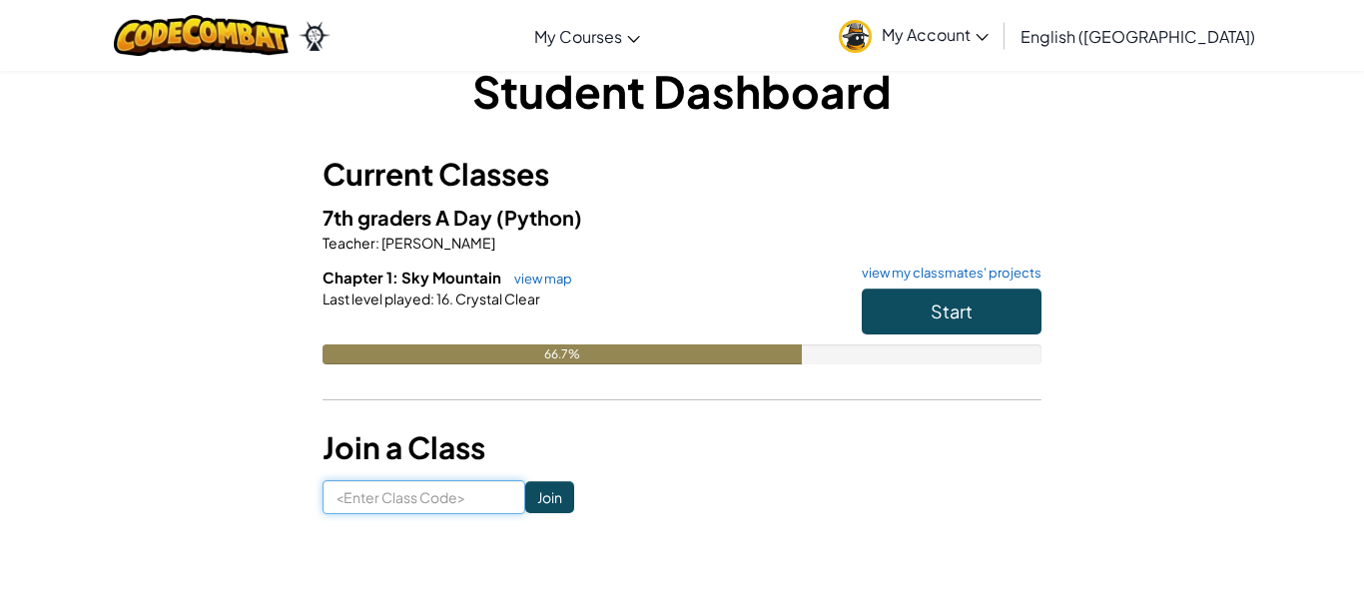
click at [434, 483] on input at bounding box center [424, 497] width 203 height 34
type input "a"
click at [806, 480] on form "Join" at bounding box center [682, 497] width 719 height 34
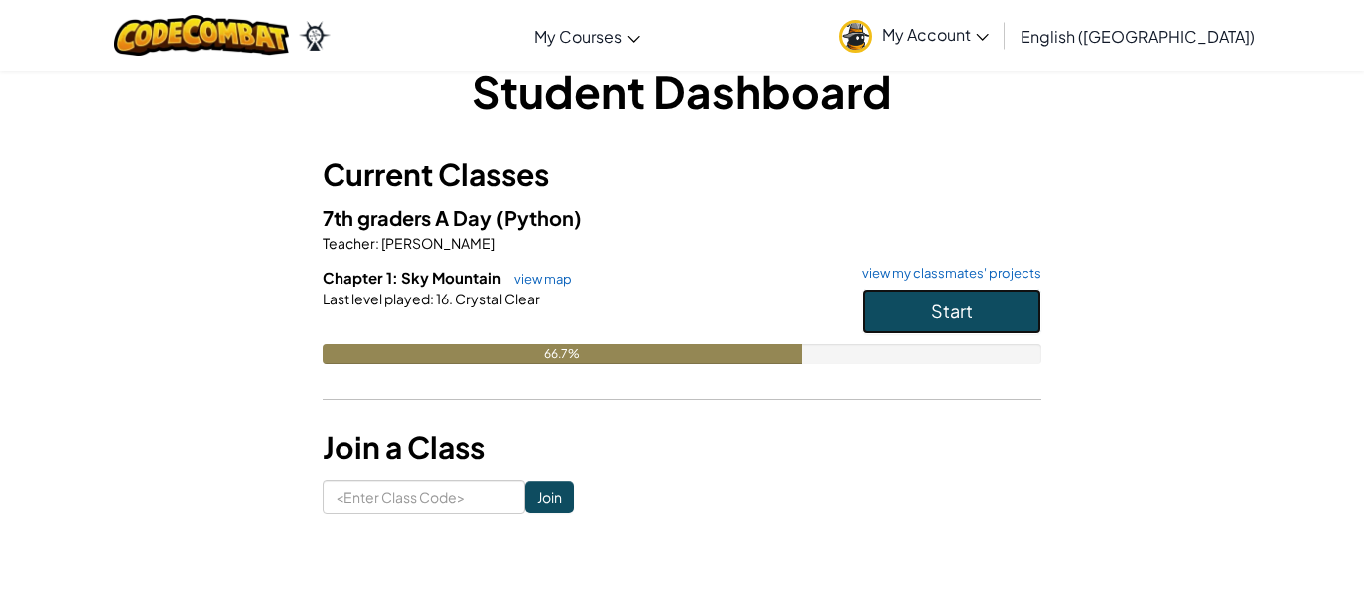
click at [925, 308] on button "Start" at bounding box center [952, 312] width 180 height 46
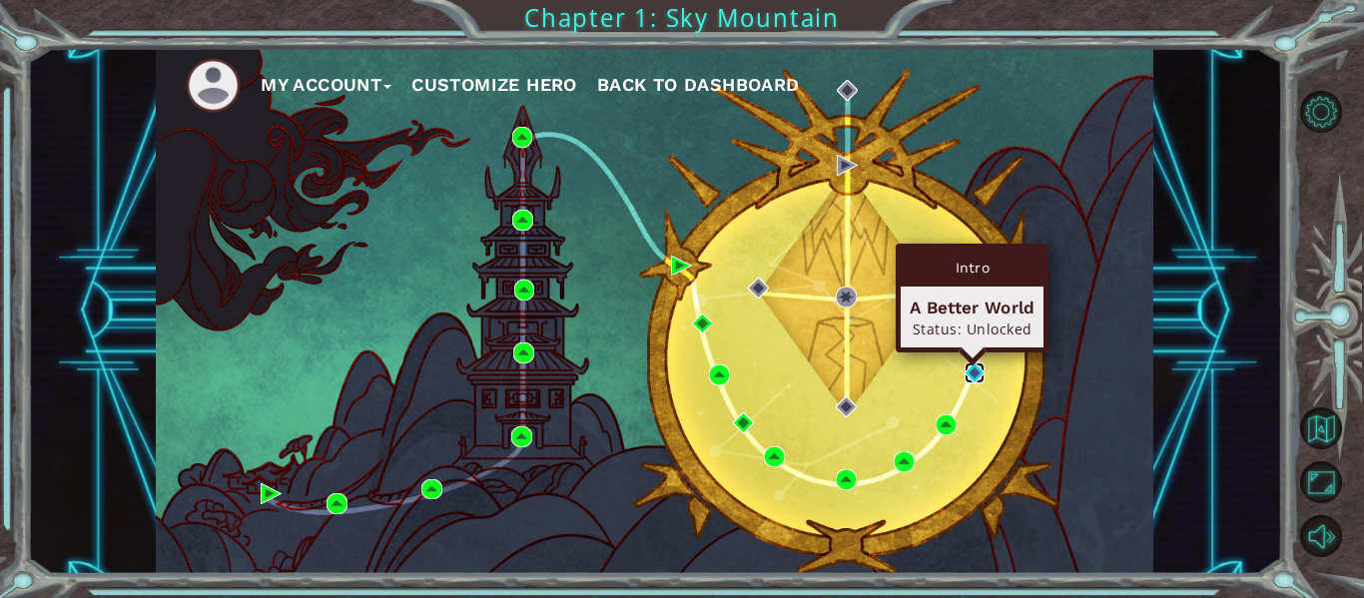
click at [978, 368] on img at bounding box center [975, 372] width 21 height 21
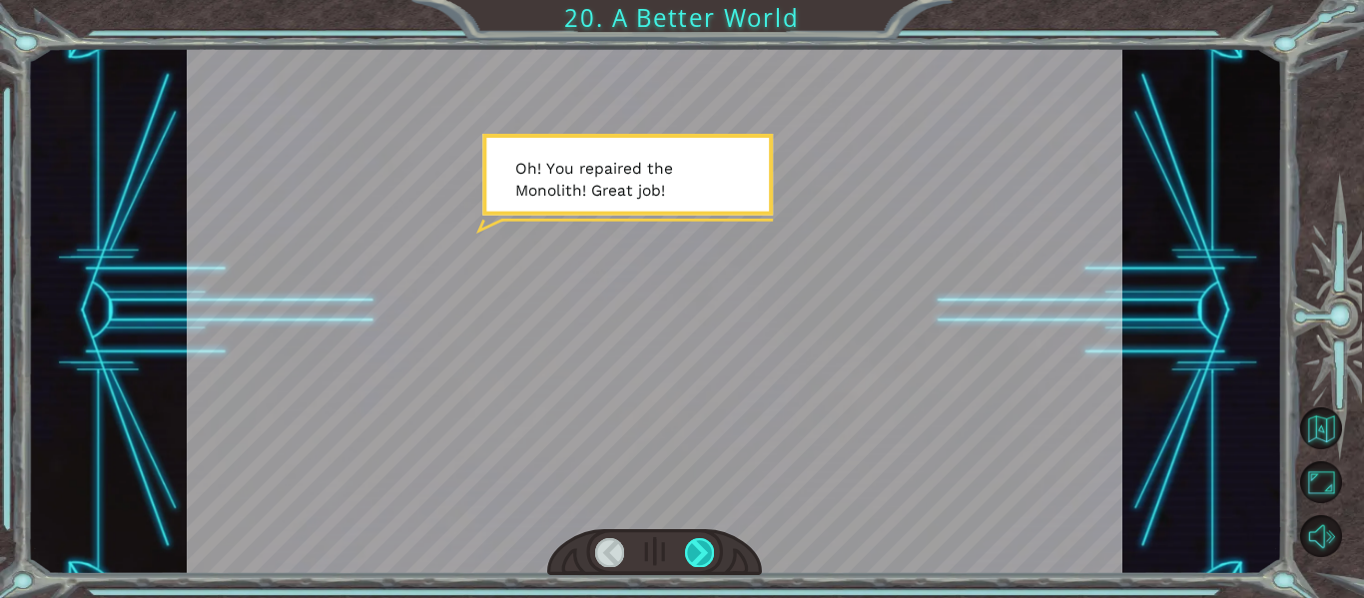
click at [711, 543] on div at bounding box center [699, 552] width 29 height 28
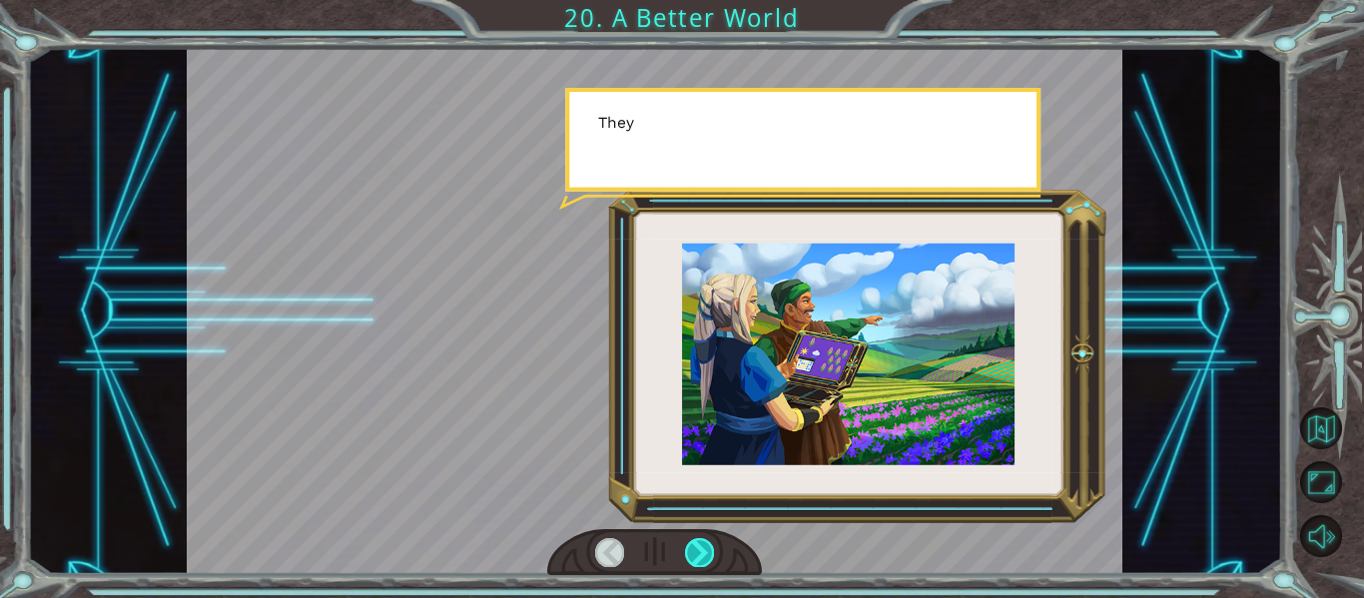
click at [711, 543] on div at bounding box center [699, 552] width 29 height 28
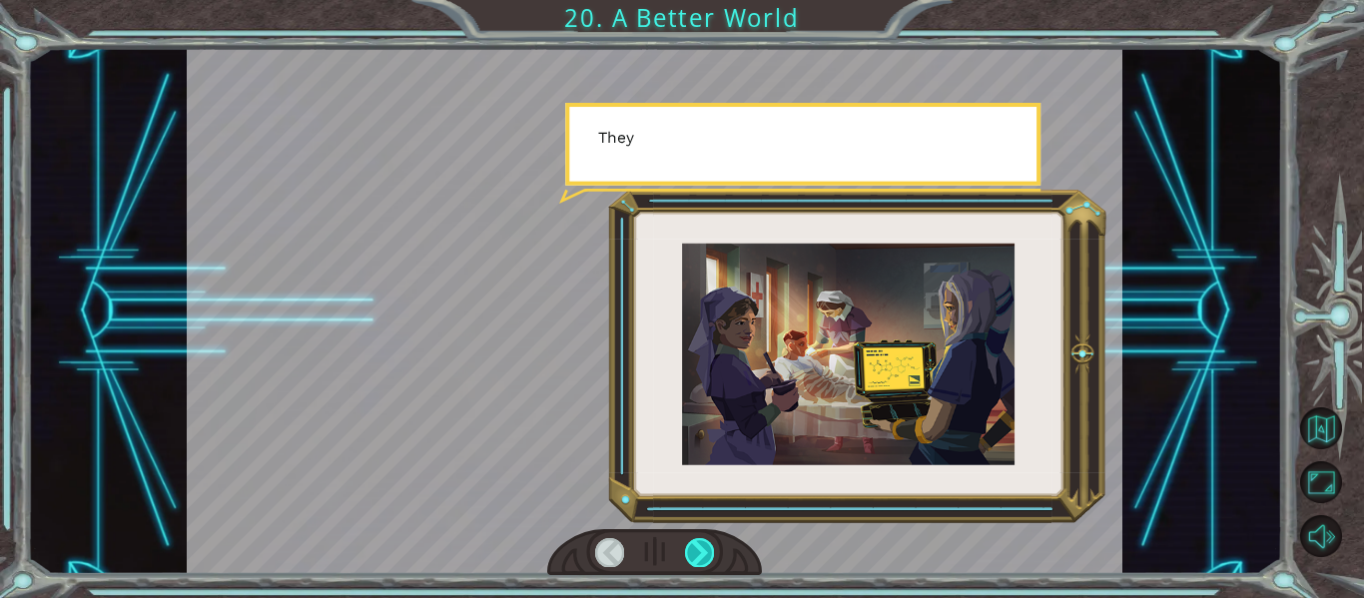
click at [711, 543] on div at bounding box center [699, 552] width 29 height 28
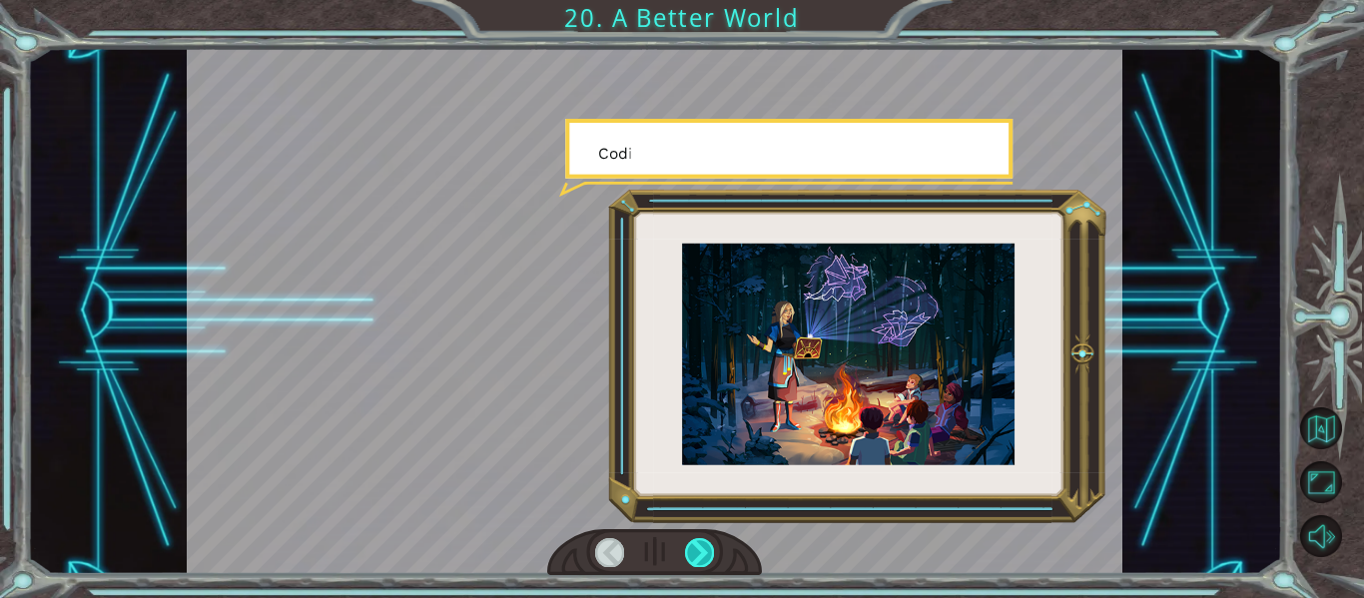
click at [711, 543] on div at bounding box center [699, 552] width 29 height 28
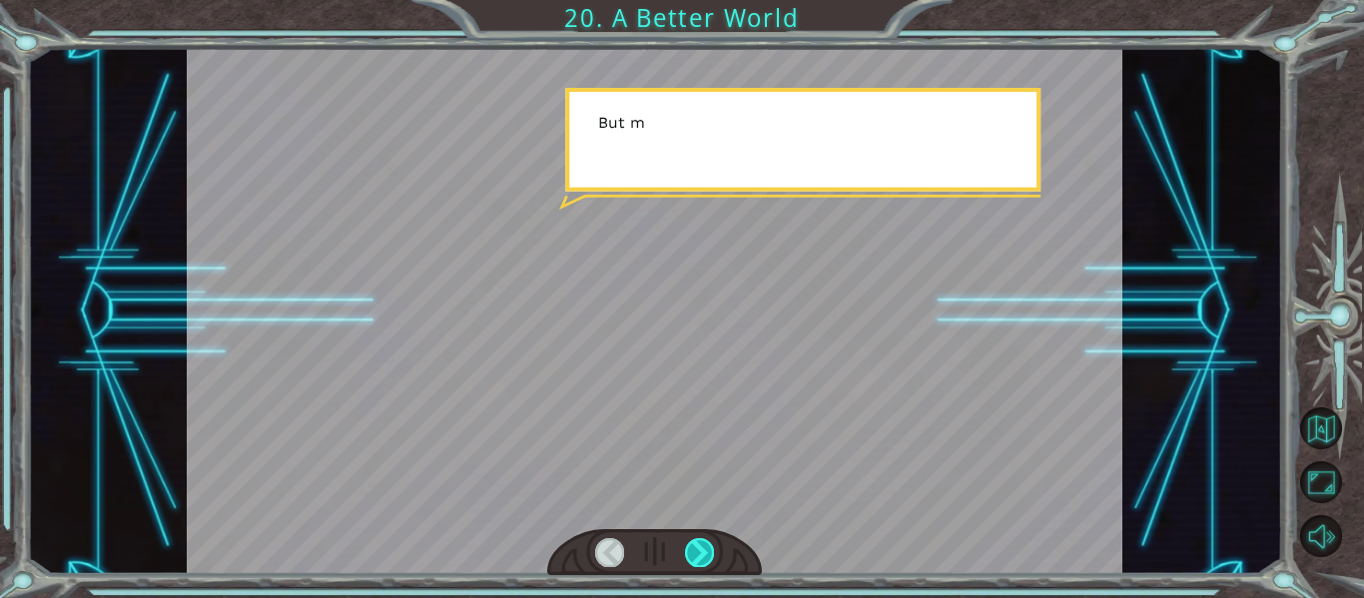
click at [711, 543] on div at bounding box center [699, 552] width 29 height 28
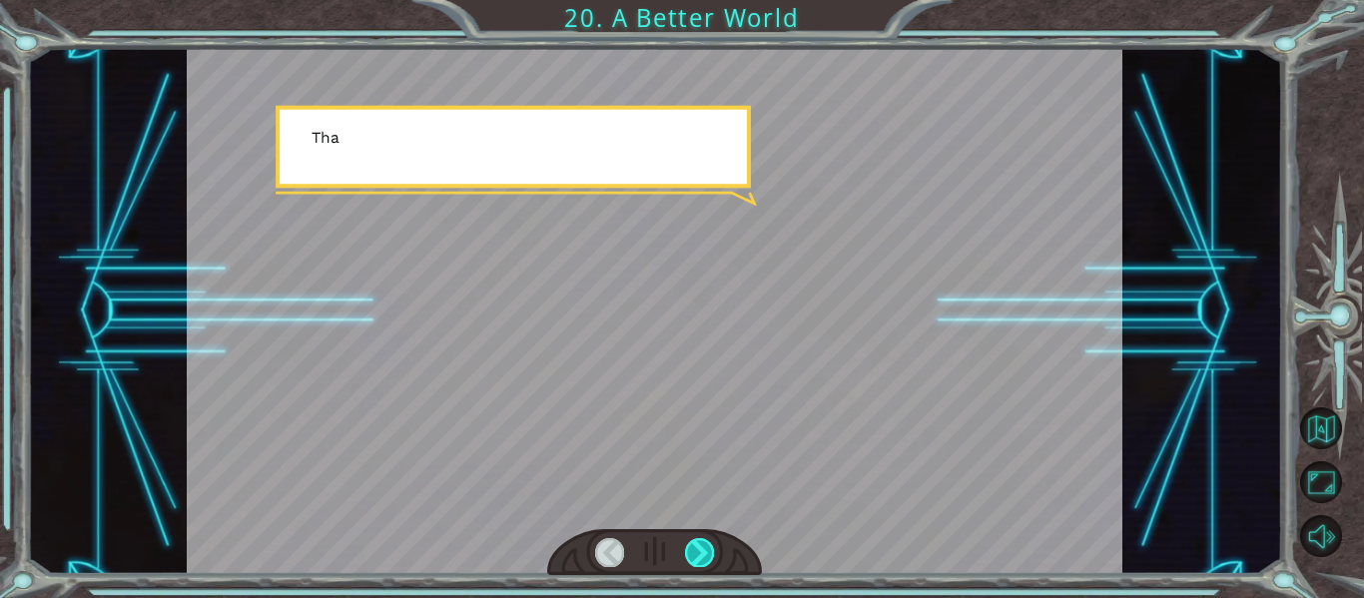
click at [711, 543] on div at bounding box center [699, 552] width 29 height 28
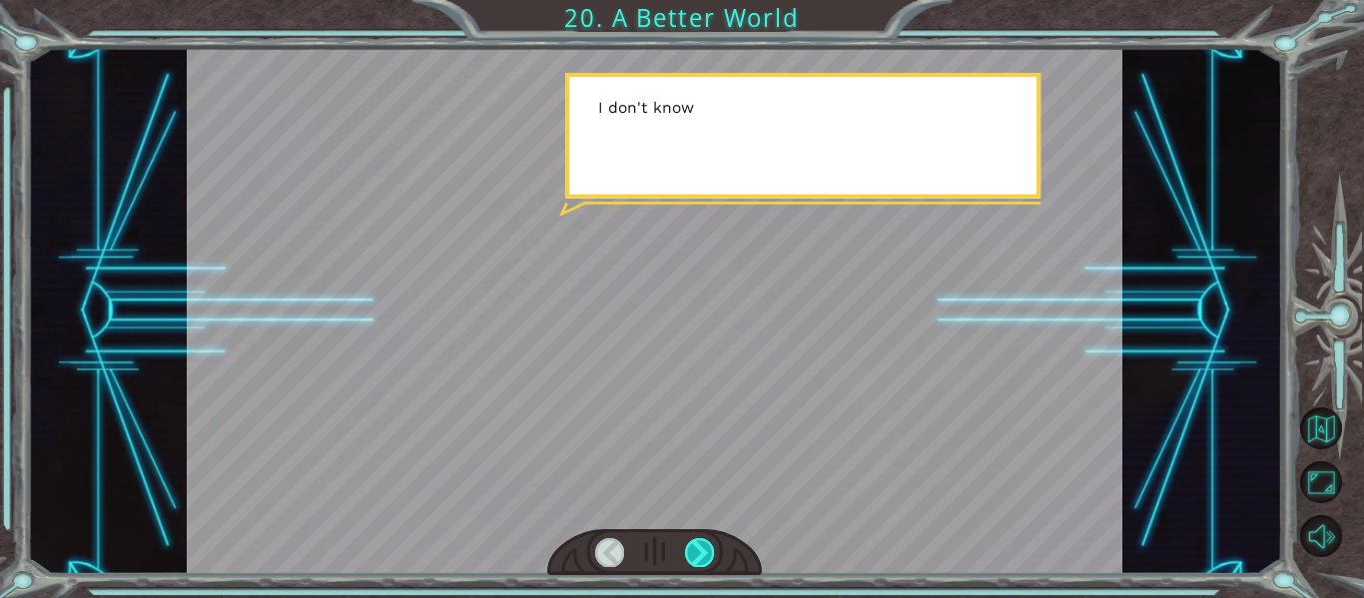
click at [711, 543] on div at bounding box center [699, 552] width 29 height 28
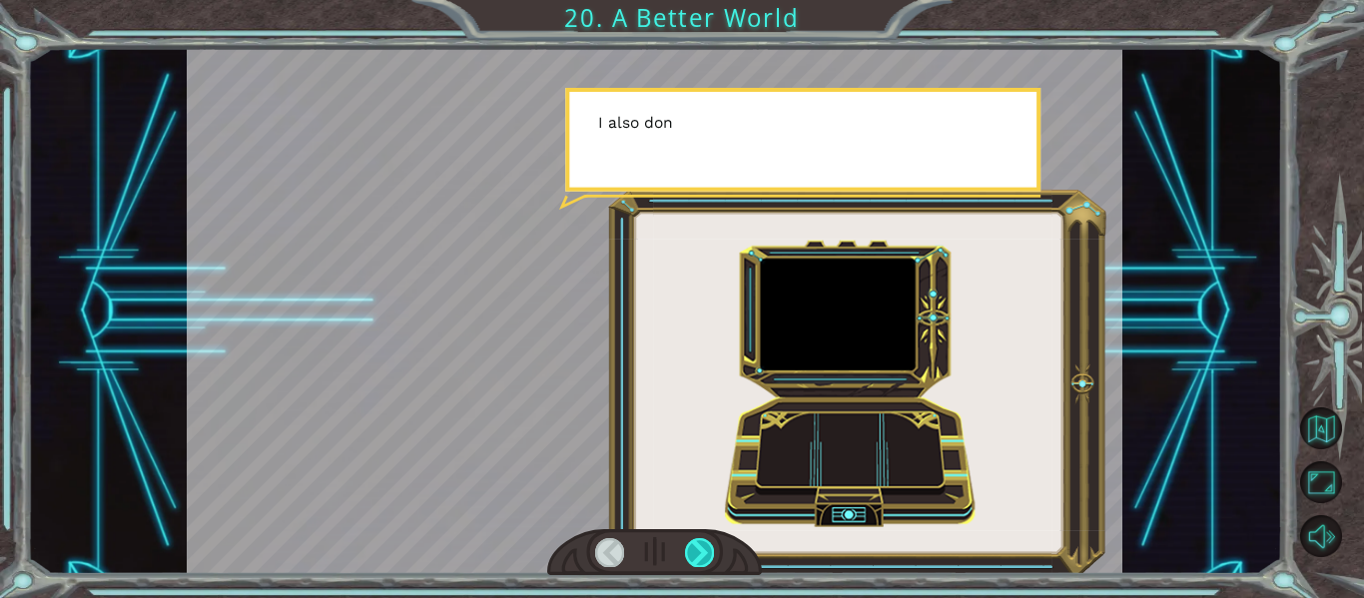
click at [711, 543] on div at bounding box center [699, 552] width 29 height 28
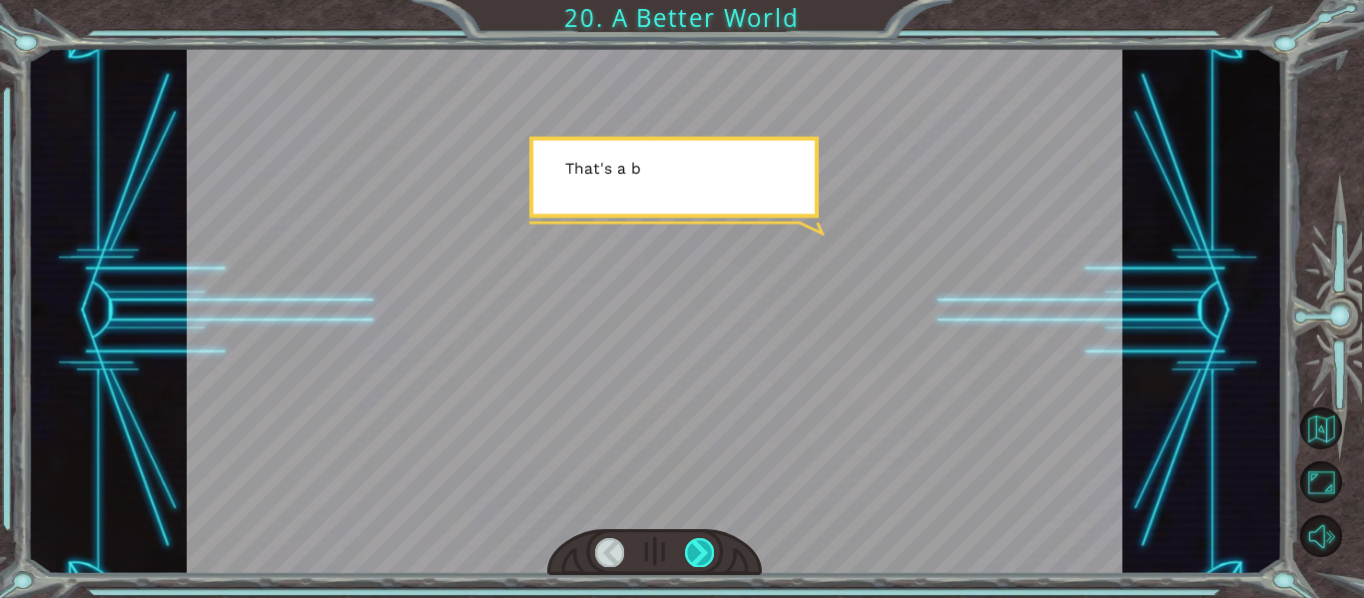
click at [711, 543] on div at bounding box center [699, 552] width 29 height 28
